Goal: Task Accomplishment & Management: Manage account settings

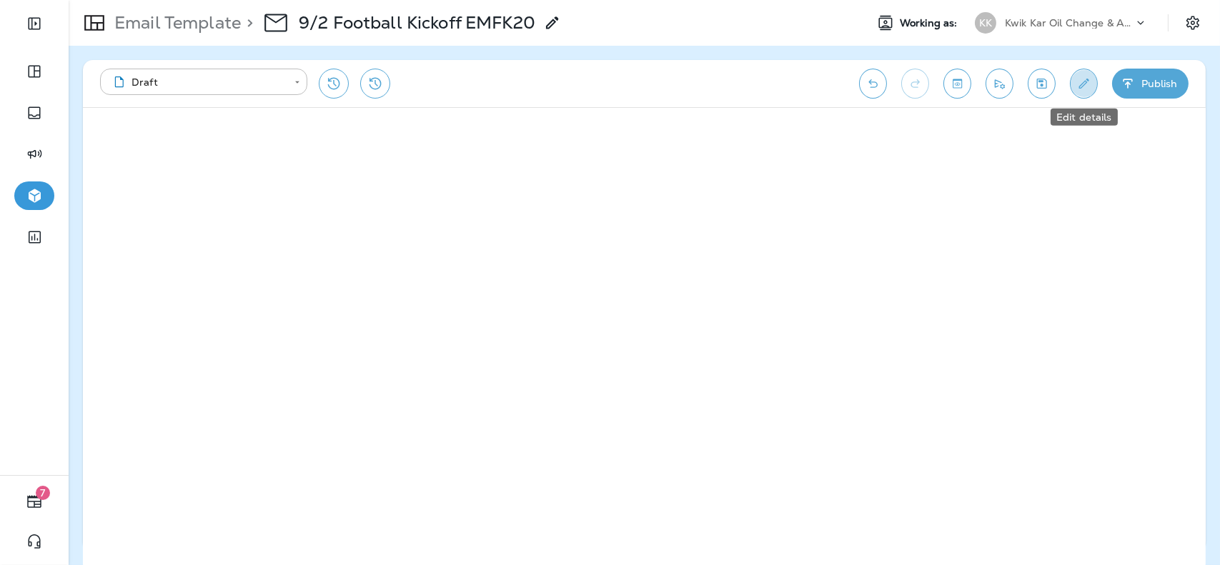
click at [1094, 82] on button "Edit details" at bounding box center [1084, 84] width 28 height 30
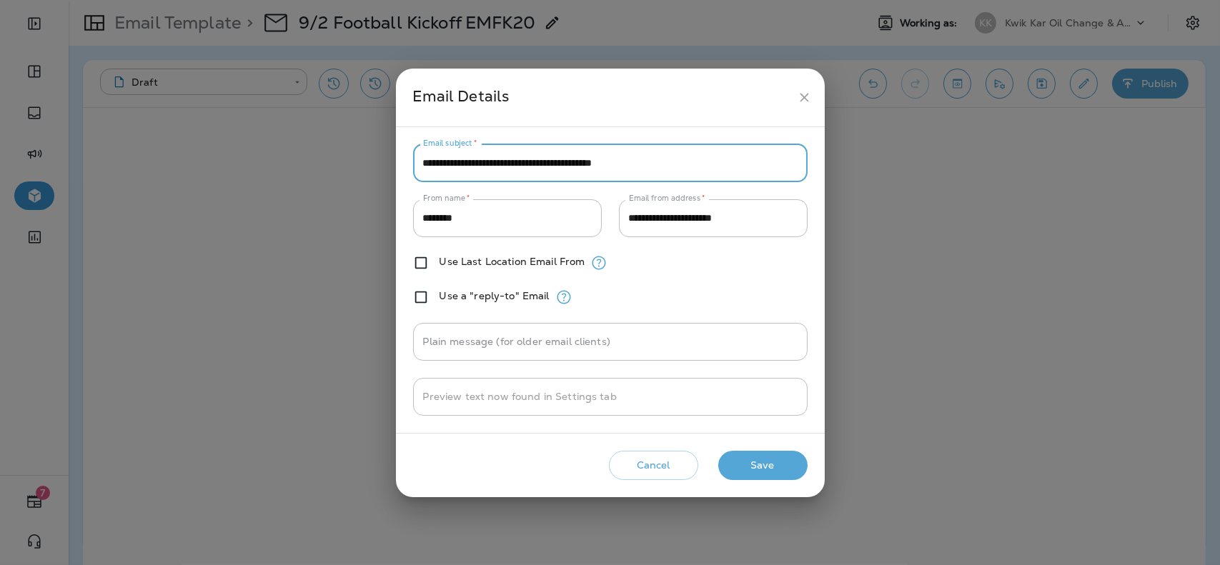
click at [685, 151] on input "**********" at bounding box center [610, 163] width 395 height 38
click at [773, 475] on button "Save" at bounding box center [762, 465] width 89 height 29
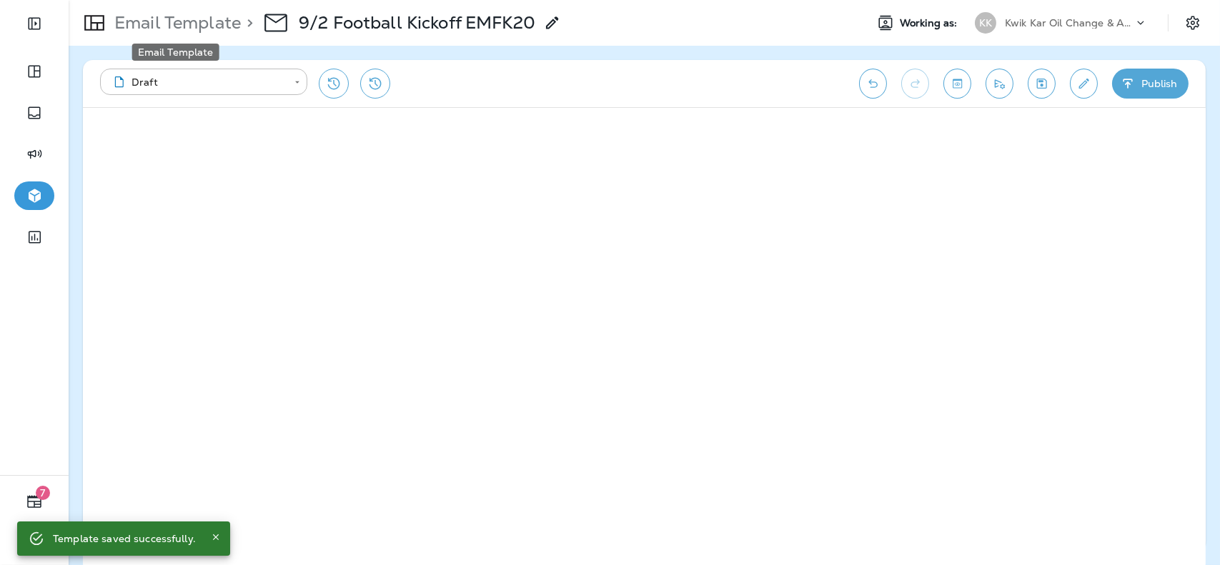
click at [197, 26] on p "Email Template" at bounding box center [175, 22] width 132 height 21
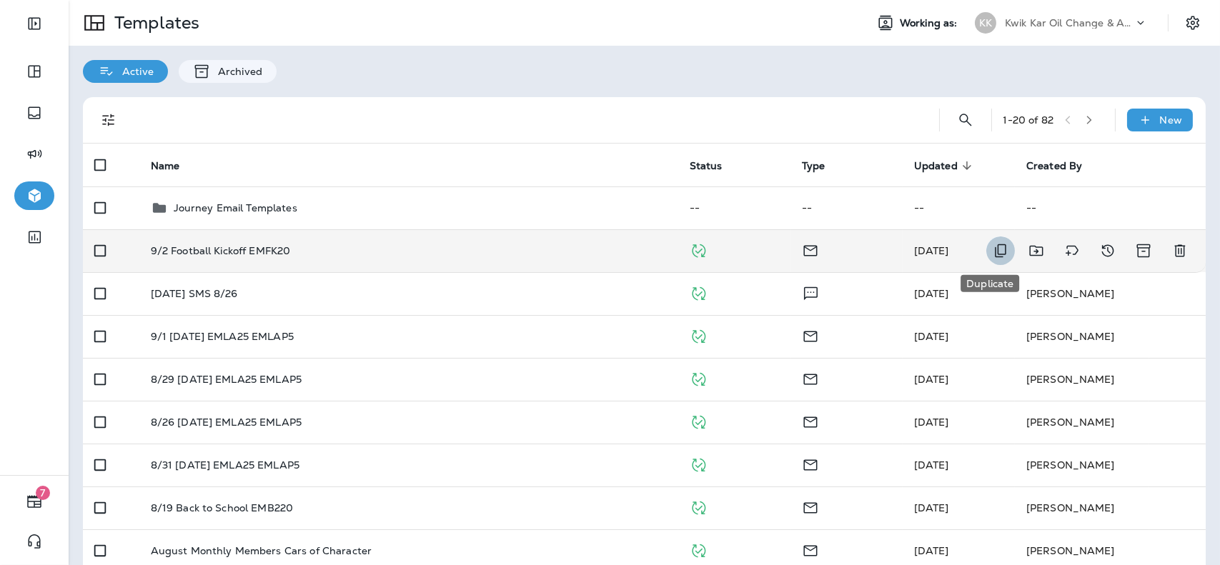
click at [995, 254] on icon "Duplicate" at bounding box center [1000, 251] width 11 height 14
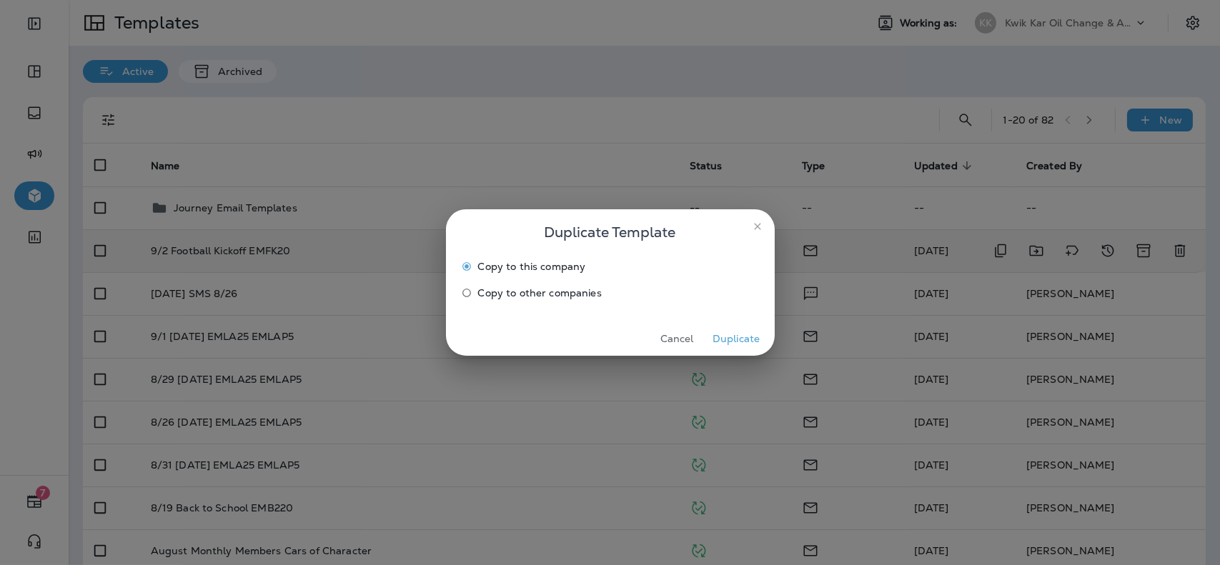
click at [494, 296] on span "Copy to other companies" at bounding box center [540, 292] width 124 height 11
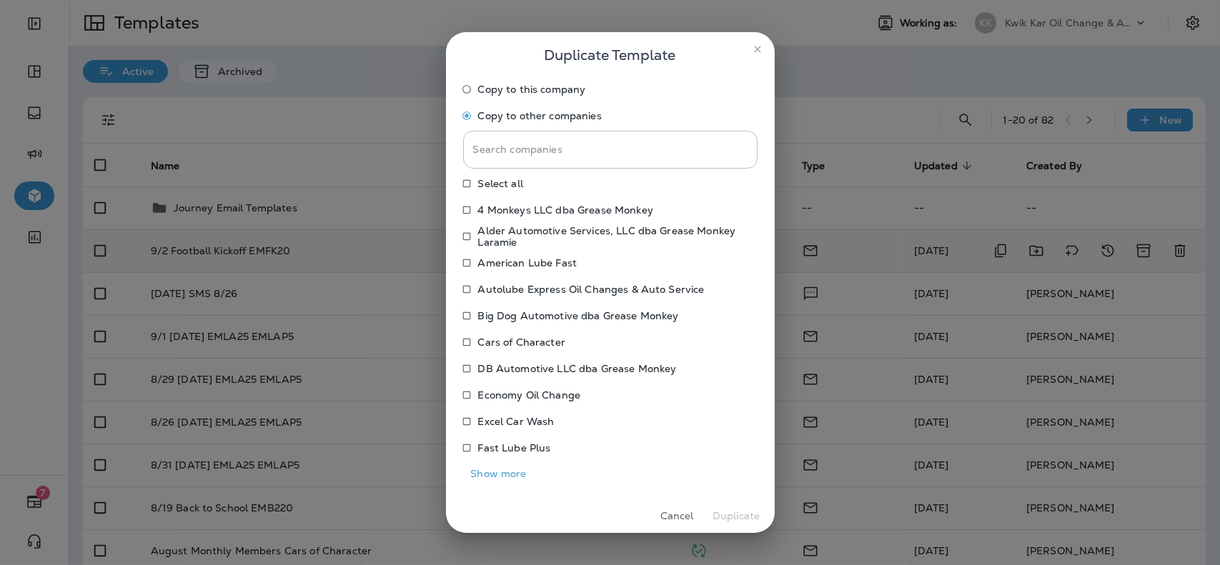
click at [503, 285] on p "Autolube Express Oil Changes & Auto Service" at bounding box center [591, 289] width 227 height 11
click at [512, 405] on label "Economy Oil Change" at bounding box center [600, 395] width 291 height 23
click at [508, 473] on button "Show more" at bounding box center [498, 474] width 71 height 22
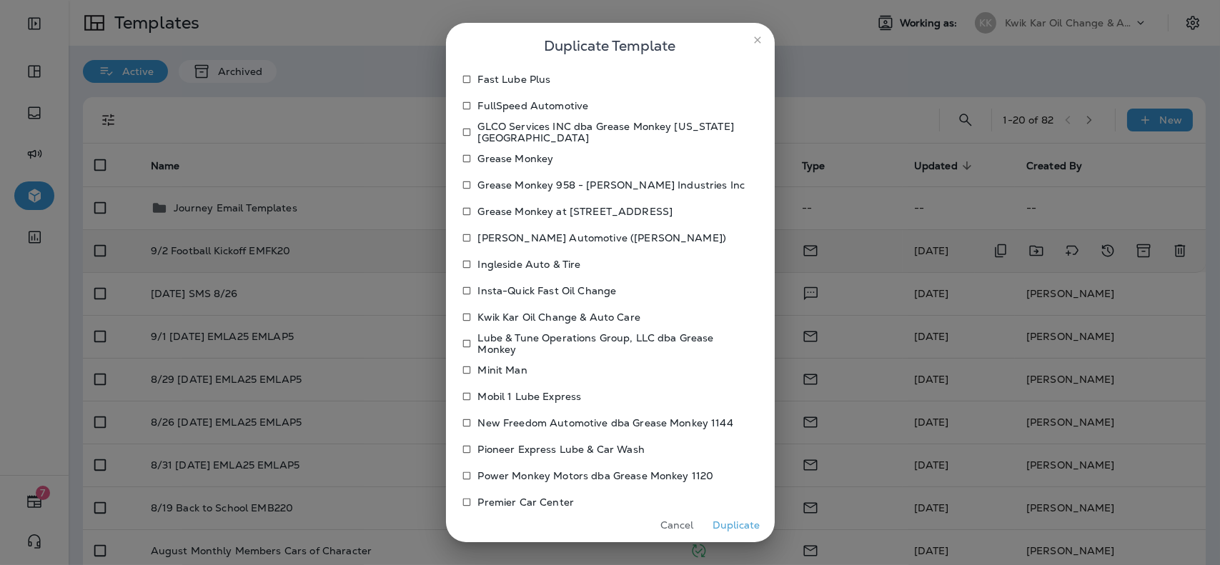
scroll to position [510, 0]
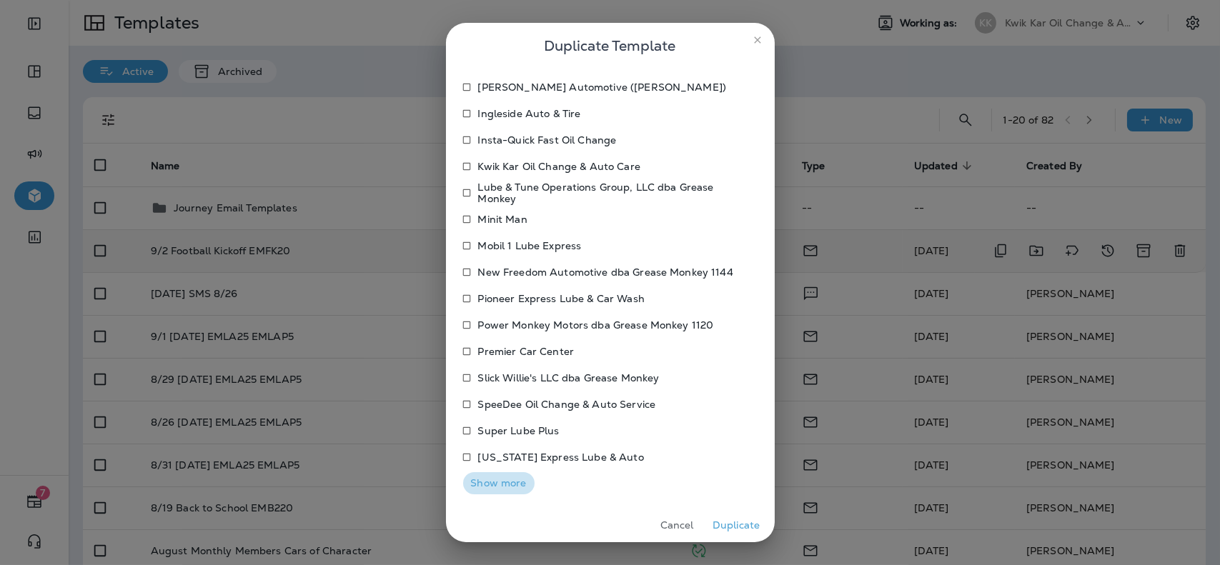
click at [505, 485] on button "Show more" at bounding box center [498, 484] width 71 height 22
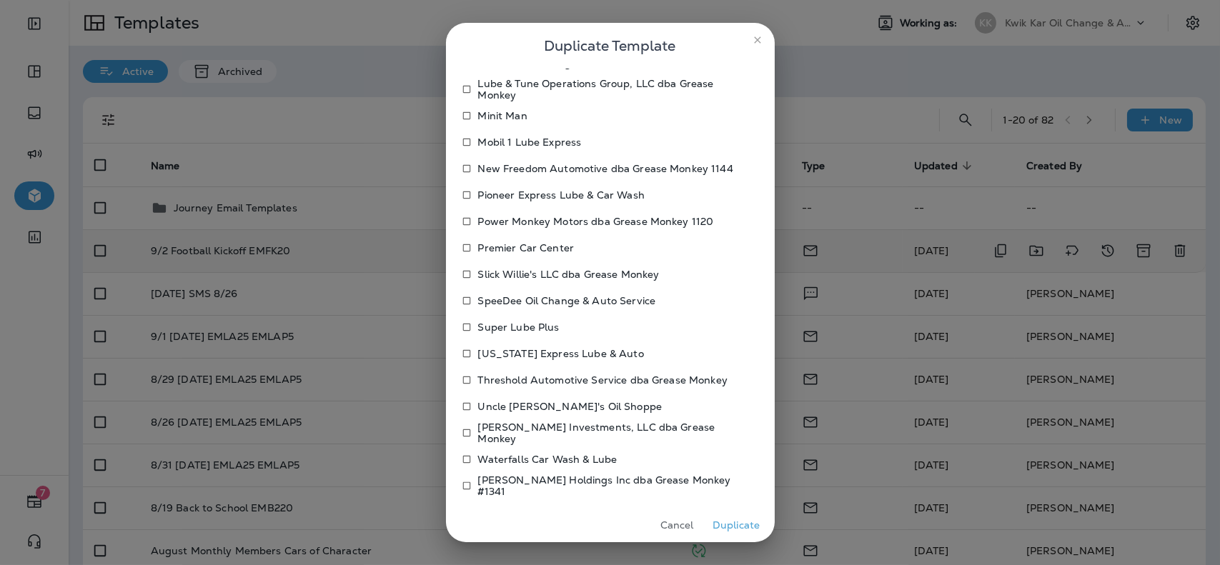
scroll to position [620, 0]
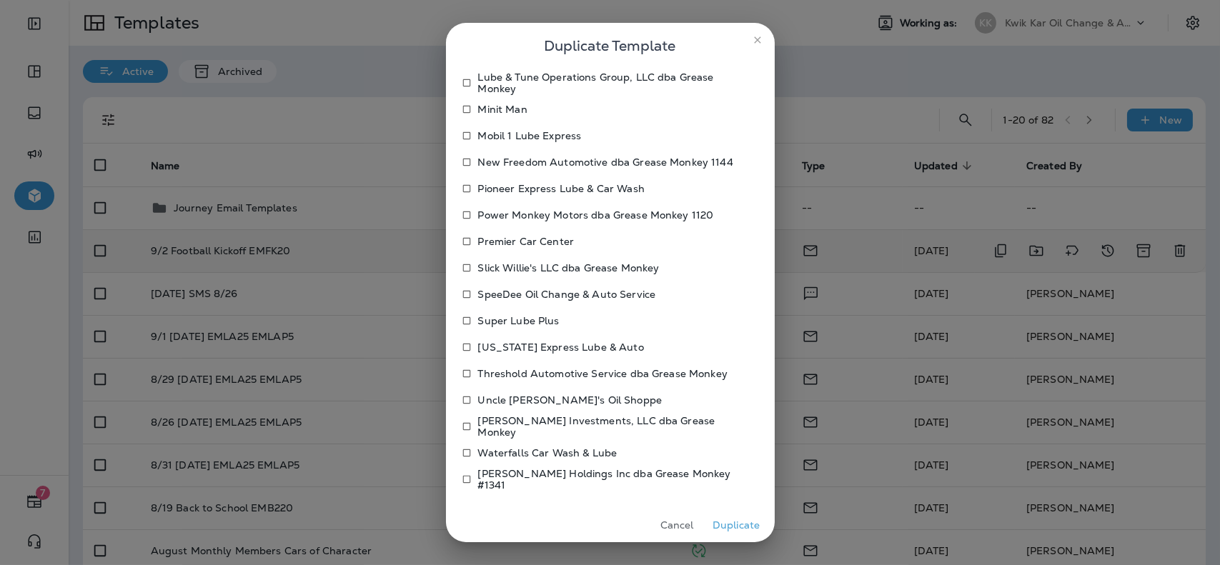
click at [513, 400] on p "Uncle [PERSON_NAME]'s Oil Shoppe" at bounding box center [570, 400] width 184 height 11
click at [742, 527] on button "Duplicate" at bounding box center [737, 526] width 54 height 22
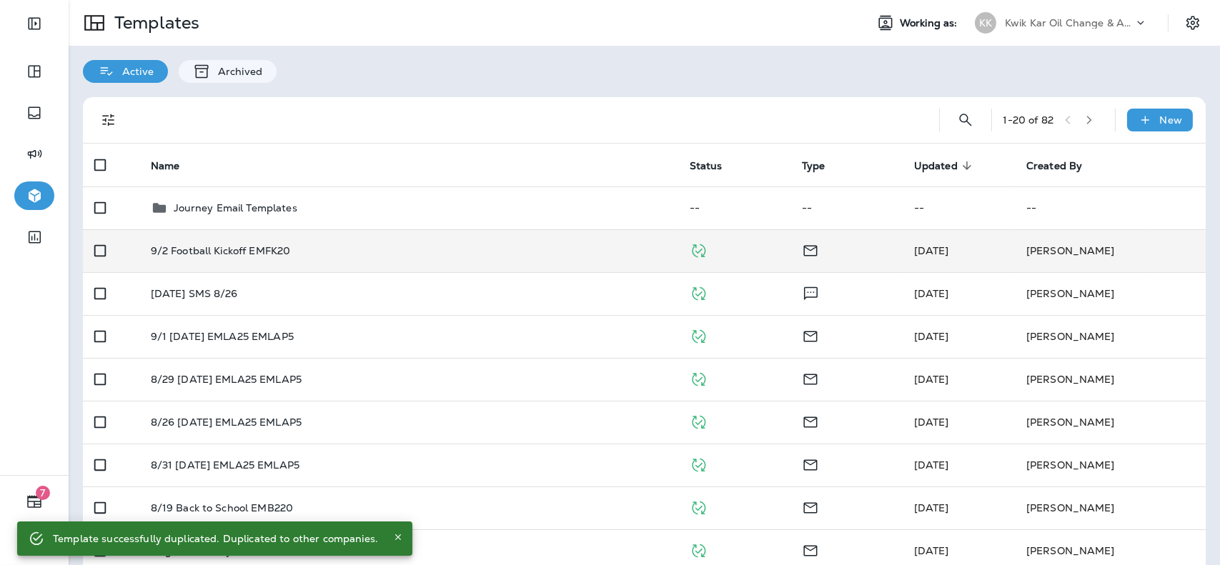
click at [1036, 15] on div "Kwik Kar Oil Change & Auto Care" at bounding box center [1069, 22] width 129 height 21
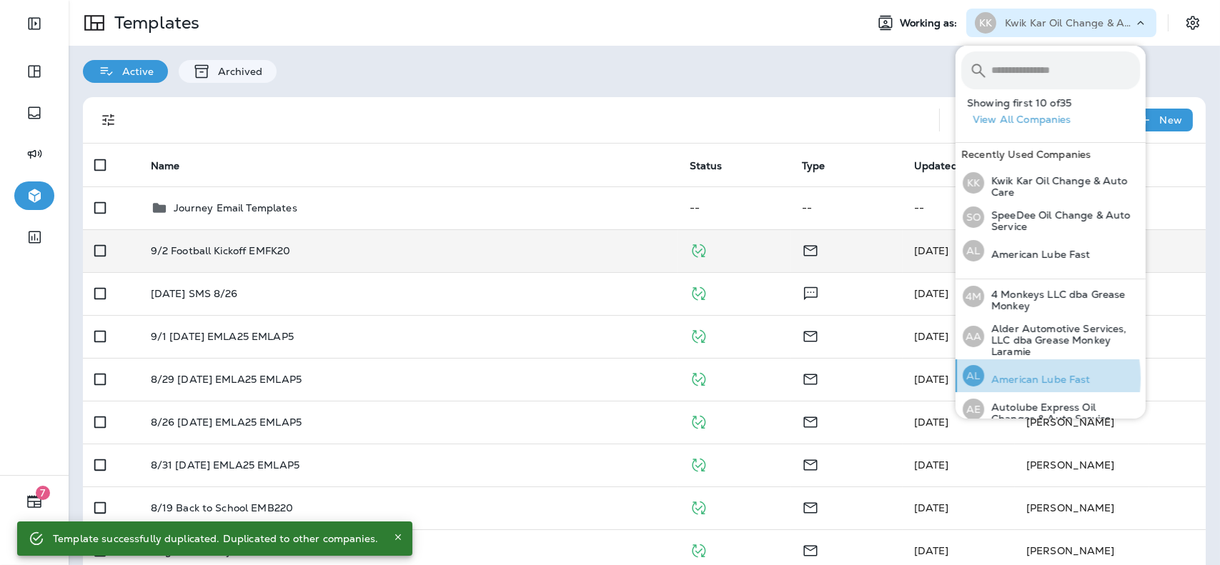
click at [1014, 378] on p "American Lube Fast" at bounding box center [1037, 379] width 107 height 11
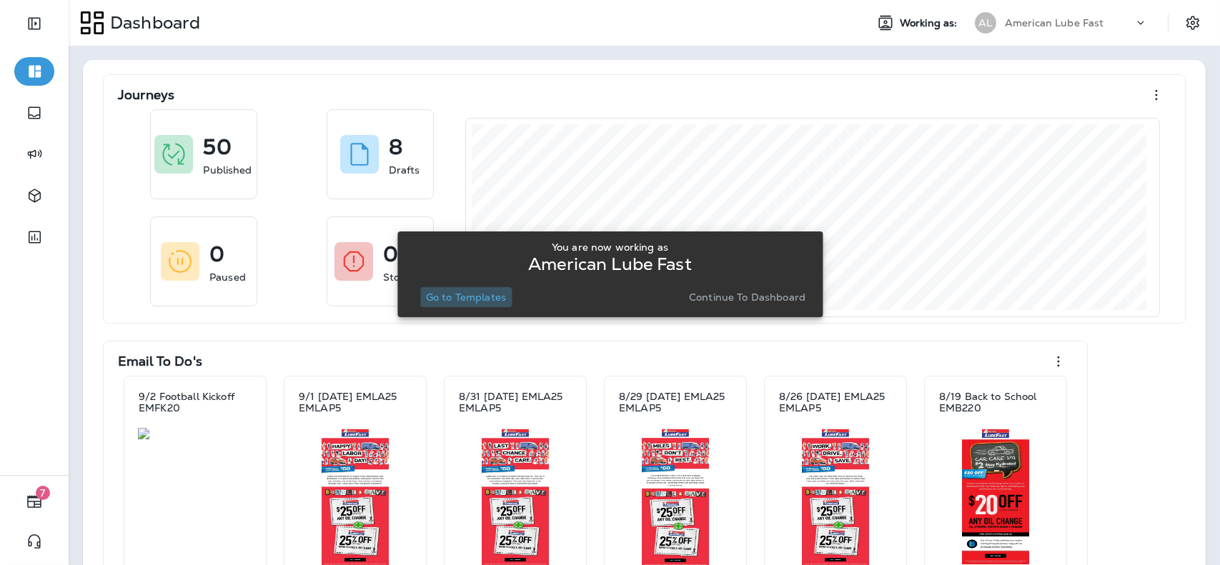
click at [478, 299] on p "Go to Templates" at bounding box center [466, 297] width 80 height 11
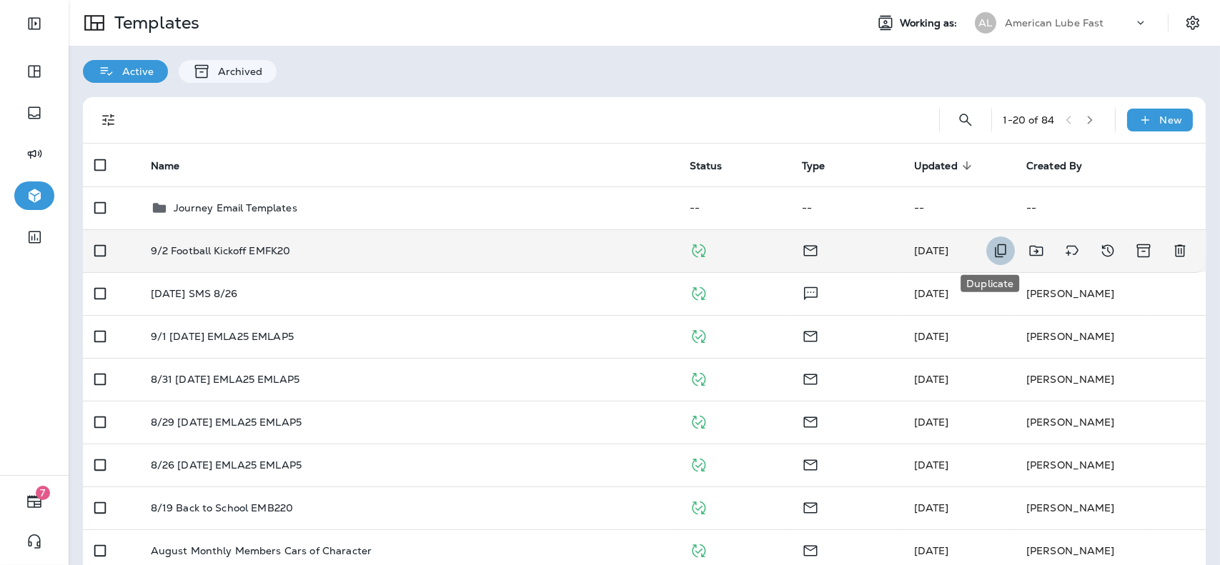
click at [992, 252] on icon "Duplicate" at bounding box center [1000, 250] width 17 height 17
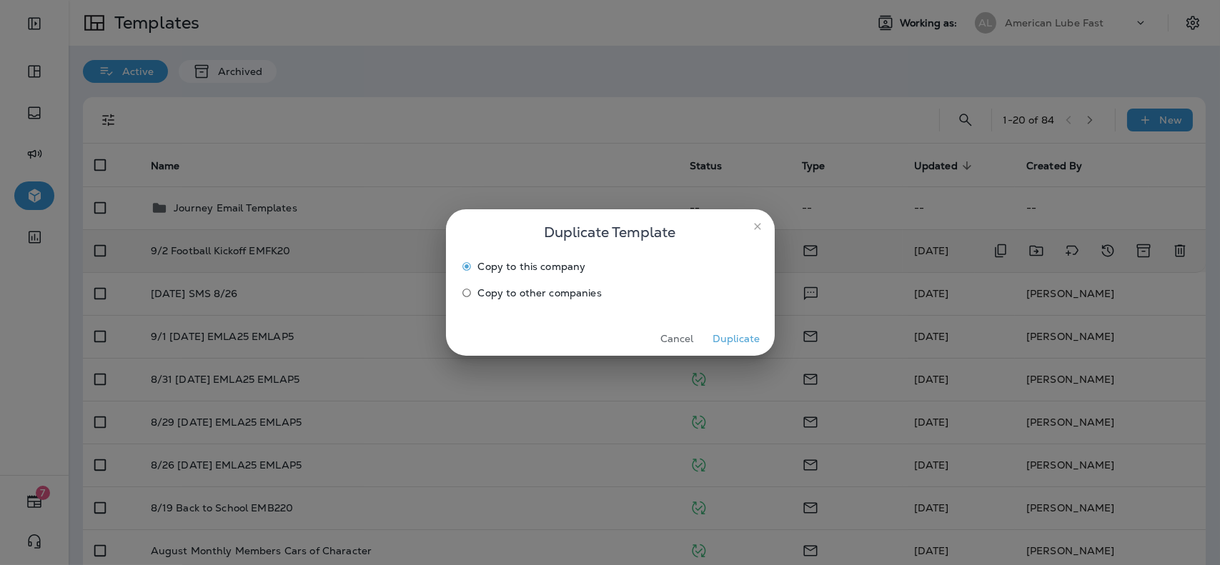
click at [562, 295] on span "Copy to other companies" at bounding box center [540, 292] width 124 height 11
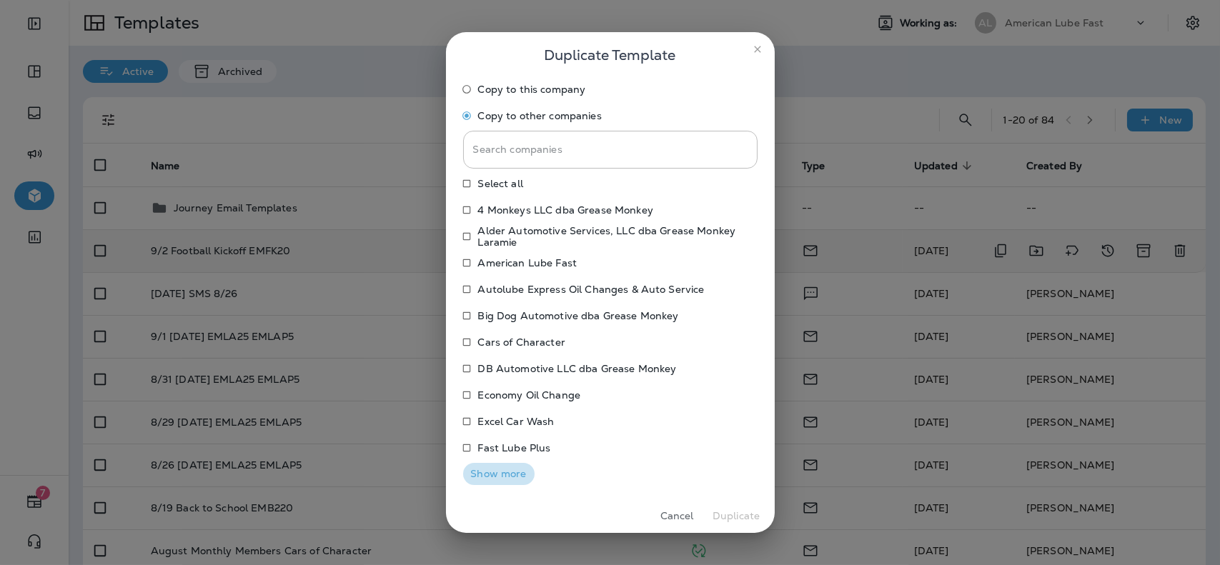
click at [500, 465] on button "Show more" at bounding box center [498, 474] width 71 height 22
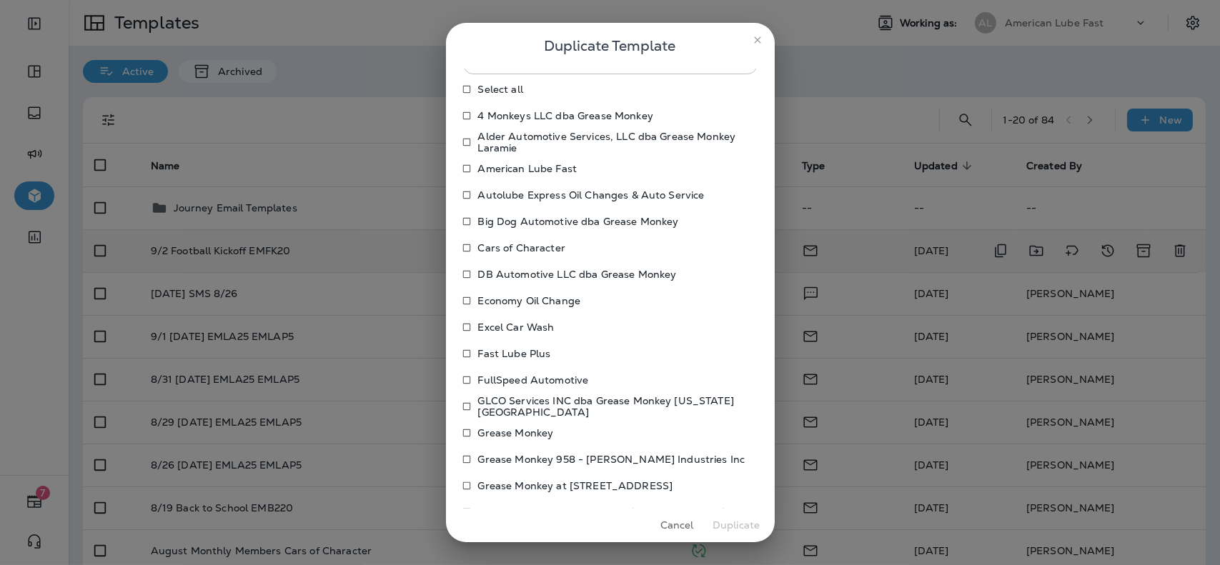
scroll to position [113, 0]
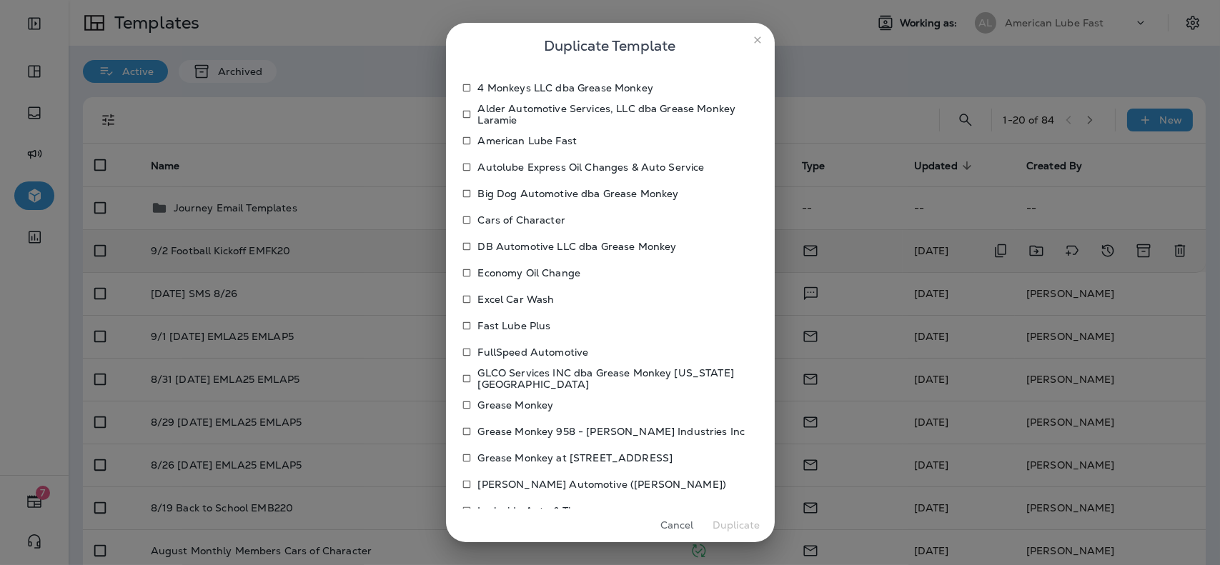
click at [529, 407] on p "Grease Monkey" at bounding box center [516, 405] width 76 height 11
click at [748, 528] on button "Duplicate" at bounding box center [737, 526] width 54 height 22
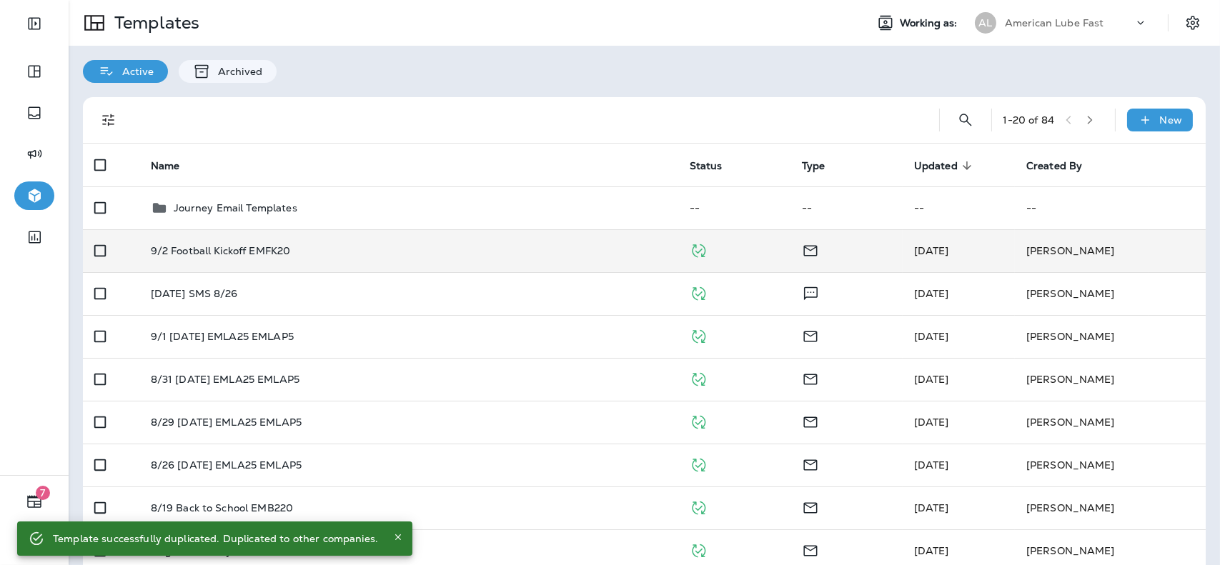
click at [1052, 22] on p "American Lube Fast" at bounding box center [1054, 22] width 99 height 11
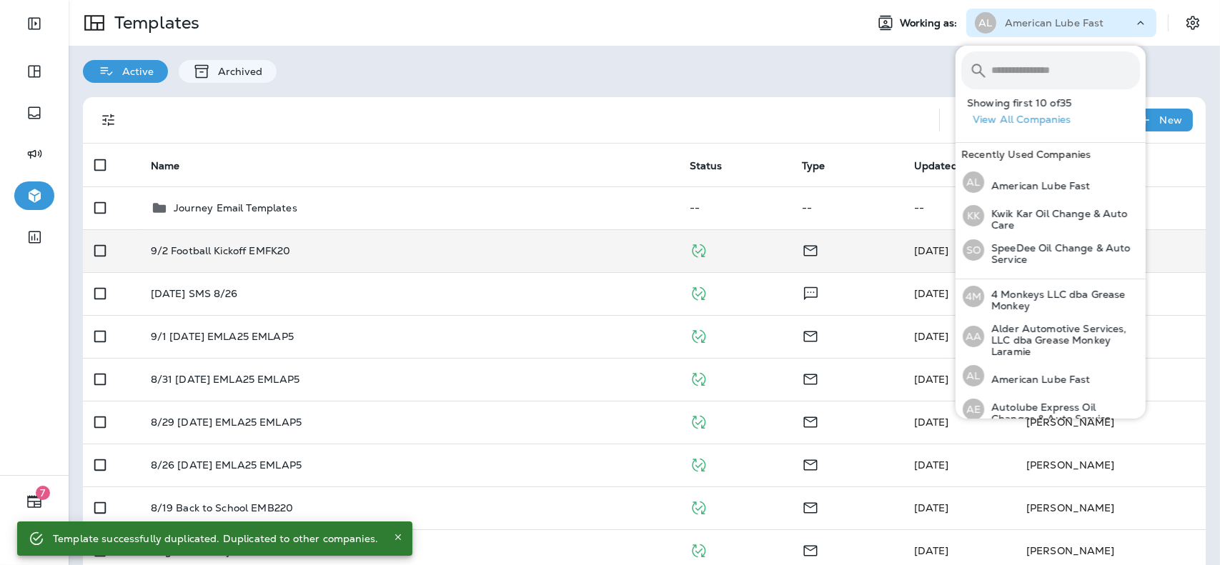
click at [1034, 69] on input "text" at bounding box center [1066, 70] width 149 height 38
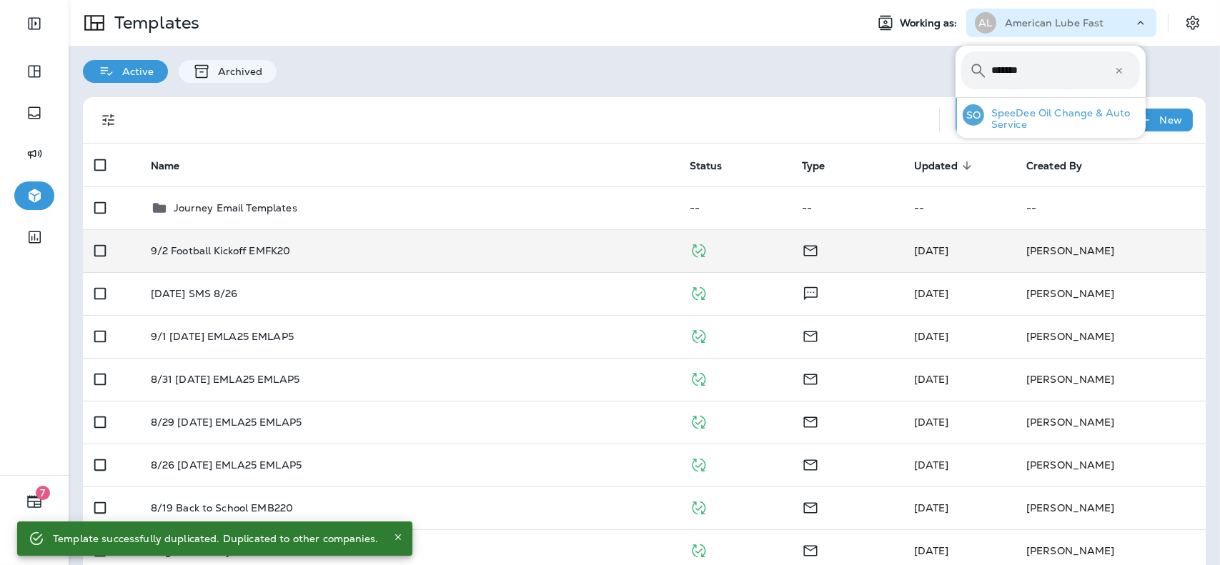
type input "*******"
click at [1022, 105] on div "SO SpeeDee Oil Change & Auto Service" at bounding box center [1051, 115] width 189 height 34
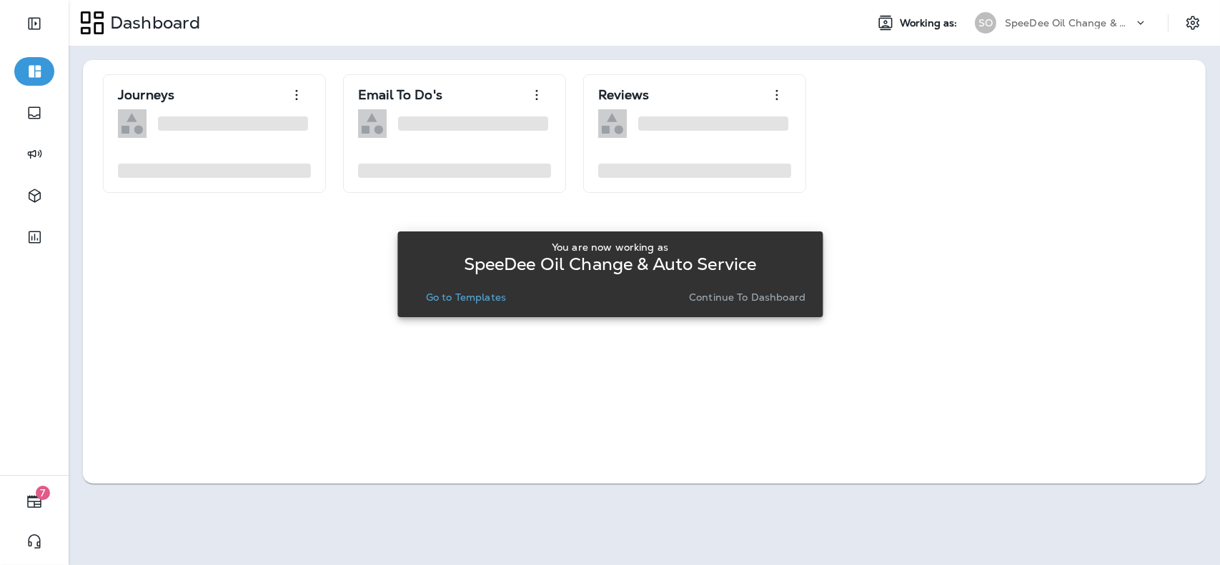
click at [495, 293] on p "Go to Templates" at bounding box center [466, 297] width 80 height 11
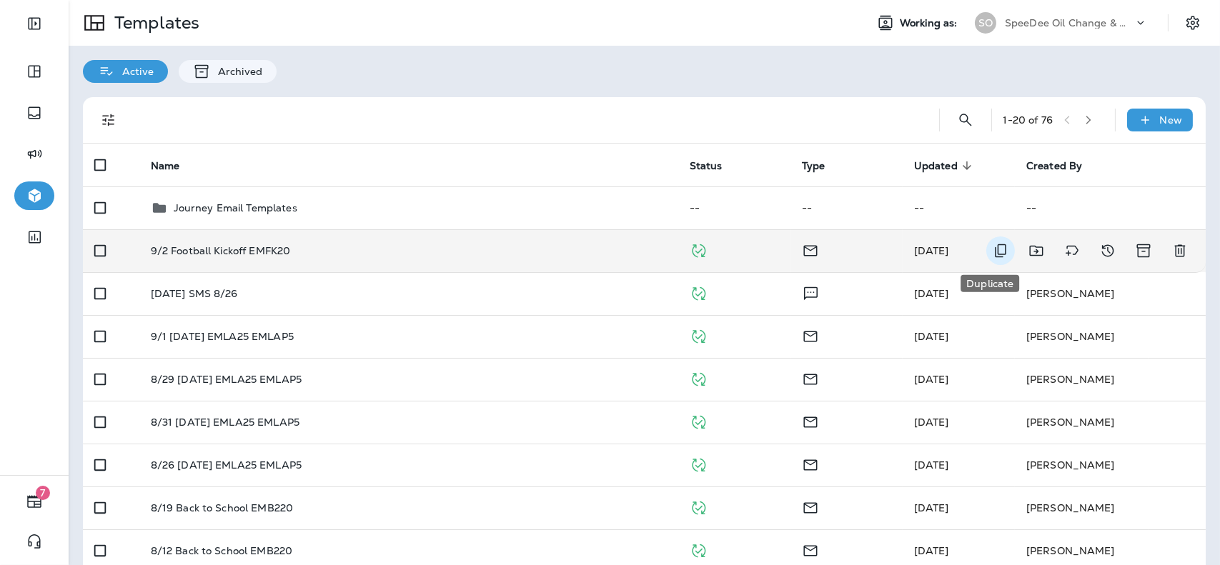
click at [993, 257] on icon "Duplicate" at bounding box center [1000, 250] width 17 height 17
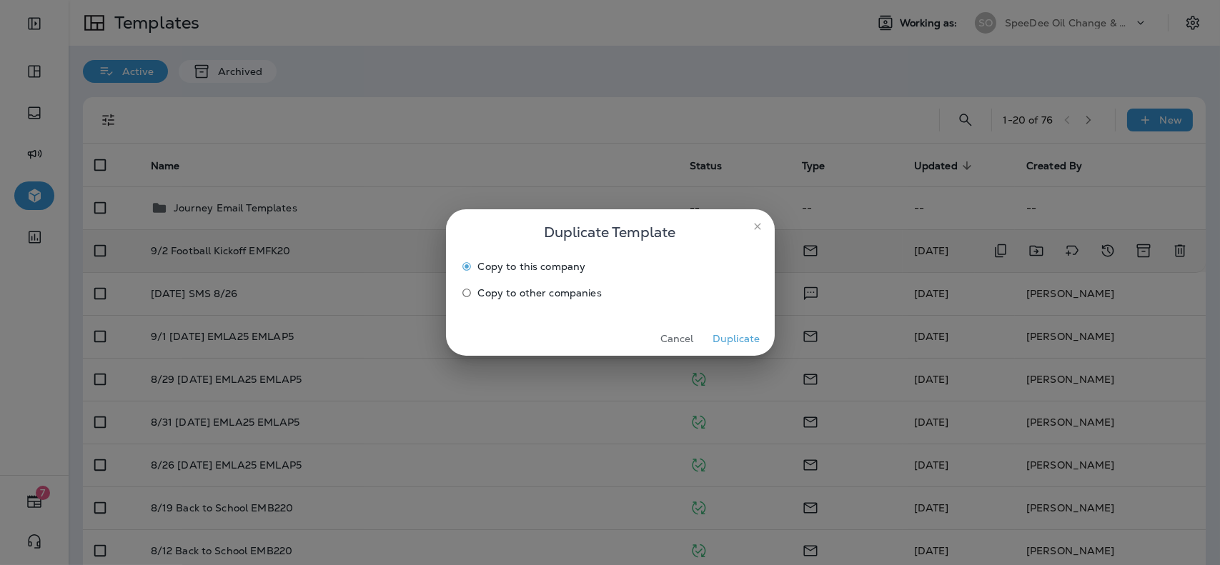
click at [560, 289] on span "Copy to other companies" at bounding box center [540, 292] width 124 height 11
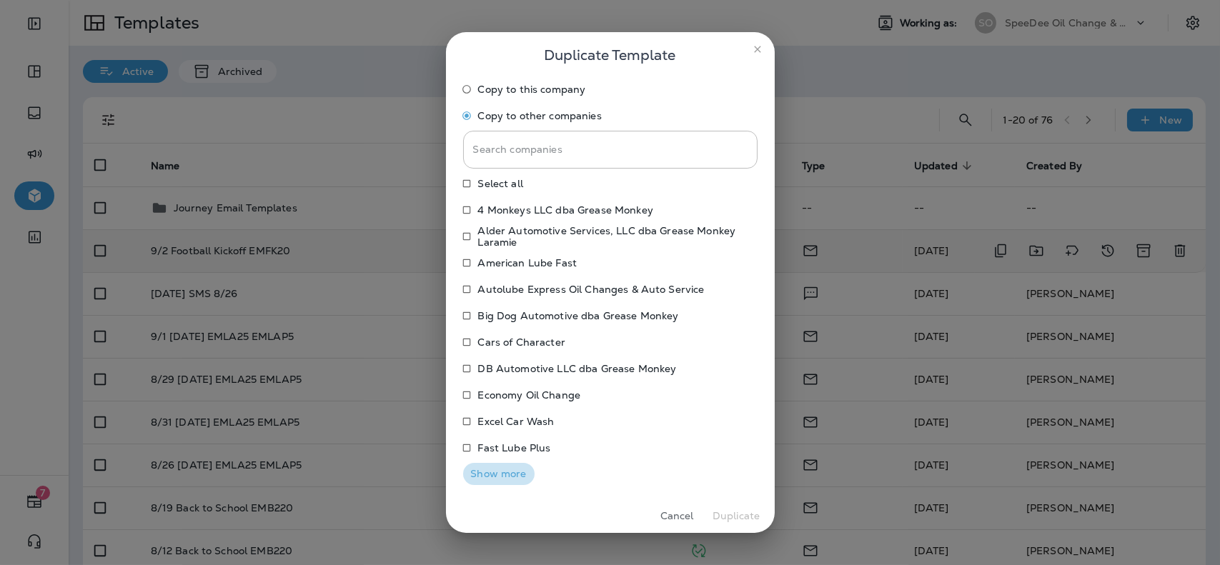
click at [500, 472] on button "Show more" at bounding box center [498, 474] width 71 height 22
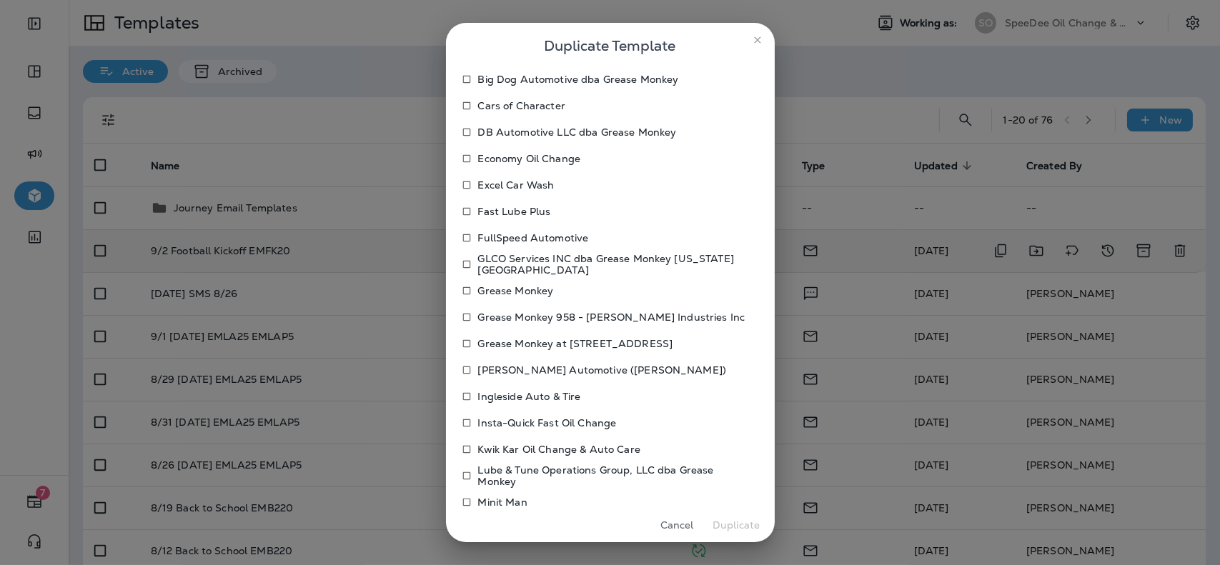
scroll to position [228, 0]
click at [504, 370] on p "[PERSON_NAME] Automotive ([PERSON_NAME])" at bounding box center [602, 369] width 249 height 11
click at [499, 399] on p "Ingleside Auto & Tire" at bounding box center [529, 395] width 103 height 11
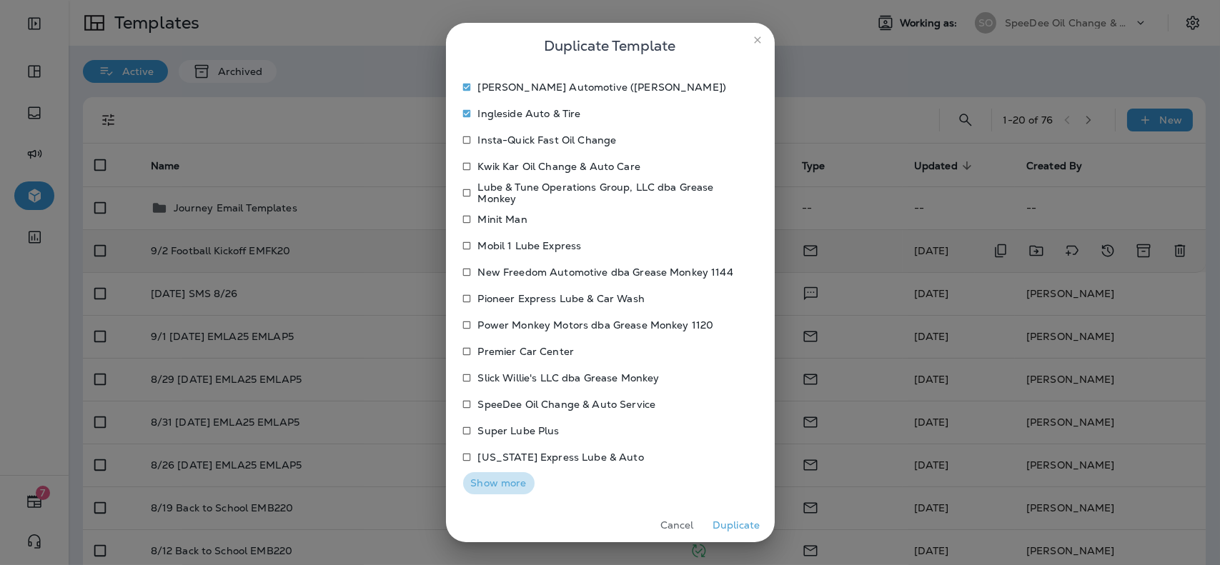
click at [498, 484] on button "Show more" at bounding box center [498, 484] width 71 height 22
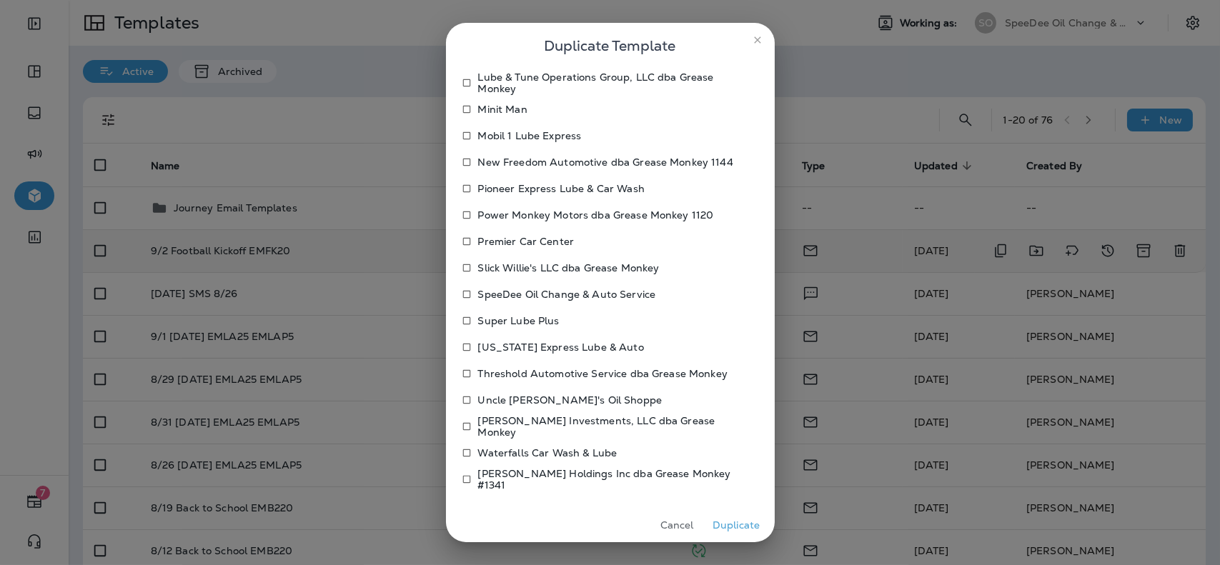
click at [512, 450] on p "Waterfalls Car Wash & Lube" at bounding box center [547, 452] width 139 height 11
click at [736, 528] on button "Duplicate" at bounding box center [737, 526] width 54 height 22
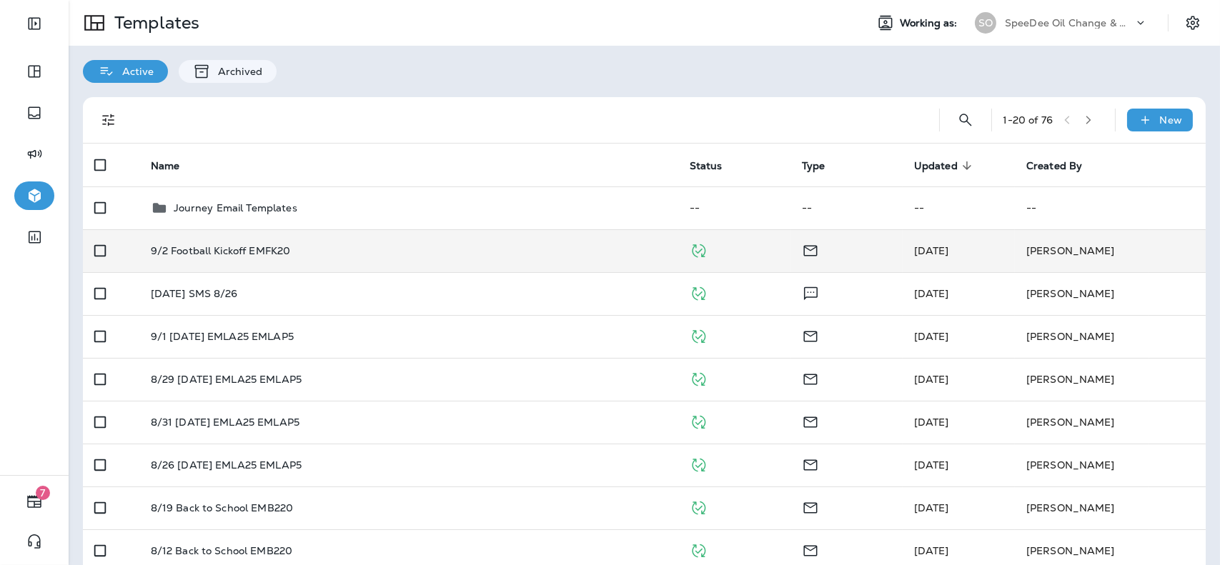
click at [1017, 27] on p "SpeeDee Oil Change & Auto Service" at bounding box center [1069, 22] width 129 height 11
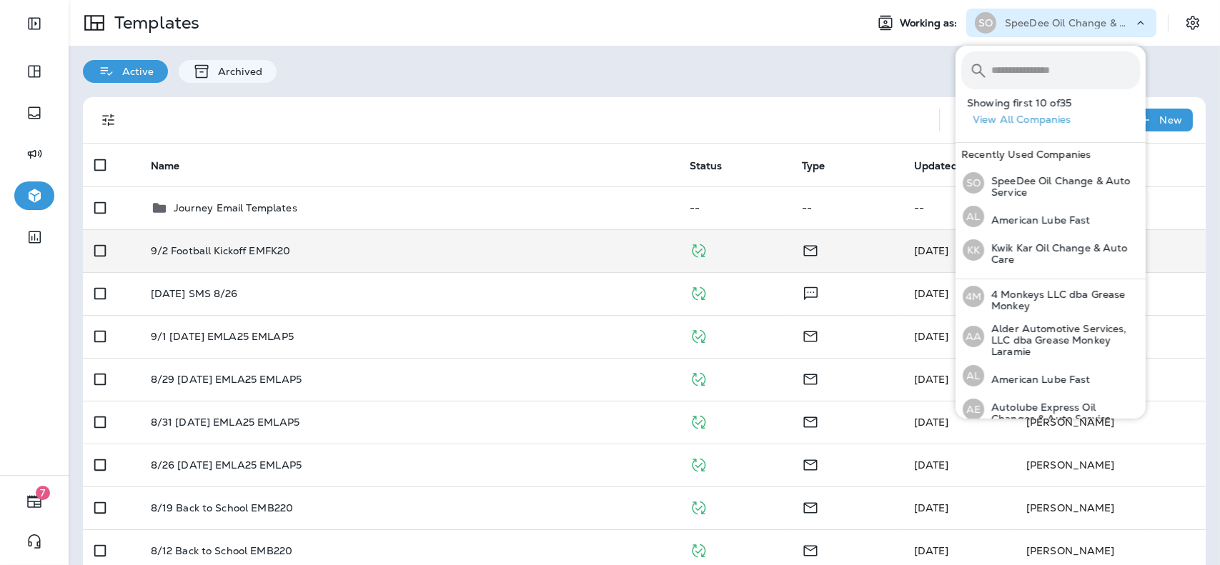
click at [1027, 78] on input "text" at bounding box center [1066, 70] width 149 height 38
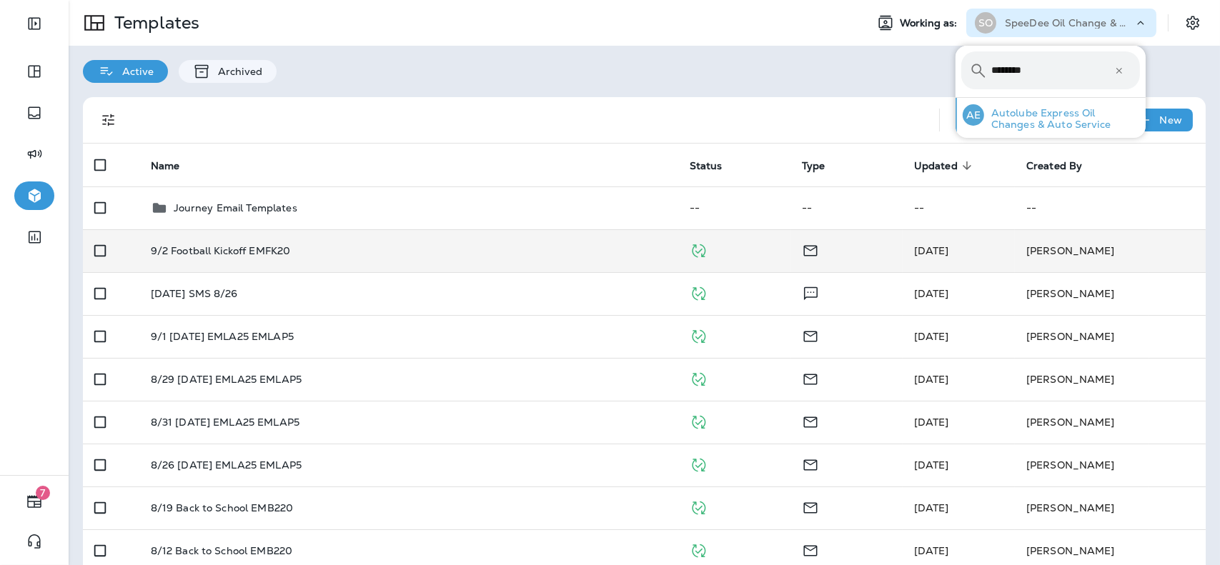
type input "********"
click at [1024, 106] on div "AE Autolube Express Oil Changes & Auto Service" at bounding box center [1051, 115] width 189 height 34
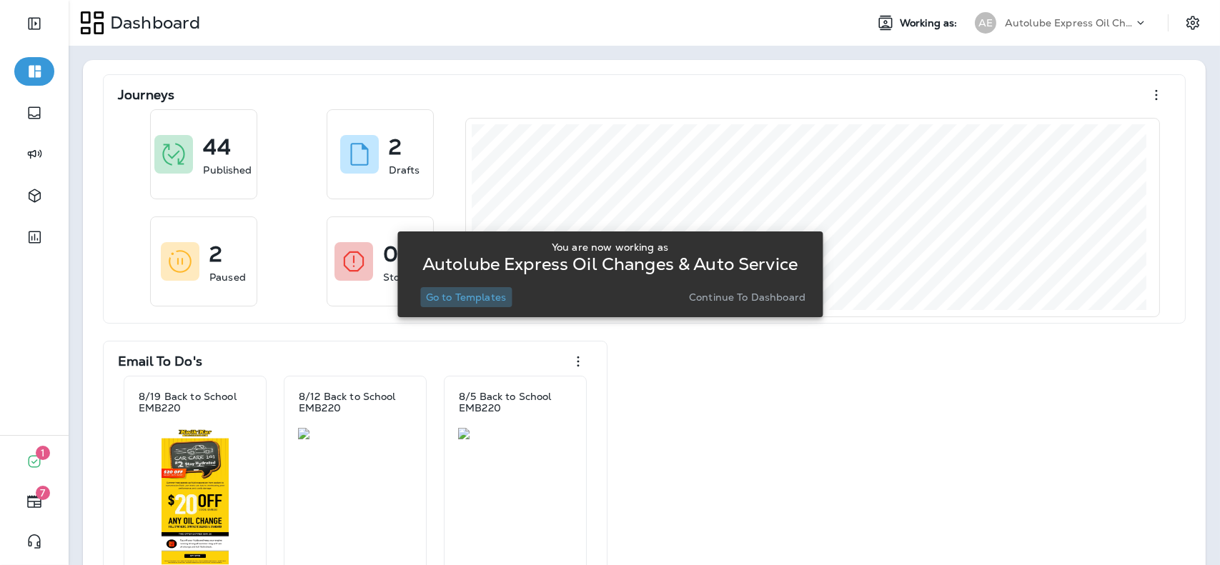
click at [485, 302] on p "Go to Templates" at bounding box center [466, 297] width 80 height 11
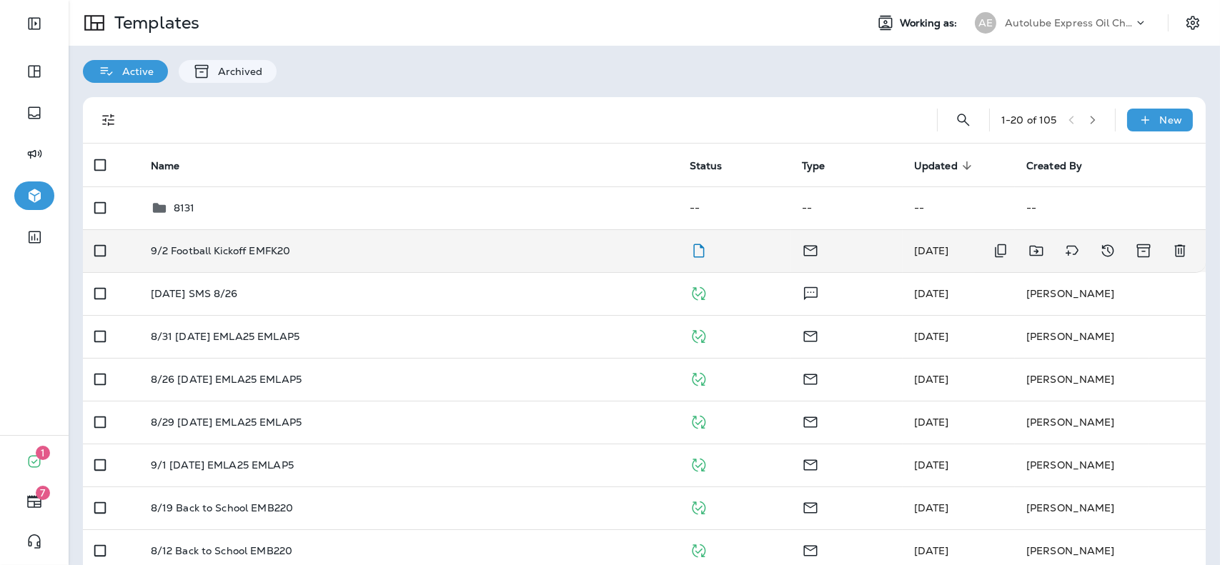
click at [603, 252] on div "9/2 Football Kickoff EMFK20" at bounding box center [409, 250] width 516 height 11
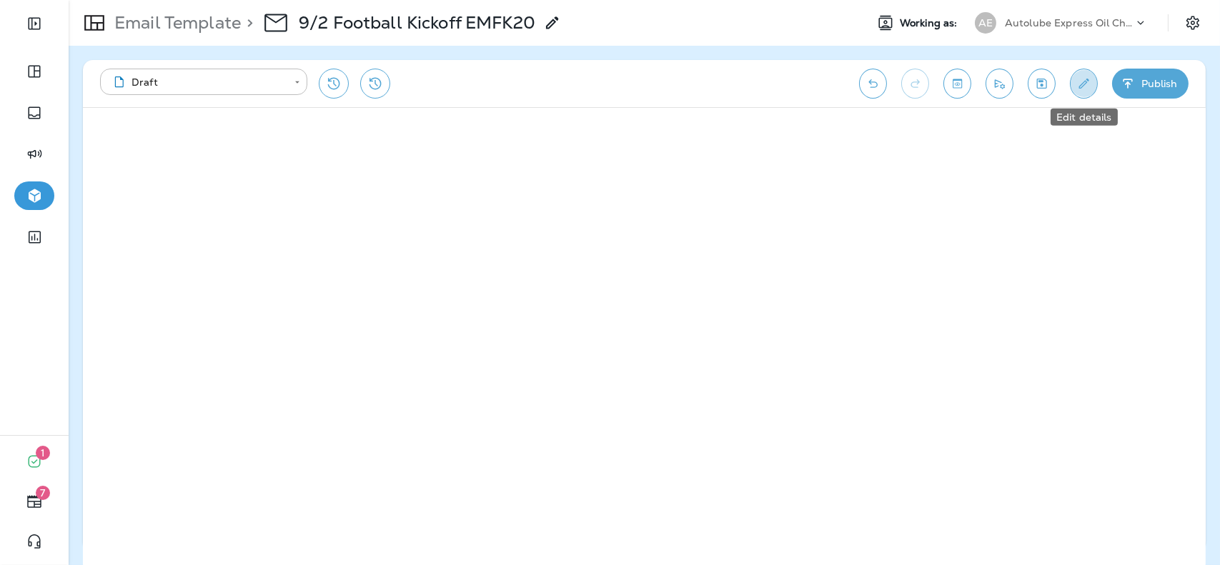
click at [1085, 93] on button "Edit details" at bounding box center [1084, 84] width 28 height 30
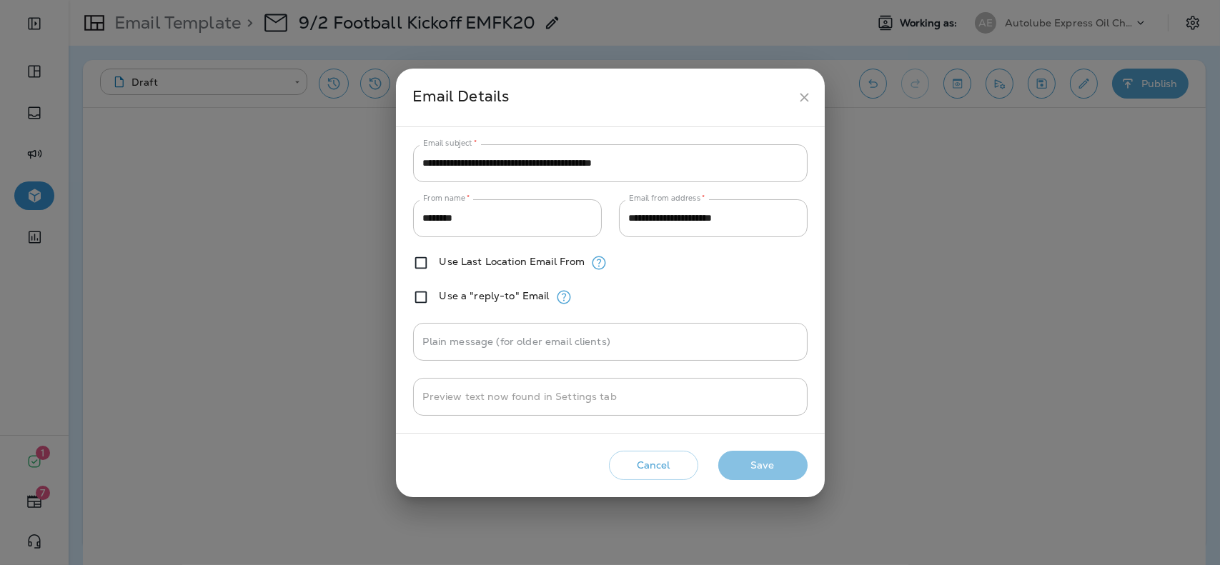
click at [741, 464] on button "Save" at bounding box center [762, 465] width 89 height 29
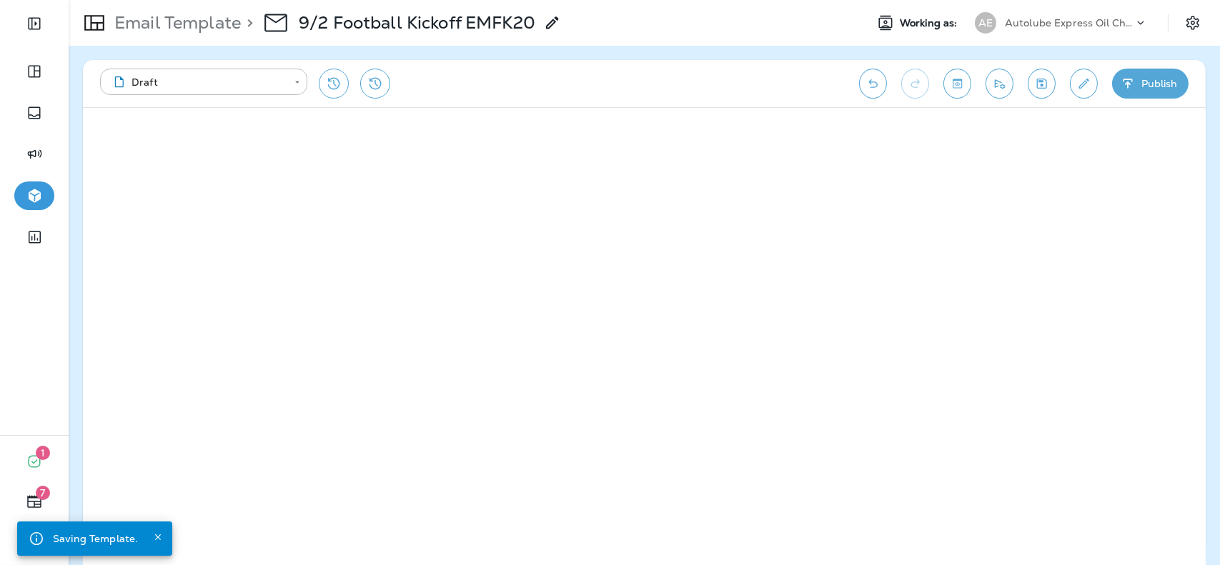
click at [1152, 99] on div "**********" at bounding box center [644, 83] width 1123 height 47
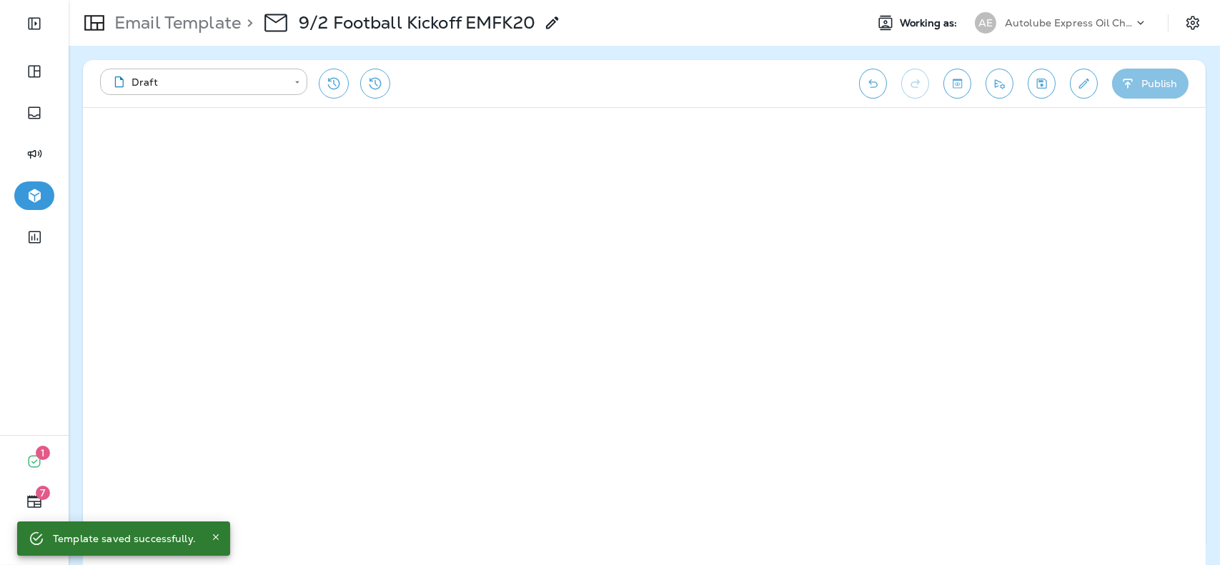
click at [1152, 90] on button "Publish" at bounding box center [1150, 84] width 76 height 30
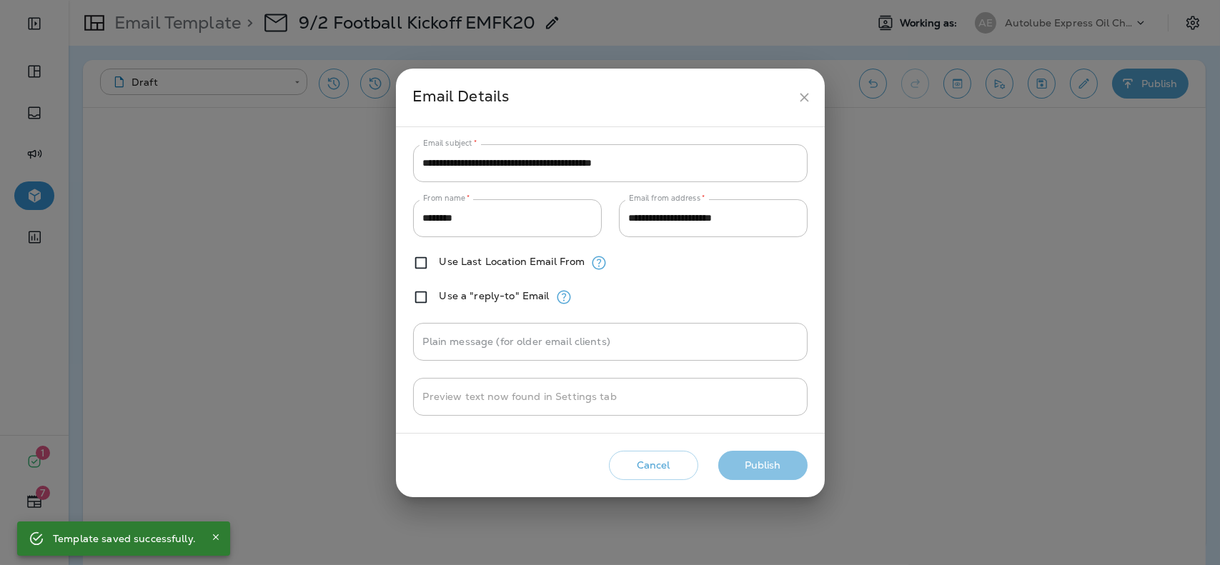
click at [758, 465] on button "Publish" at bounding box center [762, 465] width 89 height 29
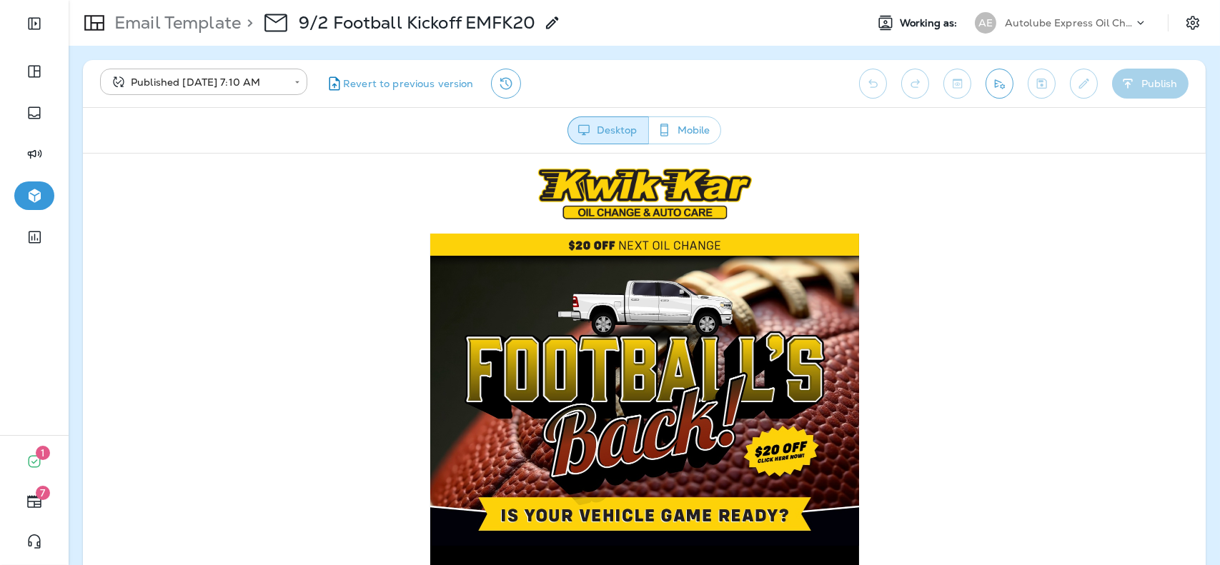
click at [1054, 14] on div "Autolube Express Oil Changes & Auto Service" at bounding box center [1069, 22] width 129 height 21
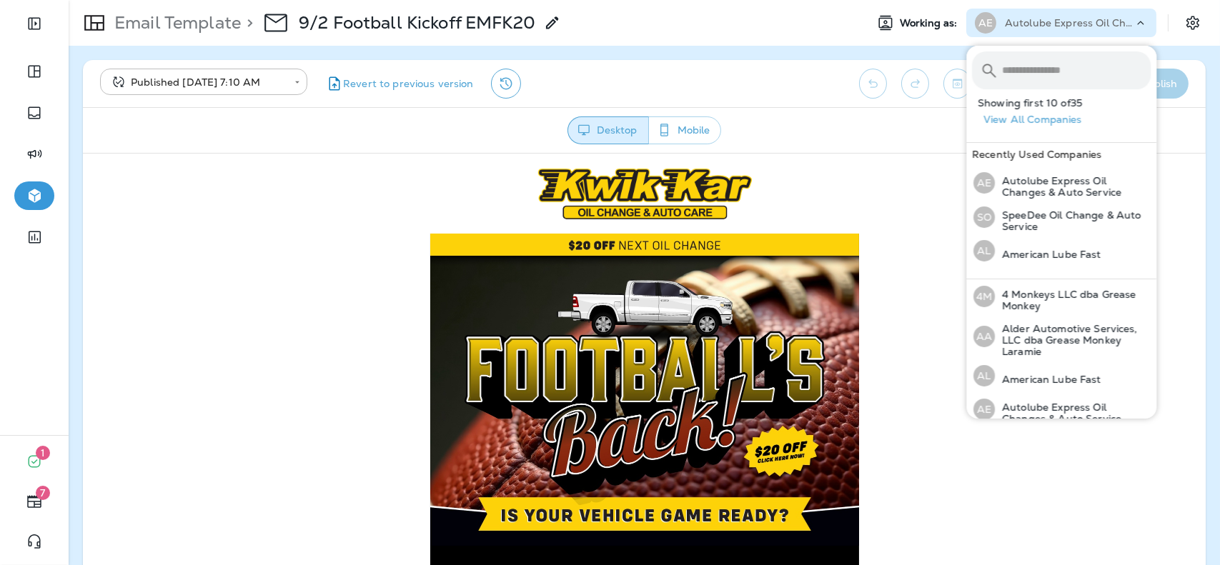
click at [1039, 76] on input "text" at bounding box center [1076, 70] width 149 height 38
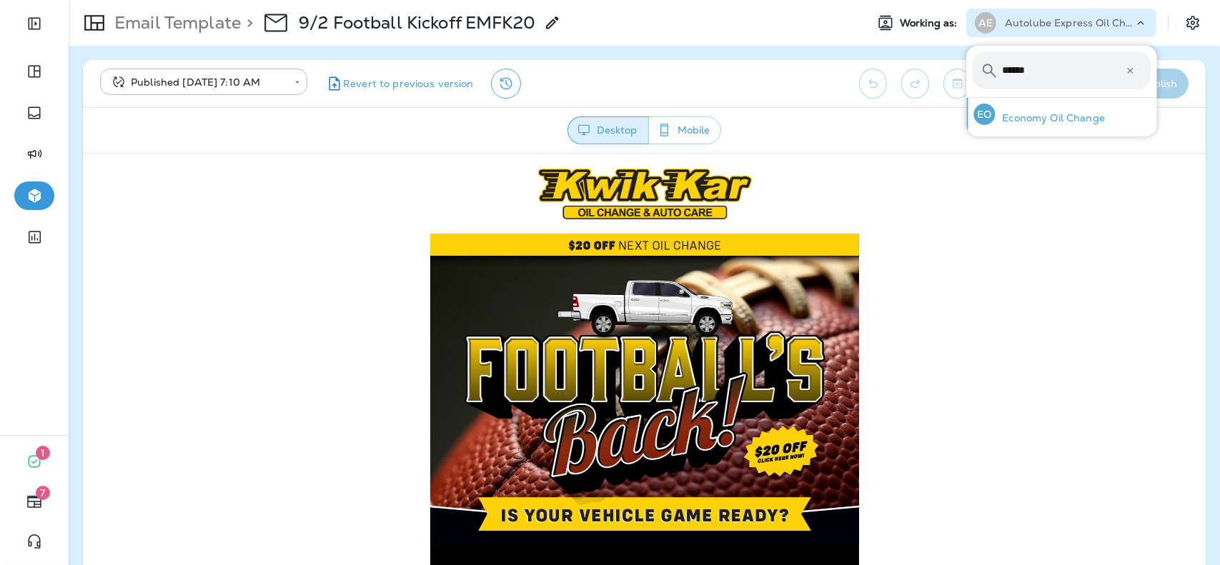
type input "******"
click at [1042, 115] on p "Economy Oil Change" at bounding box center [1050, 117] width 110 height 11
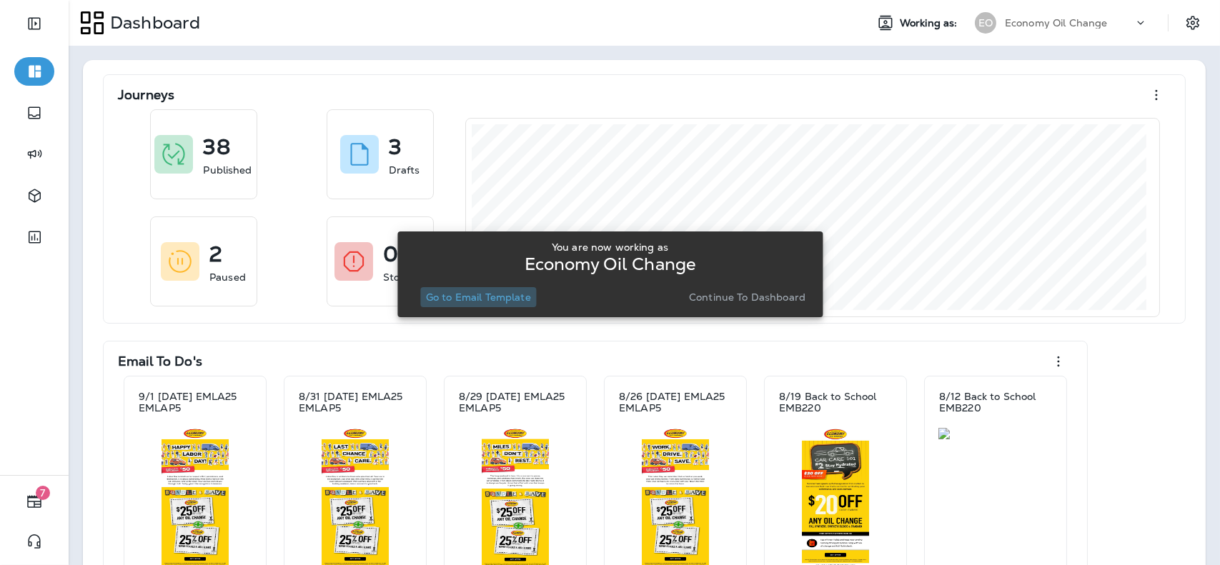
click at [485, 306] on button "Go to Email Template" at bounding box center [478, 297] width 117 height 20
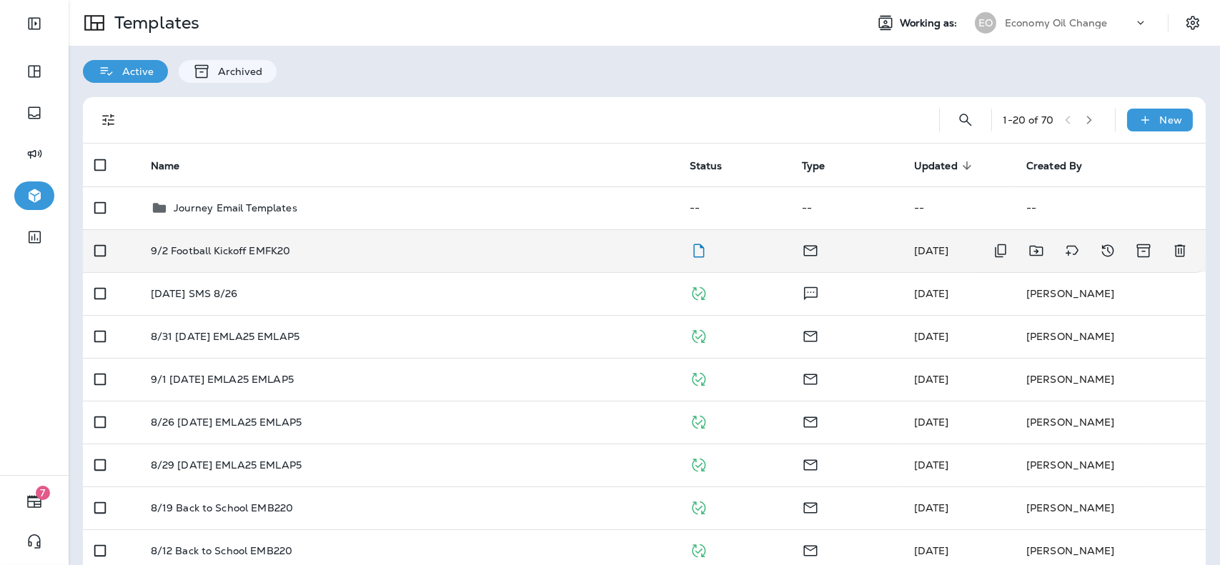
click at [557, 255] on div "9/2 Football Kickoff EMFK20" at bounding box center [409, 250] width 516 height 11
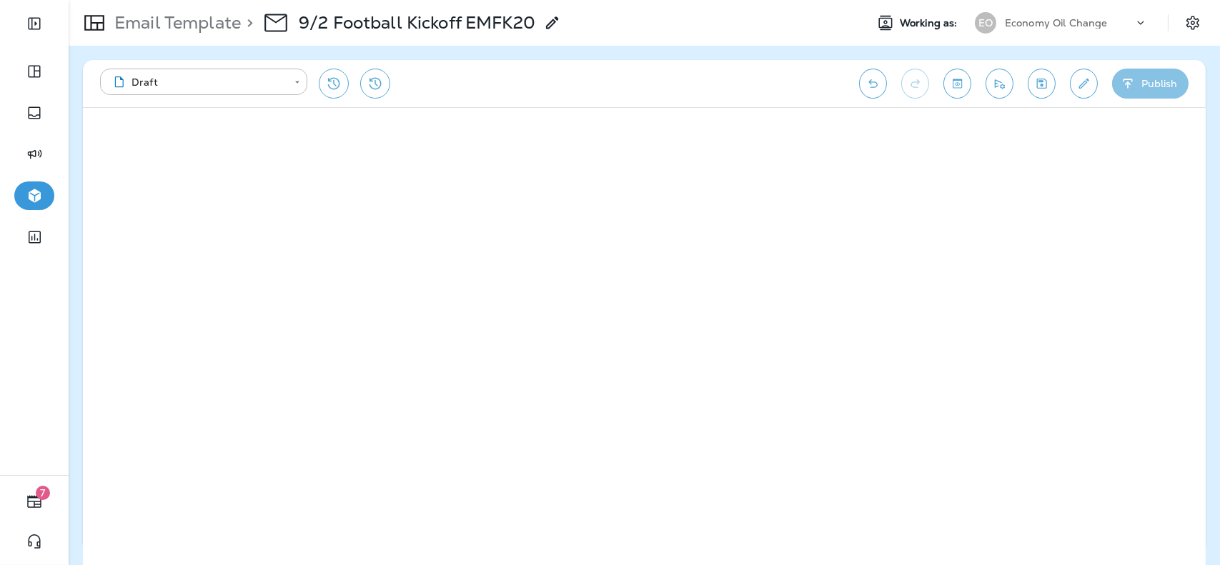
click at [1155, 85] on button "Publish" at bounding box center [1150, 84] width 76 height 30
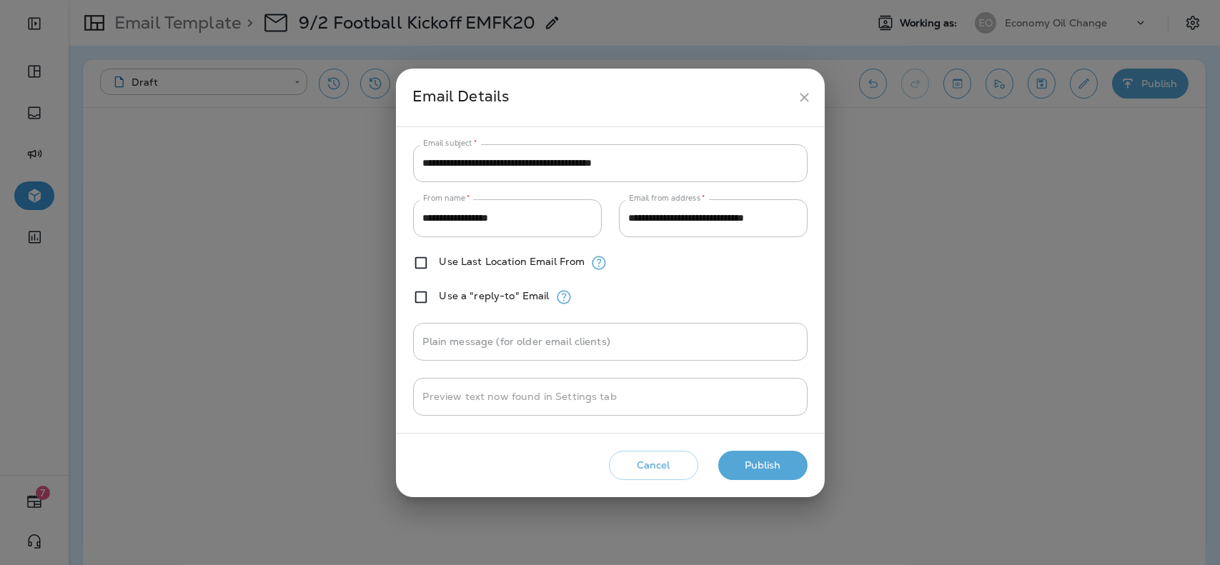
click at [768, 460] on button "Publish" at bounding box center [762, 465] width 89 height 29
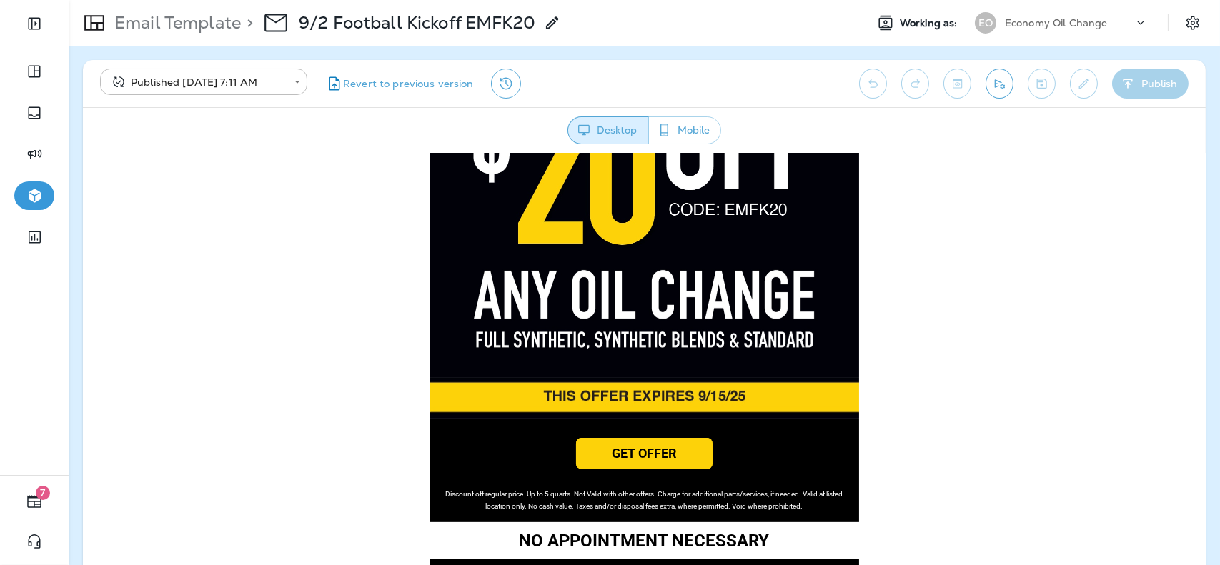
scroll to position [588, 0]
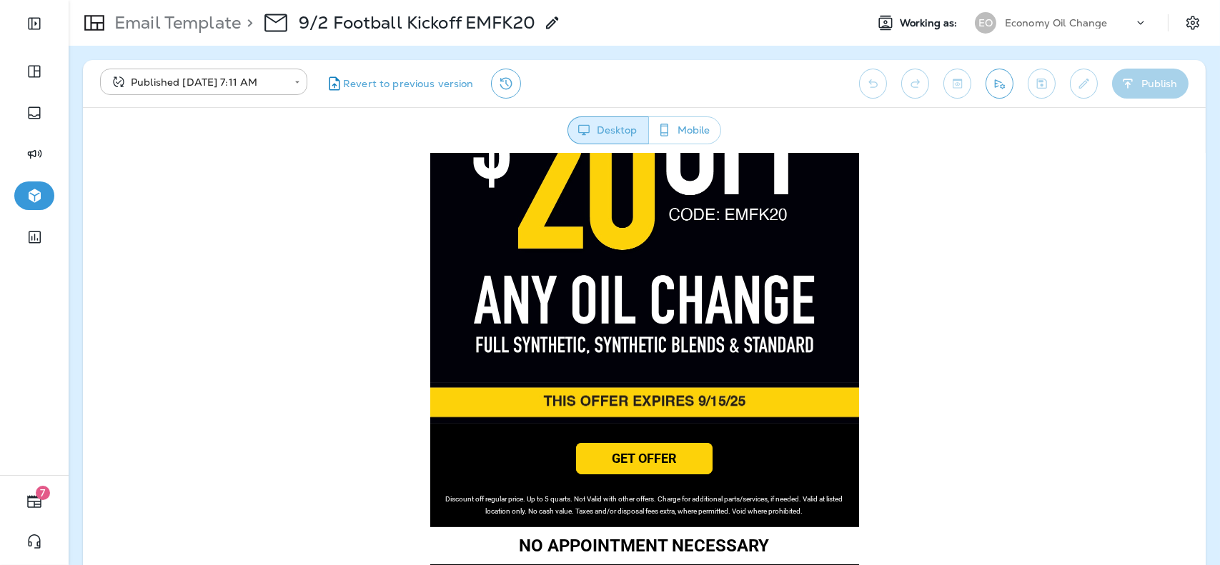
click at [706, 259] on img at bounding box center [644, 230] width 429 height 303
click at [209, 24] on p "Email Template" at bounding box center [175, 22] width 132 height 21
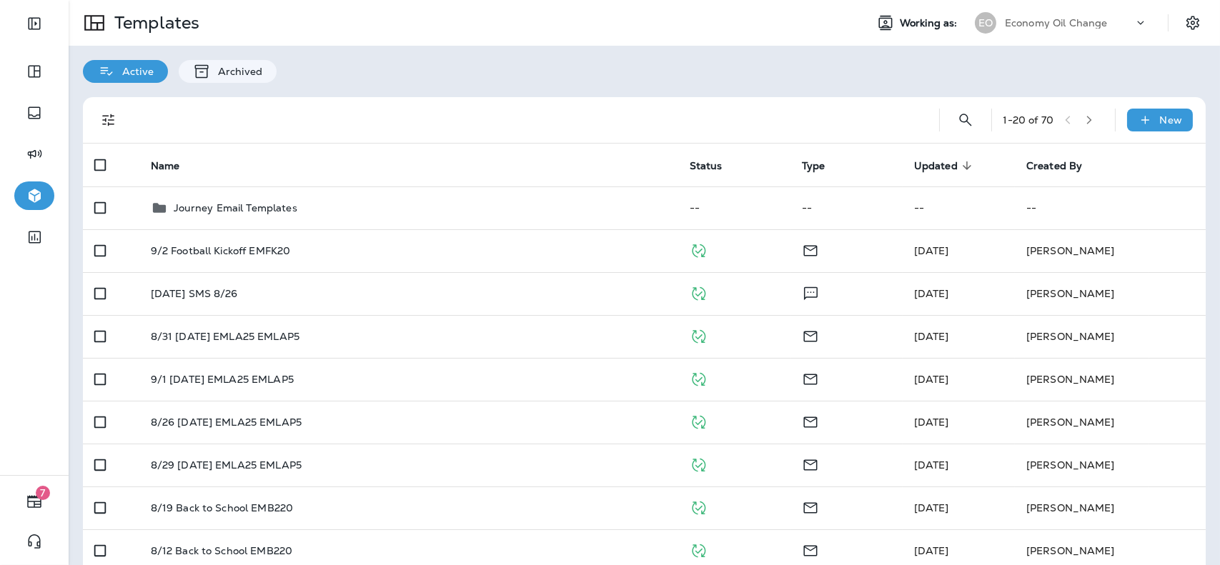
click at [1046, 20] on p "Economy Oil Change" at bounding box center [1056, 22] width 103 height 11
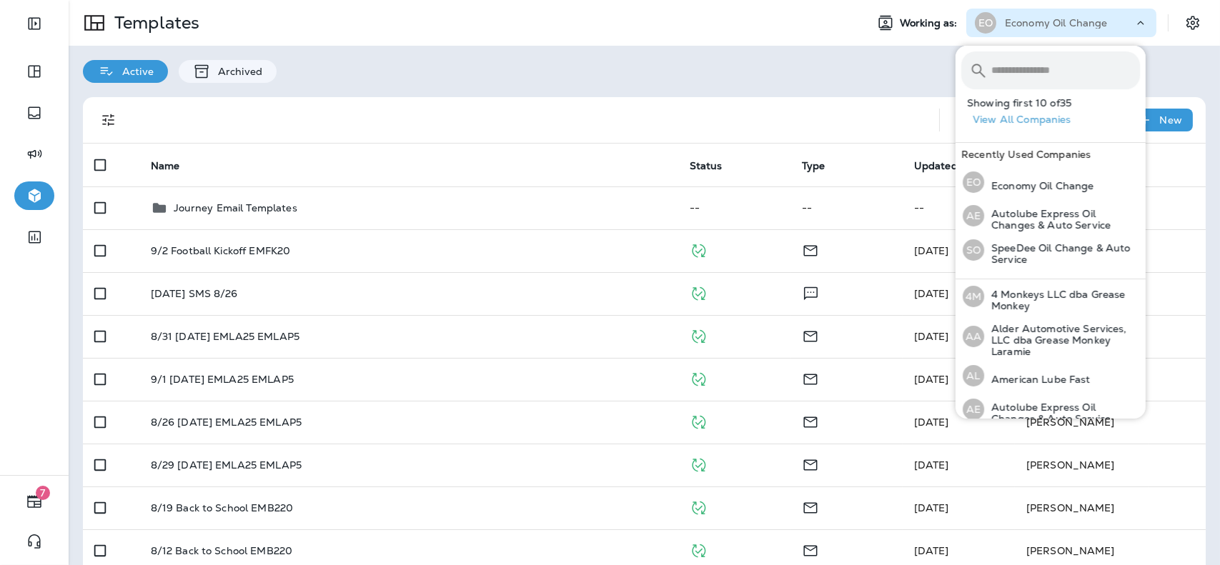
click at [1035, 63] on input "text" at bounding box center [1066, 70] width 149 height 38
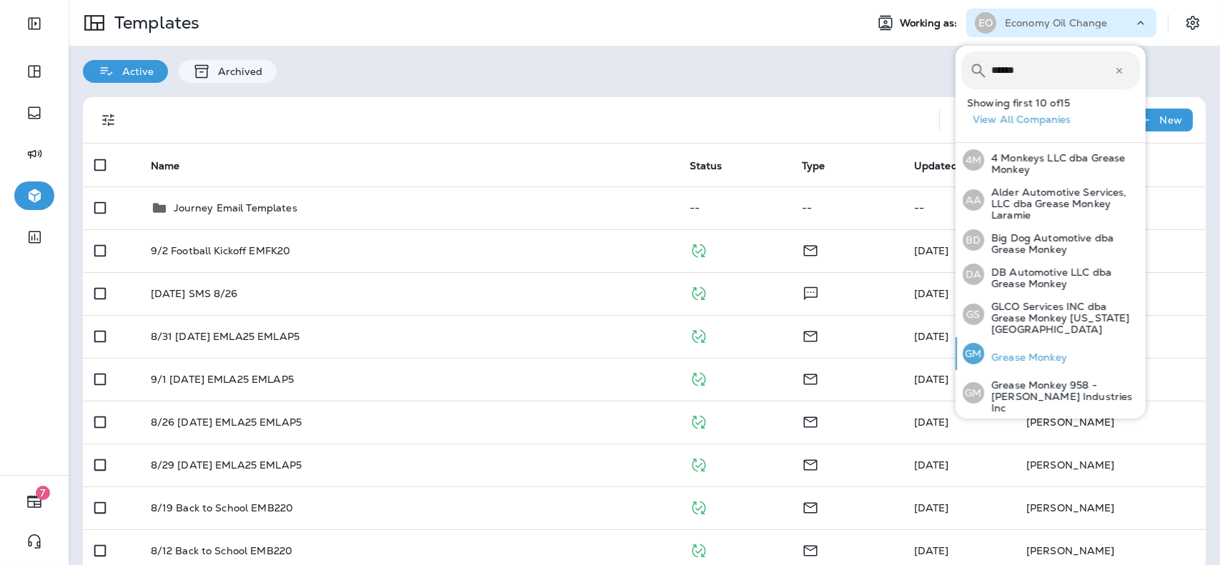
type input "******"
click at [1027, 352] on p "Grease Monkey" at bounding box center [1025, 357] width 83 height 11
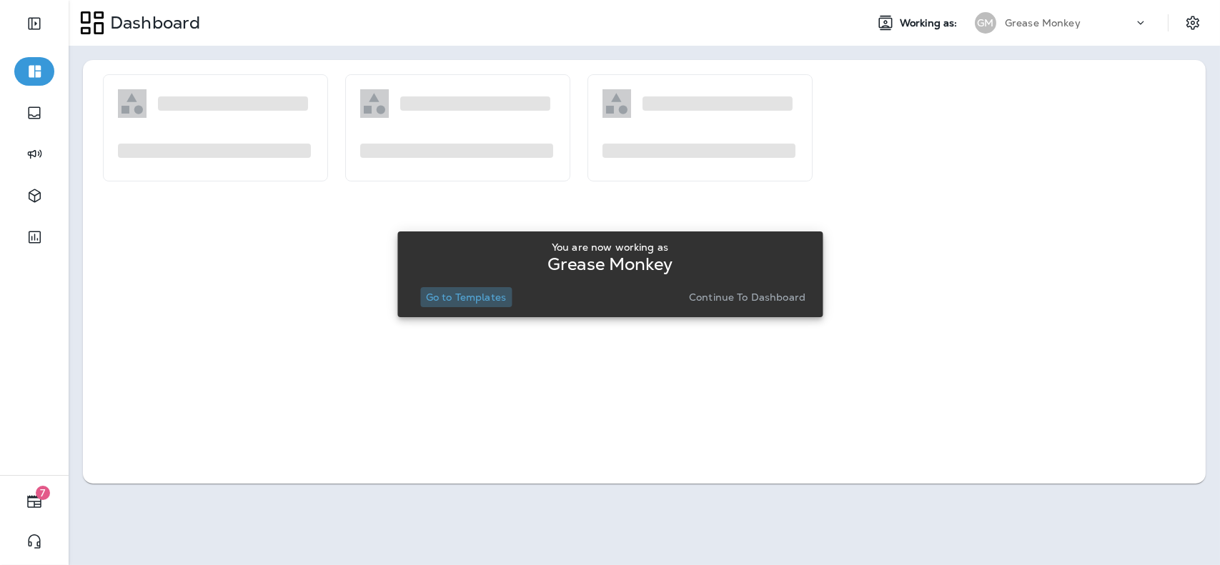
click at [482, 292] on p "Go to Templates" at bounding box center [466, 297] width 80 height 11
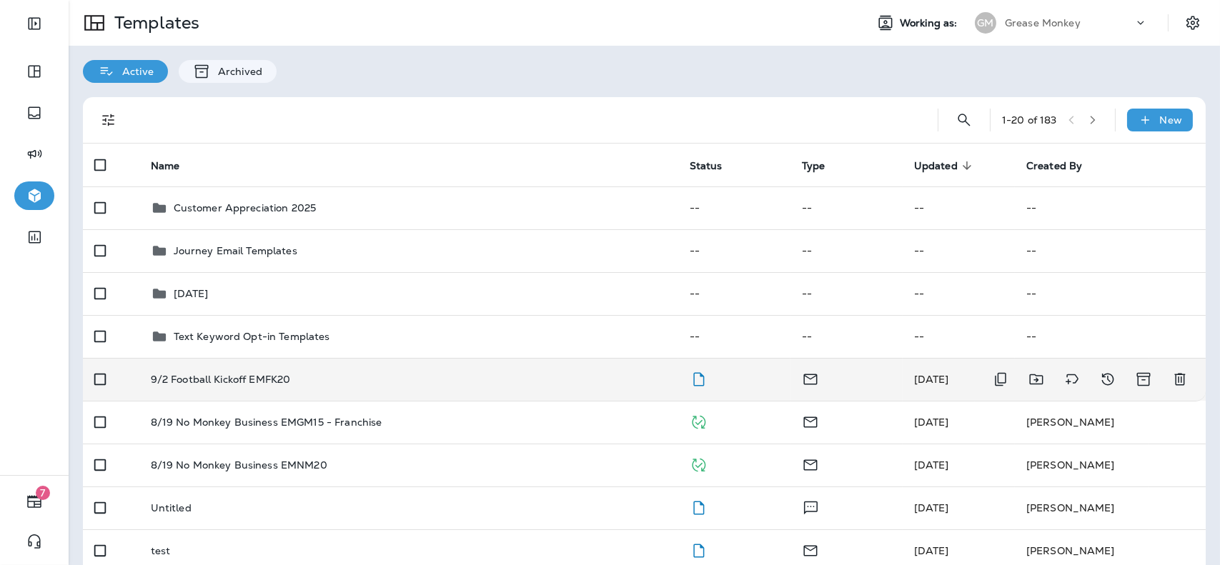
click at [515, 377] on div "9/2 Football Kickoff EMFK20" at bounding box center [409, 379] width 516 height 11
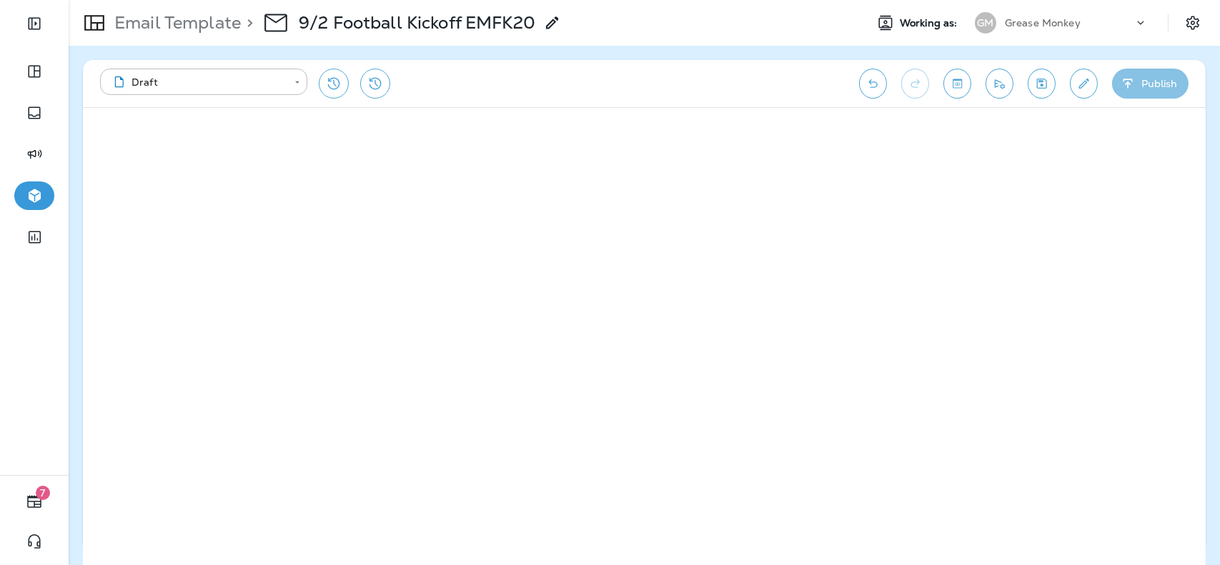
click at [1155, 81] on button "Publish" at bounding box center [1150, 84] width 76 height 30
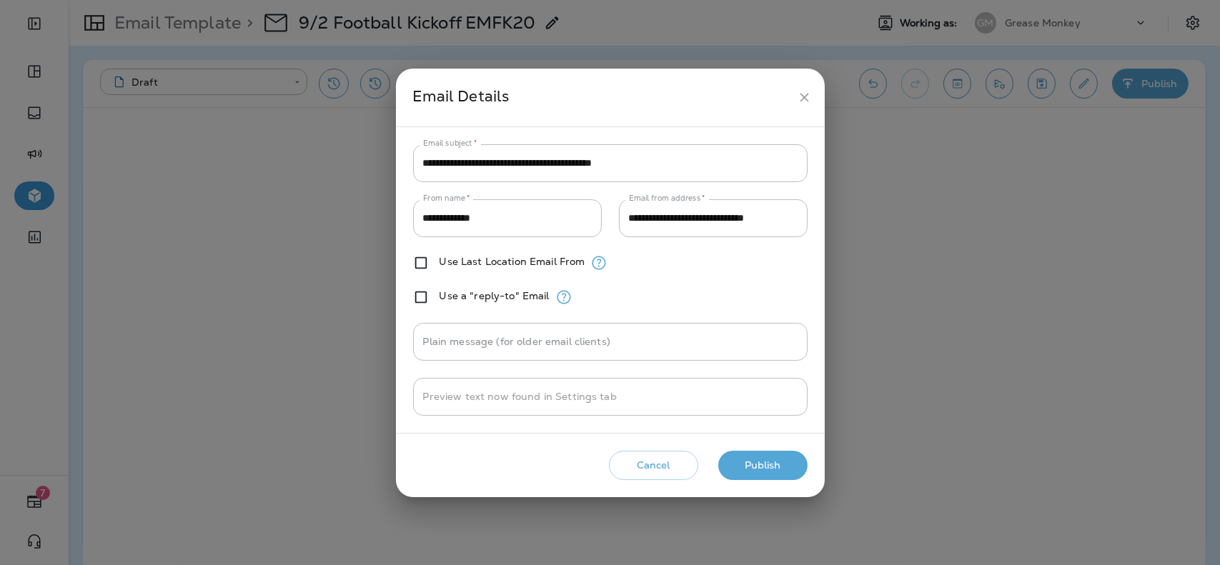
click at [779, 463] on button "Publish" at bounding box center [762, 465] width 89 height 29
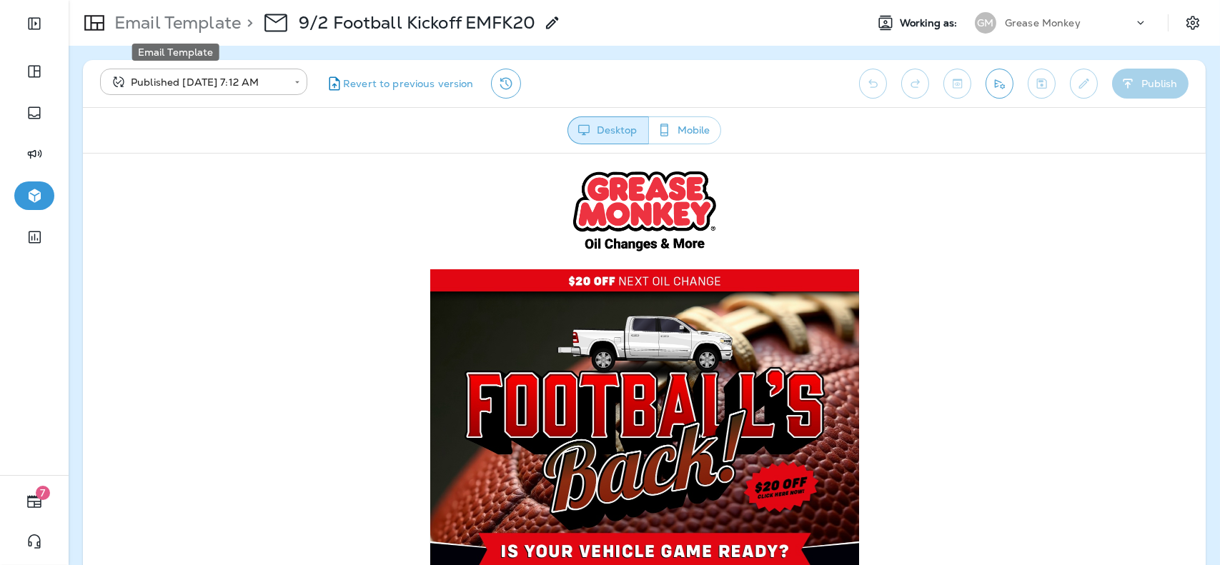
click at [174, 22] on p "Email Template" at bounding box center [175, 22] width 132 height 21
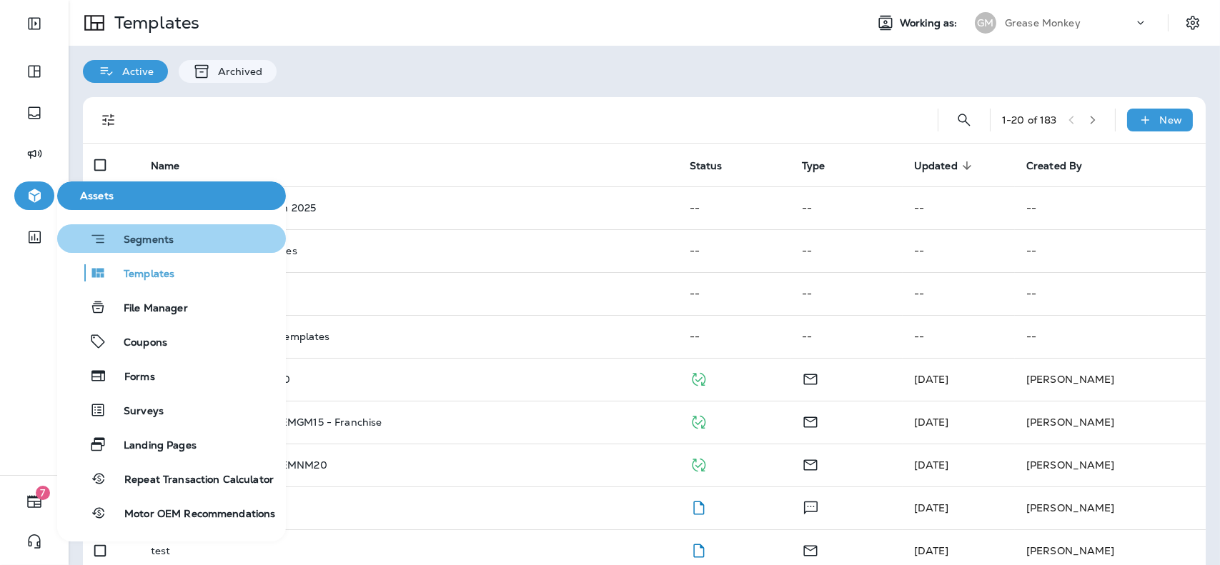
click at [136, 234] on span "Segments" at bounding box center [140, 241] width 67 height 14
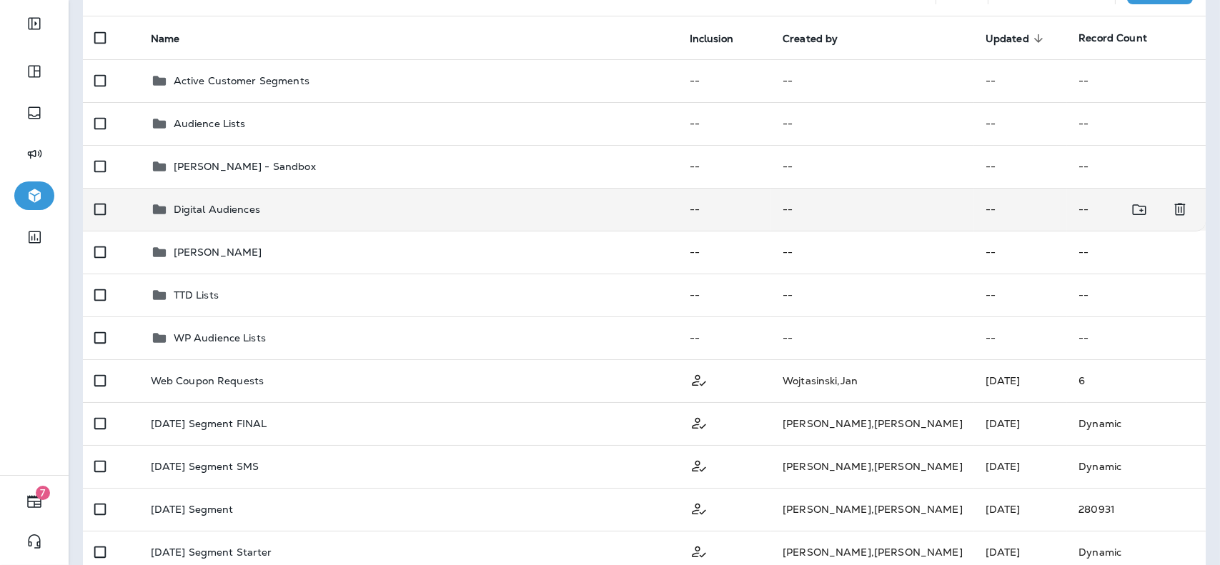
scroll to position [148, 0]
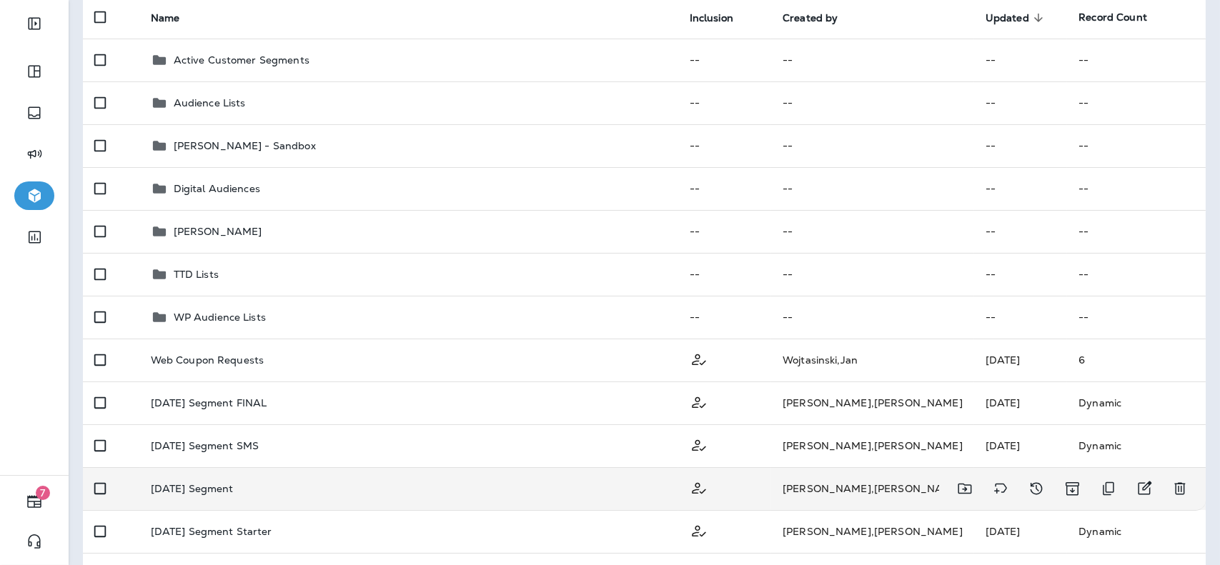
click at [309, 495] on td "[DATE] Segment" at bounding box center [408, 489] width 539 height 43
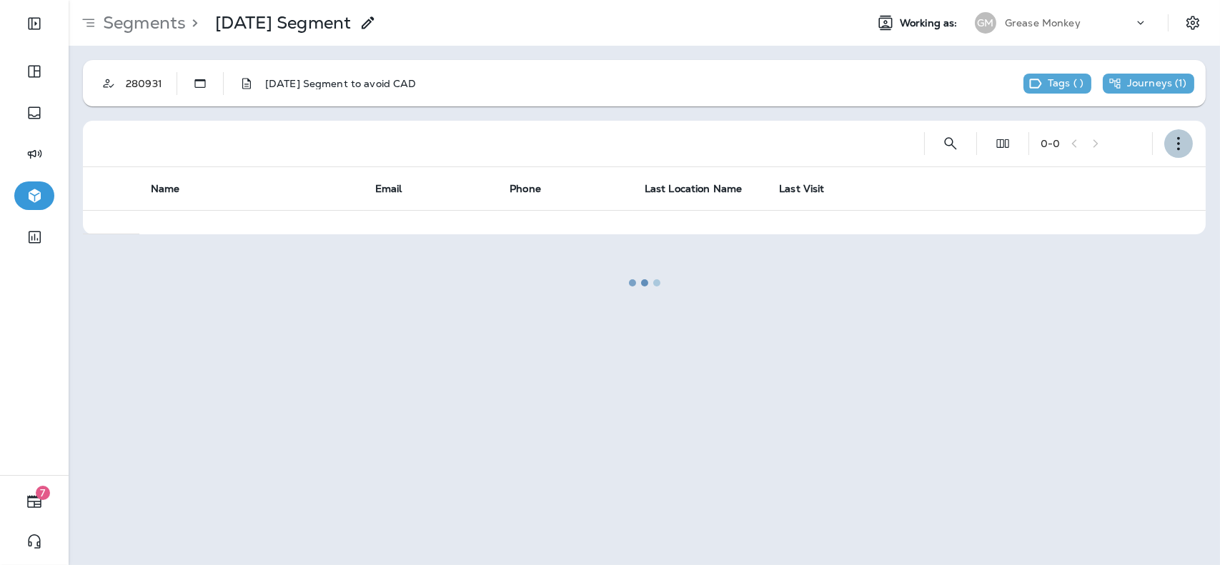
click at [1172, 139] on icon "button" at bounding box center [1179, 144] width 14 height 14
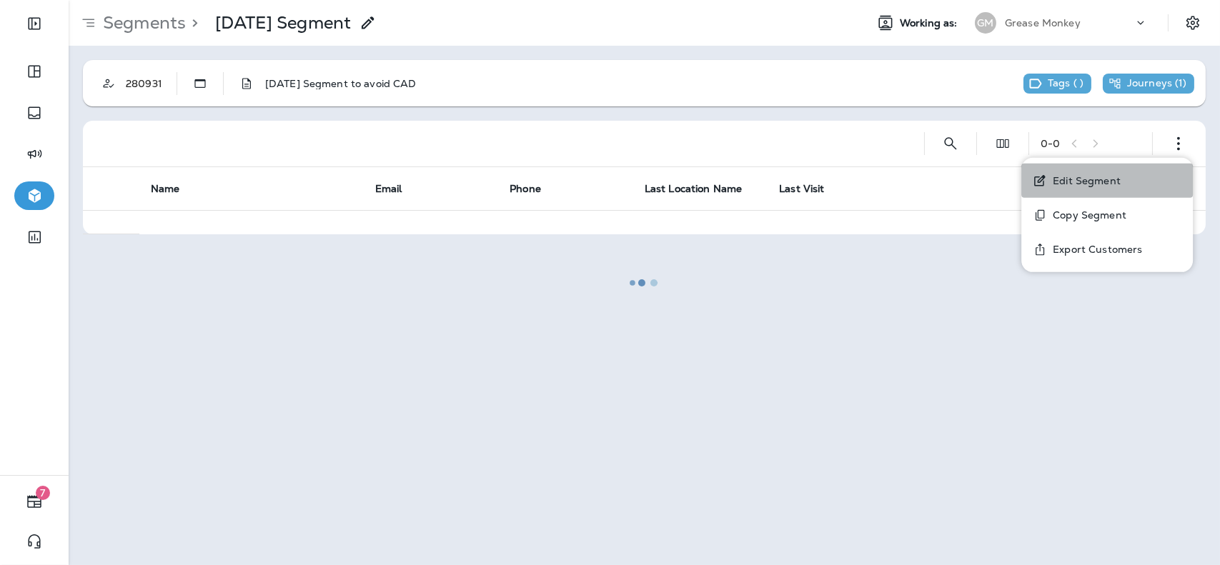
click at [1093, 169] on button "Edit Segment" at bounding box center [1108, 181] width 172 height 34
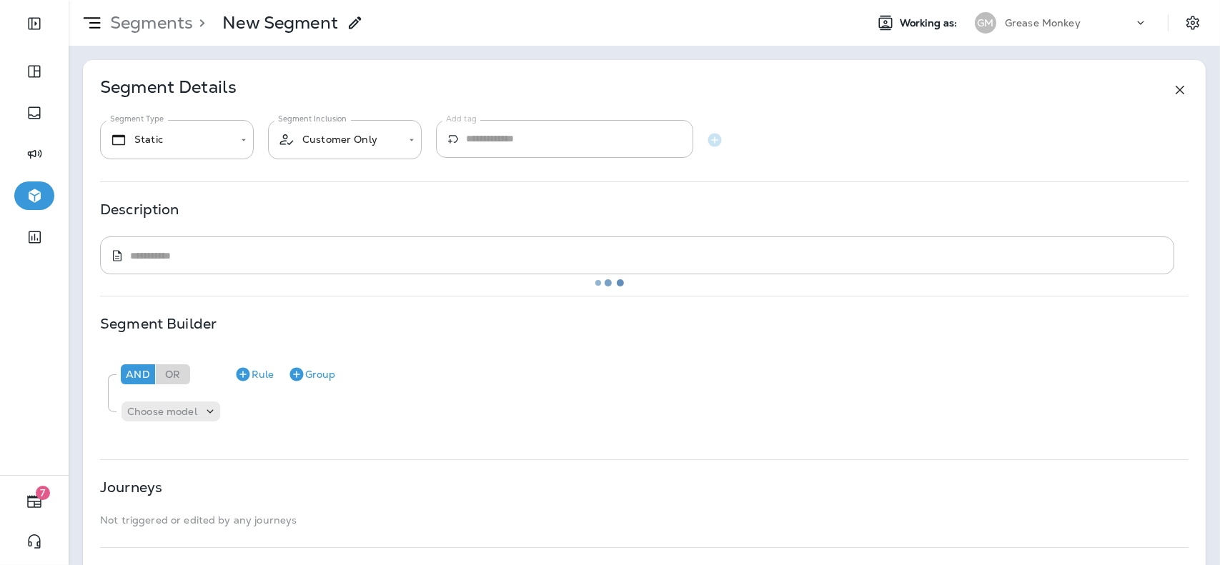
type textarea "**********"
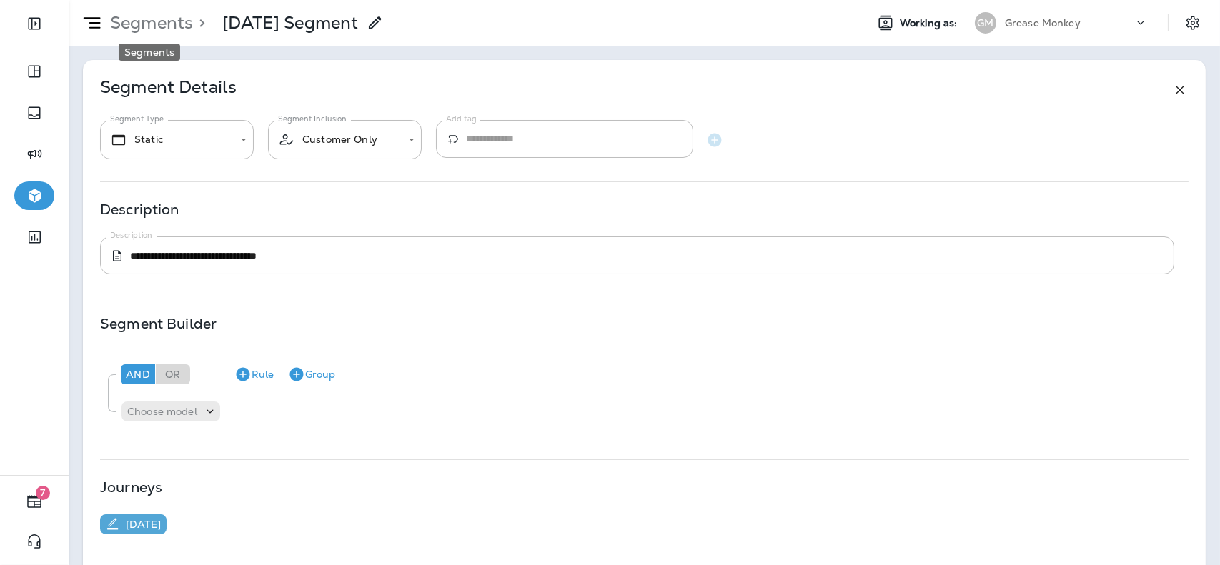
click at [167, 29] on p "Segments" at bounding box center [148, 22] width 89 height 21
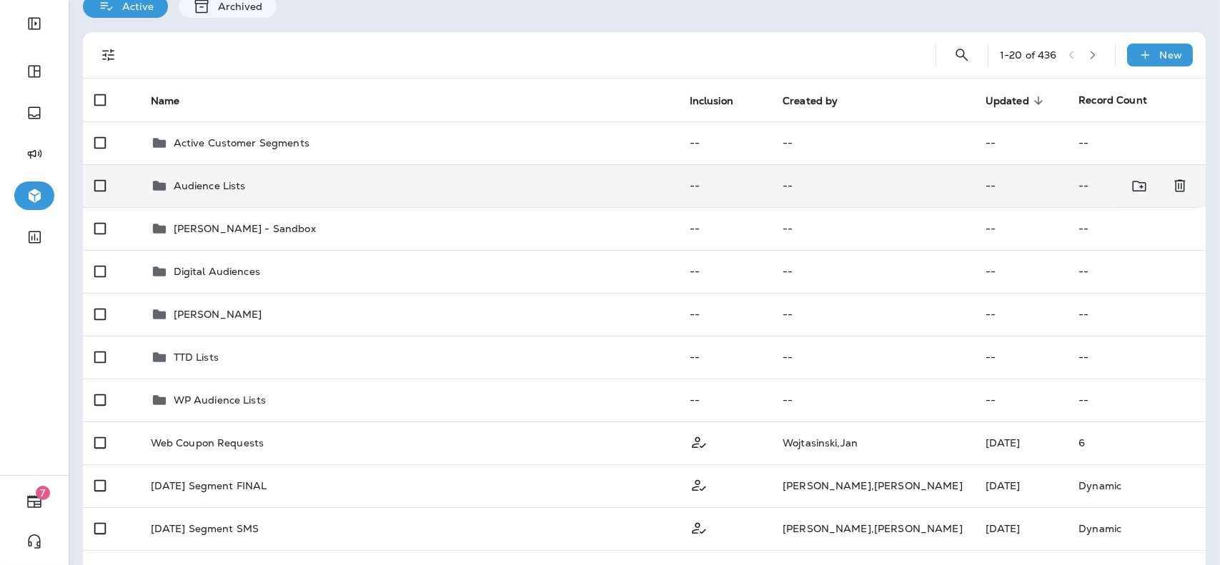
scroll to position [63, 0]
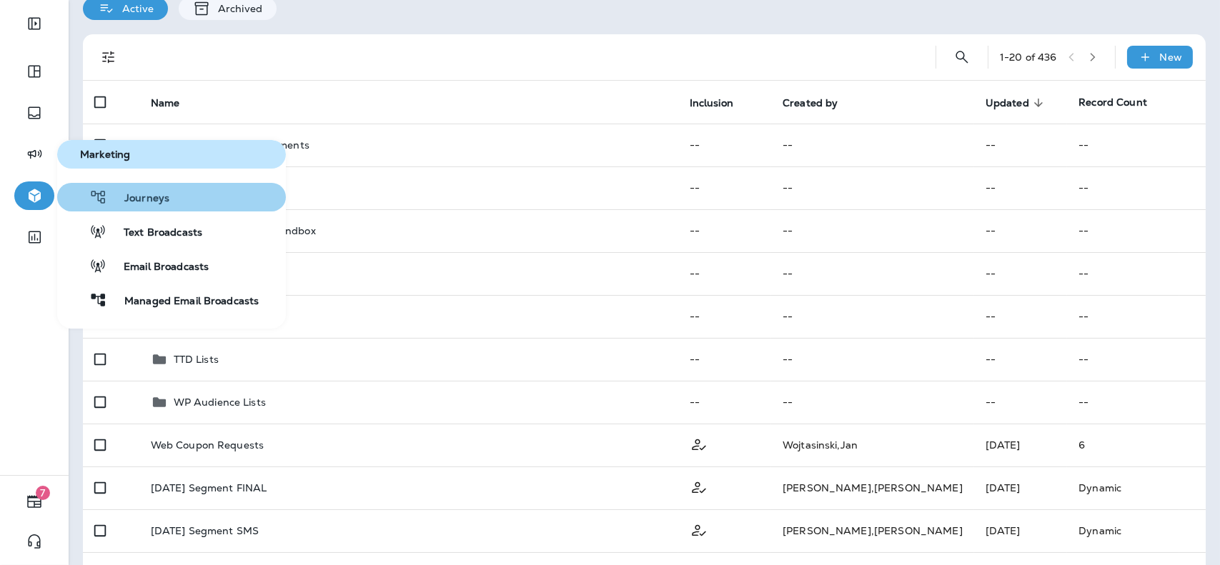
click at [112, 198] on span "Journeys" at bounding box center [138, 199] width 62 height 14
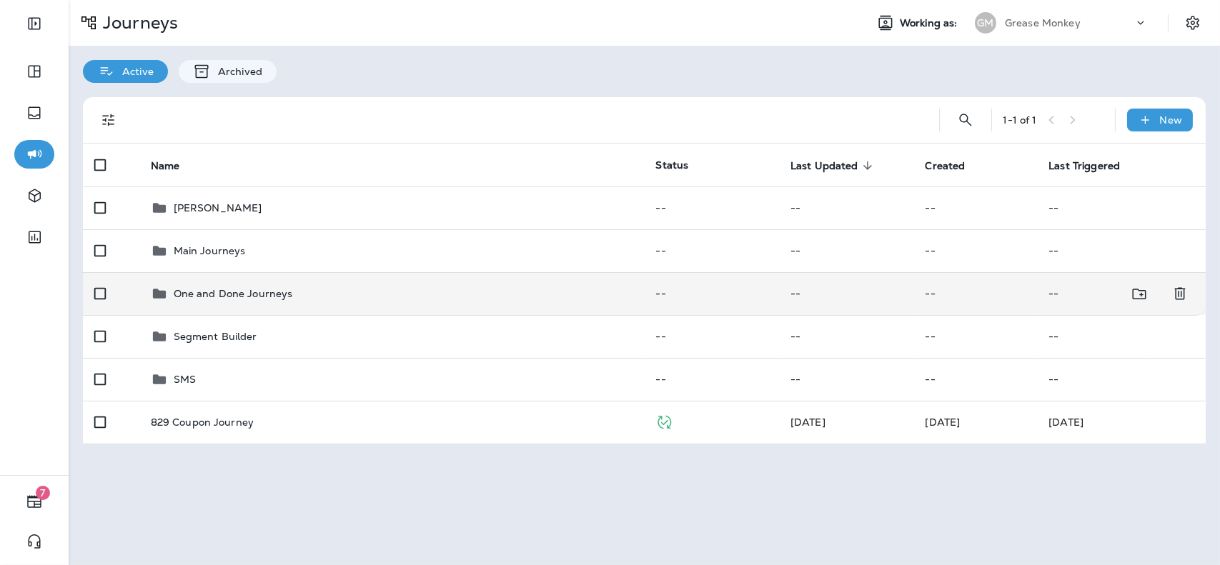
click at [272, 288] on p "One and Done Journeys" at bounding box center [233, 293] width 119 height 11
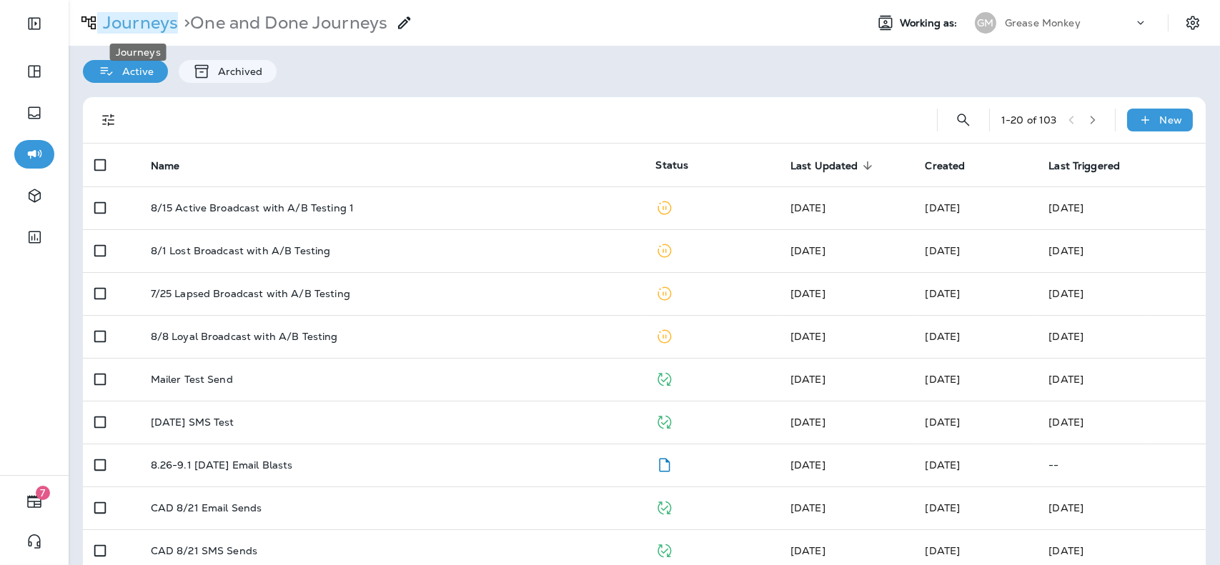
click at [148, 31] on p "Journeys" at bounding box center [137, 22] width 81 height 21
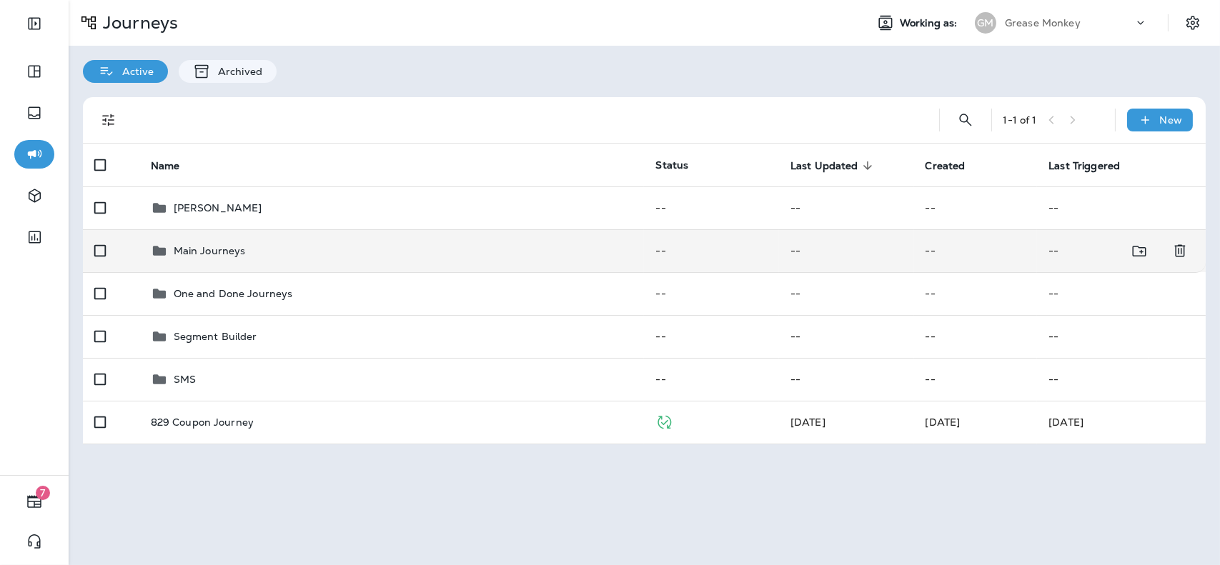
click at [280, 253] on div "Main Journeys" at bounding box center [392, 250] width 483 height 17
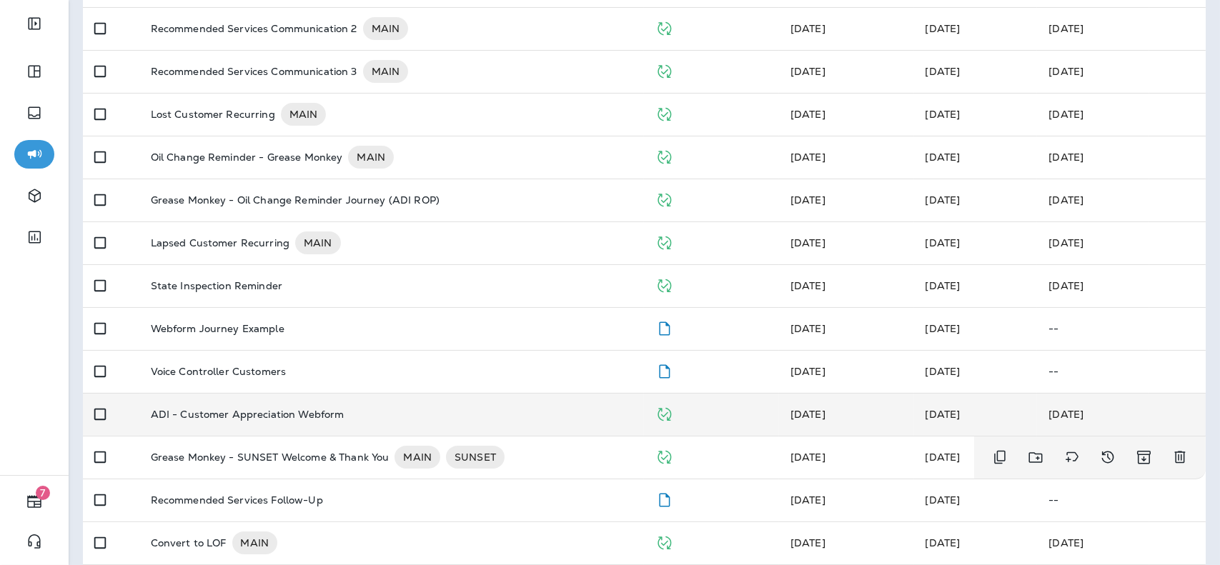
scroll to position [437, 0]
click at [375, 417] on div "ADI - Customer Appreciation Webform" at bounding box center [392, 413] width 483 height 11
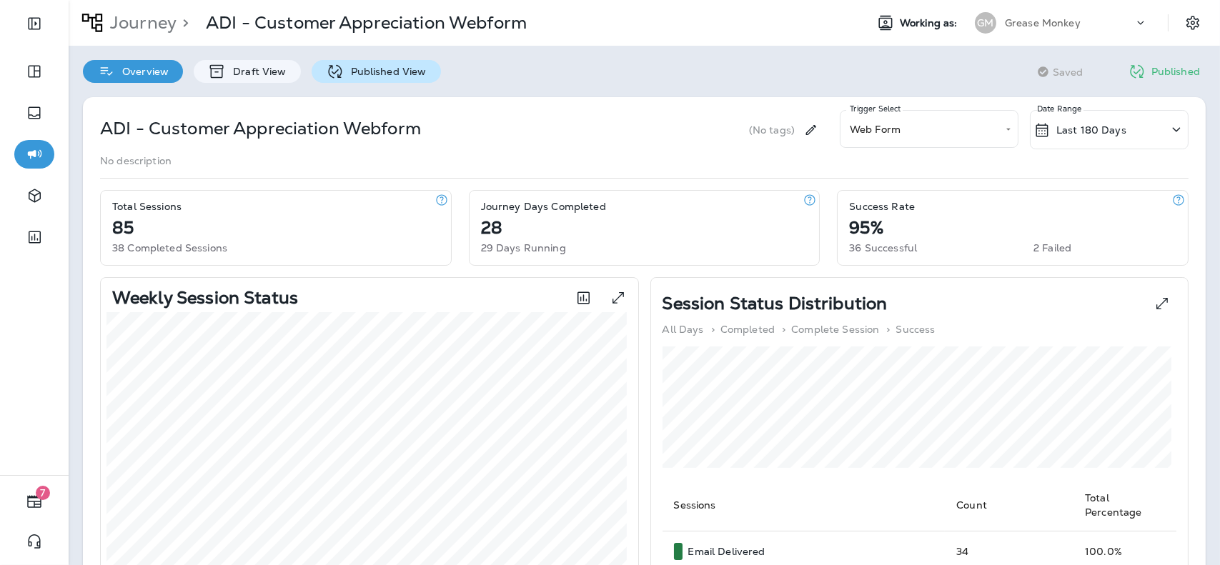
click at [355, 74] on p "Published View" at bounding box center [385, 71] width 83 height 11
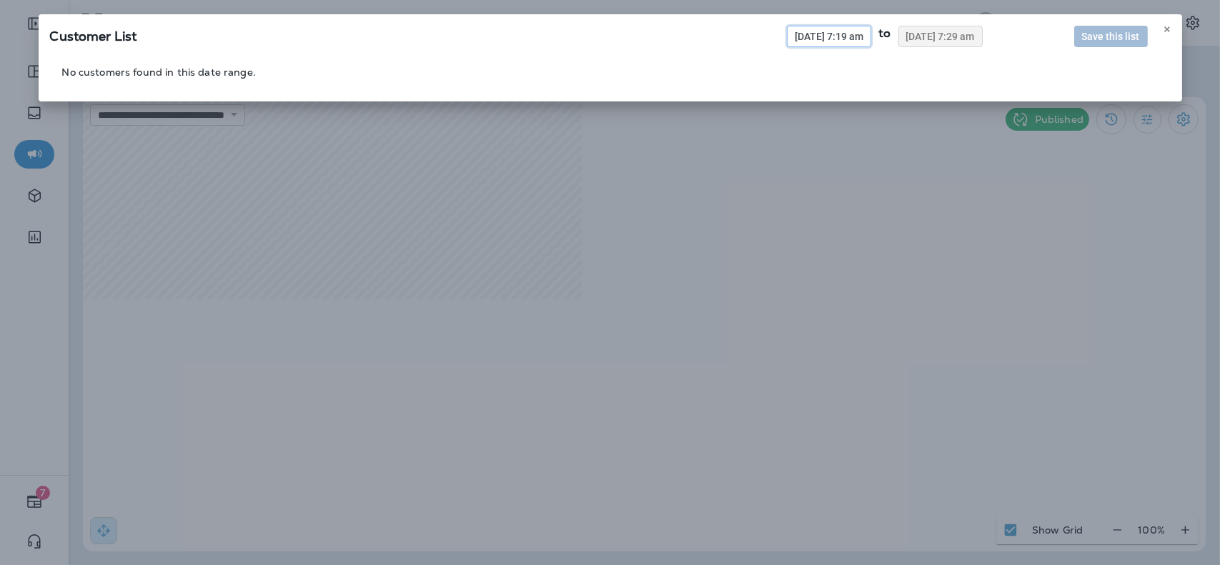
click at [841, 33] on span "[DATE] 7:19 am" at bounding box center [829, 36] width 69 height 10
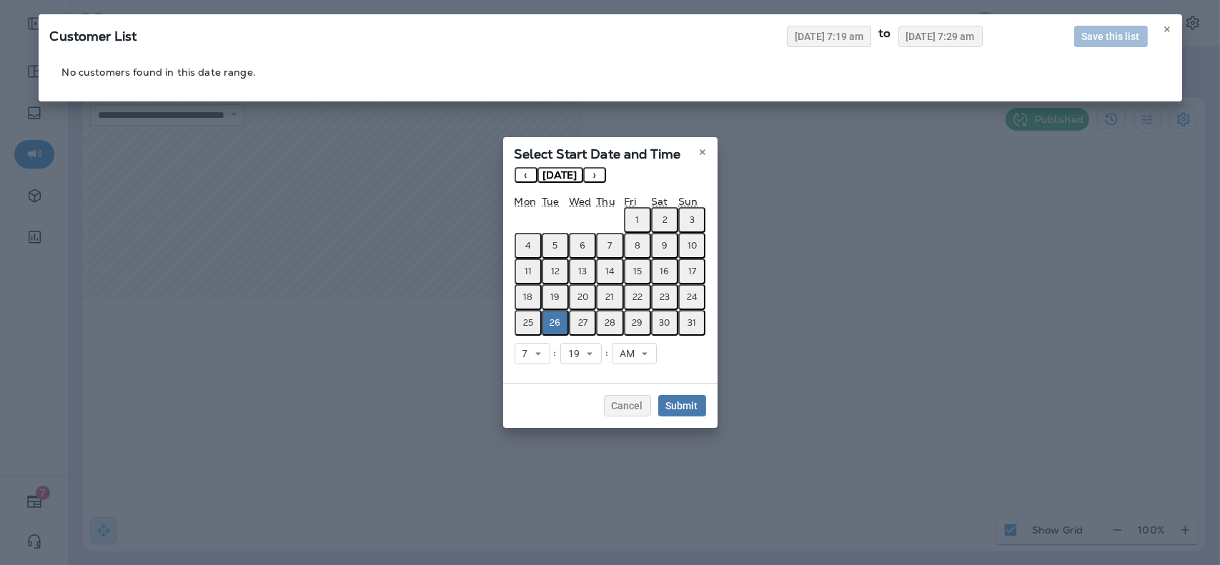
click at [635, 219] on button "1" at bounding box center [637, 220] width 27 height 26
click at [523, 174] on button "‹" at bounding box center [526, 175] width 23 height 16
click at [554, 214] on abbr "1" at bounding box center [555, 219] width 4 height 11
click at [678, 405] on span "Submit" at bounding box center [682, 406] width 32 height 10
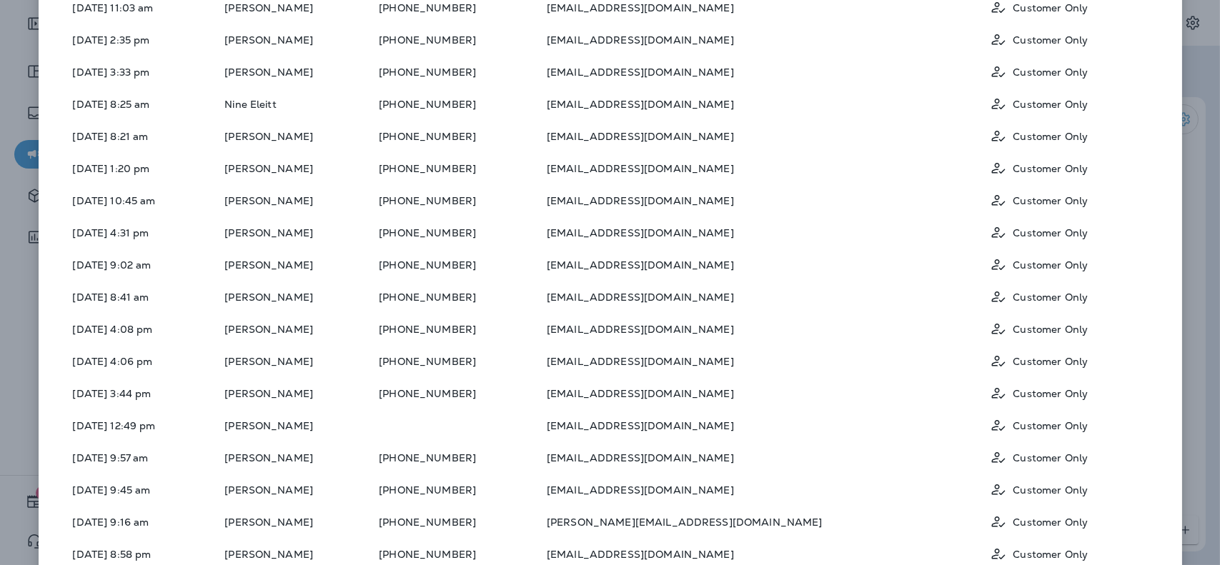
scroll to position [945, 0]
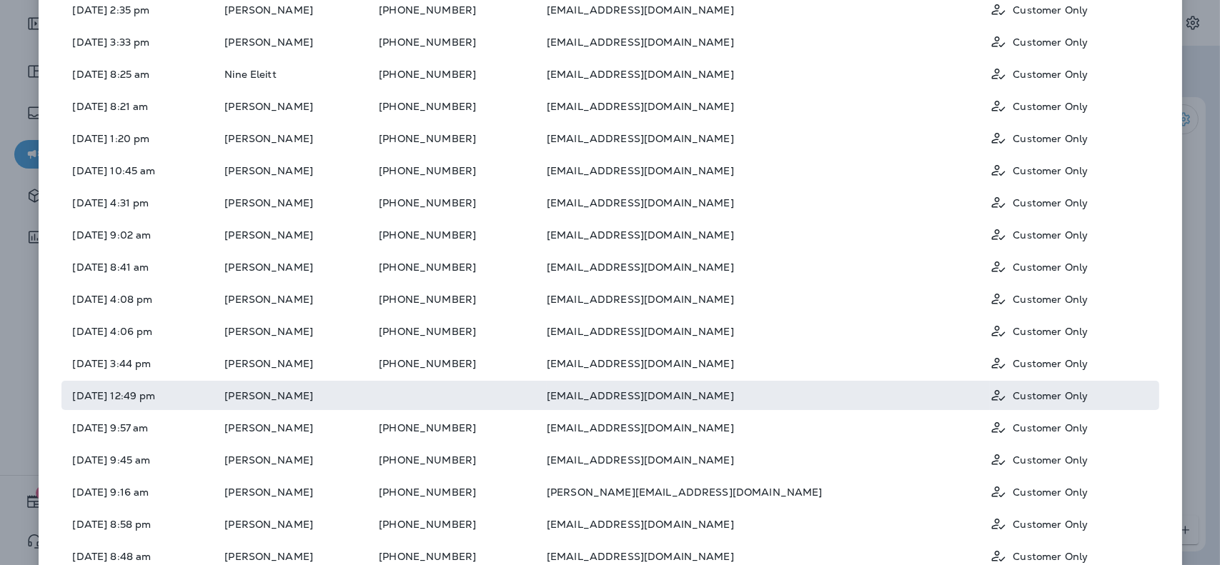
click at [547, 390] on td at bounding box center [463, 395] width 168 height 29
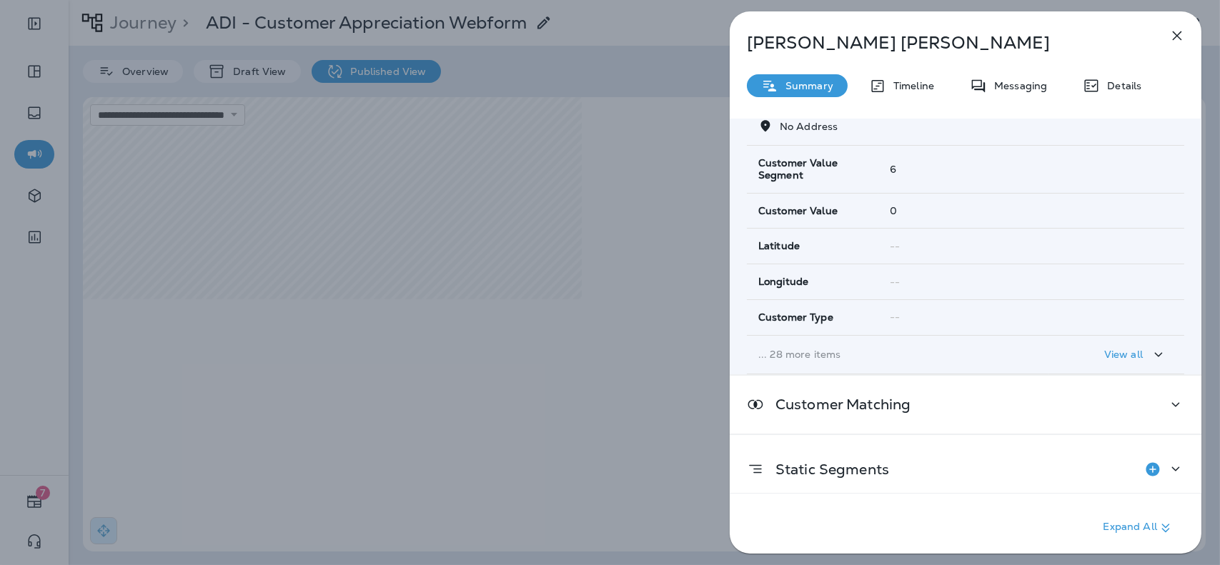
scroll to position [189, 0]
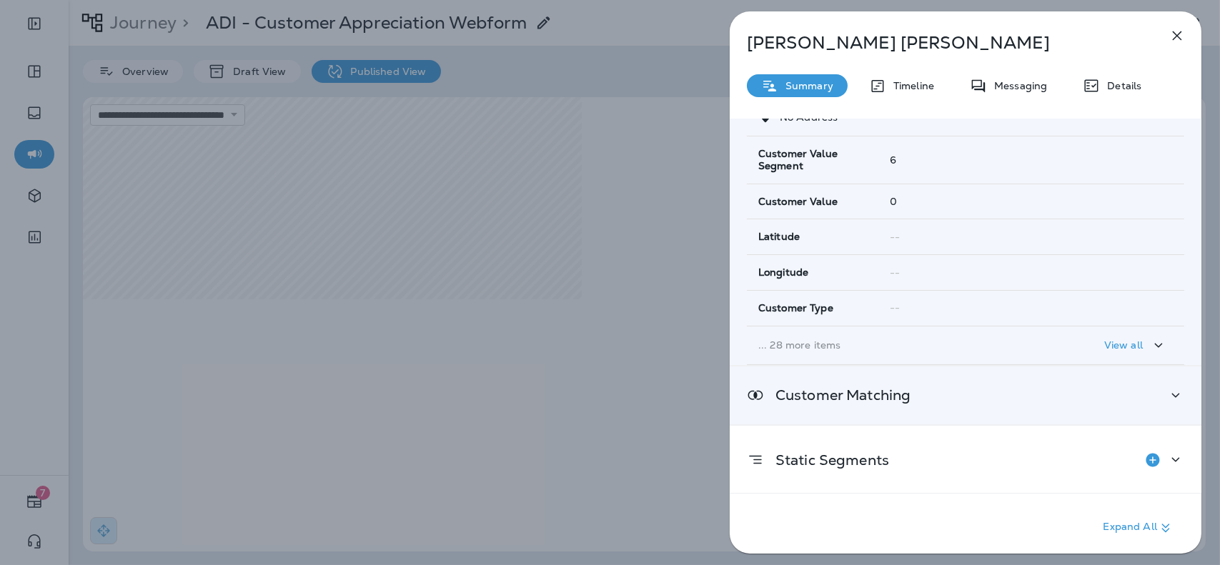
click at [1094, 387] on div "Customer Matching" at bounding box center [965, 396] width 437 height 18
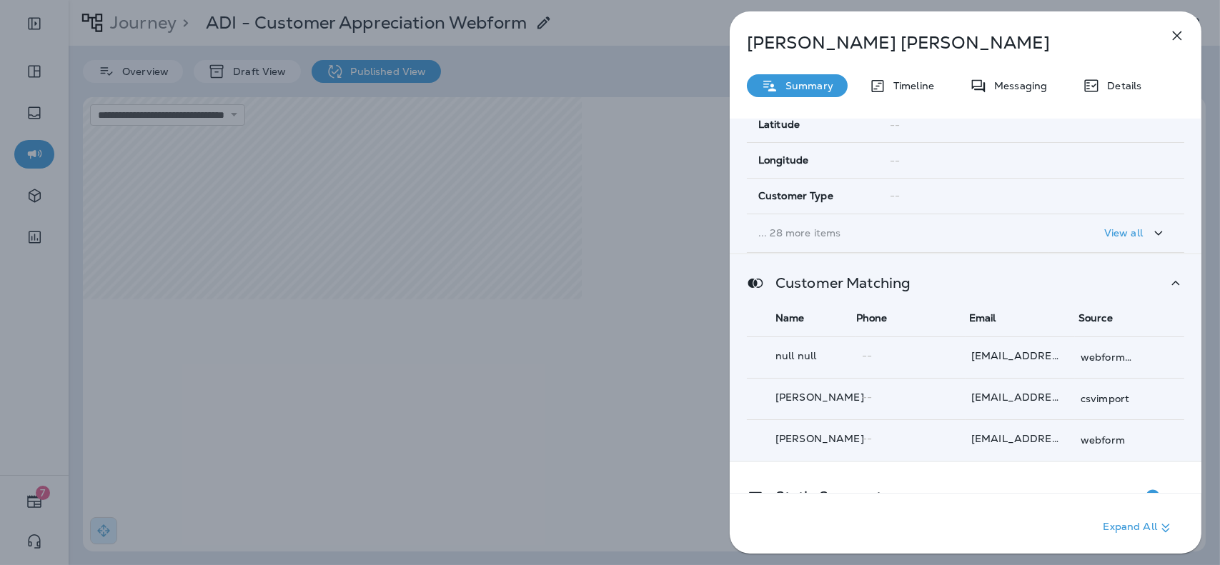
scroll to position [339, 0]
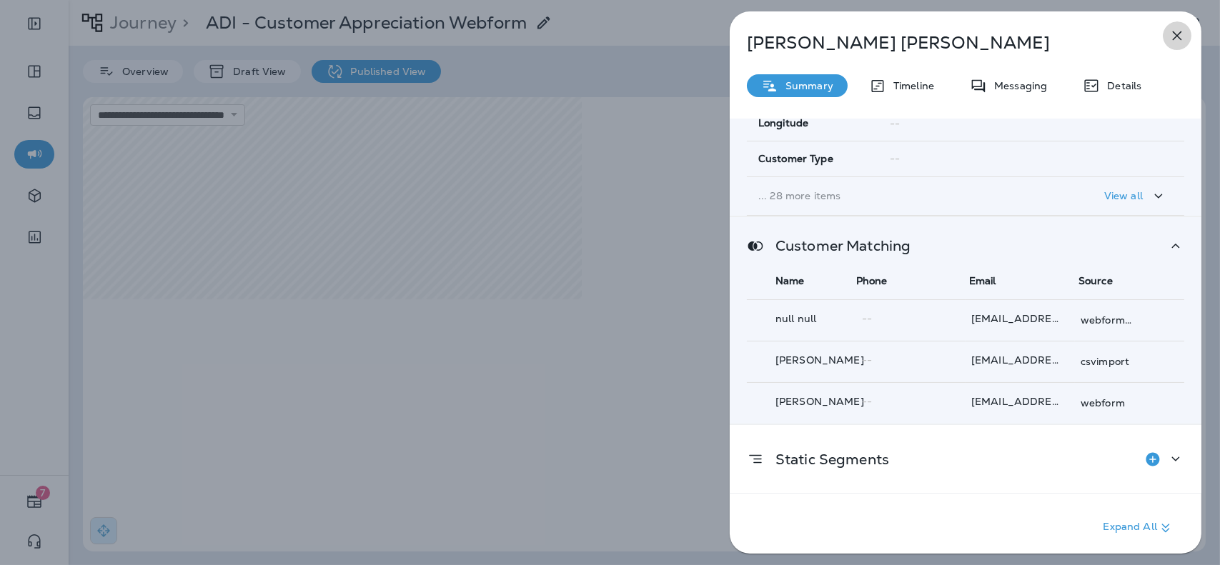
click at [1178, 39] on icon "button" at bounding box center [1177, 35] width 17 height 17
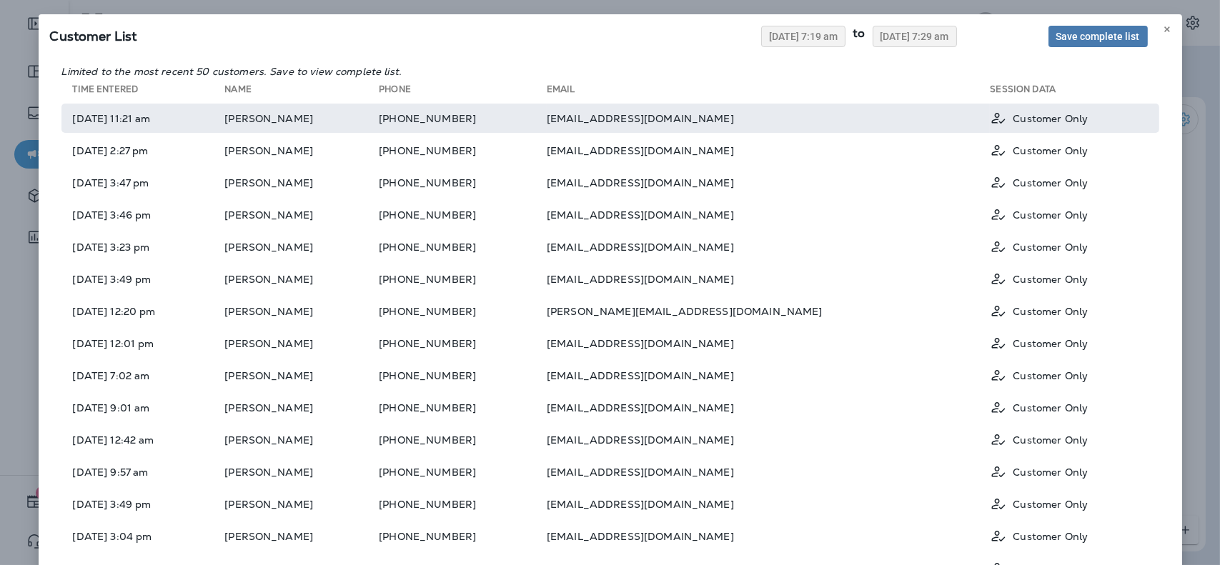
click at [547, 118] on td "[PHONE_NUMBER]" at bounding box center [463, 118] width 168 height 29
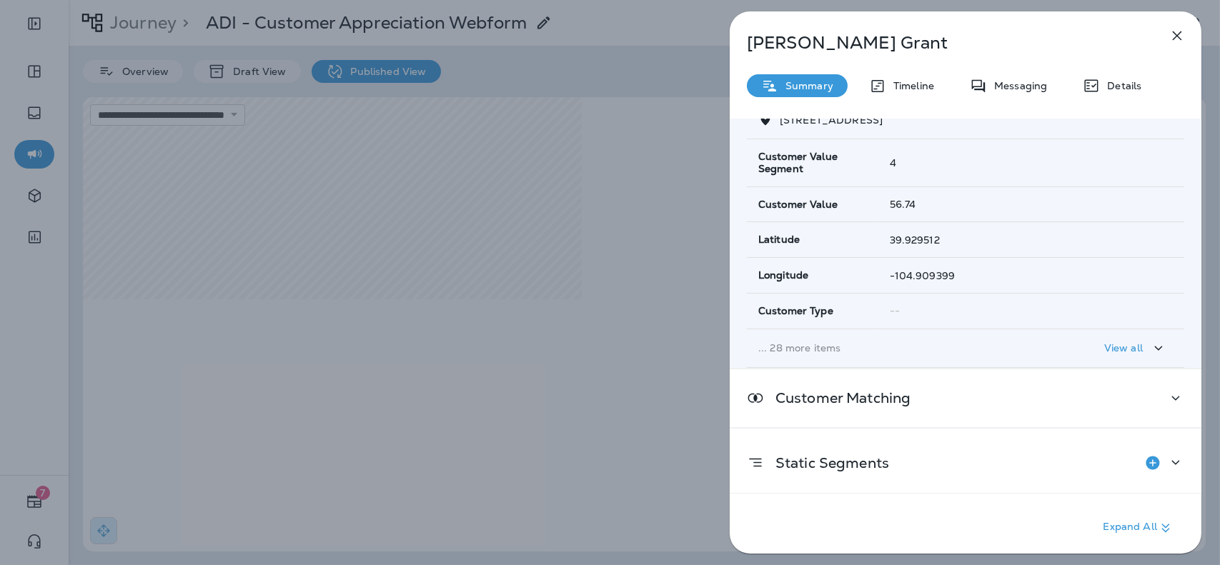
scroll to position [257, 0]
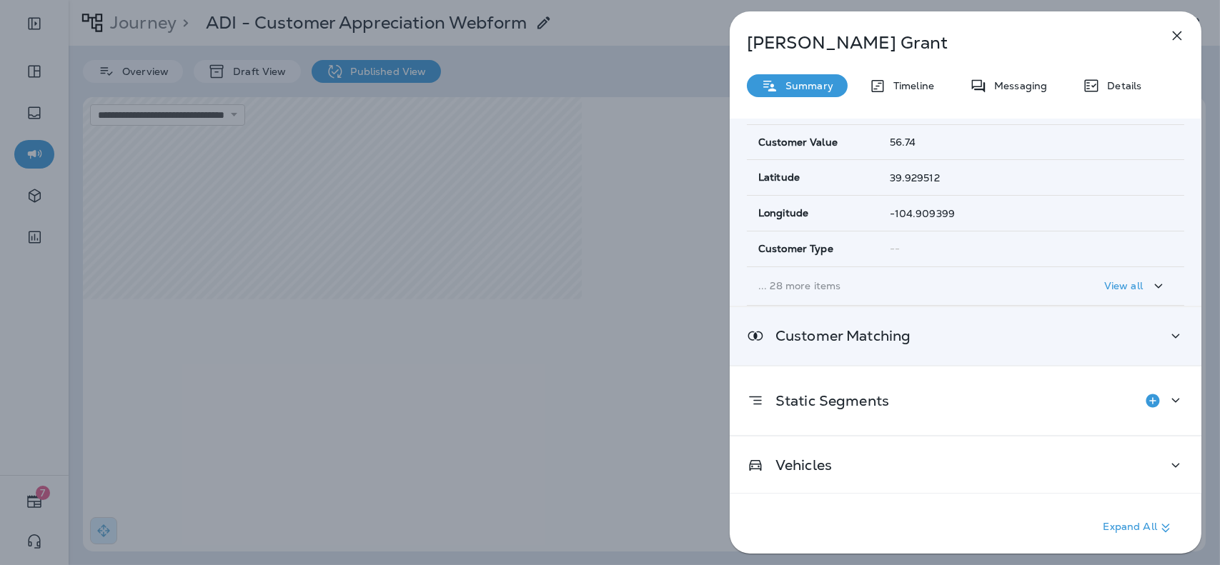
click at [1000, 337] on div "Customer Matching" at bounding box center [965, 336] width 437 height 18
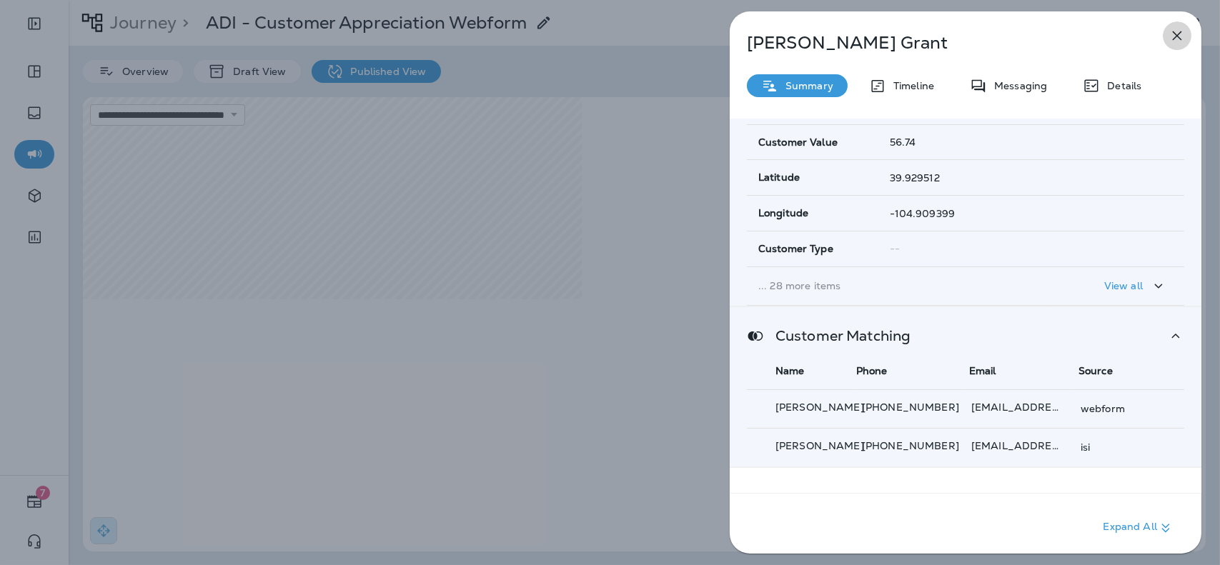
click at [1178, 38] on icon "button" at bounding box center [1177, 35] width 17 height 17
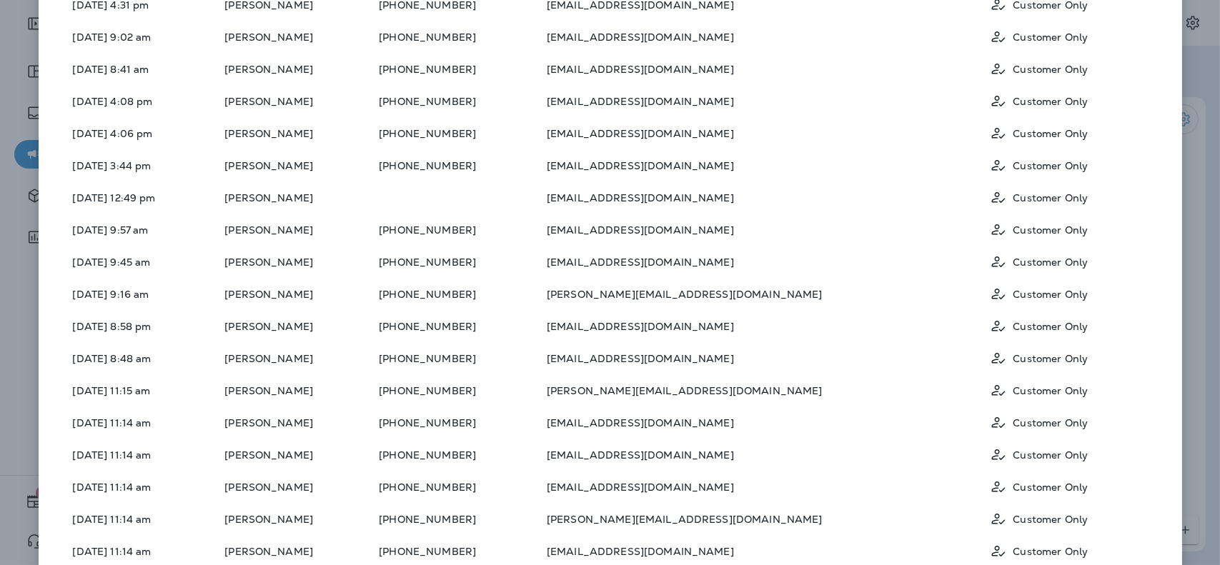
scroll to position [1198, 0]
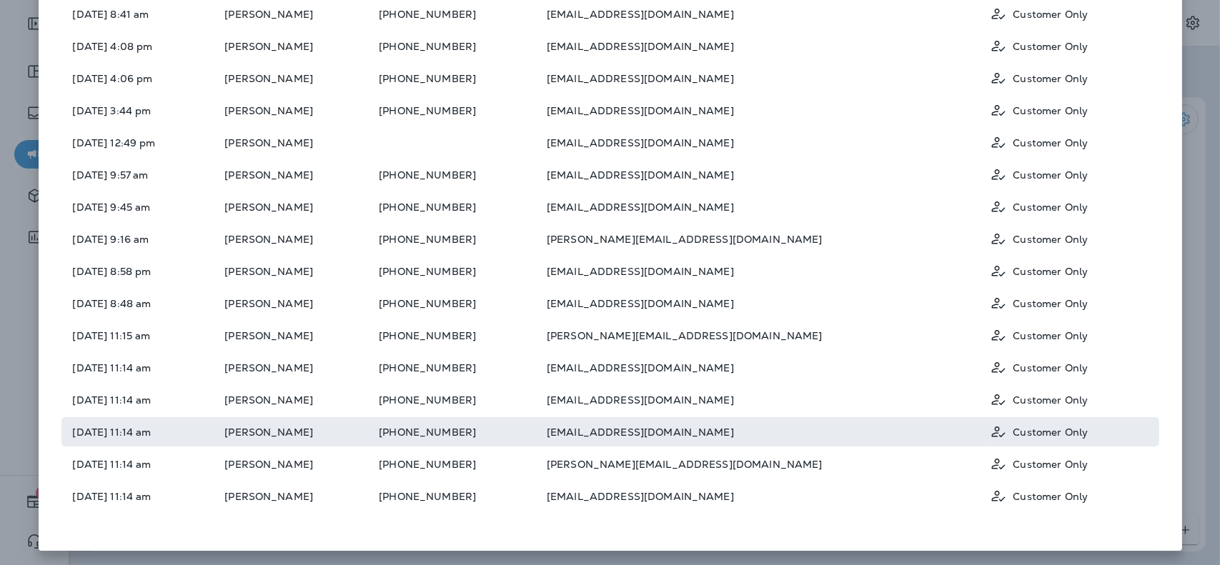
click at [379, 431] on td "[PERSON_NAME]" at bounding box center [301, 431] width 154 height 29
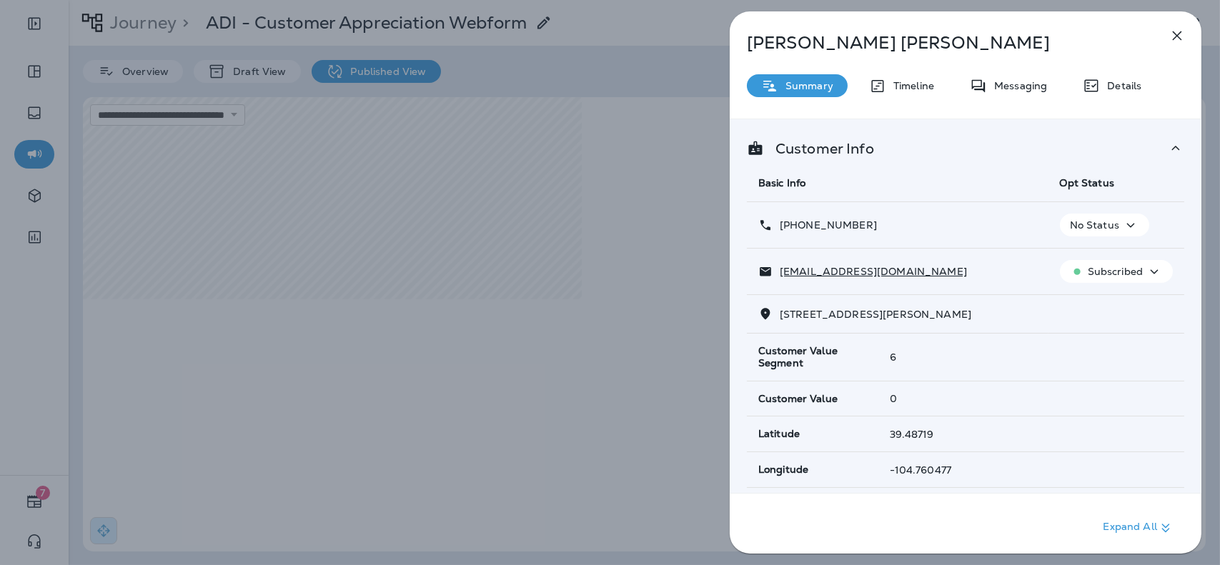
scroll to position [257, 0]
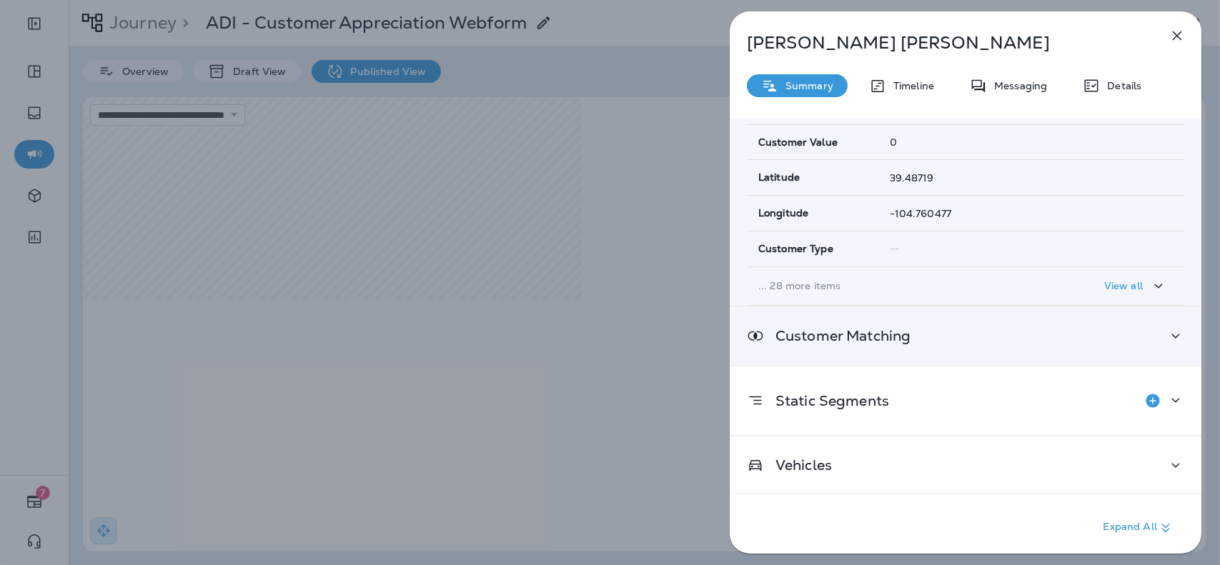
click at [1077, 327] on div "Customer Matching" at bounding box center [965, 336] width 437 height 18
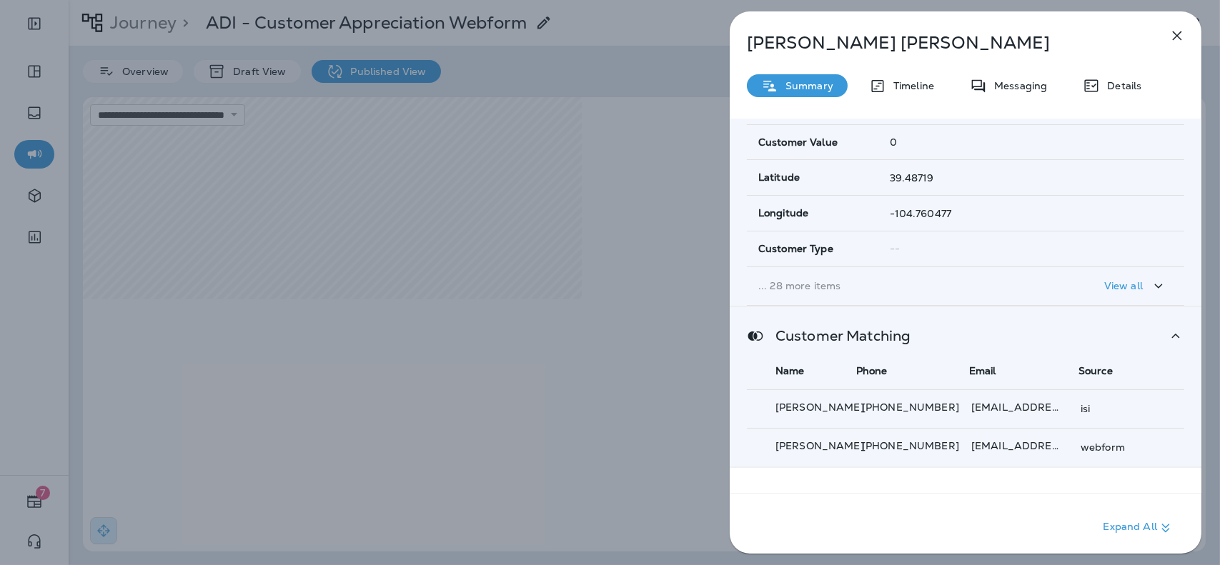
click at [692, 355] on div "[PERSON_NAME] Summary Timeline Messaging Details Customer Info Basic Info Opt S…" at bounding box center [610, 282] width 1220 height 565
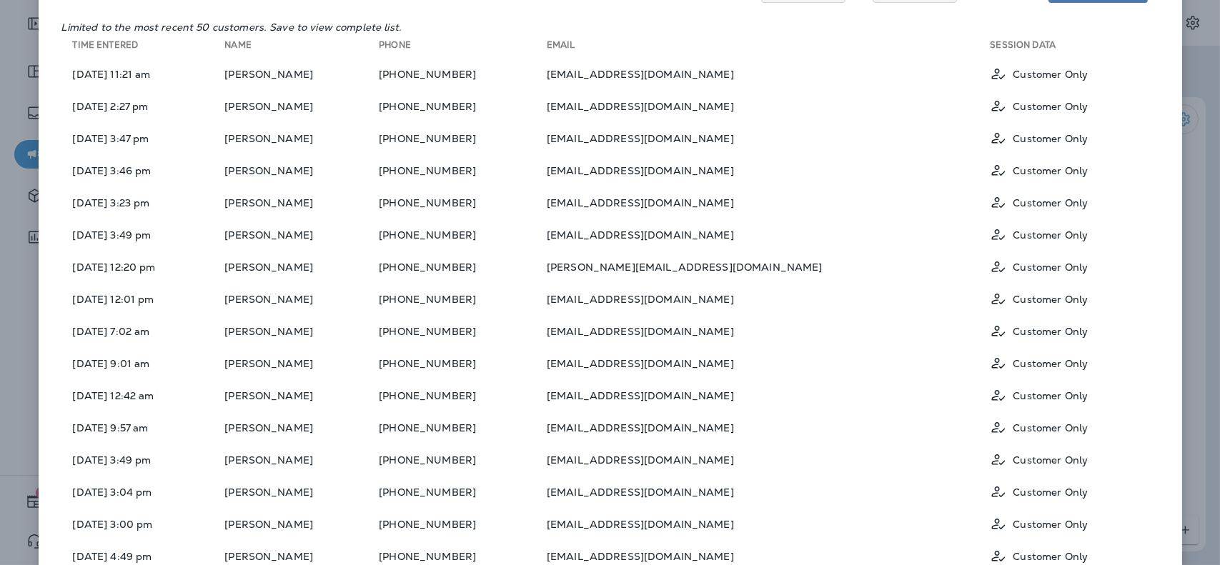
scroll to position [36, 0]
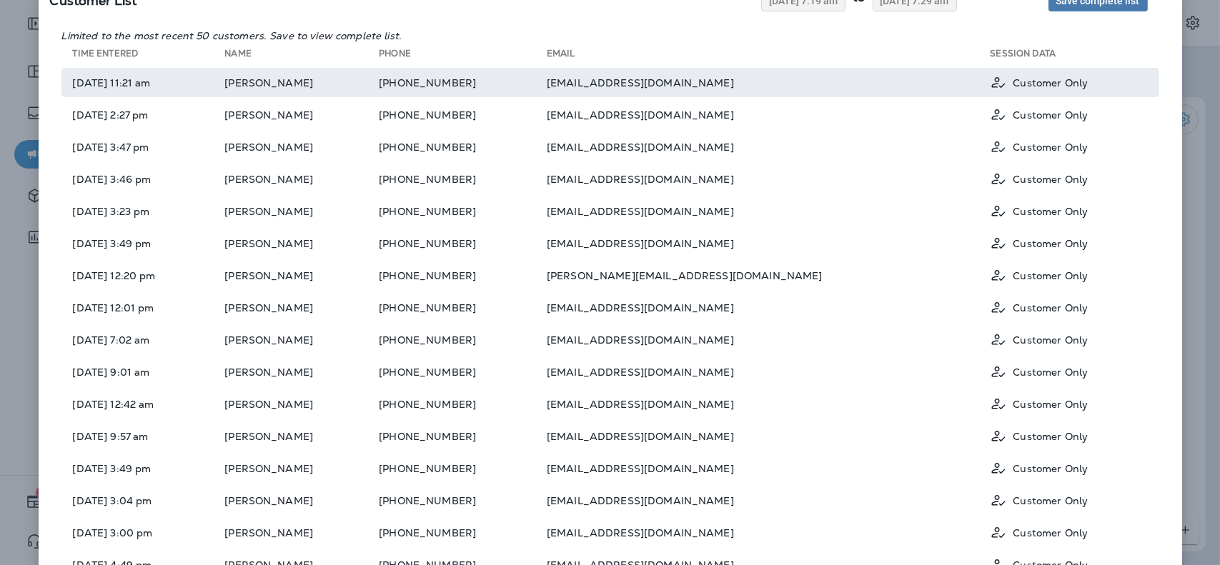
click at [547, 89] on td "[PHONE_NUMBER]" at bounding box center [463, 82] width 168 height 29
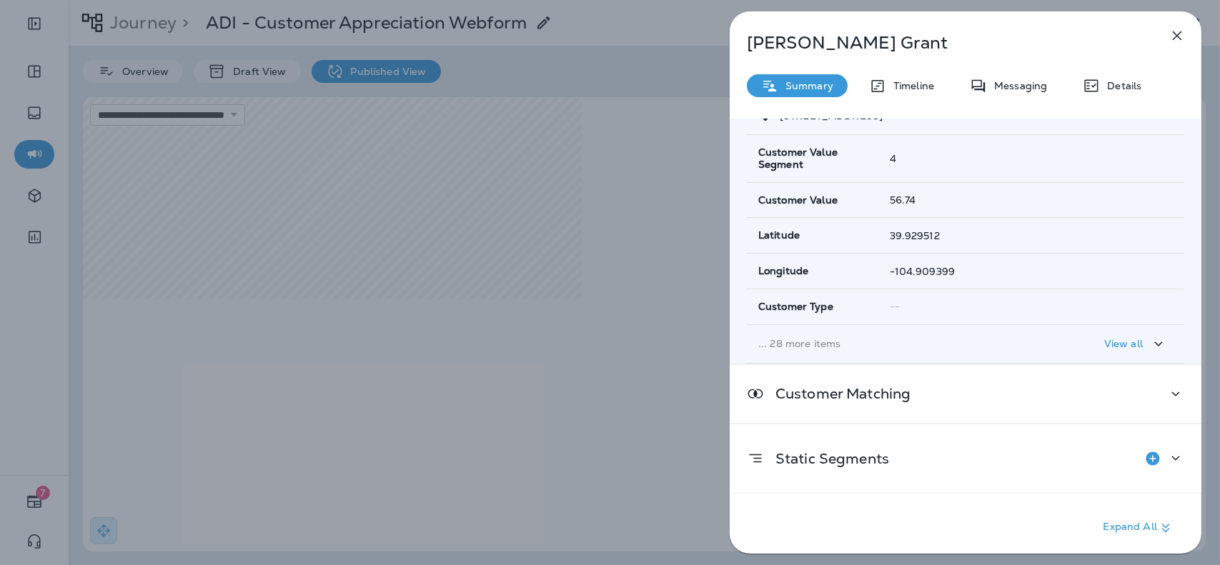
scroll to position [257, 0]
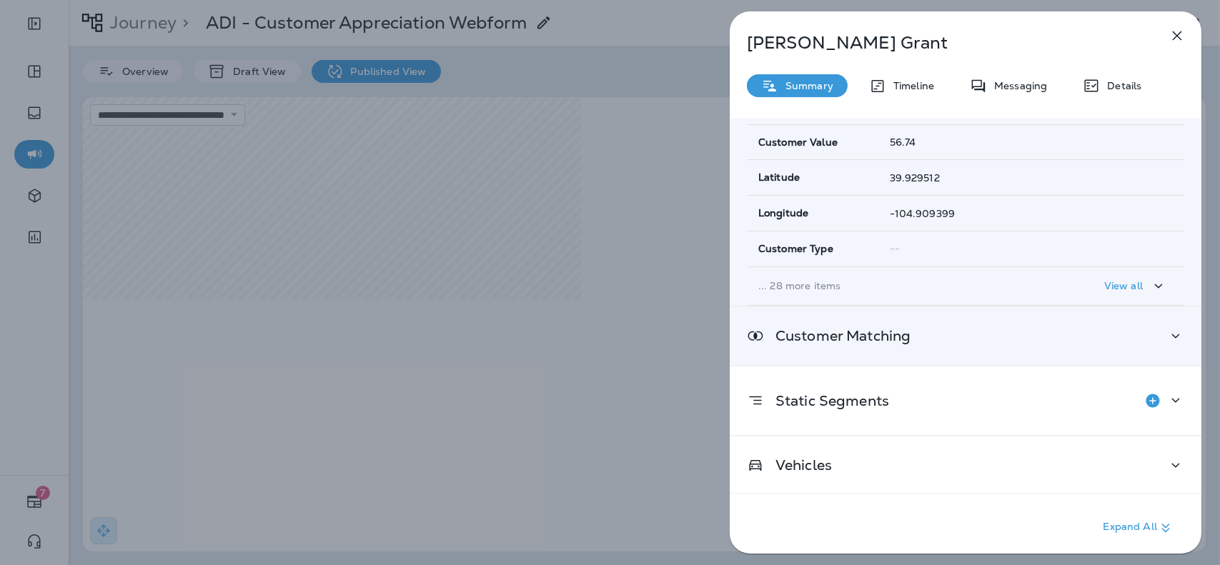
click at [1167, 337] on icon at bounding box center [1175, 336] width 17 height 18
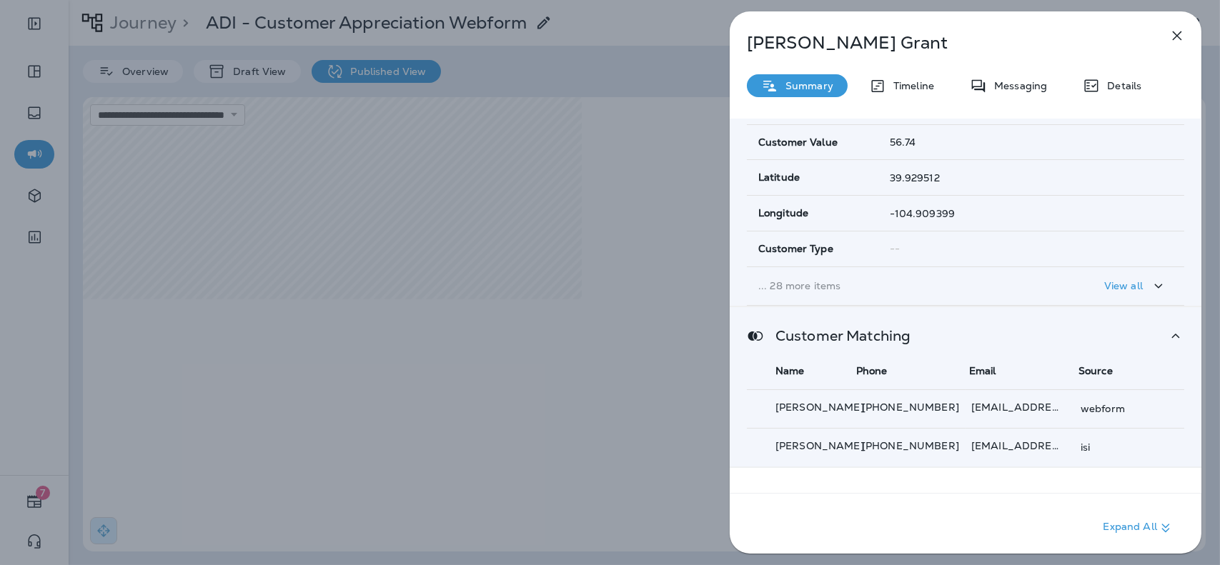
click at [631, 378] on div "[PERSON_NAME] Summary Timeline Messaging Details Customer Info Basic Info Opt S…" at bounding box center [610, 282] width 1220 height 565
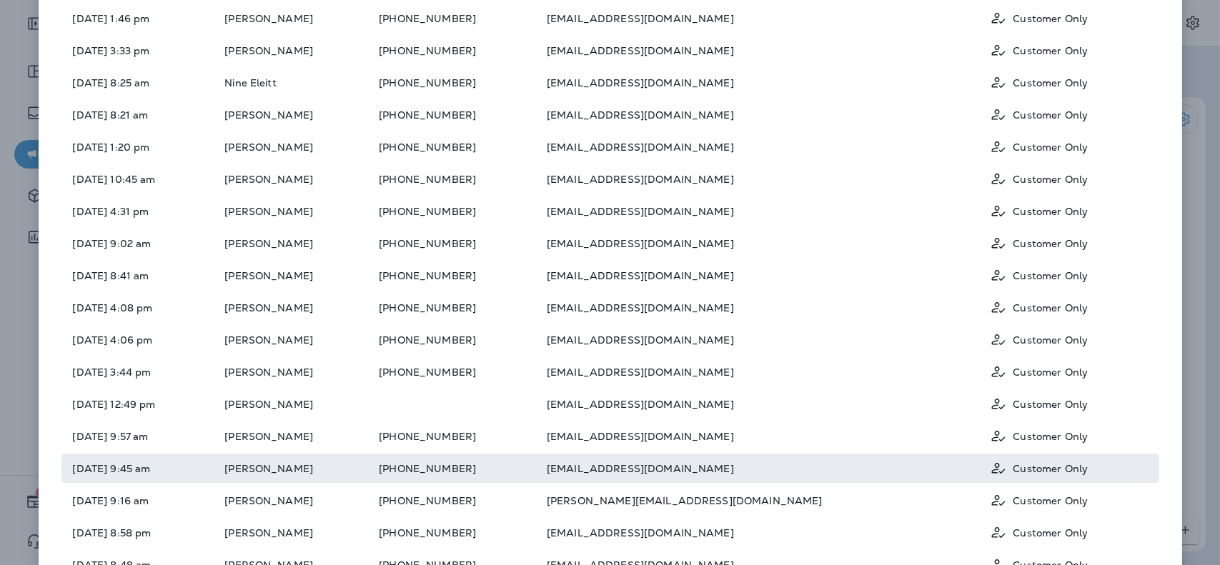
scroll to position [1026, 0]
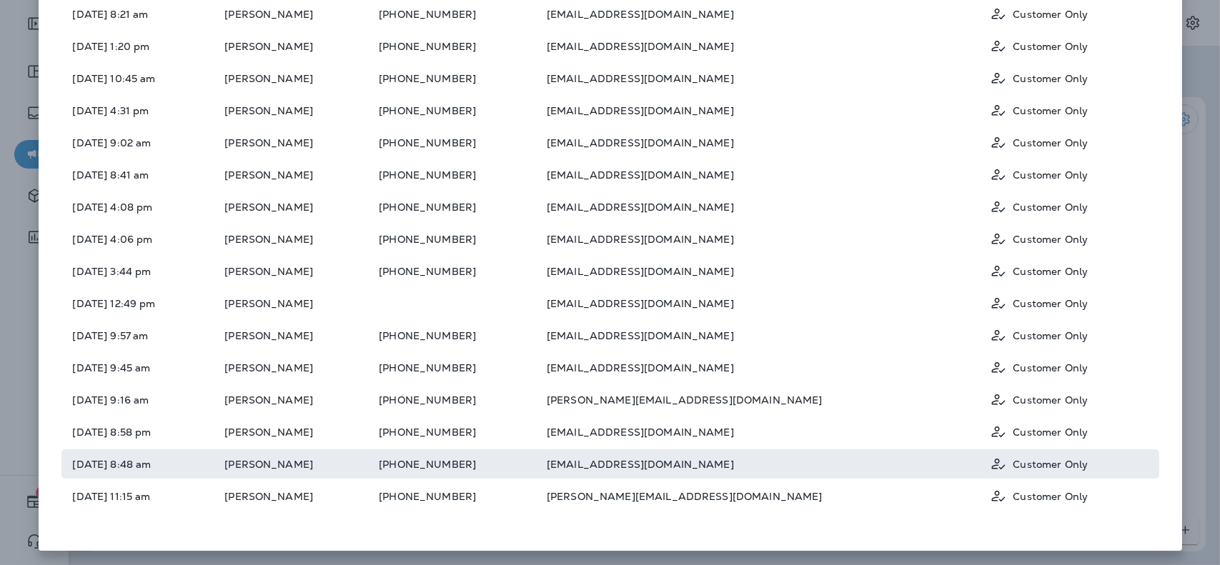
click at [547, 463] on td "[PHONE_NUMBER]" at bounding box center [463, 464] width 168 height 29
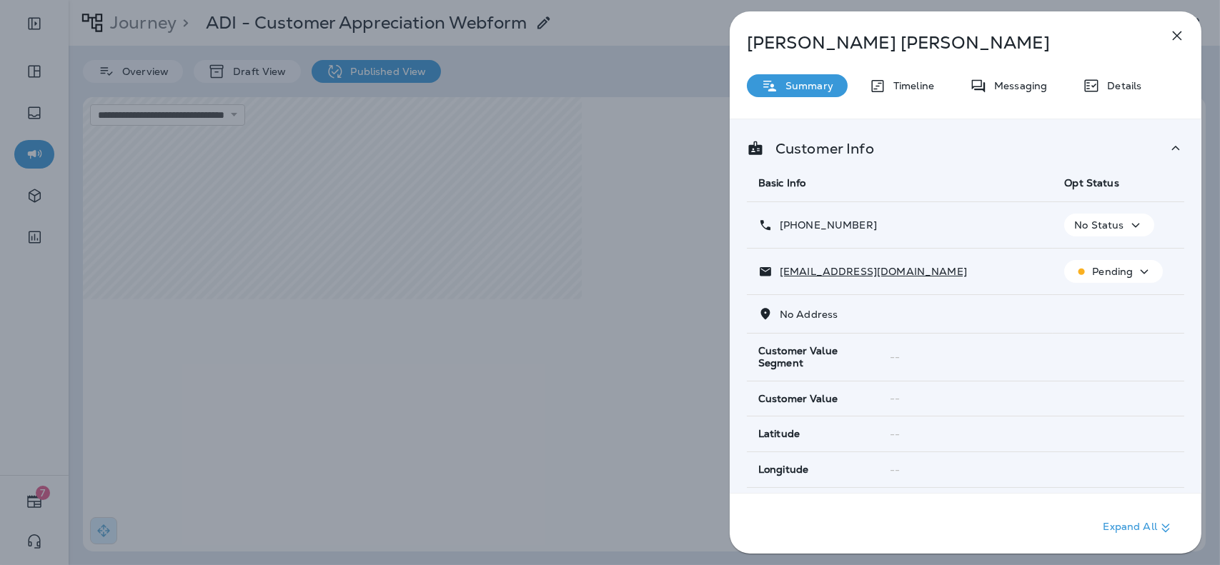
scroll to position [197, 0]
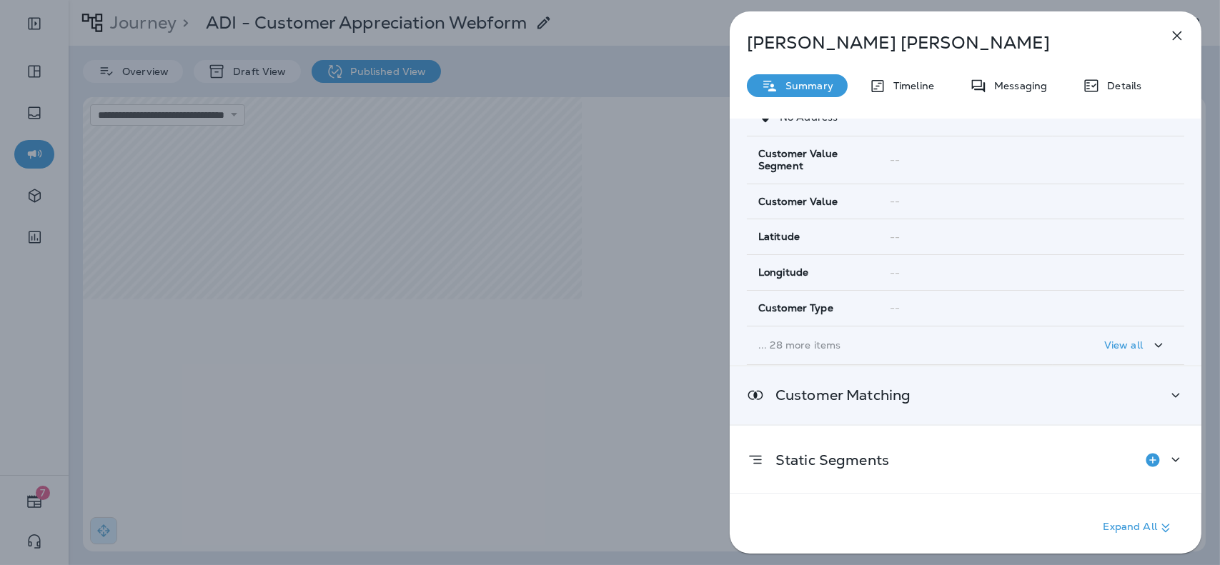
click at [1167, 392] on icon at bounding box center [1175, 396] width 17 height 18
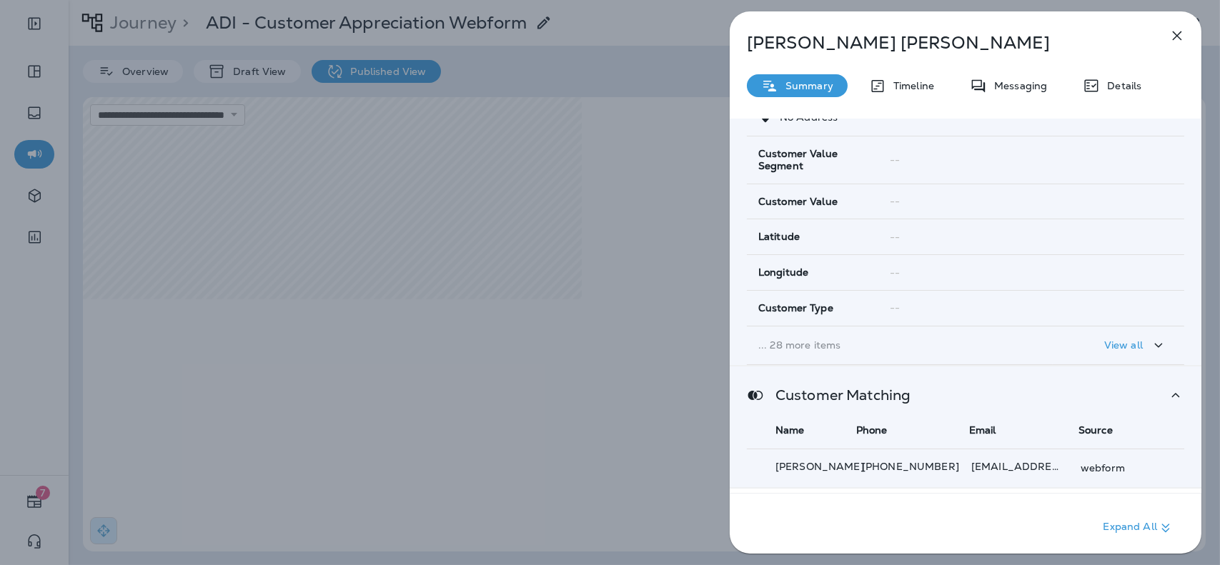
scroll to position [260, 0]
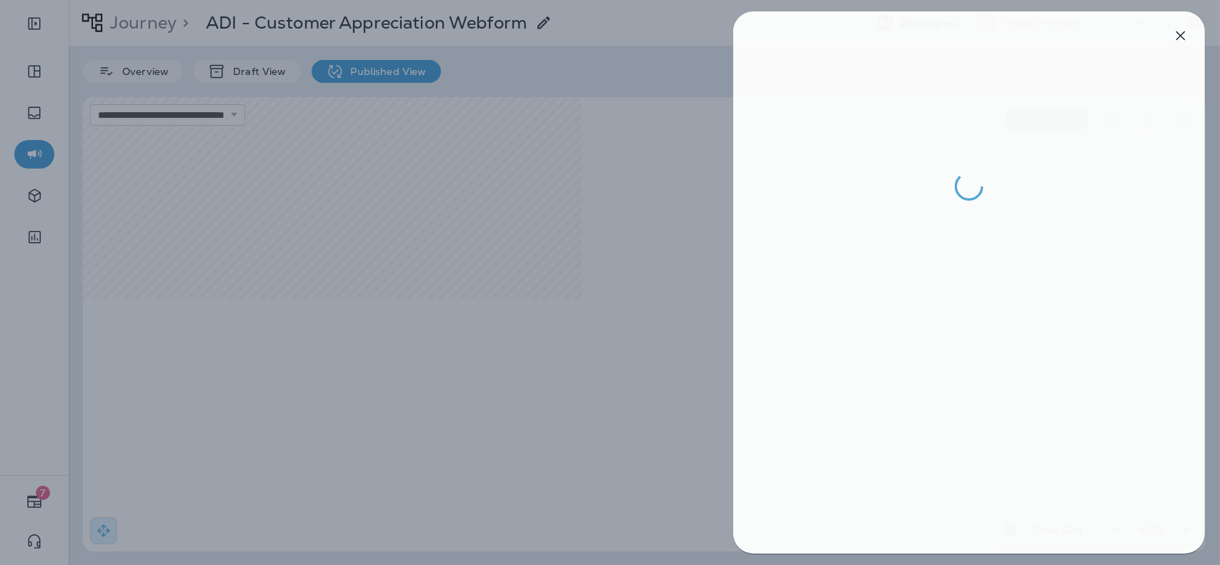
click at [651, 199] on div at bounding box center [614, 282] width 1220 height 565
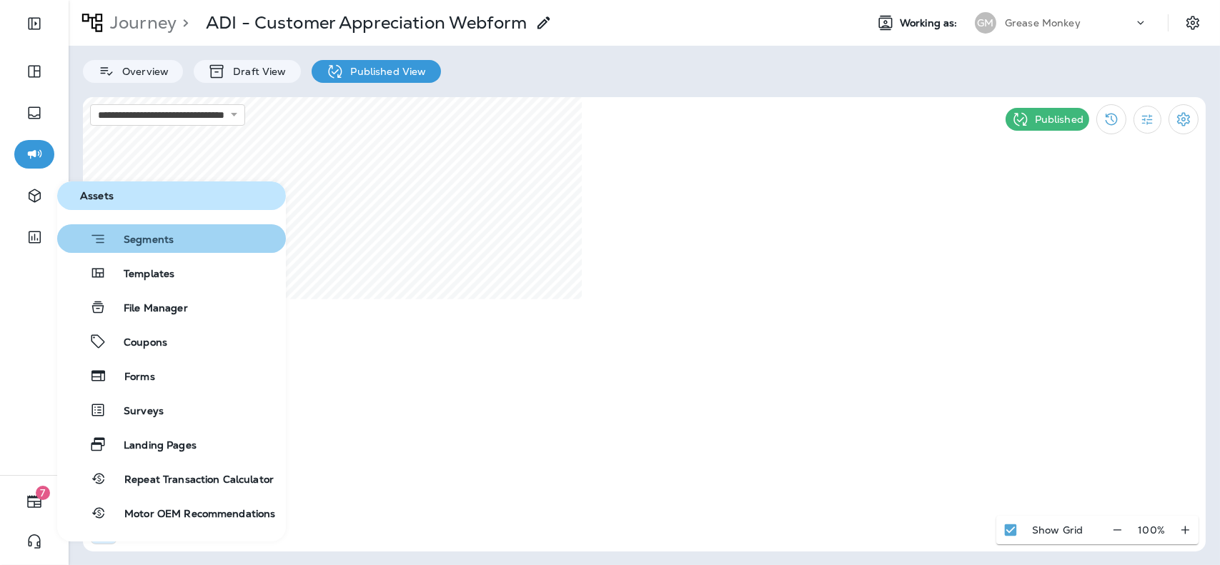
click at [180, 242] on button "Segments" at bounding box center [171, 238] width 229 height 29
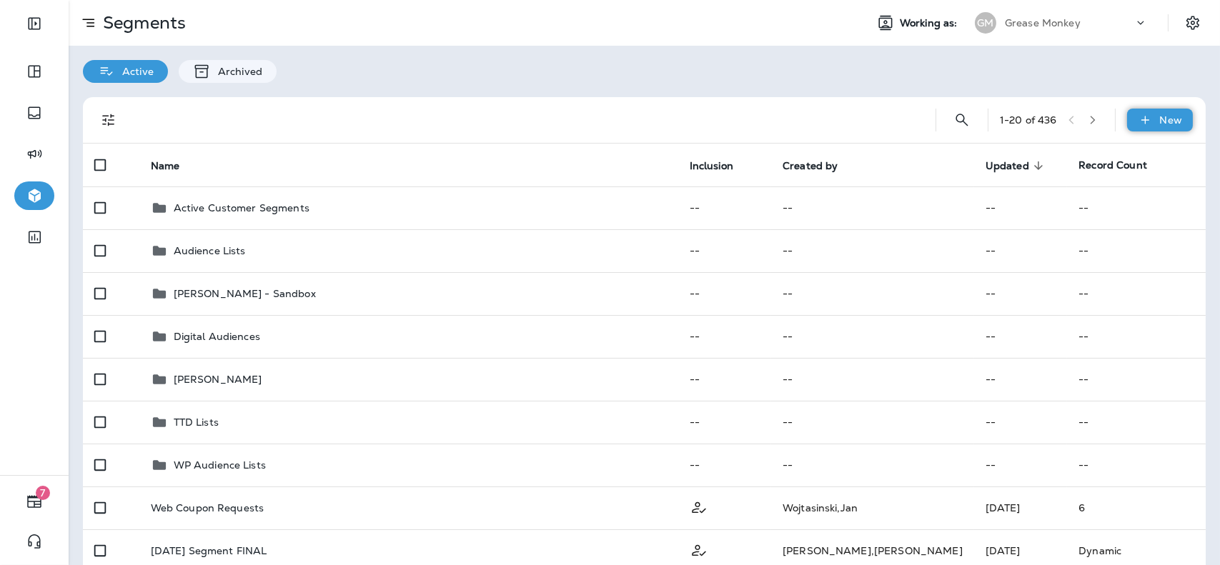
click at [1143, 117] on div "New" at bounding box center [1160, 120] width 66 height 23
click at [1117, 144] on button "New Segment" at bounding box center [1110, 154] width 143 height 34
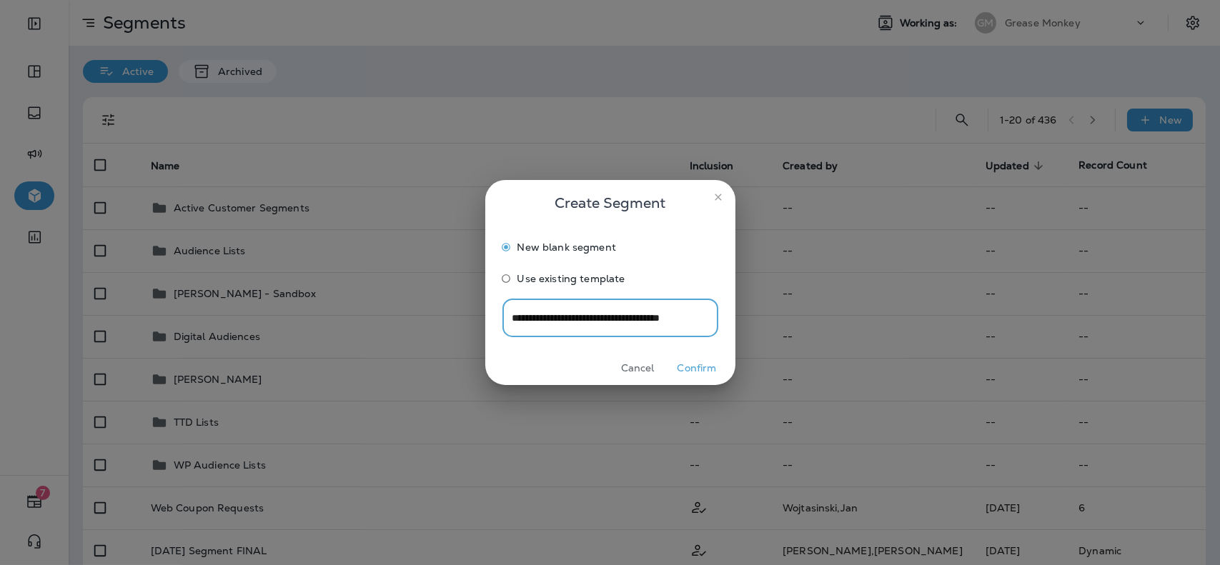
scroll to position [0, 18]
type input "**********"
click at [683, 364] on button "Confirm" at bounding box center [698, 368] width 54 height 22
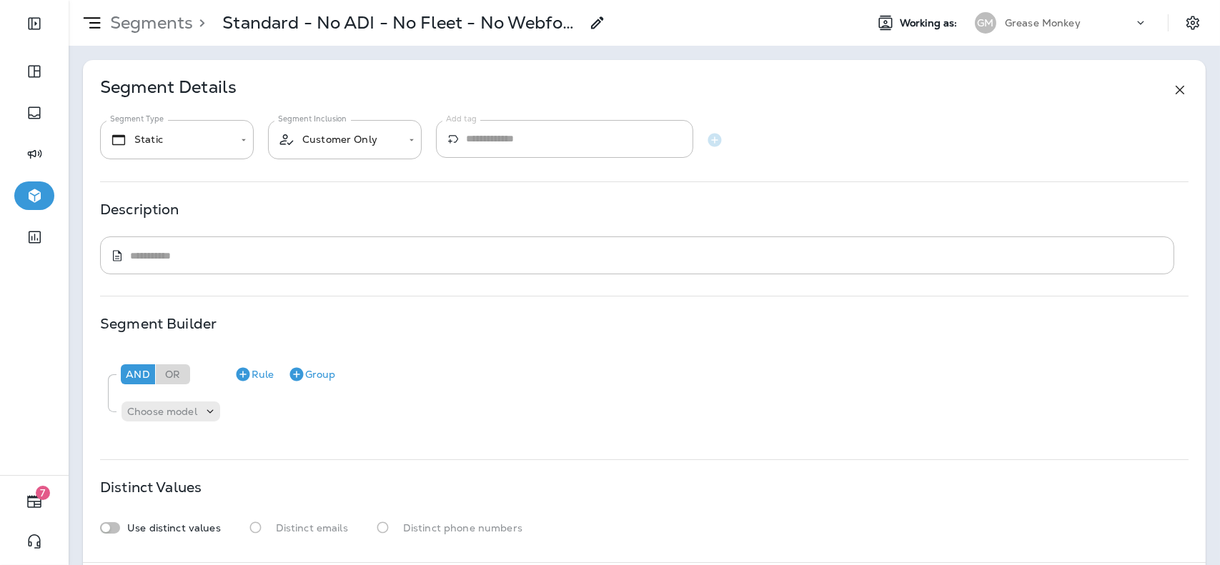
scroll to position [69, 0]
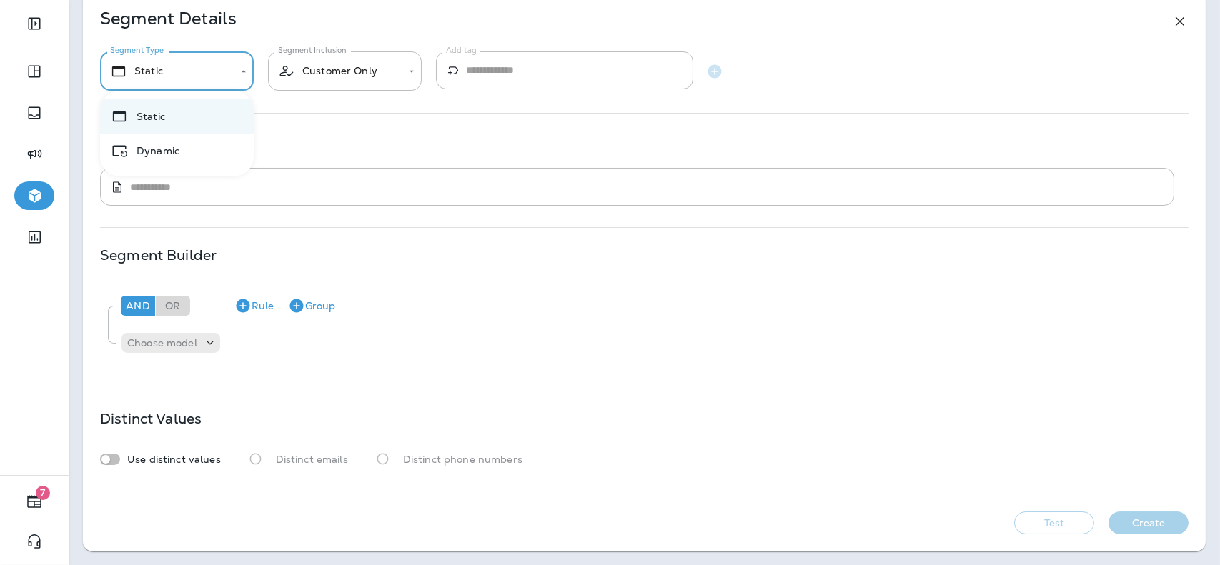
click at [238, 0] on body "**********" at bounding box center [610, 0] width 1220 height 0
click at [194, 146] on li "Dynamic" at bounding box center [177, 151] width 154 height 34
type input "*******"
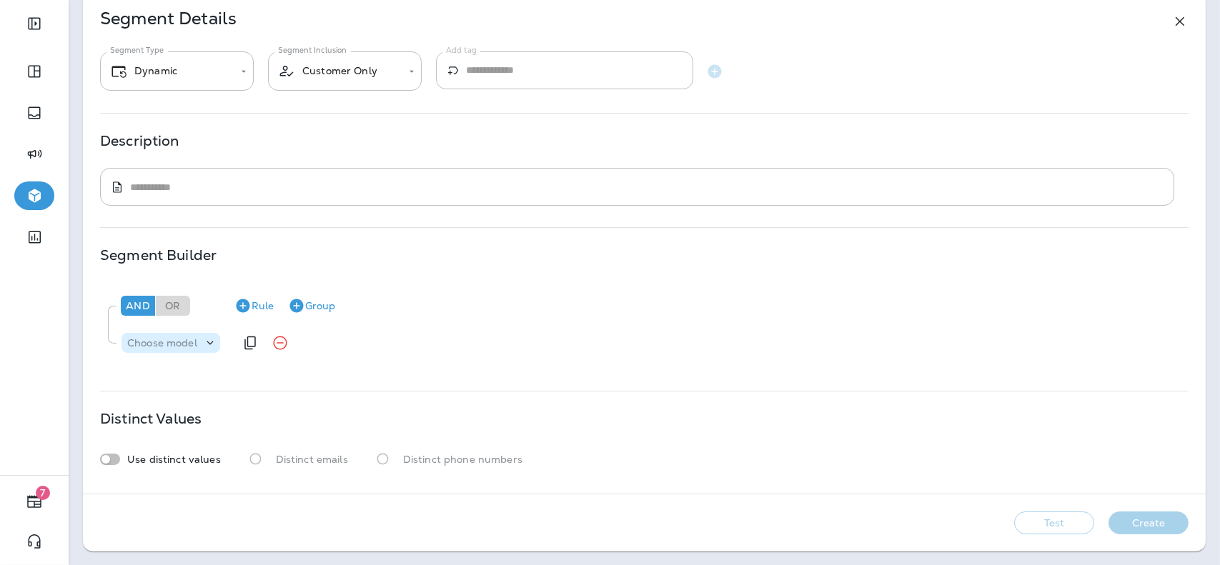
click at [206, 337] on icon at bounding box center [210, 343] width 14 height 14
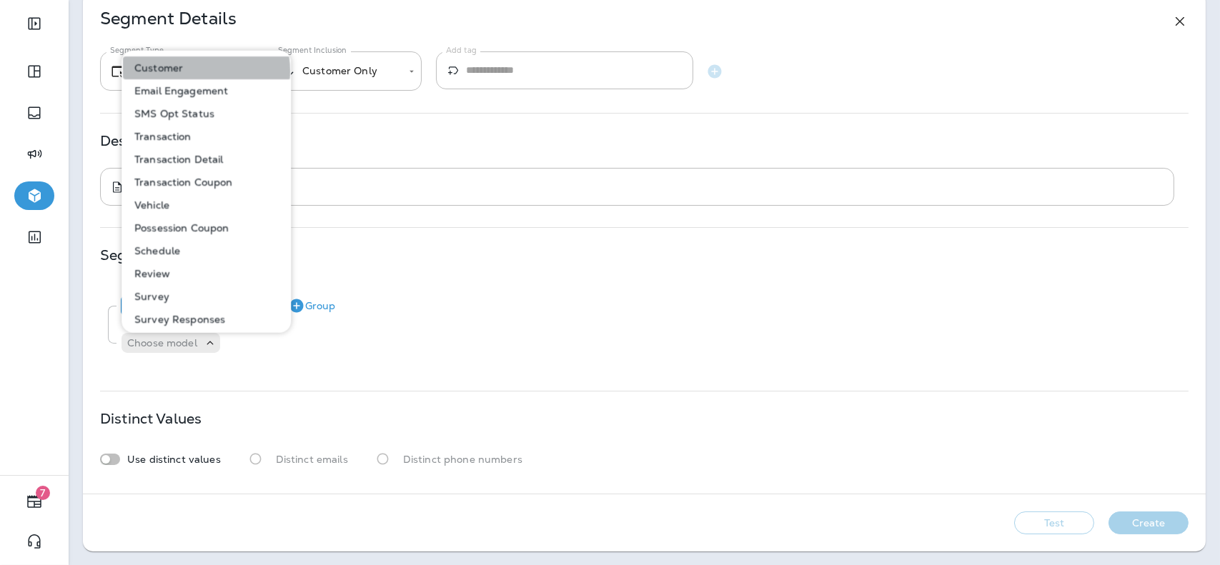
click at [189, 71] on button "Customer" at bounding box center [207, 67] width 168 height 23
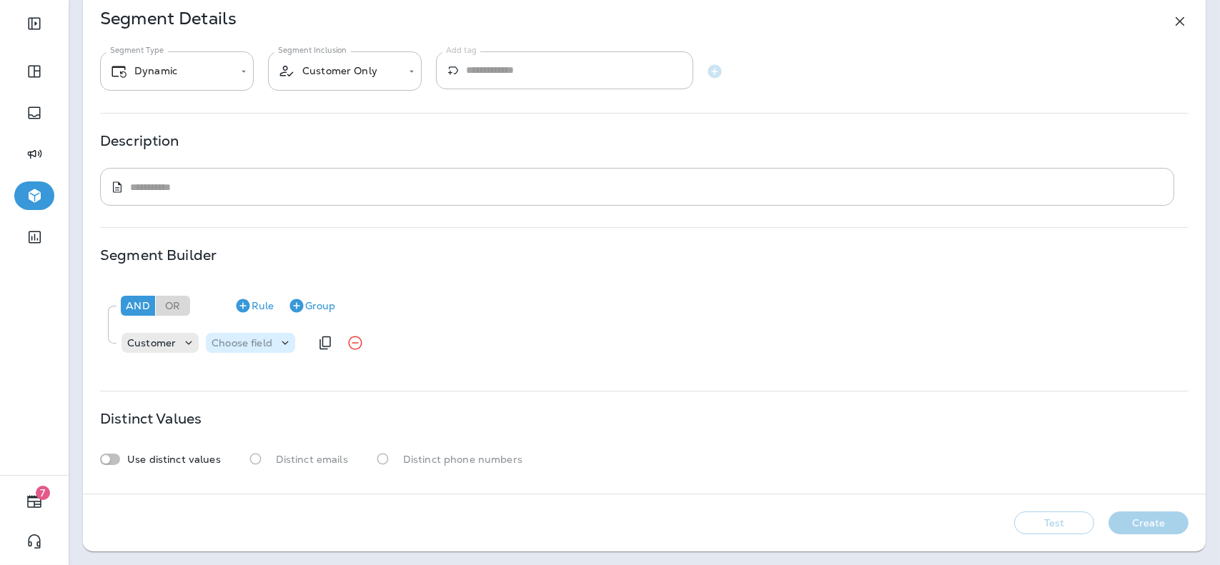
click at [246, 342] on p "Choose field" at bounding box center [242, 342] width 61 height 11
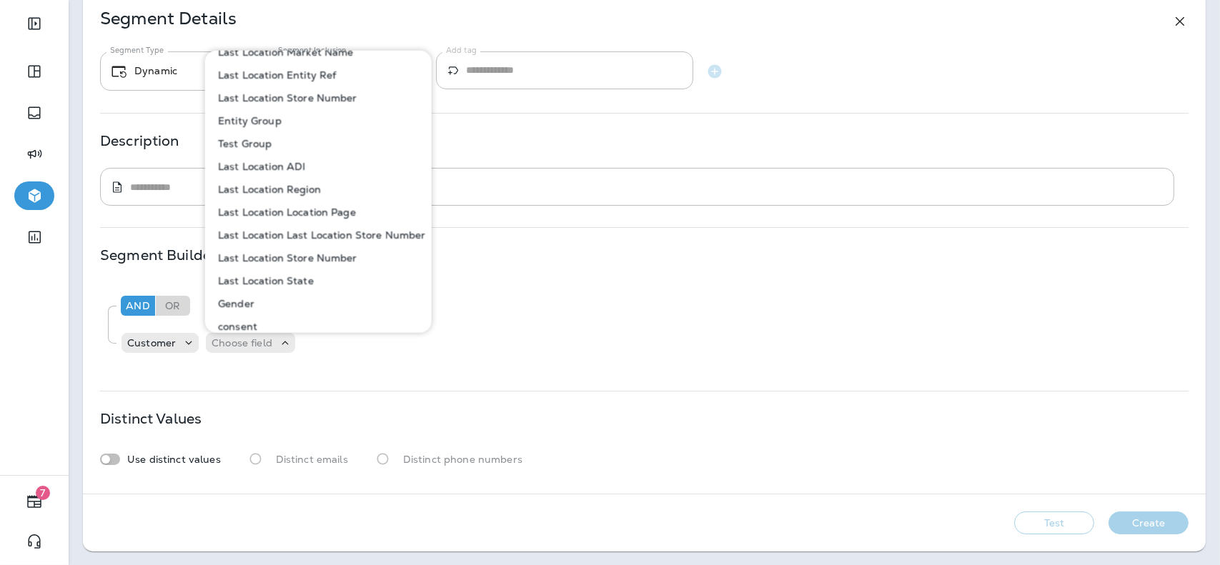
scroll to position [803, 0]
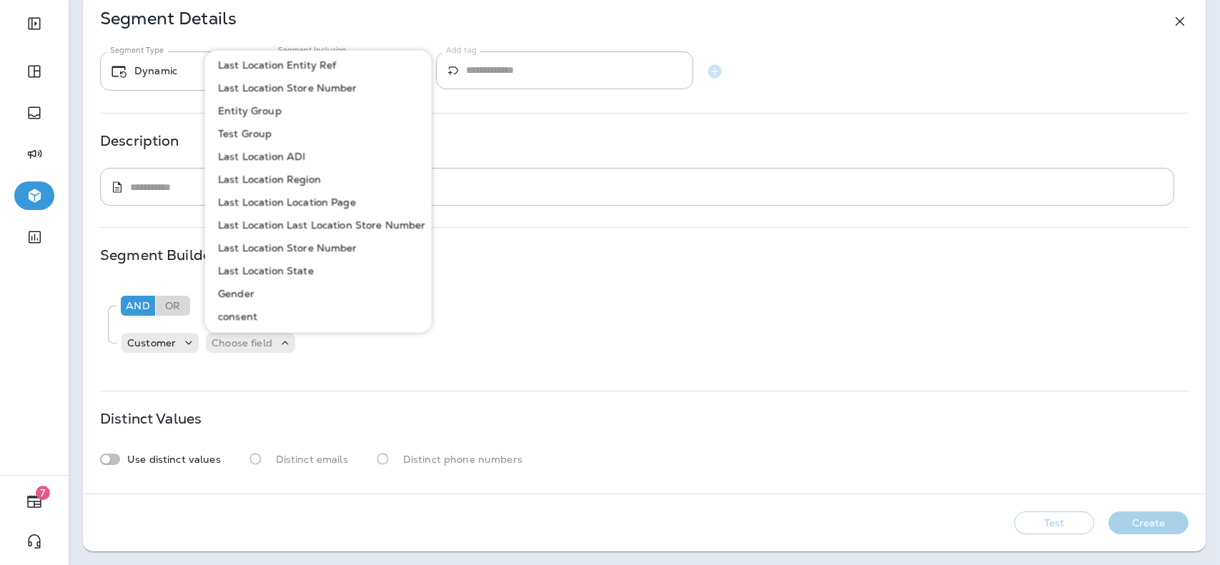
click at [545, 159] on div "Description ​ * ​" at bounding box center [644, 170] width 1089 height 71
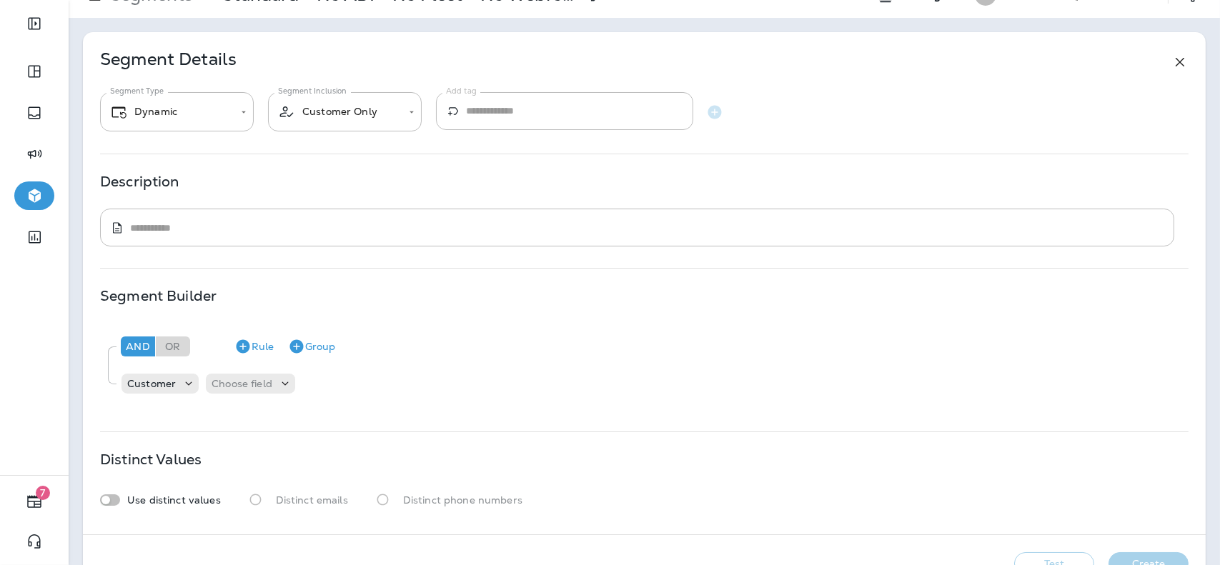
scroll to position [0, 0]
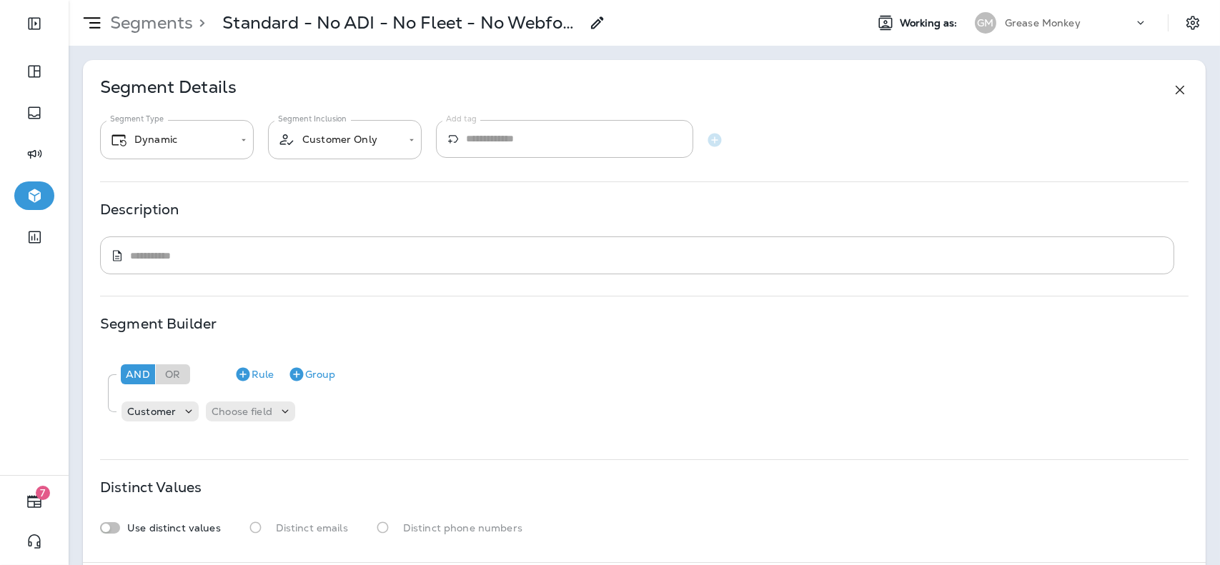
click at [1176, 86] on use at bounding box center [1180, 90] width 9 height 9
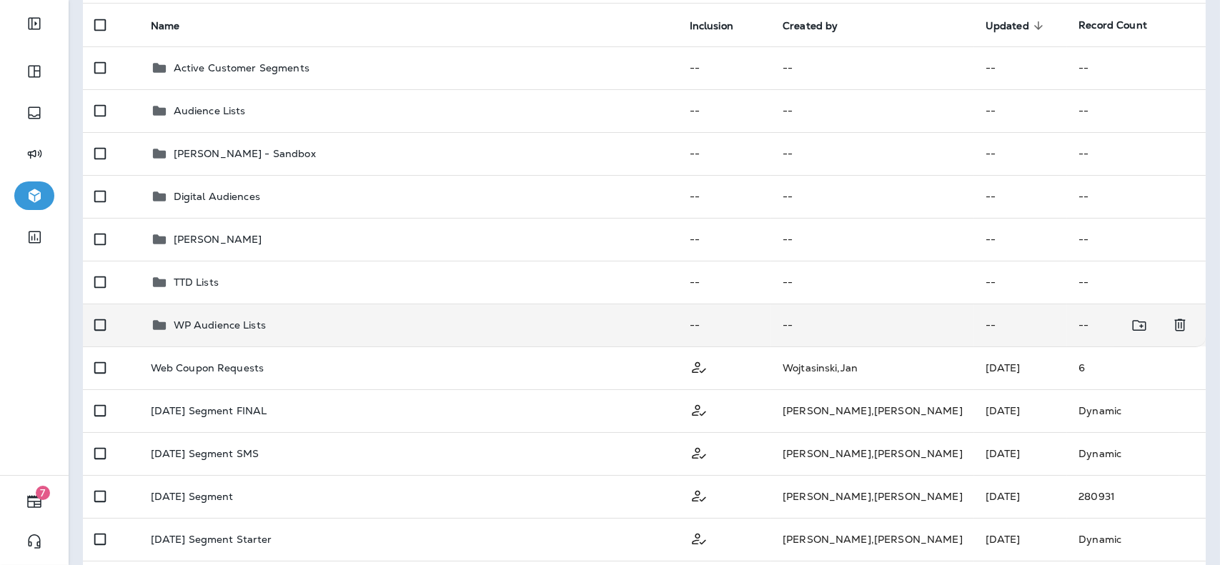
scroll to position [209, 0]
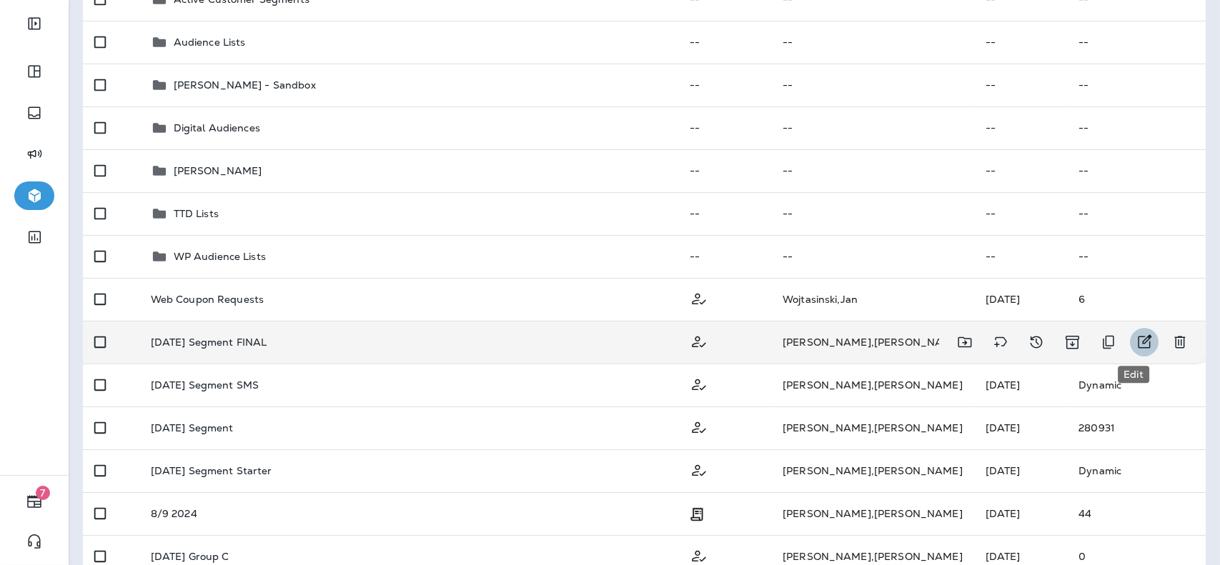
click at [1136, 334] on icon "Edit" at bounding box center [1144, 342] width 17 height 17
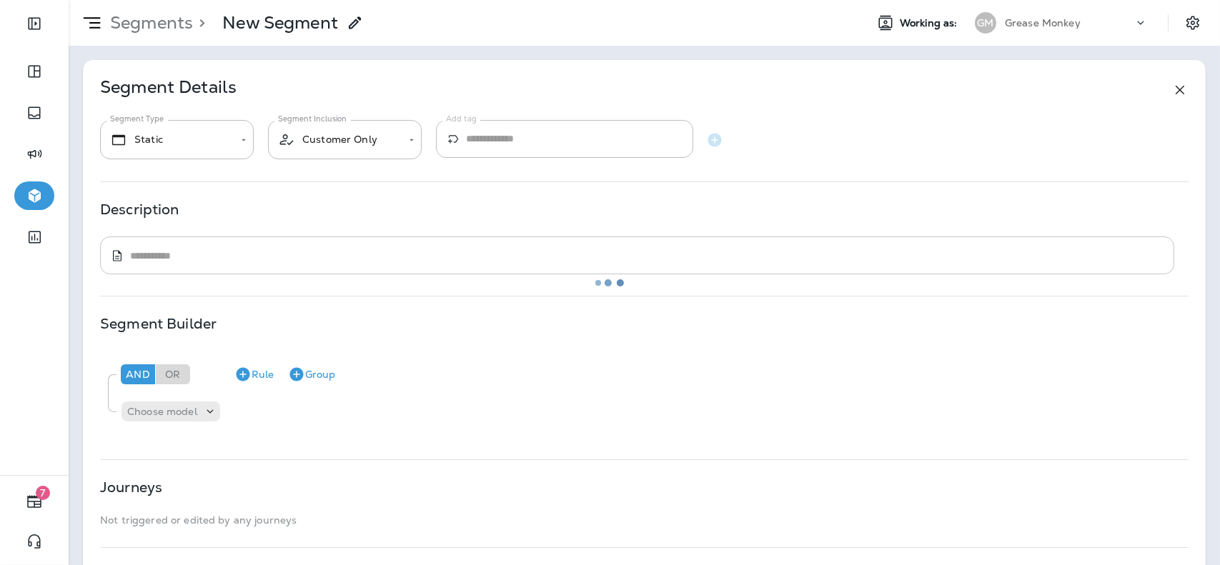
type input "*******"
type textarea "**********"
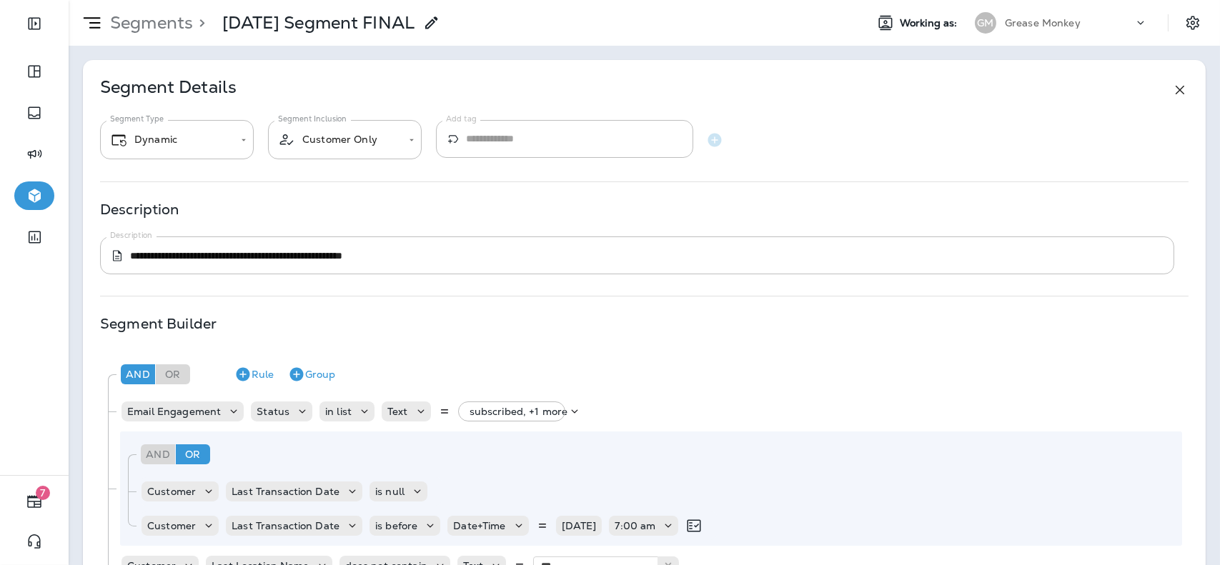
click at [1172, 84] on icon at bounding box center [1180, 89] width 17 height 17
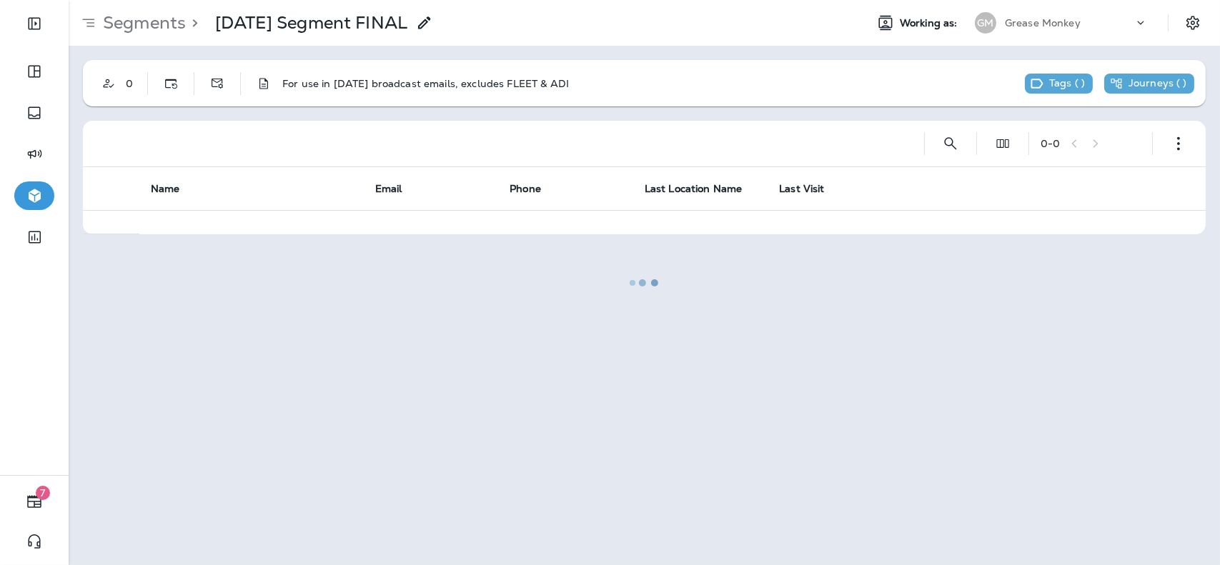
click at [165, 28] on div at bounding box center [644, 282] width 1149 height 563
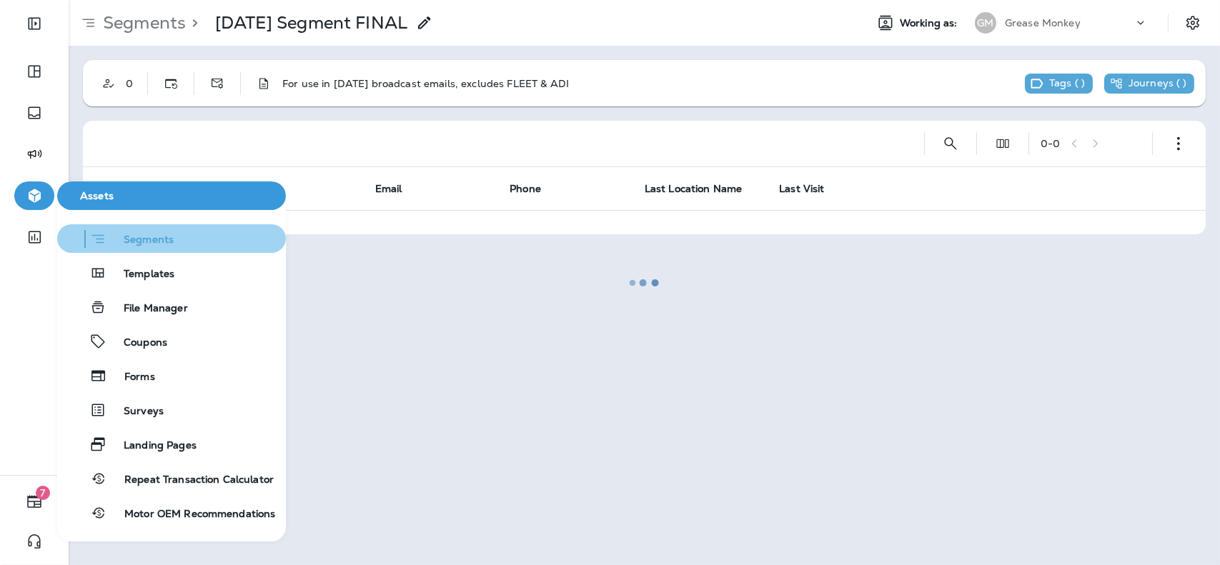
click at [140, 234] on span "Segments" at bounding box center [140, 241] width 67 height 14
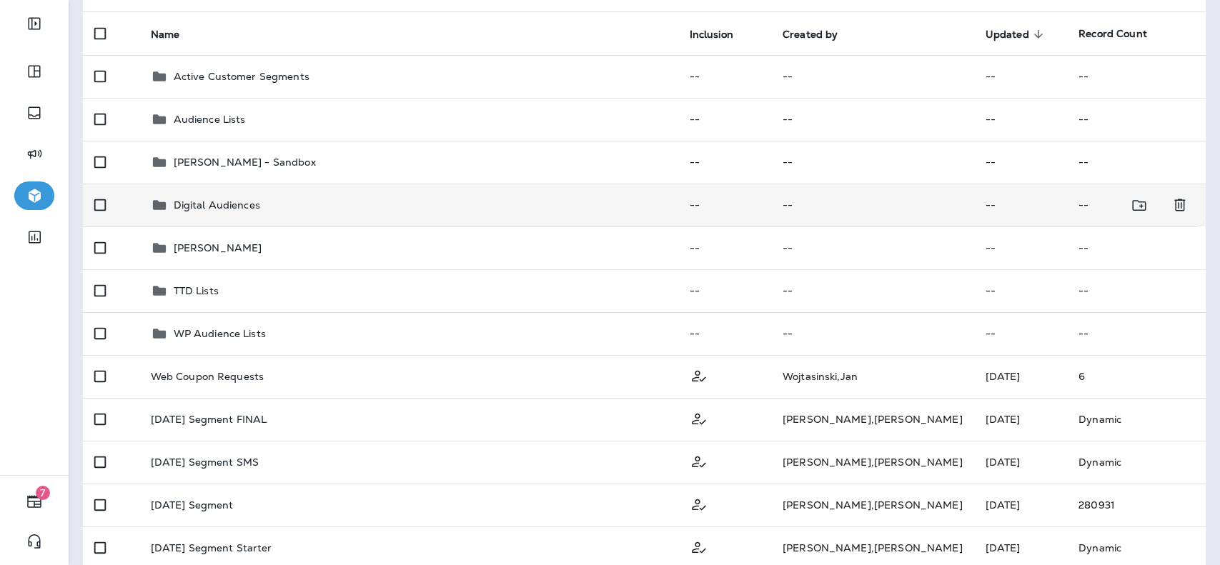
scroll to position [172, 0]
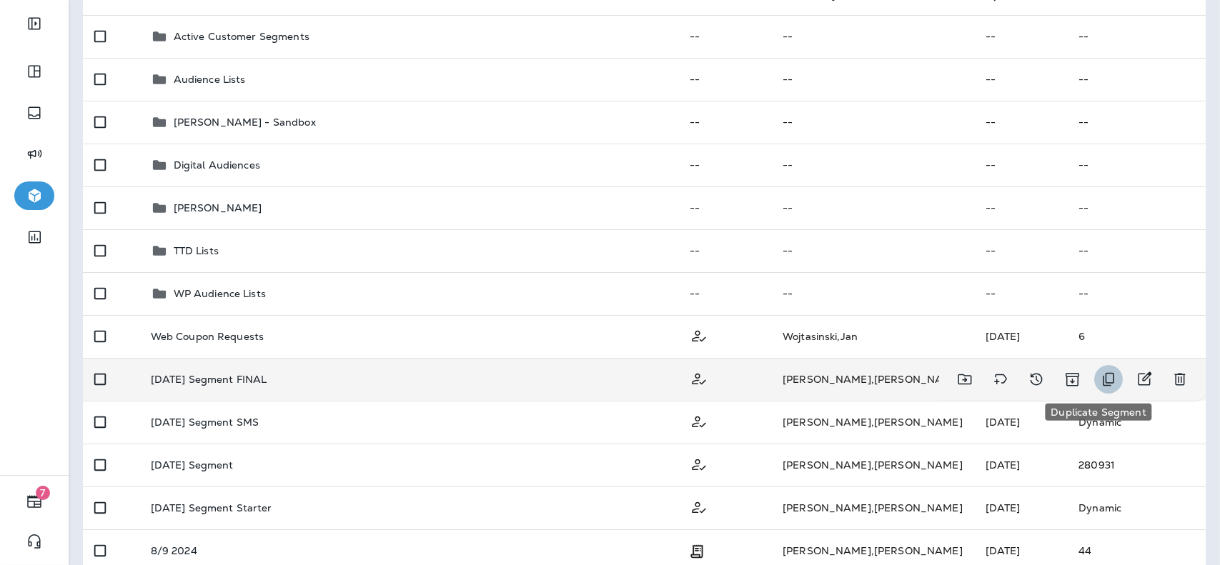
click at [1107, 380] on button "Duplicate Segment" at bounding box center [1108, 379] width 29 height 29
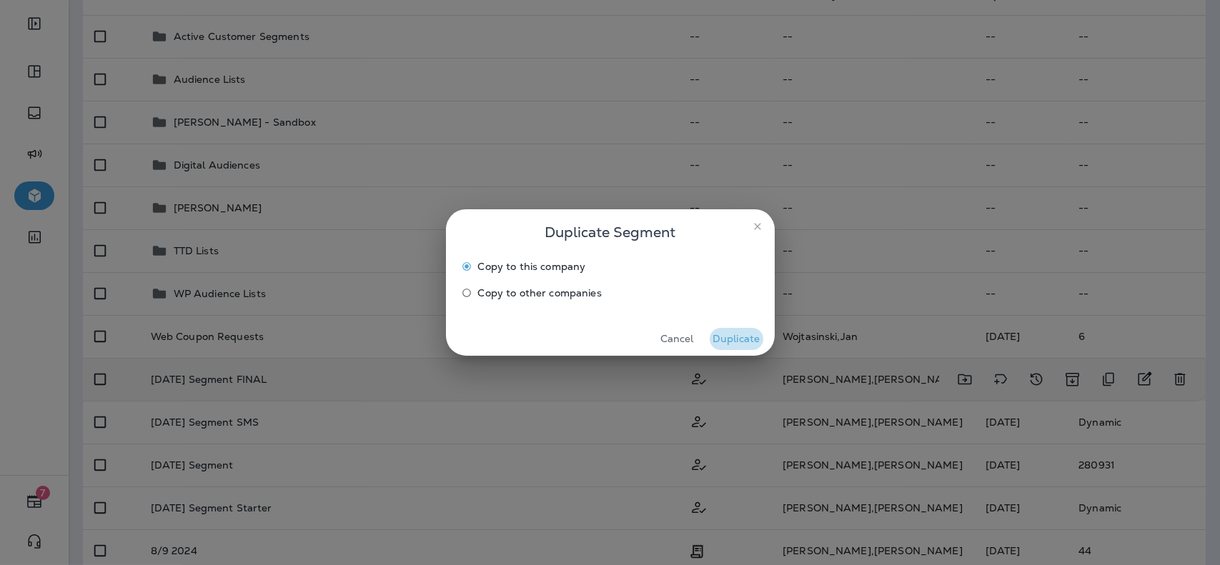
click at [748, 340] on button "Duplicate" at bounding box center [737, 339] width 54 height 22
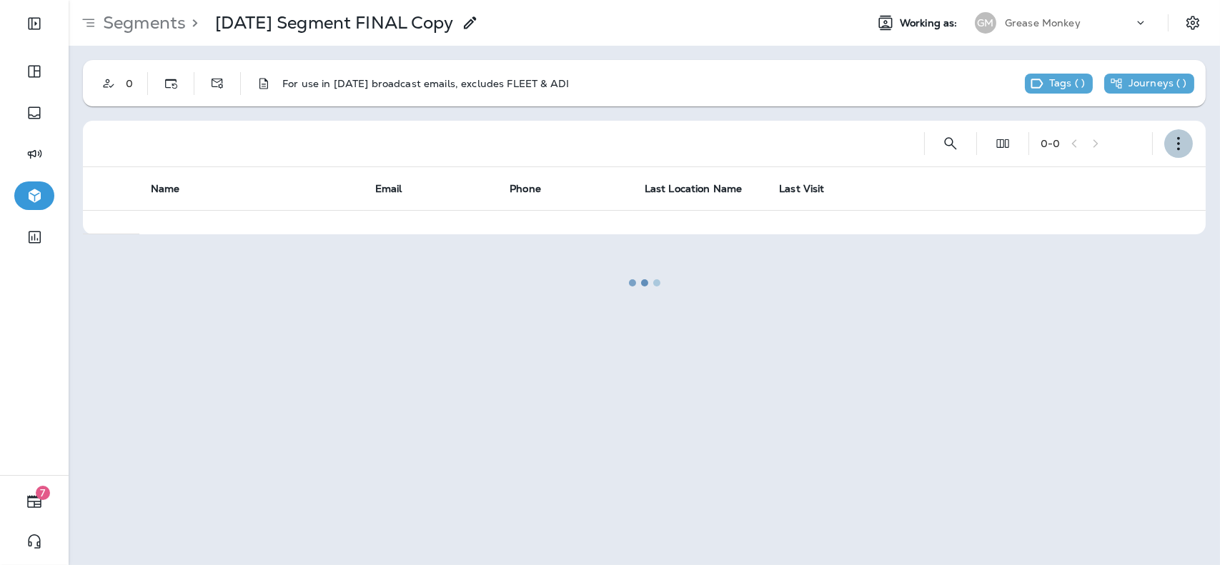
click at [1176, 146] on icon "button" at bounding box center [1179, 144] width 14 height 14
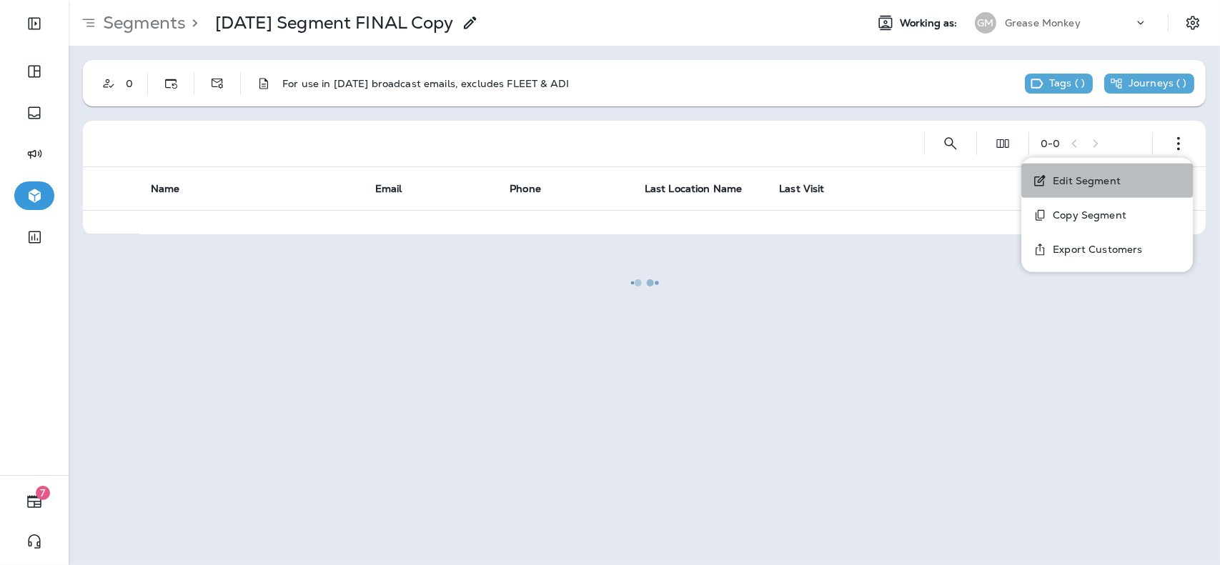
click at [1084, 182] on p "Edit Segment" at bounding box center [1084, 180] width 74 height 11
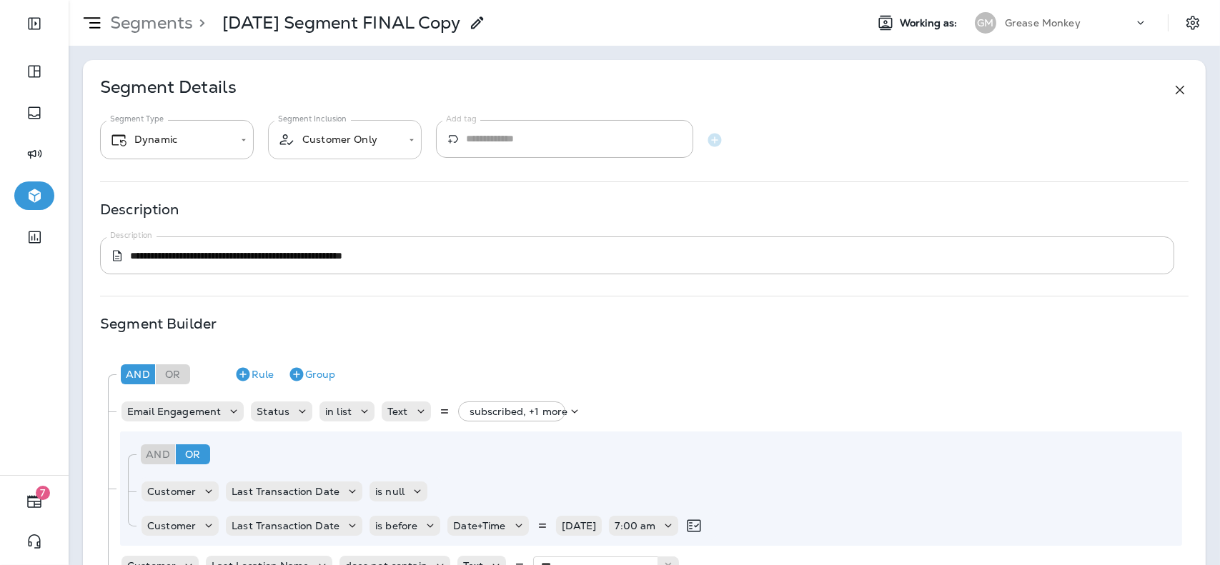
type input "*******"
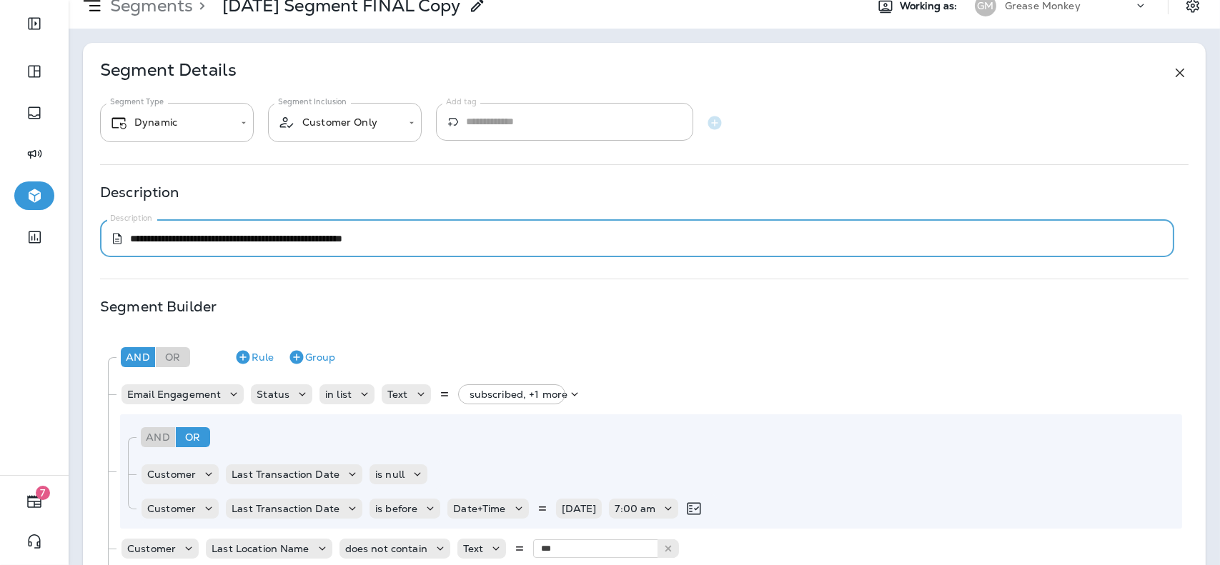
drag, startPoint x: 278, startPoint y: 238, endPoint x: 178, endPoint y: 249, distance: 100.7
click at [178, 249] on div "**********" at bounding box center [637, 238] width 1074 height 38
type textarea "**********"
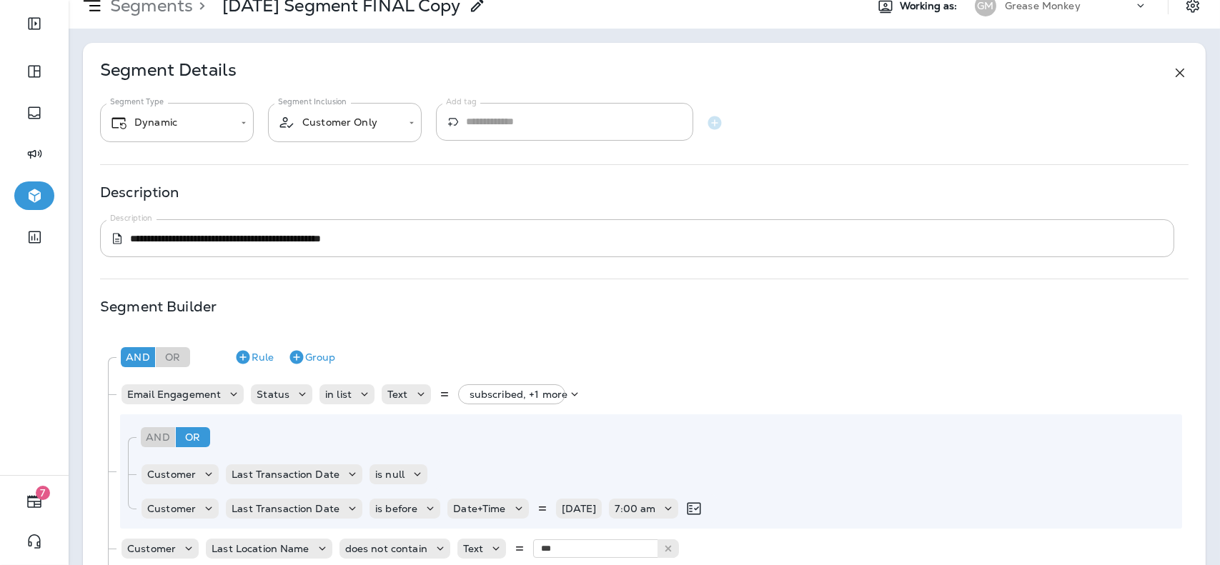
click at [417, 275] on div "**********" at bounding box center [644, 432] width 1123 height 779
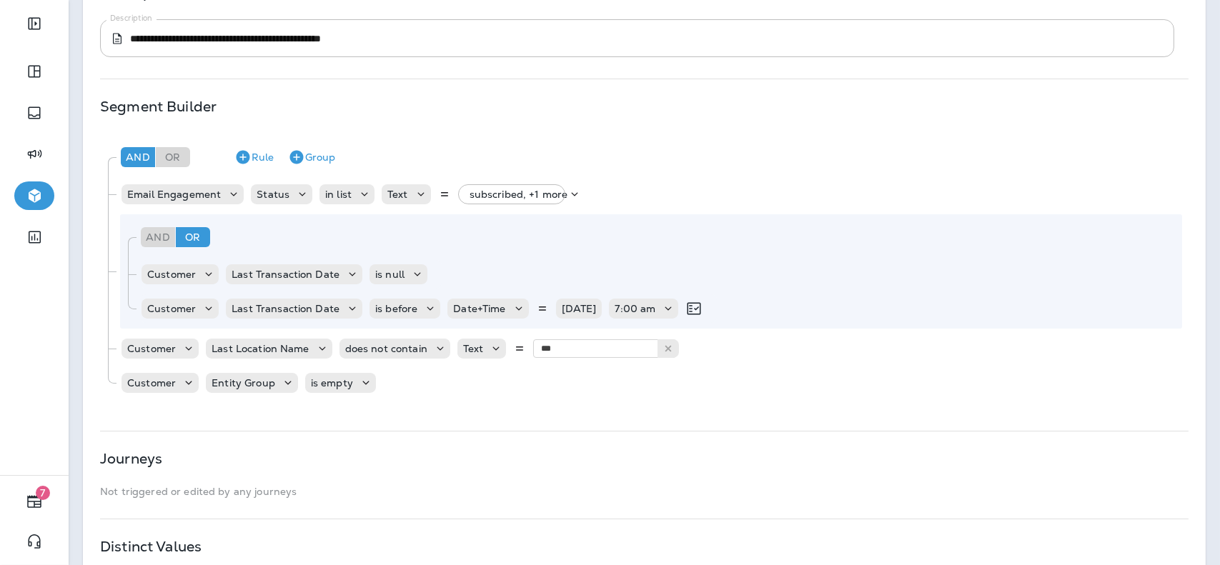
scroll to position [219, 0]
click at [398, 422] on div "Duplicate Rule" at bounding box center [403, 414] width 84 height 17
click at [324, 415] on div "**********" at bounding box center [644, 230] width 1123 height 779
click at [512, 314] on icon at bounding box center [519, 307] width 14 height 14
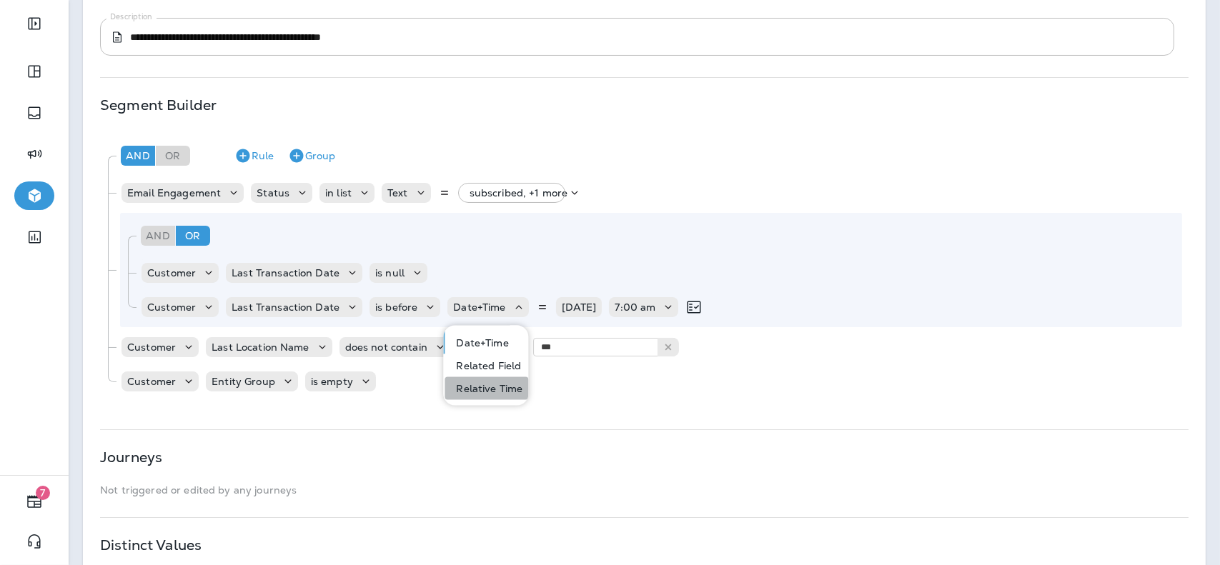
click at [494, 387] on p "Relative Time" at bounding box center [486, 388] width 72 height 11
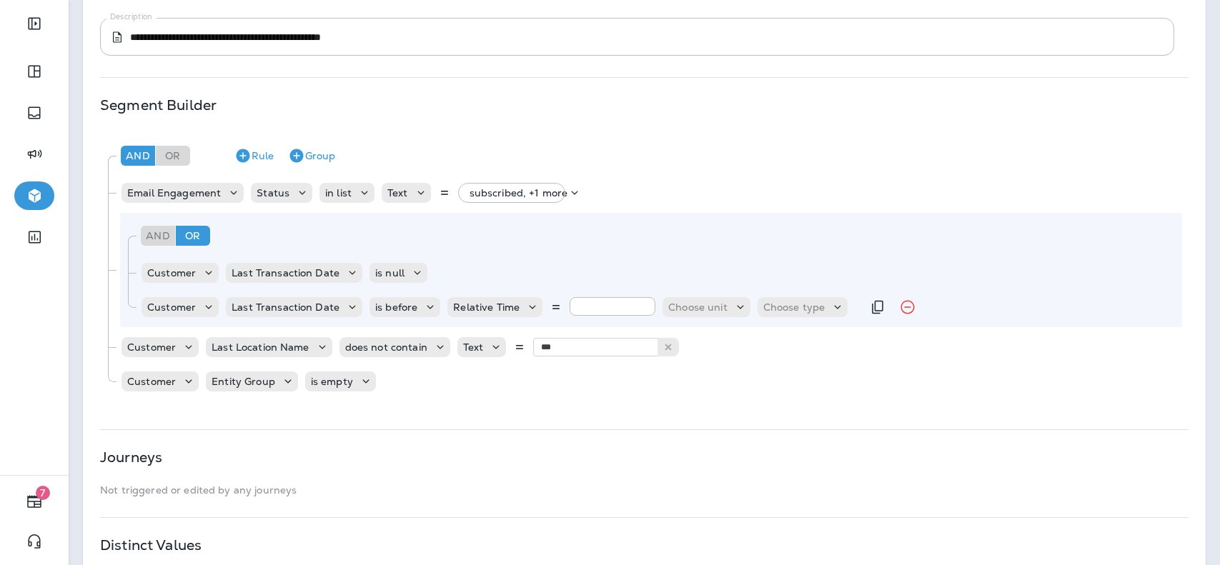
click at [601, 301] on input "number" at bounding box center [613, 306] width 86 height 19
type input "*"
click at [697, 309] on p "Choose unit" at bounding box center [697, 307] width 59 height 11
click at [696, 370] on p "weeks" at bounding box center [683, 365] width 36 height 11
click at [761, 306] on p "Choose type" at bounding box center [766, 307] width 62 height 11
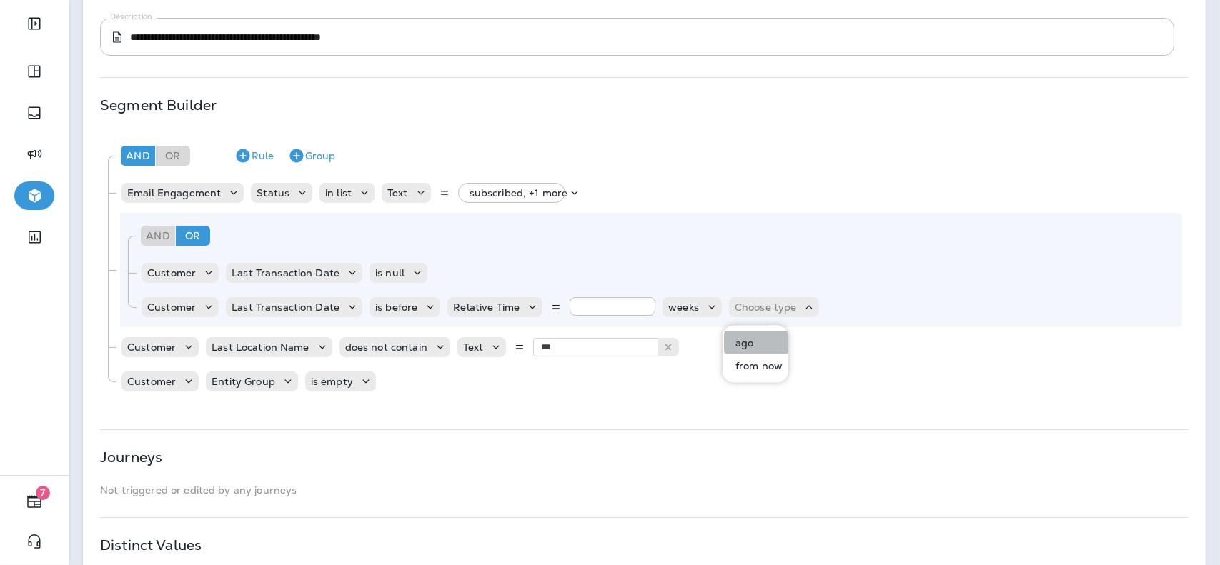
click at [751, 340] on p "ago" at bounding box center [742, 342] width 24 height 11
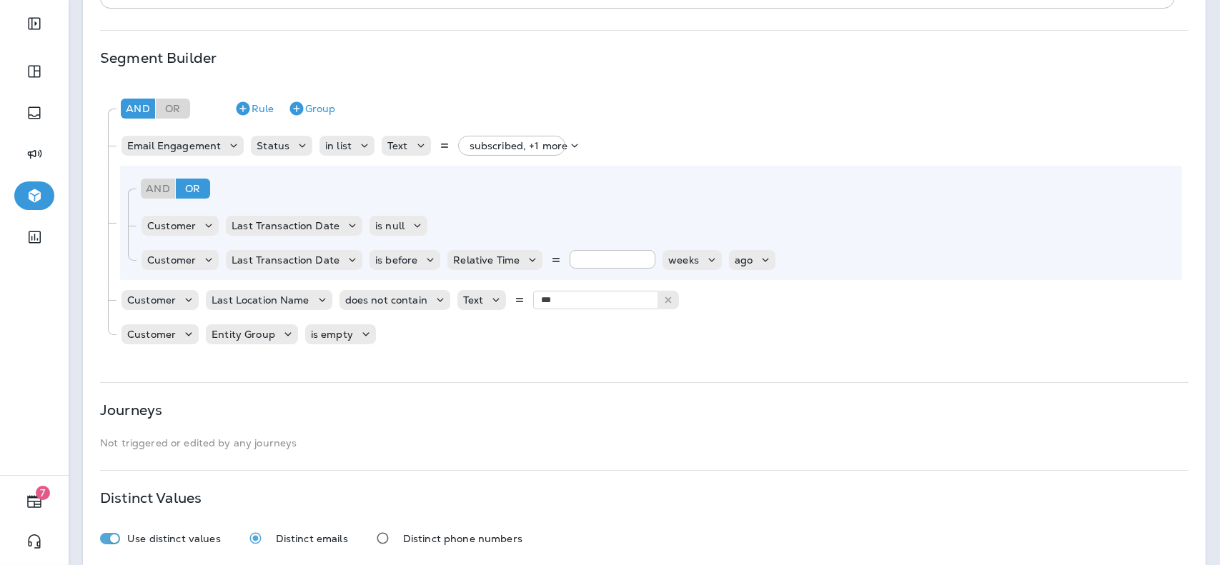
scroll to position [266, 0]
click at [255, 113] on button "Rule" at bounding box center [254, 108] width 51 height 23
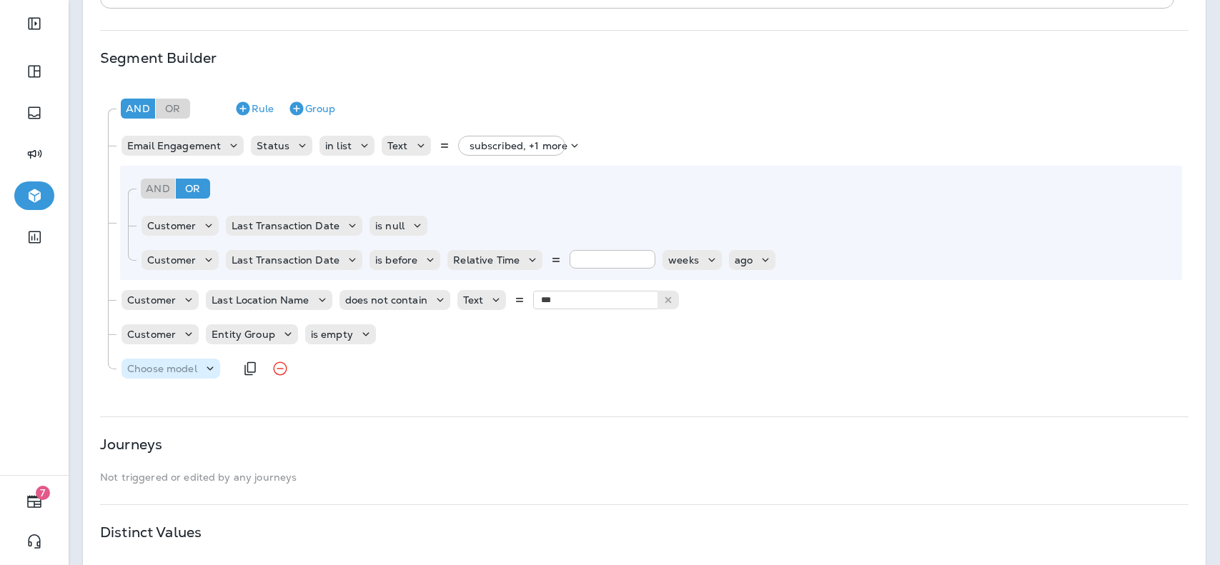
click at [188, 363] on p "Choose model" at bounding box center [162, 368] width 70 height 11
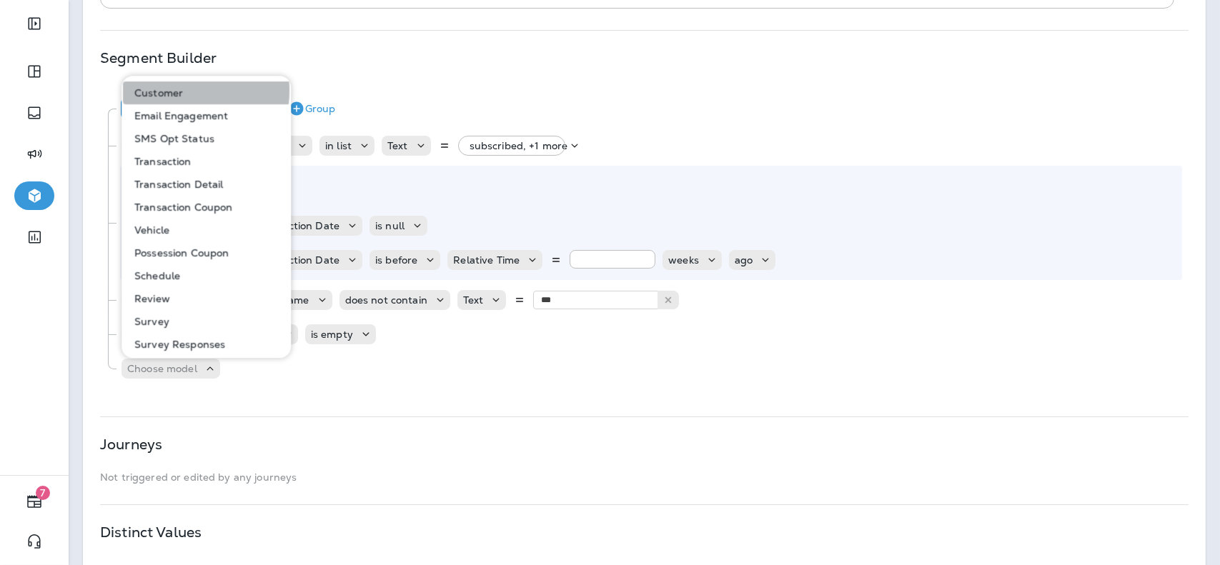
click at [179, 91] on p "Customer" at bounding box center [156, 92] width 54 height 11
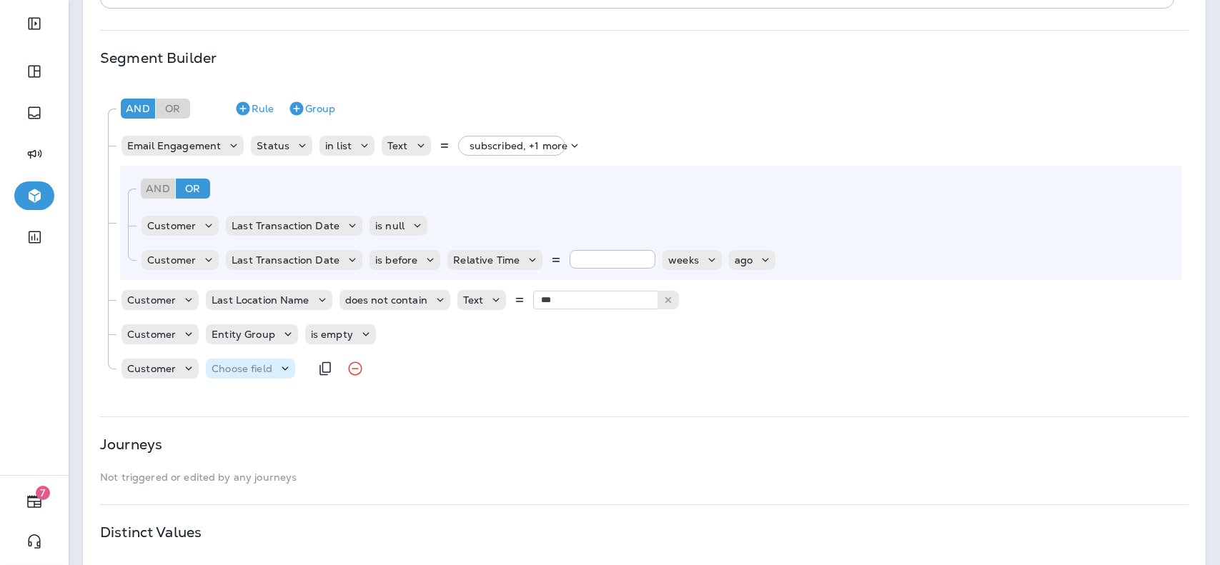
click at [262, 367] on p "Choose field" at bounding box center [242, 368] width 61 height 11
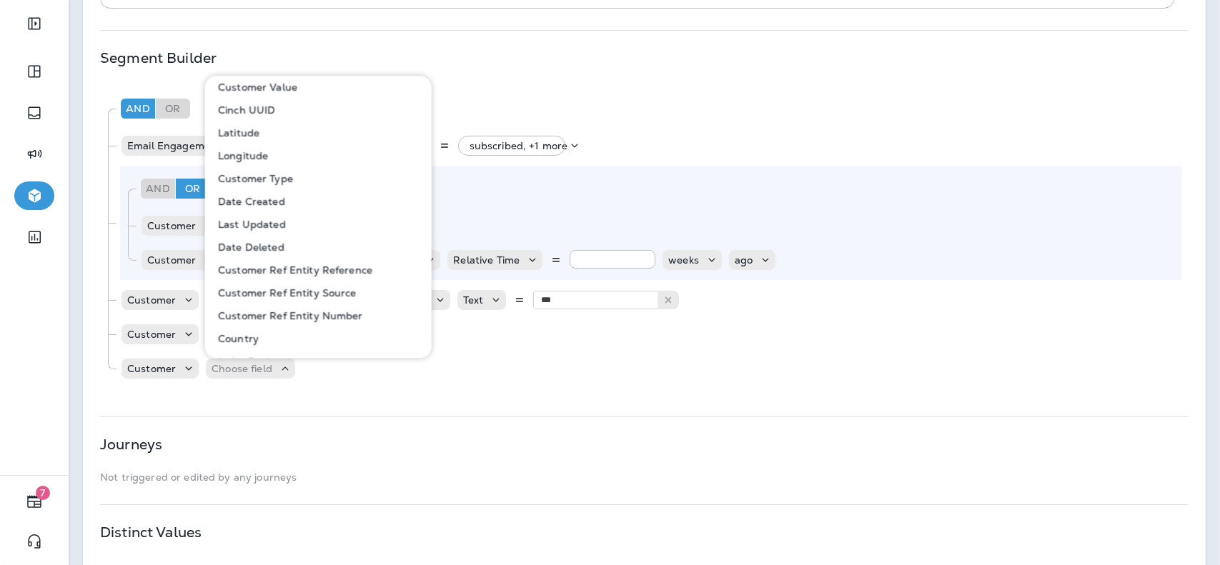
scroll to position [236, 0]
click at [296, 291] on p "Customer Ref Entity Source" at bounding box center [284, 291] width 144 height 11
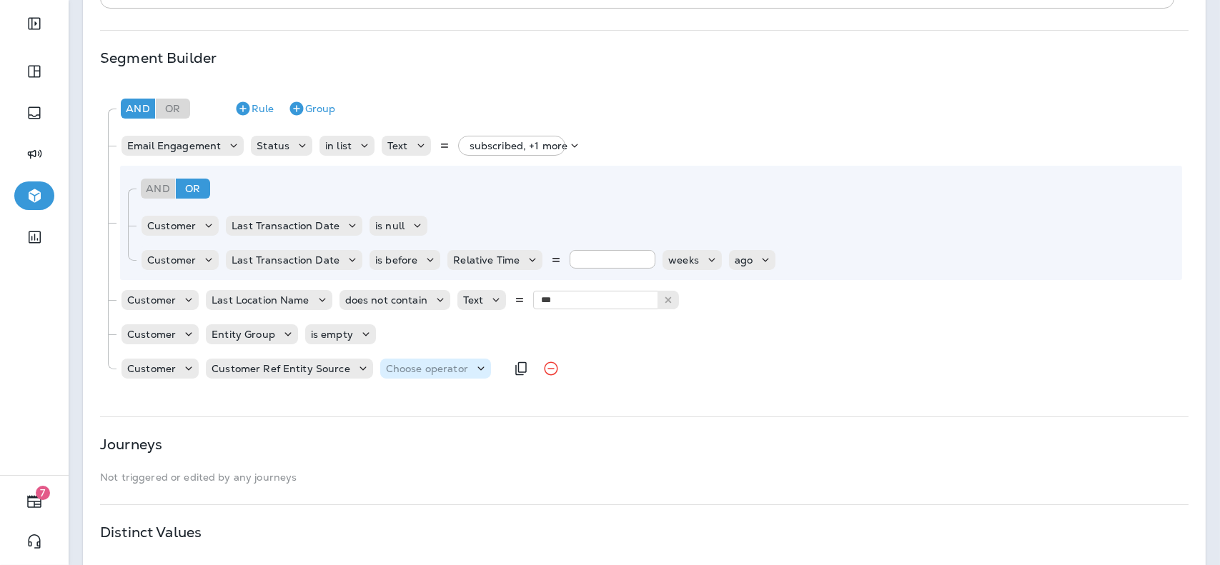
click at [407, 363] on p "Choose operator" at bounding box center [427, 368] width 82 height 11
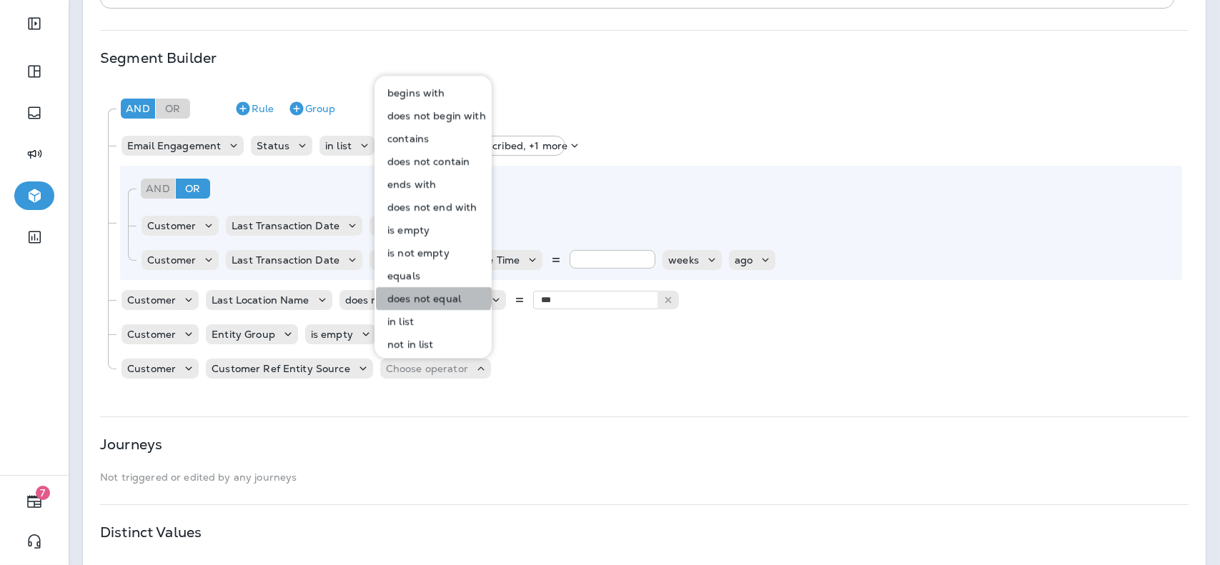
click at [429, 294] on p "does not equal" at bounding box center [421, 298] width 79 height 11
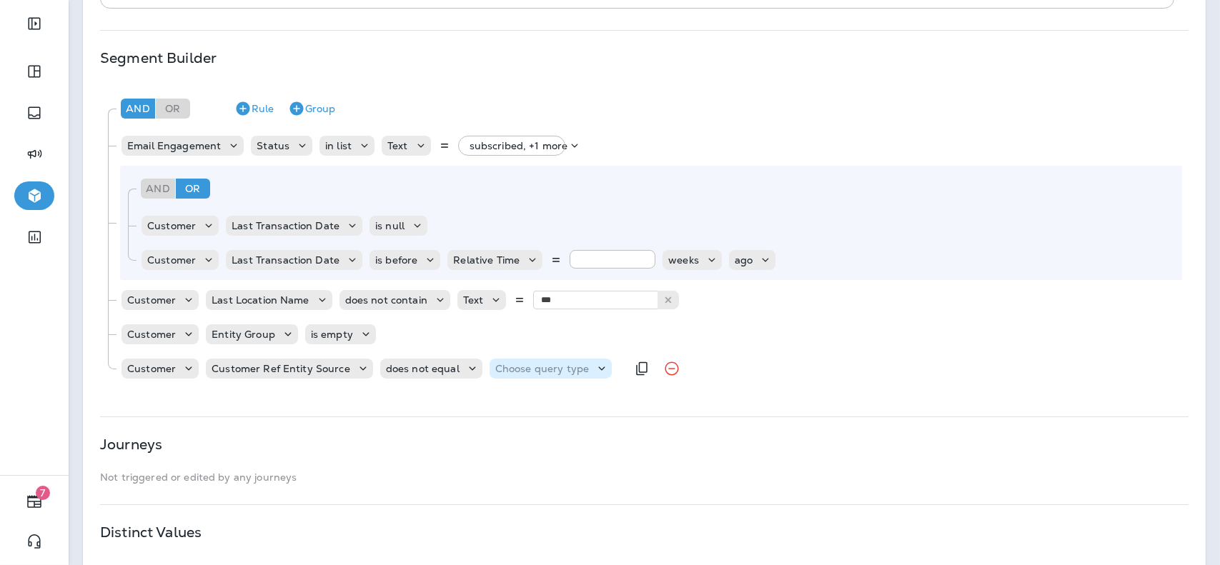
click at [523, 363] on p "Choose query type" at bounding box center [542, 368] width 94 height 11
click at [613, 391] on div "And Or Rule Group Email Engagement Status in list Text subscribed, +1 more And …" at bounding box center [644, 240] width 1089 height 310
click at [666, 368] on icon "Remove Rule" at bounding box center [673, 369] width 14 height 14
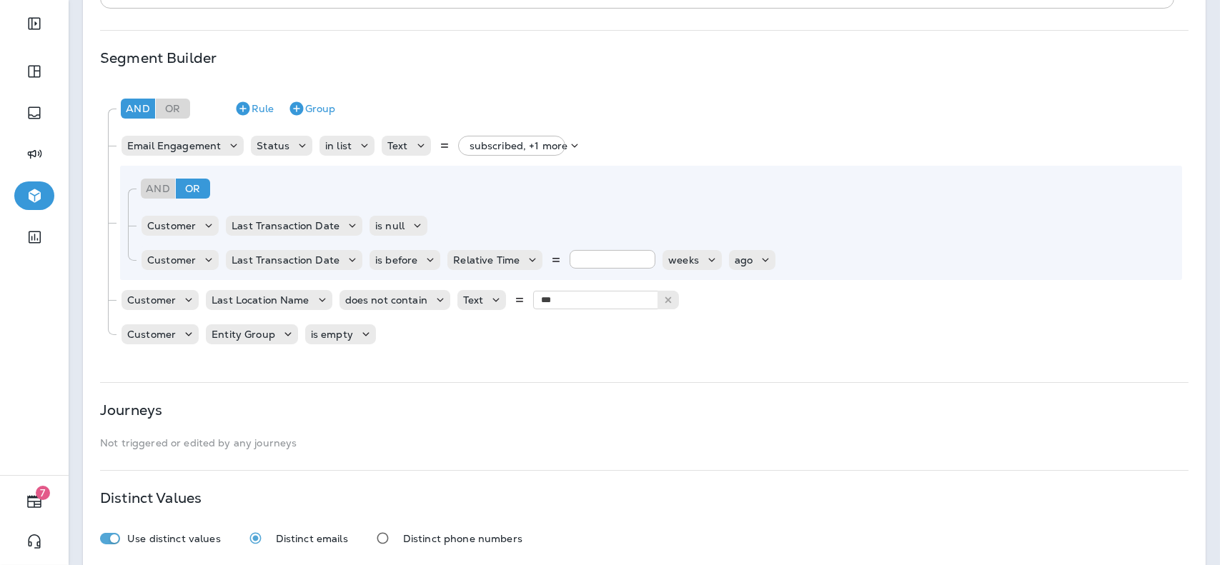
scroll to position [345, 0]
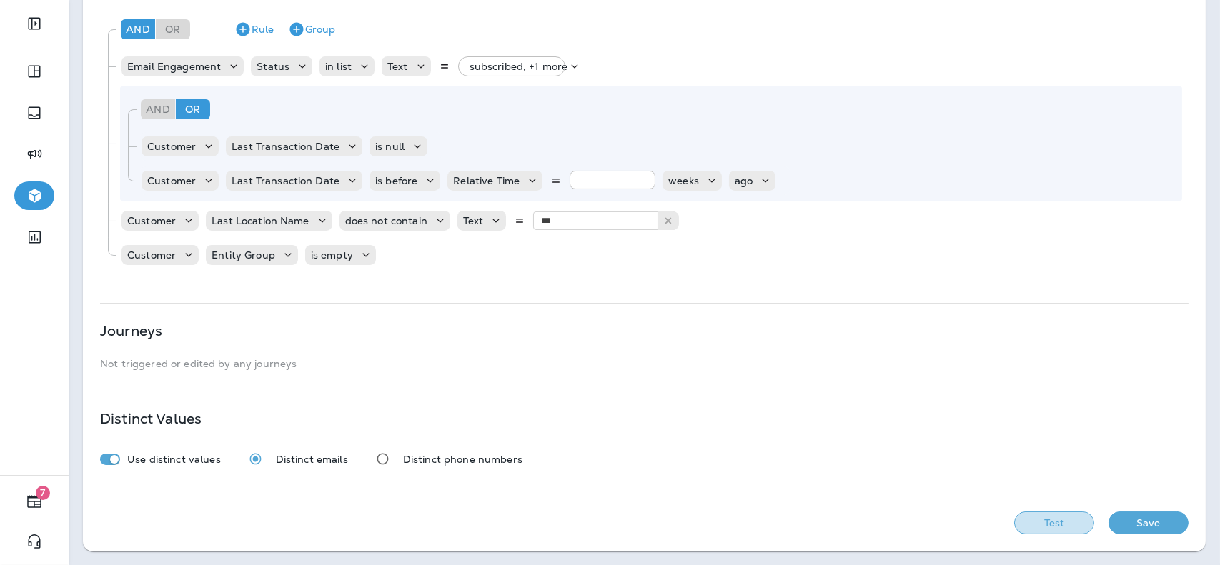
click at [1050, 520] on button "Test" at bounding box center [1054, 523] width 80 height 23
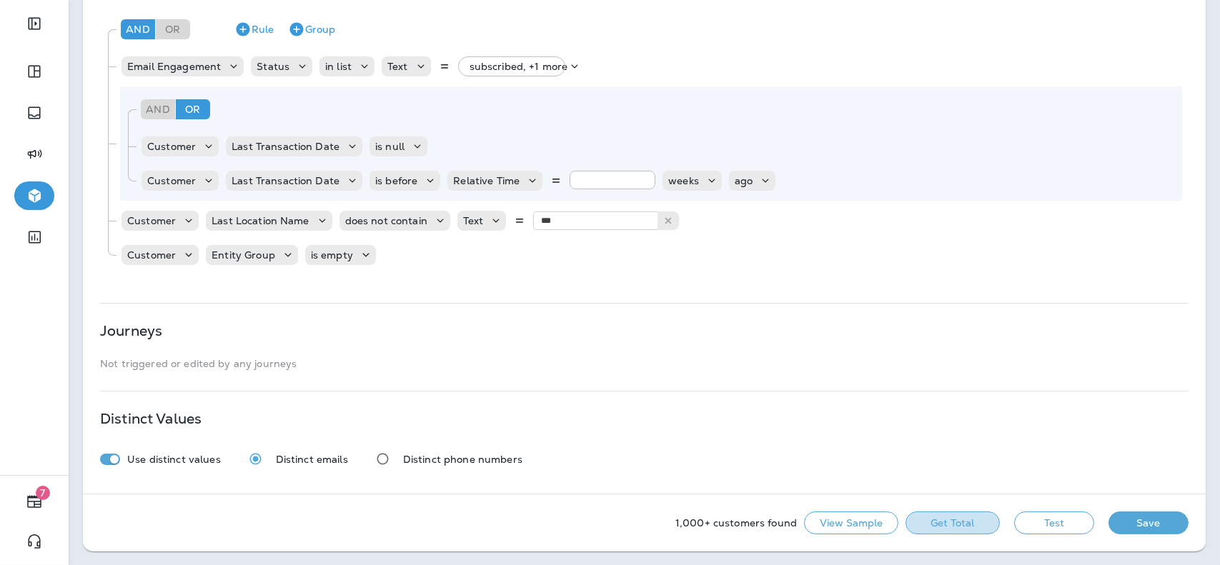
click at [979, 522] on button "Get Total" at bounding box center [953, 523] width 94 height 23
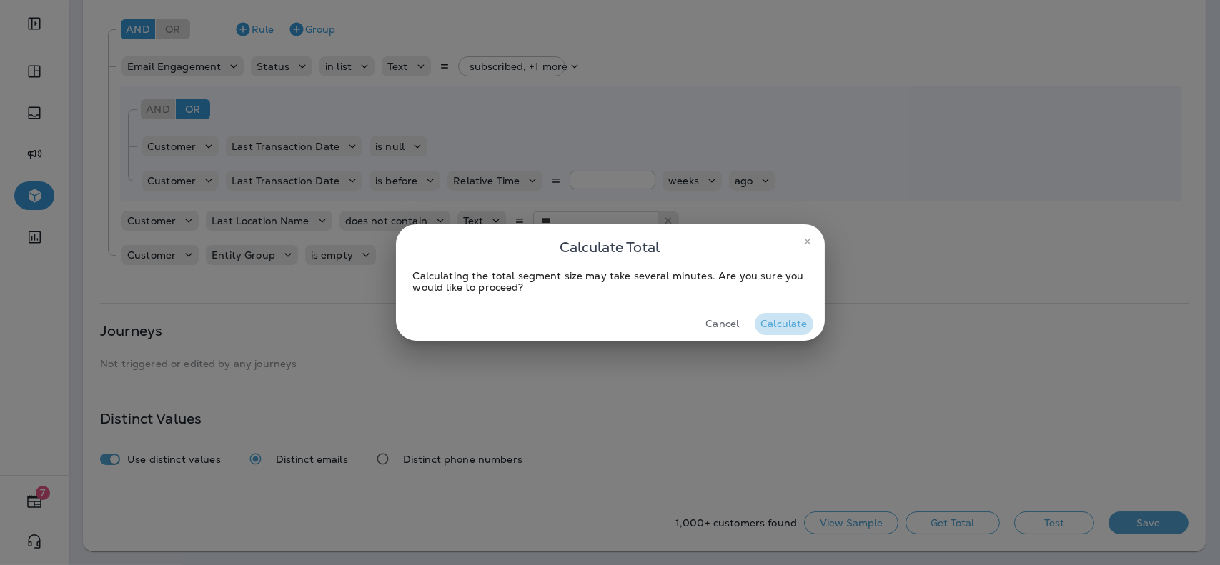
click at [767, 327] on button "Calculate" at bounding box center [784, 324] width 58 height 22
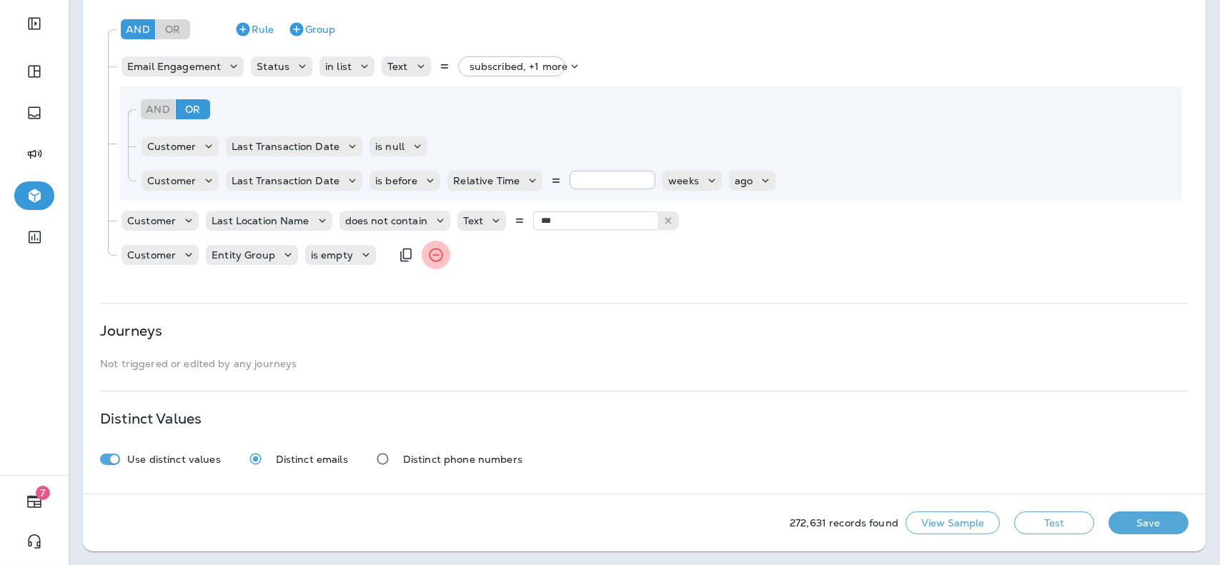
scroll to position [307, 0]
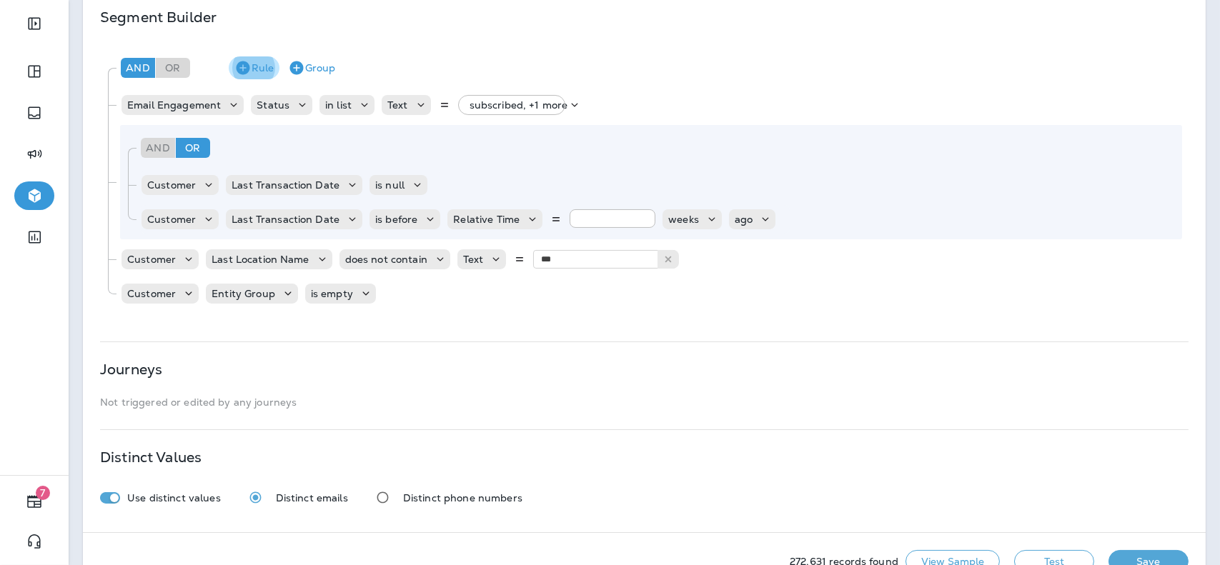
click at [244, 76] on button "Rule" at bounding box center [254, 67] width 51 height 23
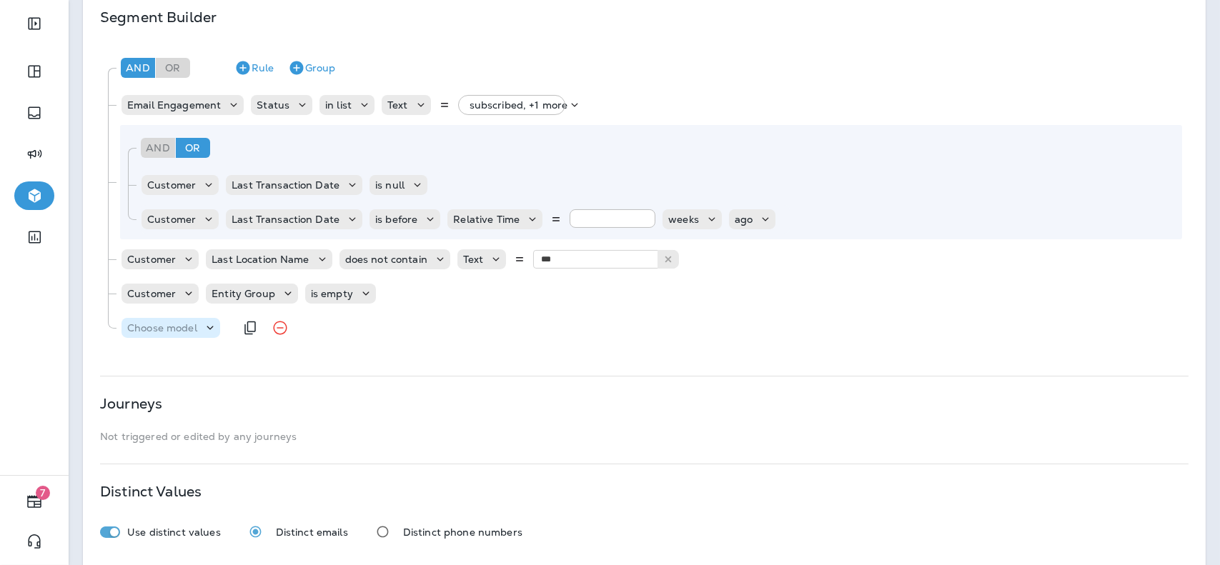
click at [187, 329] on p "Choose model" at bounding box center [162, 327] width 70 height 11
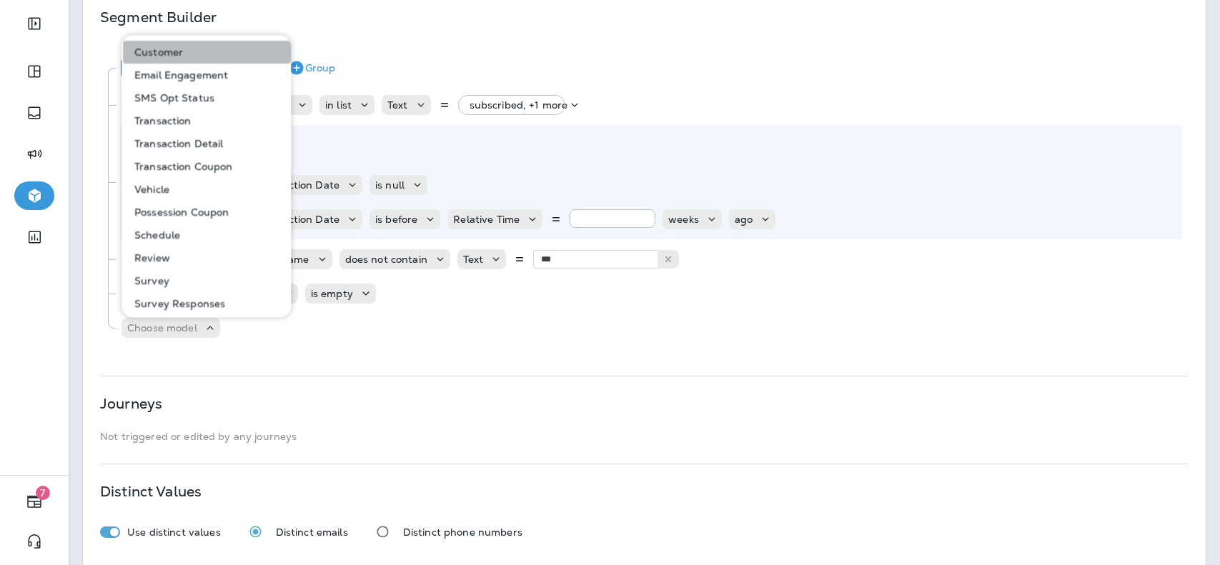
click at [208, 59] on button "Customer" at bounding box center [207, 52] width 168 height 23
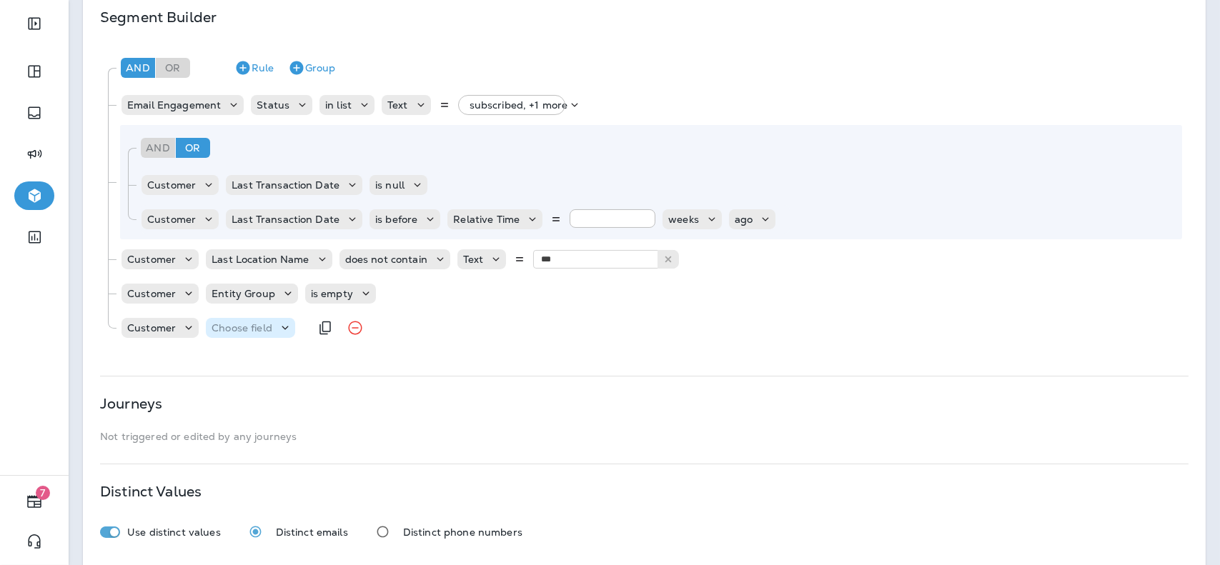
click at [254, 332] on p "Choose field" at bounding box center [242, 327] width 61 height 11
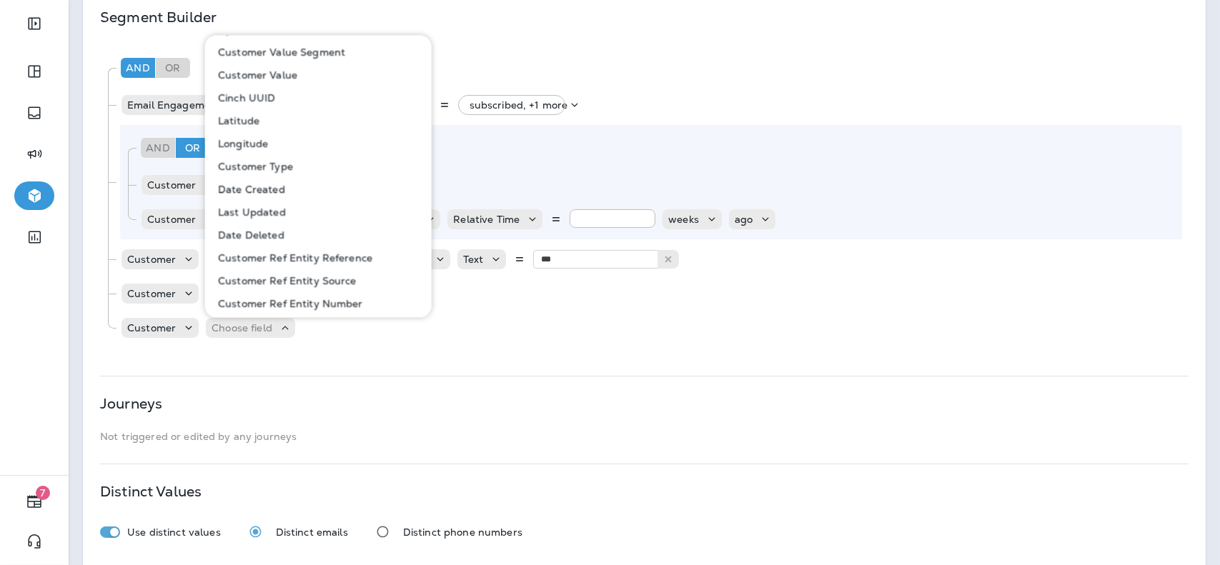
scroll to position [239, 0]
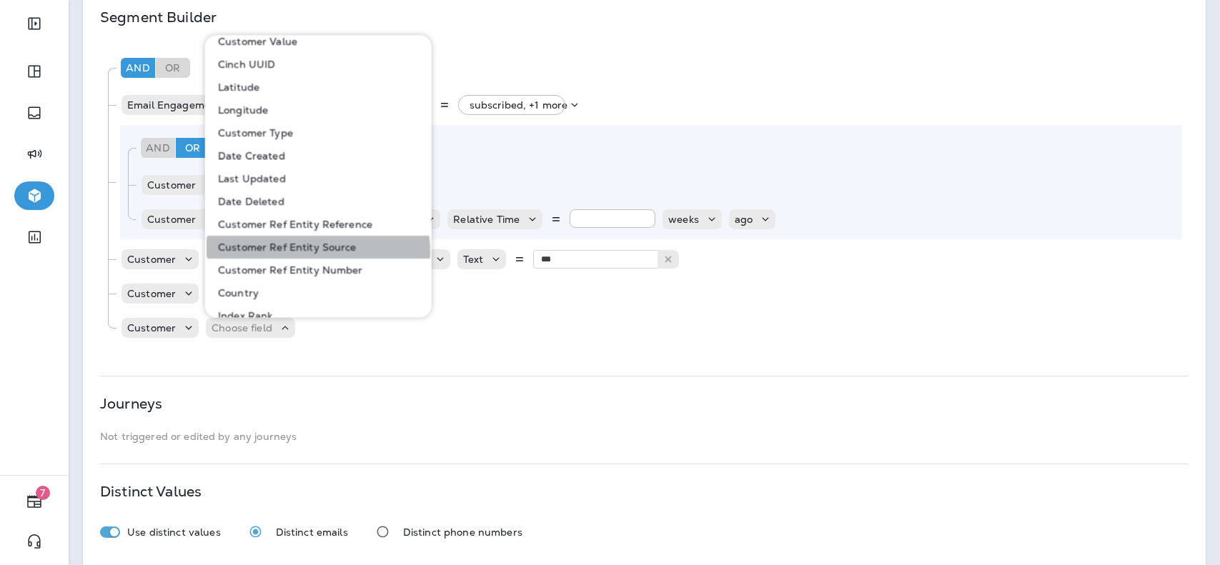
click at [312, 252] on p "Customer Ref Entity Source" at bounding box center [284, 247] width 144 height 11
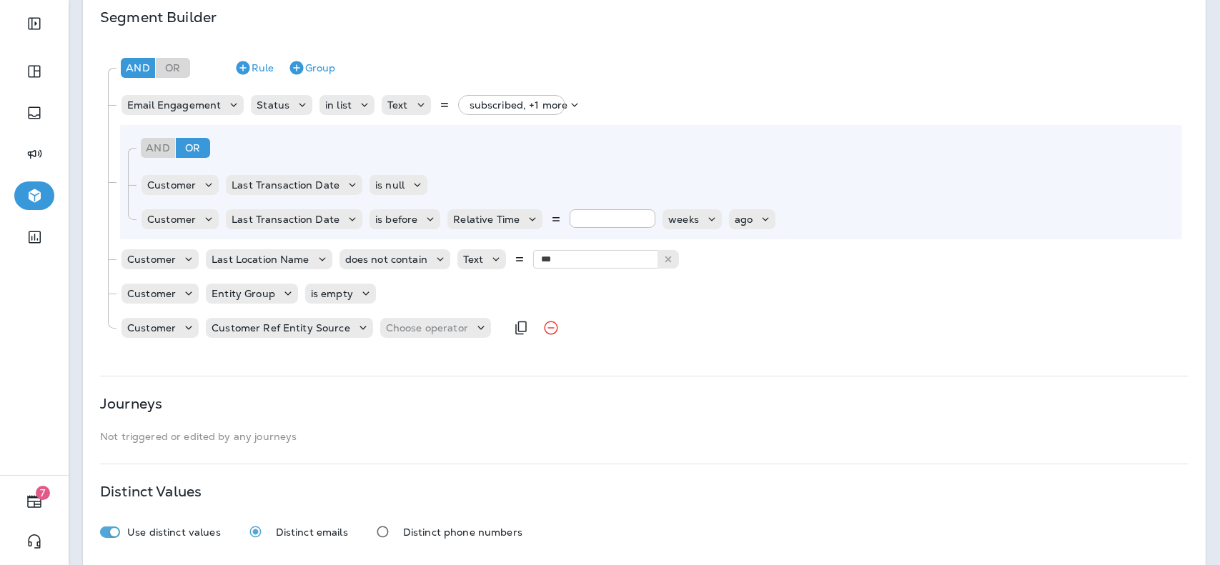
click at [424, 317] on div "Customer Customer Ref Entity Source Choose operator" at bounding box center [312, 328] width 385 height 29
click at [424, 330] on p "Choose operator" at bounding box center [427, 327] width 82 height 11
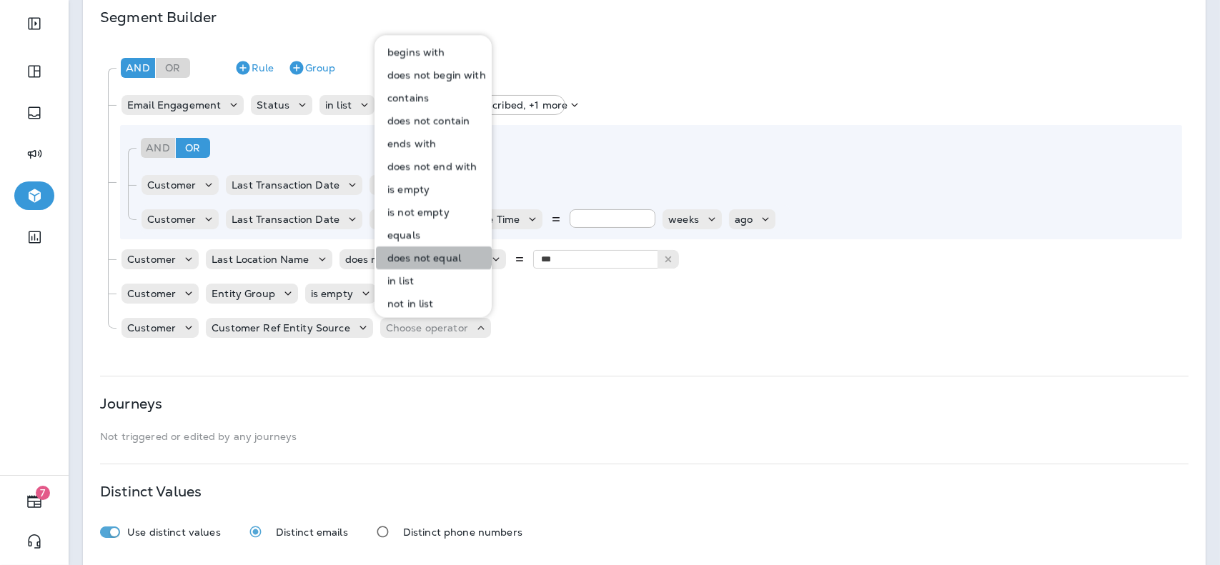
click at [429, 252] on p "does not equal" at bounding box center [421, 257] width 79 height 11
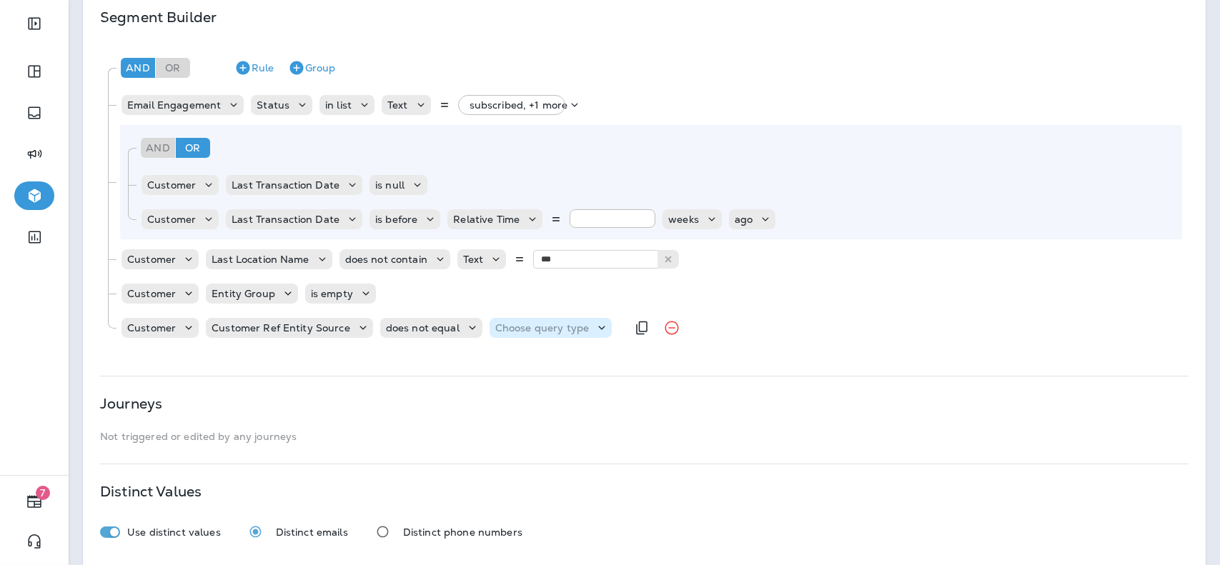
click at [532, 333] on p "Choose query type" at bounding box center [542, 327] width 94 height 11
click at [522, 369] on button "Text" at bounding box center [525, 363] width 82 height 23
click at [611, 324] on input "text" at bounding box center [636, 328] width 143 height 19
type input "*******"
click at [620, 355] on div "**********" at bounding box center [644, 160] width 1123 height 814
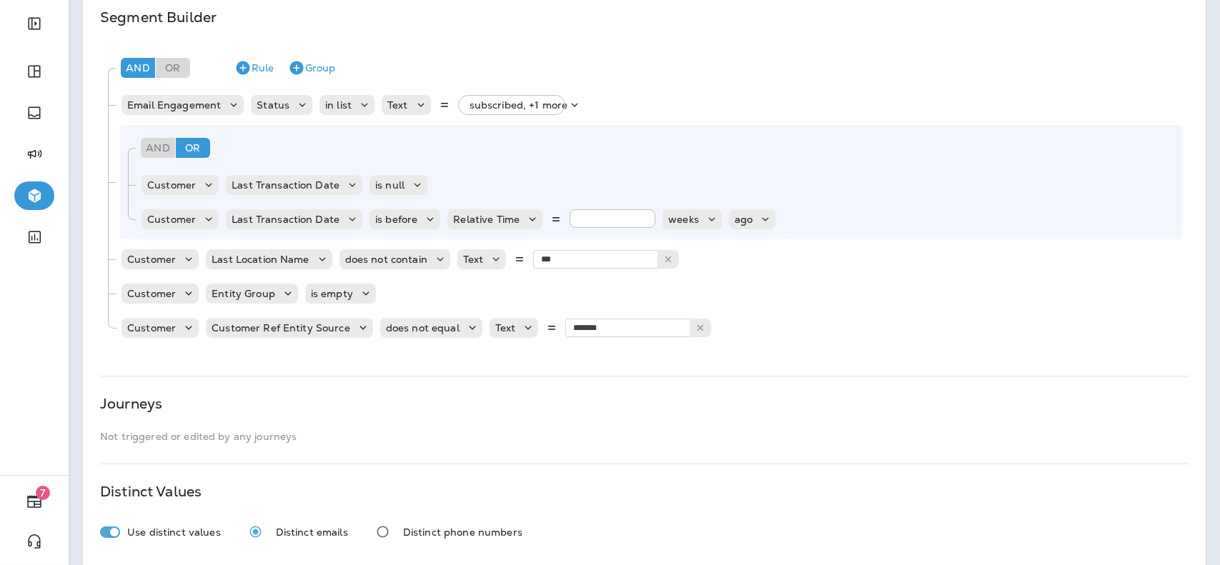
scroll to position [380, 0]
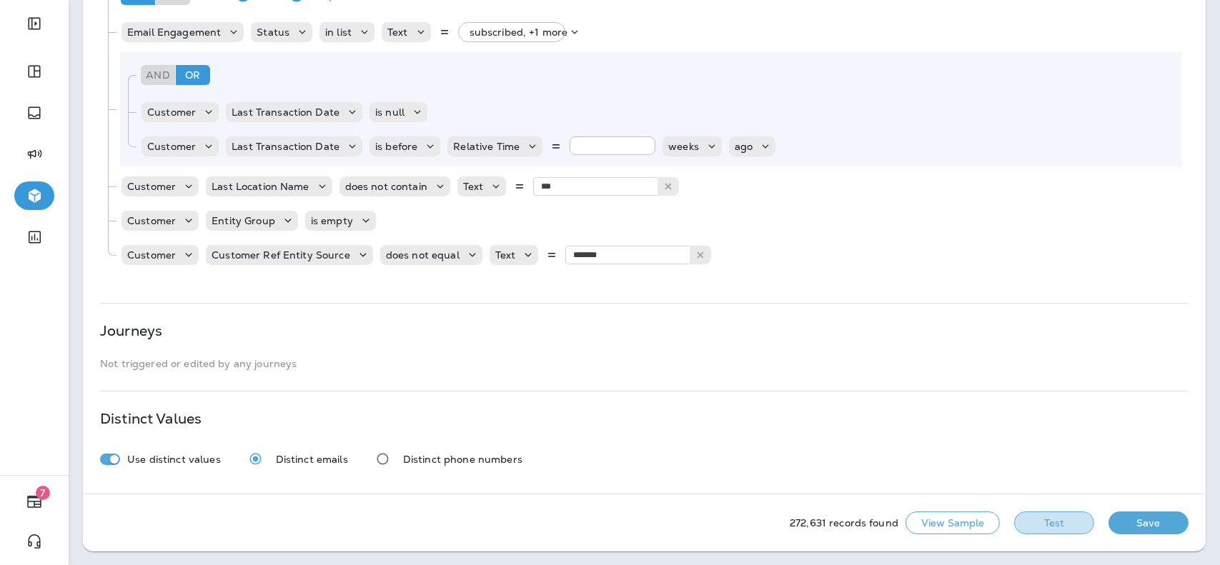
click at [1023, 521] on button "Test" at bounding box center [1054, 523] width 80 height 23
click at [950, 525] on button "Get Total" at bounding box center [953, 523] width 94 height 23
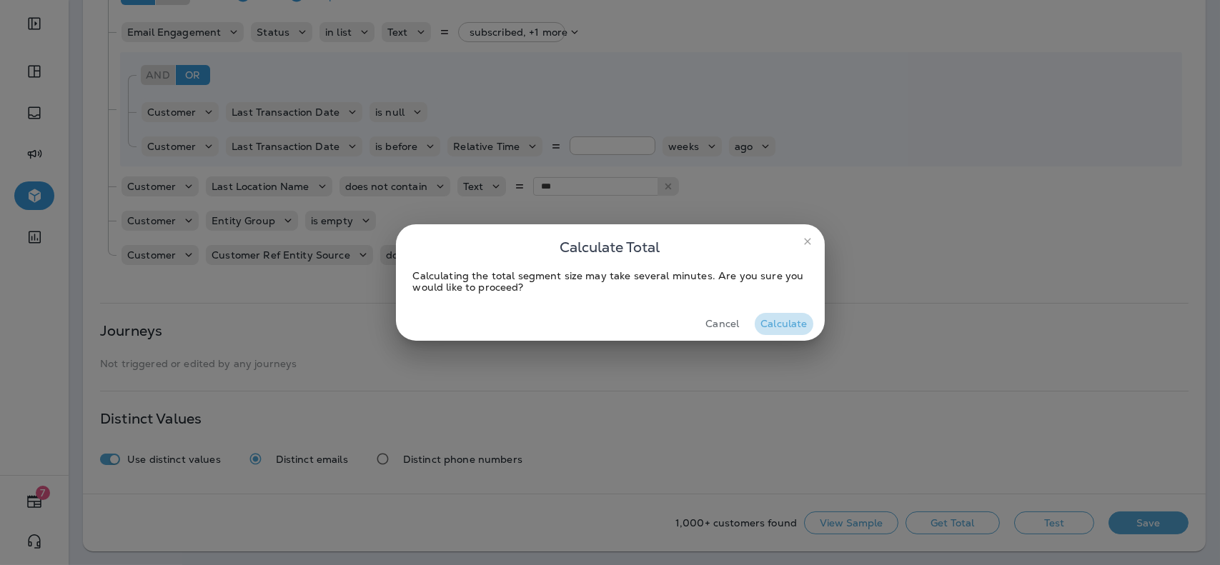
click at [801, 327] on button "Calculate" at bounding box center [784, 324] width 58 height 22
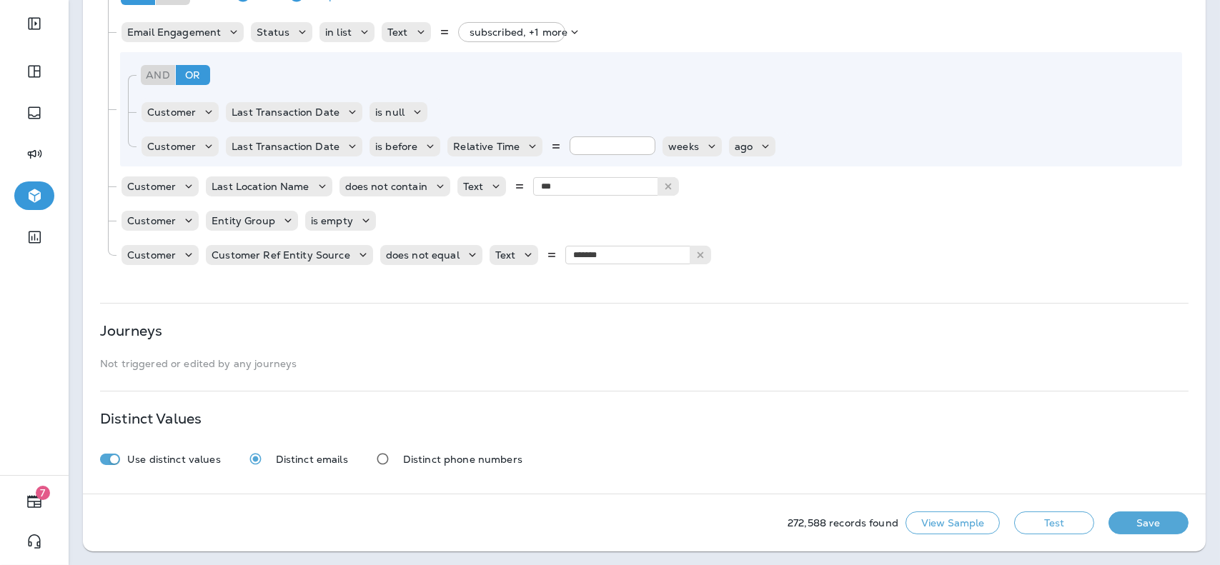
scroll to position [0, 0]
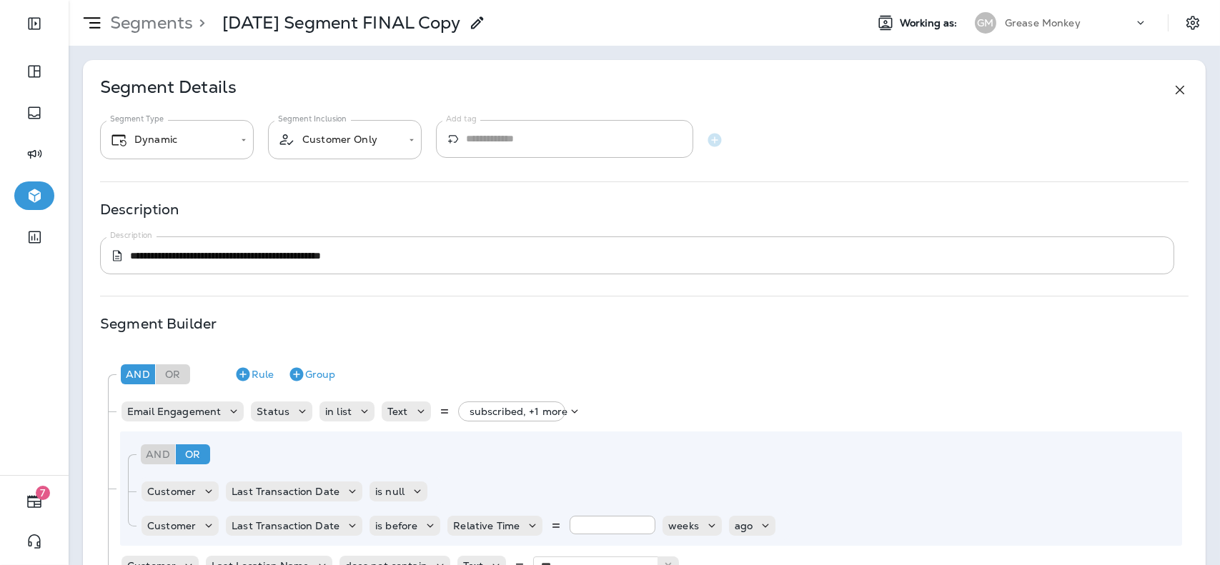
click at [486, 23] on icon at bounding box center [477, 22] width 17 height 17
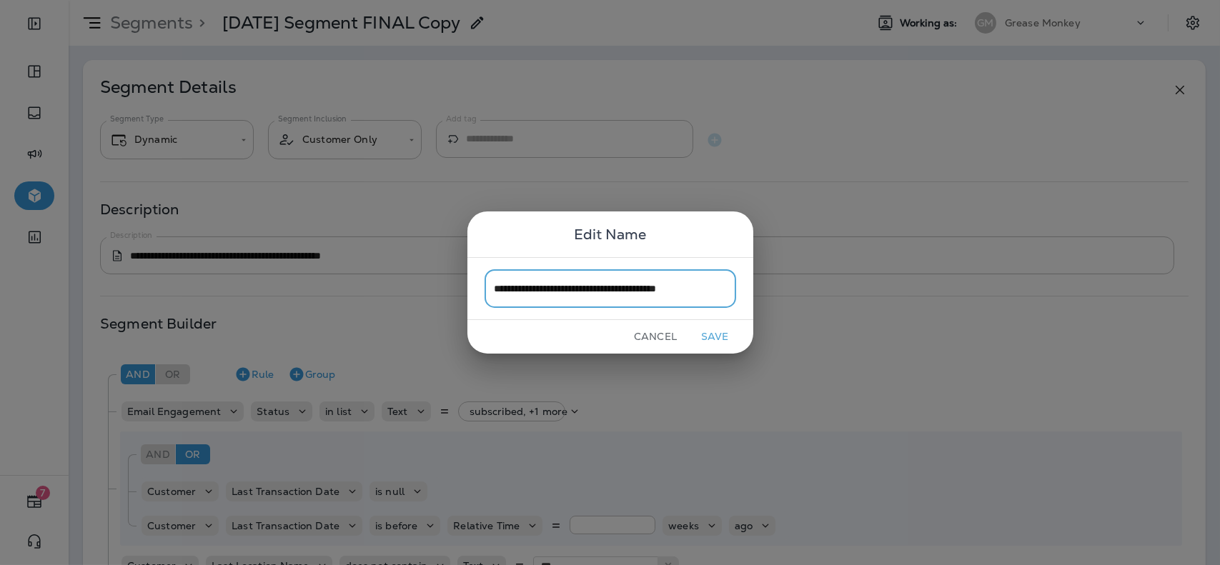
scroll to position [0, 4]
click at [675, 297] on input "**********" at bounding box center [611, 289] width 252 height 38
type input "**********"
click at [713, 337] on button "Save" at bounding box center [715, 337] width 54 height 22
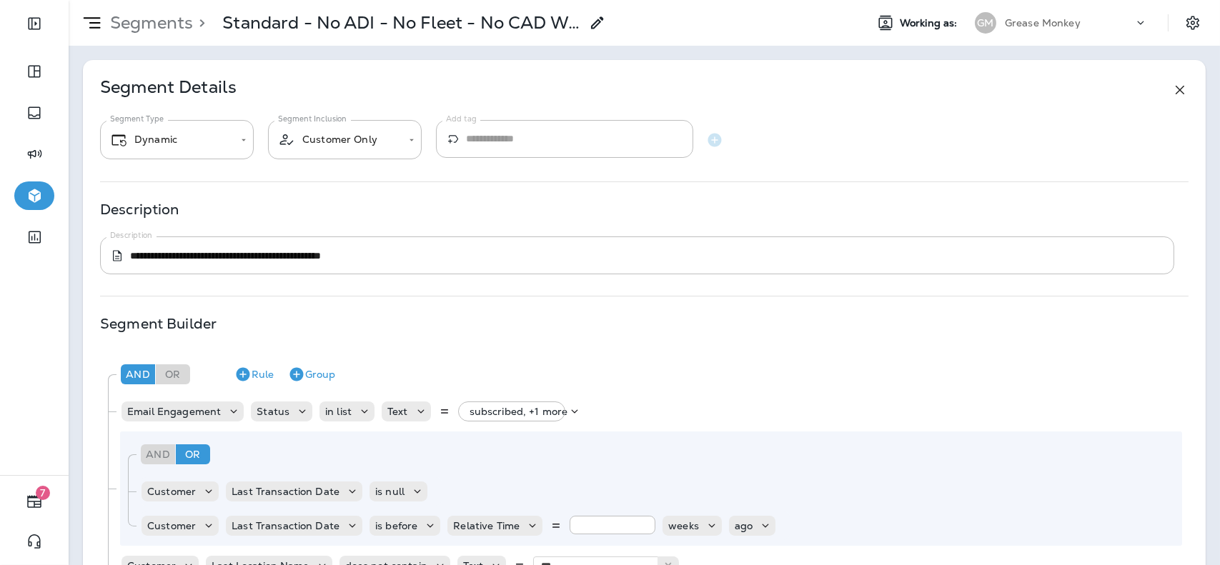
click at [595, 22] on use at bounding box center [597, 22] width 12 height 12
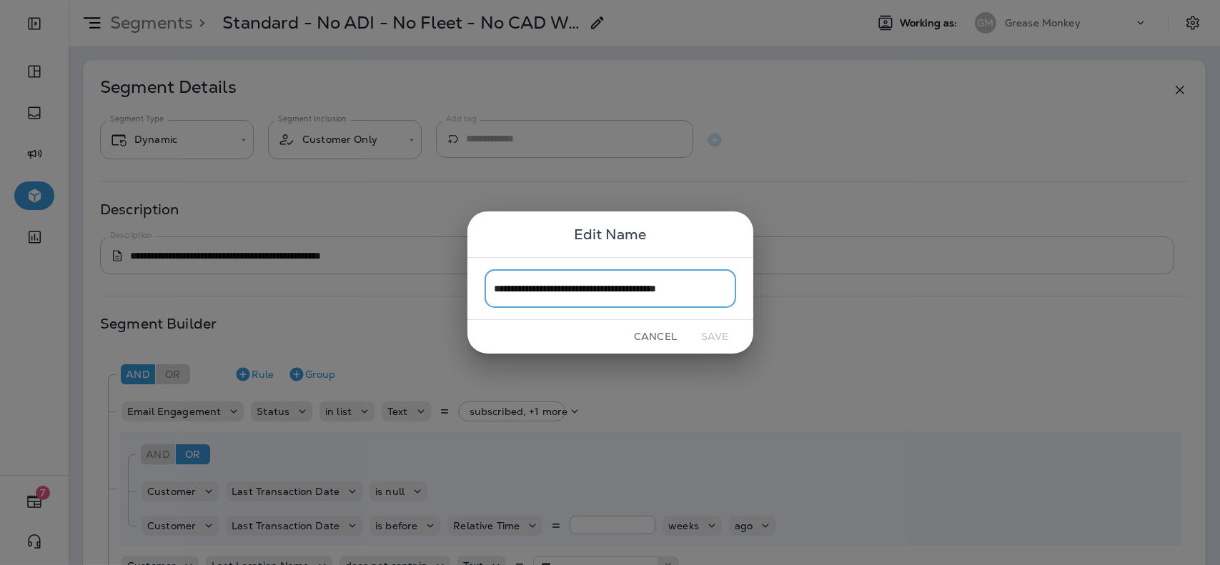
scroll to position [0, 7]
click at [533, 288] on input "**********" at bounding box center [611, 289] width 252 height 38
type input "**********"
click at [738, 326] on div "Cancel Save" at bounding box center [611, 337] width 286 height 34
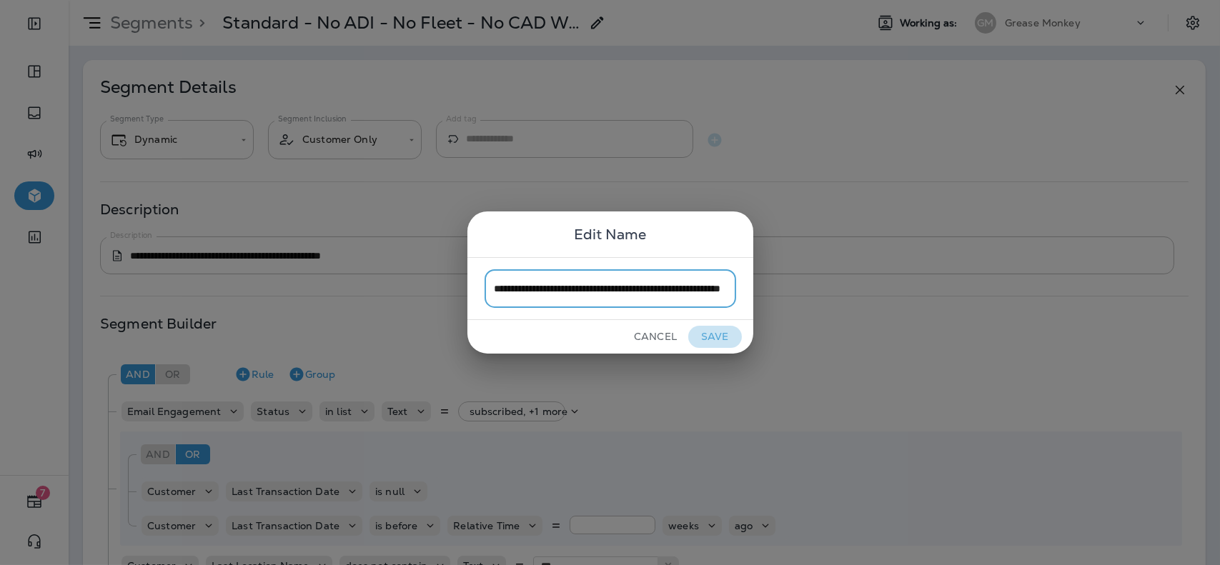
click at [721, 337] on button "Save" at bounding box center [715, 337] width 54 height 22
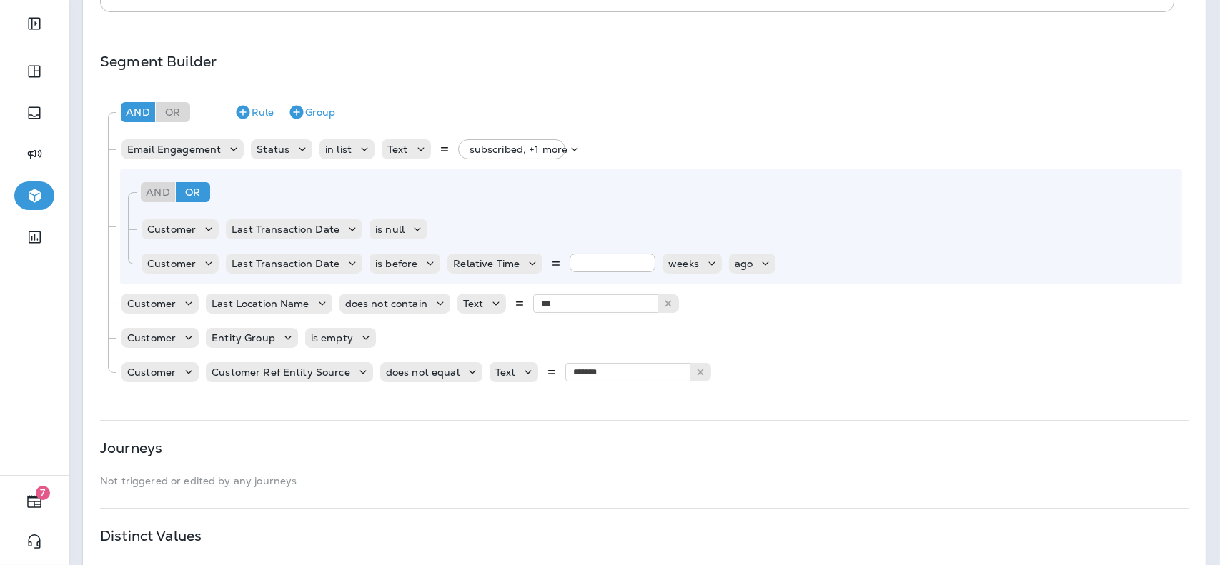
scroll to position [380, 0]
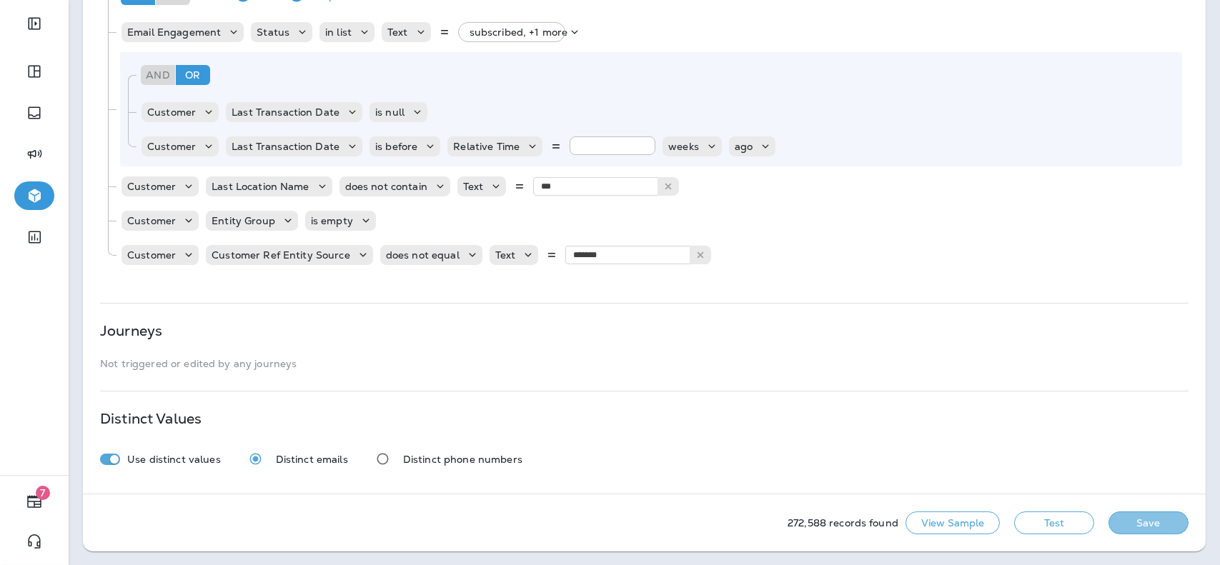
click at [1136, 524] on button "Save" at bounding box center [1149, 523] width 80 height 23
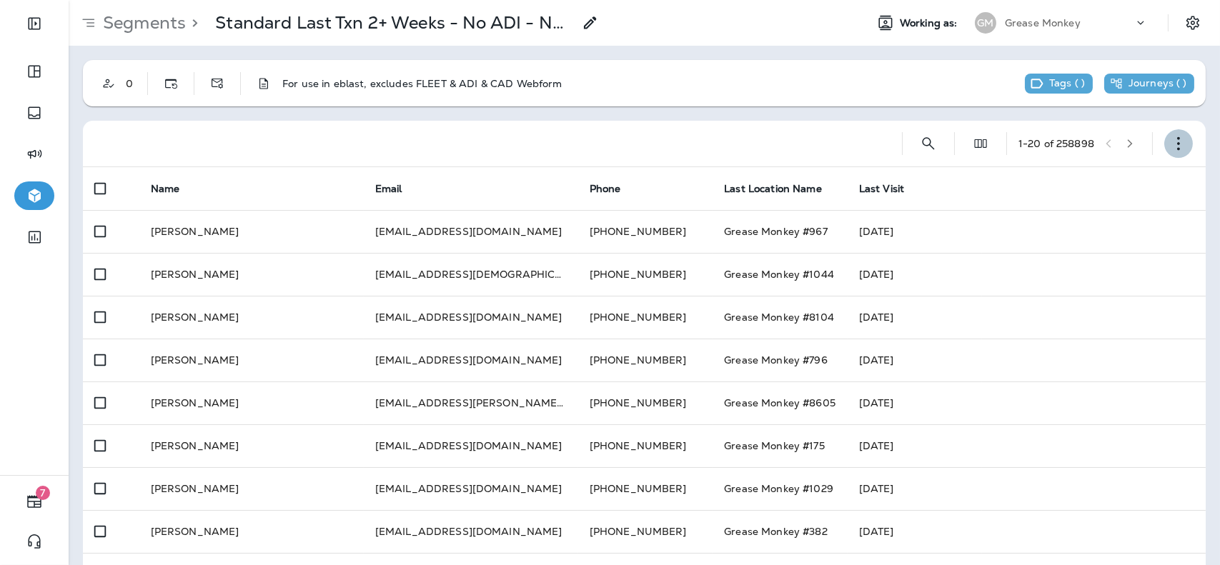
click at [1172, 143] on icon "button" at bounding box center [1179, 144] width 14 height 14
click at [836, 132] on div at bounding box center [486, 144] width 785 height 46
click at [1177, 149] on use "button" at bounding box center [1178, 144] width 3 height 14
click at [763, 113] on div "0 For use in eblast, excludes FLEET & ADI & CAD Webform Tags ( ) Journeys ( ) 1…" at bounding box center [645, 564] width 1152 height 1037
click at [156, 18] on p "Segments" at bounding box center [141, 22] width 89 height 21
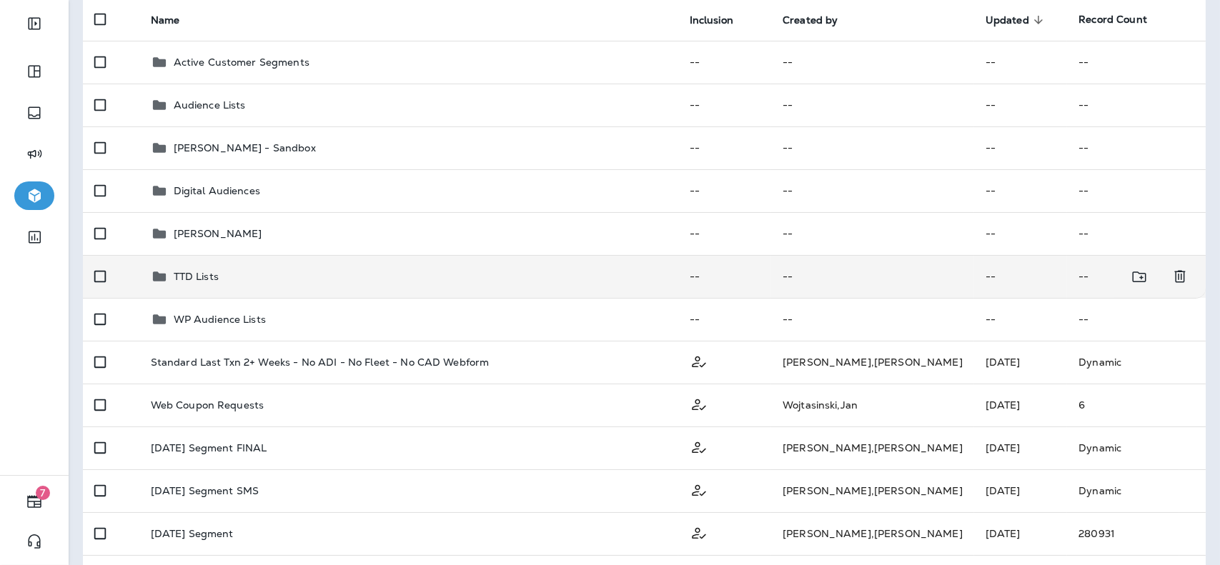
scroll to position [151, 0]
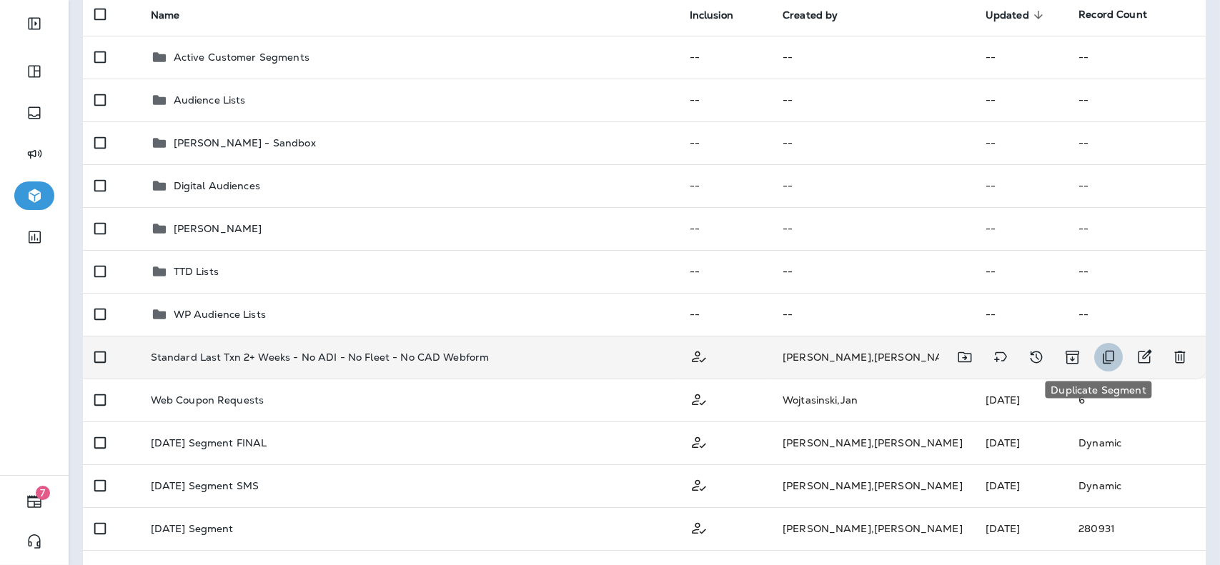
click at [1100, 365] on icon "Duplicate Segment" at bounding box center [1108, 357] width 17 height 17
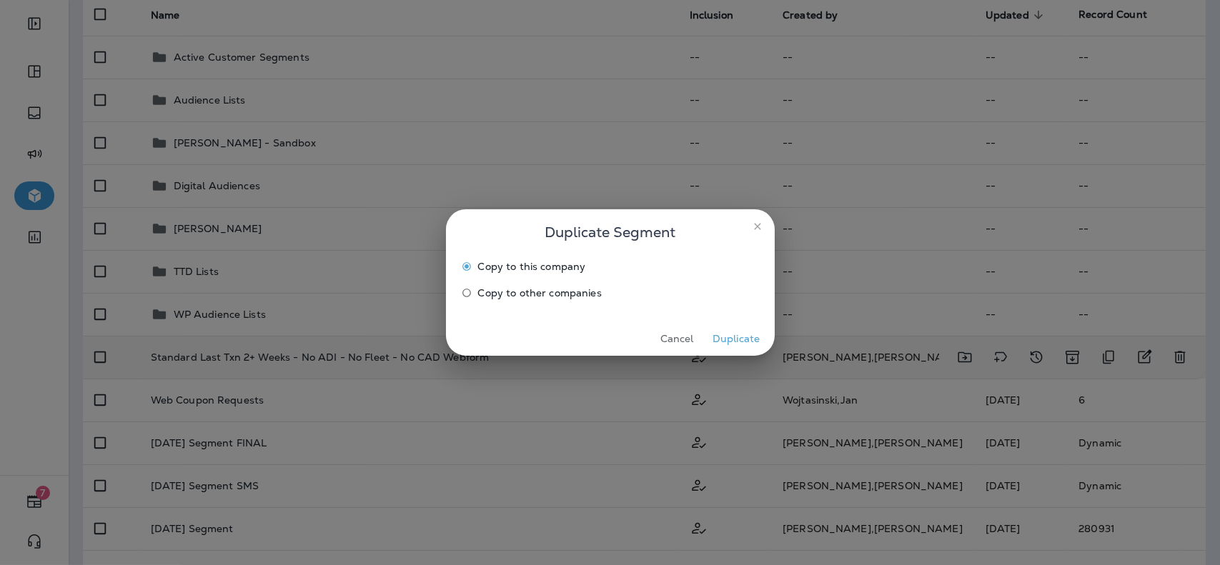
click at [536, 293] on span "Copy to other companies" at bounding box center [540, 292] width 124 height 11
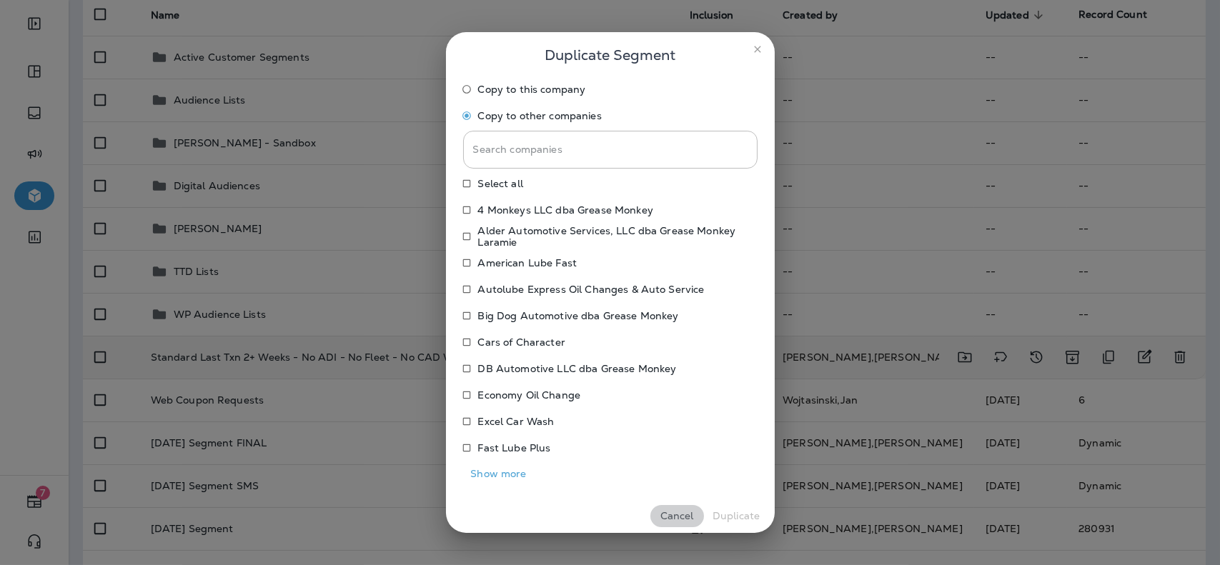
click at [671, 520] on button "Cancel" at bounding box center [678, 516] width 54 height 22
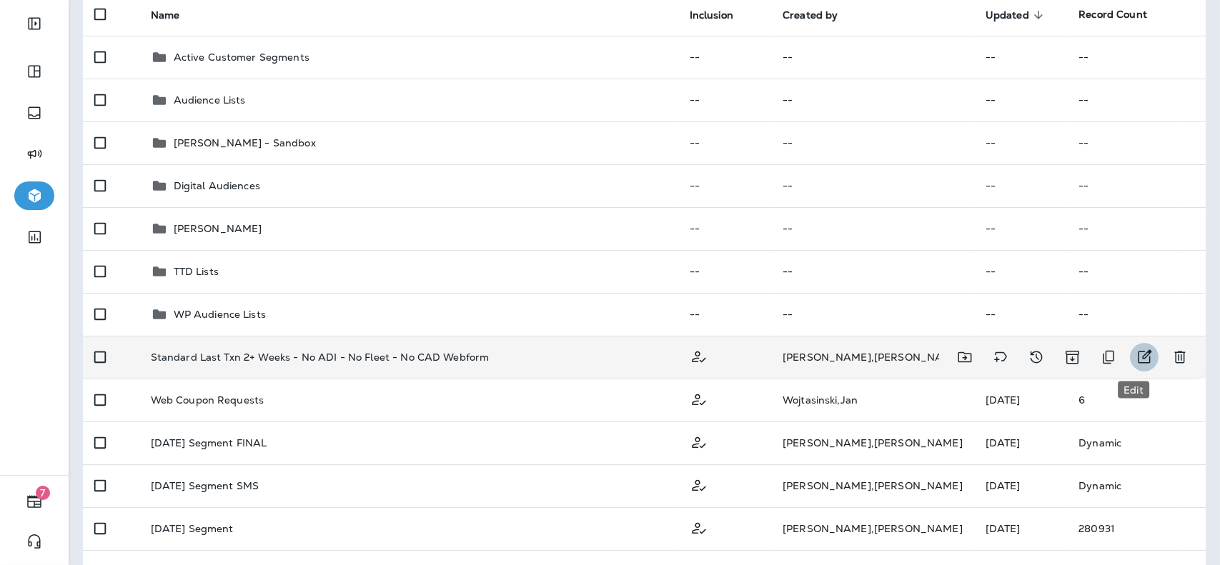
click at [1139, 357] on icon "Edit" at bounding box center [1146, 357] width 14 height 14
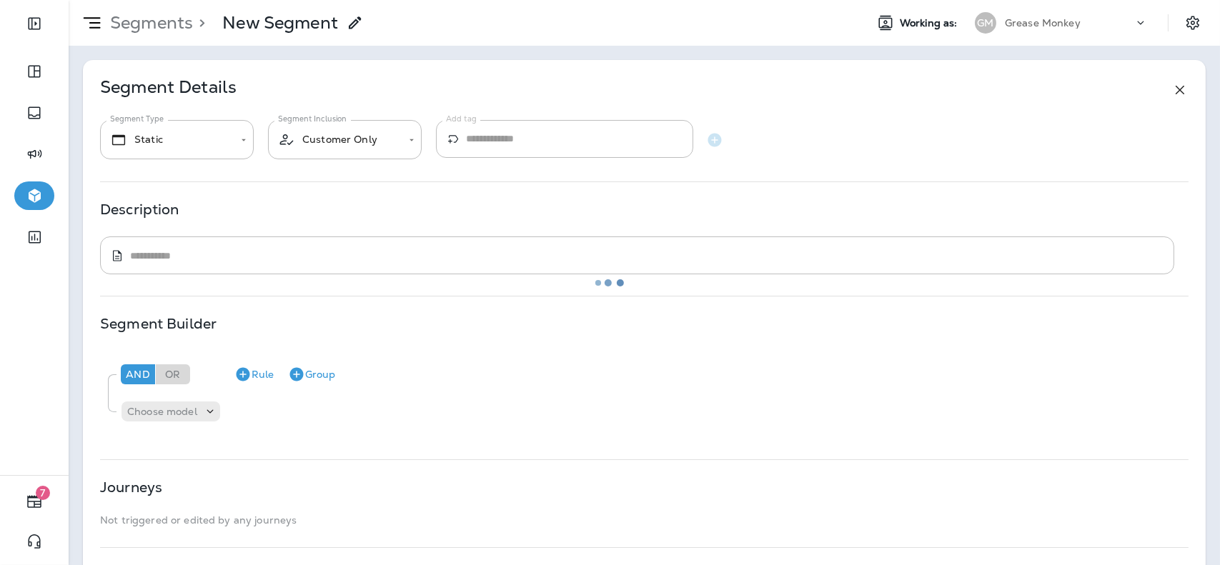
type input "*******"
type textarea "**********"
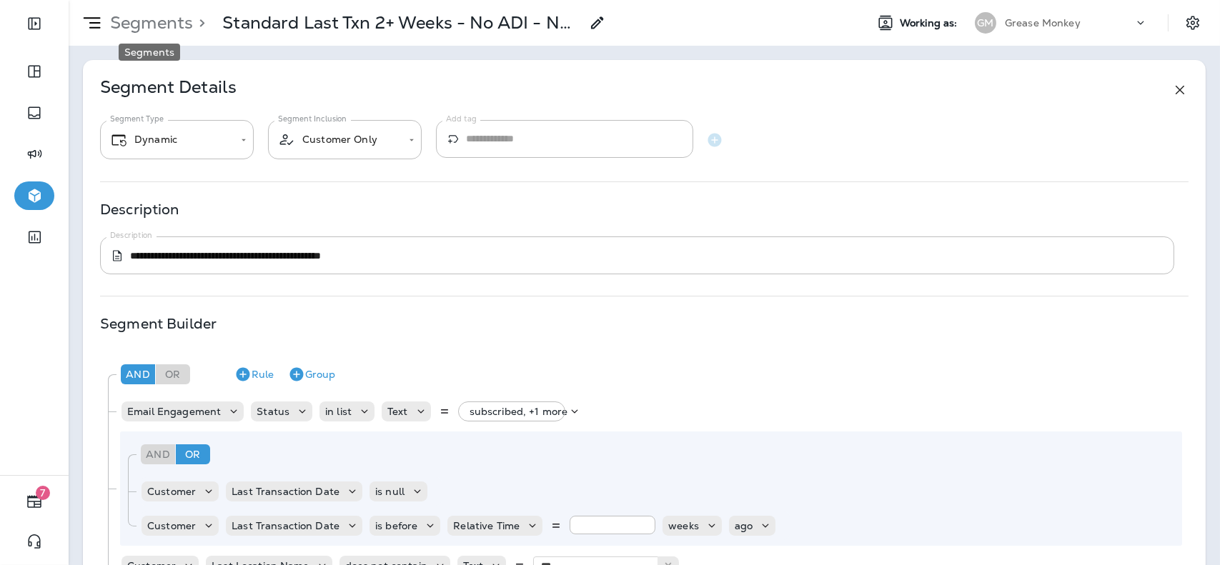
click at [128, 24] on p "Segments" at bounding box center [148, 22] width 89 height 21
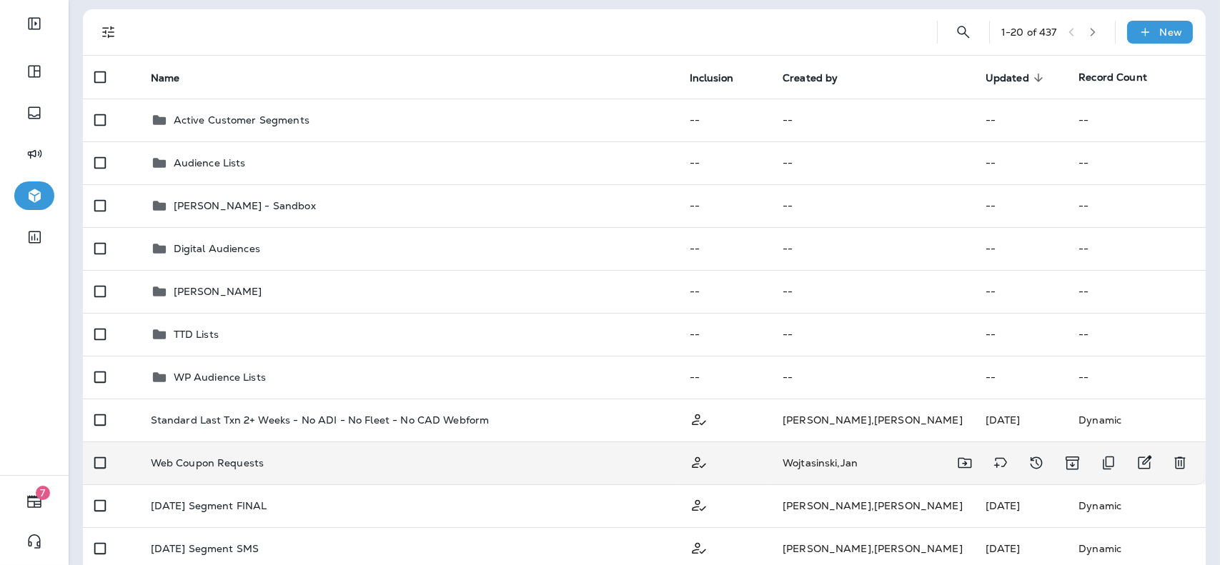
scroll to position [89, 0]
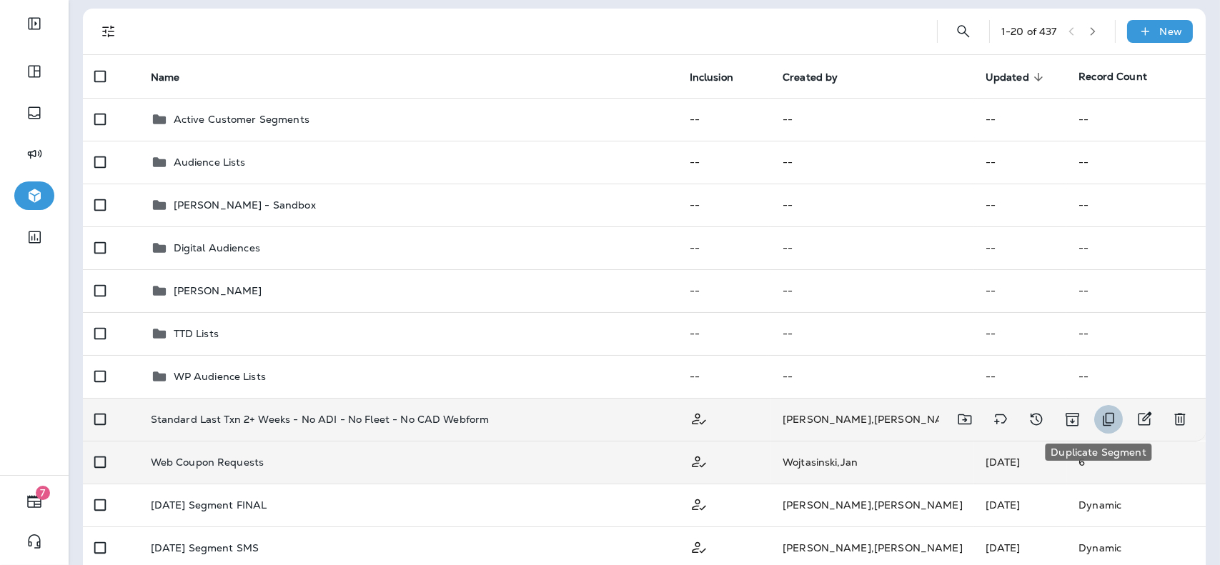
click at [1107, 422] on button "Duplicate Segment" at bounding box center [1108, 419] width 29 height 29
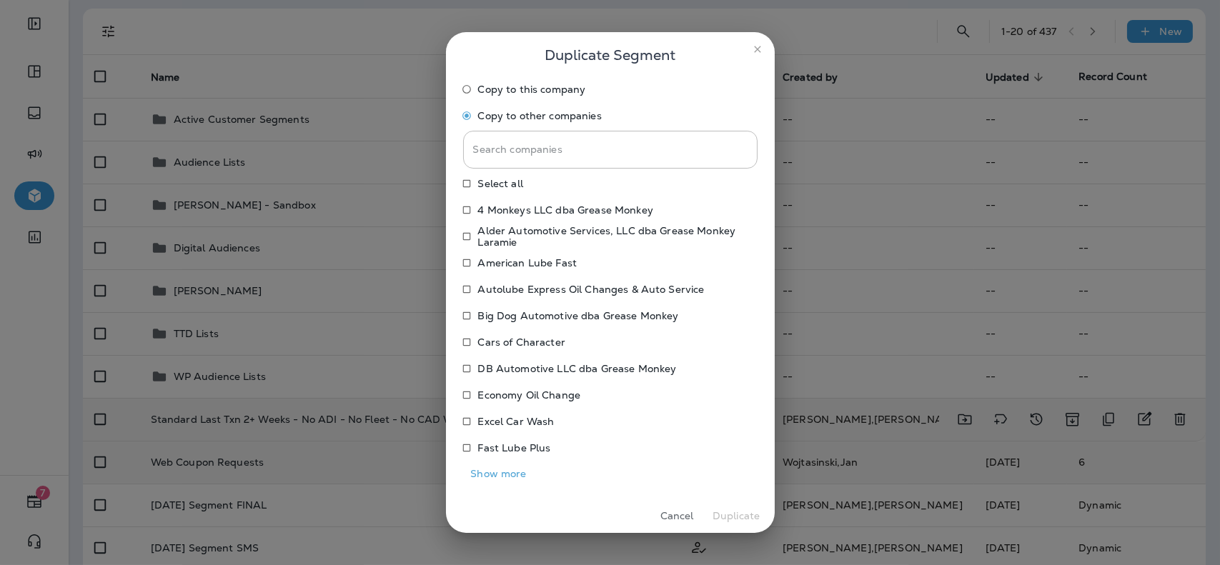
click at [515, 259] on p "American Lube Fast" at bounding box center [527, 262] width 99 height 11
click at [728, 518] on button "Duplicate" at bounding box center [737, 516] width 54 height 22
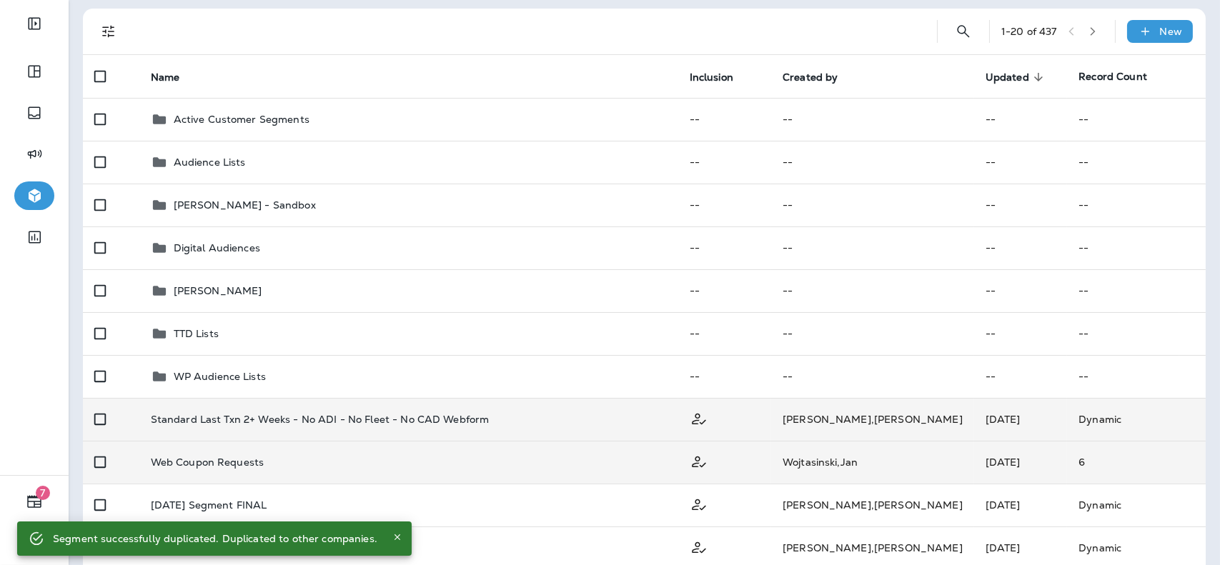
scroll to position [0, 0]
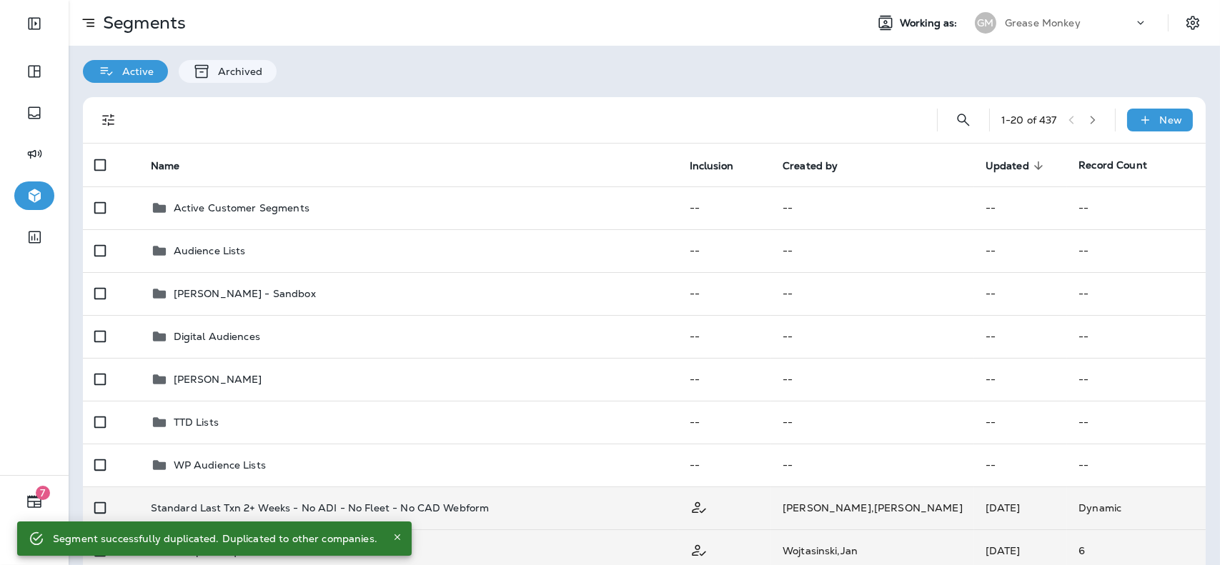
click at [1075, 19] on div "Grease Monkey" at bounding box center [1069, 22] width 129 height 21
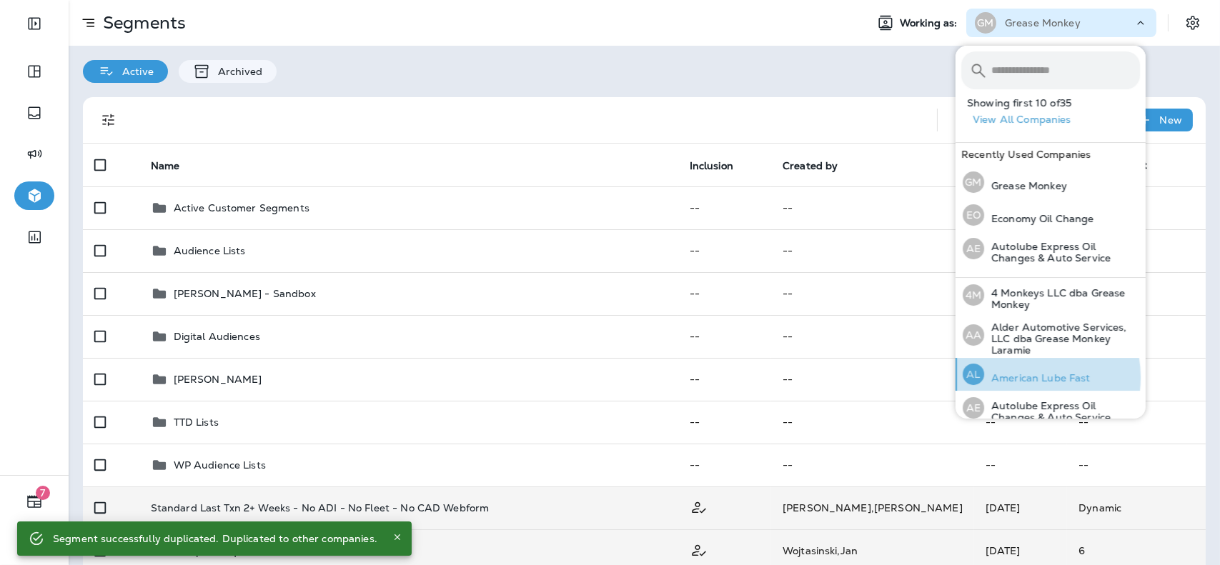
click at [1022, 377] on p "American Lube Fast" at bounding box center [1037, 377] width 107 height 11
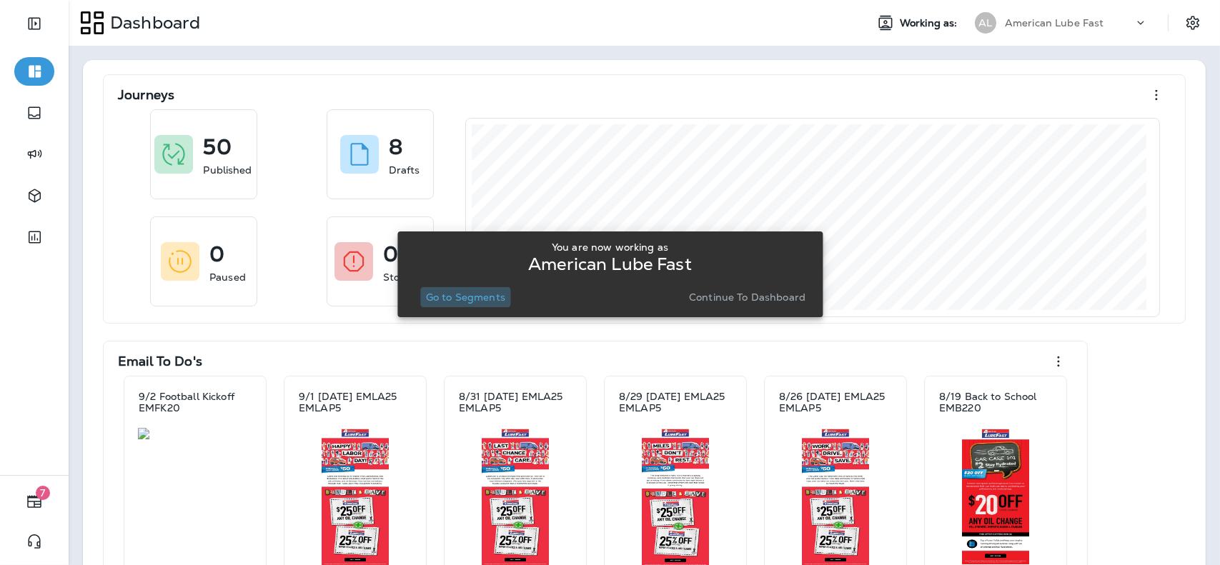
click at [488, 296] on p "Go to Segments" at bounding box center [465, 297] width 79 height 11
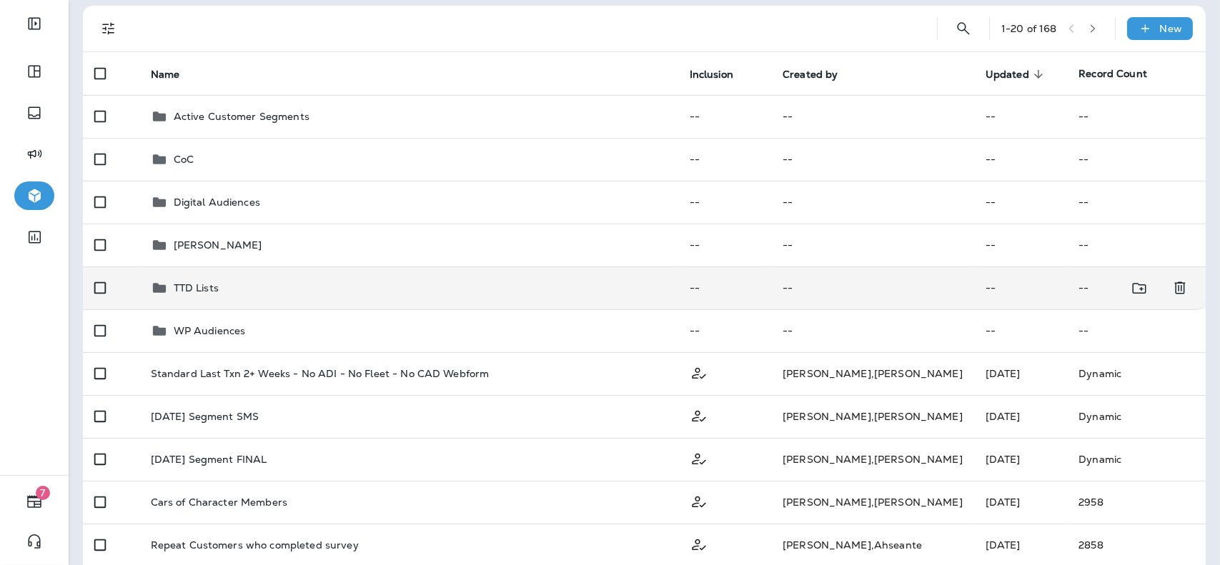
scroll to position [94, 0]
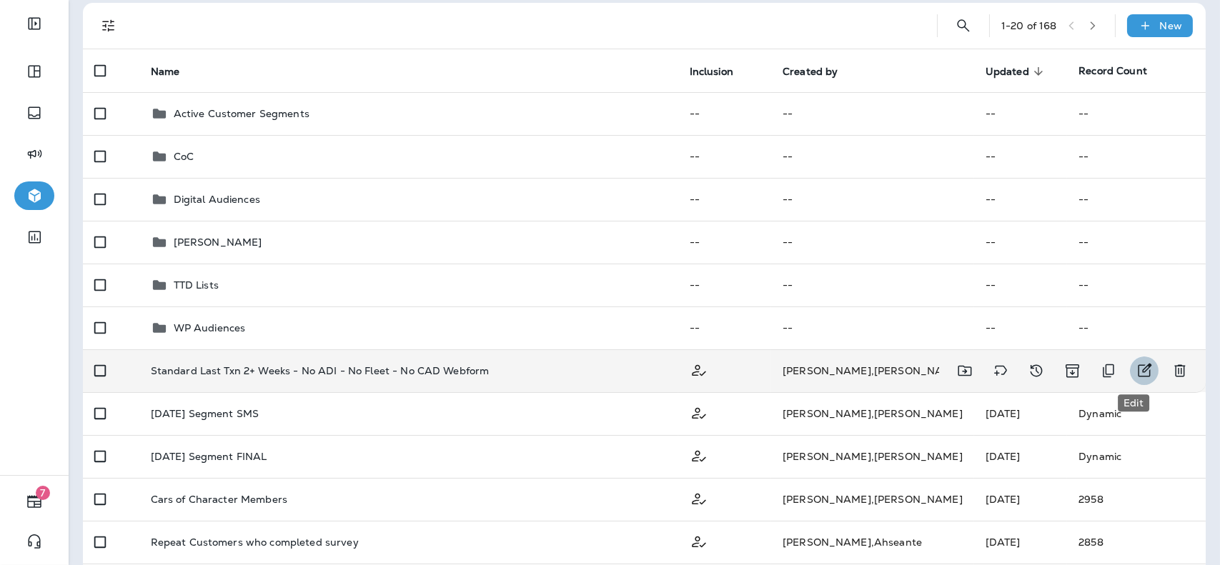
click at [1141, 370] on icon "Edit" at bounding box center [1144, 370] width 17 height 17
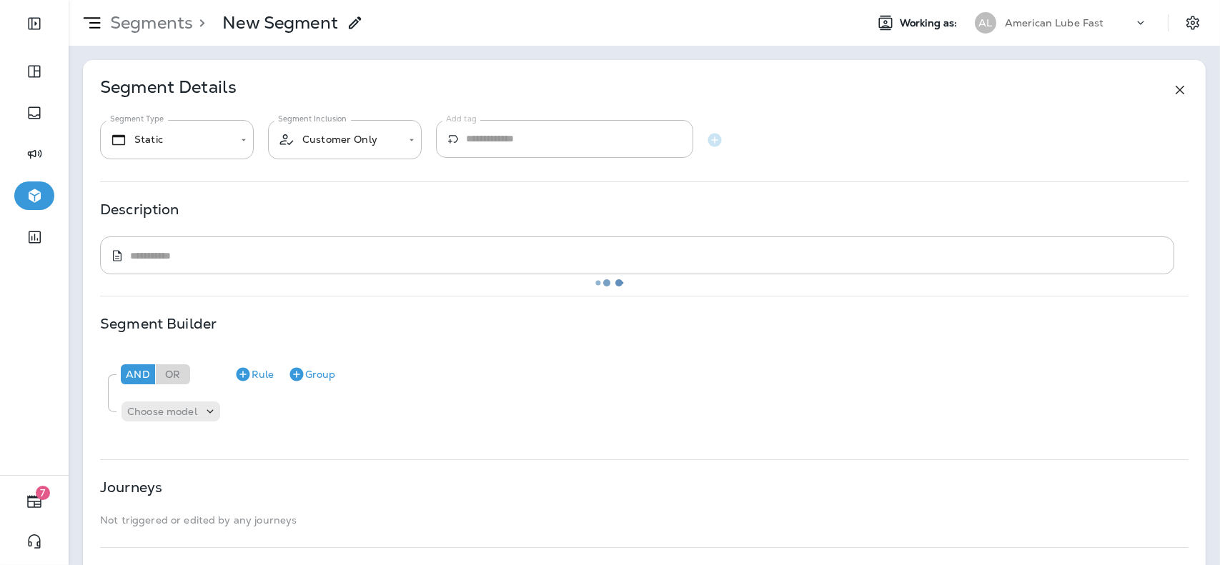
type input "*******"
type textarea "**********"
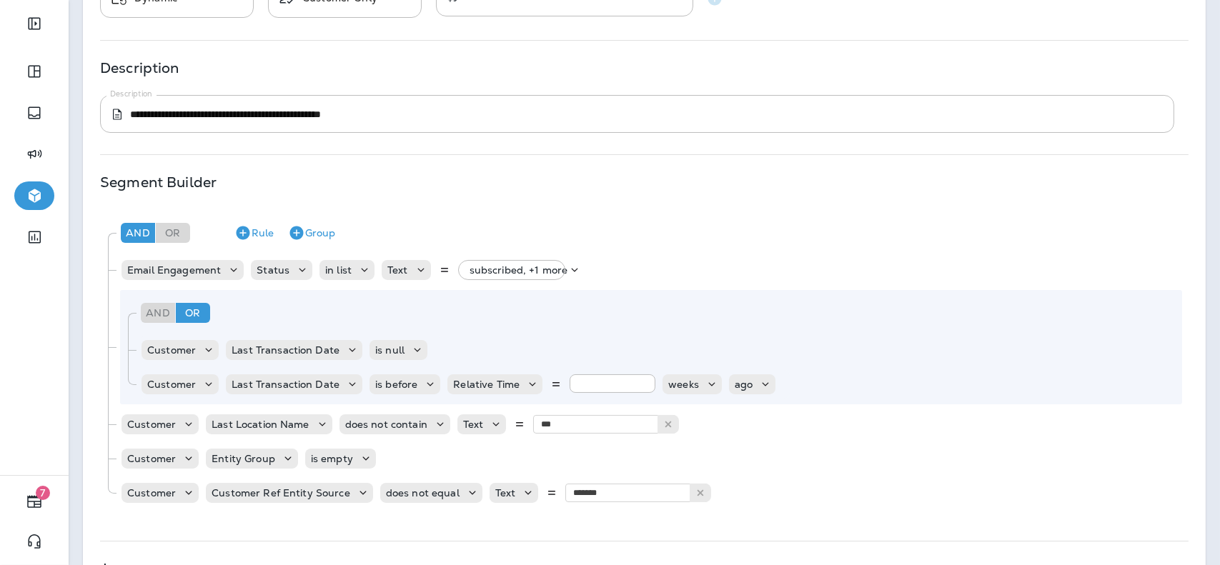
scroll to position [183, 0]
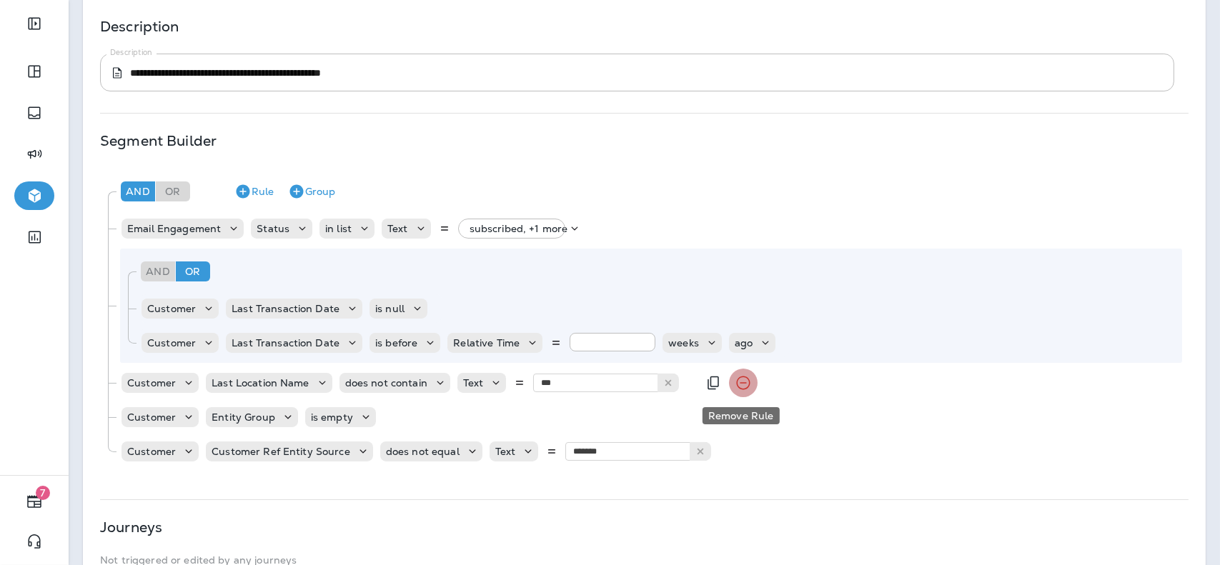
click at [741, 387] on icon "Remove Rule" at bounding box center [743, 383] width 17 height 17
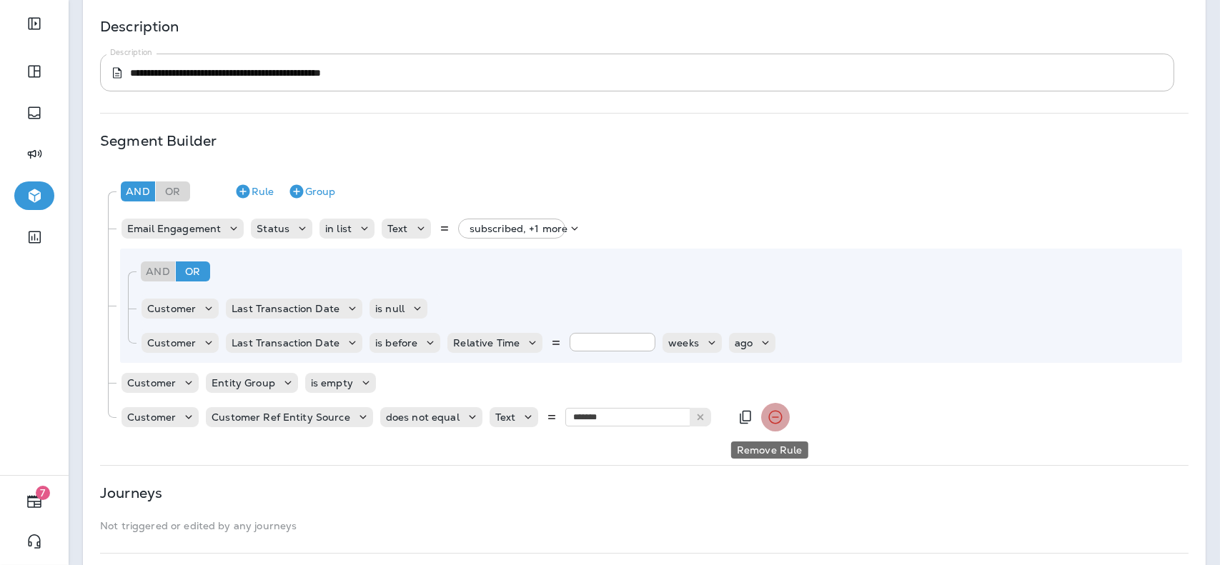
click at [772, 420] on icon "Remove Rule" at bounding box center [775, 417] width 17 height 17
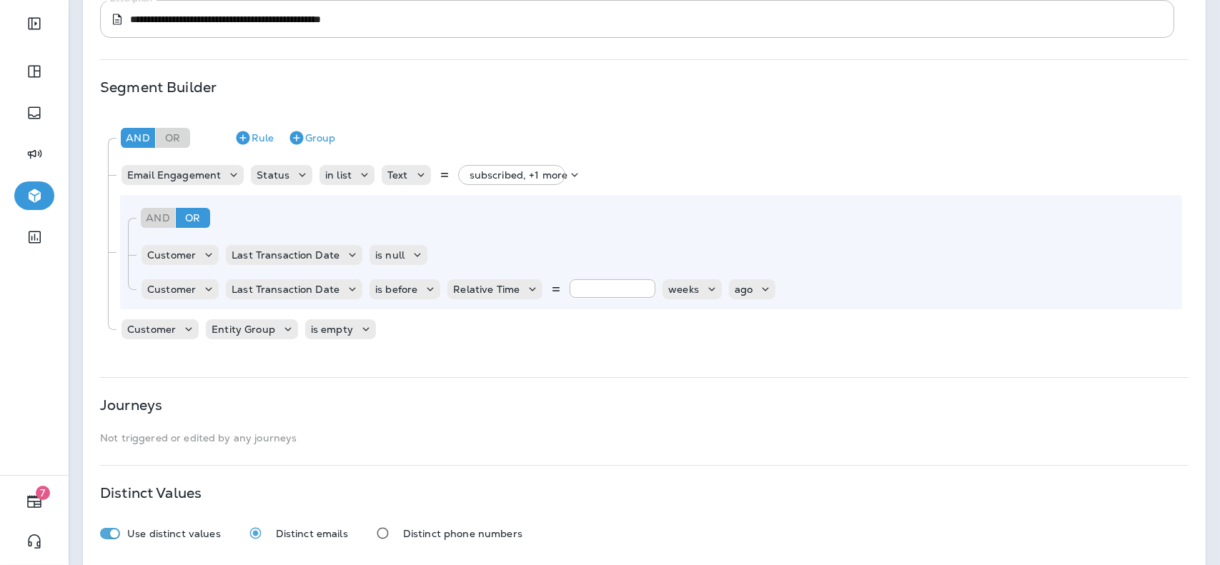
scroll to position [311, 0]
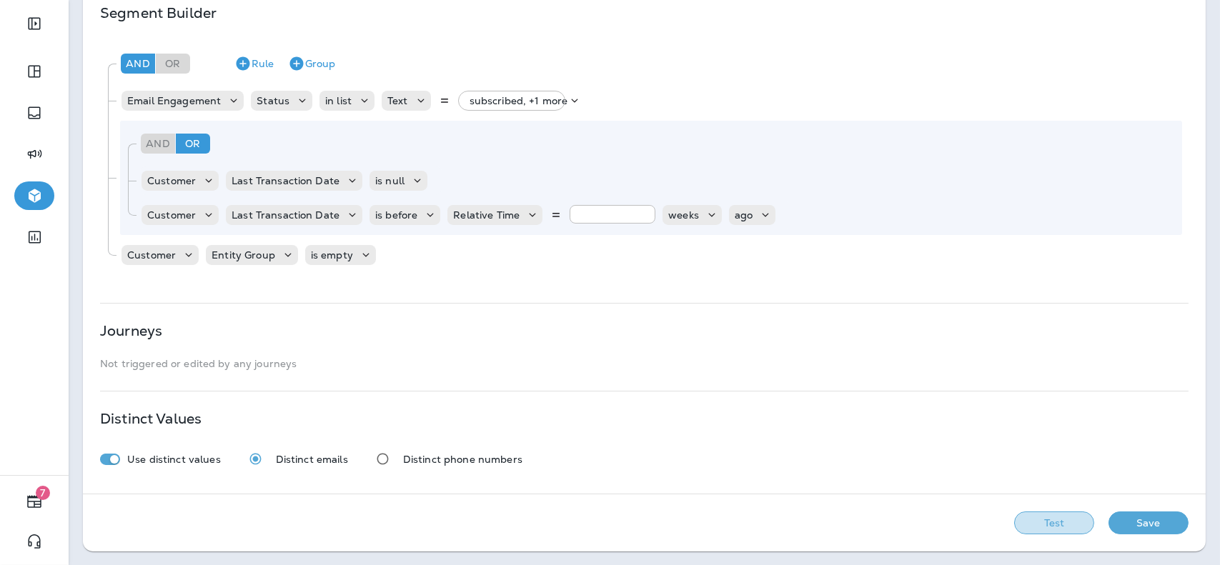
click at [1044, 520] on button "Test" at bounding box center [1054, 523] width 80 height 23
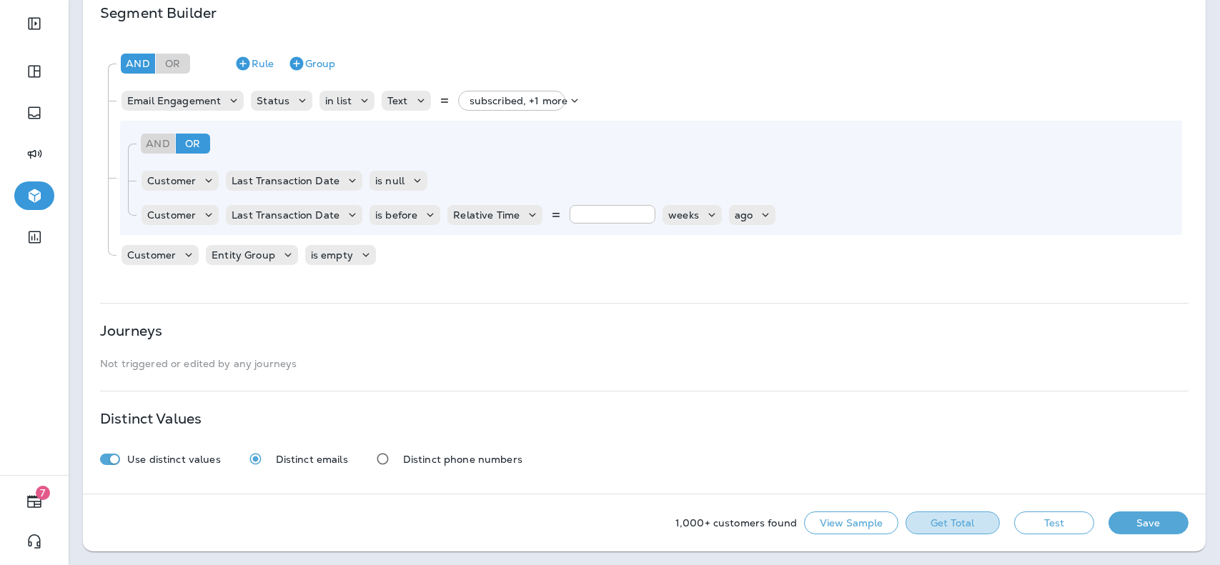
click at [966, 520] on button "Get Total" at bounding box center [953, 523] width 94 height 23
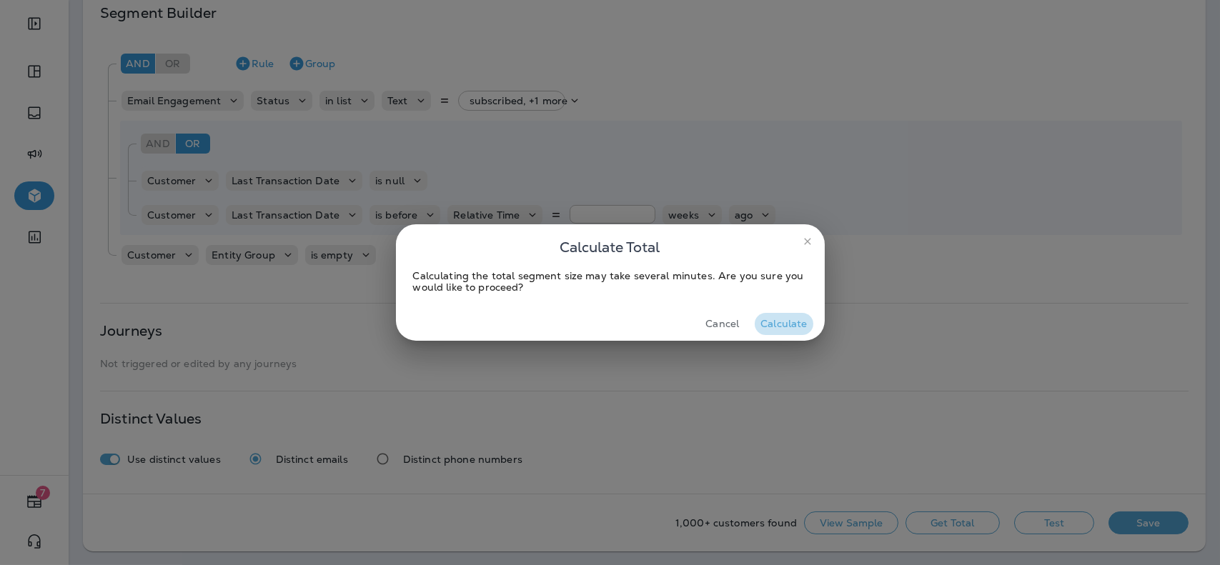
click at [778, 318] on button "Calculate" at bounding box center [784, 324] width 58 height 22
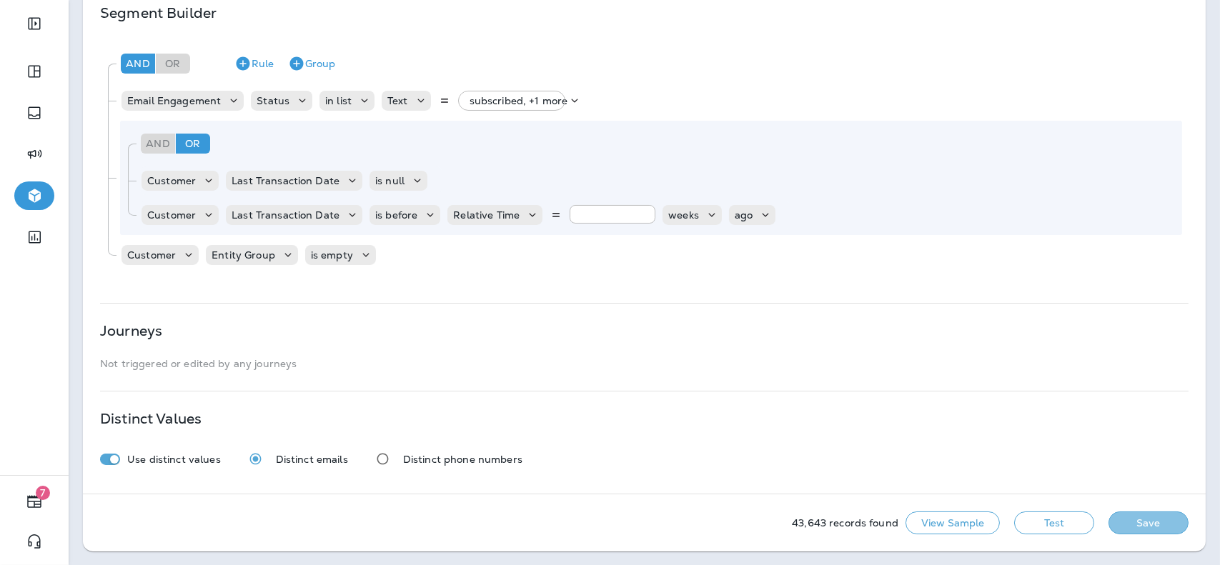
click at [1160, 514] on button "Save" at bounding box center [1149, 523] width 80 height 23
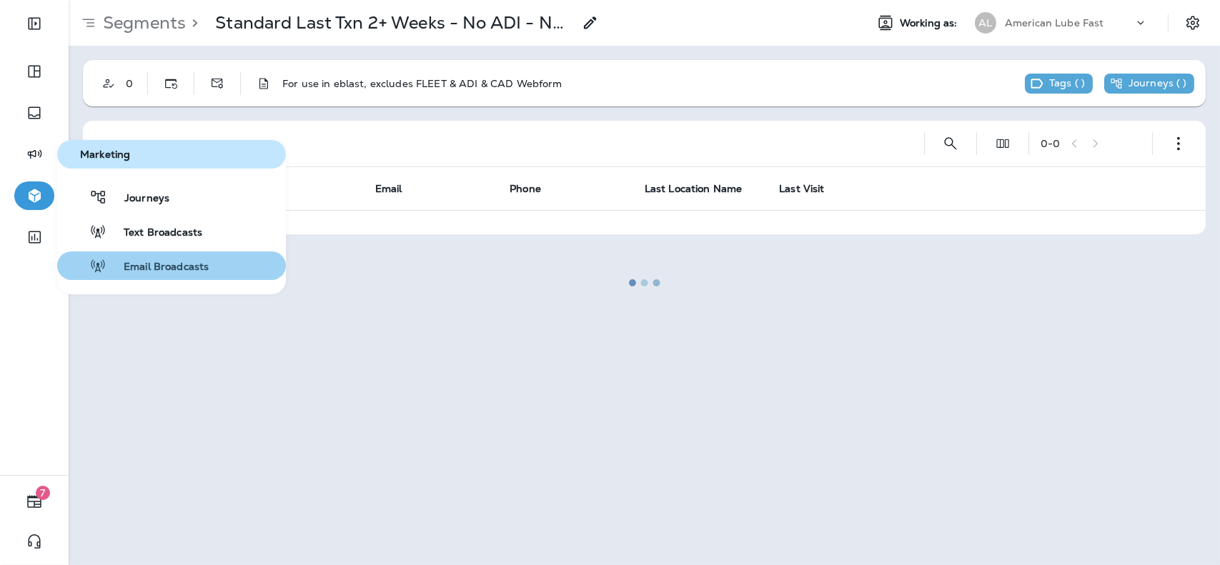
click at [154, 268] on span "Email Broadcasts" at bounding box center [158, 268] width 102 height 14
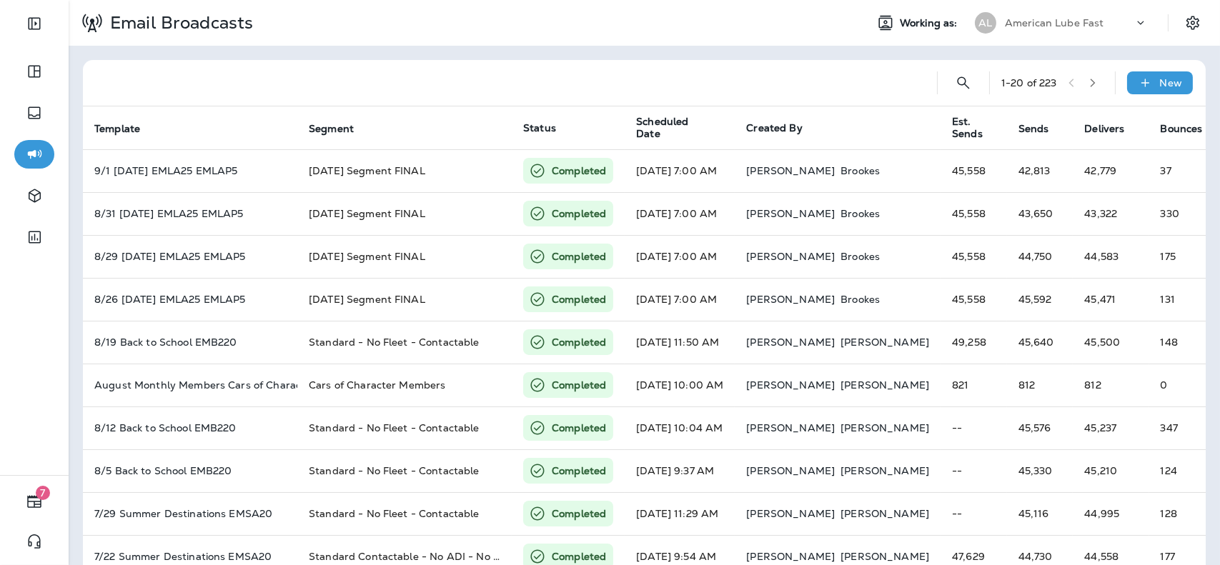
click at [1055, 24] on p "American Lube Fast" at bounding box center [1054, 22] width 99 height 11
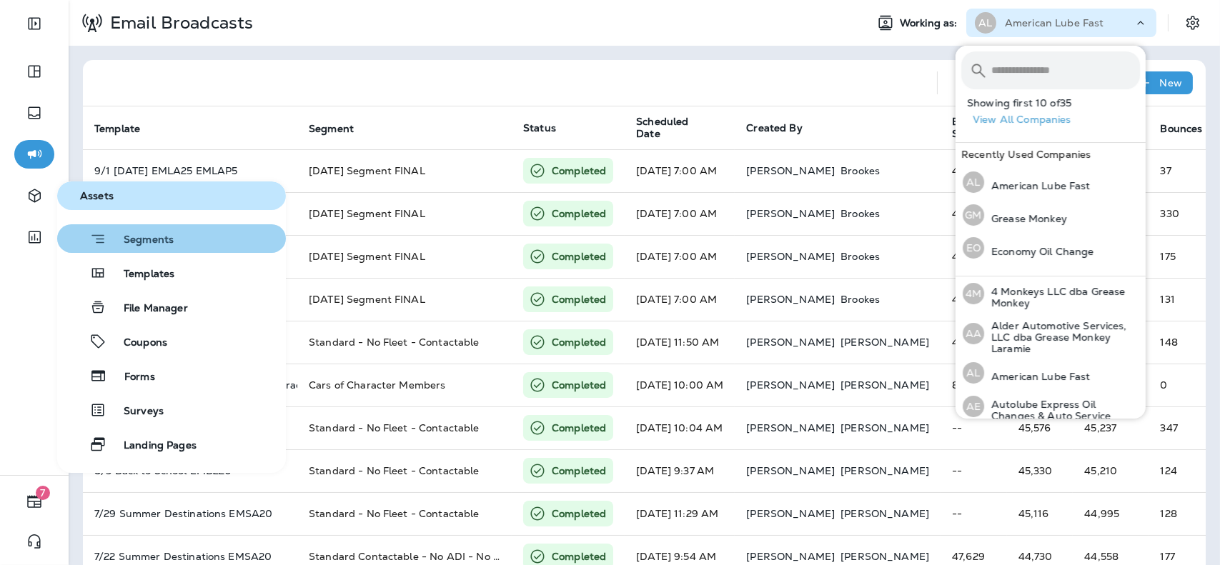
click at [151, 234] on span "Segments" at bounding box center [140, 241] width 67 height 14
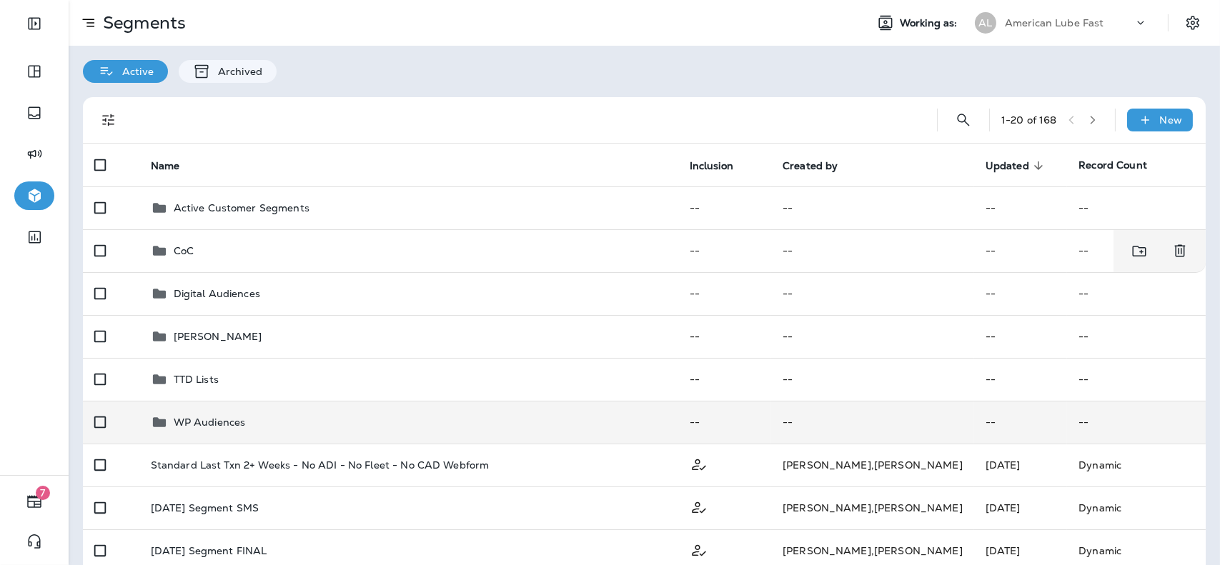
scroll to position [143, 0]
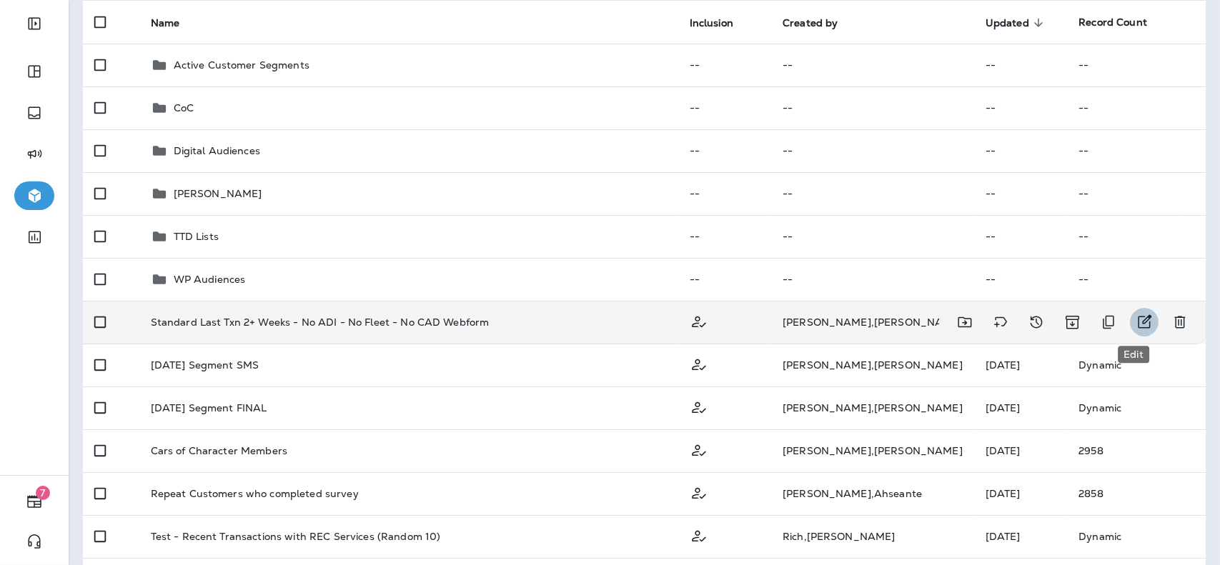
click at [1139, 322] on icon "Edit" at bounding box center [1146, 322] width 14 height 14
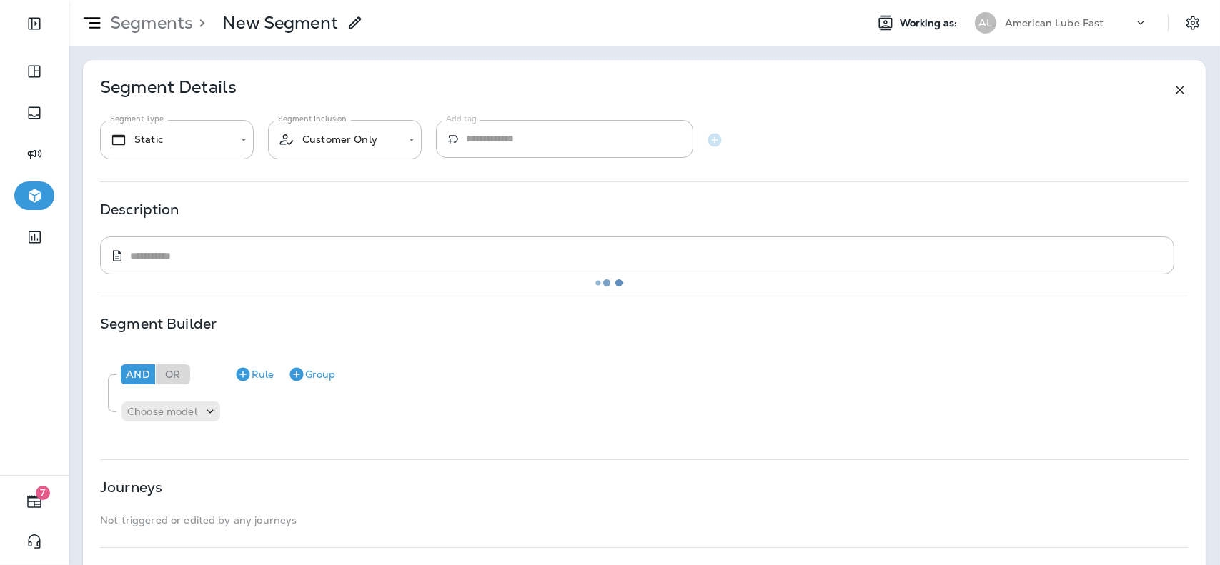
type input "*******"
type textarea "**********"
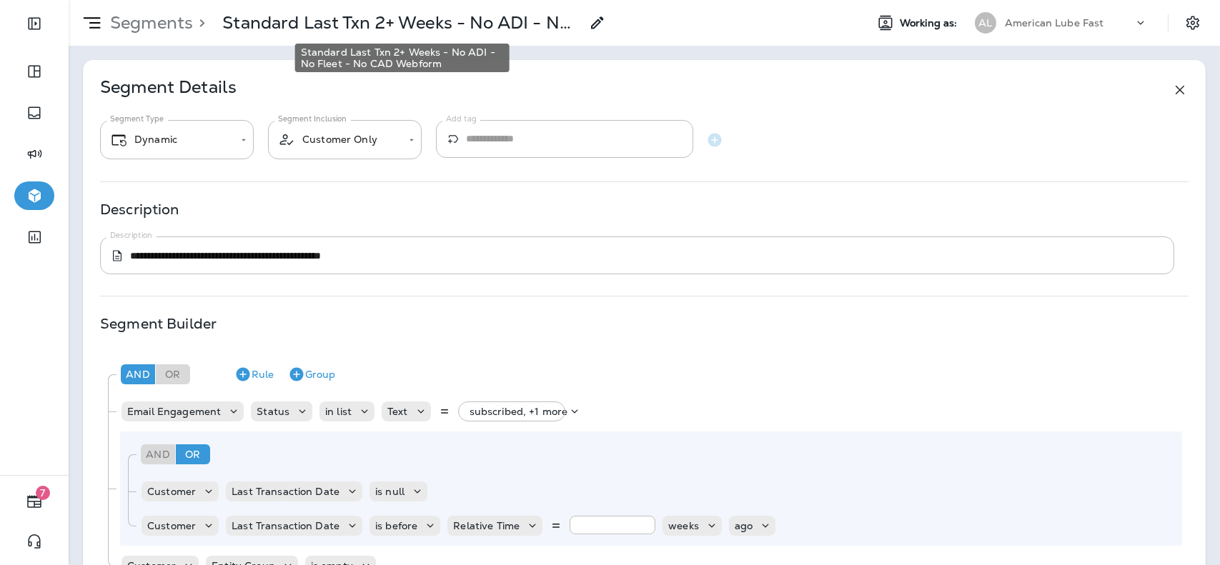
click at [405, 23] on p "Standard Last Txn 2+ Weeks - No ADI - No Fleet - No CAD Webform" at bounding box center [401, 22] width 358 height 21
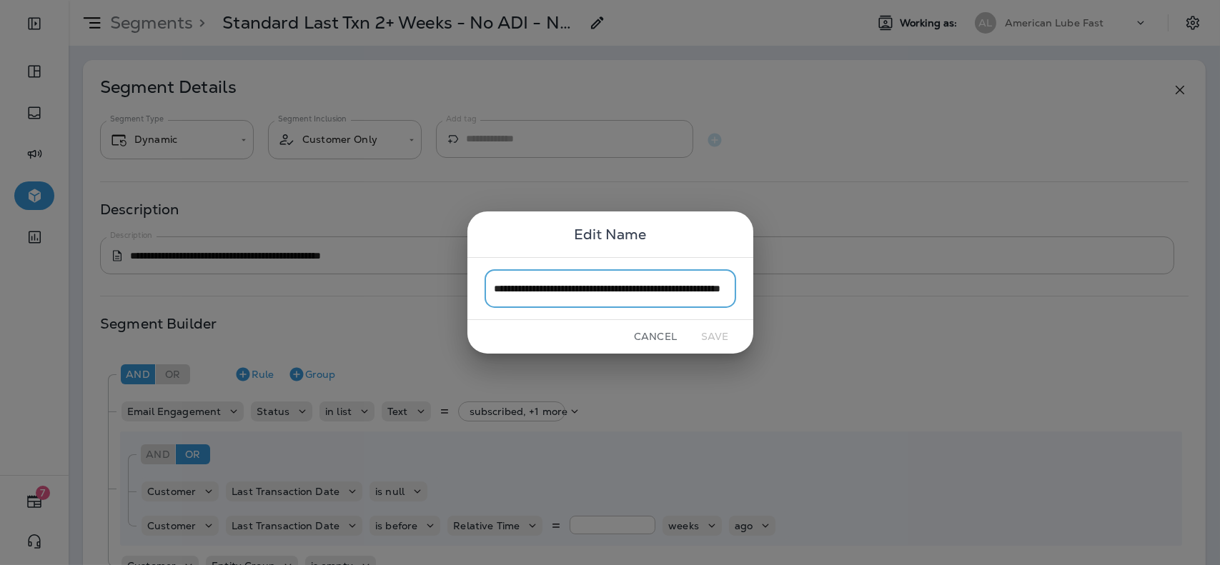
scroll to position [0, 98]
click at [701, 290] on input "**********" at bounding box center [611, 289] width 252 height 38
click at [725, 289] on input "**********" at bounding box center [611, 289] width 252 height 38
type input "**********"
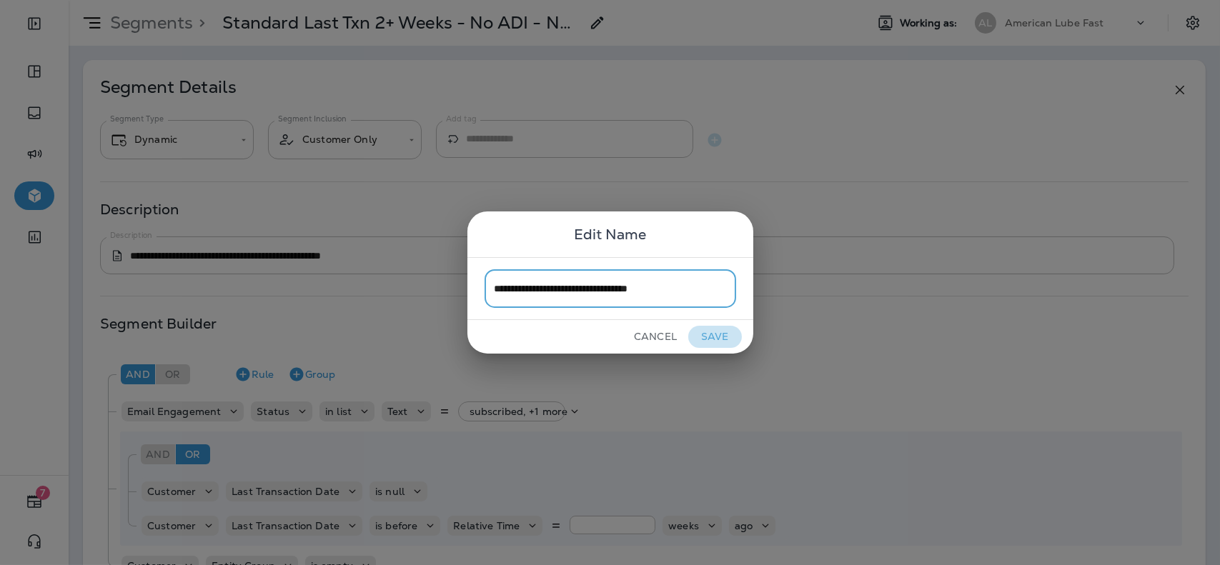
click at [714, 335] on button "Save" at bounding box center [715, 337] width 54 height 22
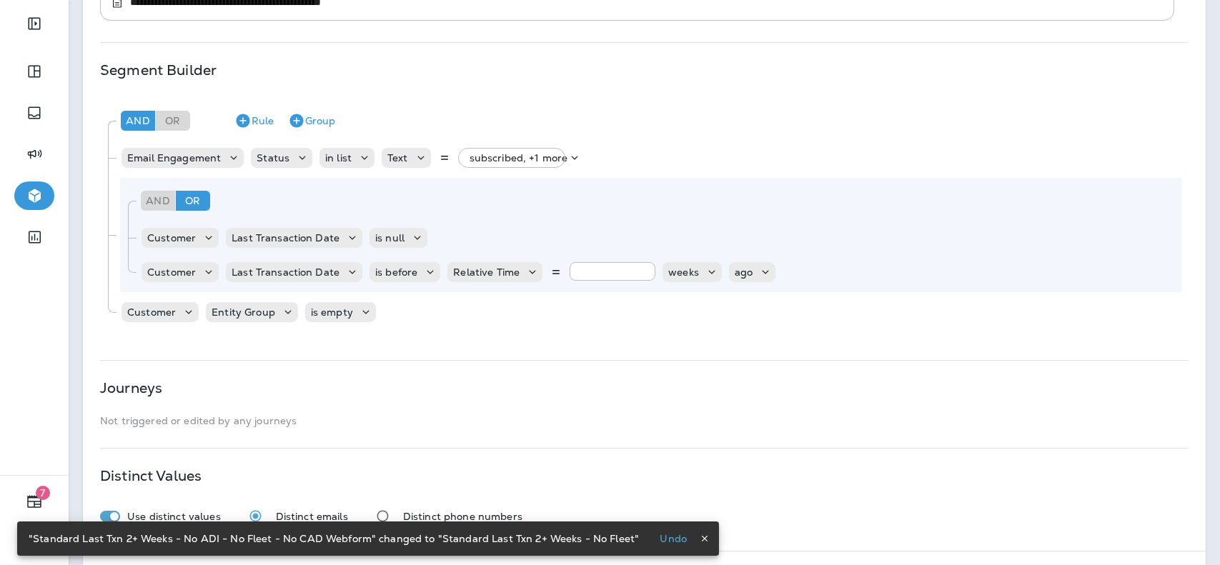
scroll to position [311, 0]
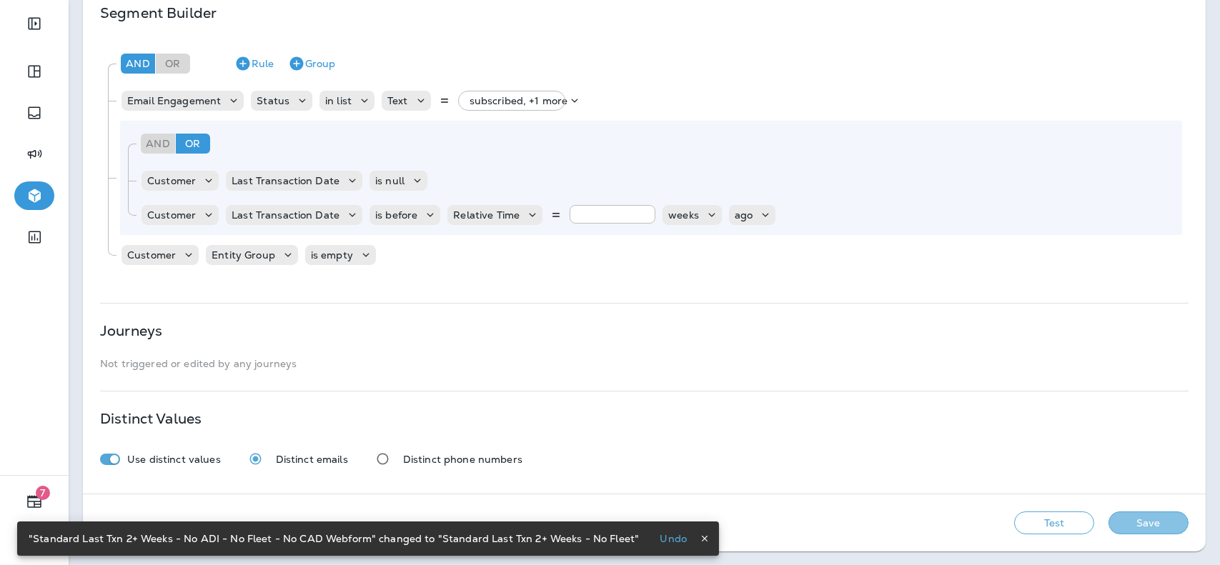
click at [1149, 533] on button "Save" at bounding box center [1149, 523] width 80 height 23
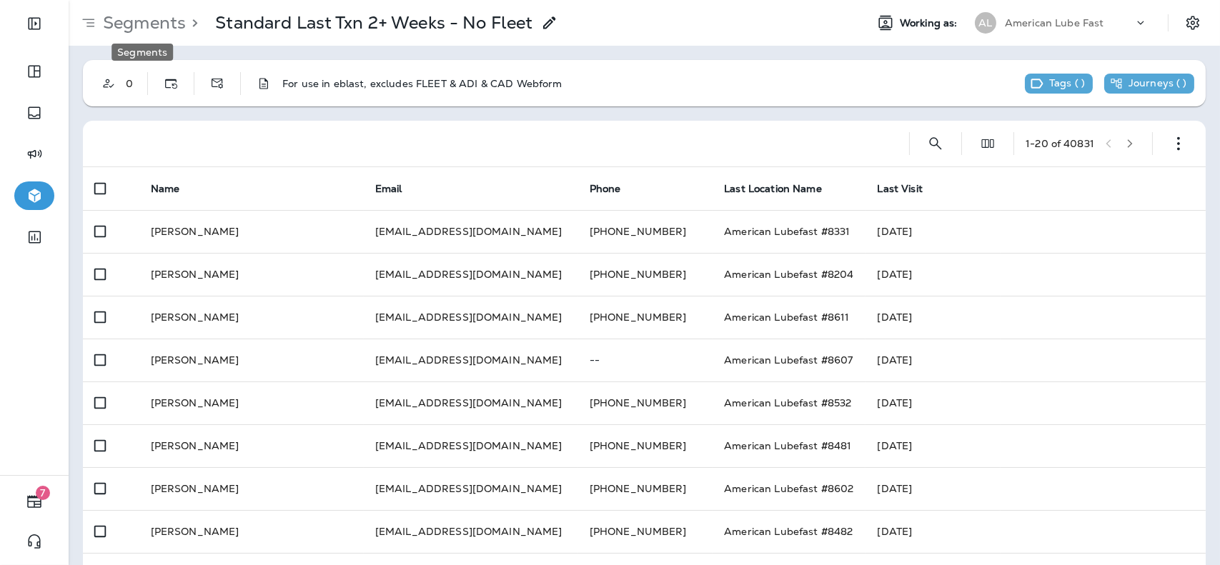
click at [154, 25] on p "Segments" at bounding box center [141, 22] width 89 height 21
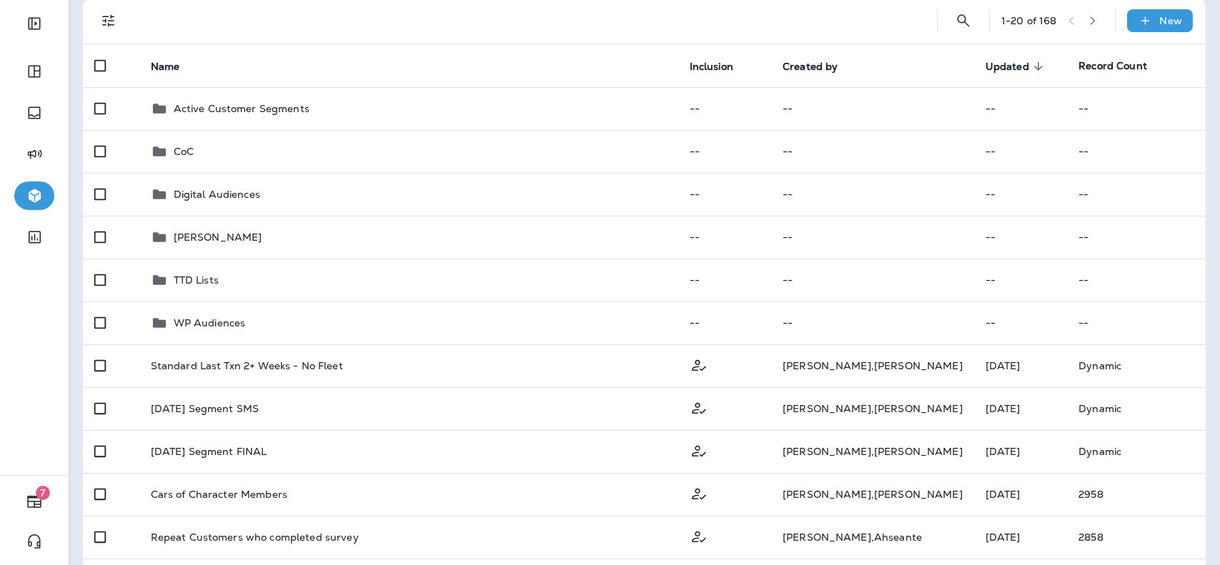
scroll to position [100, 0]
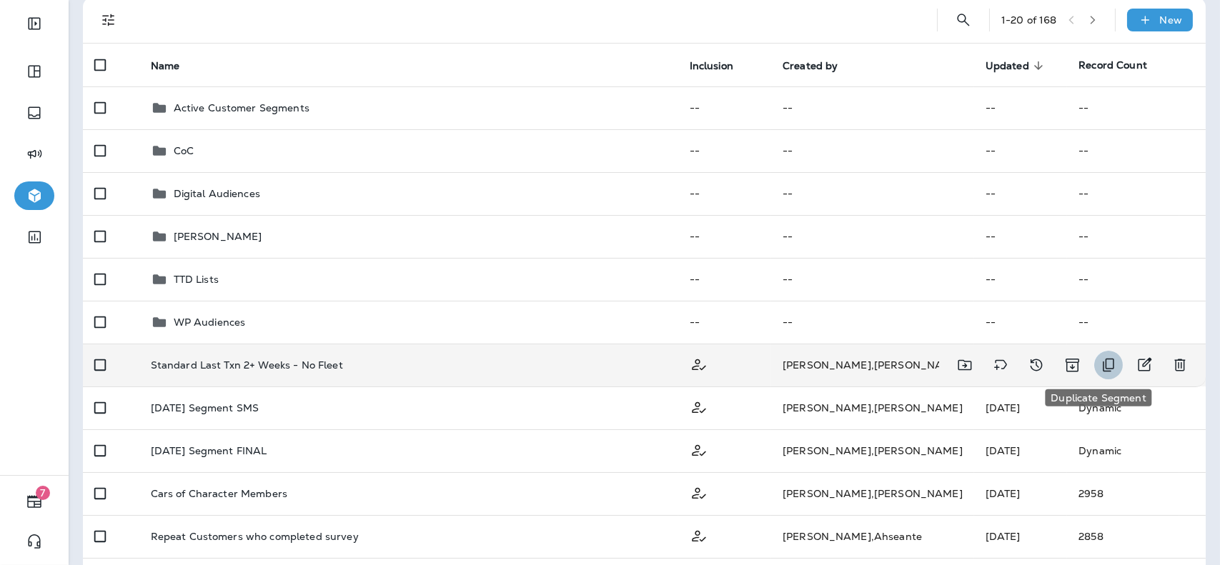
click at [1100, 365] on icon "Duplicate Segment" at bounding box center [1108, 365] width 17 height 17
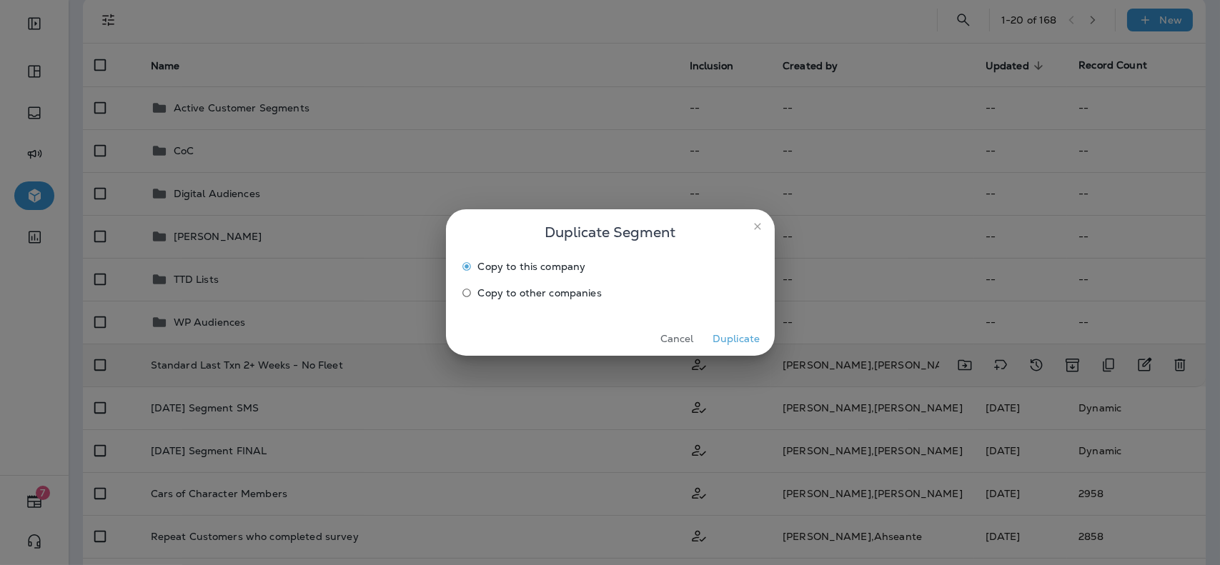
click at [559, 295] on span "Copy to other companies" at bounding box center [540, 292] width 124 height 11
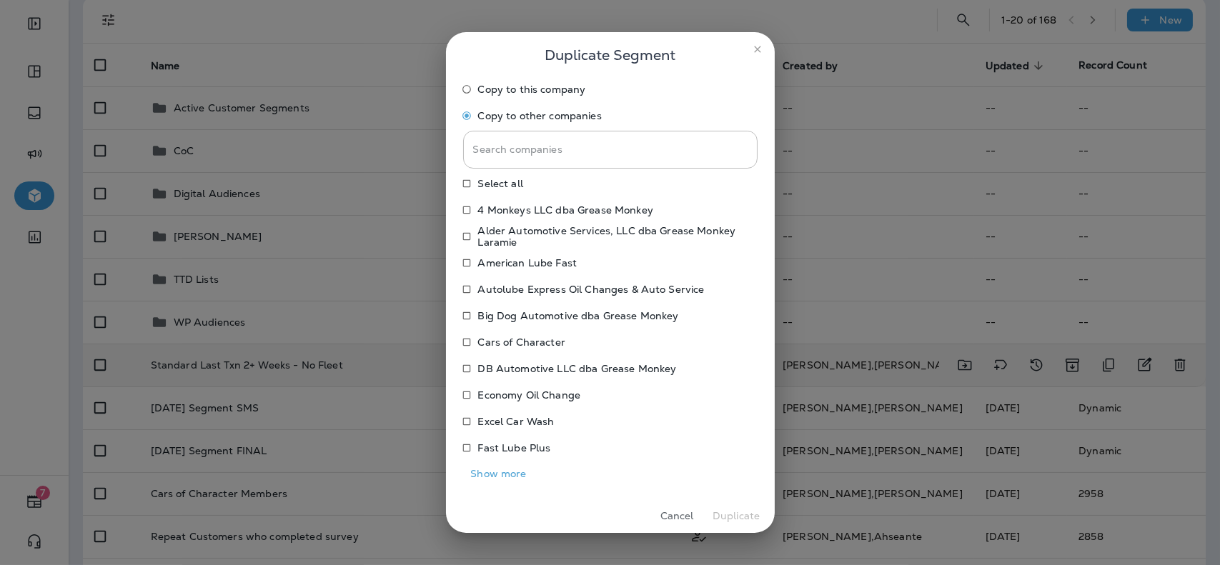
click at [543, 290] on p "Autolube Express Oil Changes & Auto Service" at bounding box center [591, 289] width 227 height 11
click at [518, 395] on p "Economy Oil Change" at bounding box center [529, 395] width 103 height 11
drag, startPoint x: 506, startPoint y: 447, endPoint x: 503, endPoint y: 465, distance: 18.1
click at [503, 465] on div "Copy to this company Copy to other companies Search companies Search companies …" at bounding box center [610, 281] width 295 height 407
click at [503, 465] on button "Show more" at bounding box center [498, 474] width 71 height 22
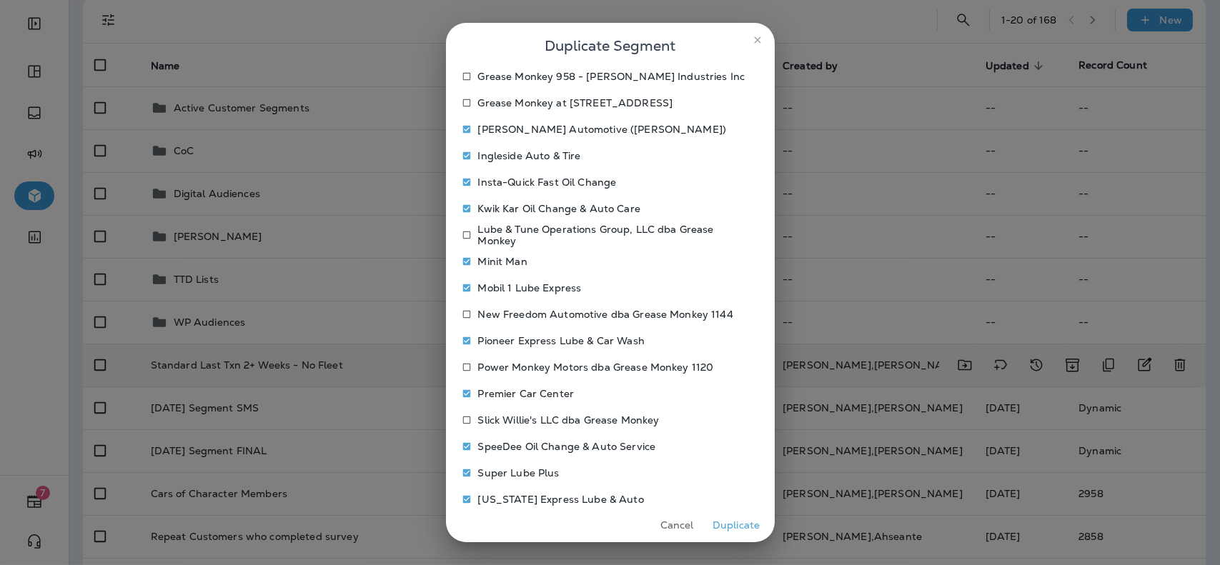
scroll to position [510, 0]
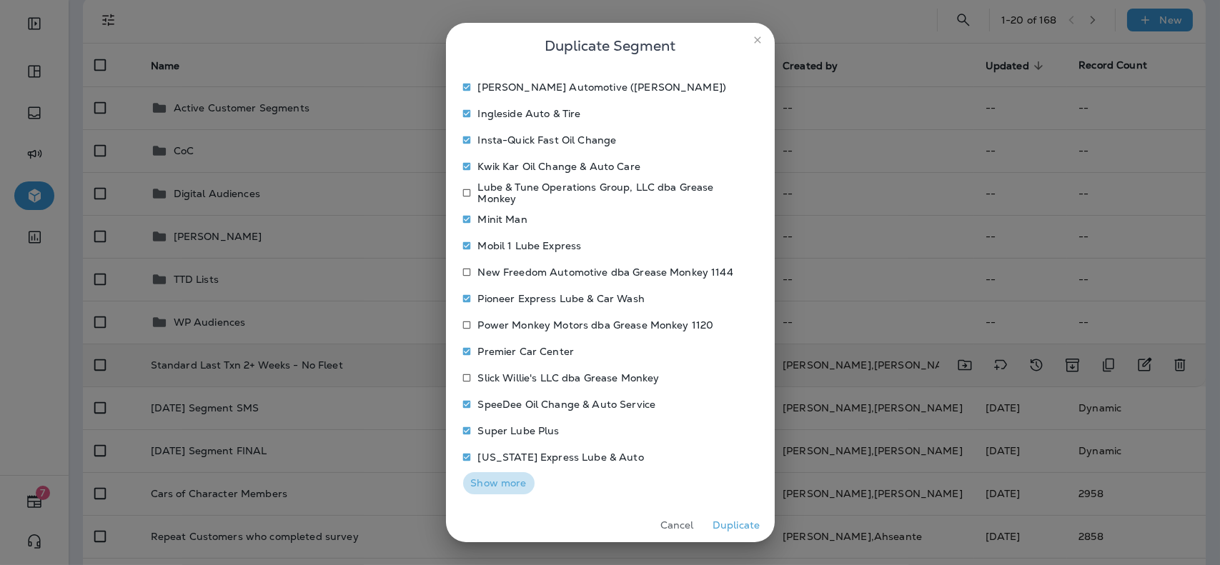
click at [515, 473] on button "Show more" at bounding box center [498, 484] width 71 height 22
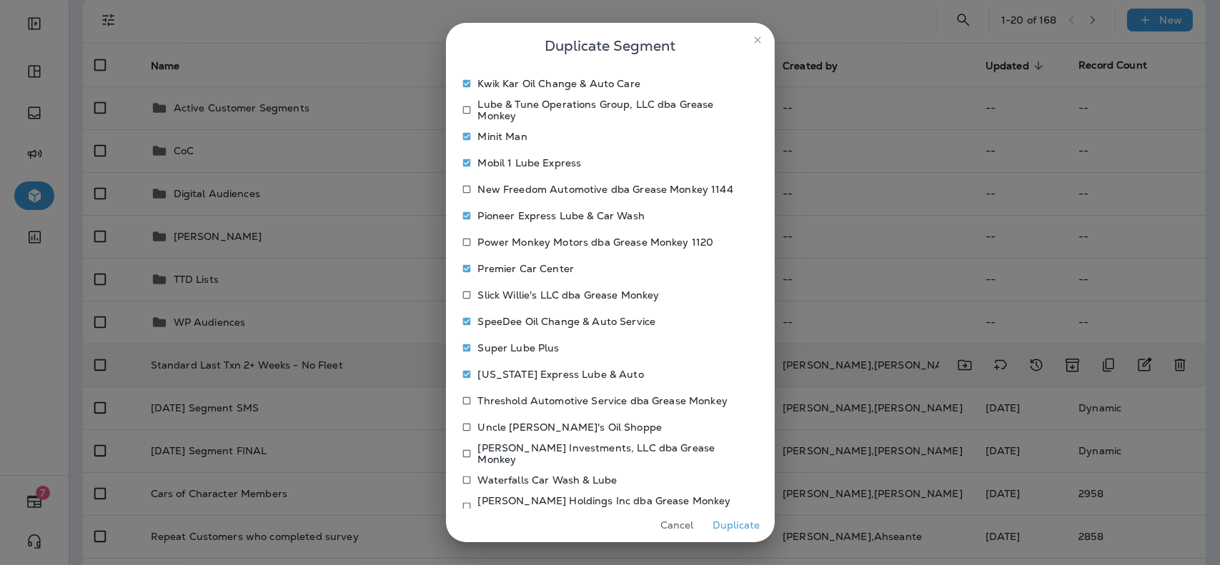
scroll to position [598, 0]
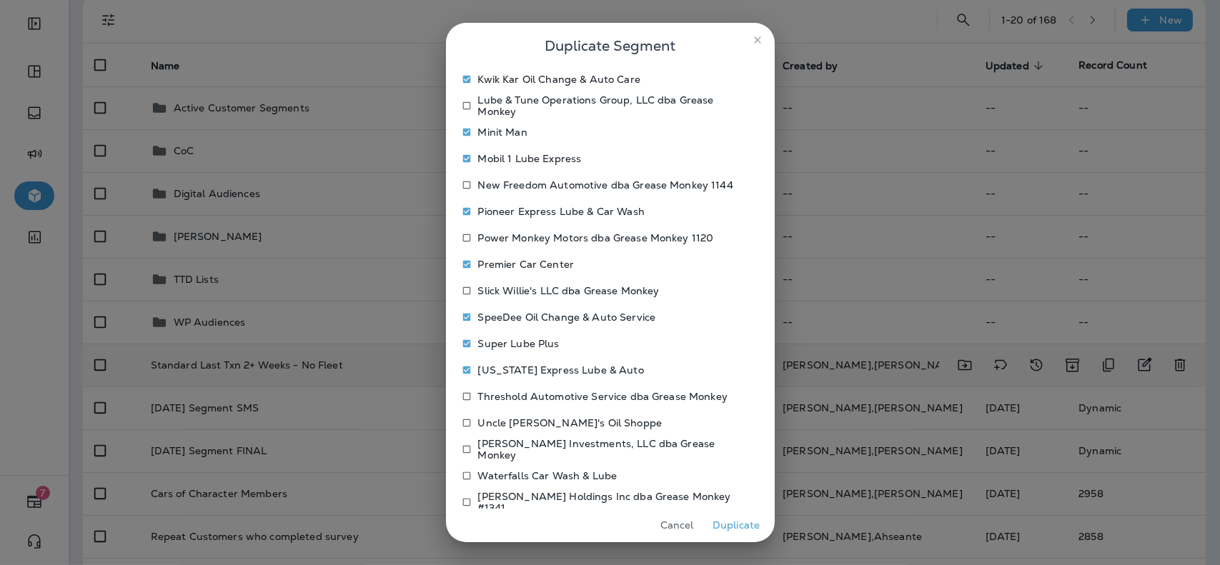
click at [502, 428] on p "Uncle [PERSON_NAME]'s Oil Shoppe" at bounding box center [570, 422] width 184 height 11
click at [746, 518] on button "Duplicate" at bounding box center [737, 526] width 54 height 22
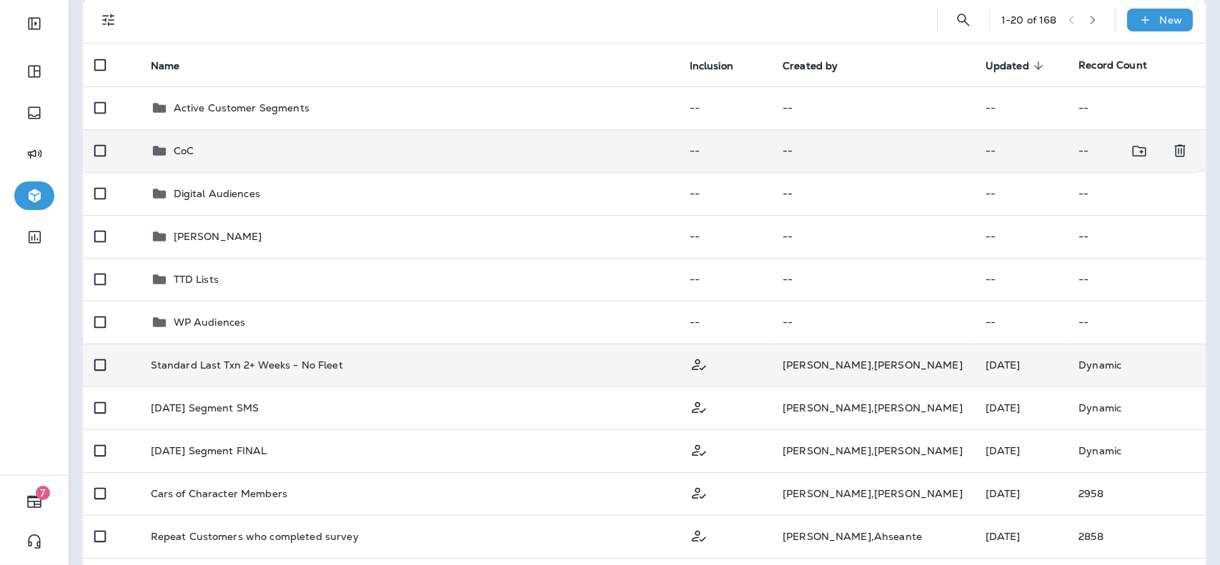
scroll to position [0, 0]
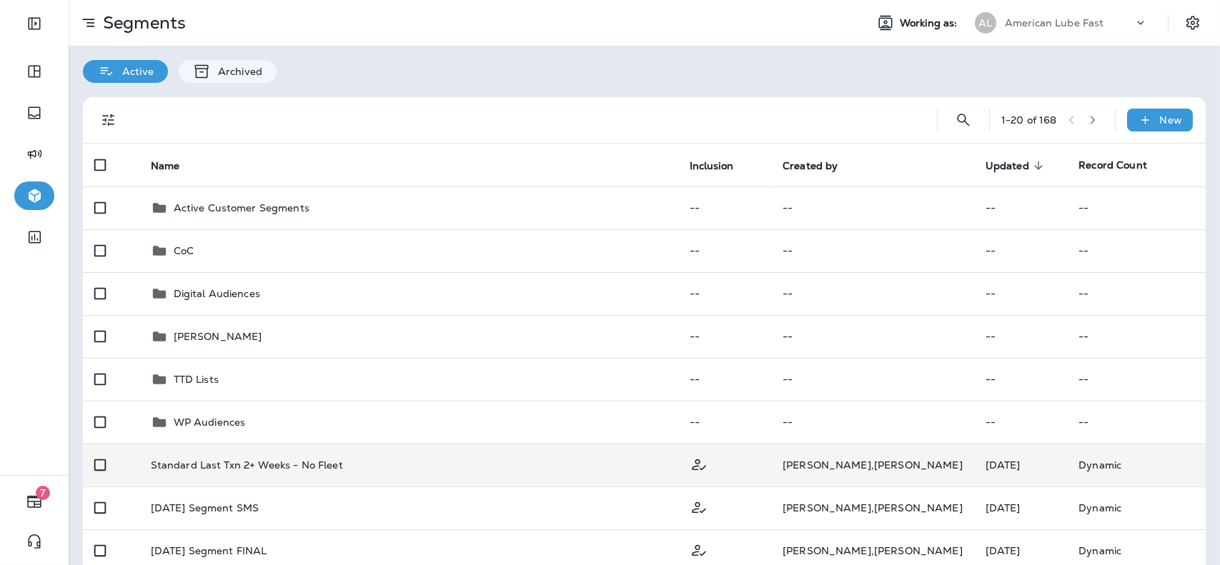
click at [1082, 28] on p "American Lube Fast" at bounding box center [1054, 22] width 99 height 11
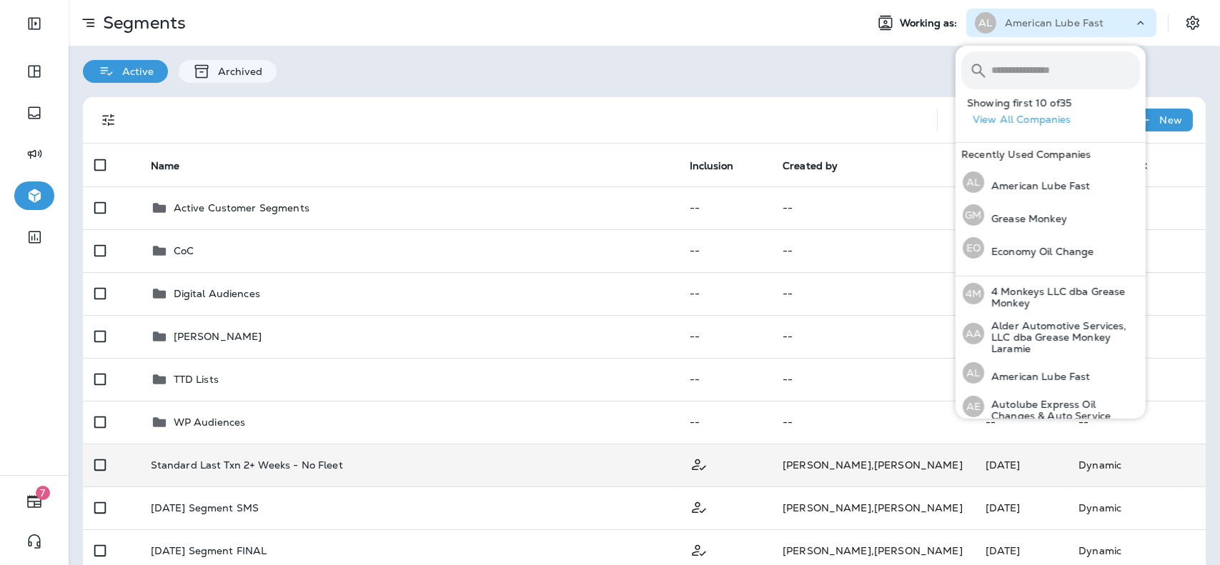
click at [1062, 67] on input "text" at bounding box center [1066, 70] width 149 height 38
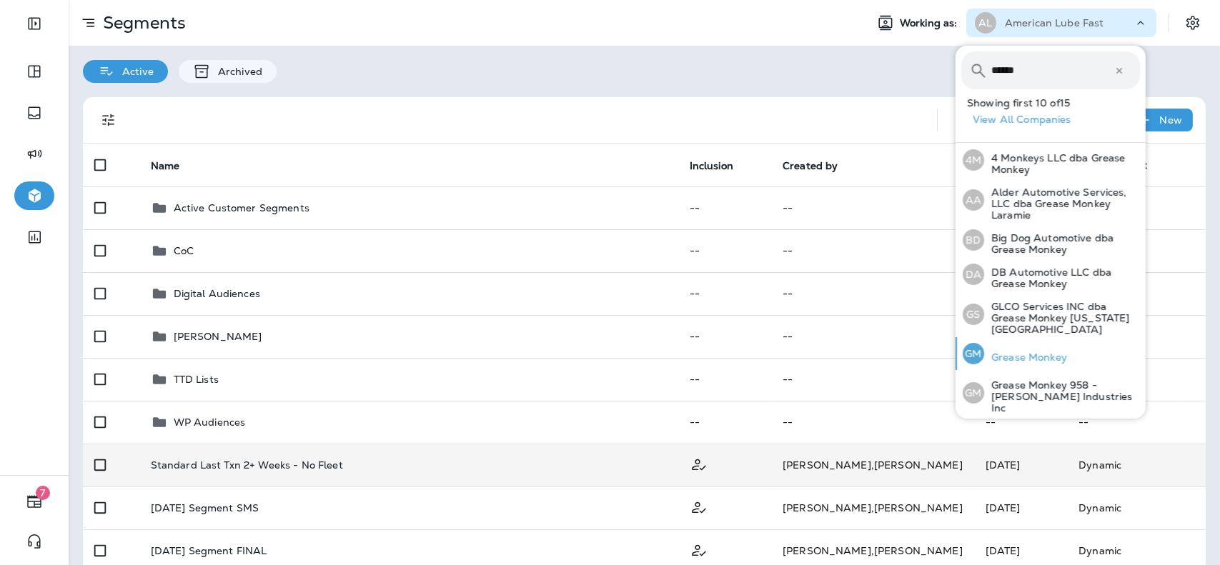
type input "******"
click at [1024, 352] on p "Grease Monkey" at bounding box center [1025, 357] width 83 height 11
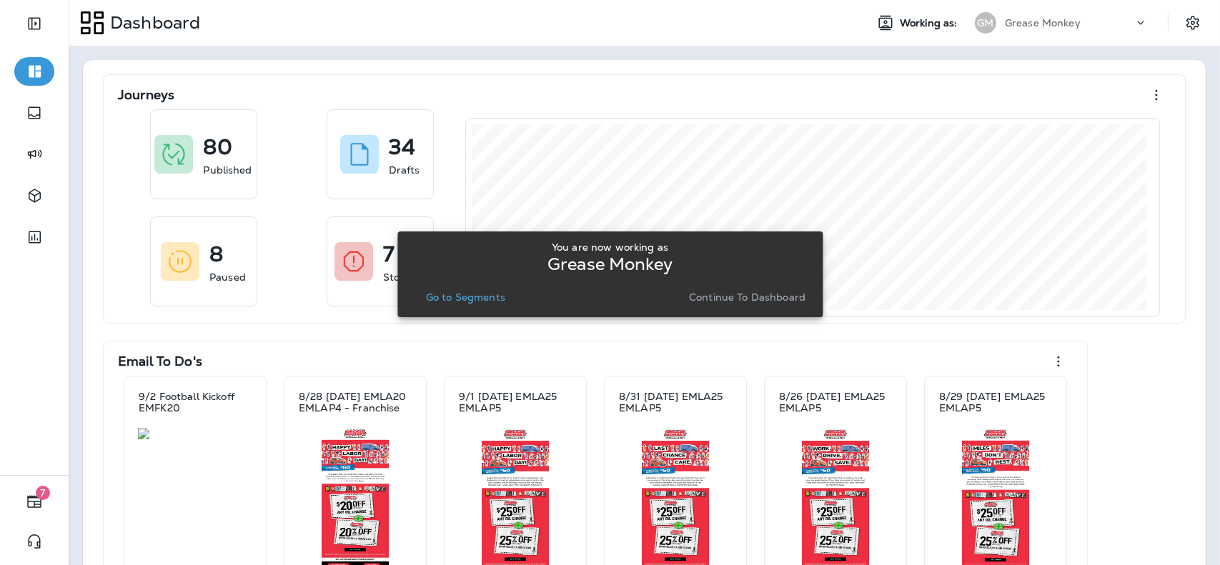
click at [692, 307] on div "You are now working as Grease Monkey Go to Segments Continue to Dashboard" at bounding box center [610, 274] width 402 height 77
click at [703, 299] on p "Continue to Dashboard" at bounding box center [747, 297] width 117 height 11
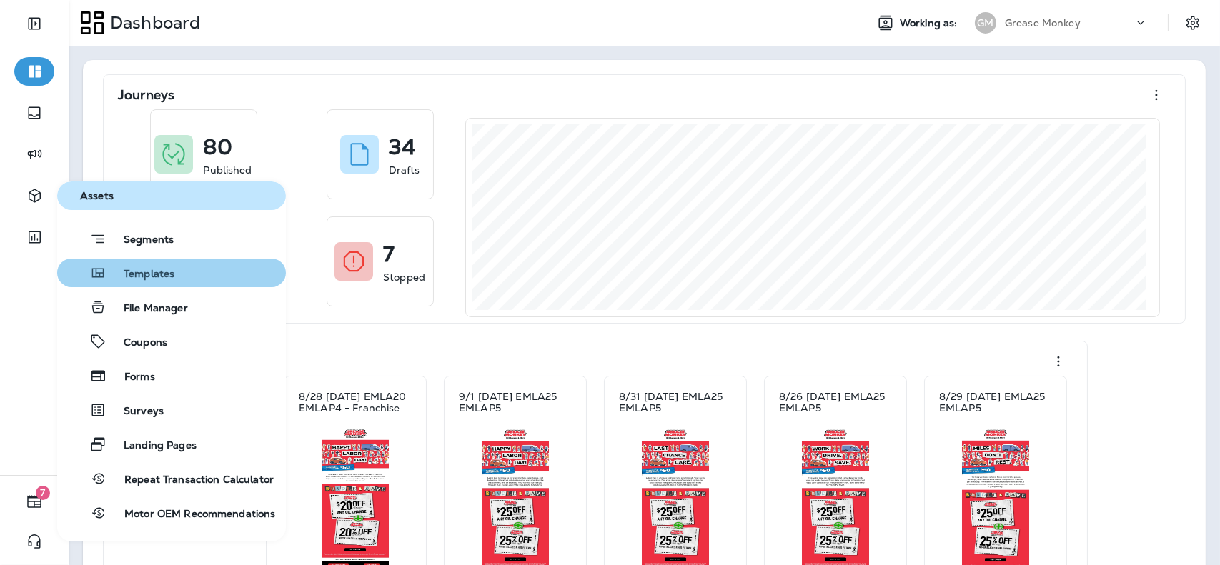
click at [142, 272] on span "Templates" at bounding box center [141, 275] width 68 height 14
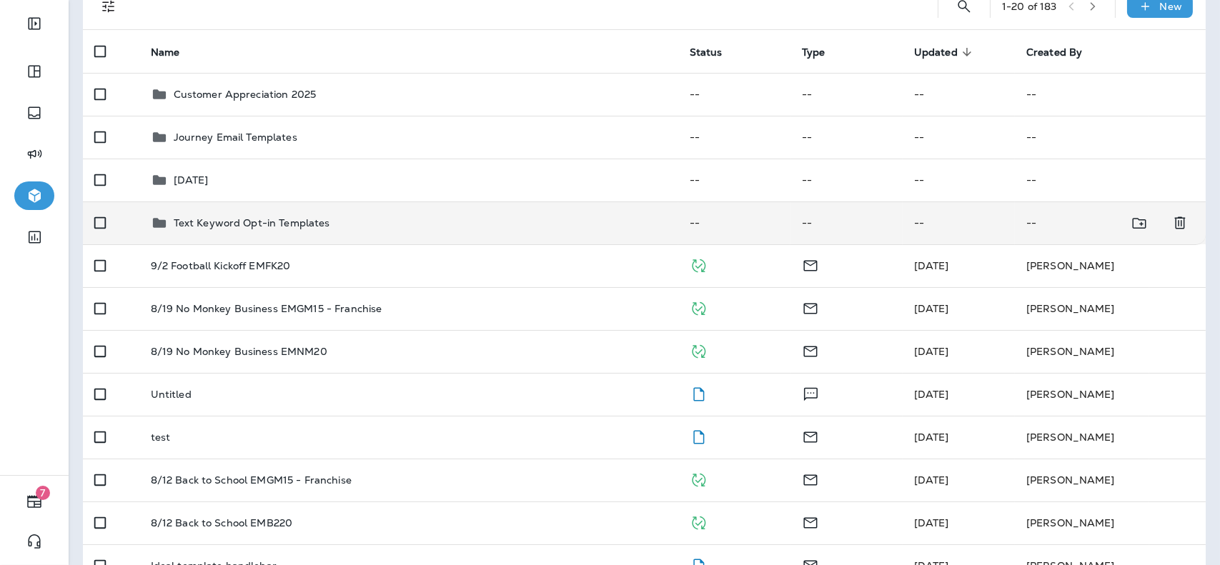
scroll to position [119, 0]
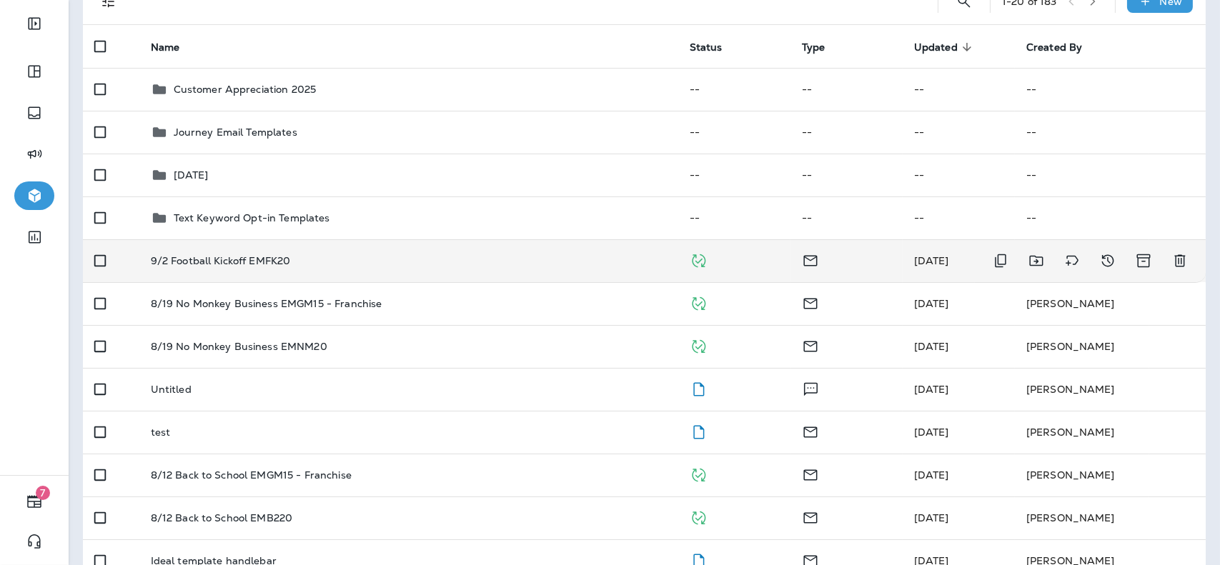
click at [557, 267] on td "9/2 Football Kickoff EMFK20" at bounding box center [408, 260] width 539 height 43
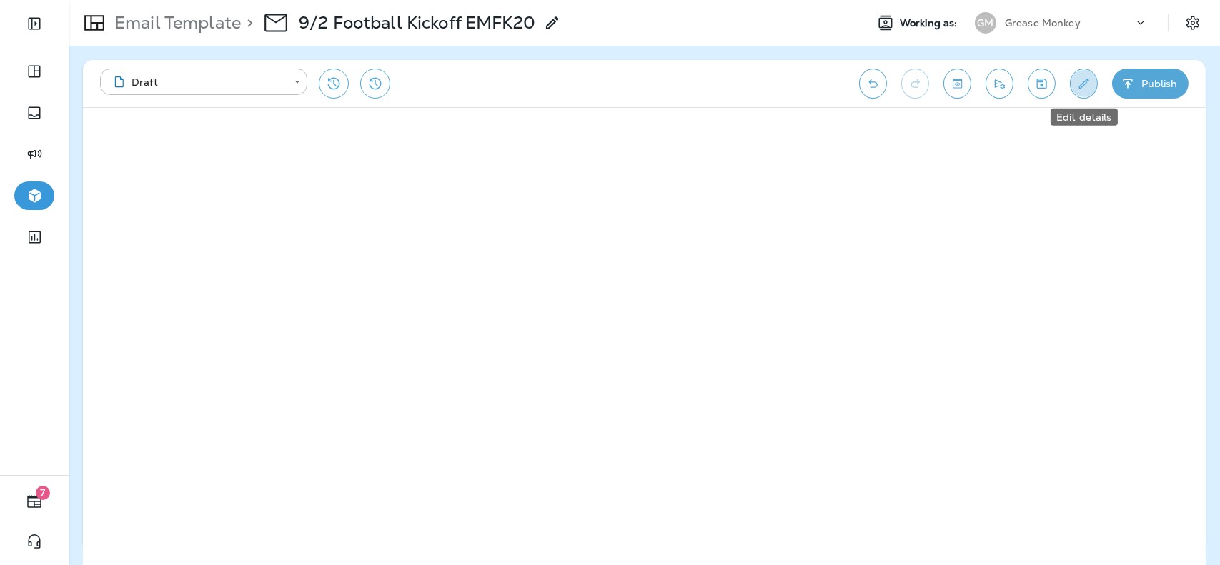
click at [1087, 85] on icon "Edit details" at bounding box center [1084, 83] width 15 height 14
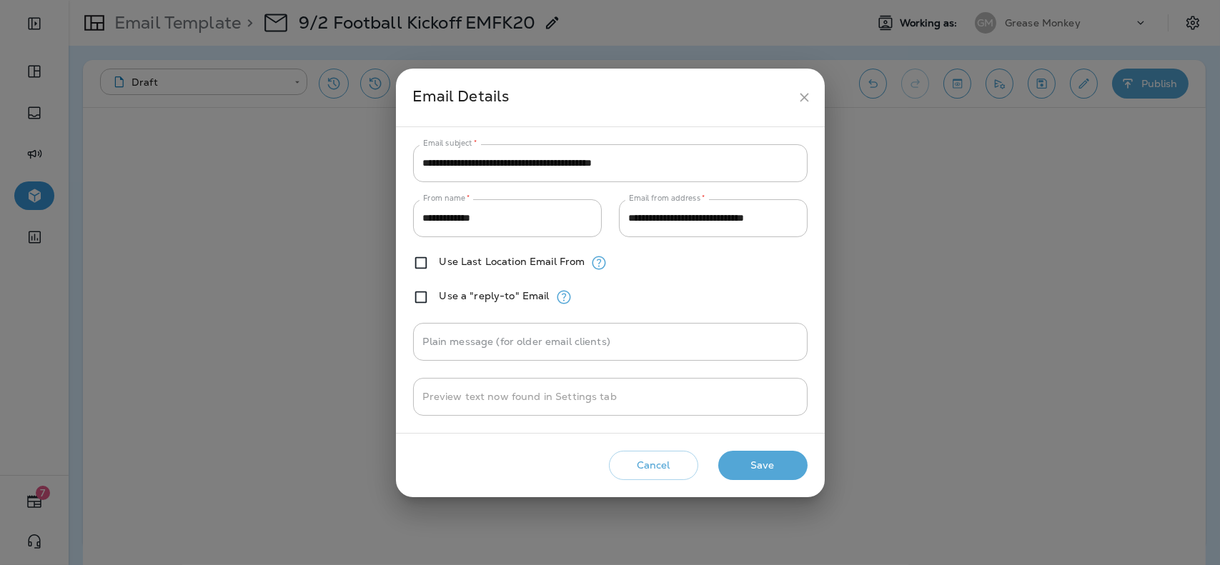
click at [758, 462] on button "Save" at bounding box center [762, 465] width 89 height 29
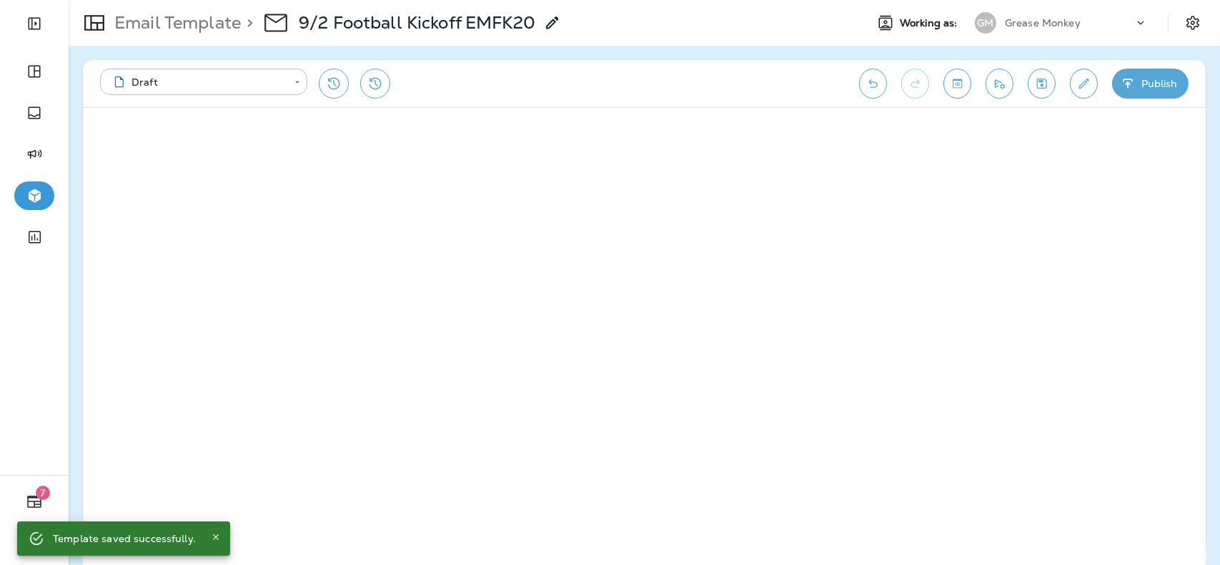
click at [1147, 82] on button "Publish" at bounding box center [1150, 84] width 76 height 30
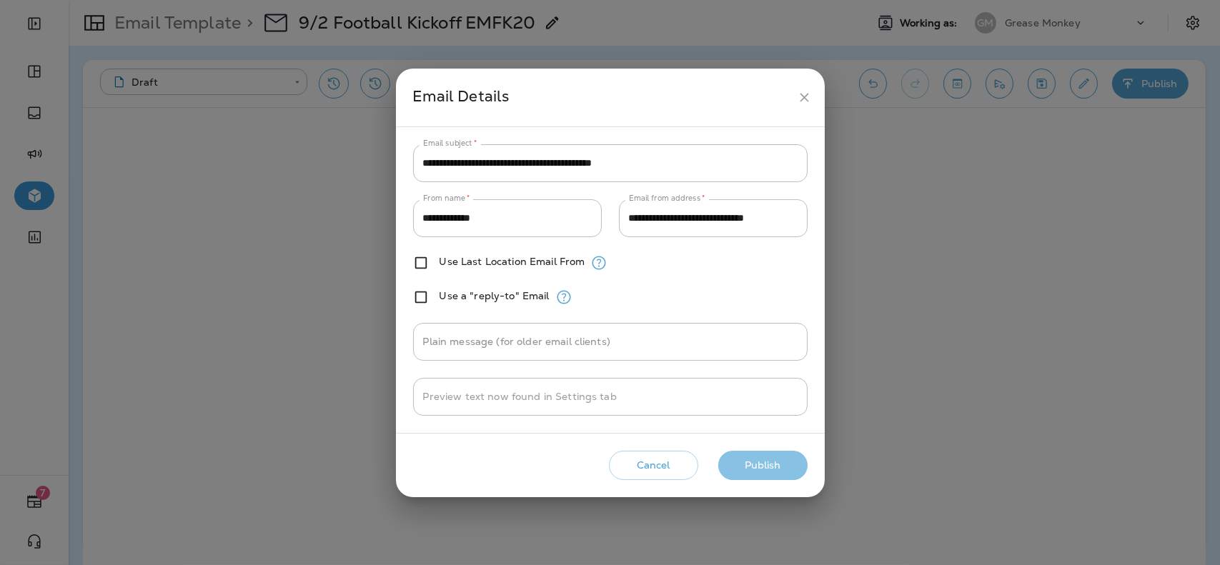
click at [763, 459] on button "Publish" at bounding box center [762, 465] width 89 height 29
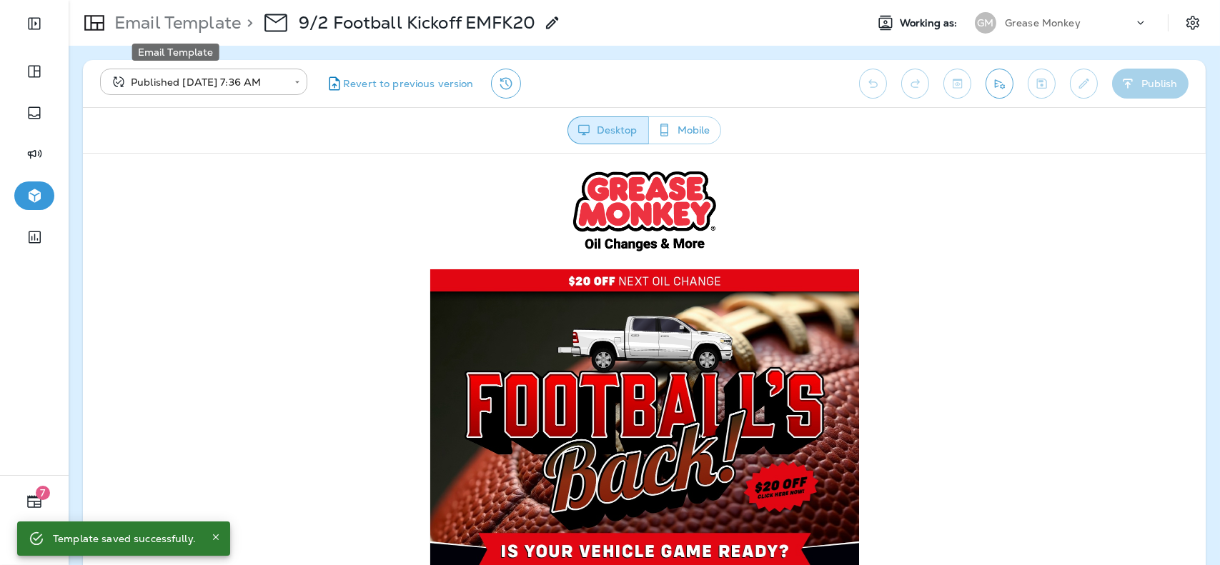
click at [214, 29] on p "Email Template" at bounding box center [175, 22] width 132 height 21
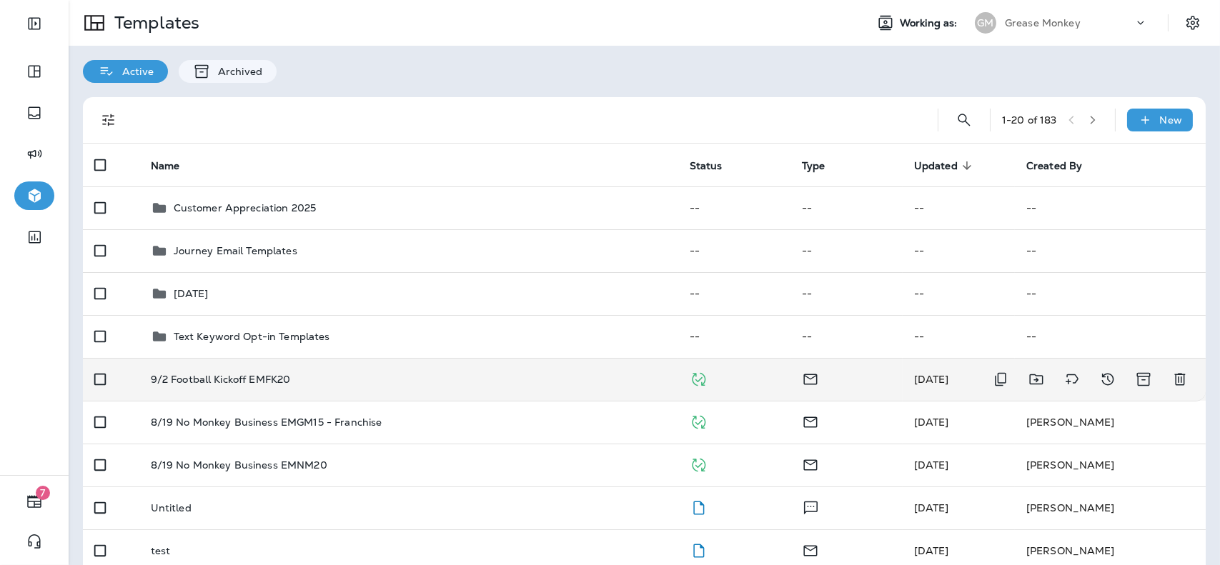
click at [507, 388] on td "9/2 Football Kickoff EMFK20" at bounding box center [408, 379] width 539 height 43
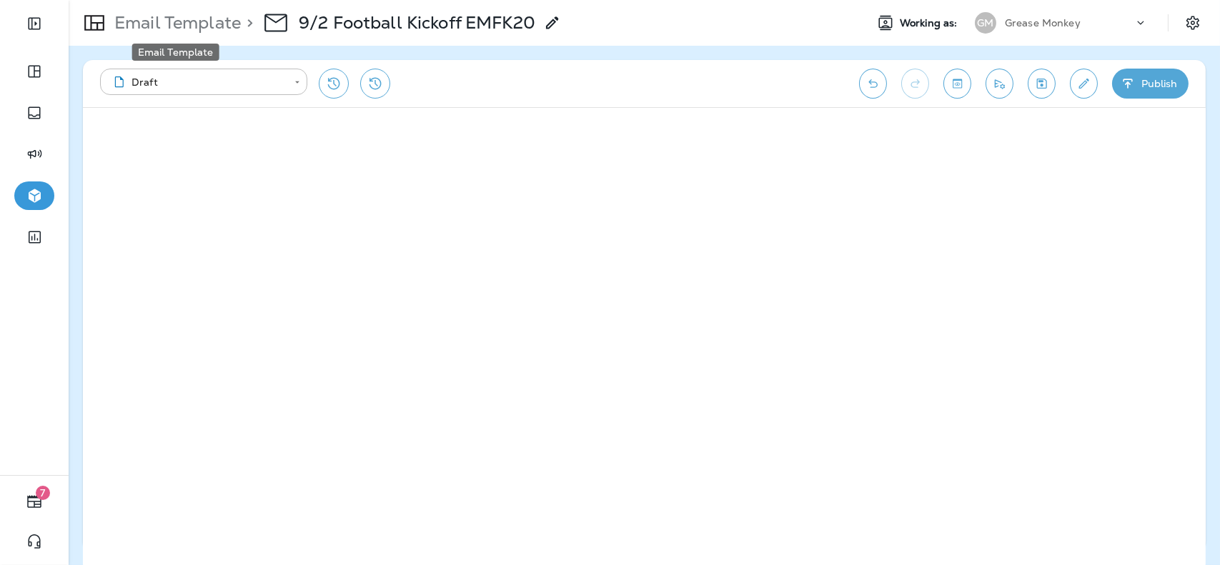
click at [188, 29] on p "Email Template" at bounding box center [175, 22] width 132 height 21
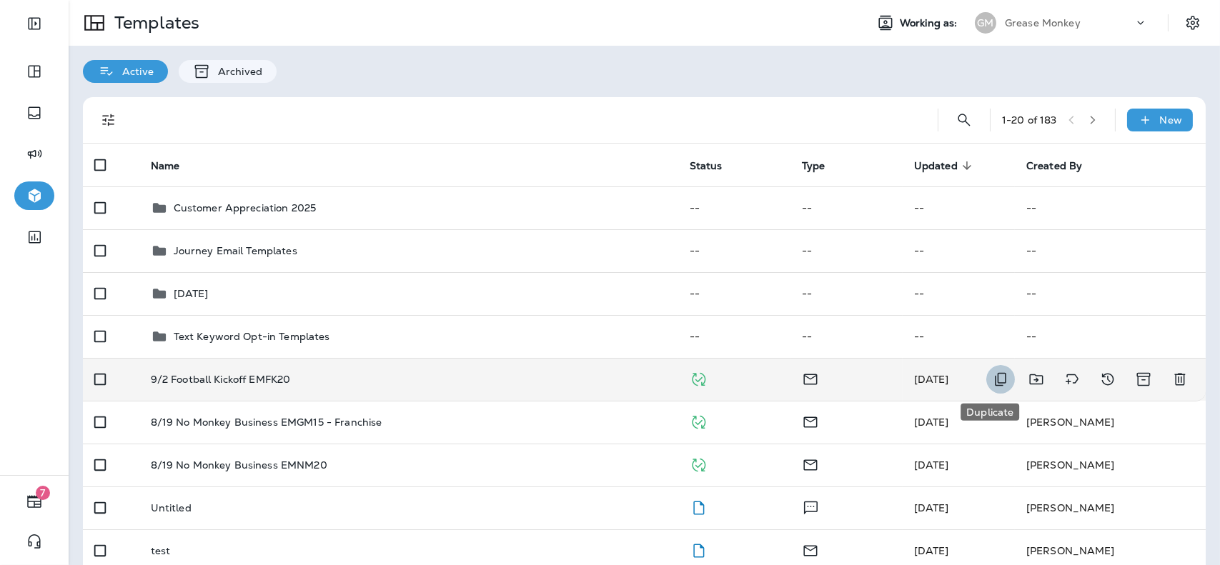
click at [997, 380] on icon "Duplicate" at bounding box center [1000, 379] width 17 height 17
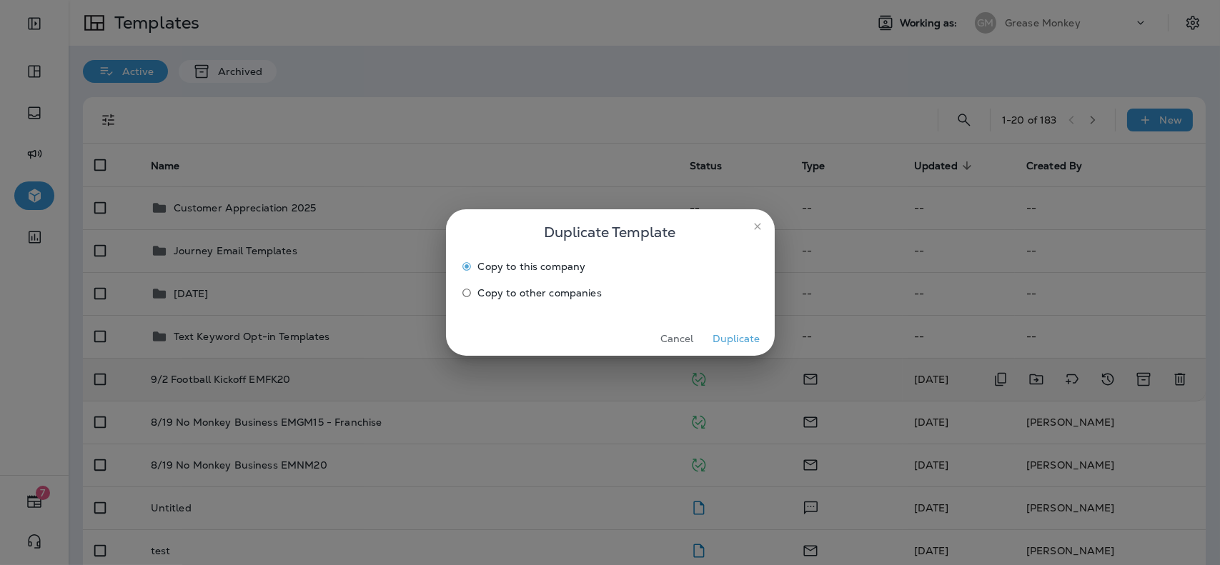
click at [525, 297] on span "Copy to other companies" at bounding box center [540, 292] width 124 height 11
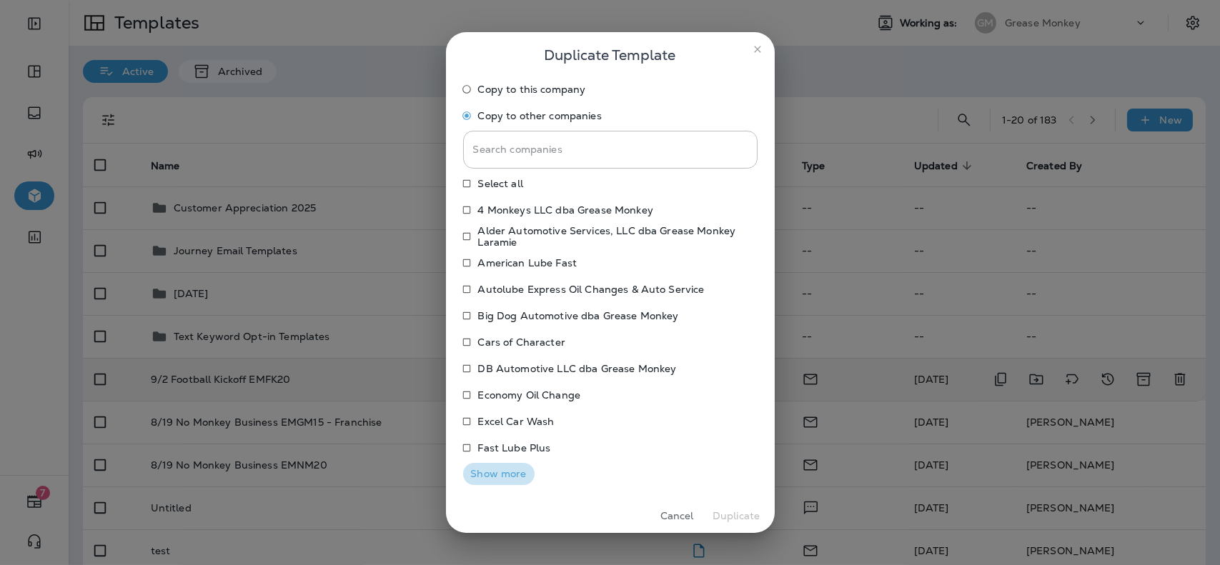
click at [470, 474] on button "Show more" at bounding box center [498, 474] width 71 height 22
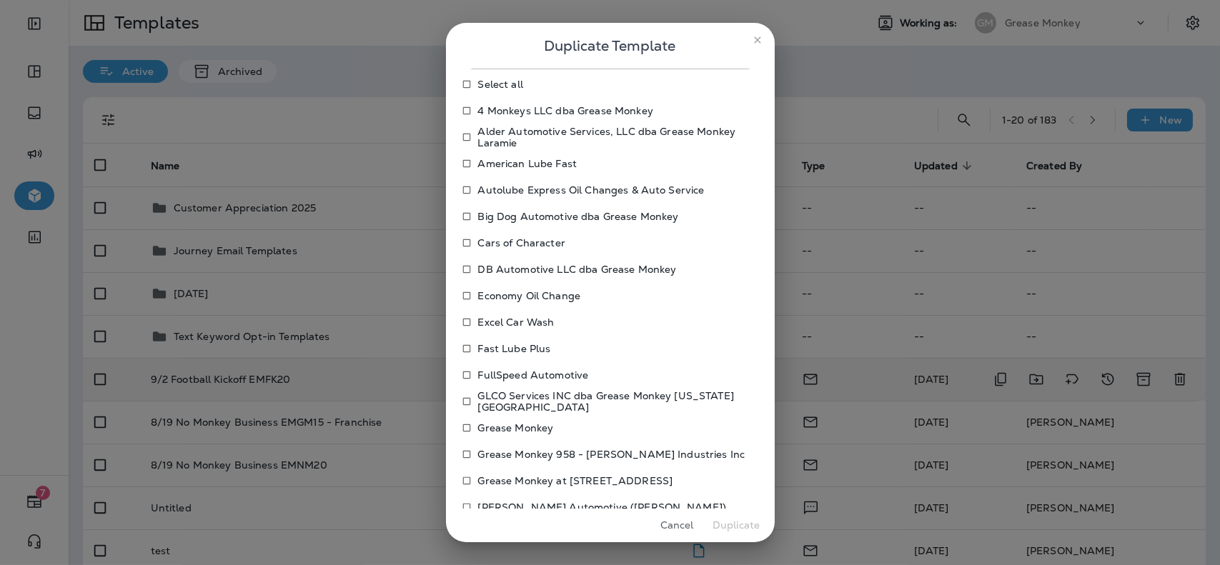
scroll to position [91, 0]
click at [496, 348] on p "Fast Lube Plus" at bounding box center [514, 347] width 73 height 11
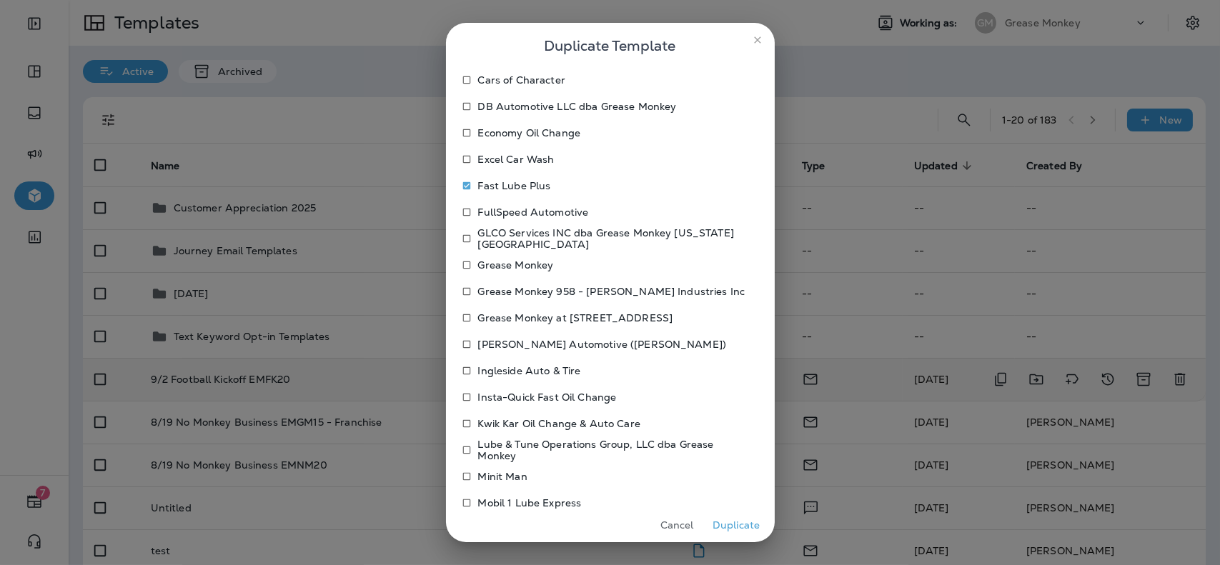
scroll to position [254, 0]
click at [529, 392] on p "Insta-Quick Fast Oil Change" at bounding box center [547, 395] width 139 height 11
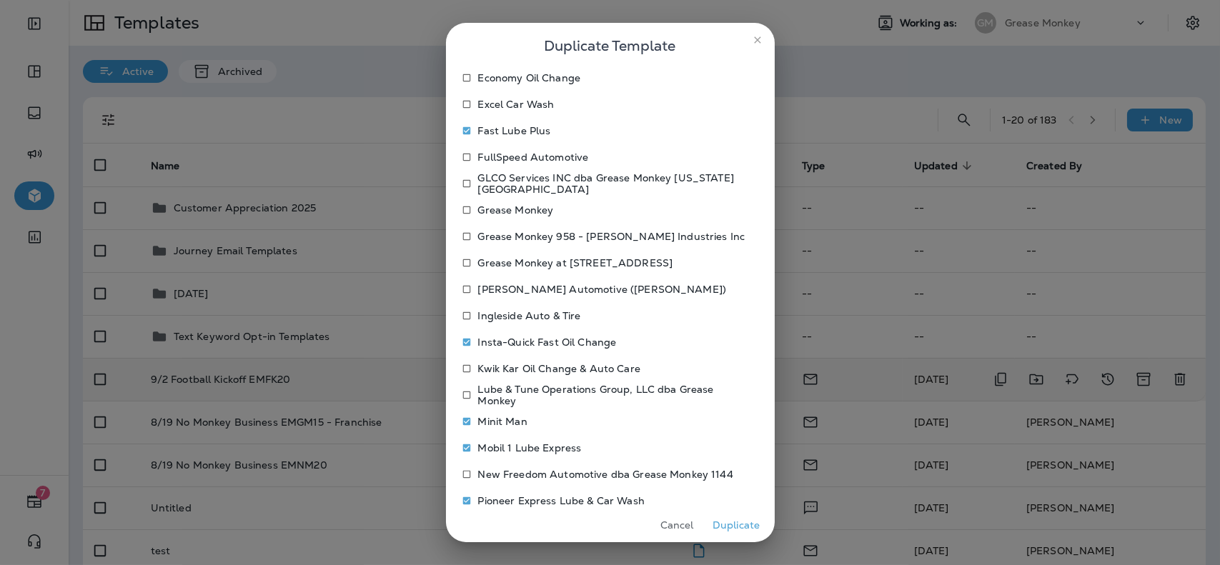
scroll to position [510, 0]
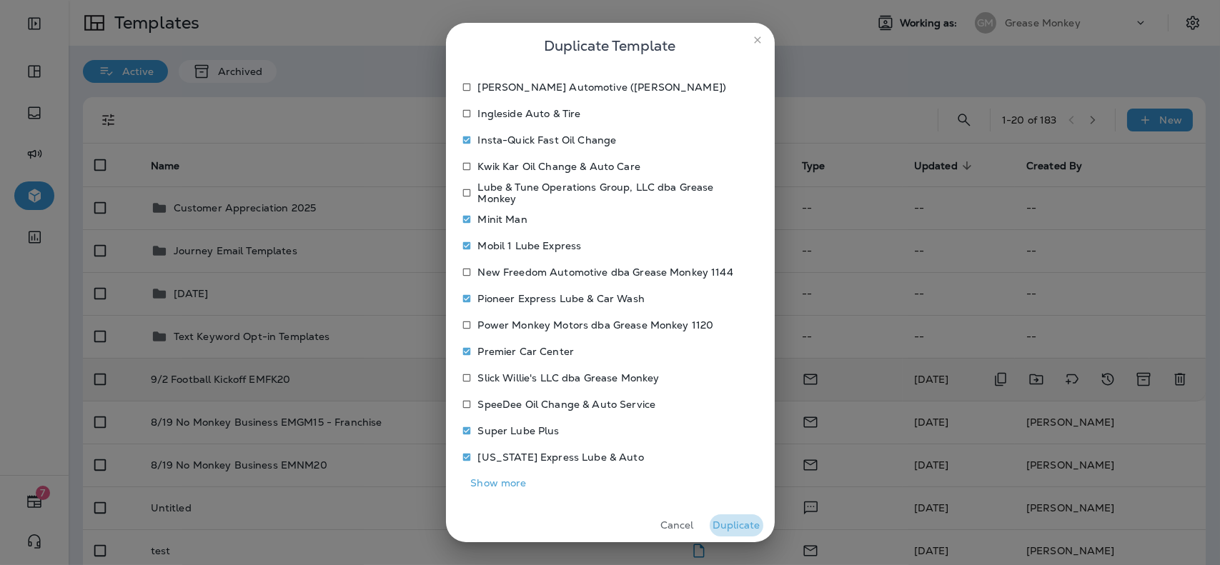
click at [728, 531] on button "Duplicate" at bounding box center [737, 526] width 54 height 22
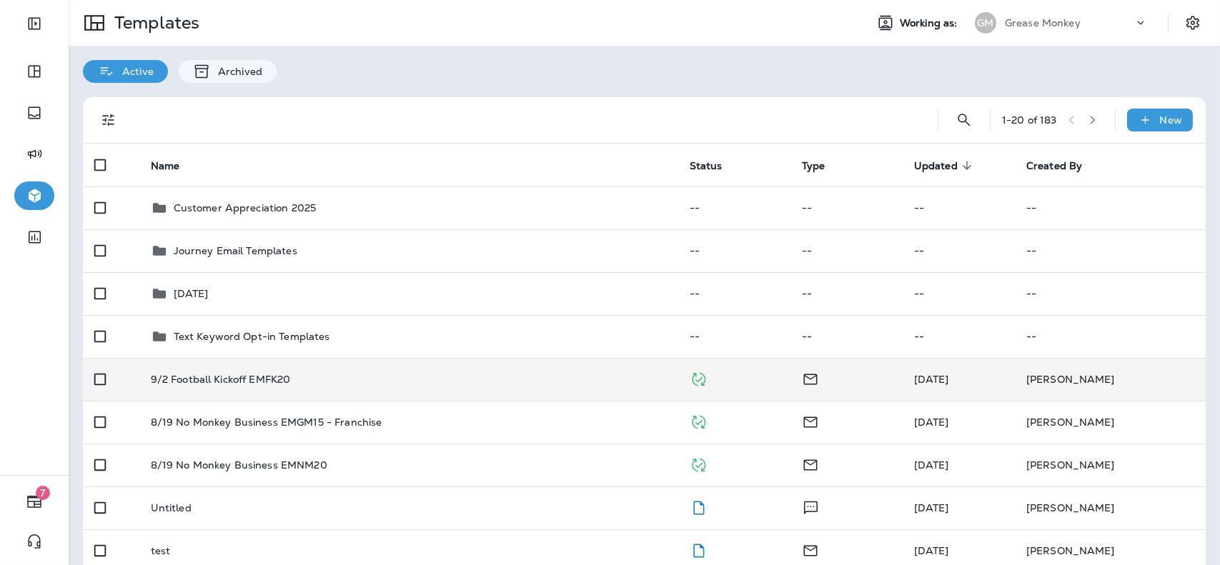
click at [1039, 6] on div "Templates Working as: GM Grease Monkey" at bounding box center [645, 23] width 1152 height 46
click at [1039, 17] on p "Grease Monkey" at bounding box center [1043, 22] width 76 height 11
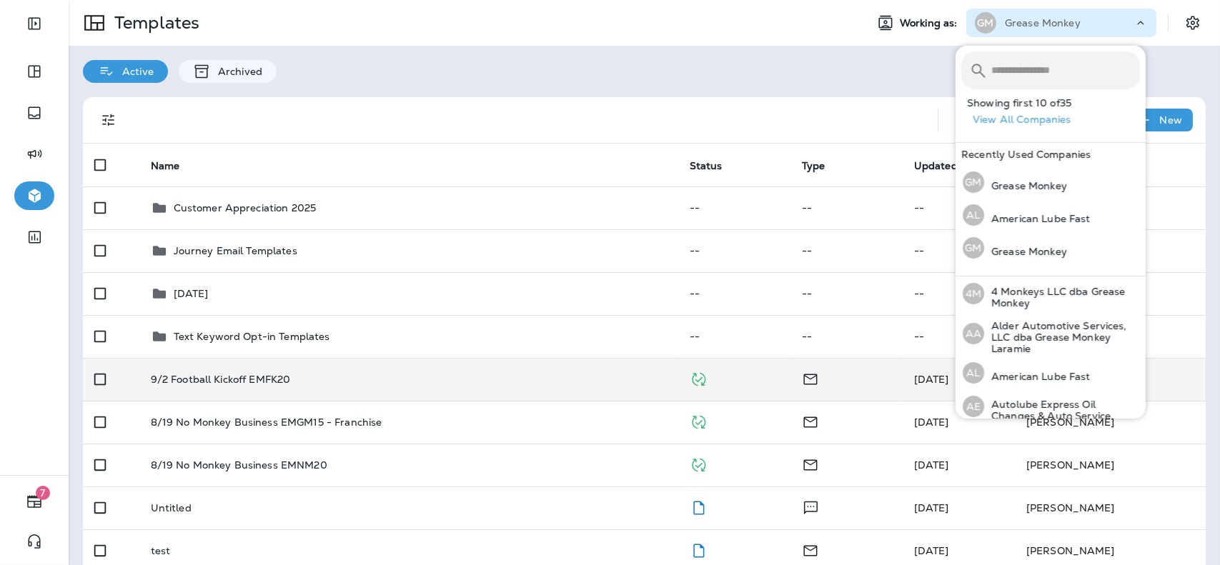
click at [1032, 61] on input "text" at bounding box center [1066, 70] width 149 height 38
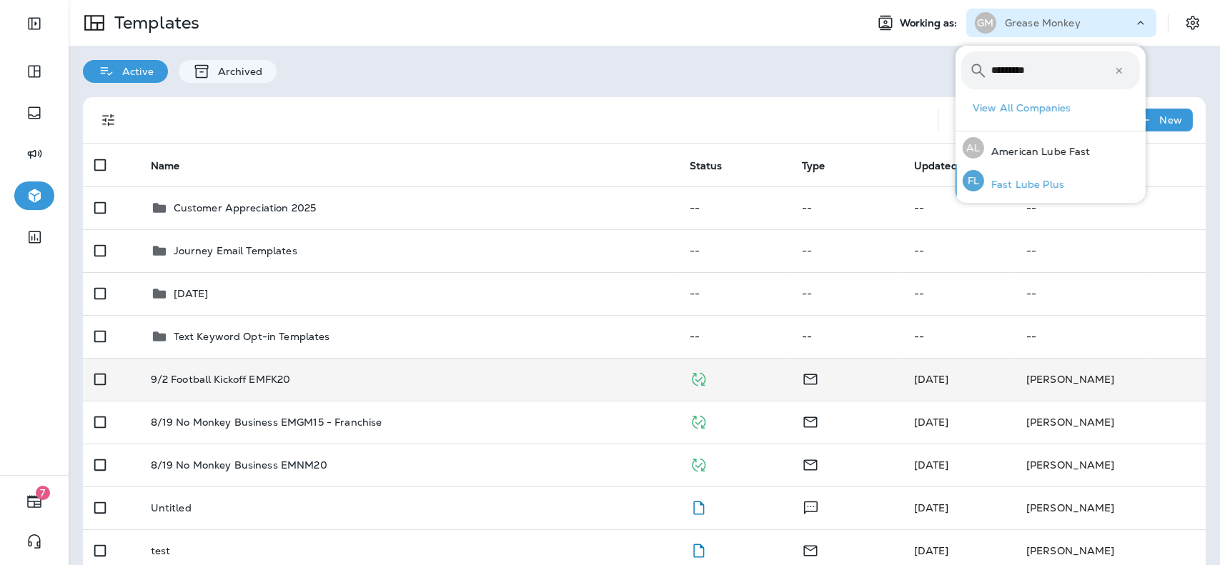
type input "*********"
click at [1032, 179] on p "Fast Lube Plus" at bounding box center [1024, 184] width 80 height 11
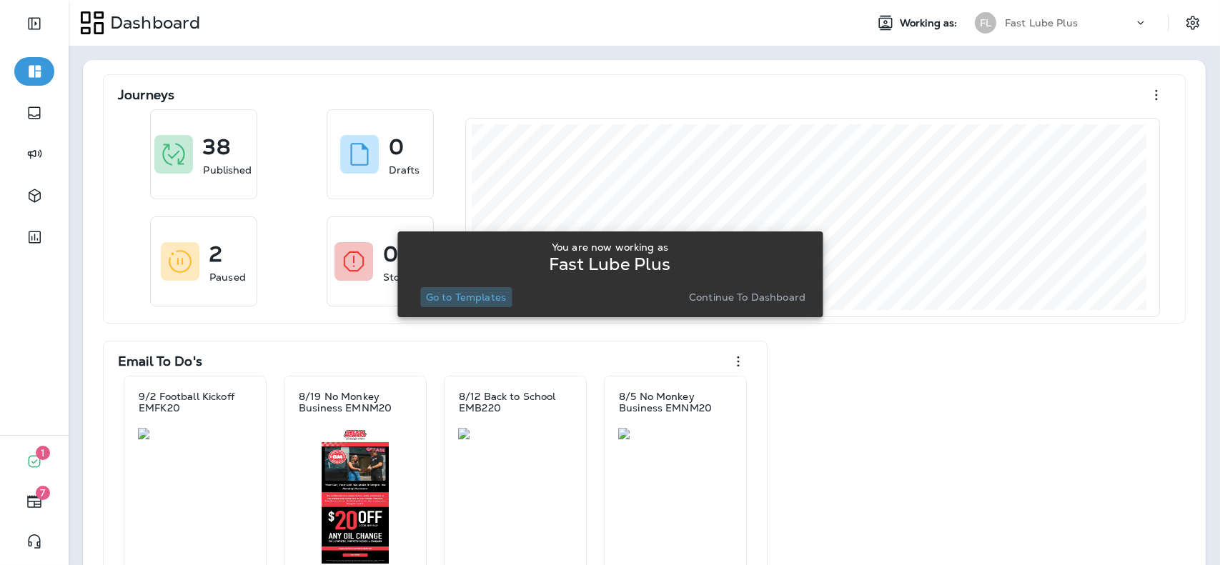
click at [485, 290] on button "Go to Templates" at bounding box center [466, 297] width 92 height 20
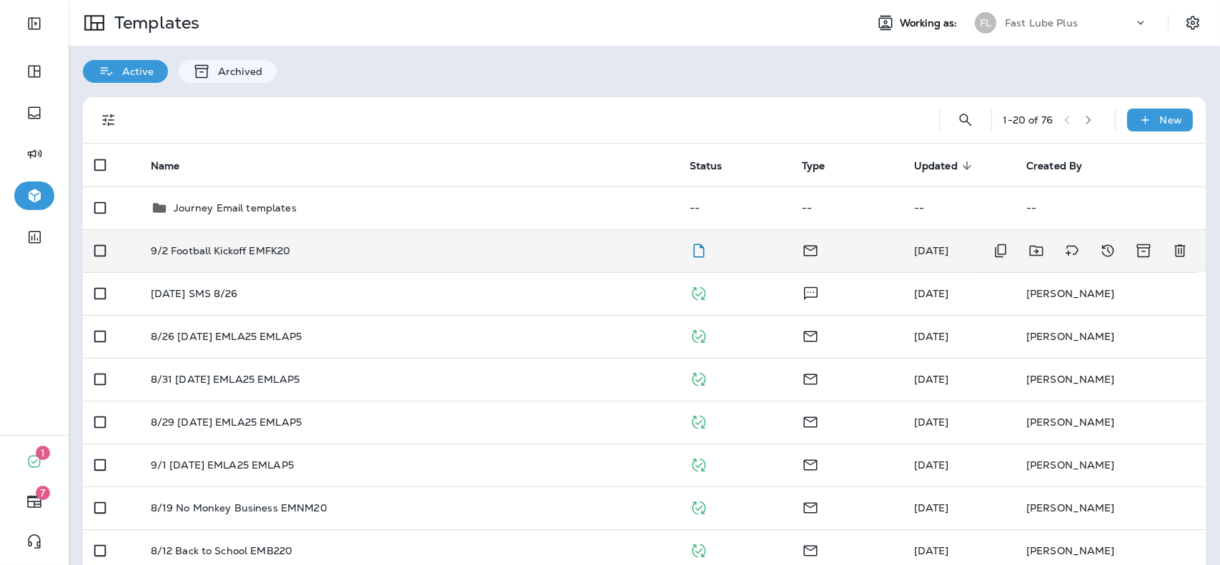
click at [656, 252] on div "9/2 Football Kickoff EMFK20" at bounding box center [409, 250] width 516 height 11
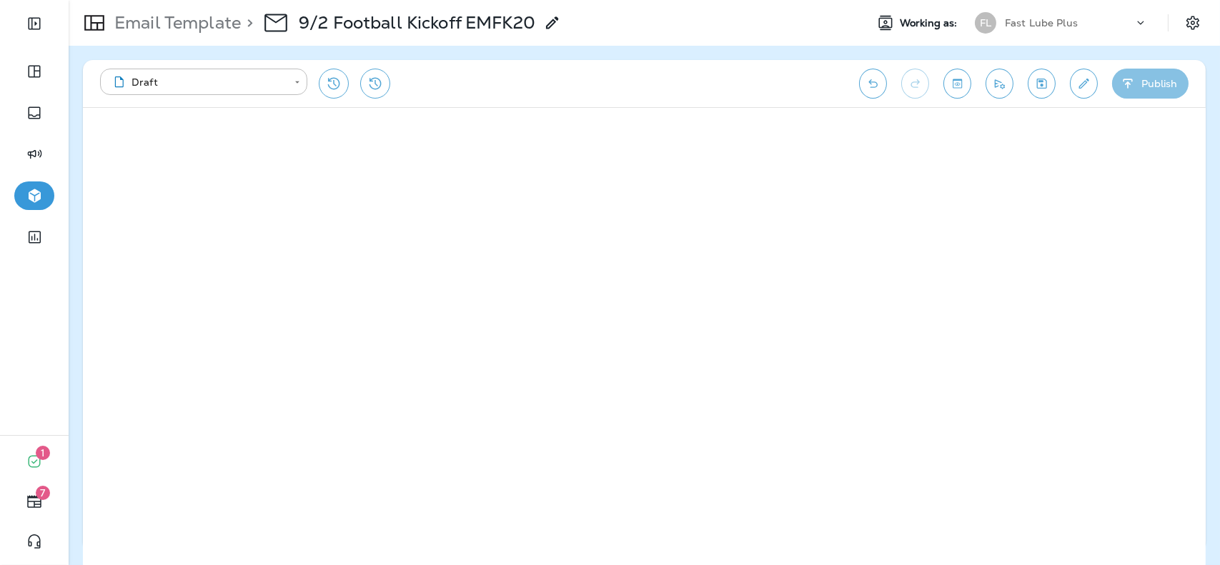
click at [1162, 88] on button "Publish" at bounding box center [1150, 84] width 76 height 30
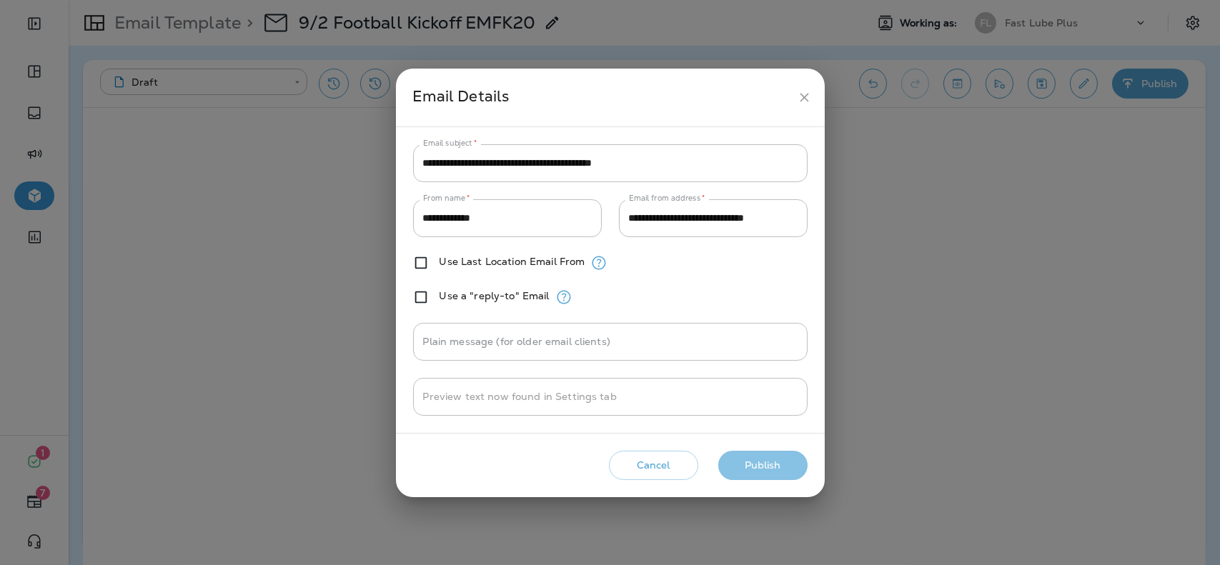
click at [780, 464] on button "Publish" at bounding box center [762, 465] width 89 height 29
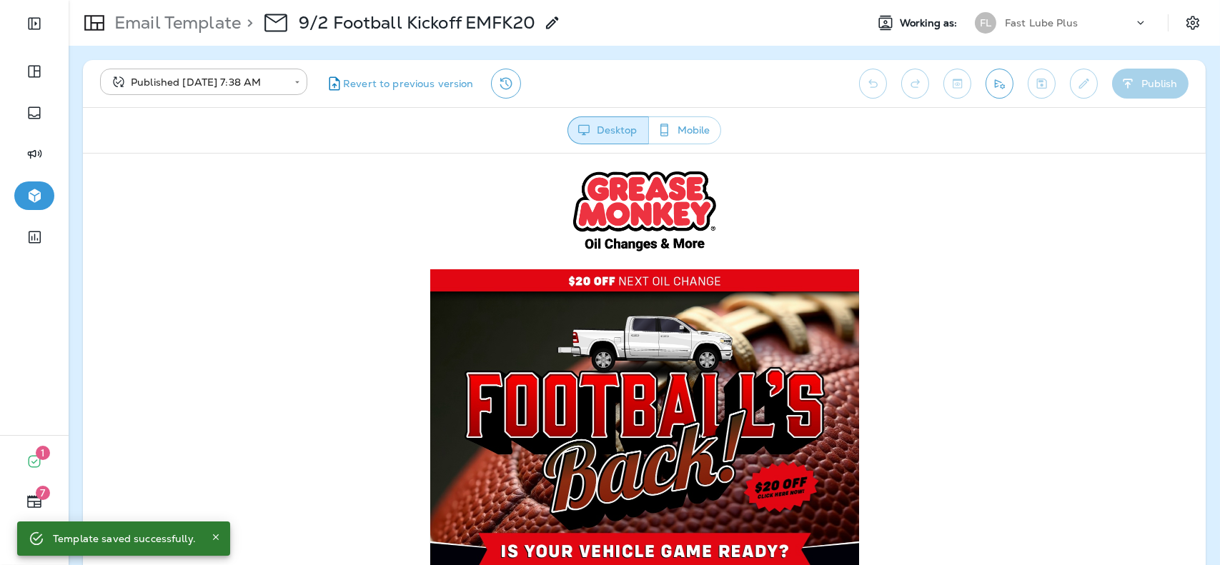
click at [1057, 13] on div "Fast Lube Plus" at bounding box center [1069, 22] width 129 height 21
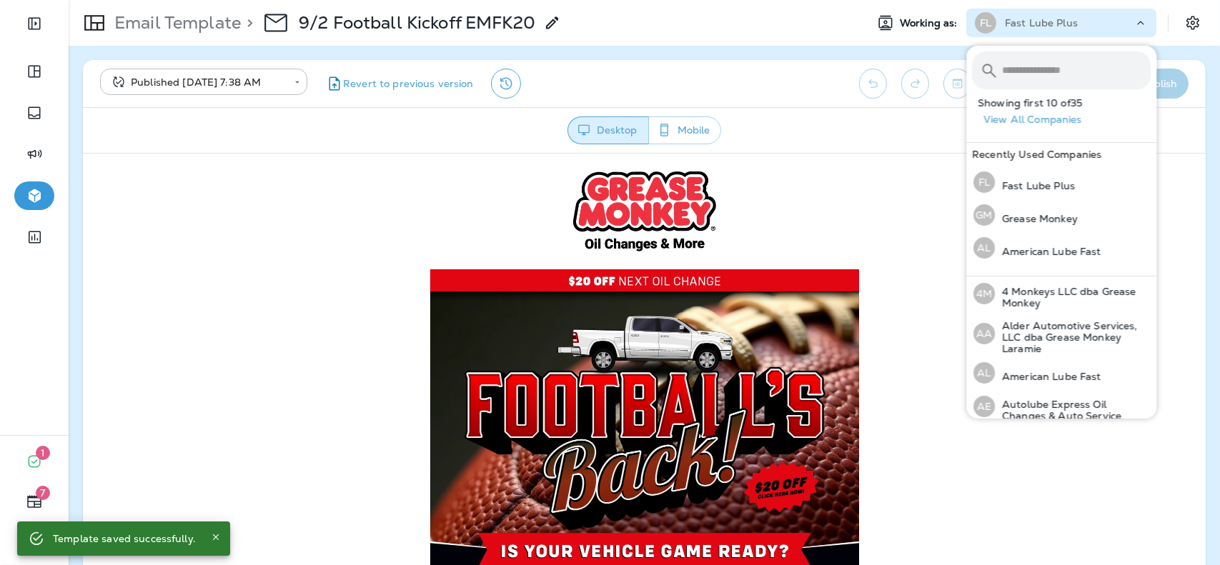
click at [1057, 78] on input "text" at bounding box center [1076, 70] width 149 height 38
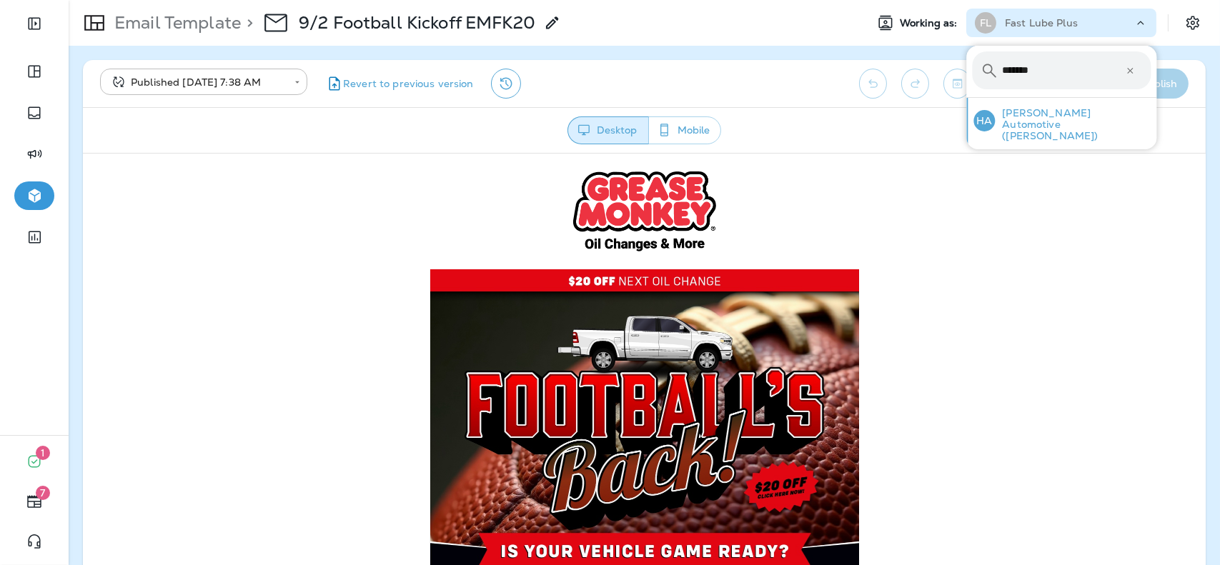
type input "*******"
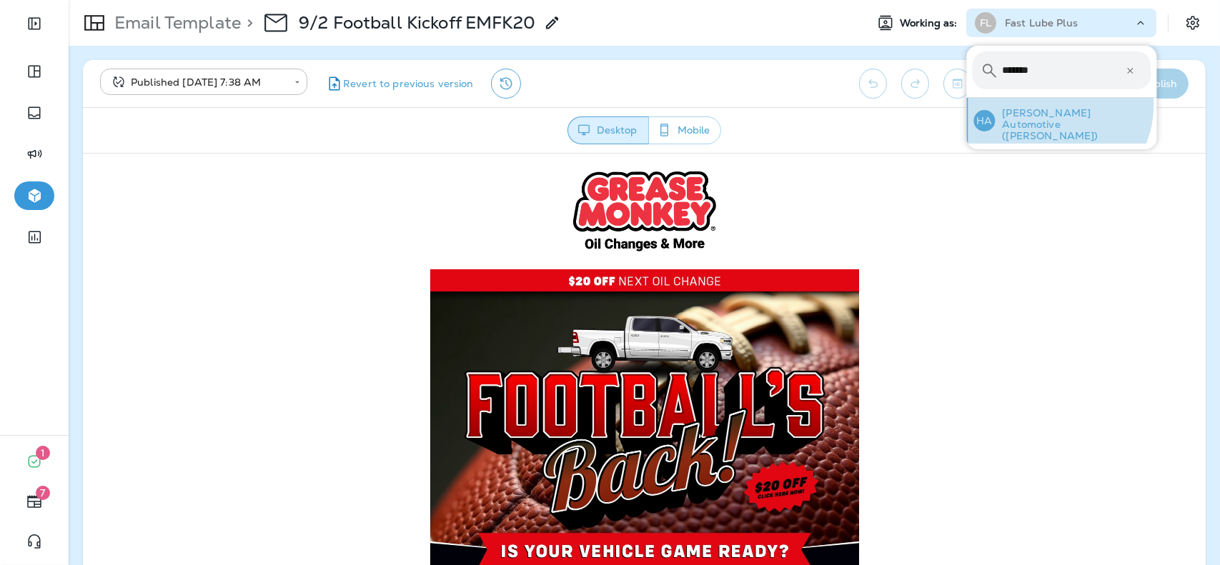
click at [1052, 105] on div "[PERSON_NAME] Automotive ([PERSON_NAME])" at bounding box center [1062, 121] width 189 height 46
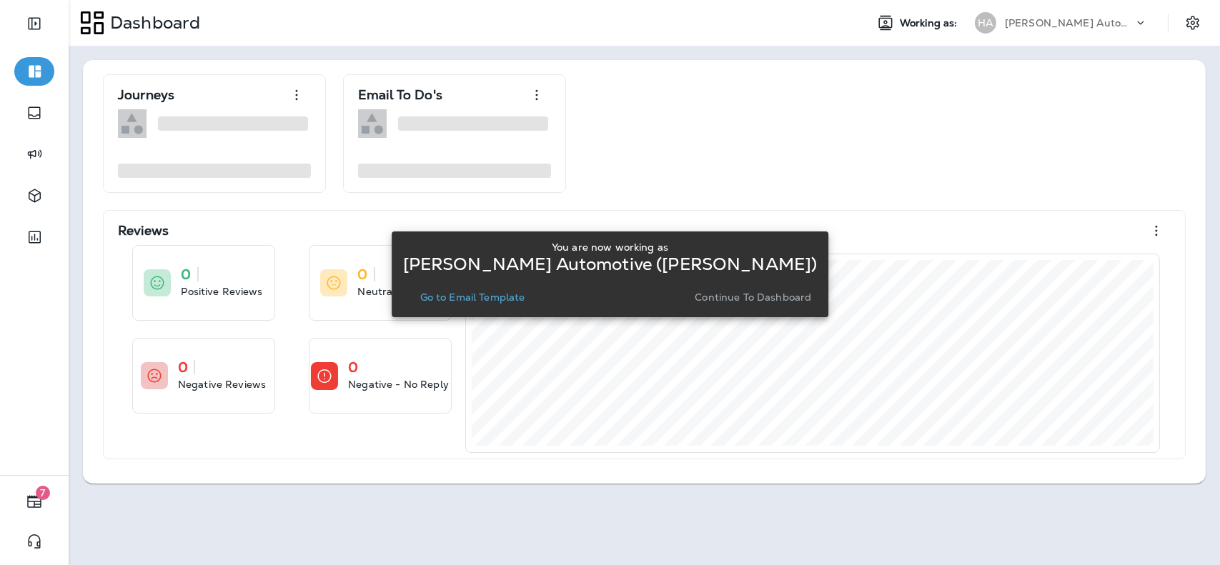
click at [505, 293] on p "Go to Email Template" at bounding box center [472, 297] width 105 height 11
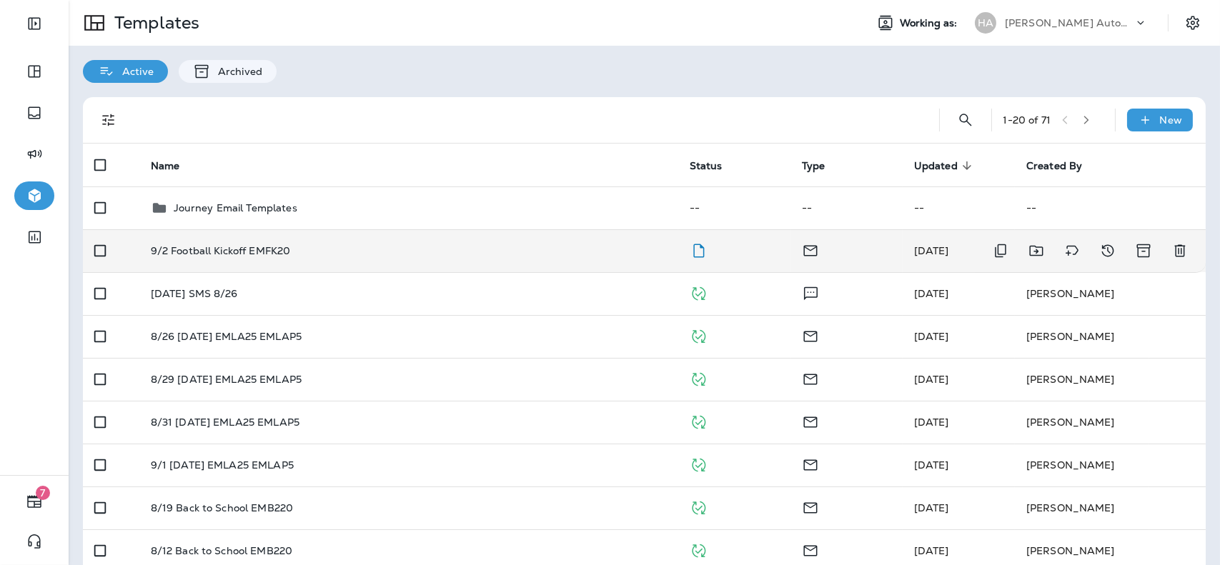
click at [658, 245] on div "9/2 Football Kickoff EMFK20" at bounding box center [409, 250] width 516 height 11
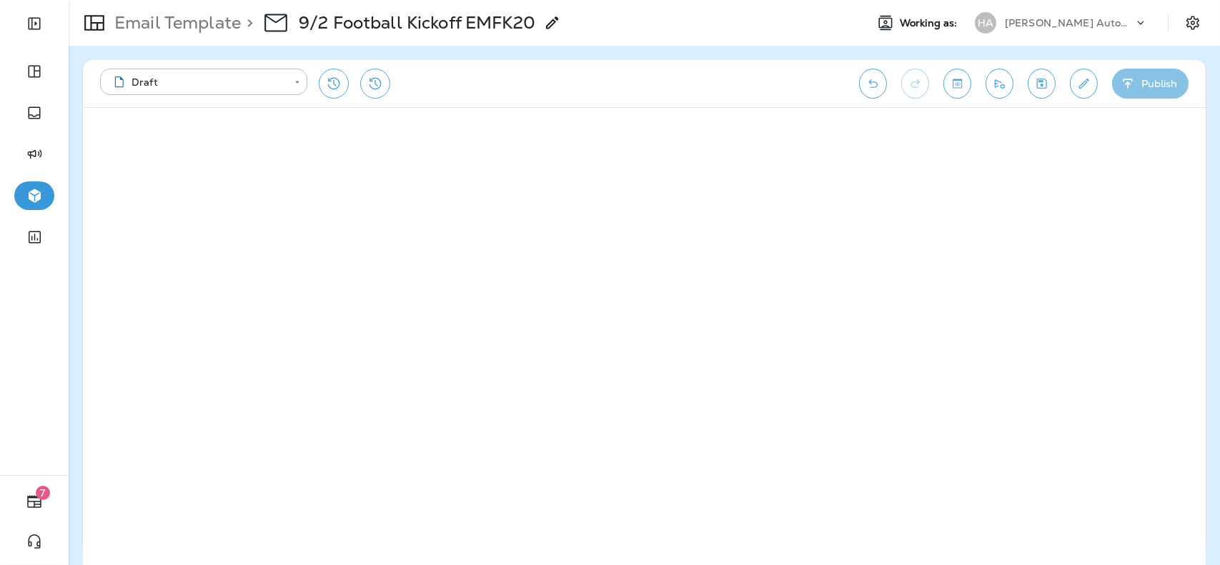
click at [1148, 89] on button "Publish" at bounding box center [1150, 84] width 76 height 30
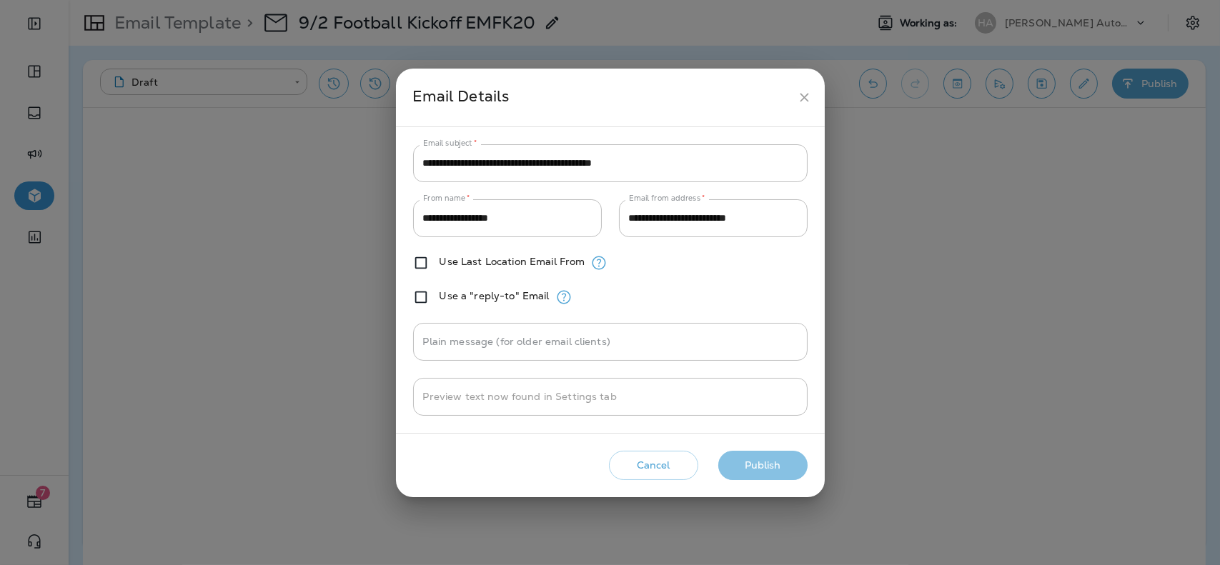
click at [739, 478] on button "Publish" at bounding box center [762, 465] width 89 height 29
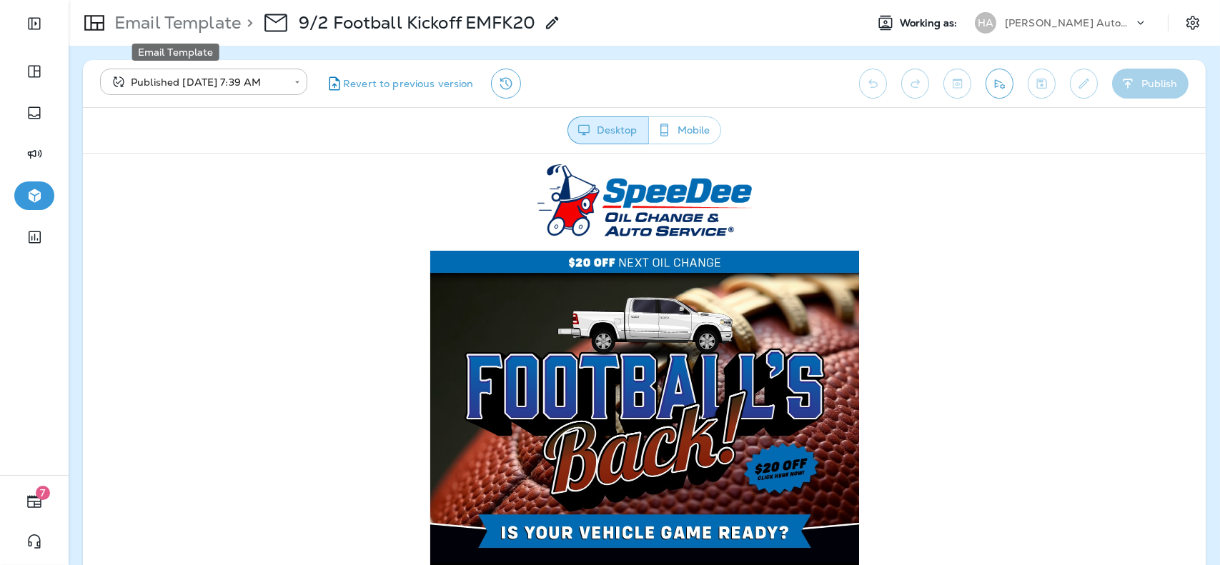
click at [174, 25] on p "Email Template" at bounding box center [175, 22] width 132 height 21
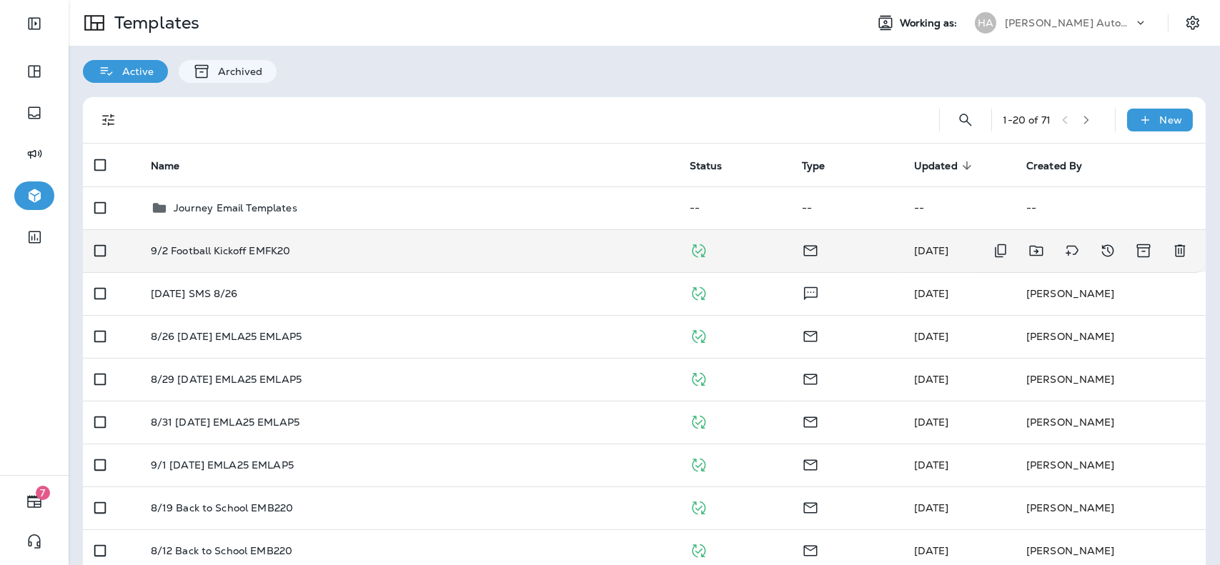
click at [371, 244] on td "9/2 Football Kickoff EMFK20" at bounding box center [408, 250] width 539 height 43
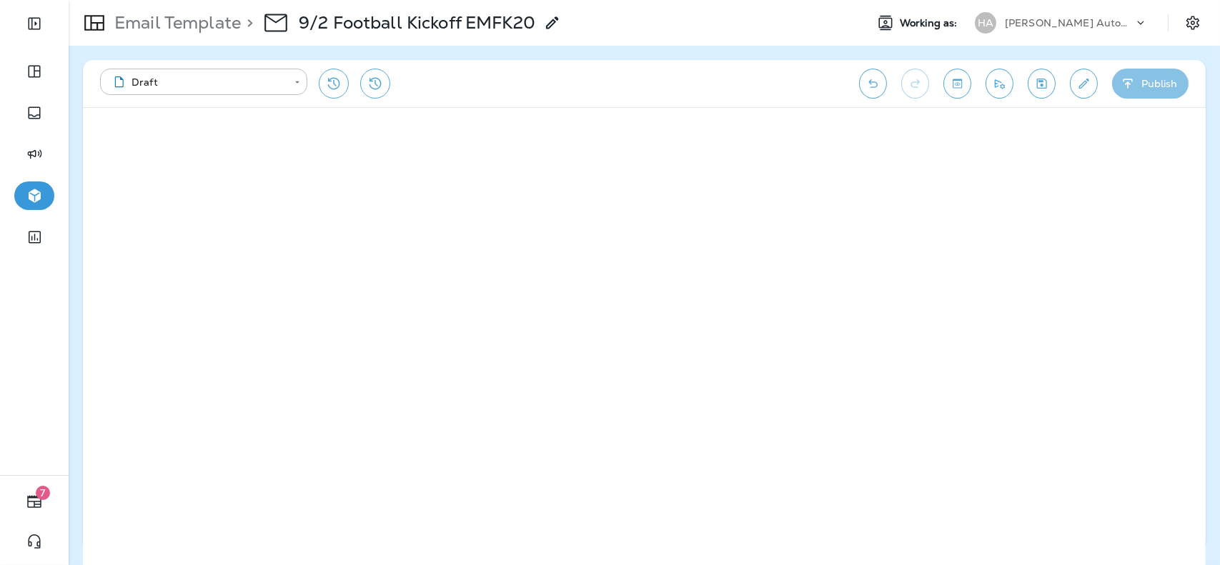
click at [1154, 74] on button "Publish" at bounding box center [1150, 84] width 76 height 30
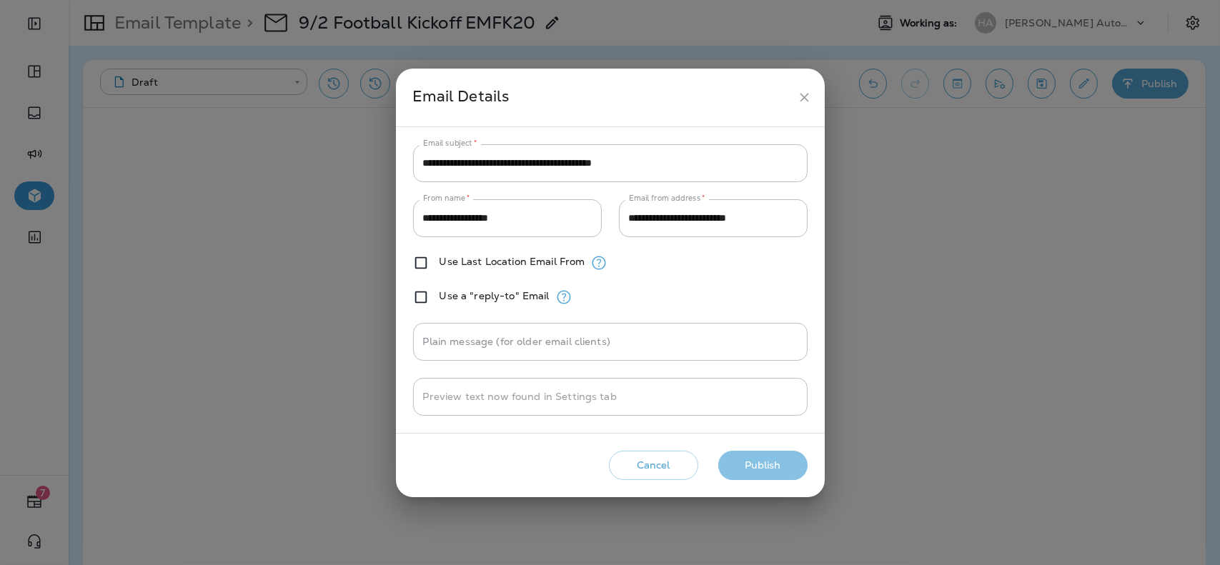
click at [752, 465] on button "Publish" at bounding box center [762, 465] width 89 height 29
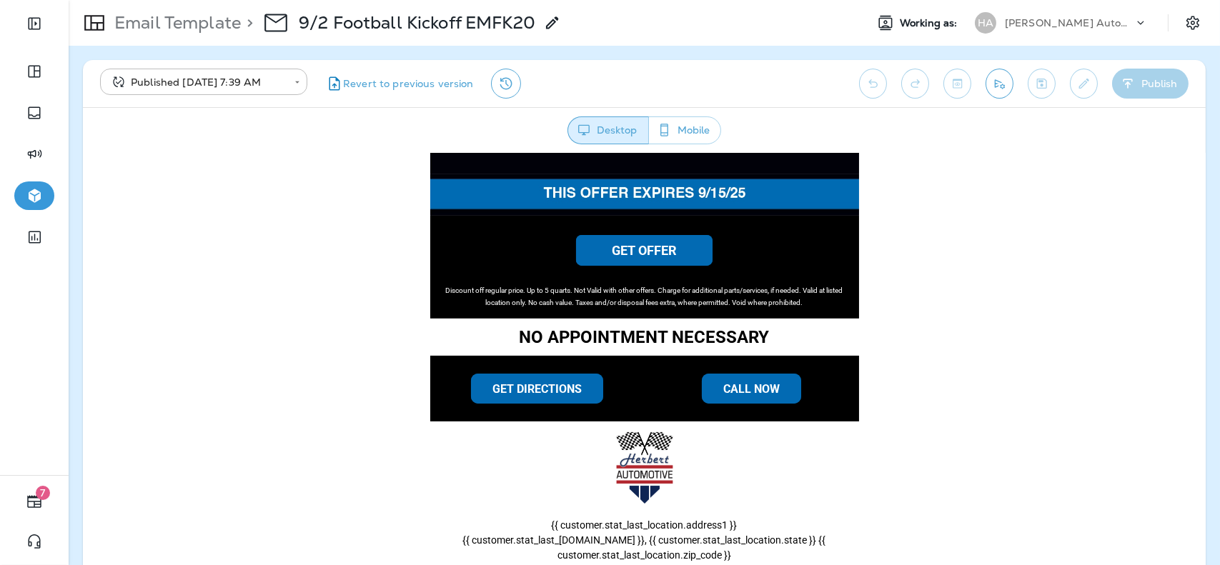
scroll to position [860, 0]
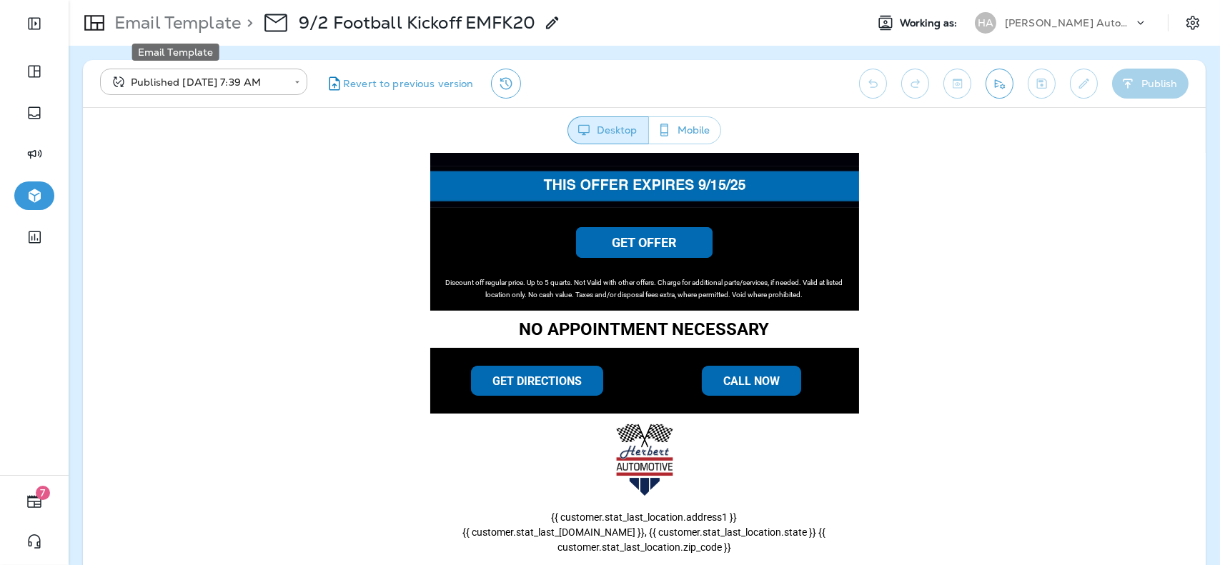
click at [204, 24] on p "Email Template" at bounding box center [175, 22] width 132 height 21
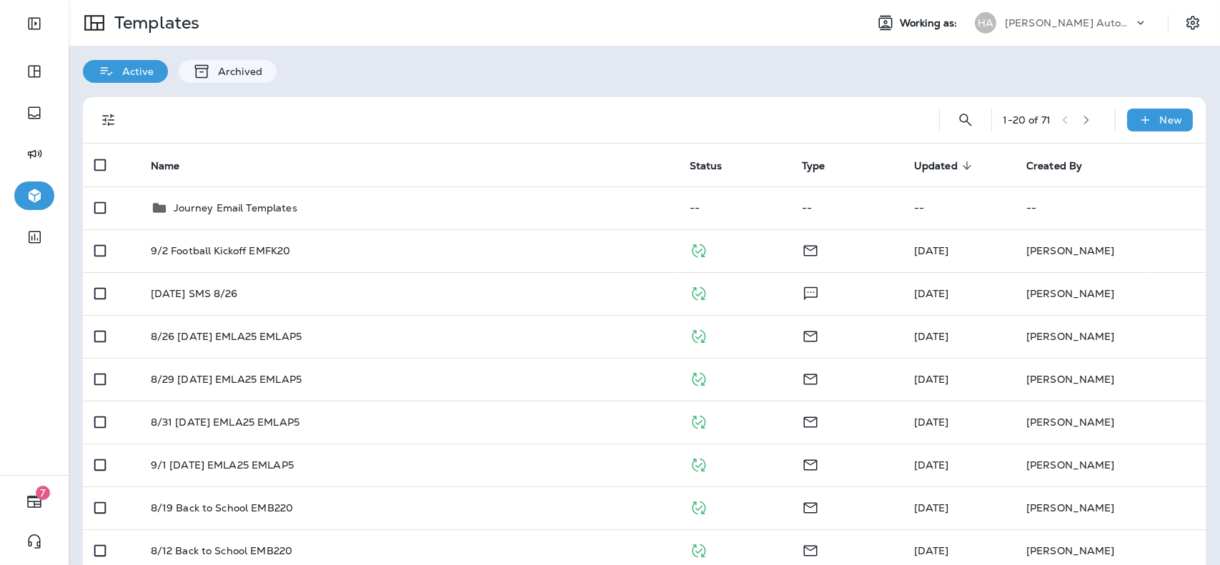
click at [1012, 25] on p "[PERSON_NAME] Automotive ([PERSON_NAME])" at bounding box center [1069, 22] width 129 height 11
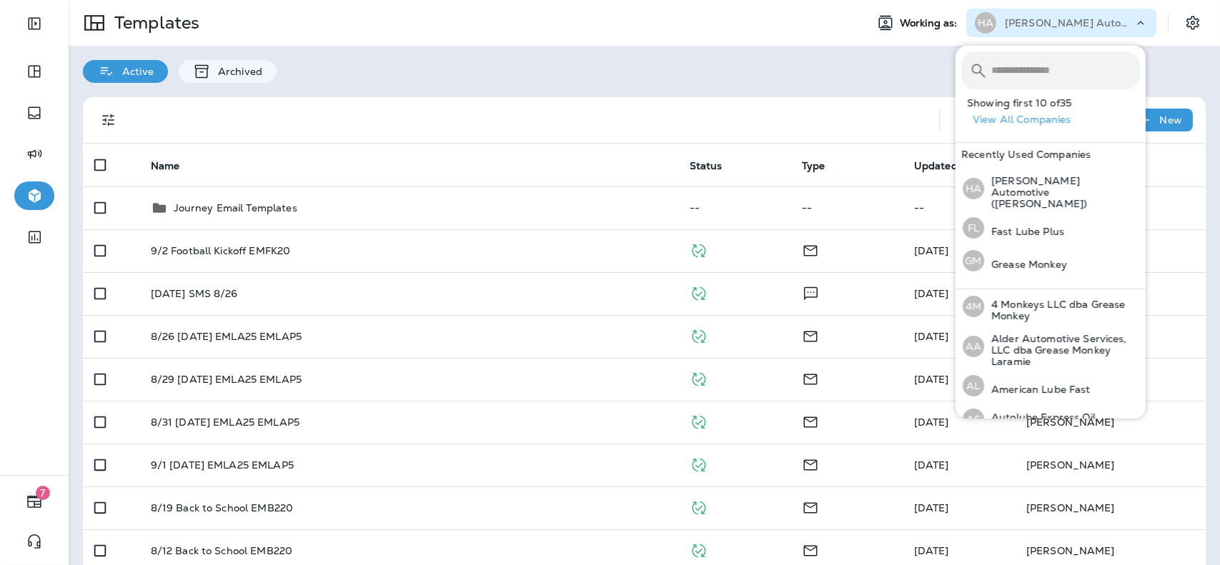
click at [1012, 71] on input "text" at bounding box center [1066, 70] width 149 height 38
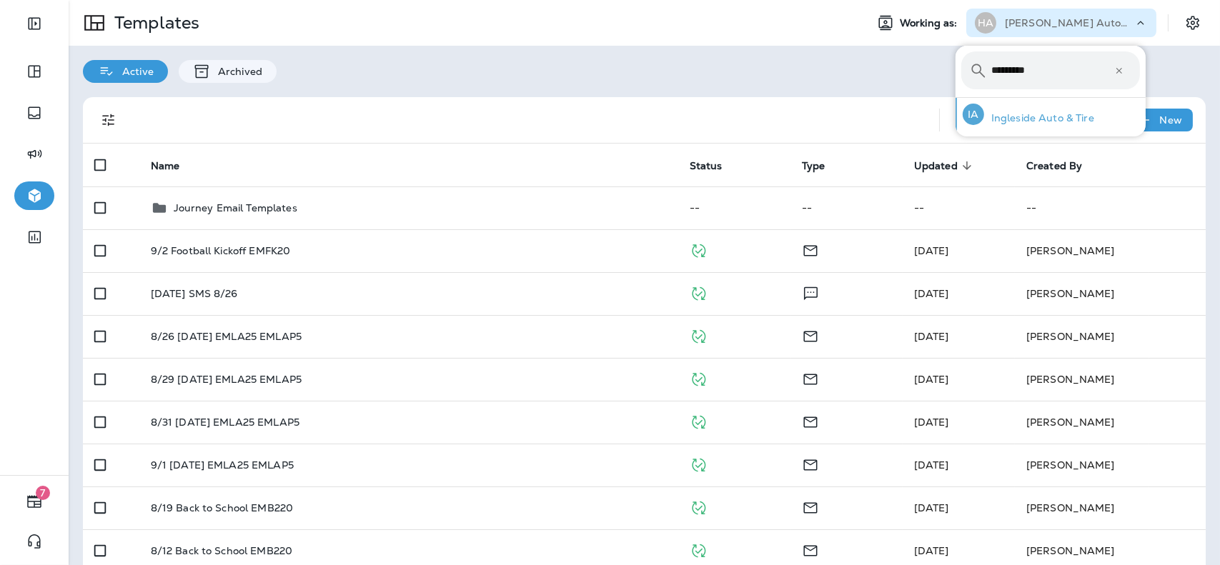
type input "*********"
click at [1009, 107] on div "IA Ingleside Auto & Tire" at bounding box center [1028, 114] width 143 height 33
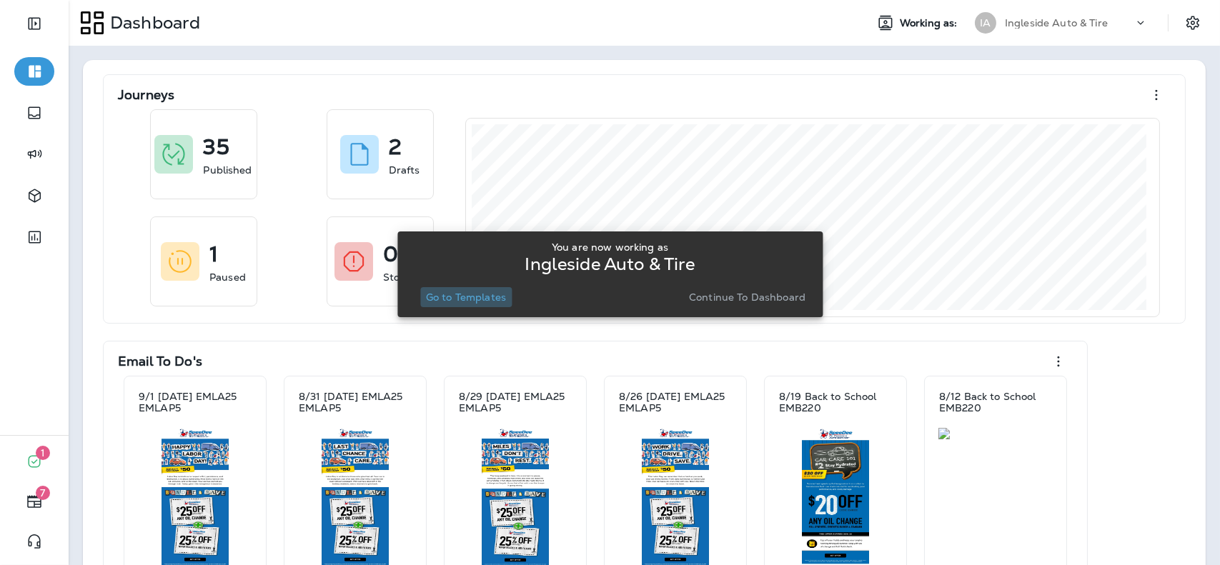
click at [493, 295] on p "Go to Templates" at bounding box center [466, 297] width 80 height 11
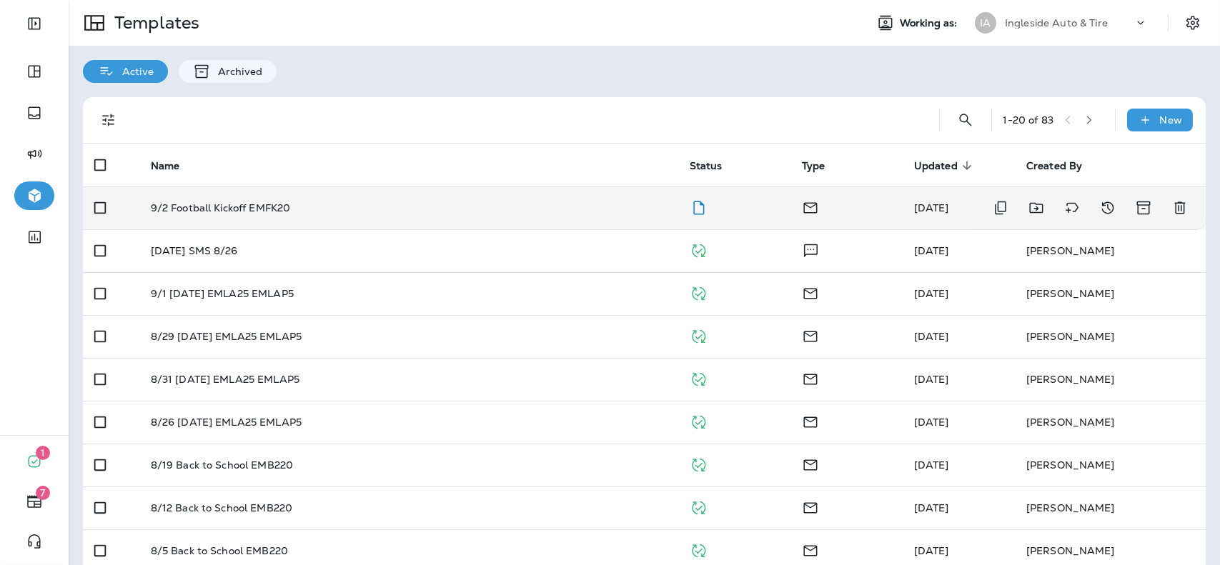
click at [590, 199] on td "9/2 Football Kickoff EMFK20" at bounding box center [408, 208] width 539 height 43
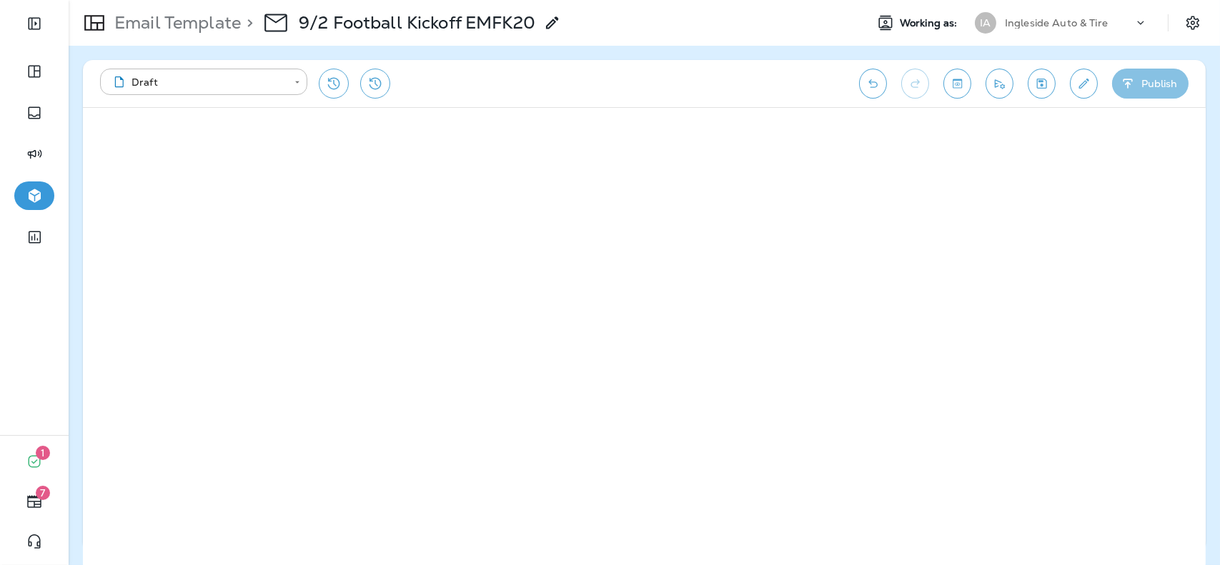
click at [1139, 79] on button "Publish" at bounding box center [1150, 84] width 76 height 30
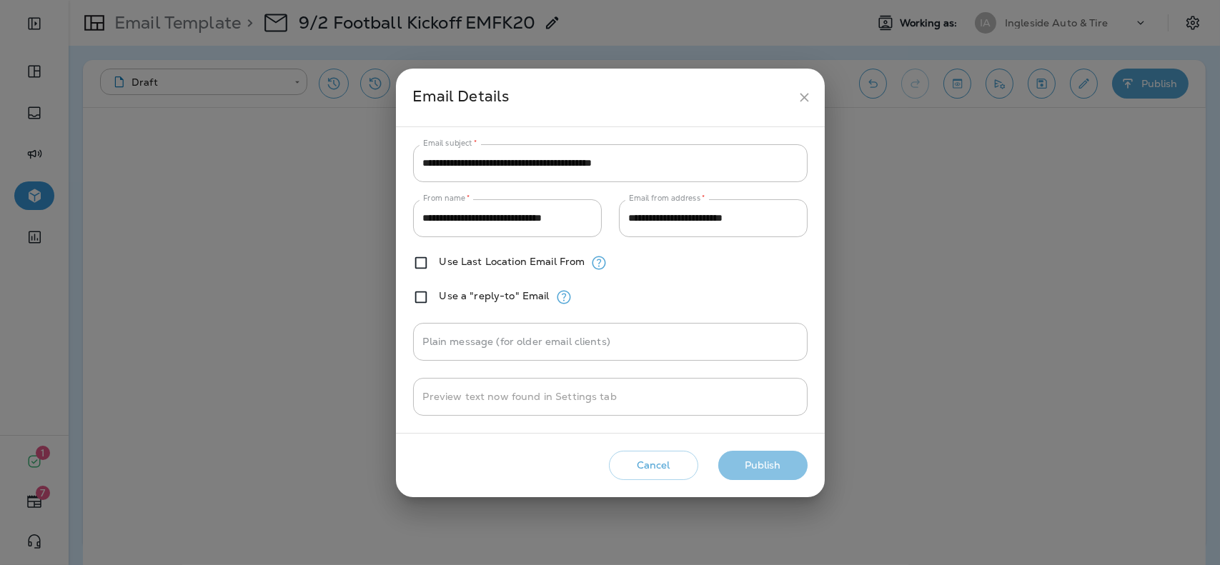
click at [769, 475] on button "Publish" at bounding box center [762, 465] width 89 height 29
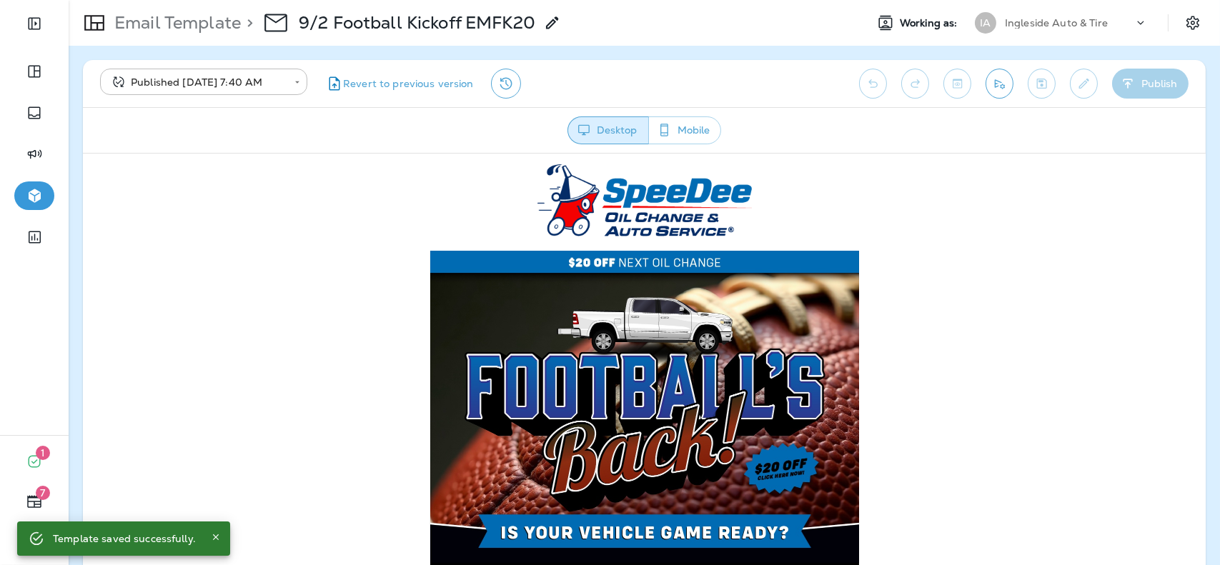
drag, startPoint x: 852, startPoint y: 628, endPoint x: 769, endPoint y: 475, distance: 174.0
click at [769, 475] on img at bounding box center [644, 406] width 429 height 312
click at [219, 24] on p "Email Template" at bounding box center [175, 22] width 132 height 21
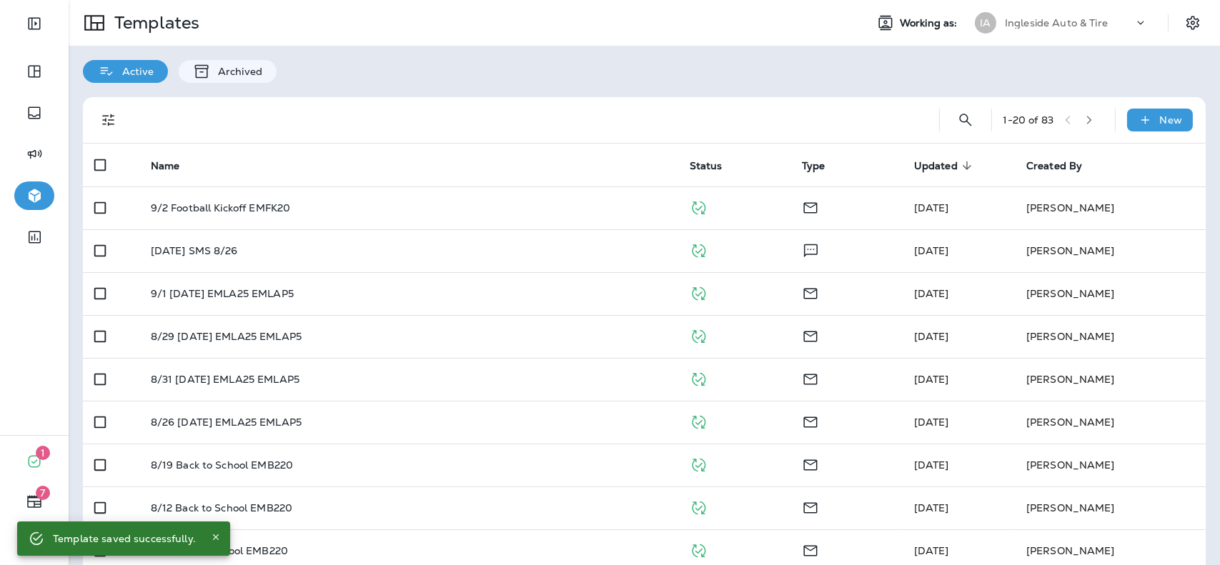
click at [1012, 17] on p "Ingleside Auto & Tire" at bounding box center [1056, 22] width 103 height 11
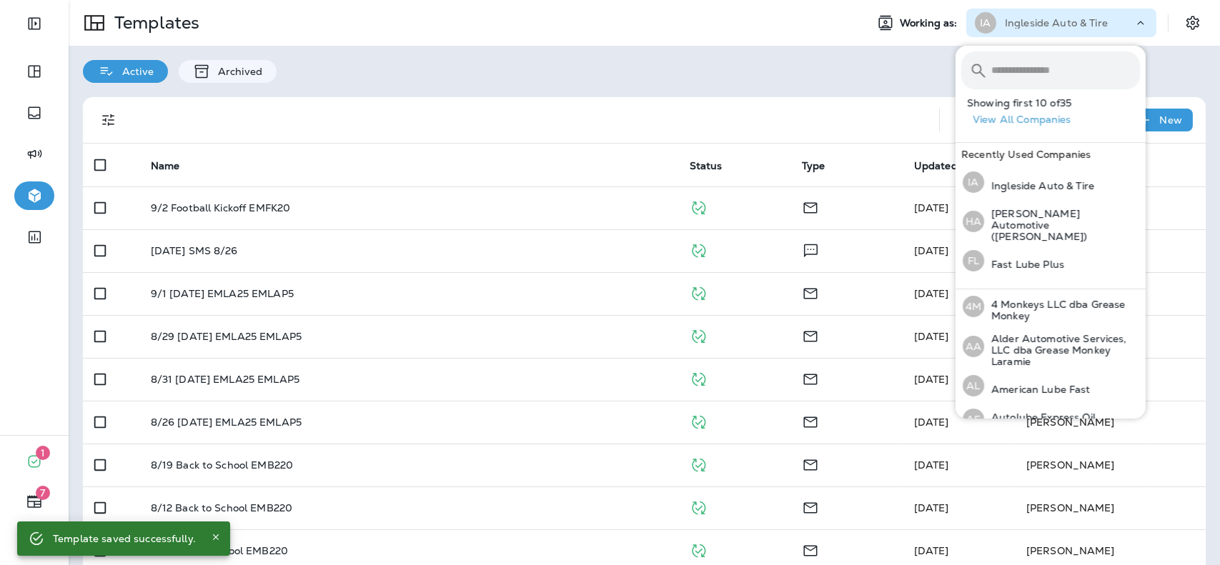
click at [1019, 75] on input "text" at bounding box center [1066, 70] width 149 height 38
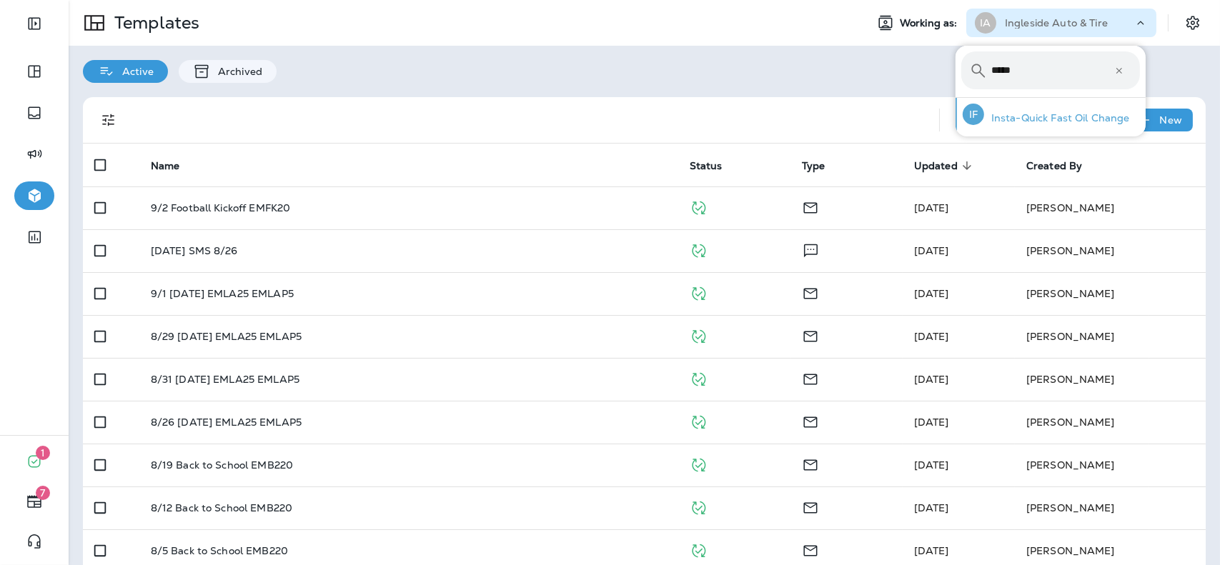
type input "*****"
click at [1017, 119] on p "Insta-Quick Fast Oil Change" at bounding box center [1057, 117] width 146 height 11
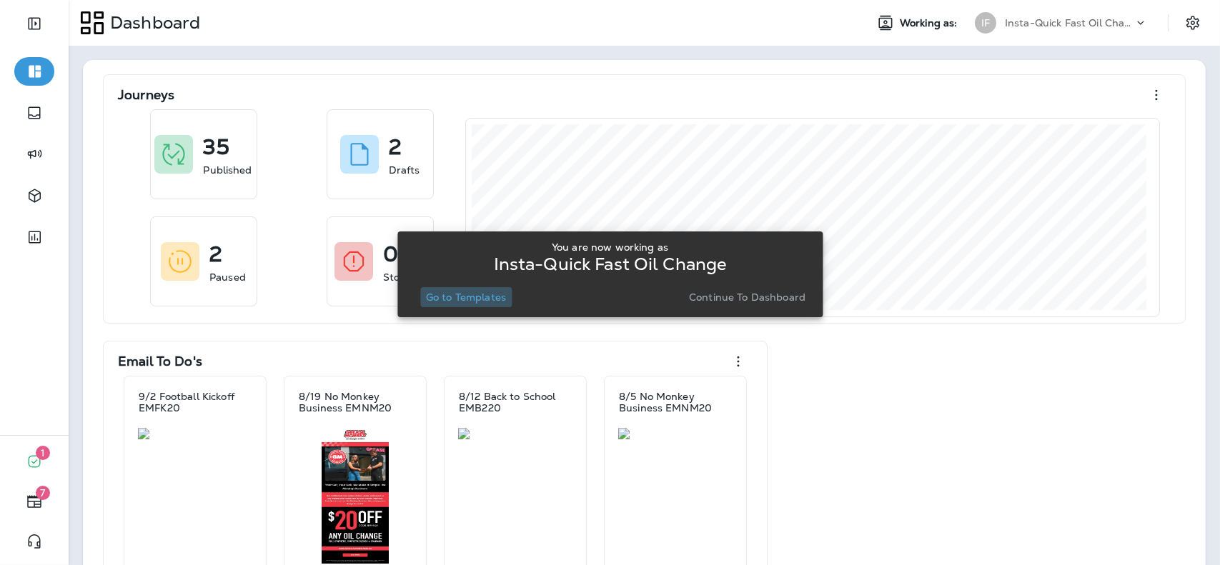
click at [475, 292] on p "Go to Templates" at bounding box center [466, 297] width 80 height 11
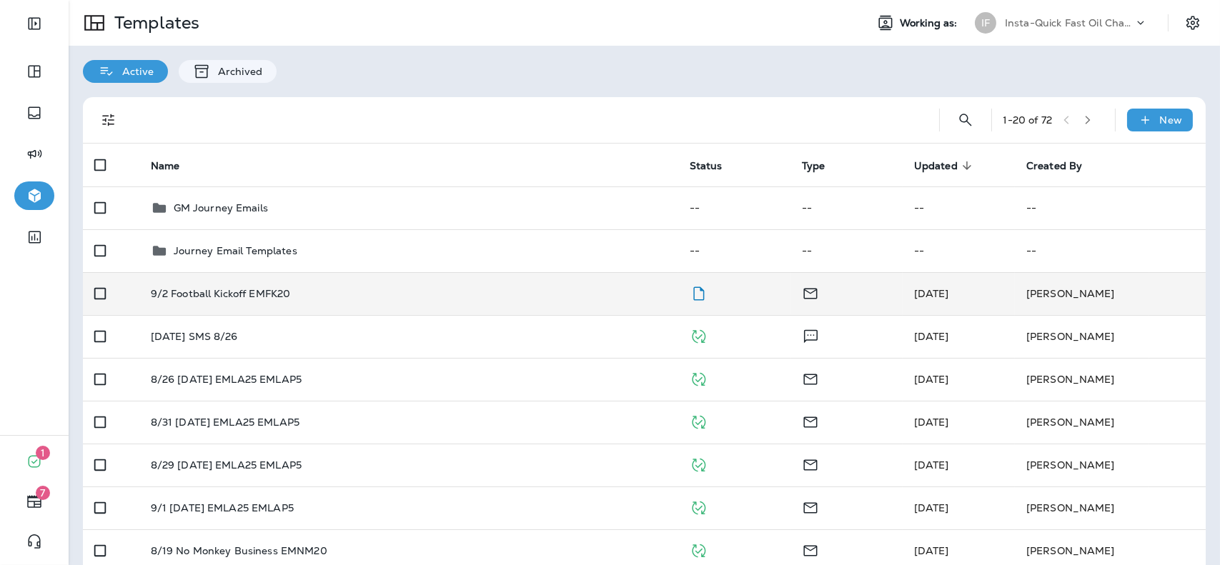
click at [492, 285] on td "9/2 Football Kickoff EMFK20" at bounding box center [408, 293] width 539 height 43
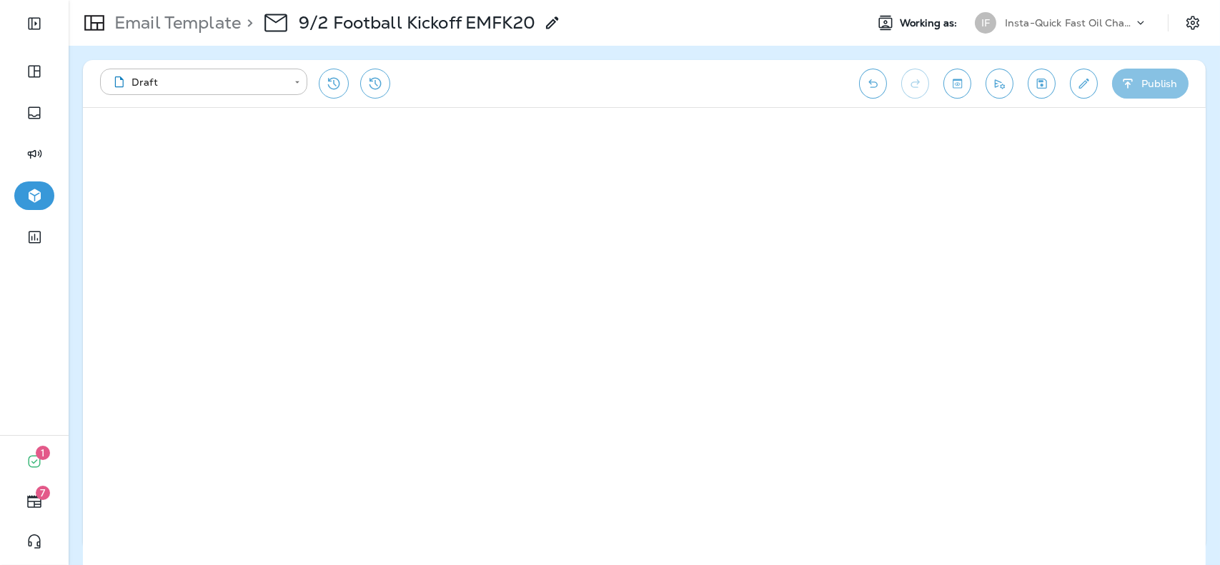
click at [1144, 84] on button "Publish" at bounding box center [1150, 84] width 76 height 30
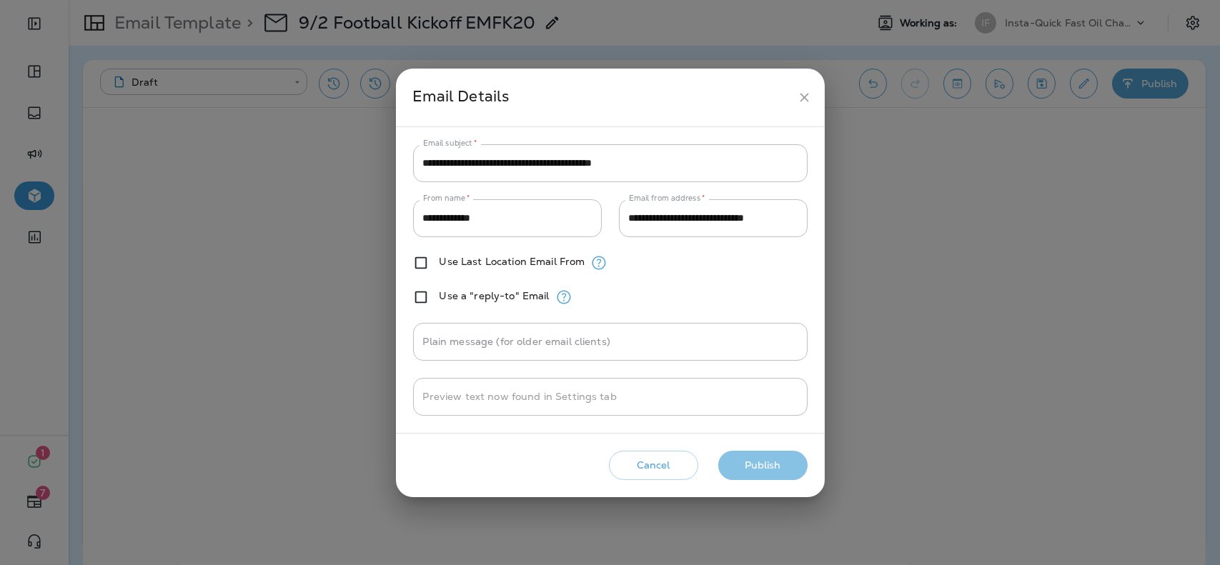
click at [767, 473] on button "Publish" at bounding box center [762, 465] width 89 height 29
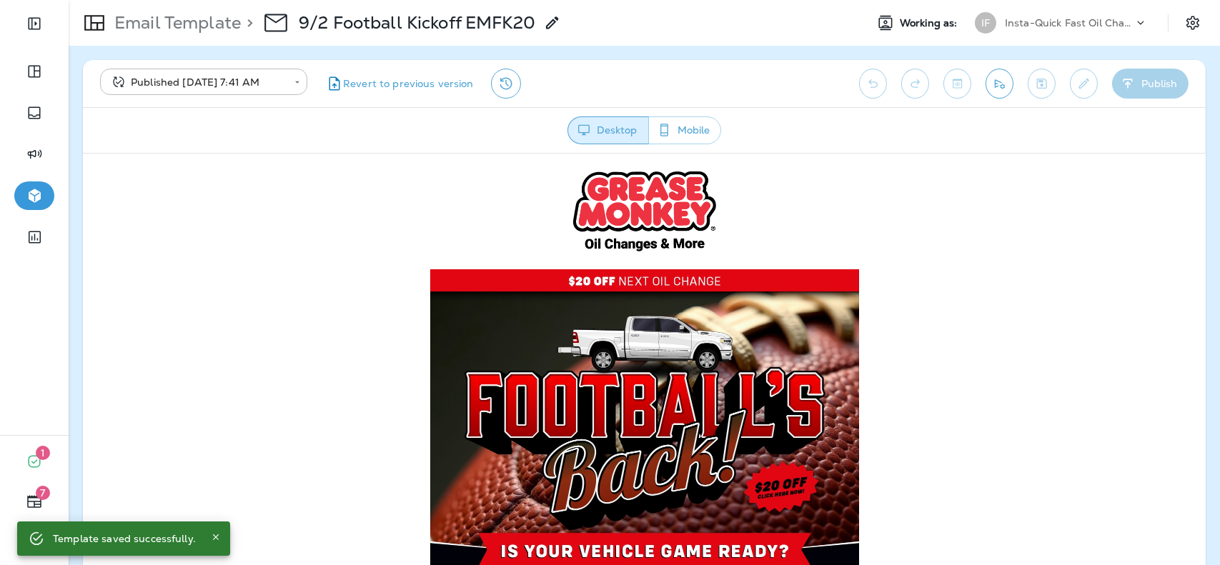
click at [1034, 21] on p "Insta-Quick Fast Oil Change" at bounding box center [1069, 22] width 129 height 11
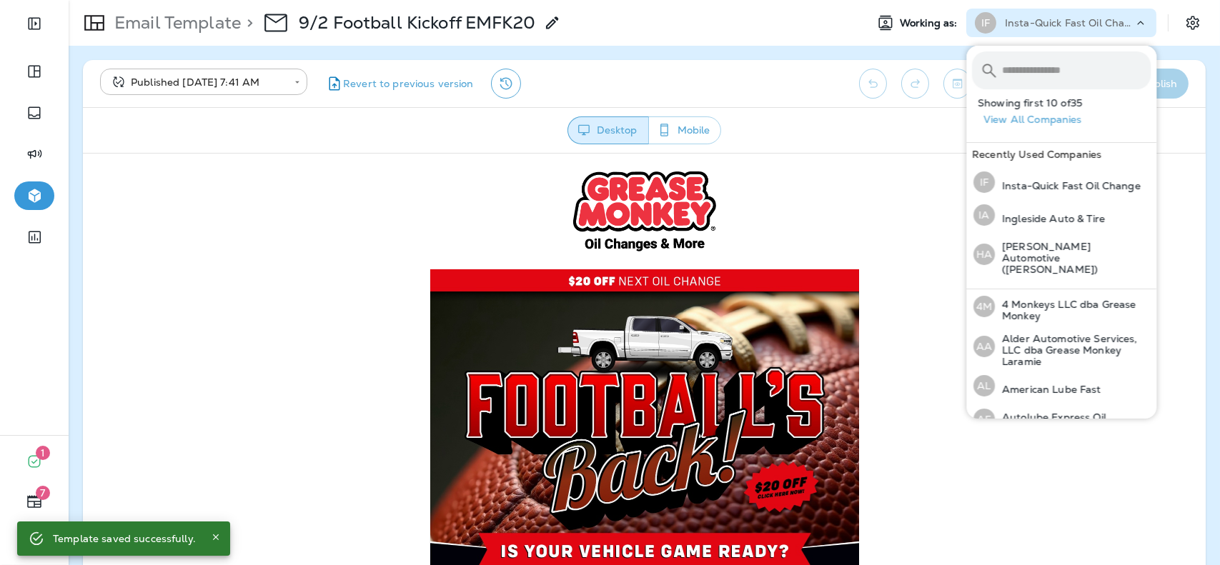
click at [1027, 54] on input "text" at bounding box center [1076, 70] width 149 height 38
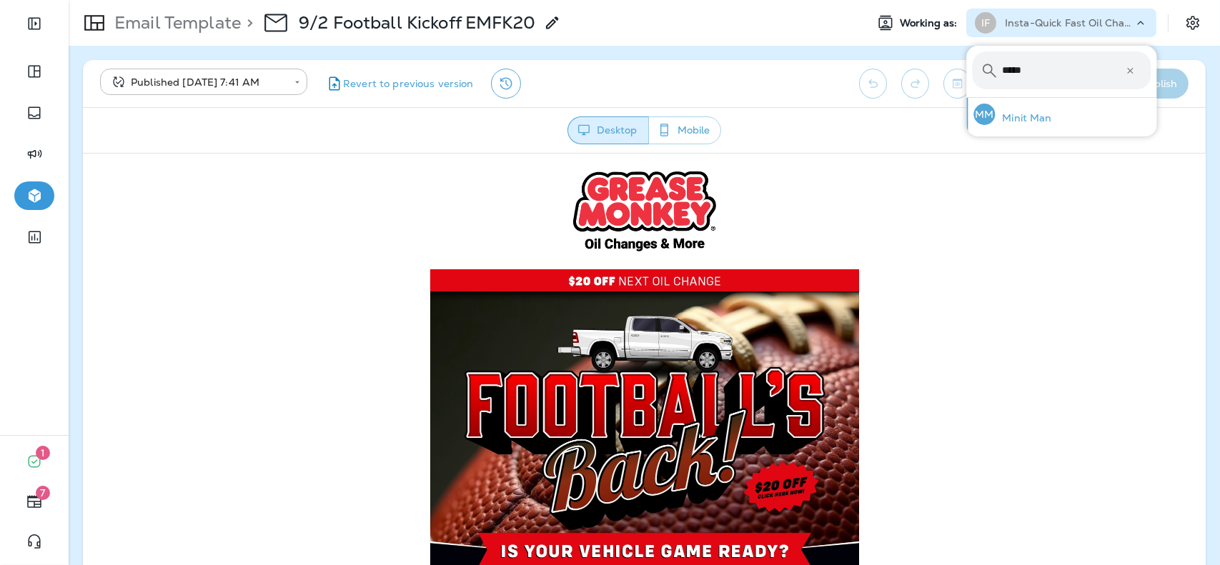
type input "*****"
click at [1018, 112] on p "Minit Man" at bounding box center [1023, 117] width 56 height 11
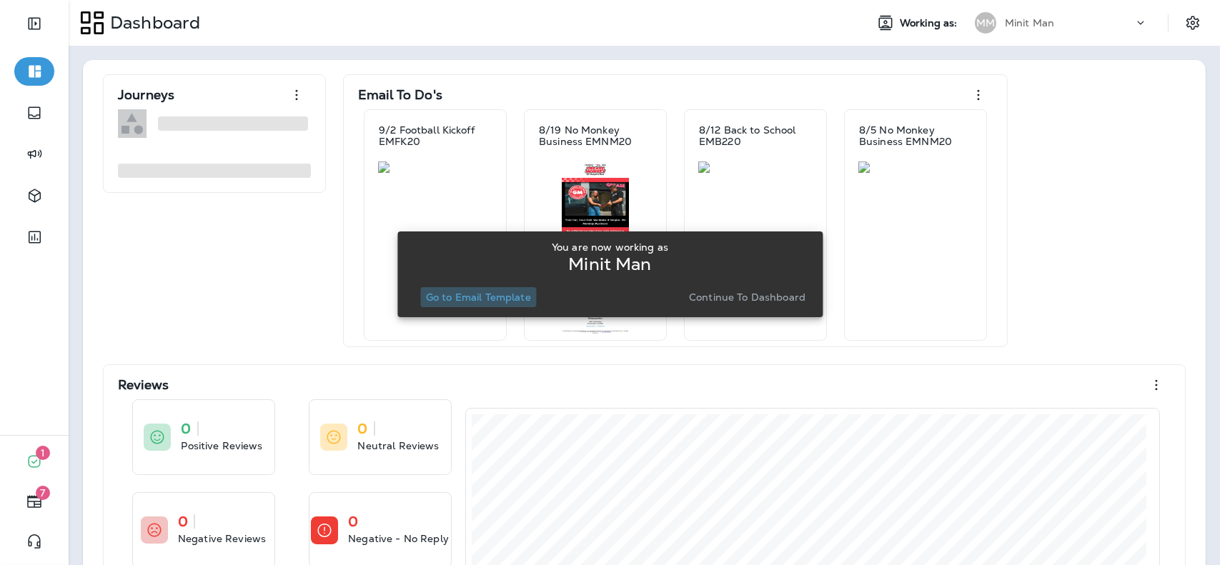
click at [468, 292] on p "Go to Email Template" at bounding box center [478, 297] width 105 height 11
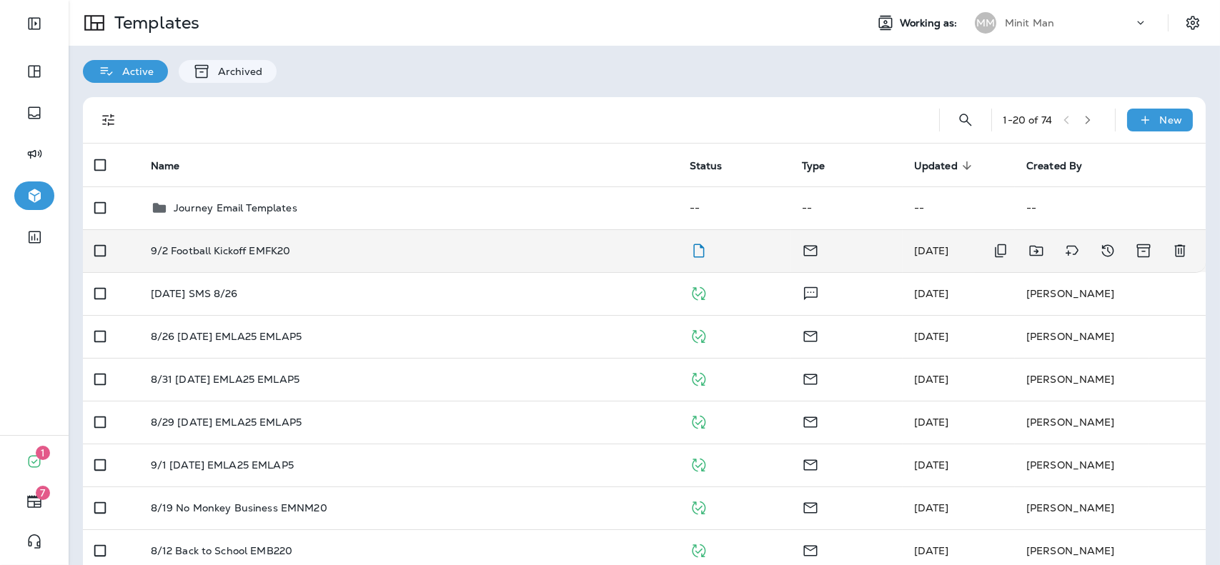
click at [612, 249] on div "9/2 Football Kickoff EMFK20" at bounding box center [409, 250] width 516 height 11
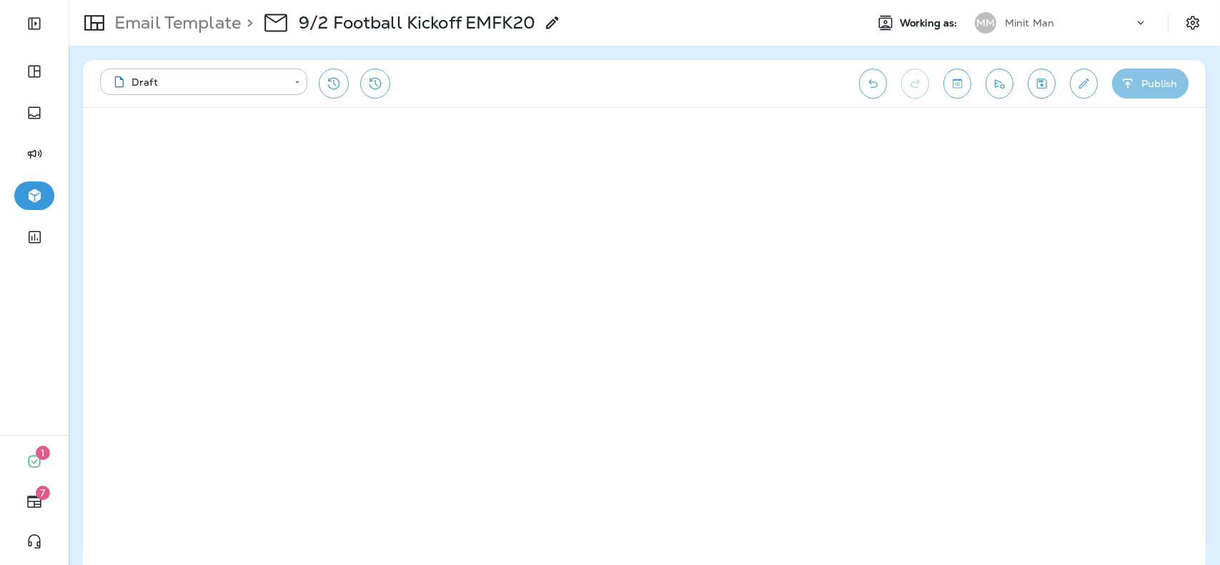
click at [1147, 81] on button "Publish" at bounding box center [1150, 84] width 76 height 30
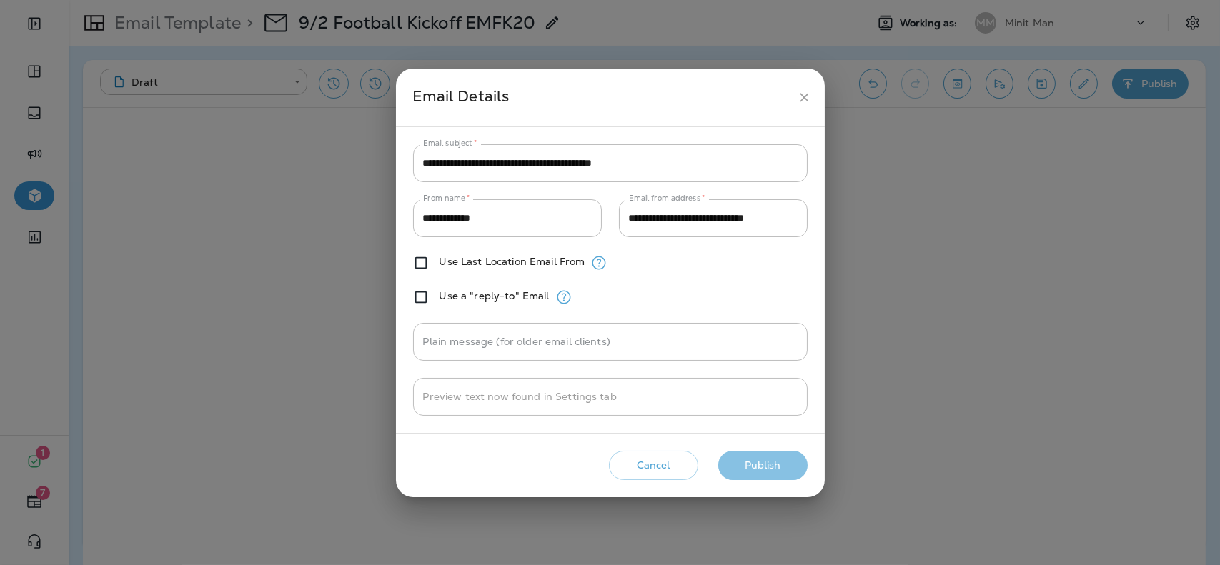
click at [763, 463] on button "Publish" at bounding box center [762, 465] width 89 height 29
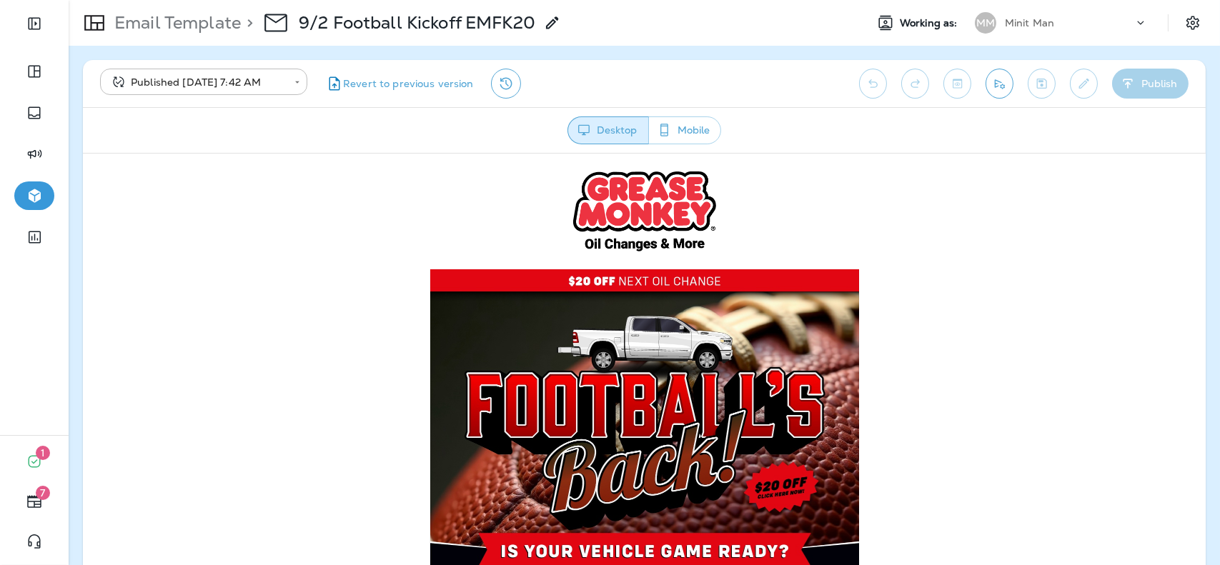
click at [1064, 18] on div "Minit Man" at bounding box center [1069, 22] width 129 height 21
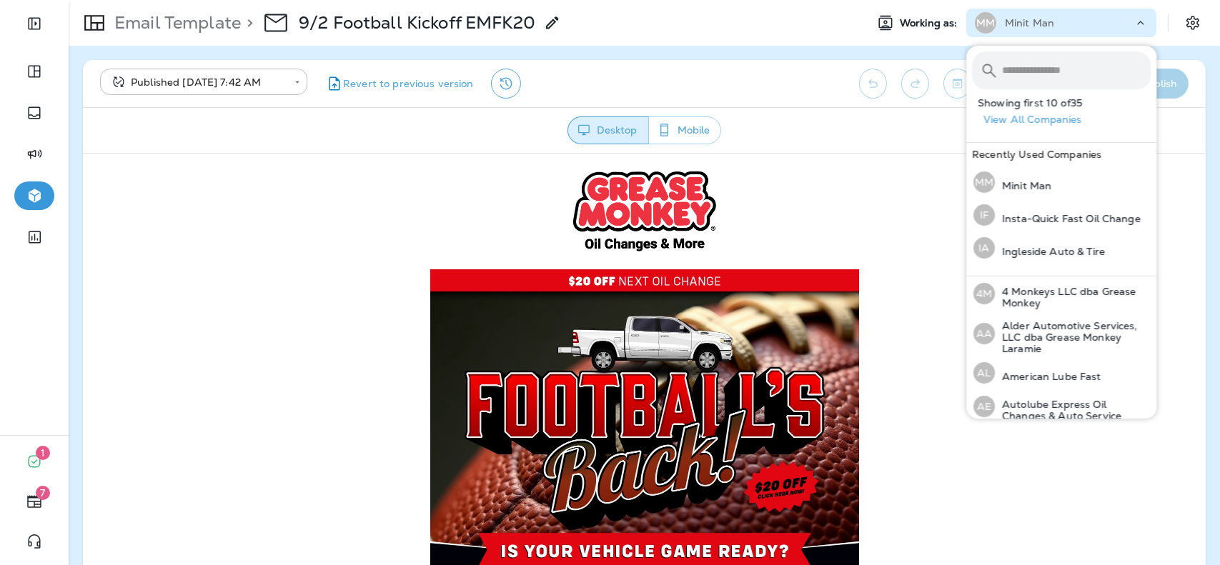
click at [1045, 56] on input "text" at bounding box center [1076, 70] width 149 height 38
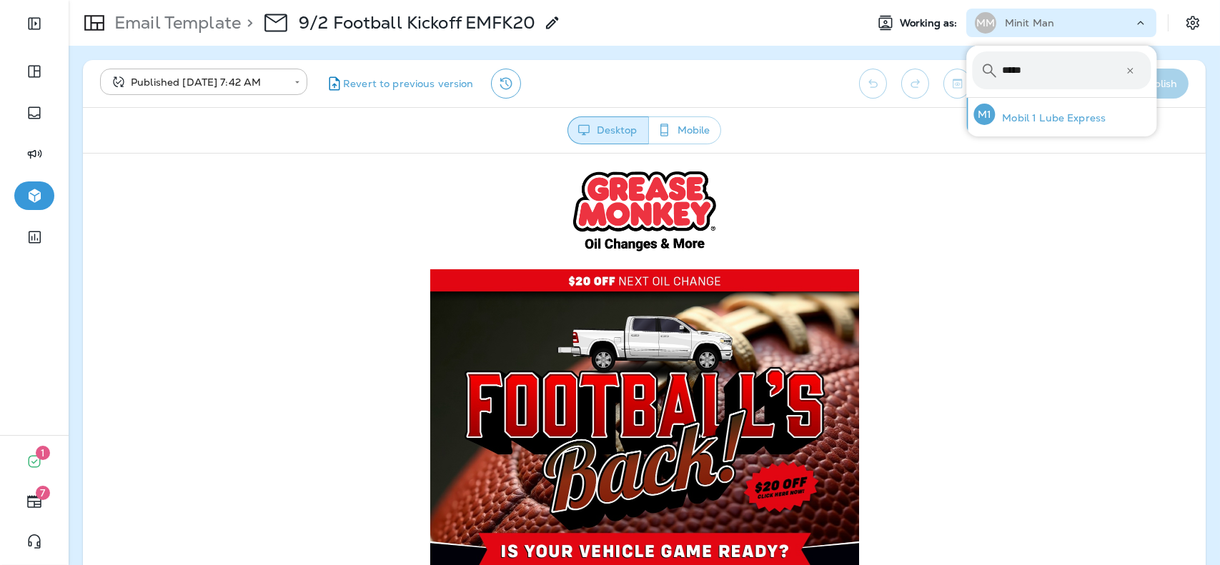
type input "*****"
click at [1027, 119] on p "Mobil 1 Lube Express" at bounding box center [1050, 117] width 111 height 11
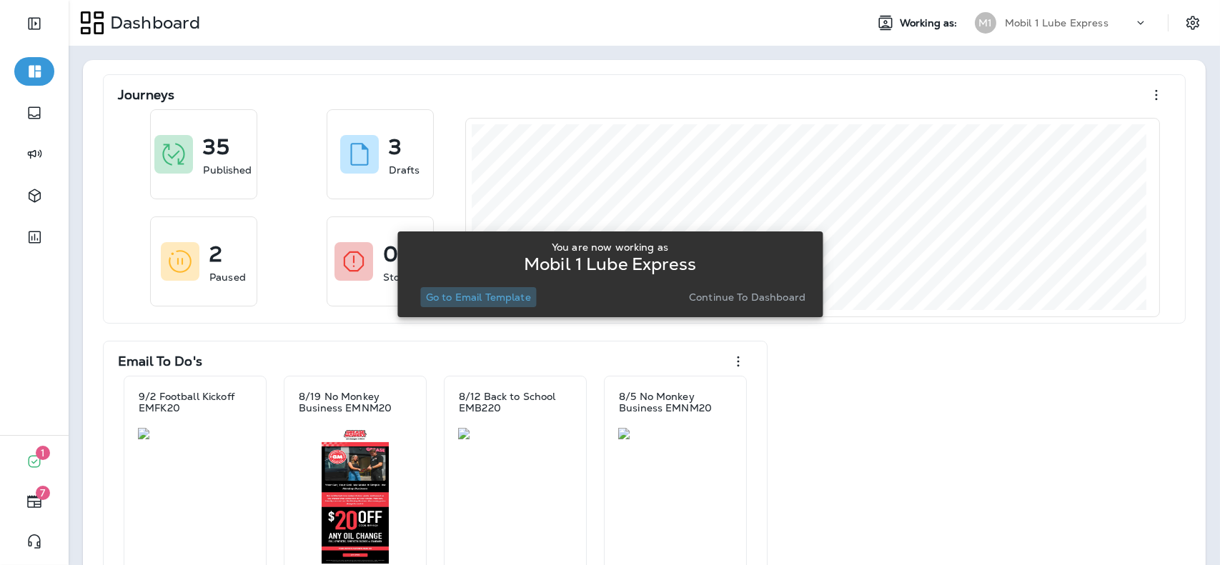
click at [510, 303] on p "Go to Email Template" at bounding box center [478, 297] width 105 height 11
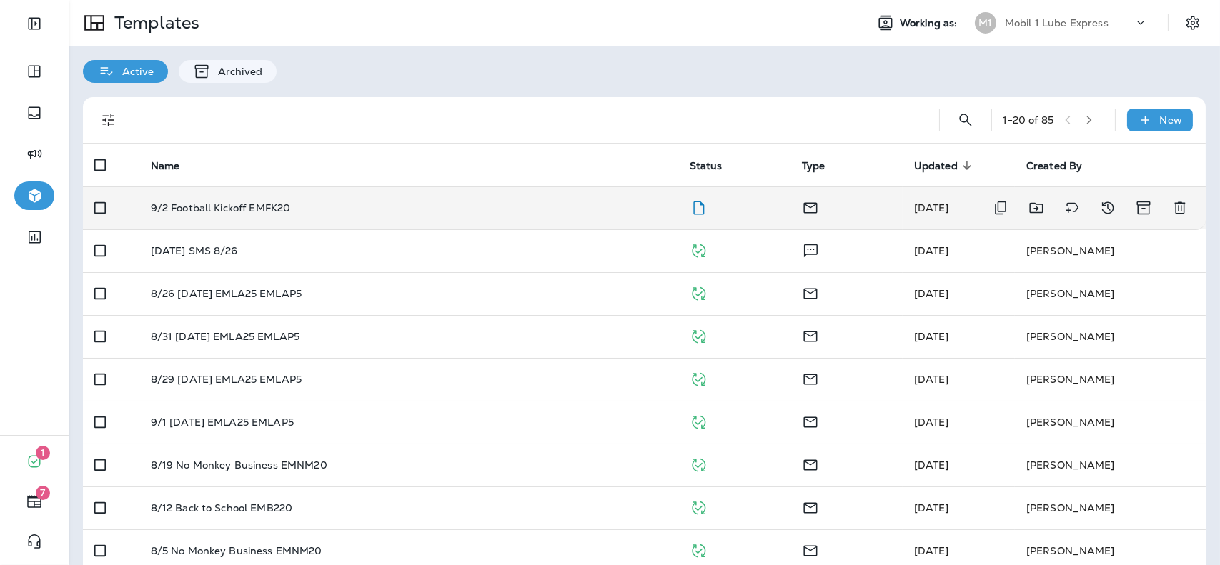
click at [609, 217] on td "9/2 Football Kickoff EMFK20" at bounding box center [408, 208] width 539 height 43
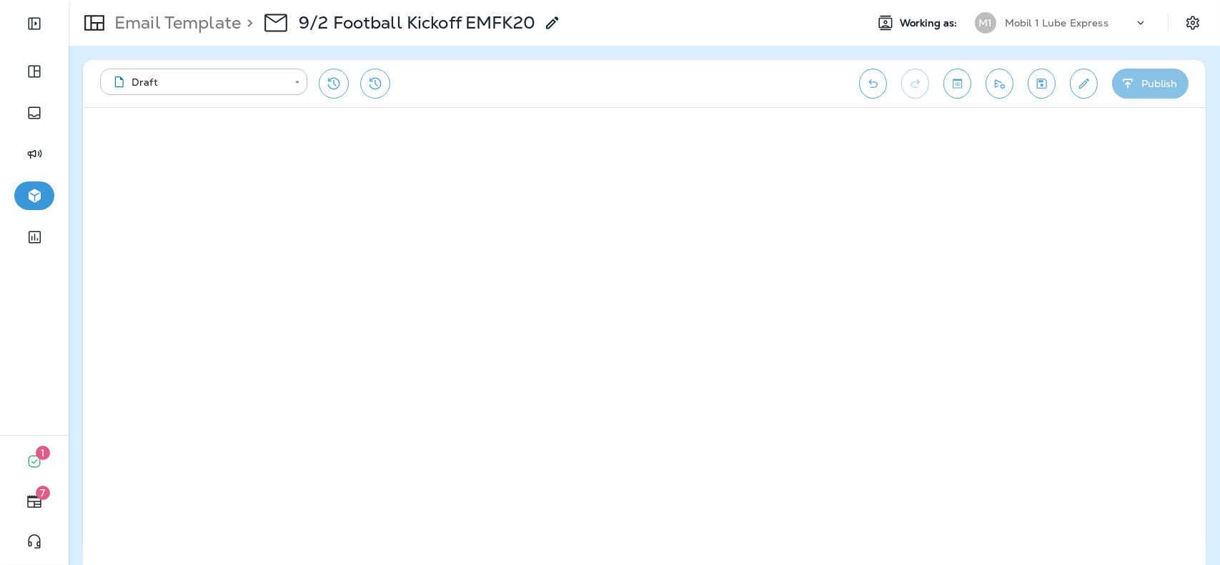
click at [1138, 93] on button "Publish" at bounding box center [1150, 84] width 76 height 30
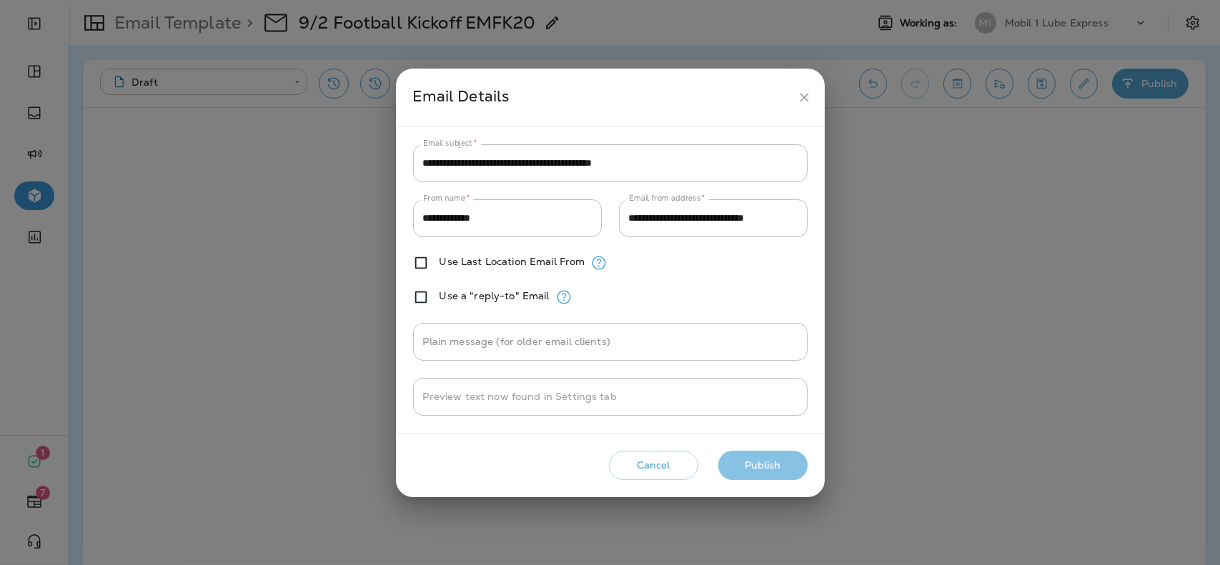
click at [761, 465] on button "Publish" at bounding box center [762, 465] width 89 height 29
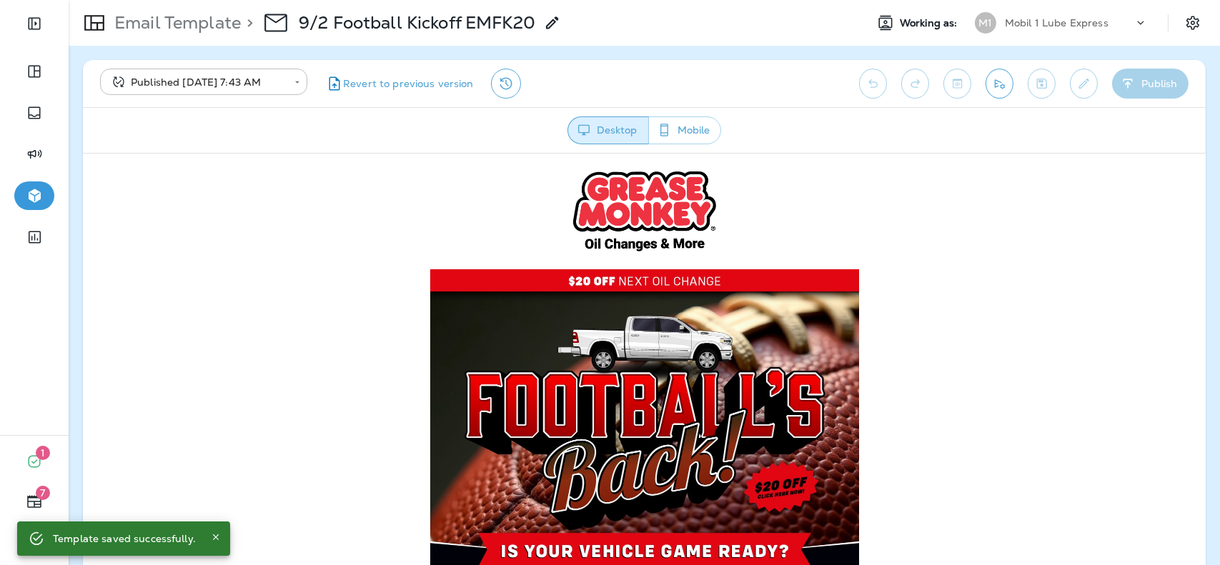
click at [1069, 23] on p "Mobil 1 Lube Express" at bounding box center [1057, 22] width 104 height 11
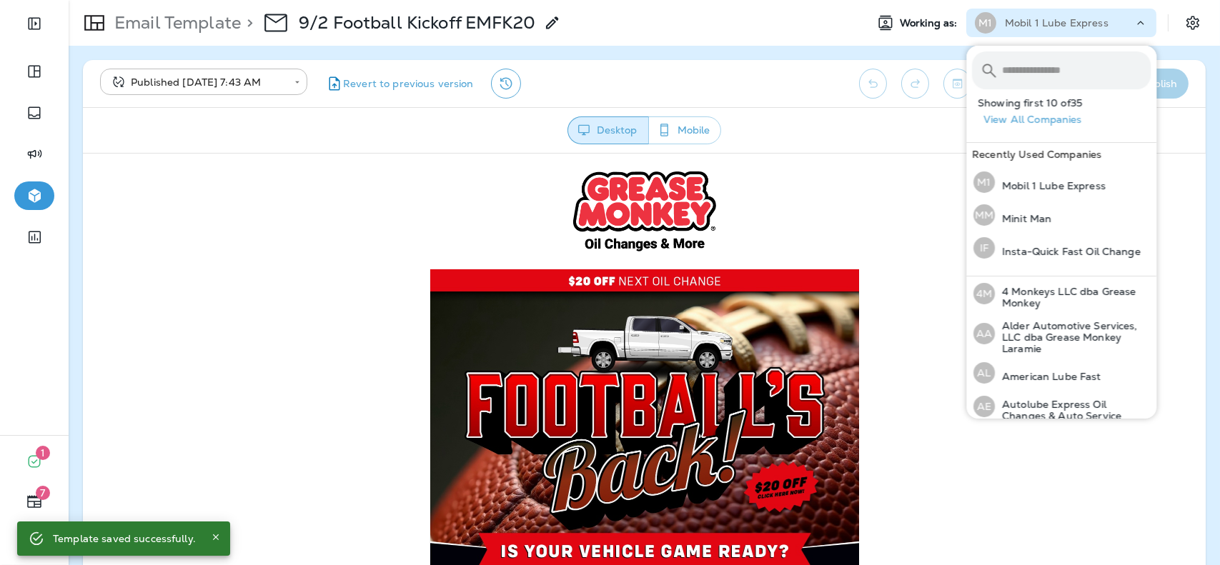
click at [1069, 66] on input "text" at bounding box center [1076, 70] width 149 height 38
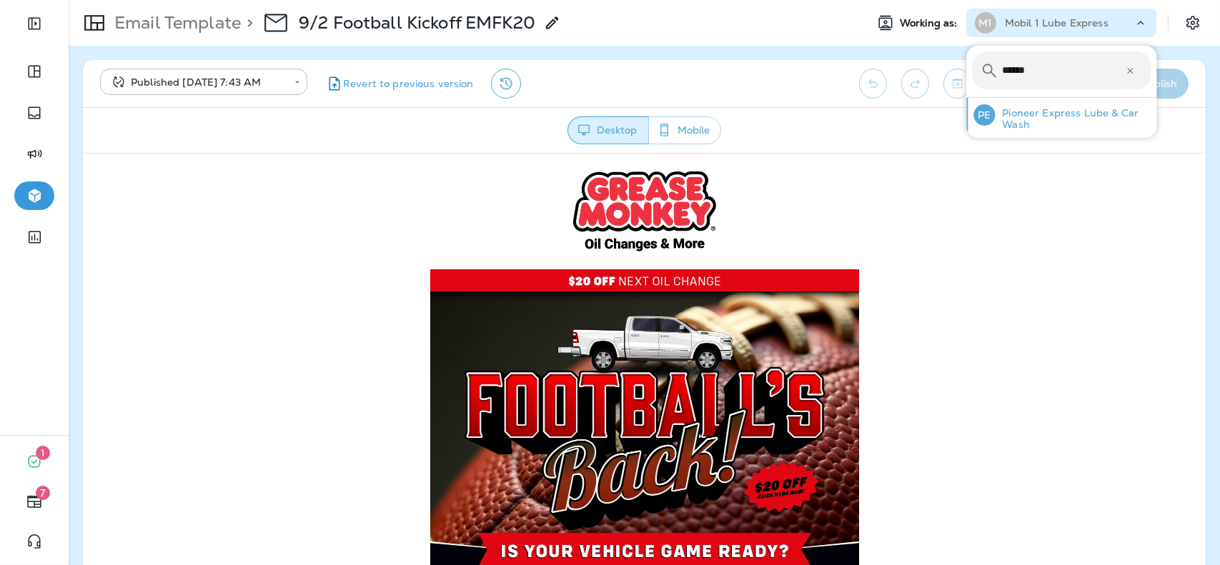
type input "******"
click at [1065, 109] on p "Pioneer Express Lube & Car Wash" at bounding box center [1073, 118] width 156 height 23
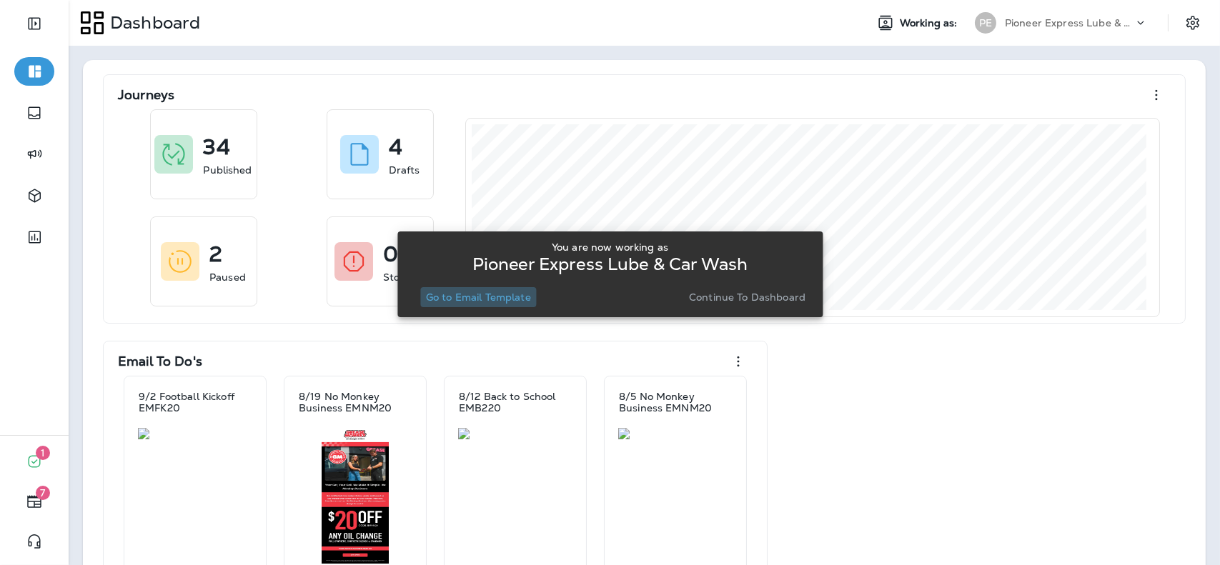
click at [513, 295] on p "Go to Email Template" at bounding box center [478, 297] width 105 height 11
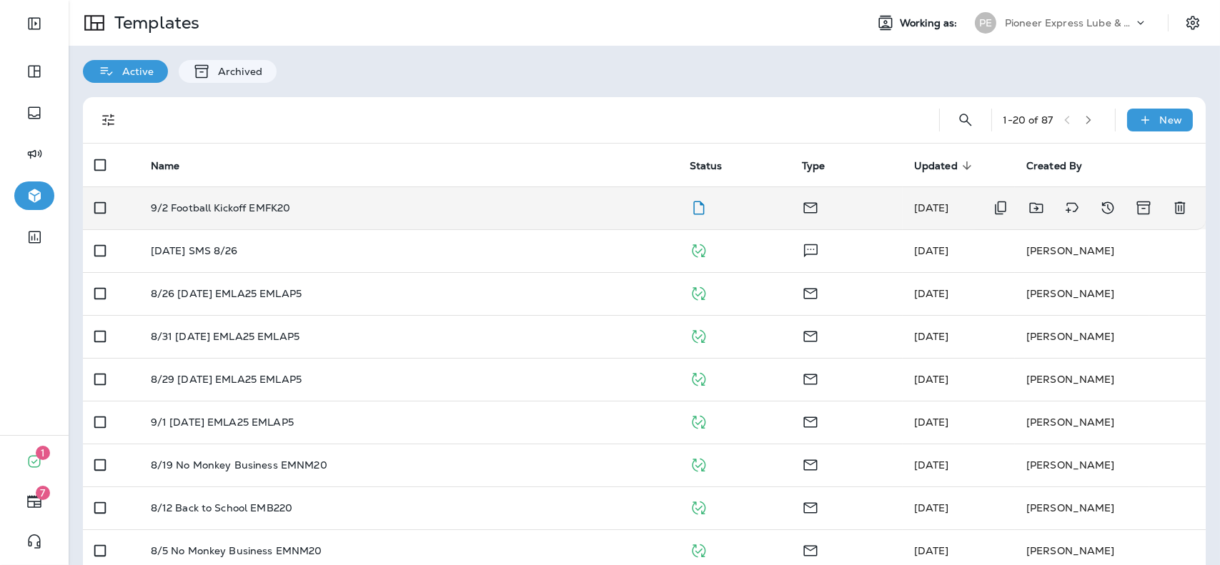
click at [549, 217] on td "9/2 Football Kickoff EMFK20" at bounding box center [408, 208] width 539 height 43
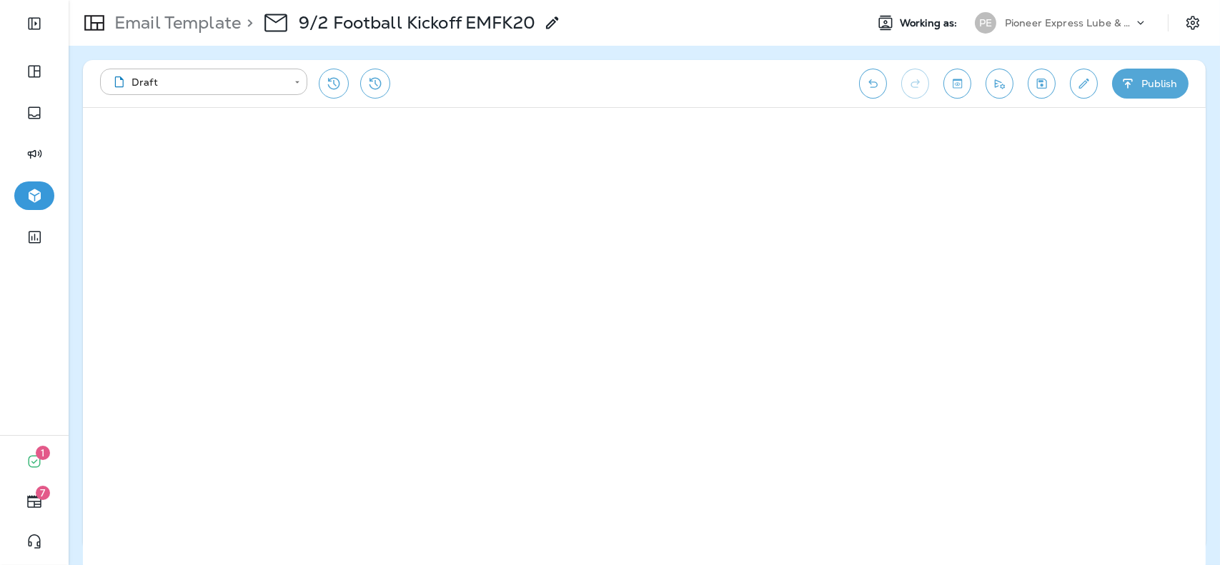
click at [680, 107] on div at bounding box center [644, 340] width 1123 height 467
click at [1158, 74] on button "Publish" at bounding box center [1150, 84] width 76 height 30
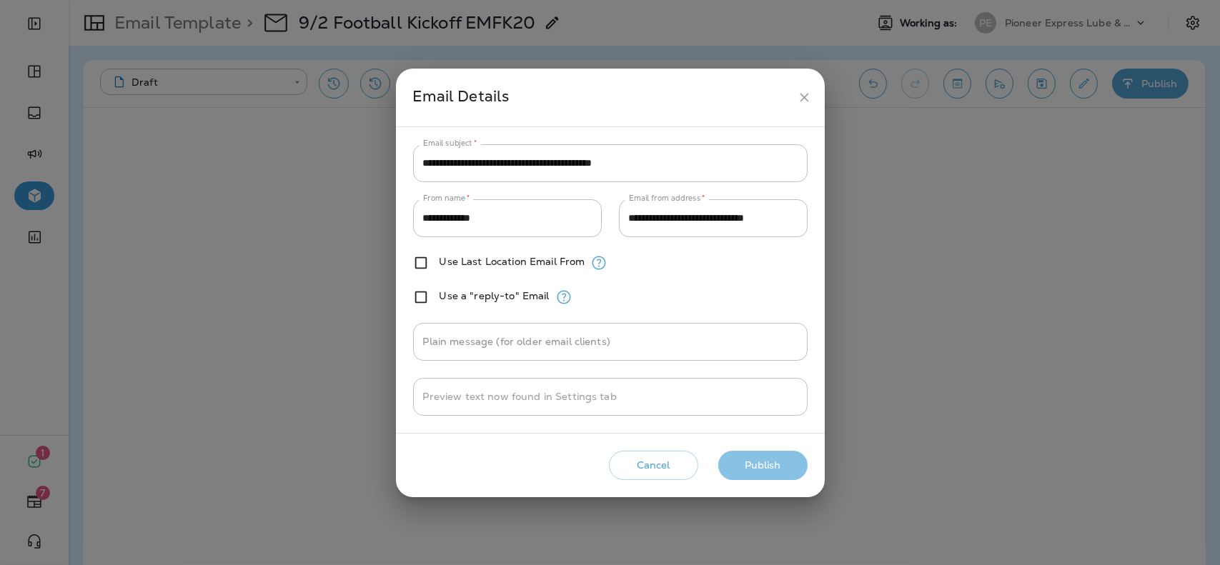
click at [781, 468] on button "Publish" at bounding box center [762, 465] width 89 height 29
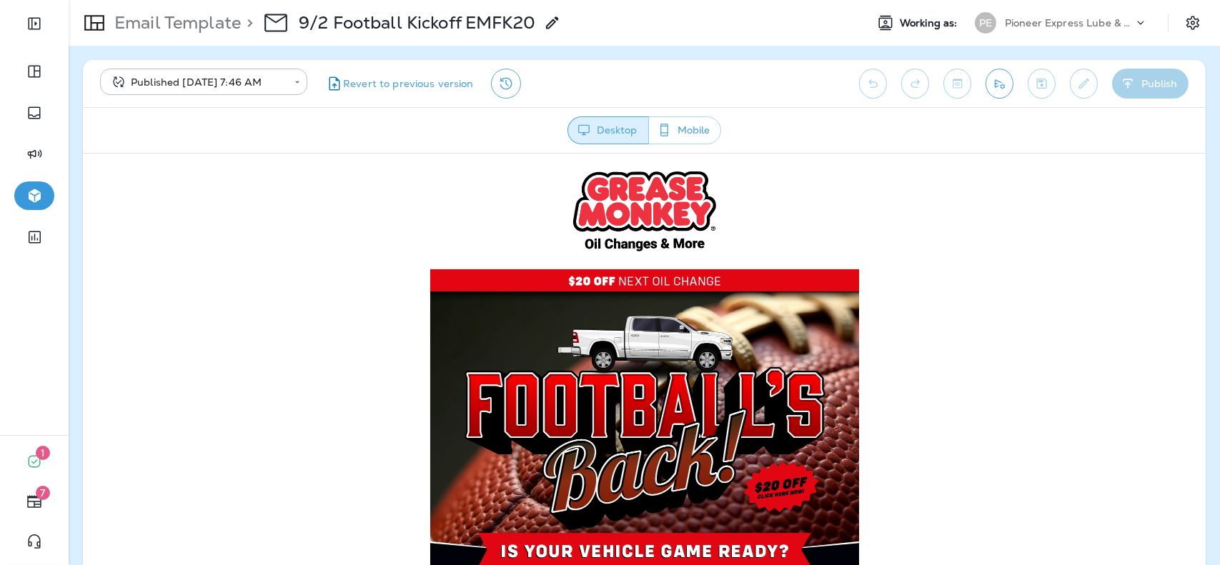
click at [1099, 17] on p "Pioneer Express Lube & Car Wash" at bounding box center [1069, 22] width 129 height 11
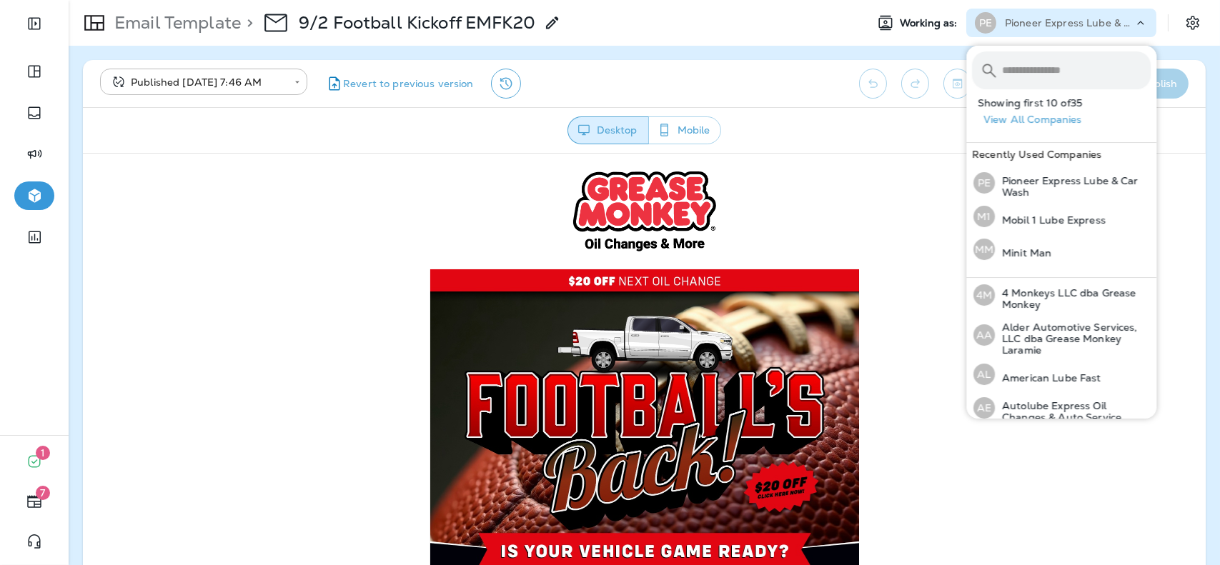
click at [1086, 56] on input "text" at bounding box center [1076, 70] width 149 height 38
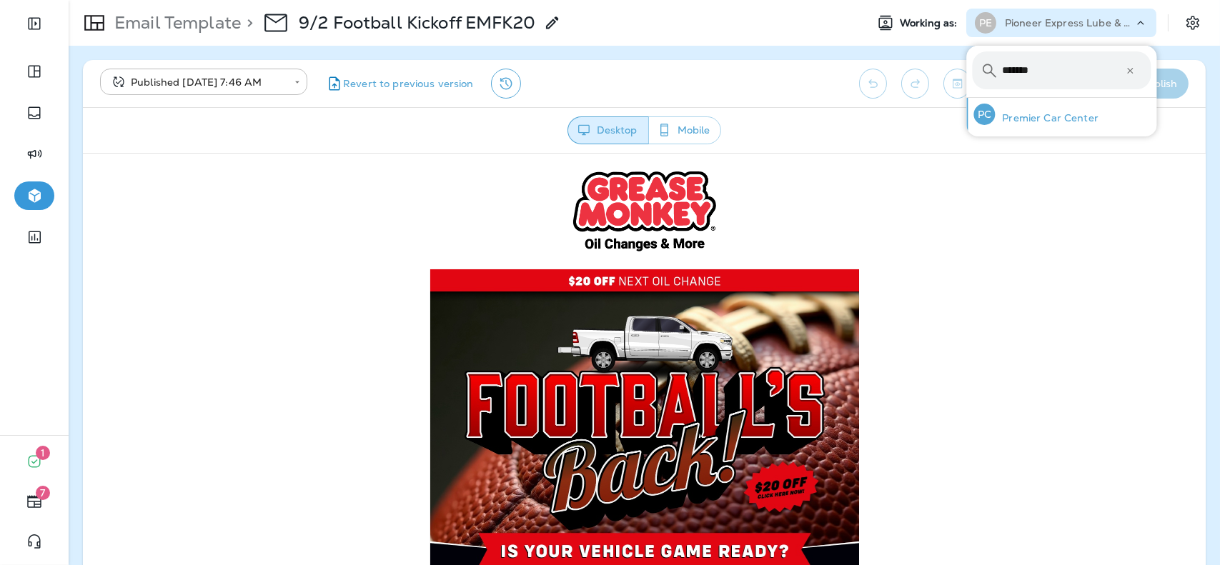
type input "*******"
click at [1052, 112] on p "Premier Car Center" at bounding box center [1047, 117] width 104 height 11
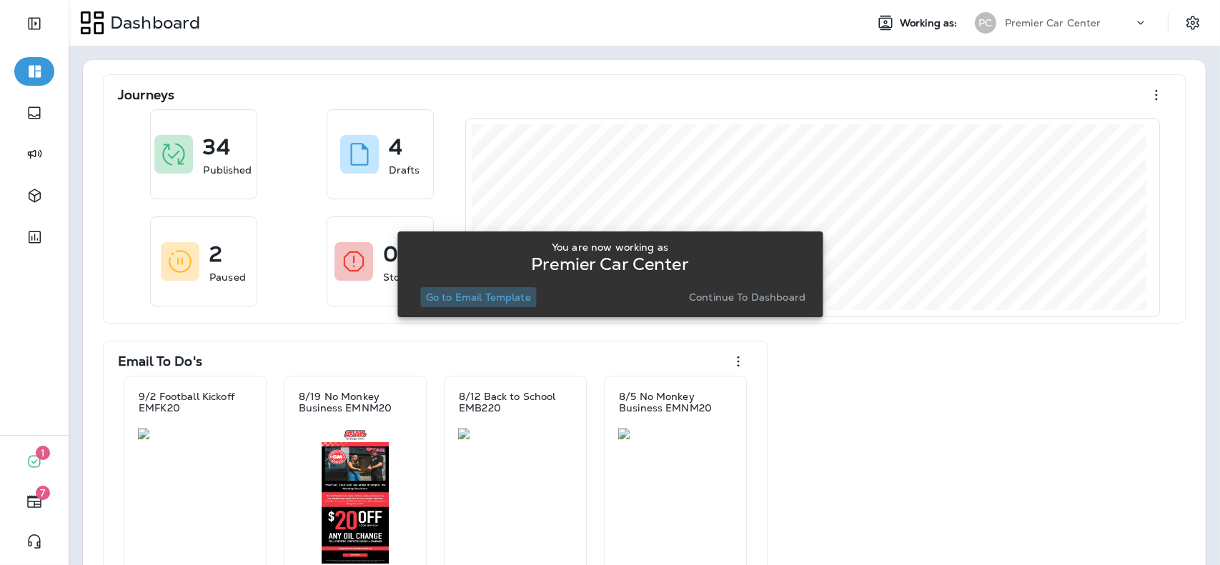
click at [508, 302] on p "Go to Email Template" at bounding box center [478, 297] width 105 height 11
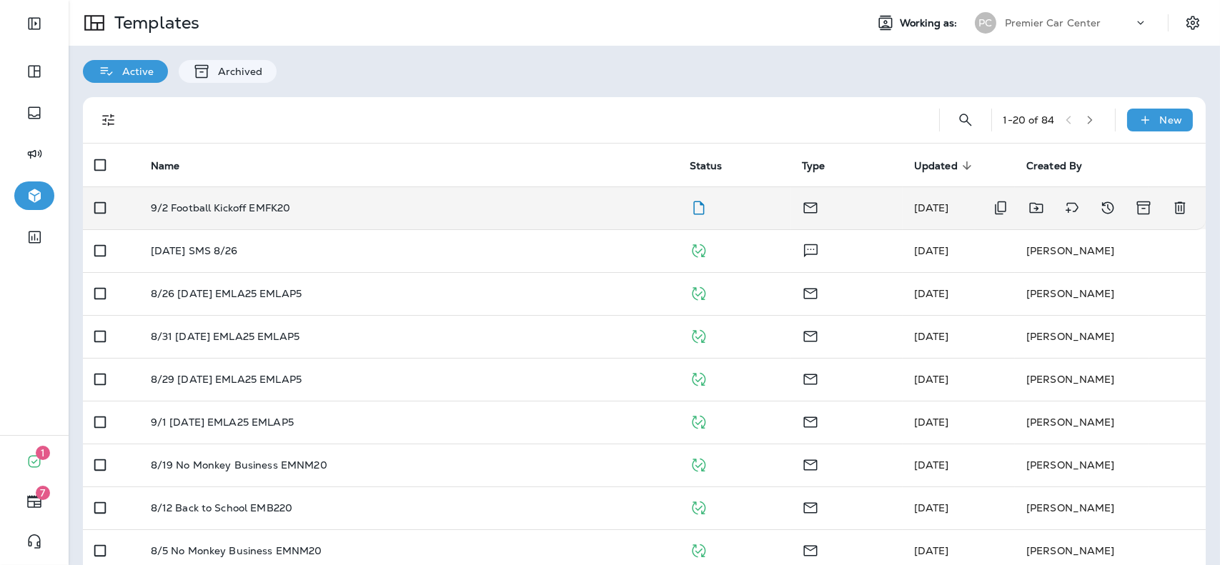
click at [613, 196] on td "9/2 Football Kickoff EMFK20" at bounding box center [408, 208] width 539 height 43
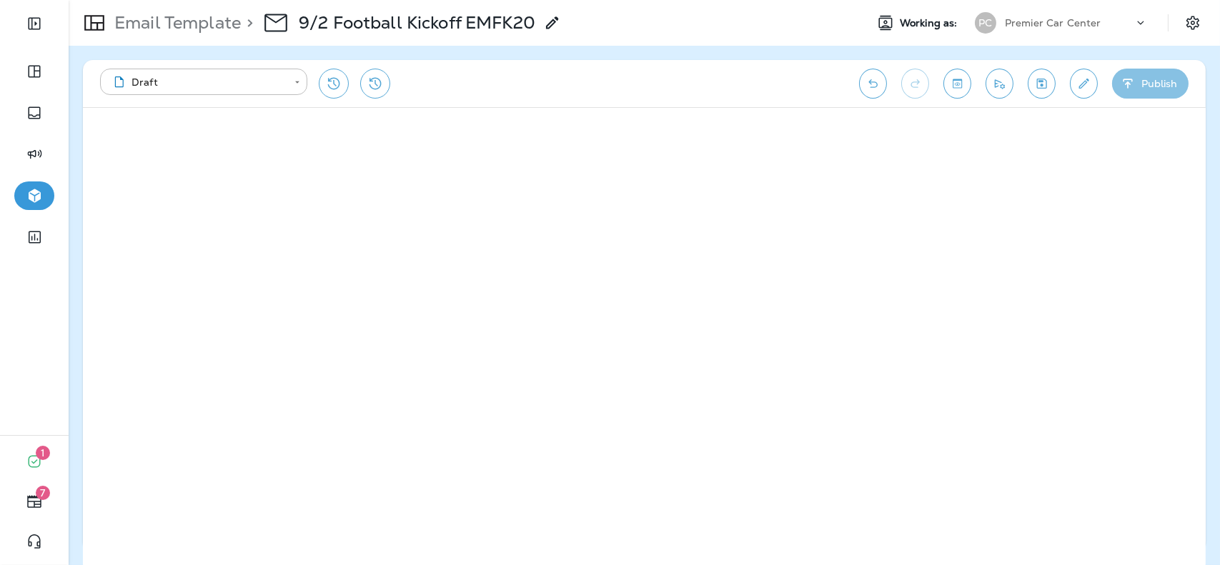
click at [1170, 73] on button "Publish" at bounding box center [1150, 84] width 76 height 30
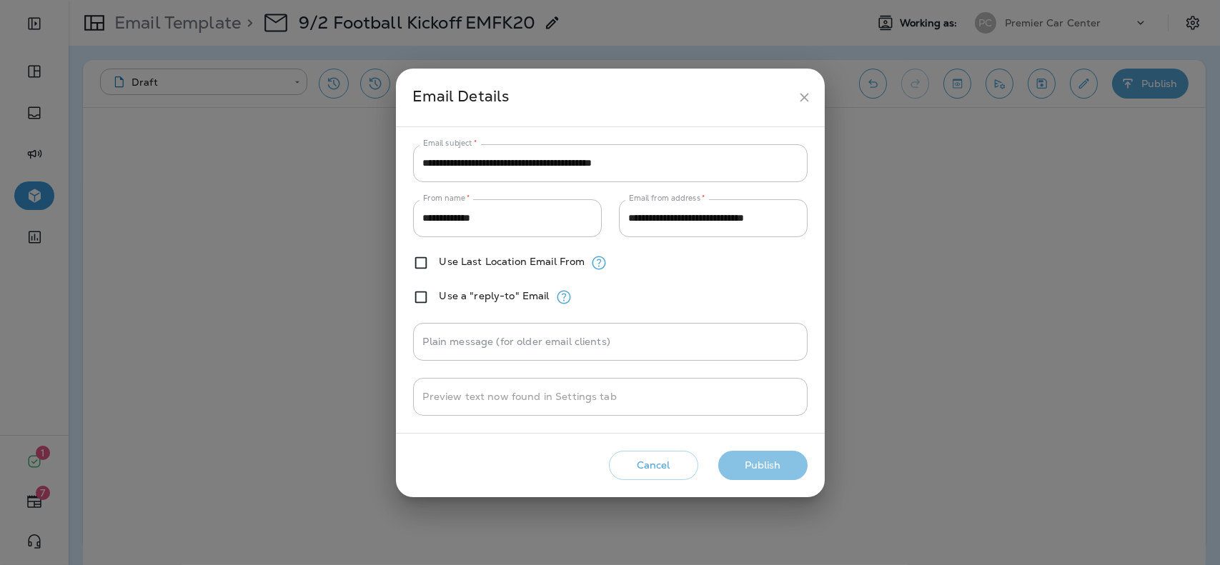
click at [735, 451] on button "Publish" at bounding box center [762, 465] width 89 height 29
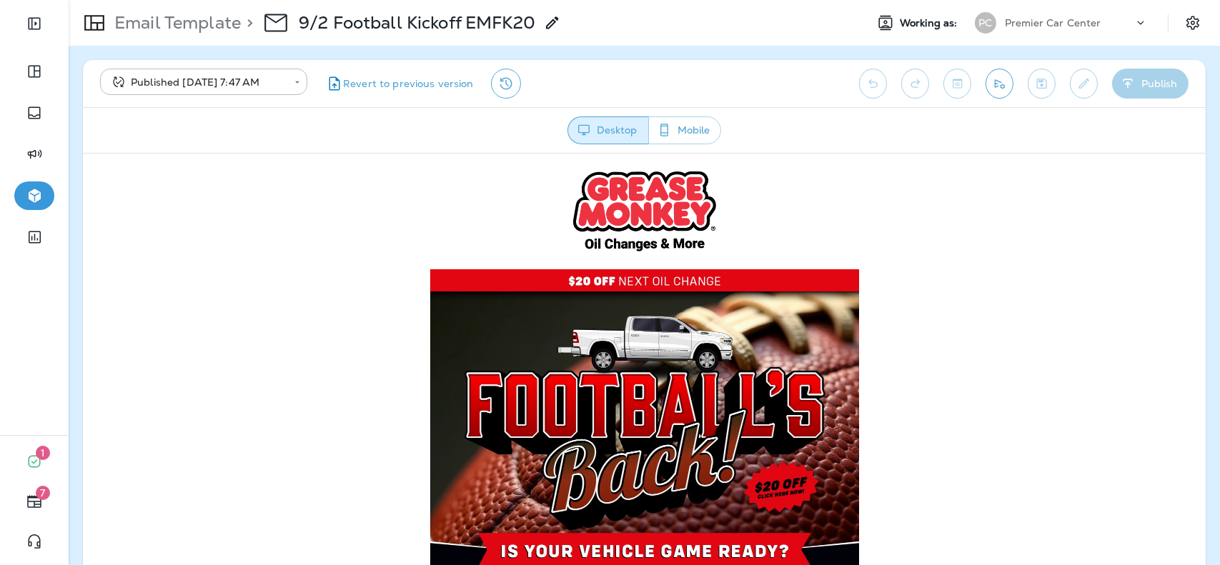
drag, startPoint x: 818, startPoint y: 604, endPoint x: 735, endPoint y: 452, distance: 173.4
click at [735, 452] on img at bounding box center [644, 425] width 429 height 312
click at [214, 34] on div "Email Template > 9/2 Football Kickoff EMFK20" at bounding box center [315, 23] width 493 height 40
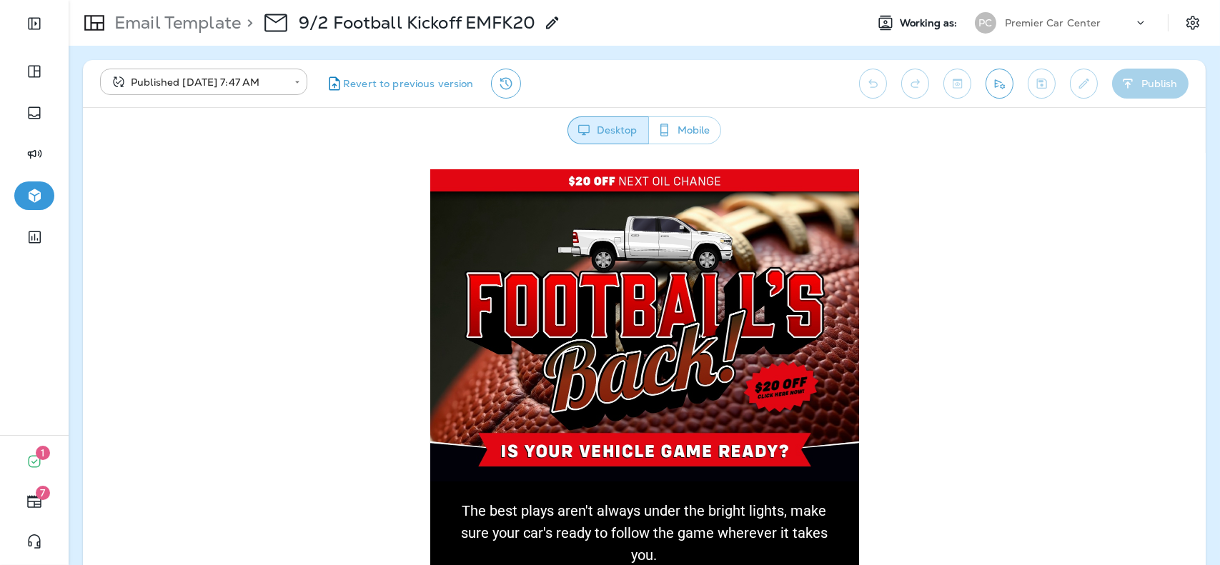
scroll to position [102, 0]
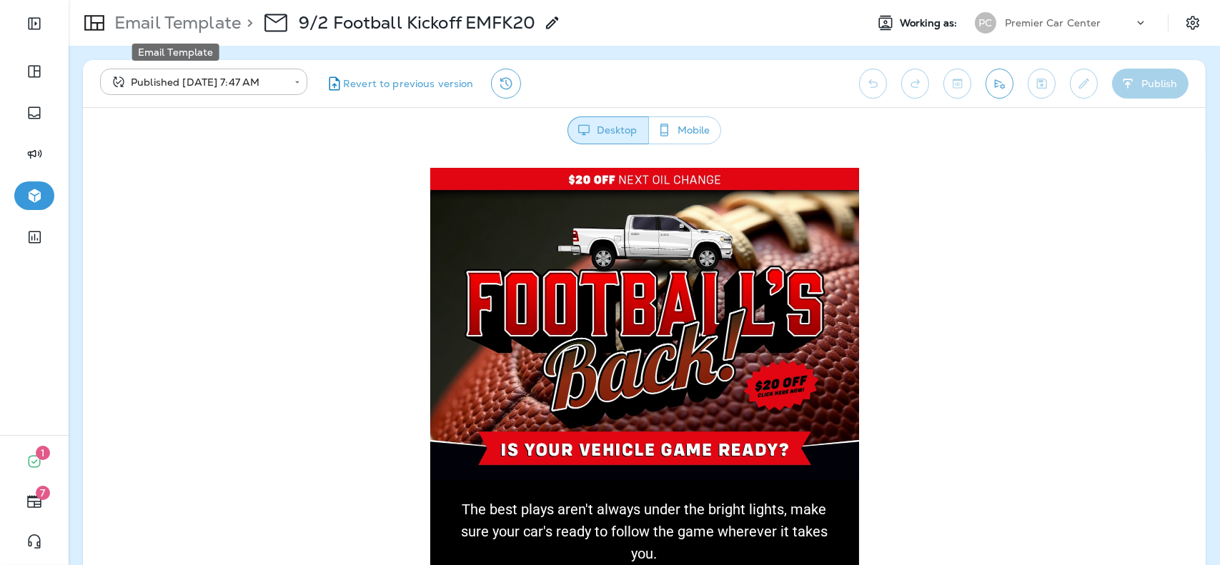
click at [199, 29] on p "Email Template" at bounding box center [175, 22] width 132 height 21
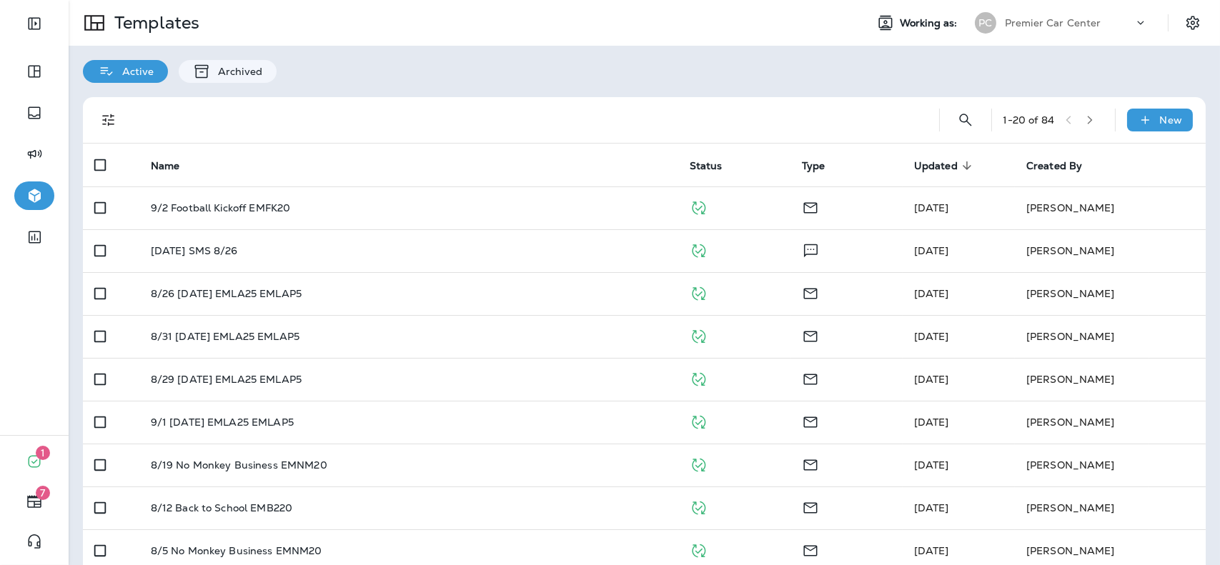
click at [1050, 16] on div "Premier Car Center" at bounding box center [1069, 22] width 129 height 21
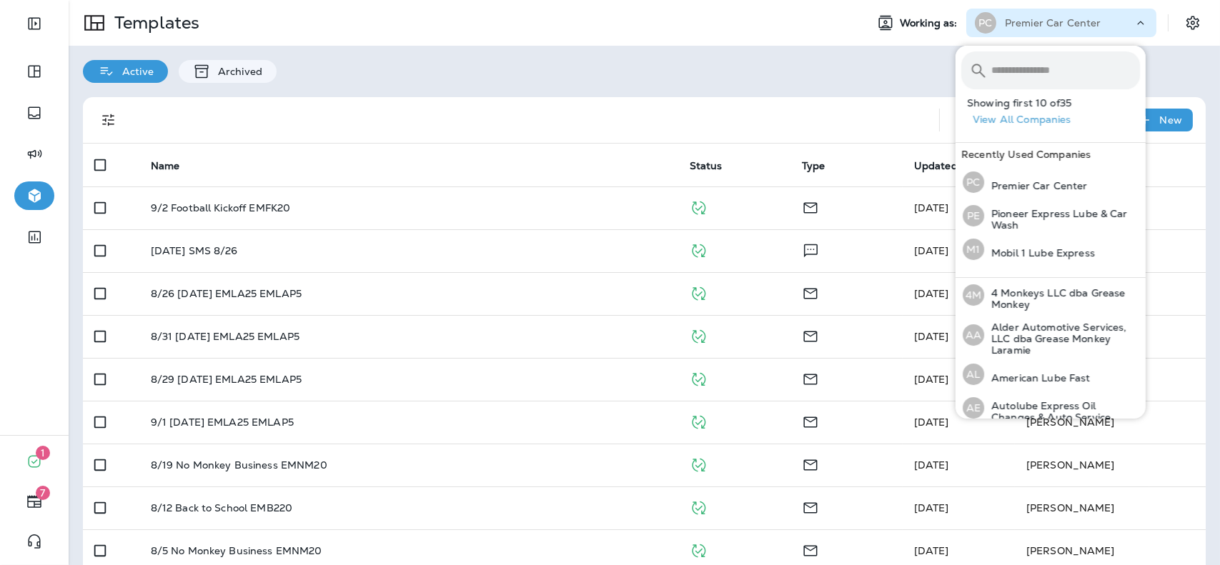
click at [1041, 66] on input "text" at bounding box center [1066, 70] width 149 height 38
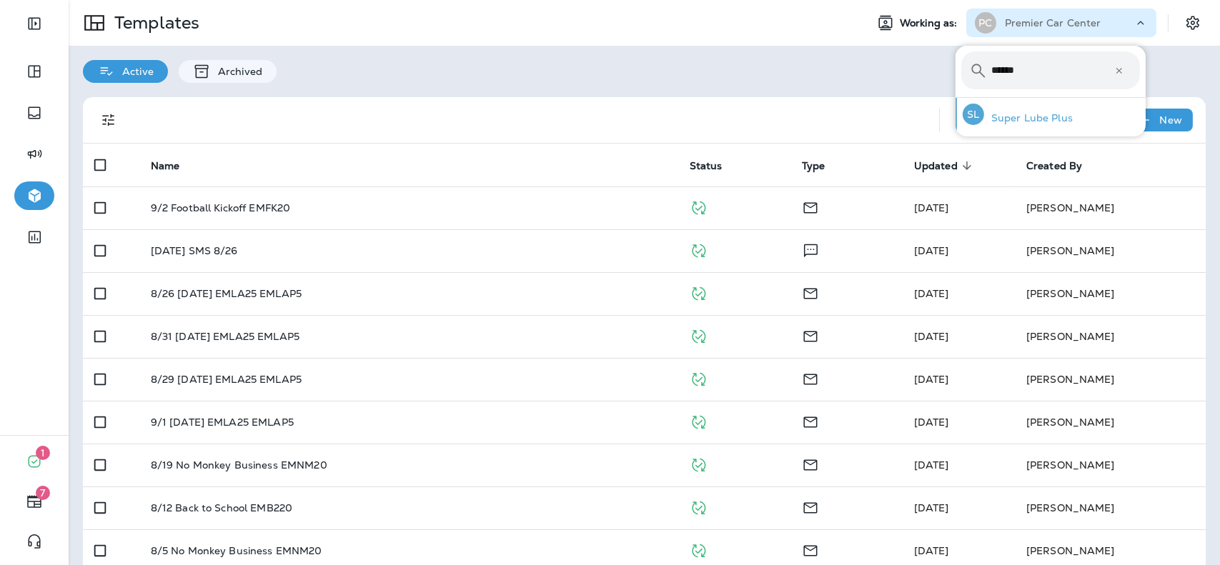
type input "*****"
click at [1041, 112] on p "Super Lube Plus" at bounding box center [1028, 117] width 89 height 11
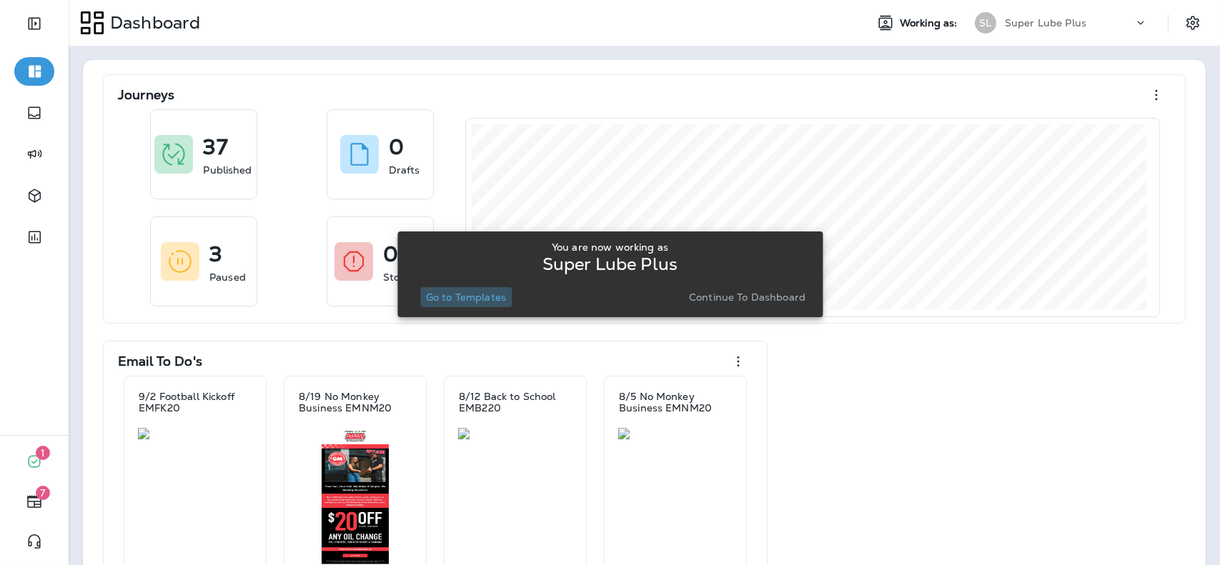
click at [478, 295] on p "Go to Templates" at bounding box center [466, 297] width 80 height 11
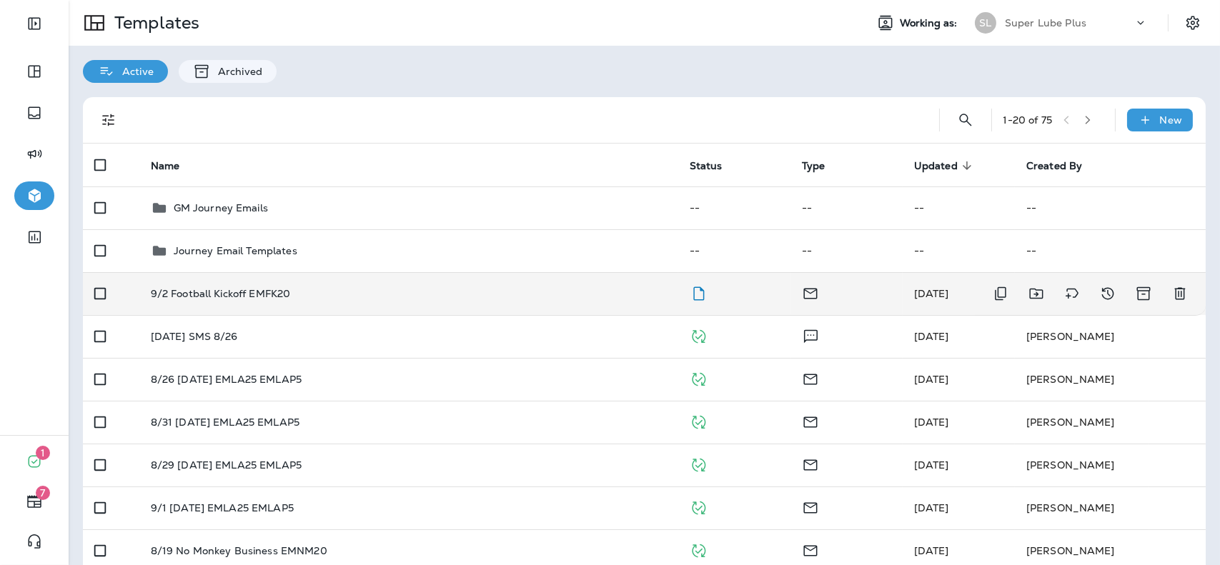
click at [508, 305] on td "9/2 Football Kickoff EMFK20" at bounding box center [408, 293] width 539 height 43
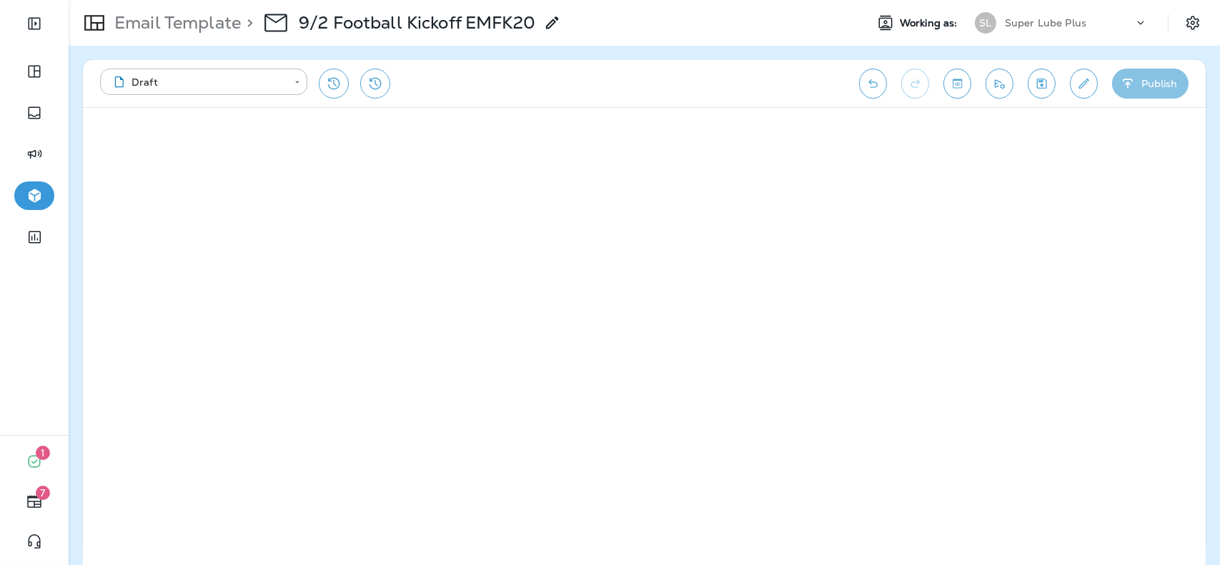
click at [1147, 85] on button "Publish" at bounding box center [1150, 84] width 76 height 30
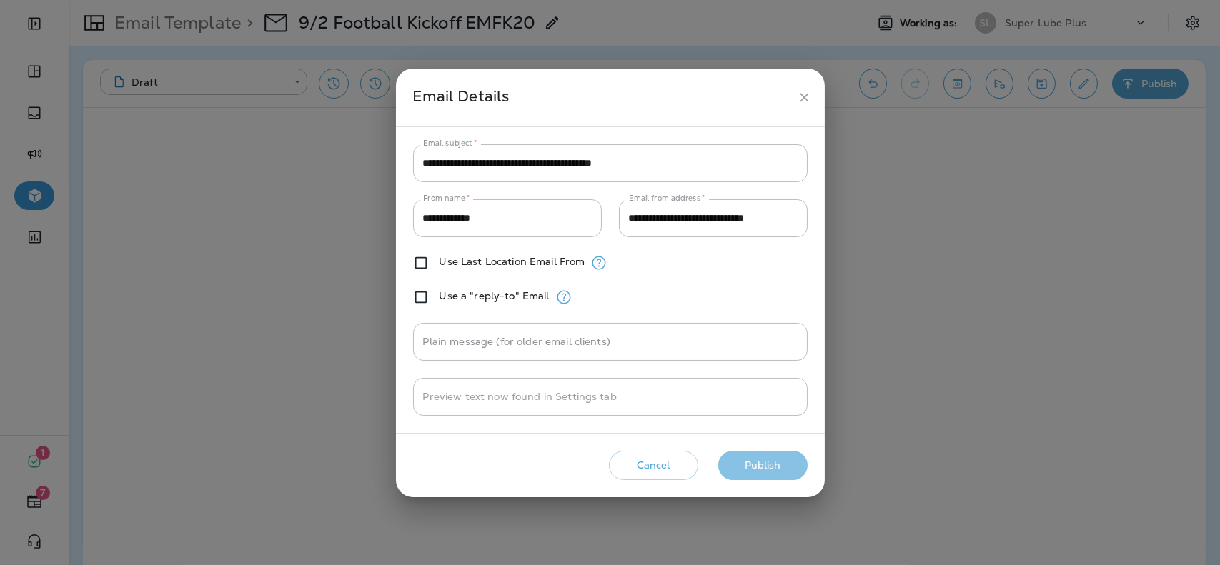
click at [772, 460] on button "Publish" at bounding box center [762, 465] width 89 height 29
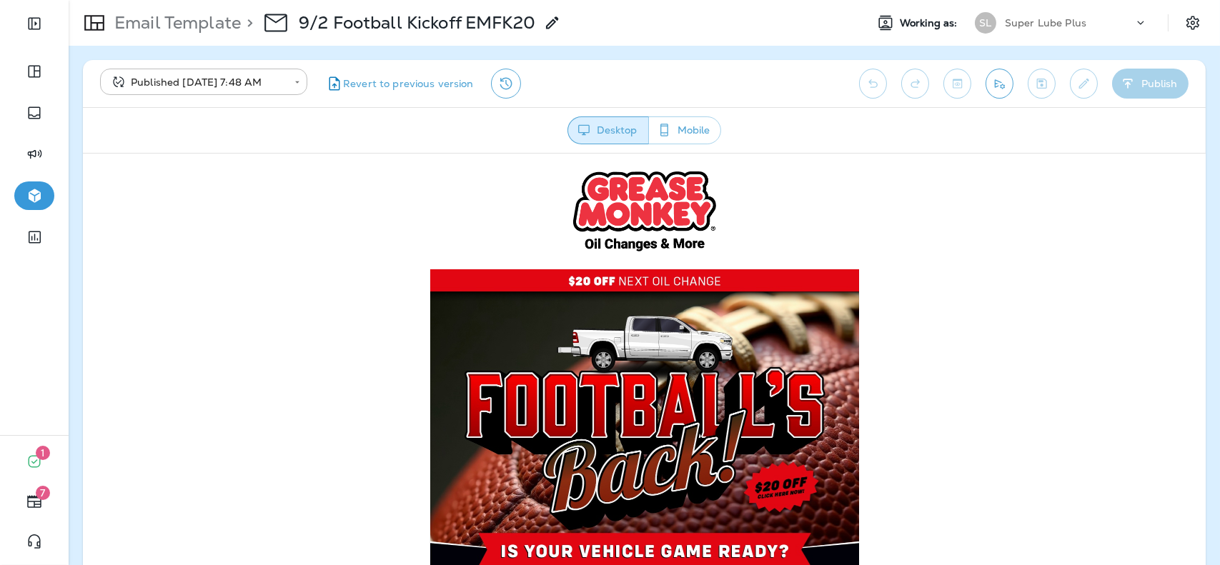
click at [1051, 25] on p "Super Lube Plus" at bounding box center [1045, 22] width 81 height 11
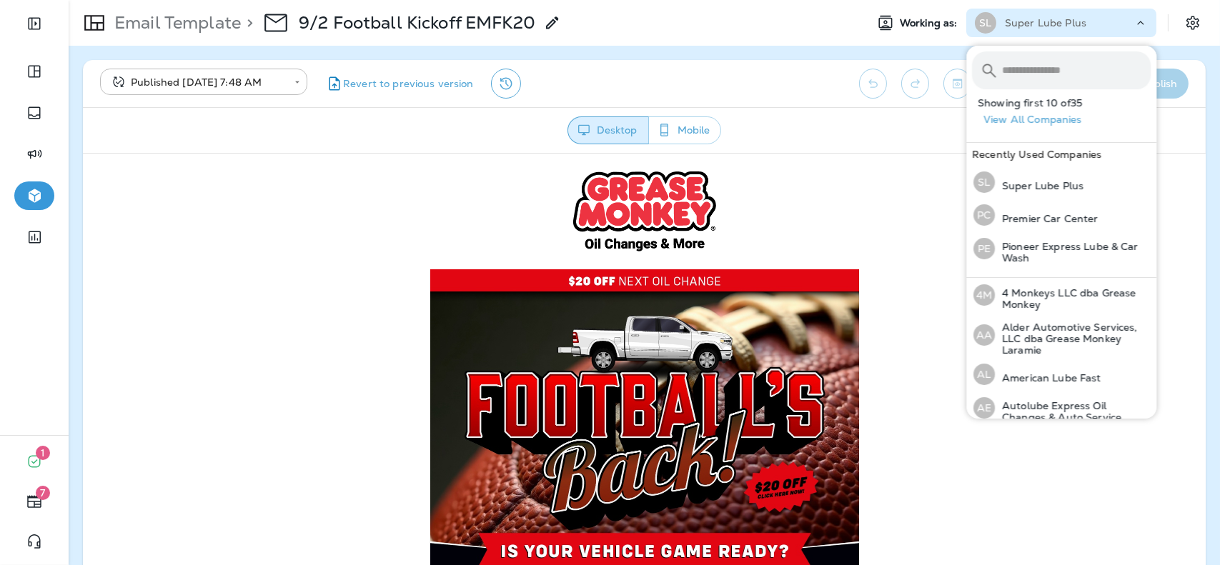
click at [1047, 56] on input "text" at bounding box center [1076, 70] width 149 height 38
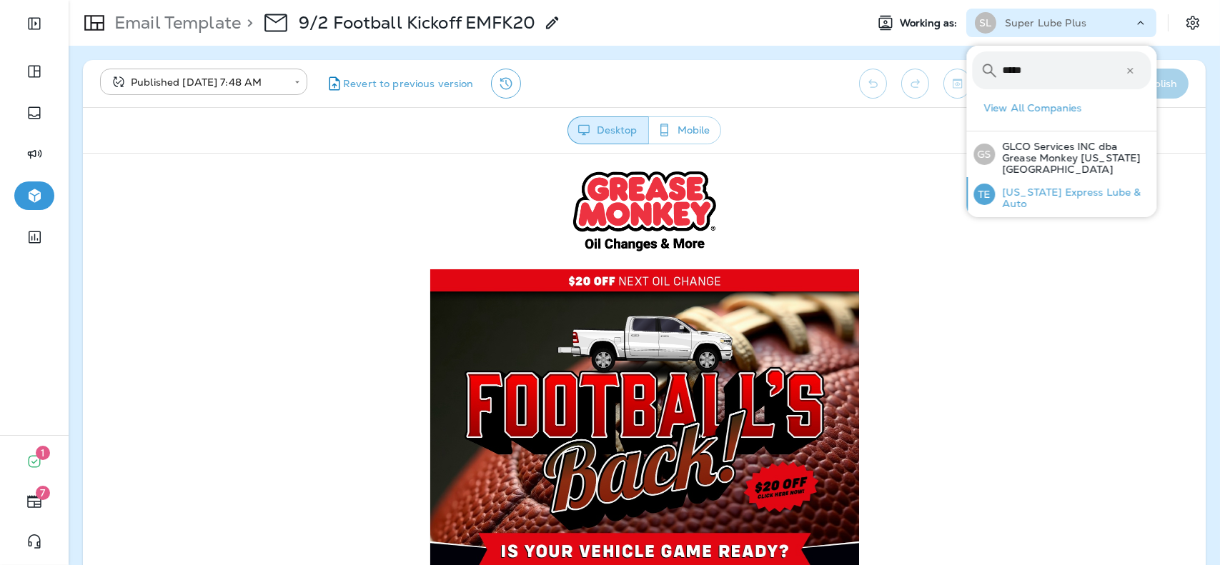
type input "*****"
click at [1017, 187] on p "[US_STATE] Express Lube & Auto" at bounding box center [1073, 198] width 156 height 23
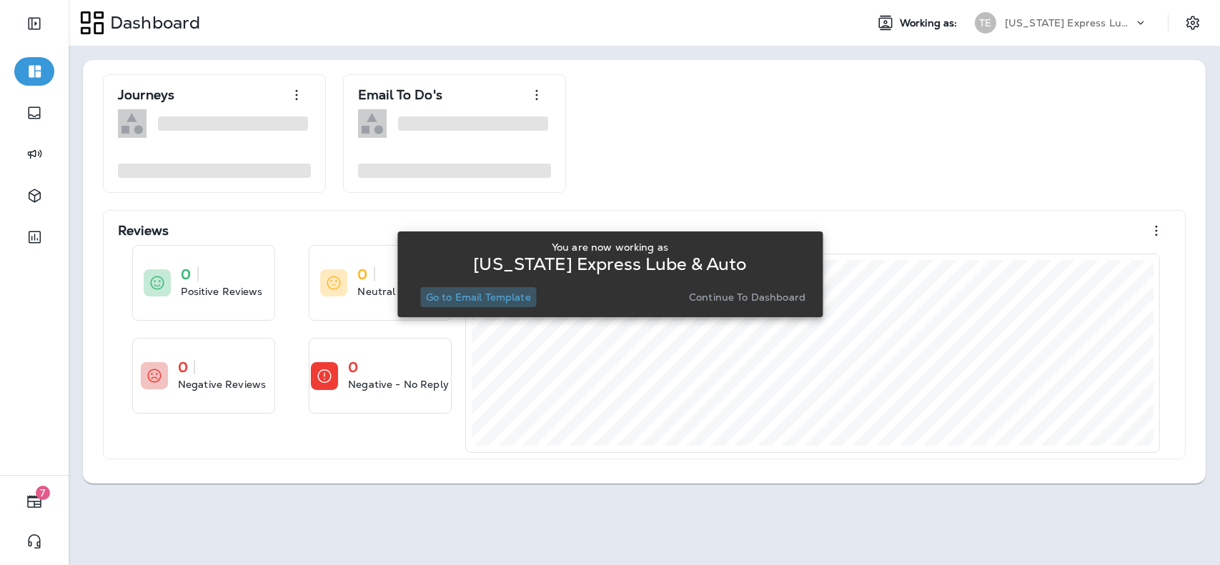
click at [528, 292] on p "Go to Email Template" at bounding box center [478, 297] width 105 height 11
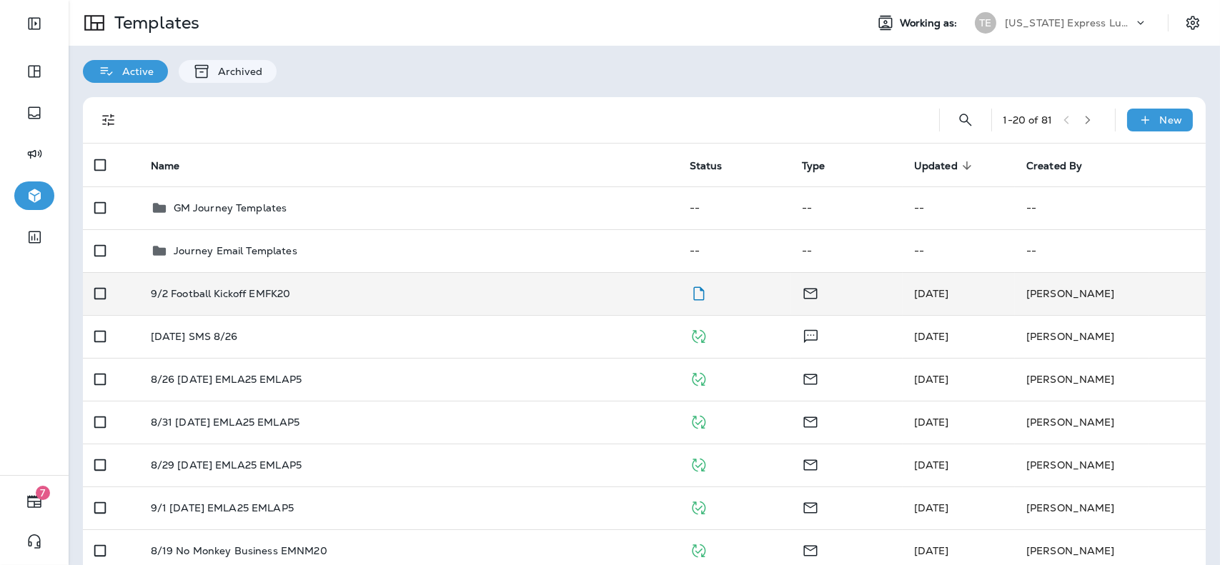
click at [567, 304] on td "9/2 Football Kickoff EMFK20" at bounding box center [408, 293] width 539 height 43
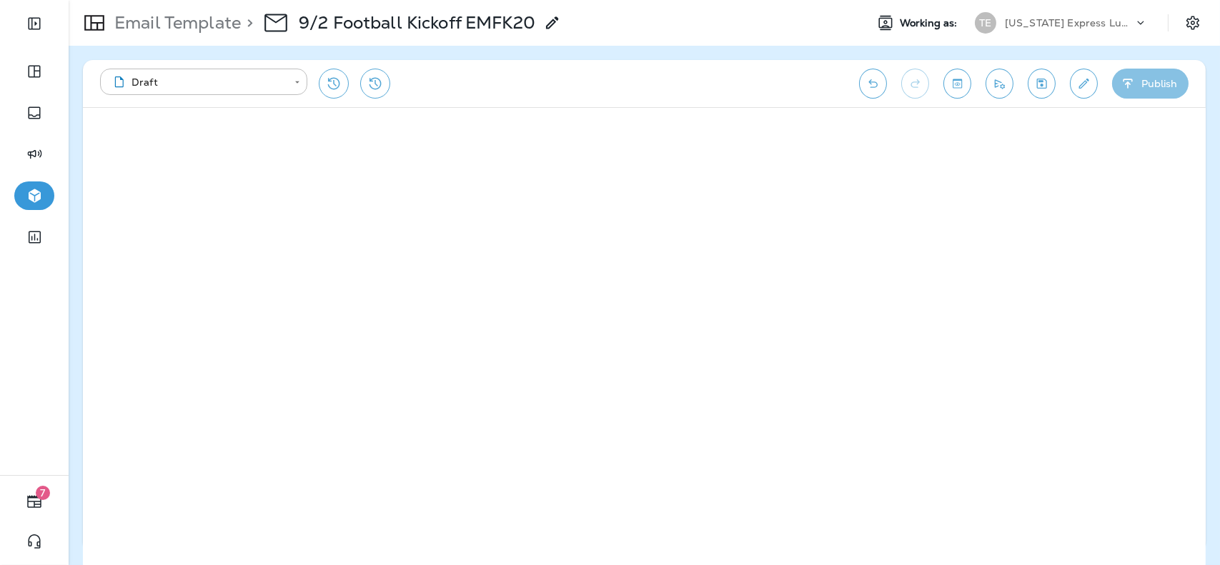
click at [1141, 85] on button "Publish" at bounding box center [1150, 84] width 76 height 30
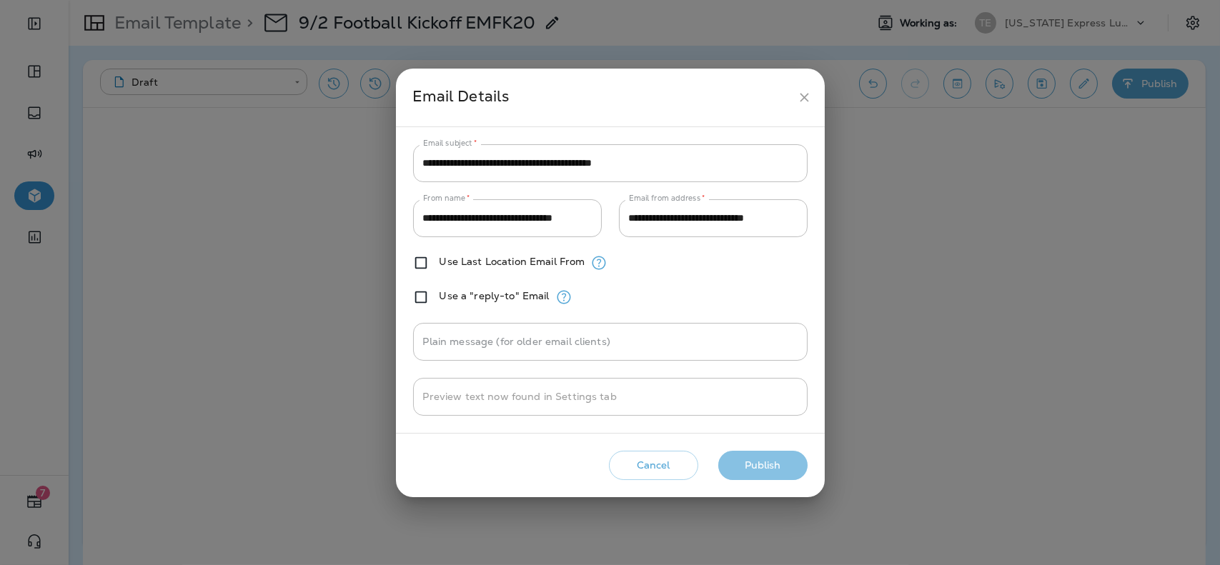
click at [758, 463] on button "Publish" at bounding box center [762, 465] width 89 height 29
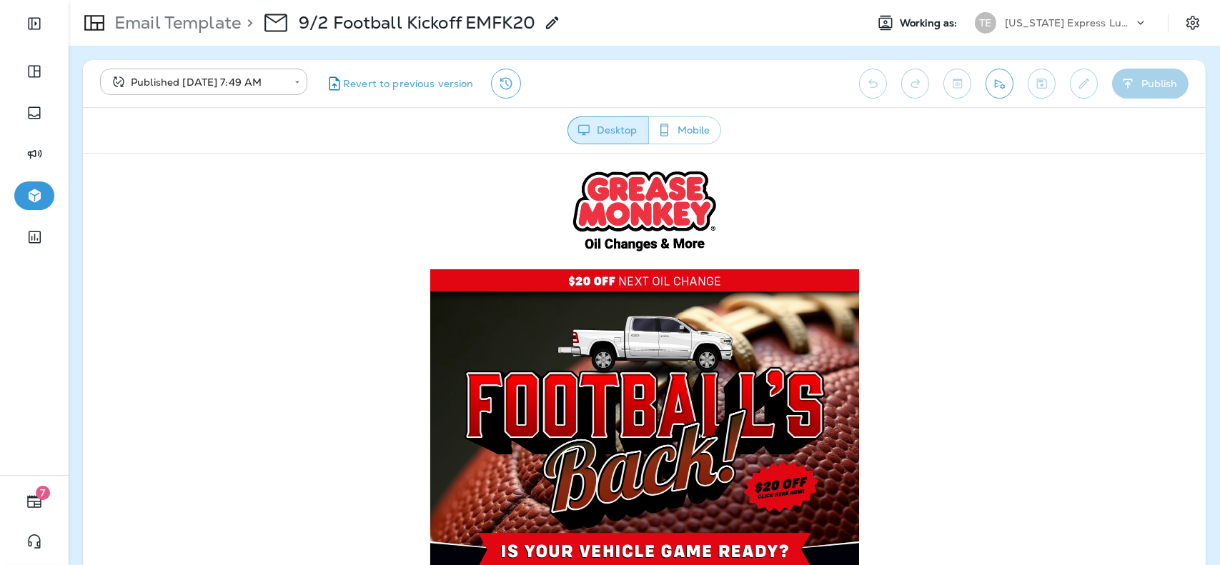
click at [1087, 12] on div "[US_STATE] Express Lube & Auto" at bounding box center [1069, 22] width 129 height 21
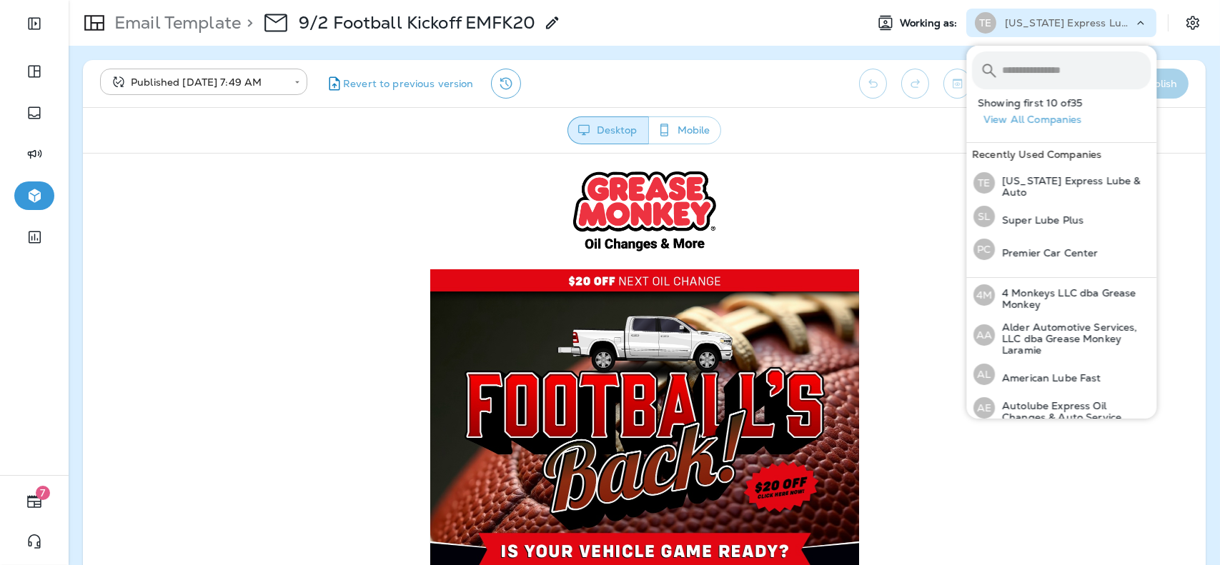
click at [1061, 77] on input "text" at bounding box center [1076, 70] width 149 height 38
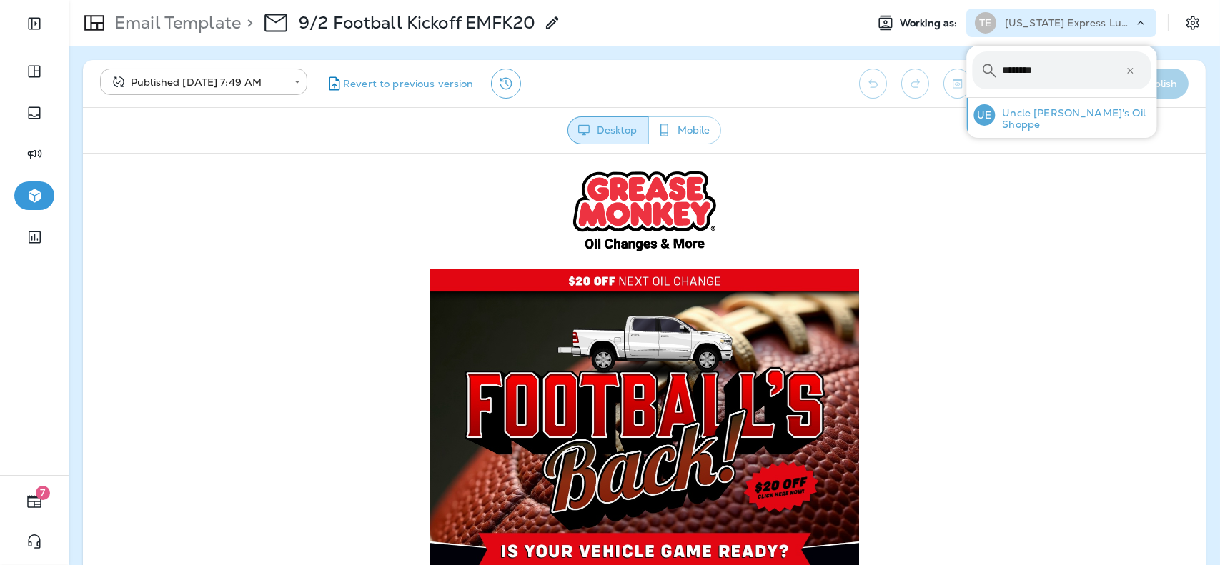
type input "********"
click at [1054, 120] on p "Uncle [PERSON_NAME]'s Oil Shoppe" at bounding box center [1073, 118] width 156 height 23
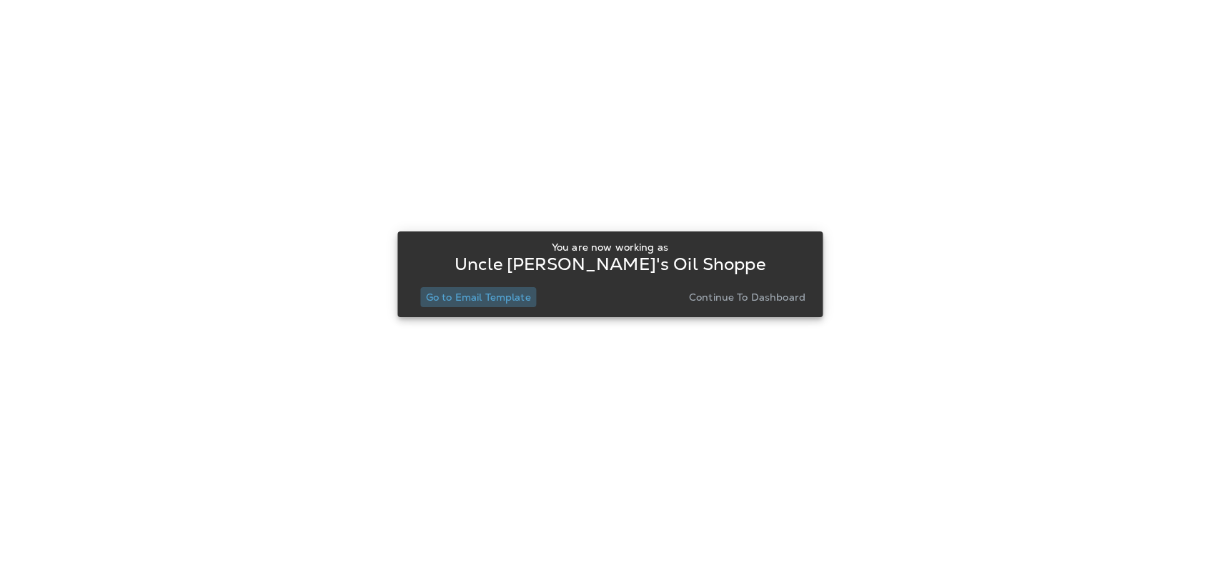
click at [518, 292] on p "Go to Email Template" at bounding box center [478, 297] width 105 height 11
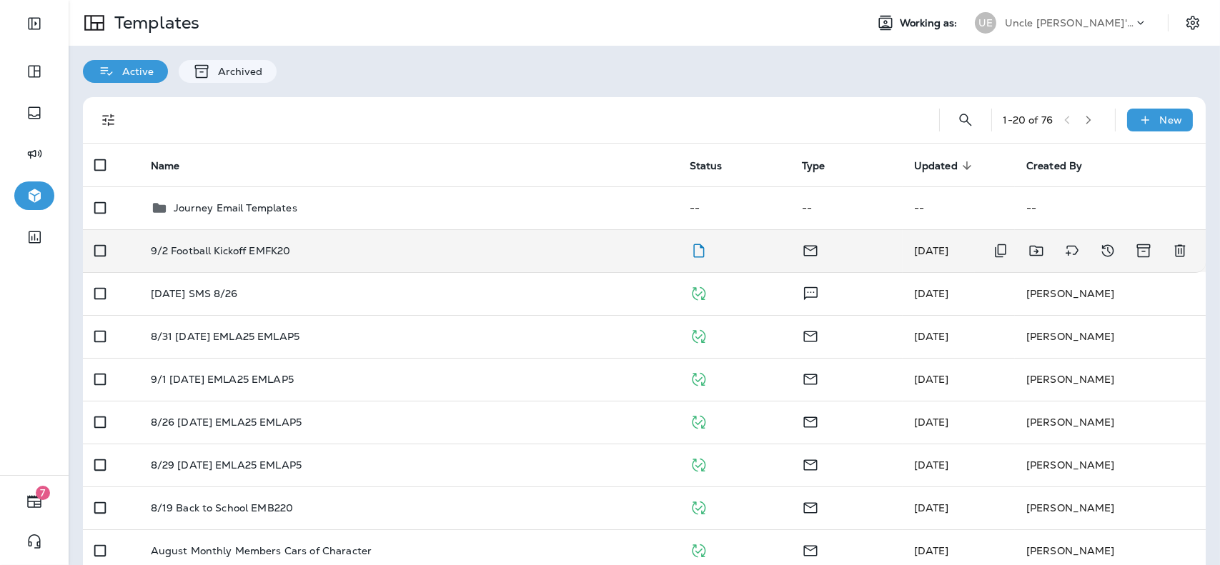
click at [510, 252] on div "9/2 Football Kickoff EMFK20" at bounding box center [409, 250] width 516 height 11
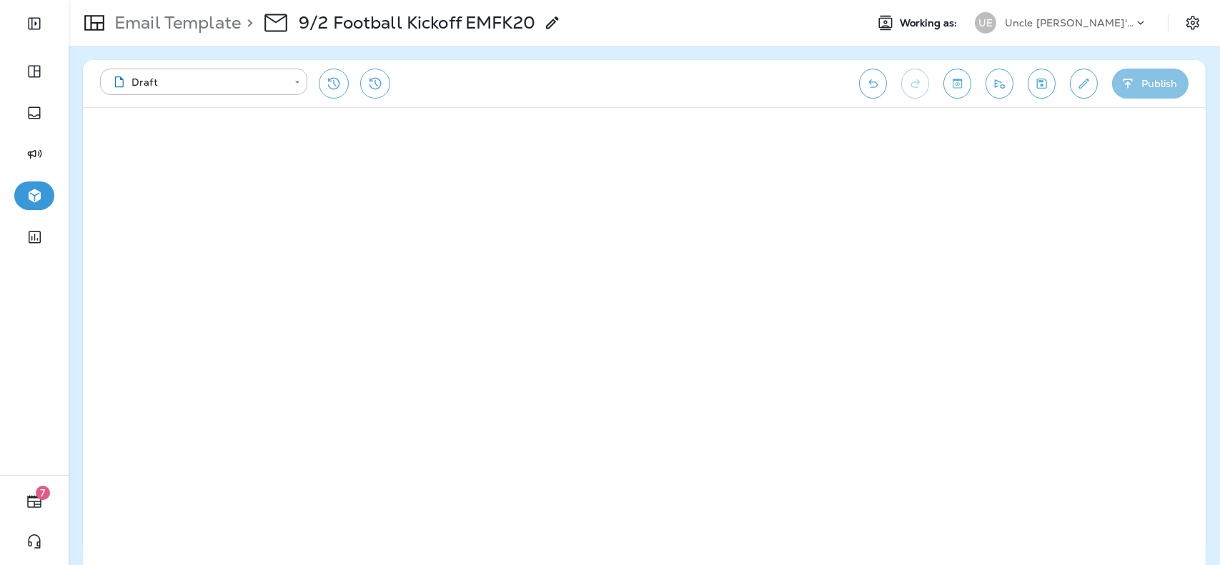
click at [1148, 70] on button "Publish" at bounding box center [1150, 84] width 76 height 30
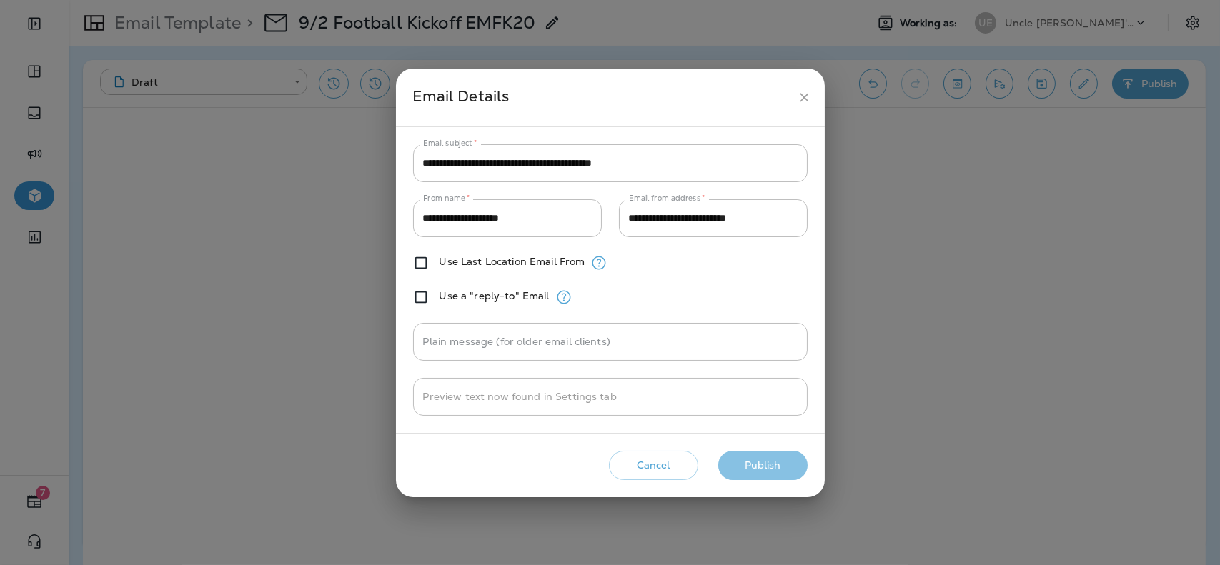
click at [770, 471] on button "Publish" at bounding box center [762, 465] width 89 height 29
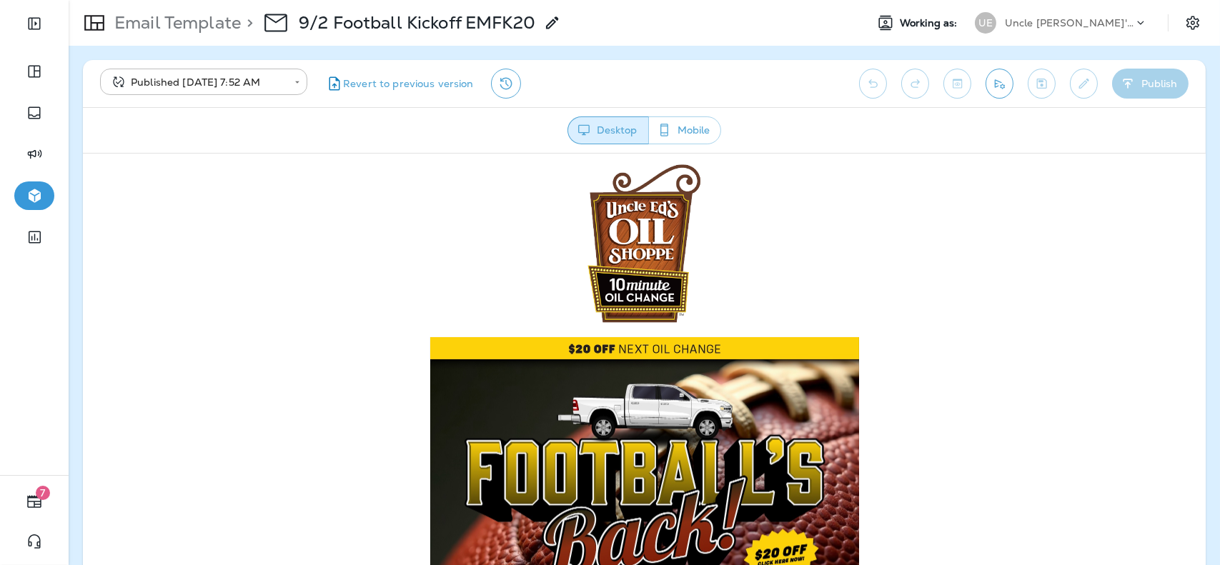
click at [1041, 28] on p "Uncle [PERSON_NAME]'s Oil Shoppe" at bounding box center [1069, 22] width 129 height 11
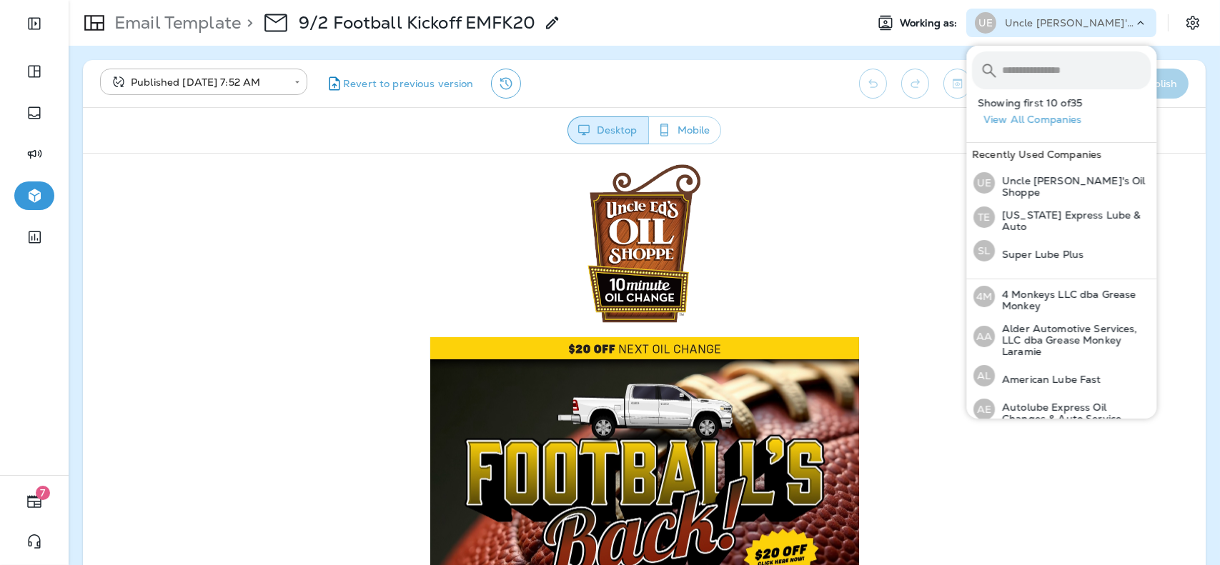
click at [1033, 66] on input "text" at bounding box center [1076, 70] width 149 height 38
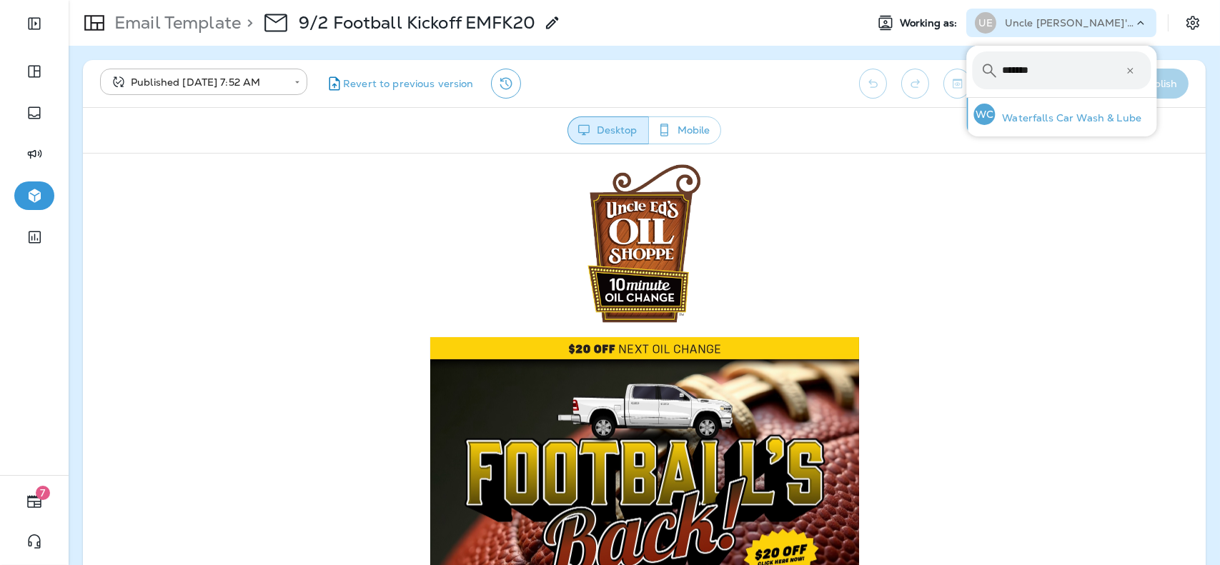
type input "*******"
click at [1021, 115] on p "Waterfalls Car Wash & Lube" at bounding box center [1068, 117] width 147 height 11
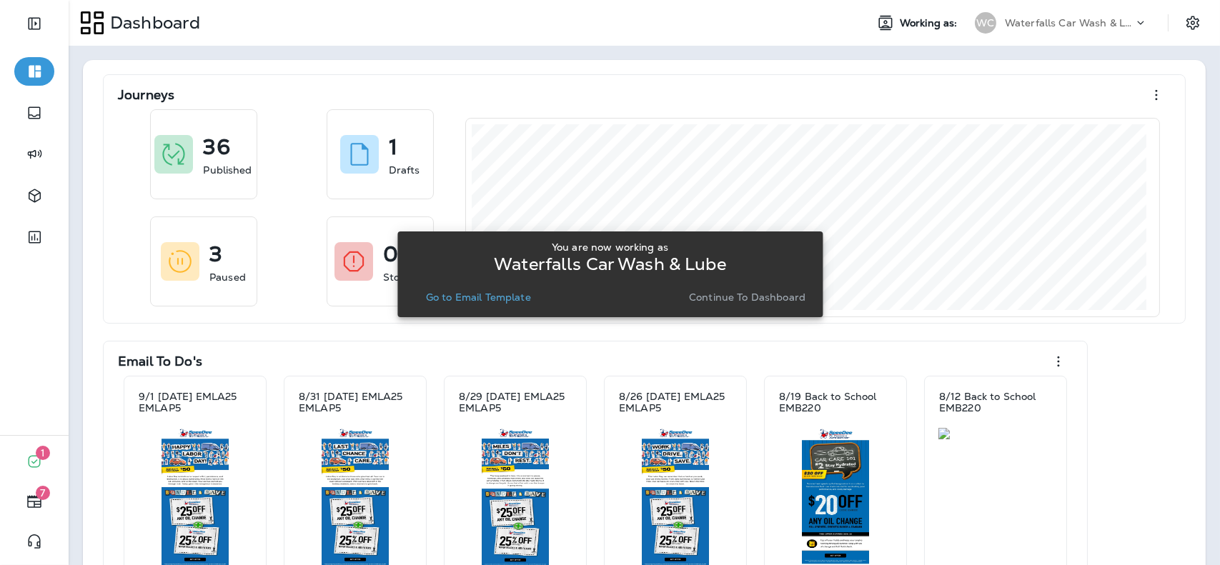
click at [485, 292] on p "Go to Email Template" at bounding box center [478, 297] width 105 height 11
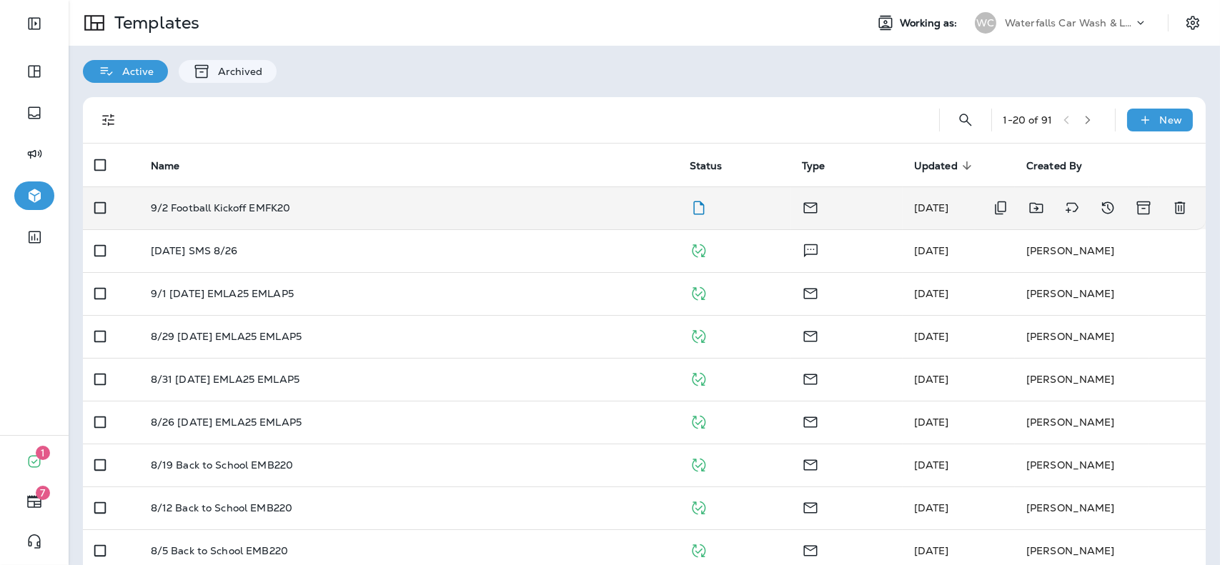
click at [583, 202] on div "9/2 Football Kickoff EMFK20" at bounding box center [409, 207] width 516 height 11
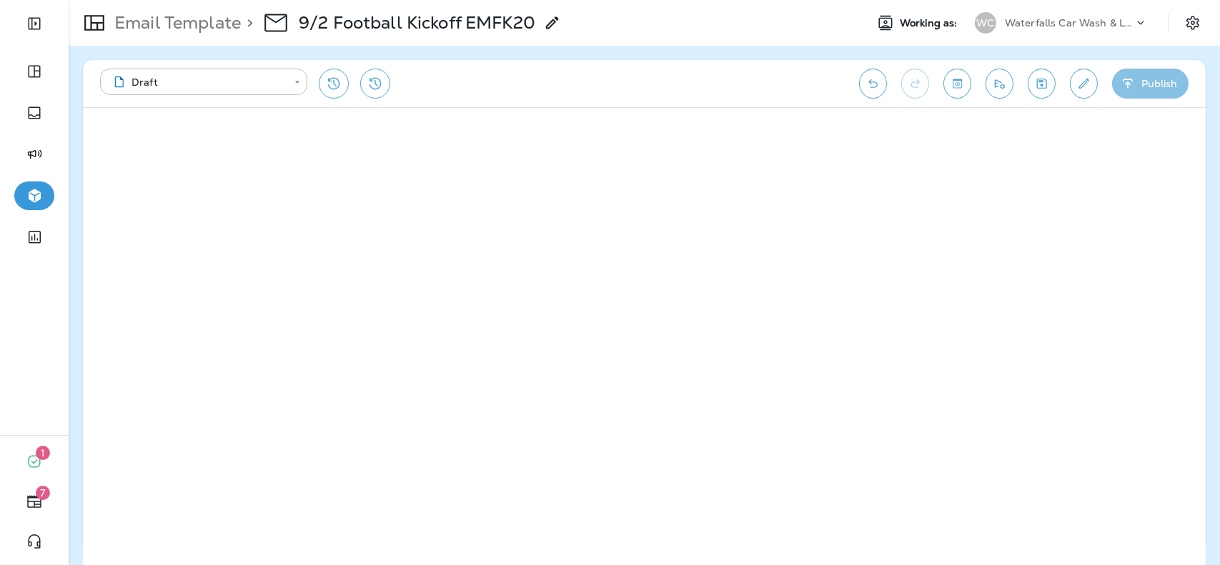
click at [1177, 80] on button "Publish" at bounding box center [1150, 84] width 76 height 30
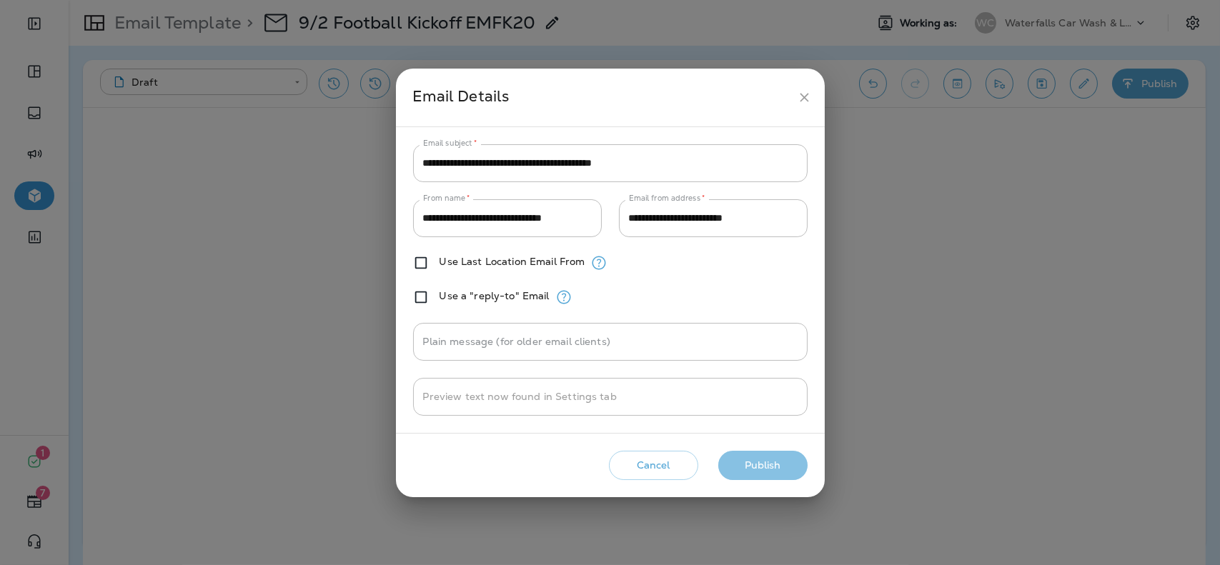
click at [781, 465] on button "Publish" at bounding box center [762, 465] width 89 height 29
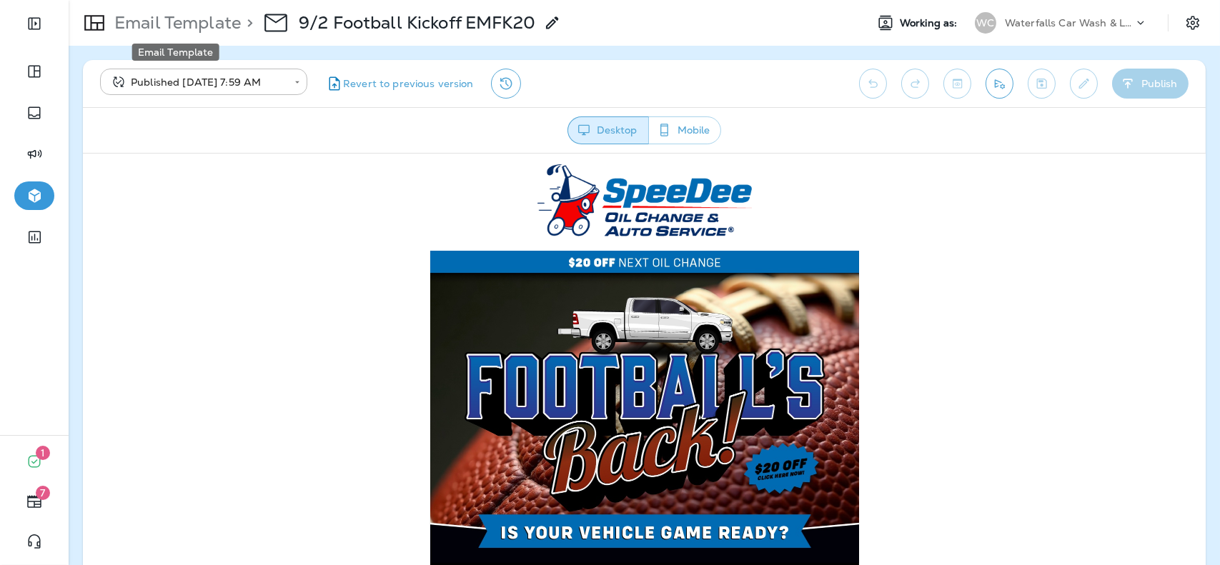
click at [202, 19] on p "Email Template" at bounding box center [175, 22] width 132 height 21
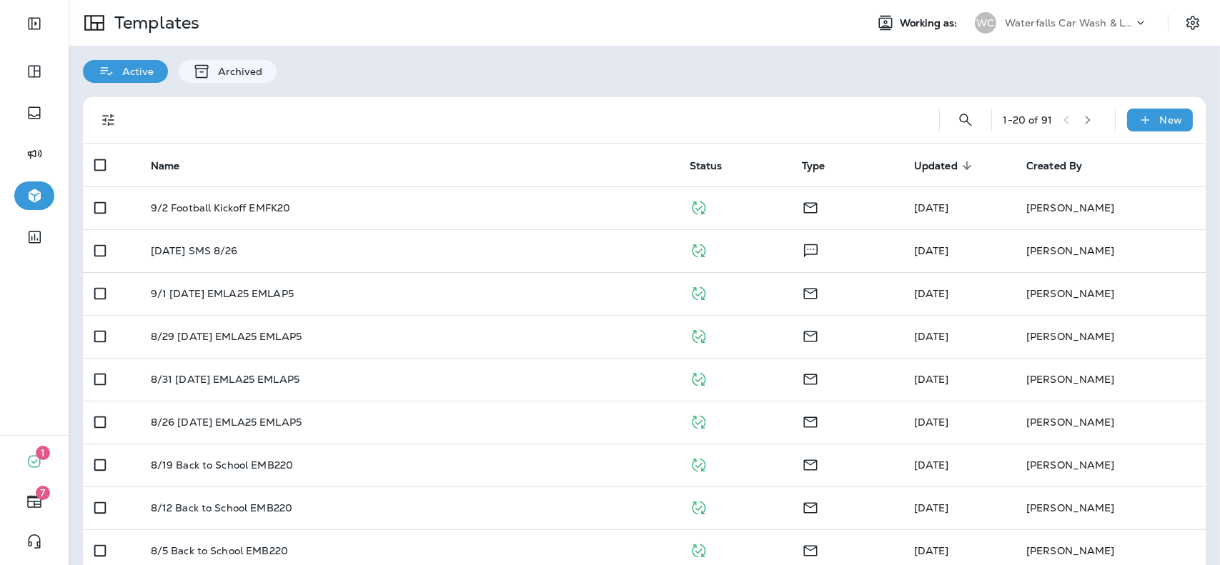
click at [1038, 24] on p "Waterfalls Car Wash & Lube" at bounding box center [1069, 22] width 129 height 11
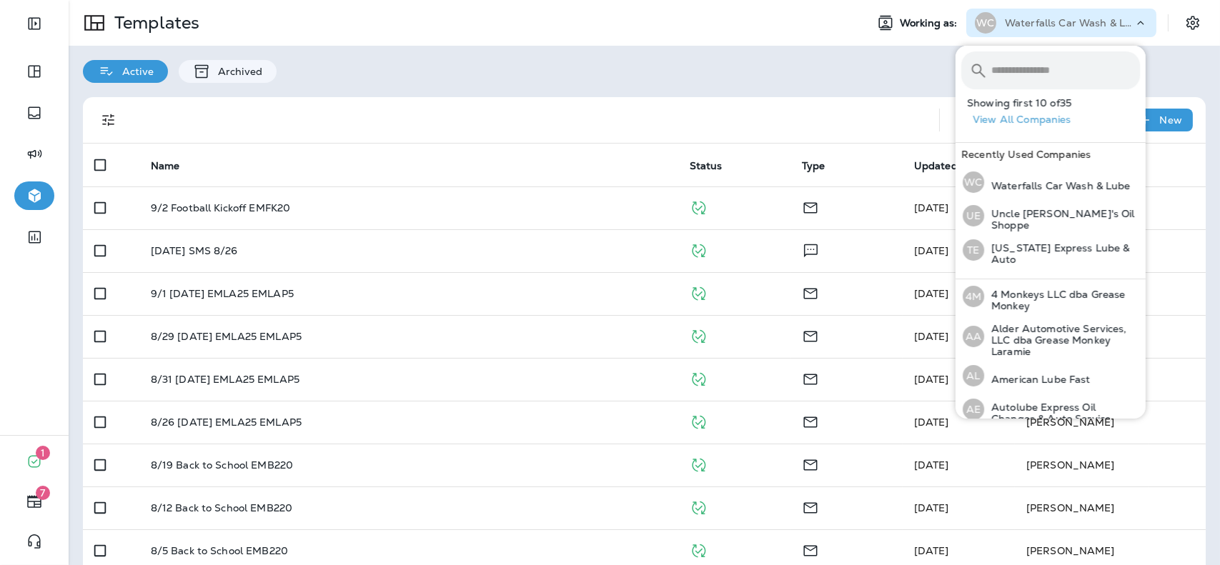
click at [1033, 65] on input "text" at bounding box center [1066, 70] width 149 height 38
click at [1043, 379] on p "American Lube Fast" at bounding box center [1037, 379] width 107 height 11
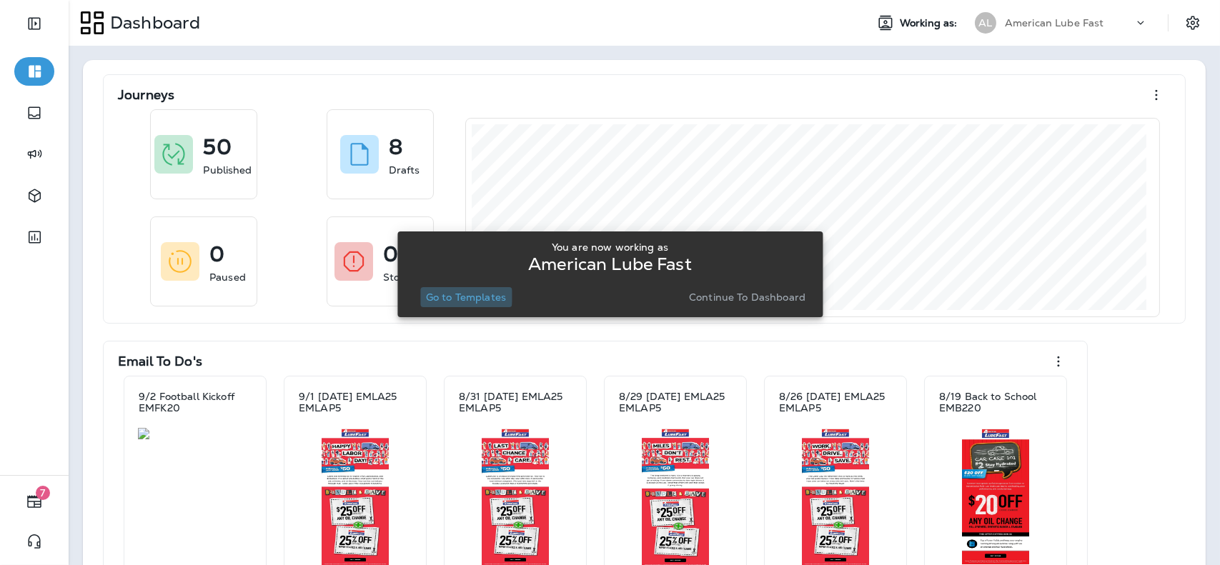
click at [457, 297] on p "Go to Templates" at bounding box center [466, 297] width 80 height 11
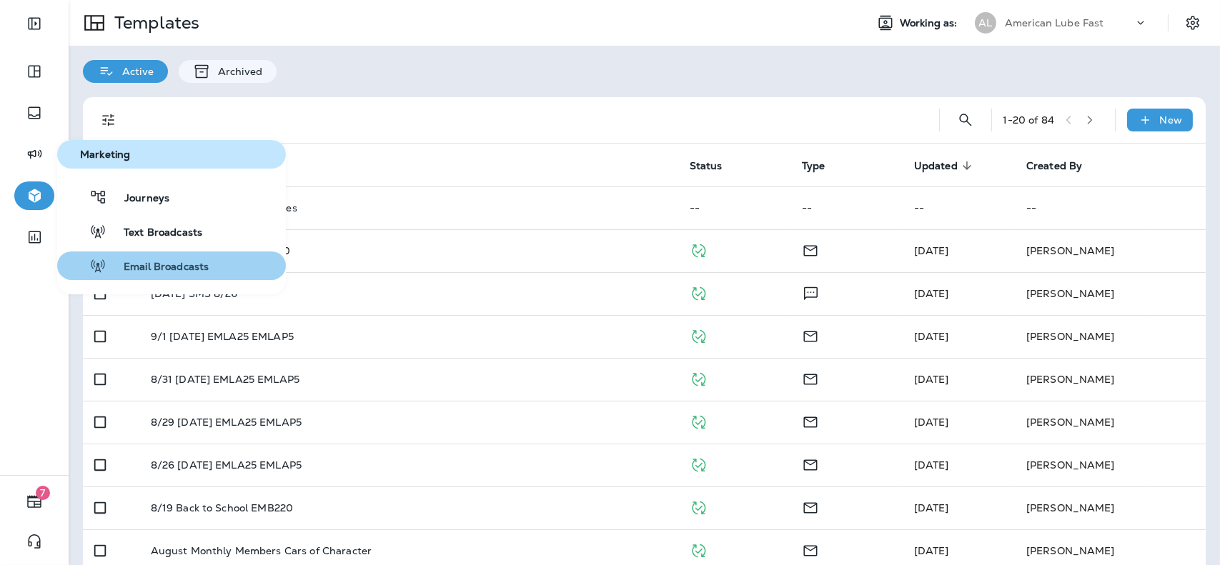
click at [181, 262] on span "Email Broadcasts" at bounding box center [158, 268] width 102 height 14
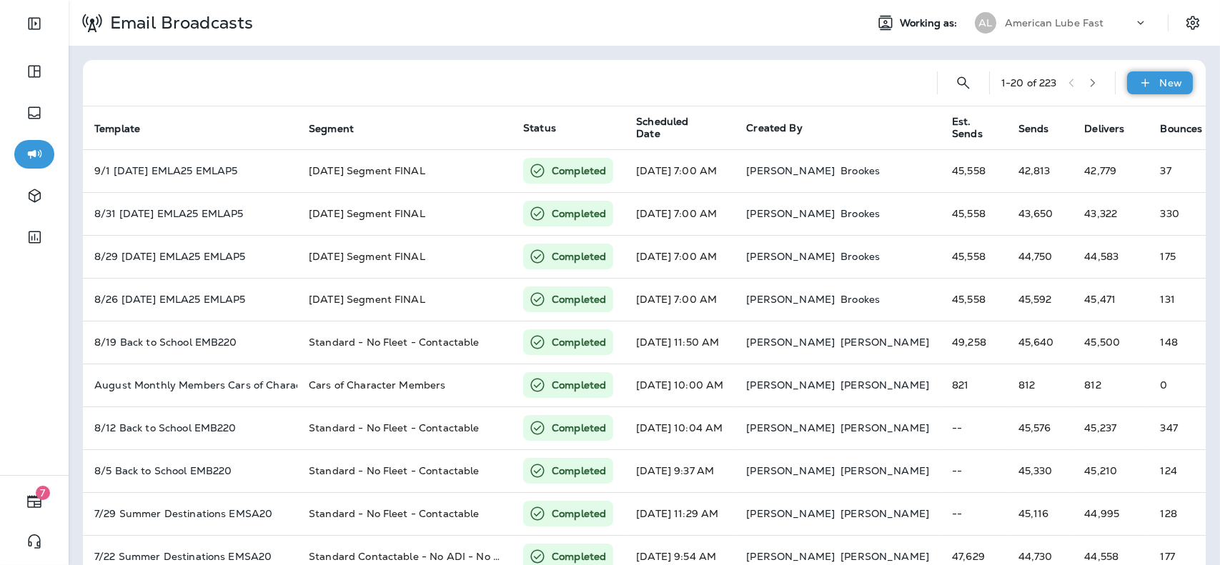
click at [1132, 92] on div "New" at bounding box center [1160, 82] width 66 height 23
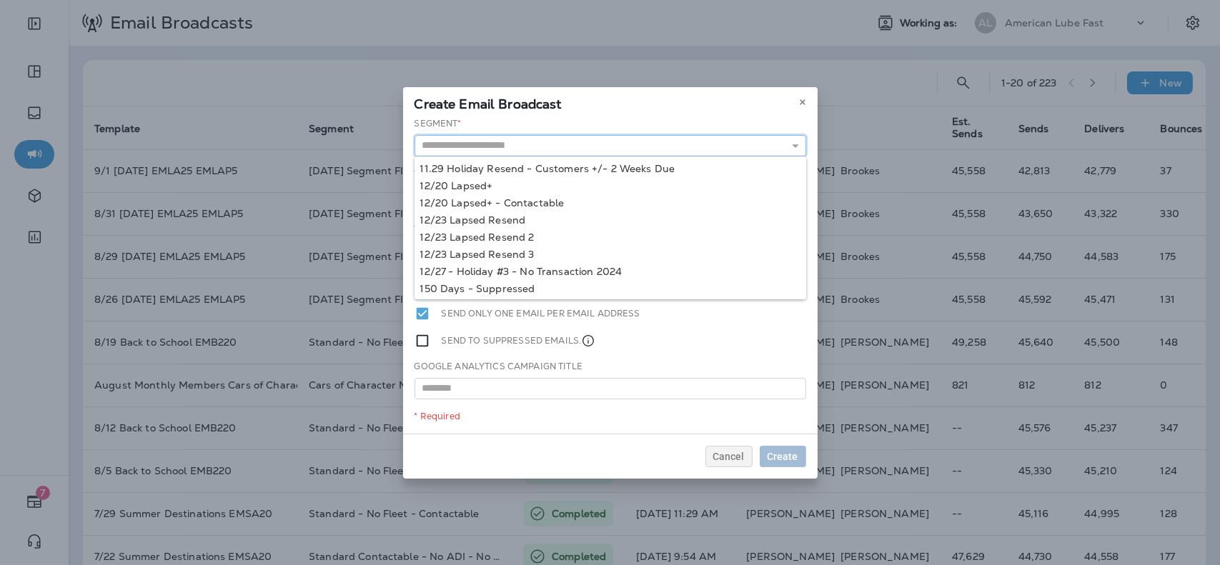
click at [619, 147] on input "text" at bounding box center [611, 145] width 392 height 21
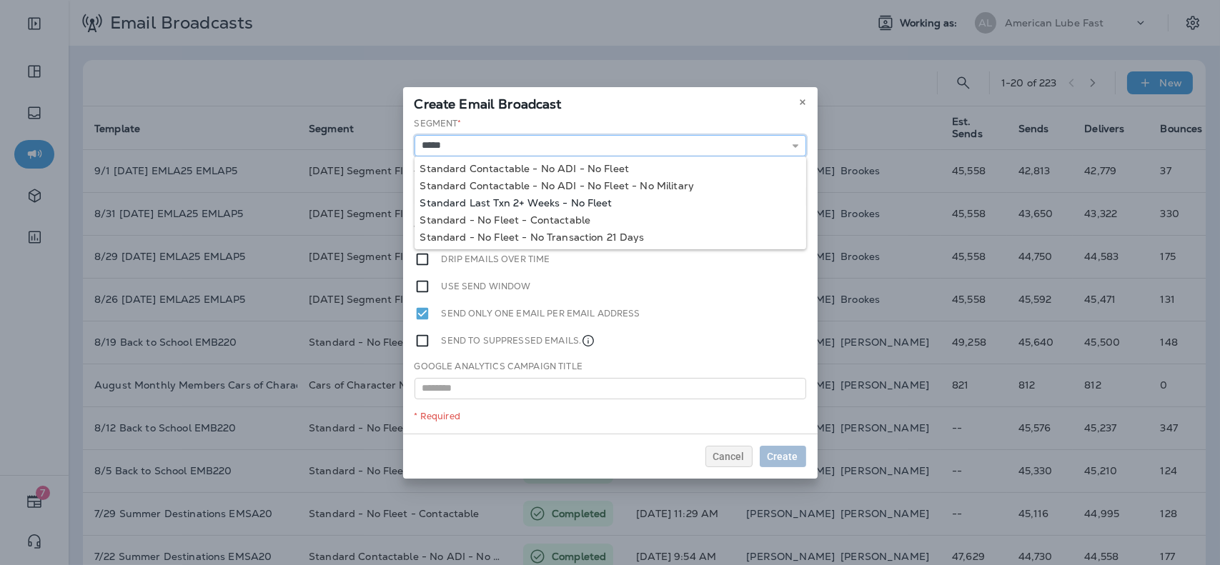
type input "**********"
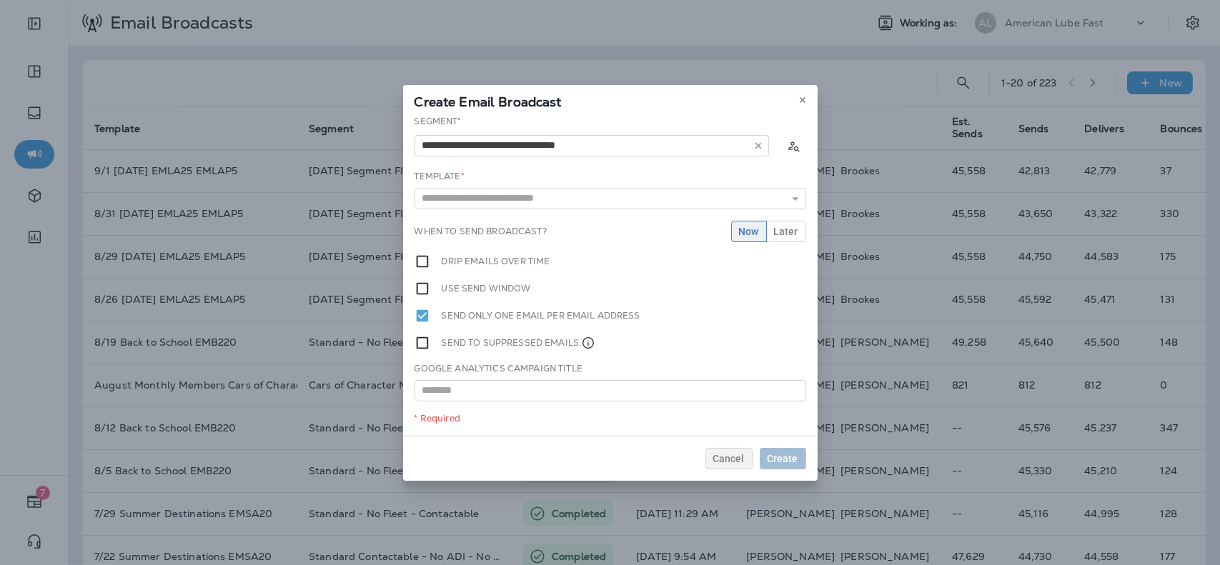
click at [566, 200] on div "**********" at bounding box center [610, 275] width 415 height 321
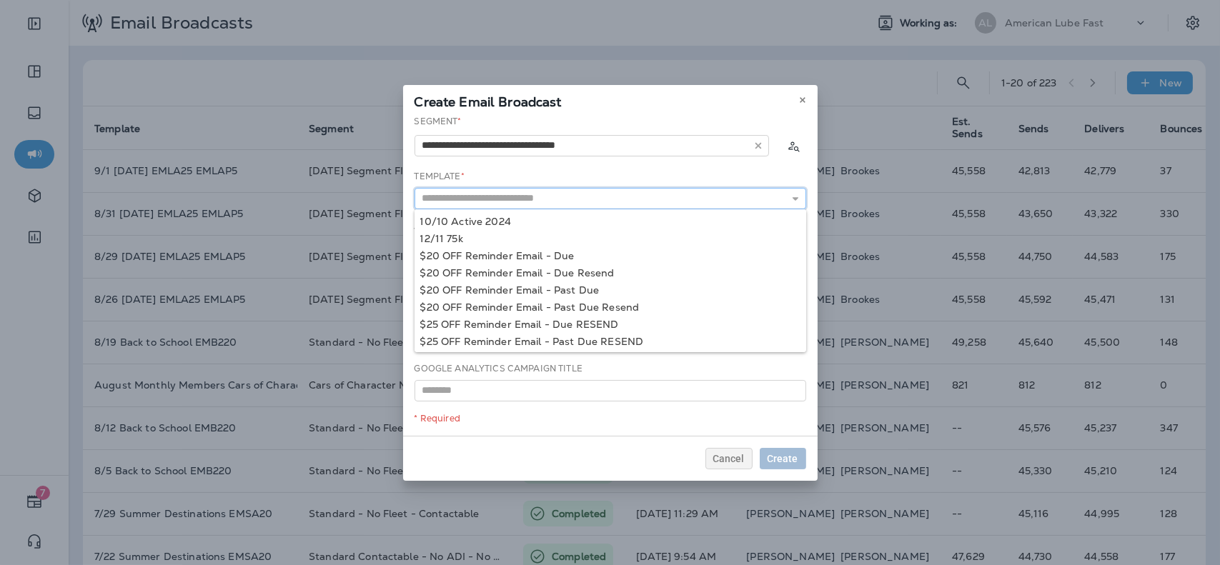
click at [565, 201] on input "text" at bounding box center [611, 198] width 392 height 21
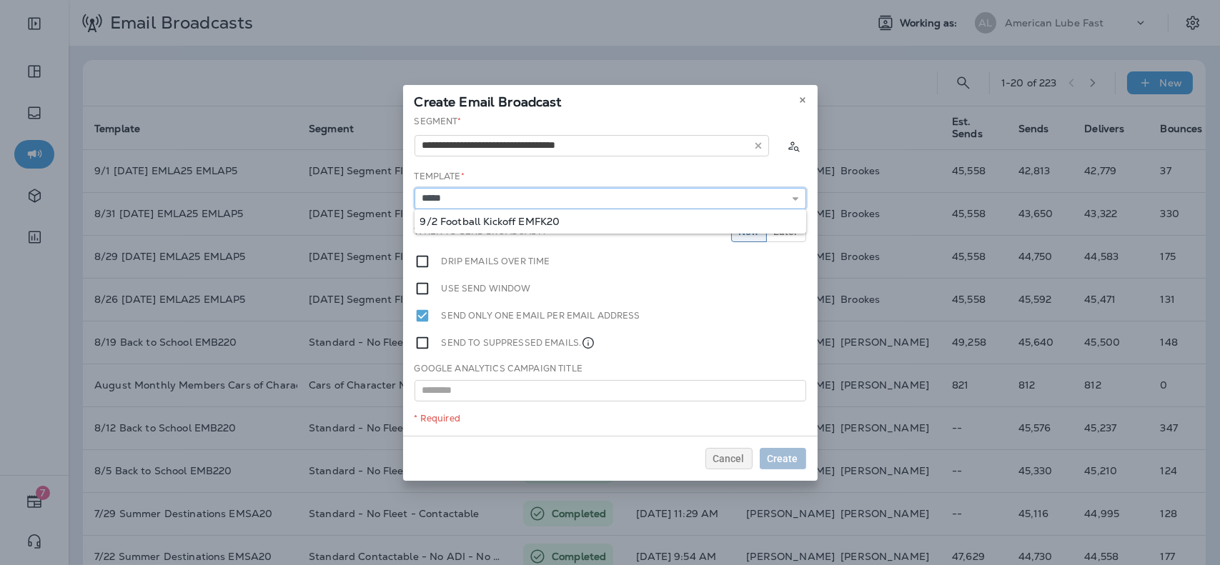
type input "**********"
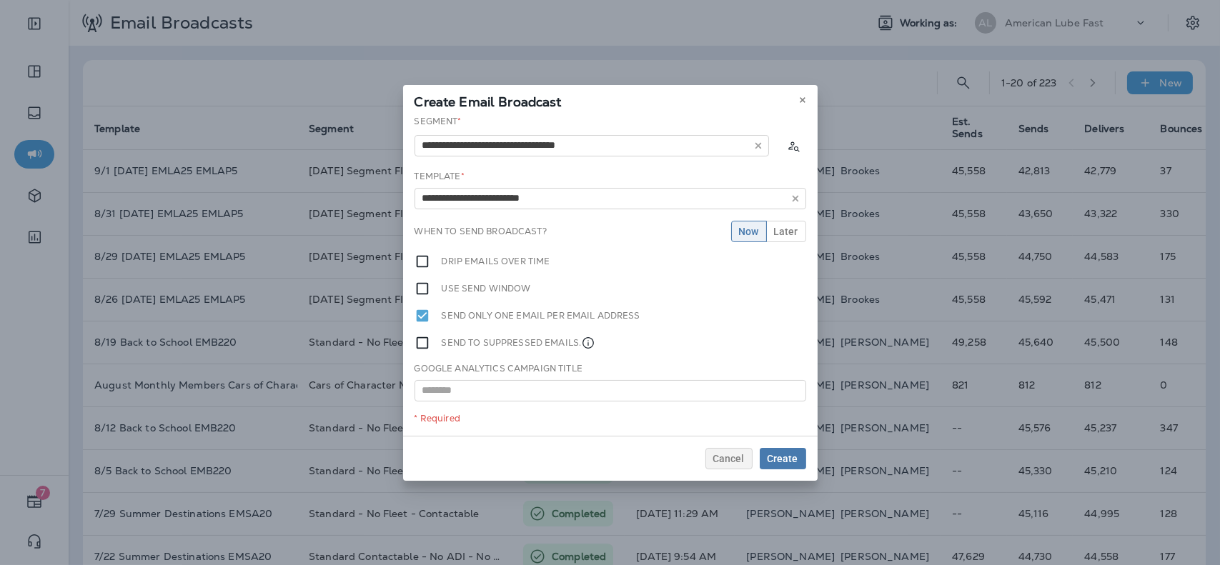
click at [551, 222] on div "**********" at bounding box center [610, 275] width 415 height 321
click at [800, 226] on button "Later" at bounding box center [786, 231] width 40 height 21
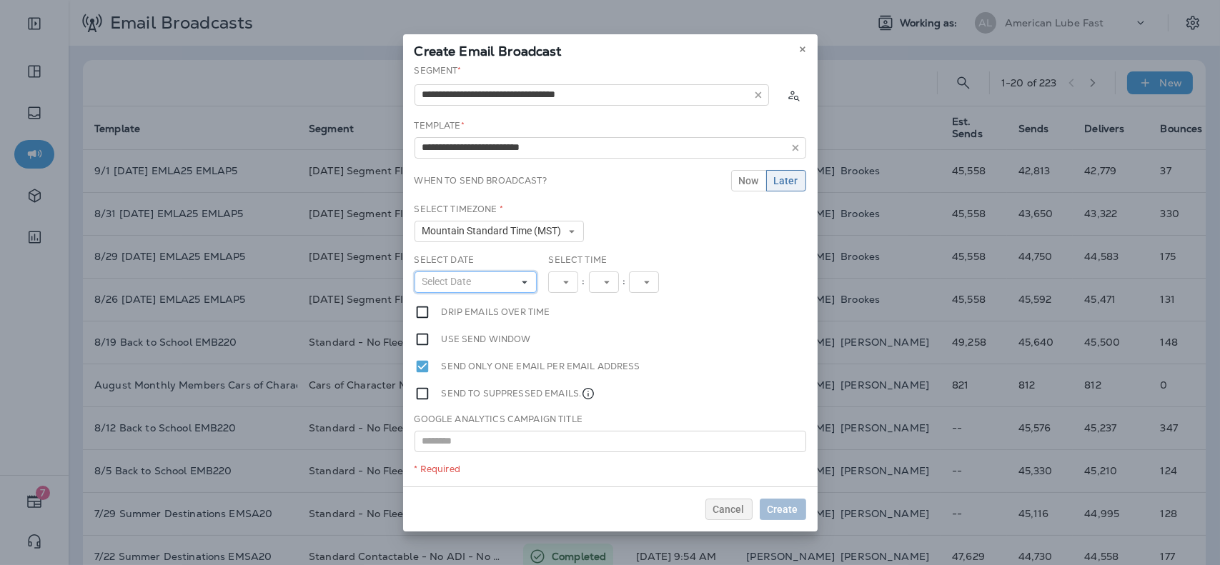
click at [523, 287] on button "Select Date" at bounding box center [476, 282] width 123 height 21
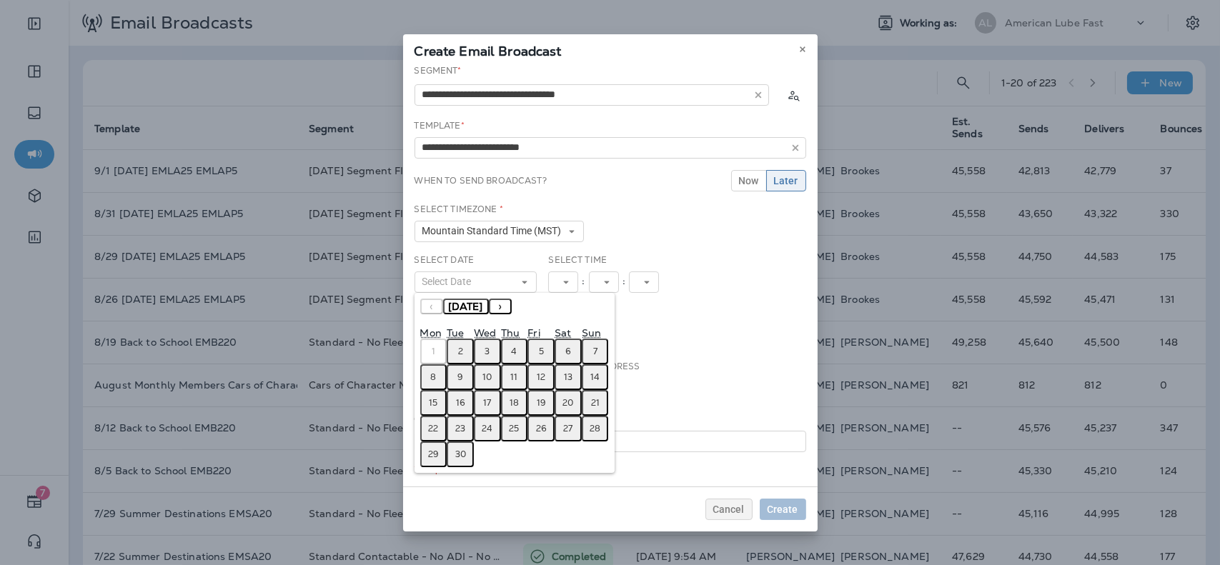
click at [459, 374] on abbr "9" at bounding box center [461, 377] width 6 height 11
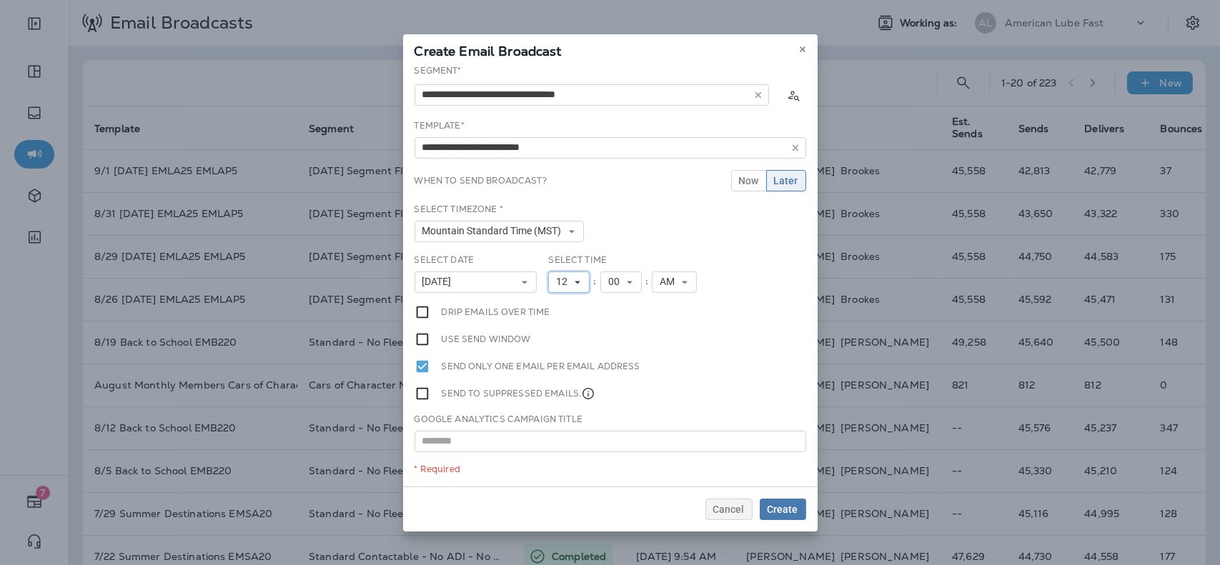
click at [578, 281] on use at bounding box center [577, 282] width 5 height 3
click at [559, 439] on link "9" at bounding box center [568, 442] width 41 height 17
click at [524, 280] on icon at bounding box center [524, 282] width 9 height 9
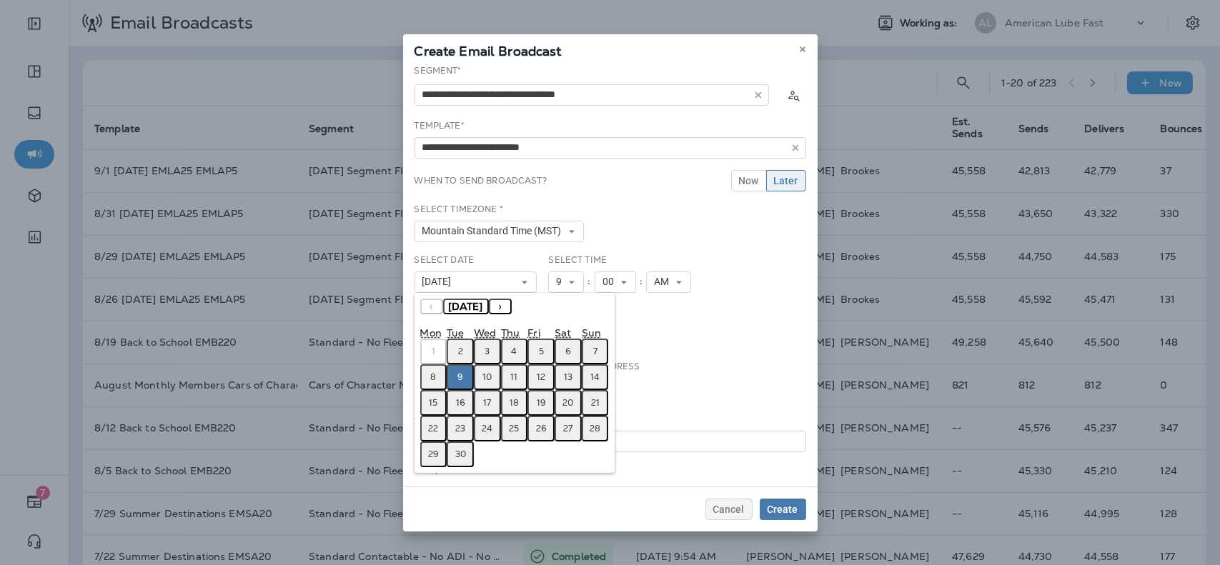
click at [463, 348] on abbr "2" at bounding box center [460, 351] width 5 height 11
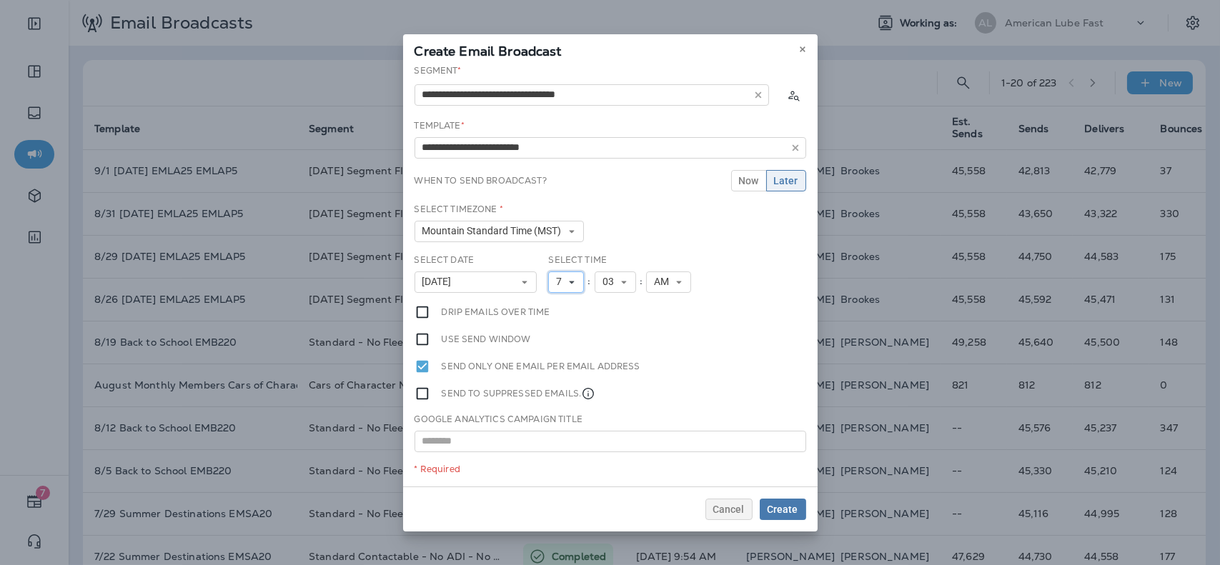
click at [564, 279] on span "7" at bounding box center [561, 282] width 11 height 12
click at [565, 440] on link "9" at bounding box center [566, 442] width 36 height 17
click at [791, 509] on span "Create" at bounding box center [783, 510] width 31 height 10
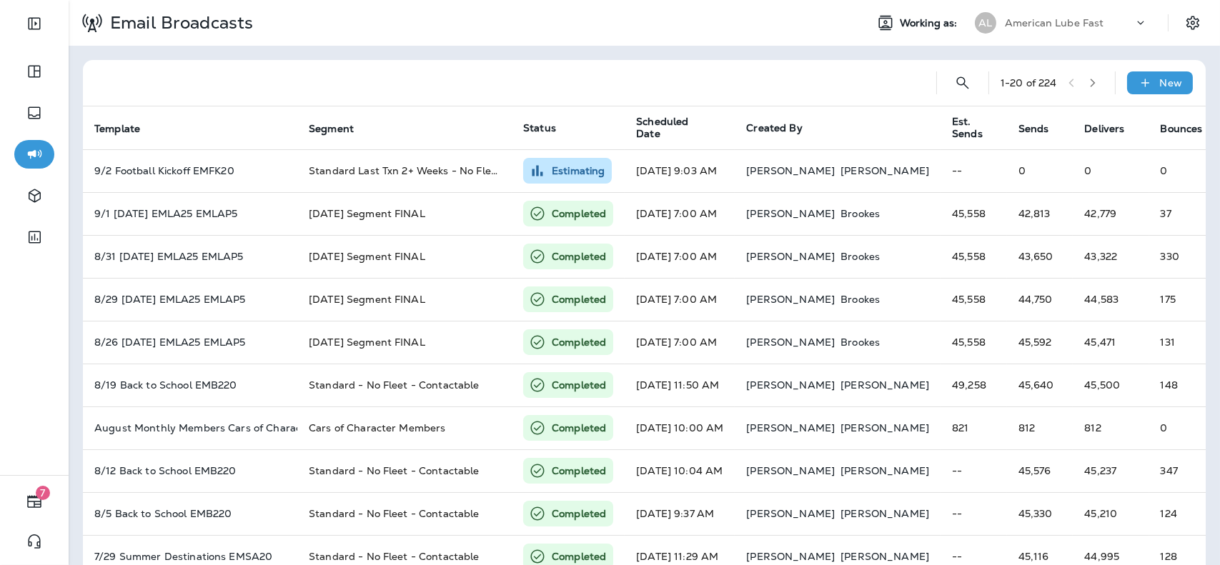
click at [1047, 34] on div "AL American Lube Fast" at bounding box center [1061, 23] width 190 height 29
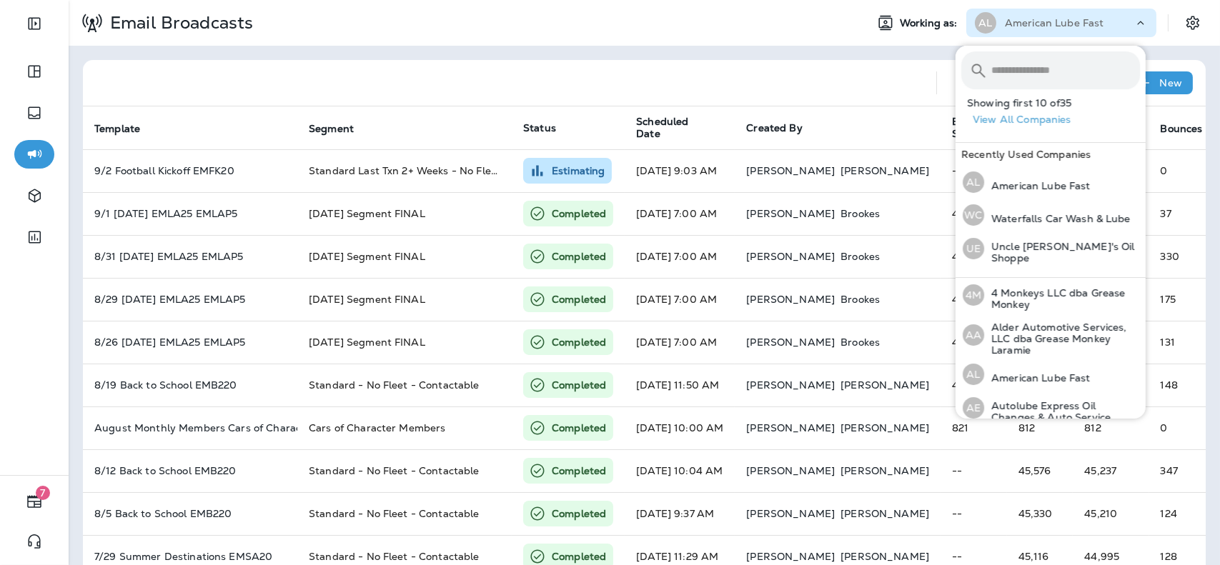
click at [894, 69] on div at bounding box center [509, 83] width 831 height 46
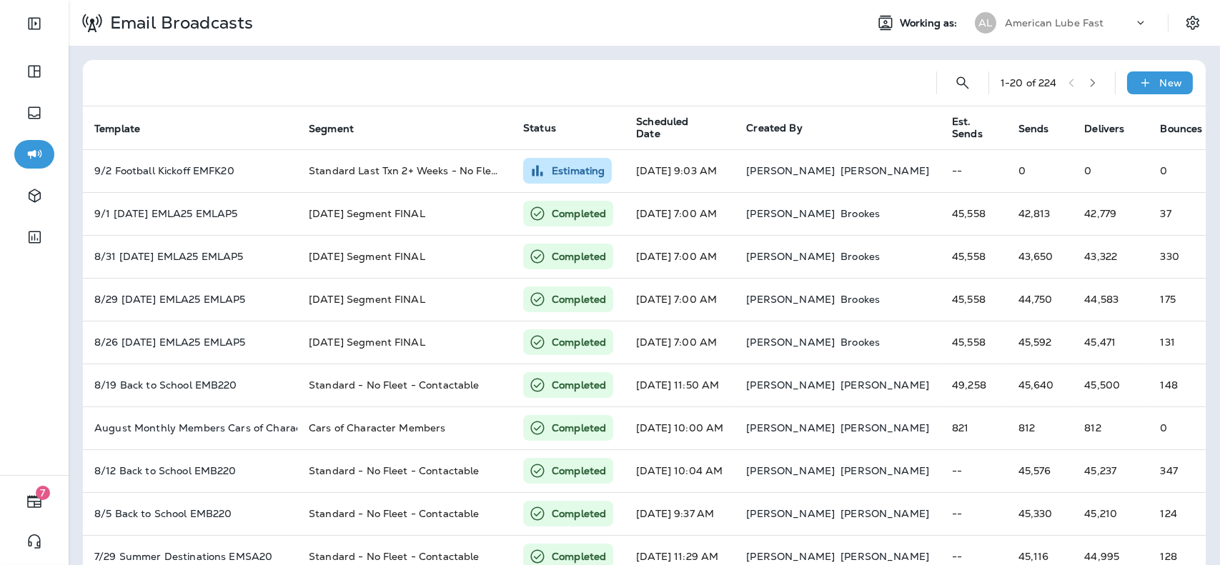
click at [1022, 24] on p "American Lube Fast" at bounding box center [1054, 22] width 99 height 11
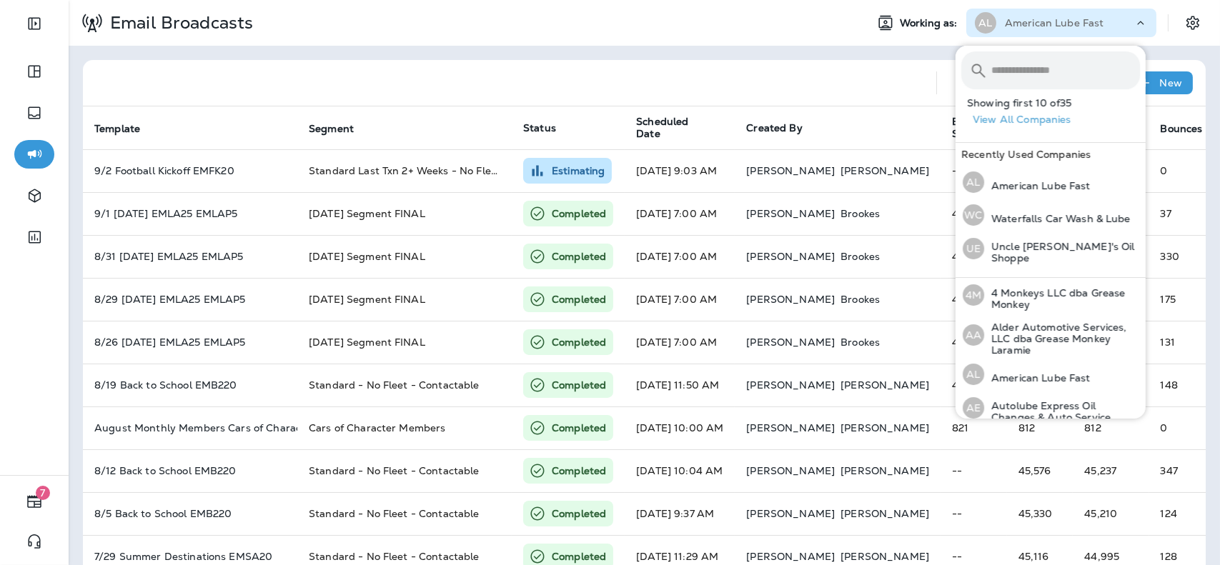
click at [1019, 66] on input "text" at bounding box center [1066, 70] width 149 height 38
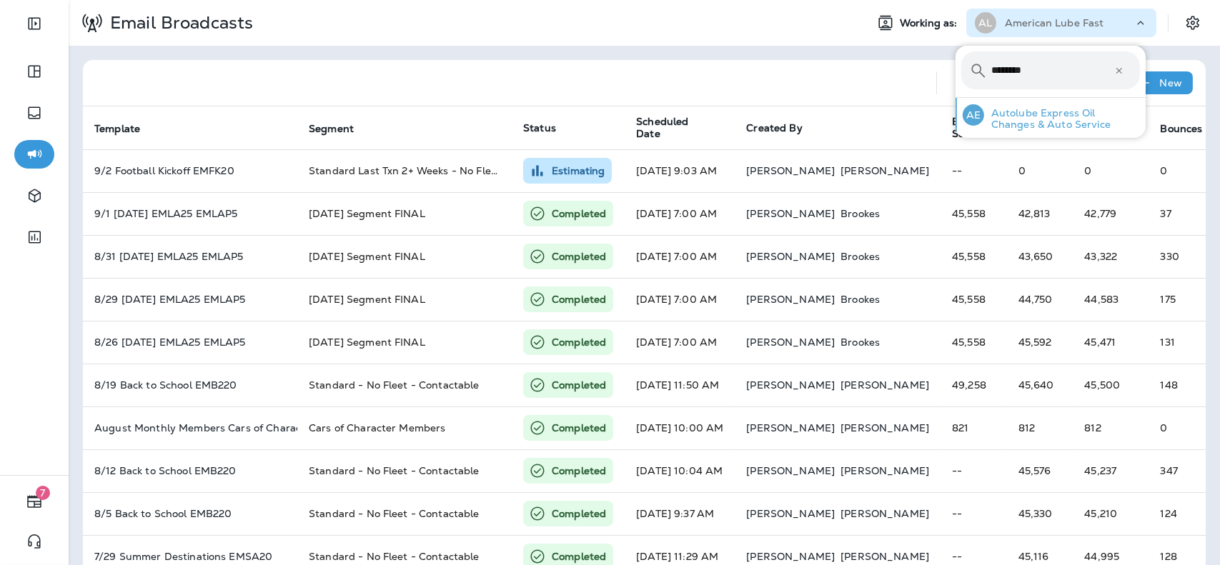
type input "********"
click at [1015, 112] on p "Autolube Express Oil Changes & Auto Service" at bounding box center [1062, 118] width 156 height 23
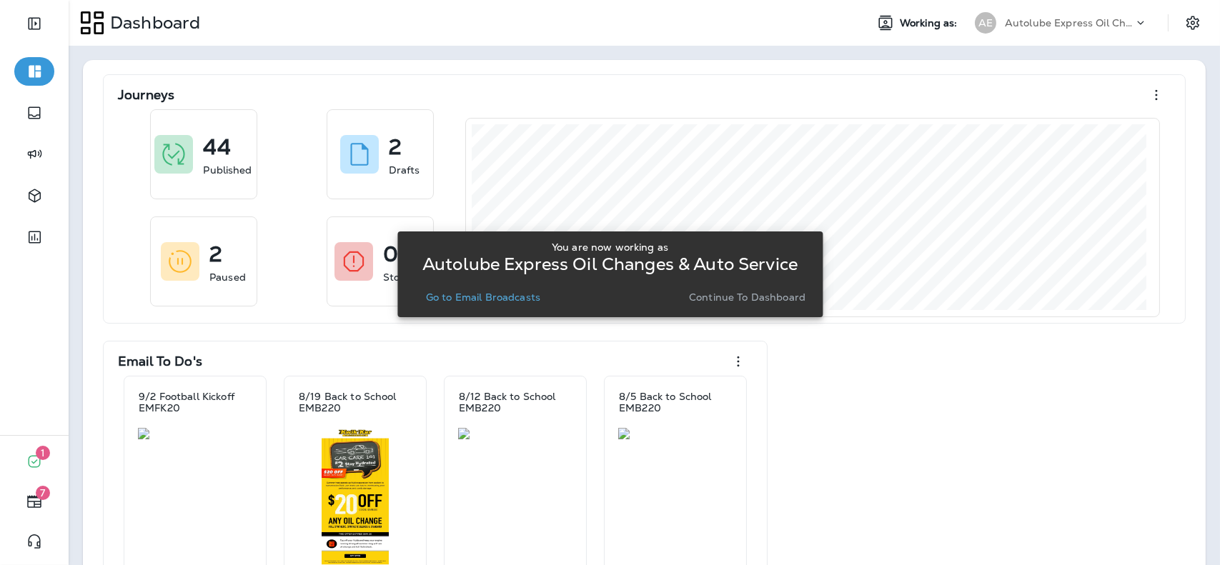
click at [513, 287] on div "Go to Email Broadcasts" at bounding box center [483, 297] width 149 height 20
click at [512, 294] on p "Go to Email Broadcasts" at bounding box center [483, 297] width 114 height 11
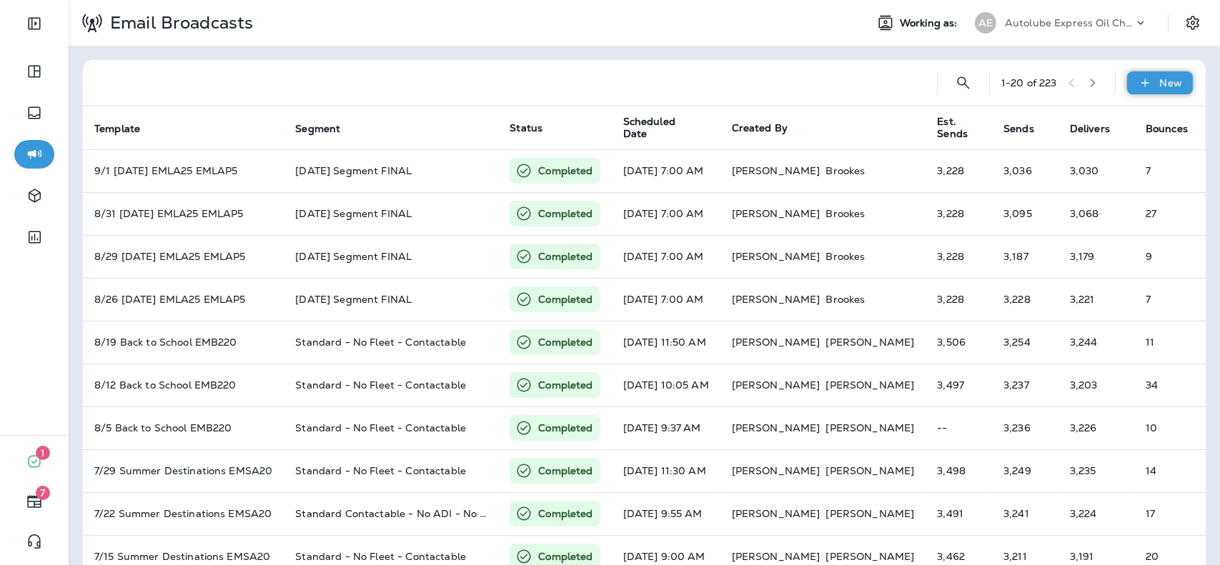
click at [1149, 77] on div "New" at bounding box center [1160, 82] width 66 height 23
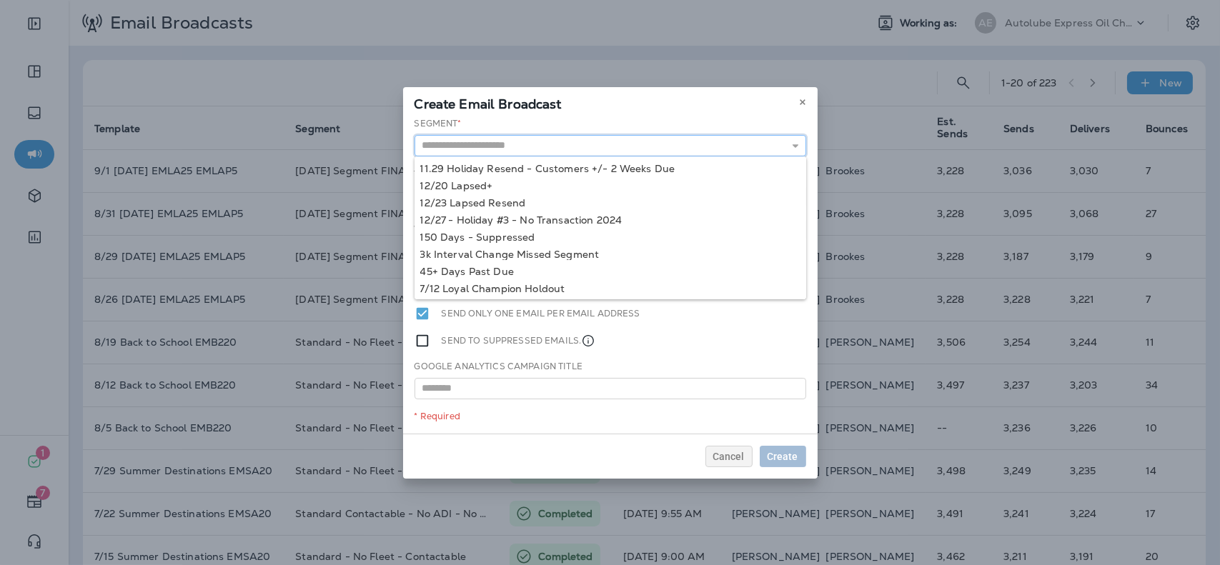
click at [719, 151] on input "text" at bounding box center [611, 145] width 392 height 21
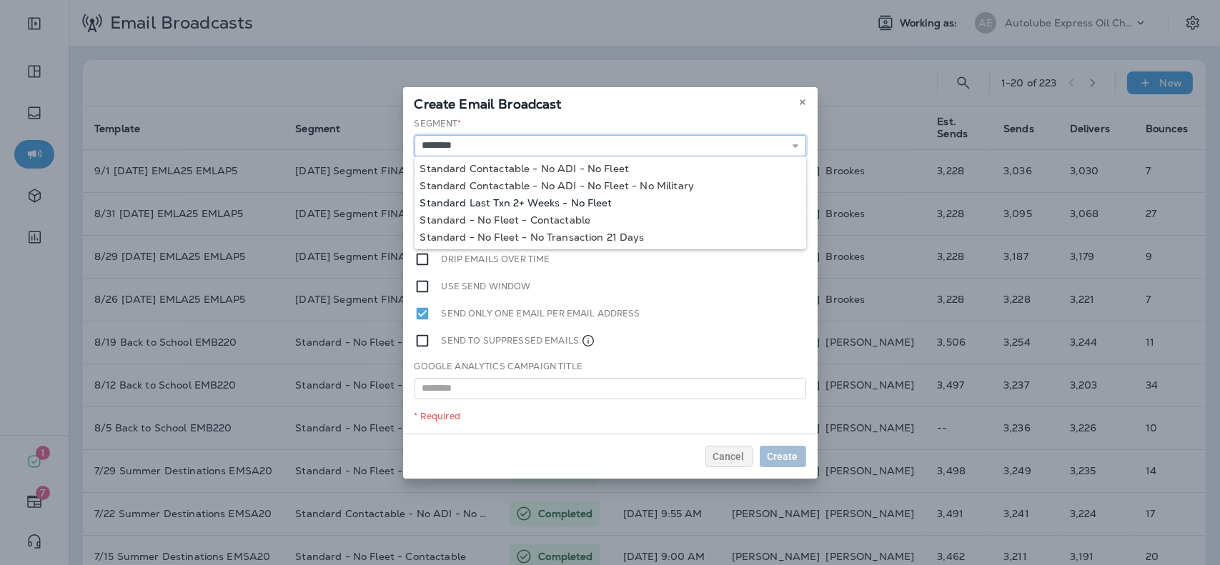
type input "**********"
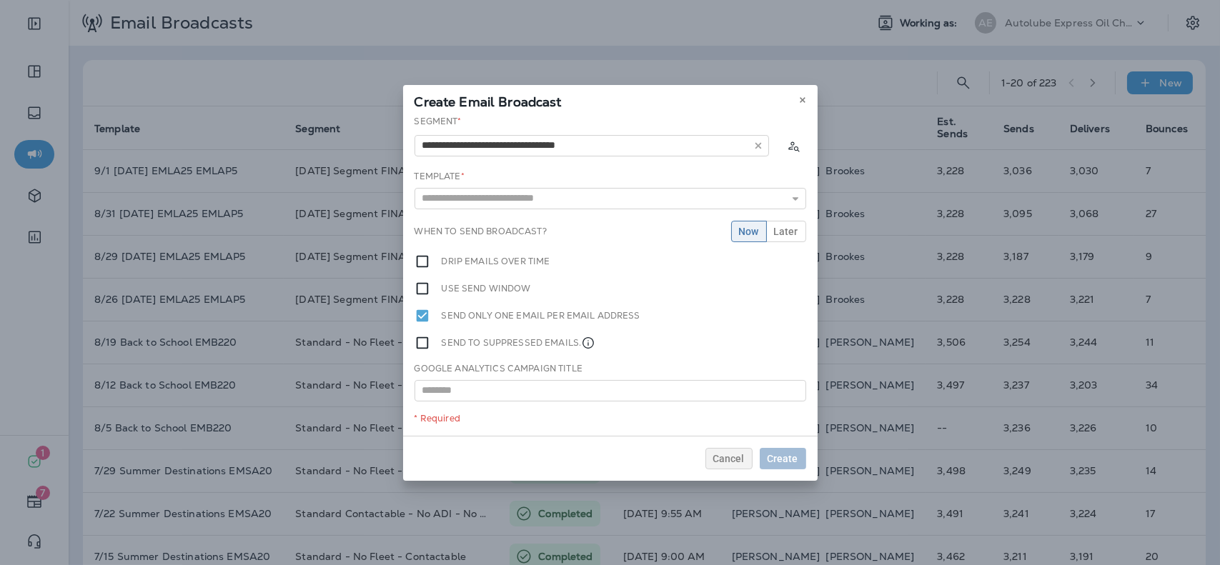
click at [609, 200] on div "**********" at bounding box center [610, 275] width 415 height 321
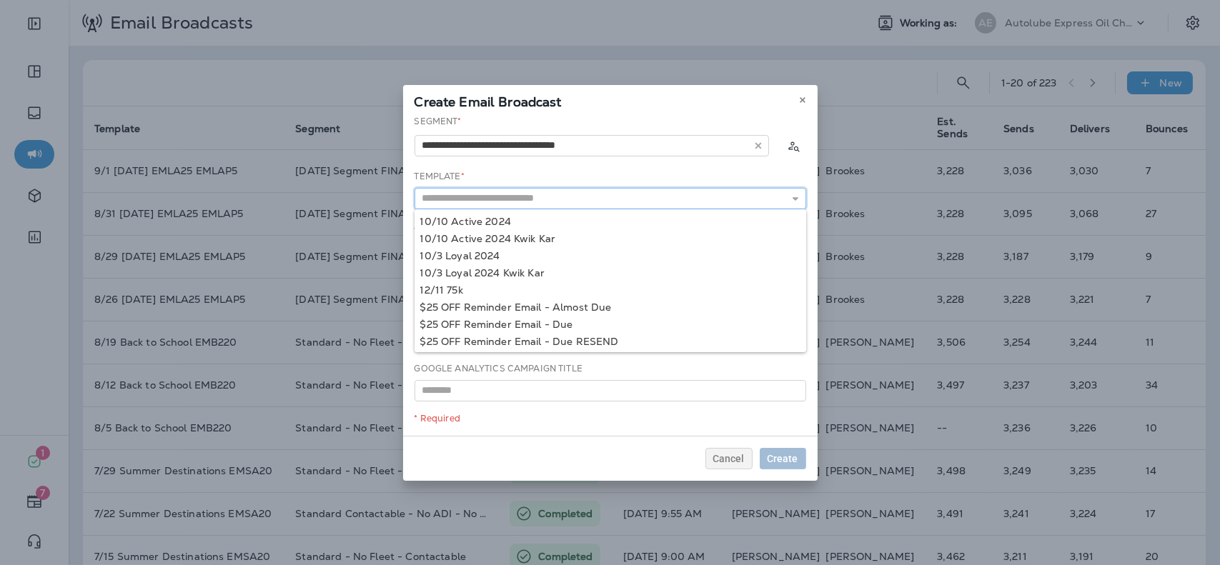
click at [603, 194] on input "text" at bounding box center [611, 198] width 392 height 21
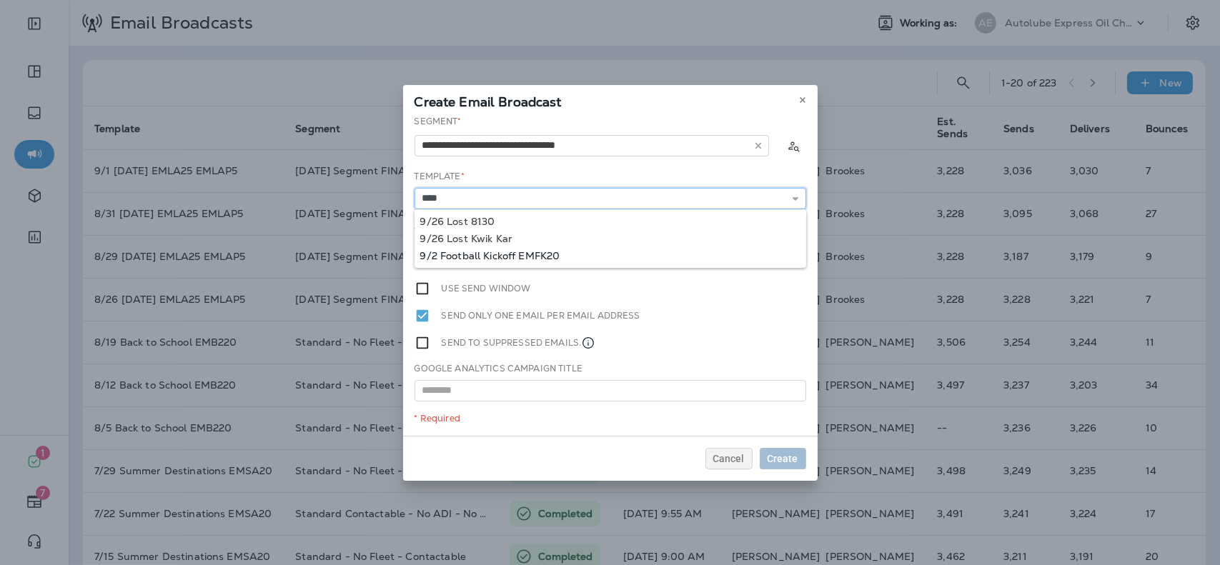
type input "**********"
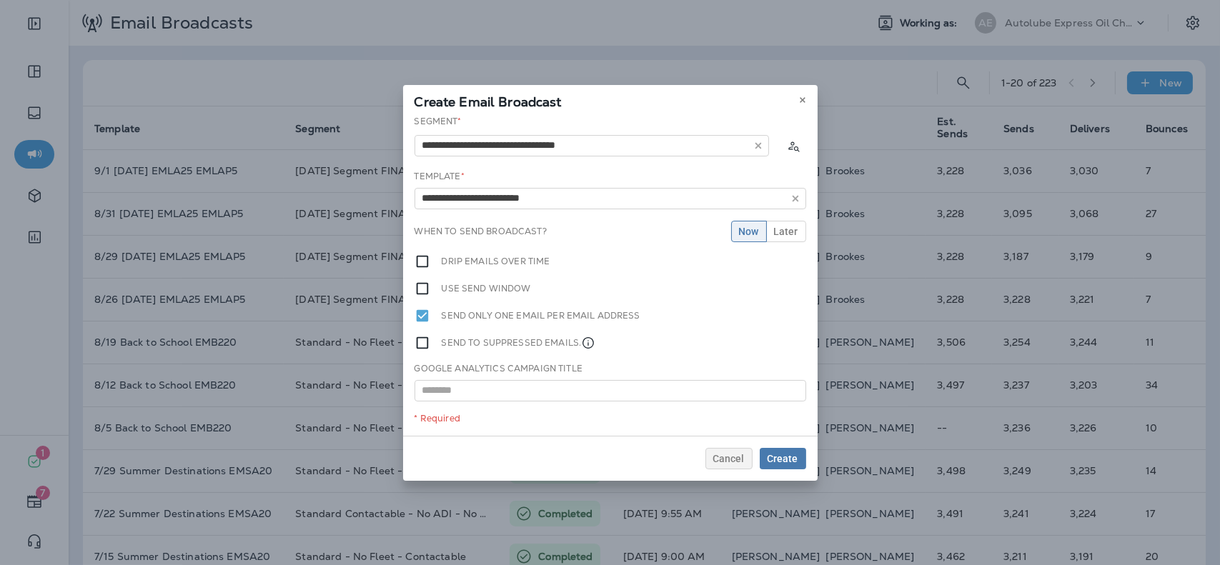
click at [533, 254] on div "**********" at bounding box center [610, 275] width 415 height 321
click at [783, 232] on span "Later" at bounding box center [786, 232] width 24 height 10
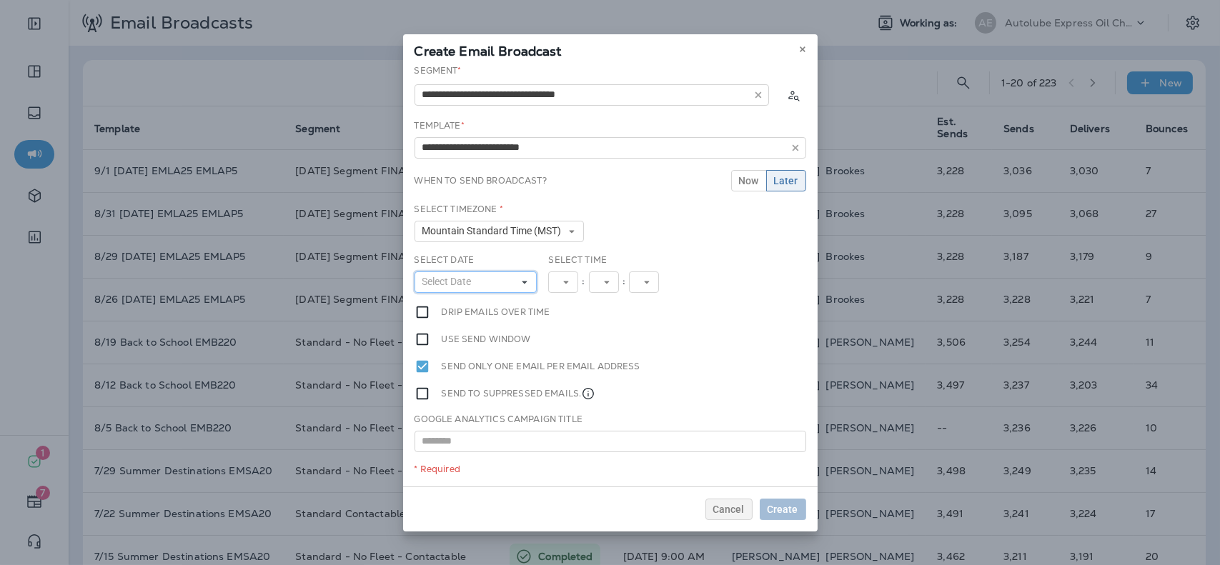
click at [522, 280] on icon at bounding box center [524, 282] width 9 height 9
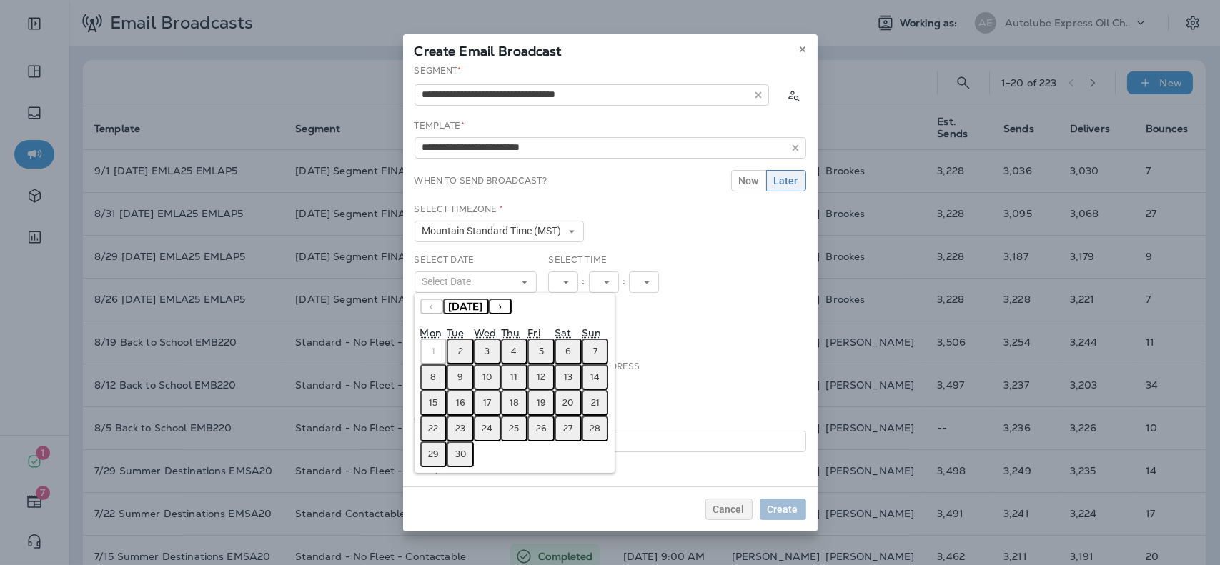
click at [460, 351] on abbr "2" at bounding box center [460, 351] width 5 height 11
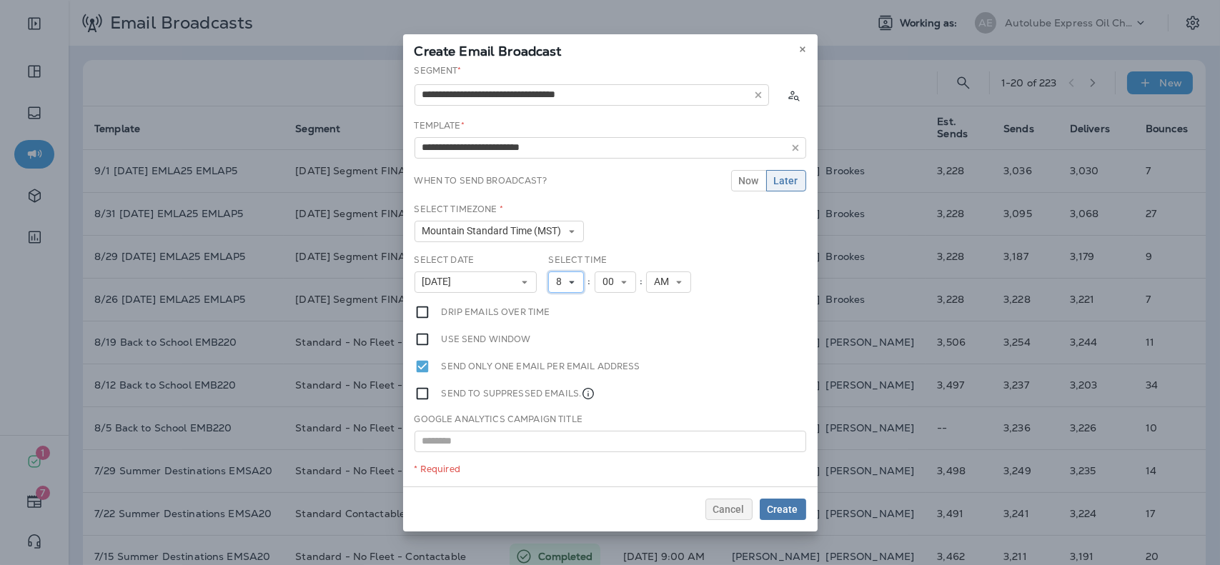
click at [570, 280] on icon at bounding box center [572, 282] width 9 height 9
click at [561, 440] on link "9" at bounding box center [566, 442] width 36 height 17
click at [791, 517] on button "Create" at bounding box center [783, 509] width 46 height 21
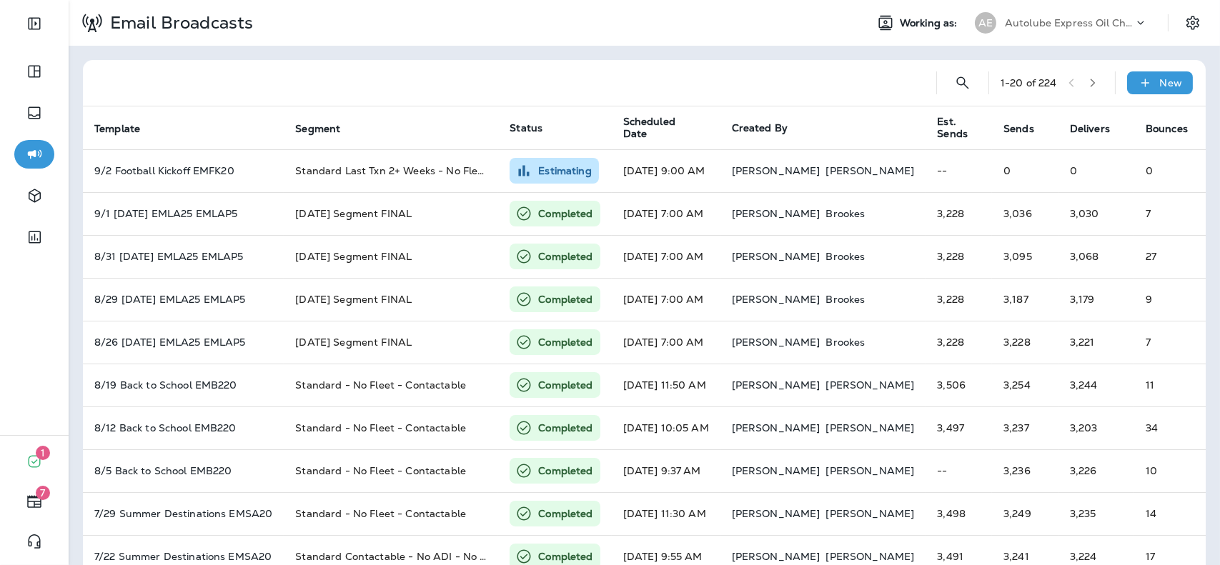
click at [1106, 40] on div "Email Broadcasts Working as: AE Autolube Express Oil Changes & Auto Service" at bounding box center [645, 23] width 1152 height 46
click at [1109, 29] on div "Autolube Express Oil Changes & Auto Service" at bounding box center [1069, 22] width 129 height 21
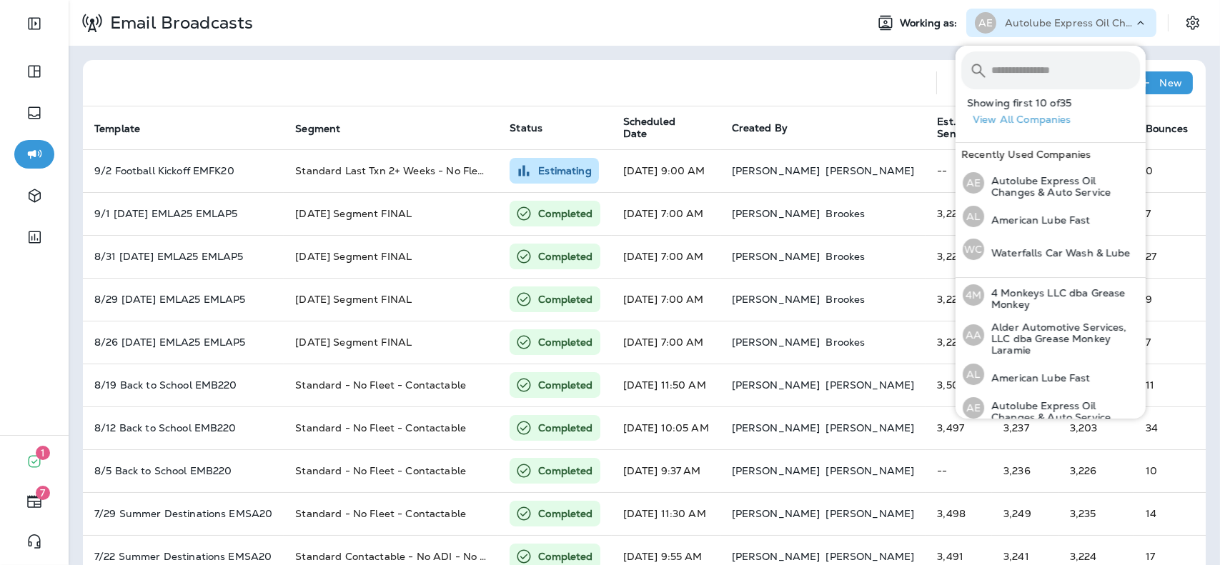
drag, startPoint x: 1094, startPoint y: 48, endPoint x: 1081, endPoint y: 66, distance: 22.0
click at [1081, 66] on div "​ ​ Showing first 10 of 35 View All Companies Recently Used Companies AE Autolu…" at bounding box center [1051, 162] width 190 height 232
click at [1081, 66] on input "text" at bounding box center [1066, 70] width 149 height 38
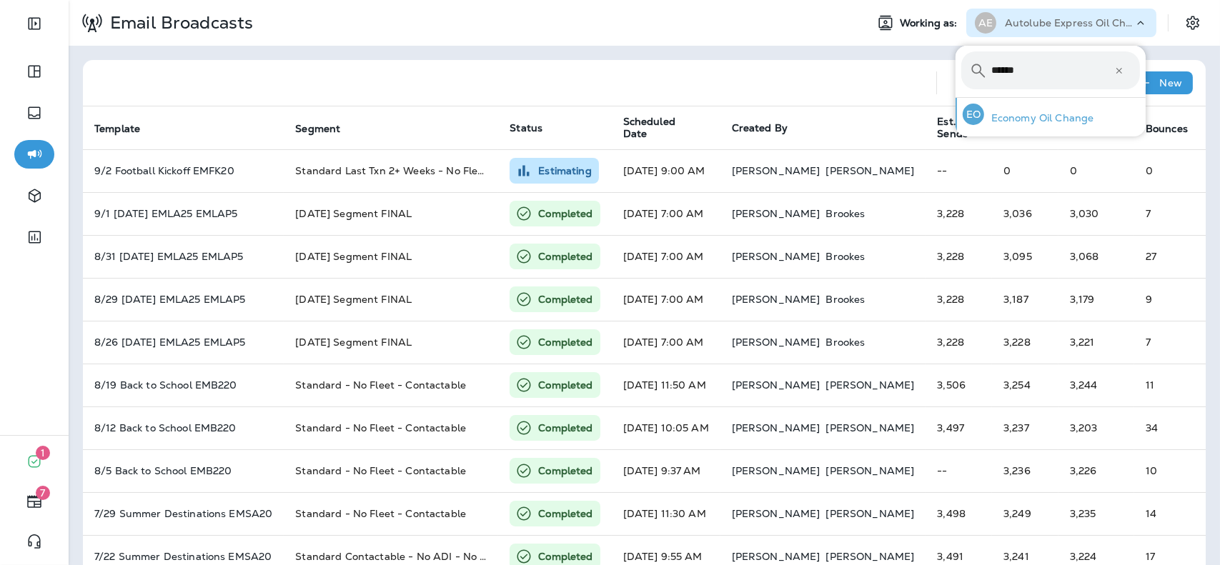
type input "******"
click at [1065, 108] on div "EO Economy Oil Change" at bounding box center [1028, 114] width 143 height 33
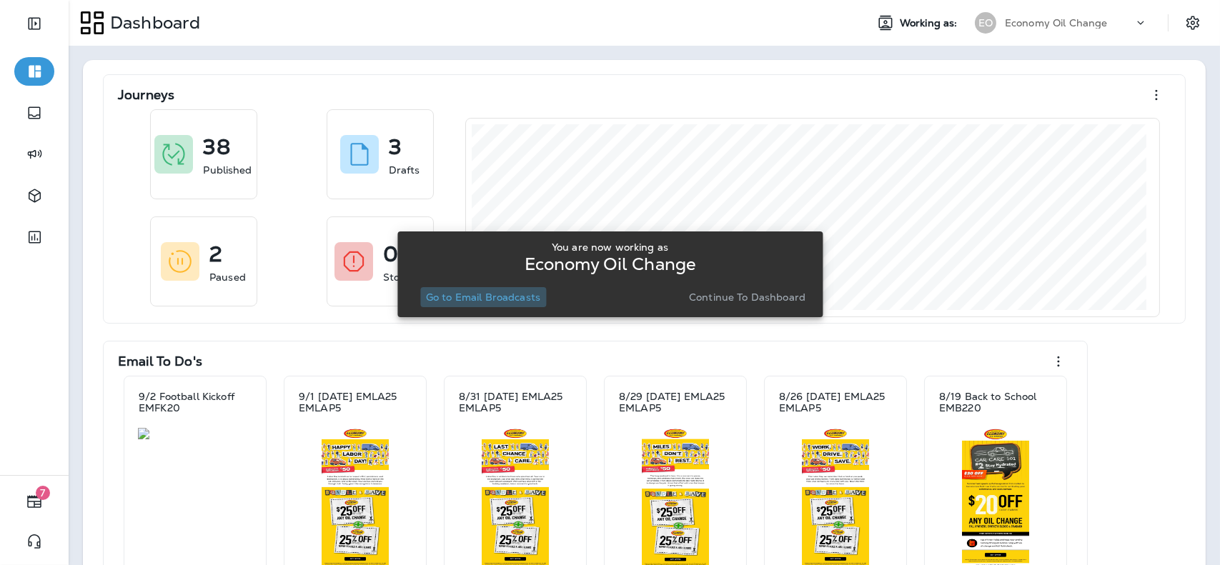
click at [502, 295] on p "Go to Email Broadcasts" at bounding box center [483, 297] width 114 height 11
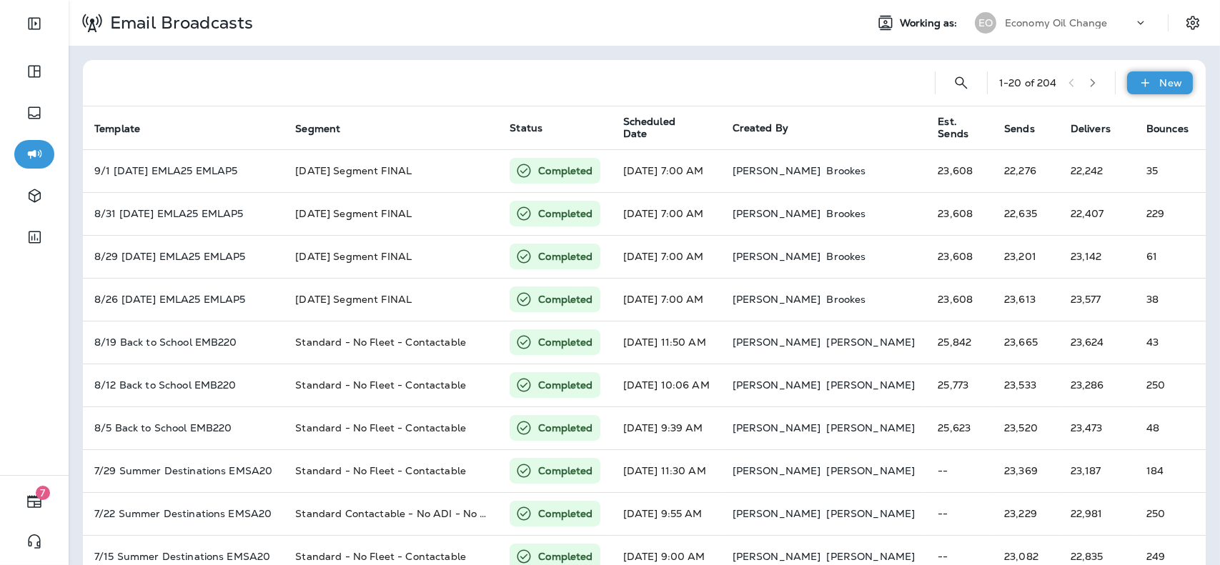
click at [1160, 89] on p "New" at bounding box center [1171, 82] width 22 height 11
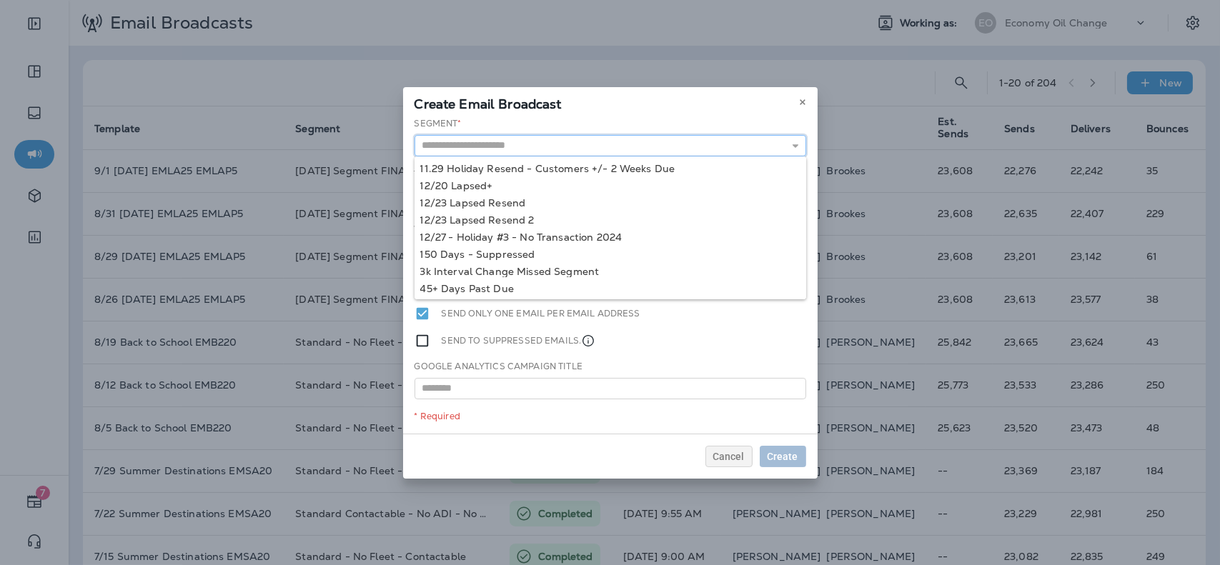
click at [518, 153] on input "text" at bounding box center [611, 145] width 392 height 21
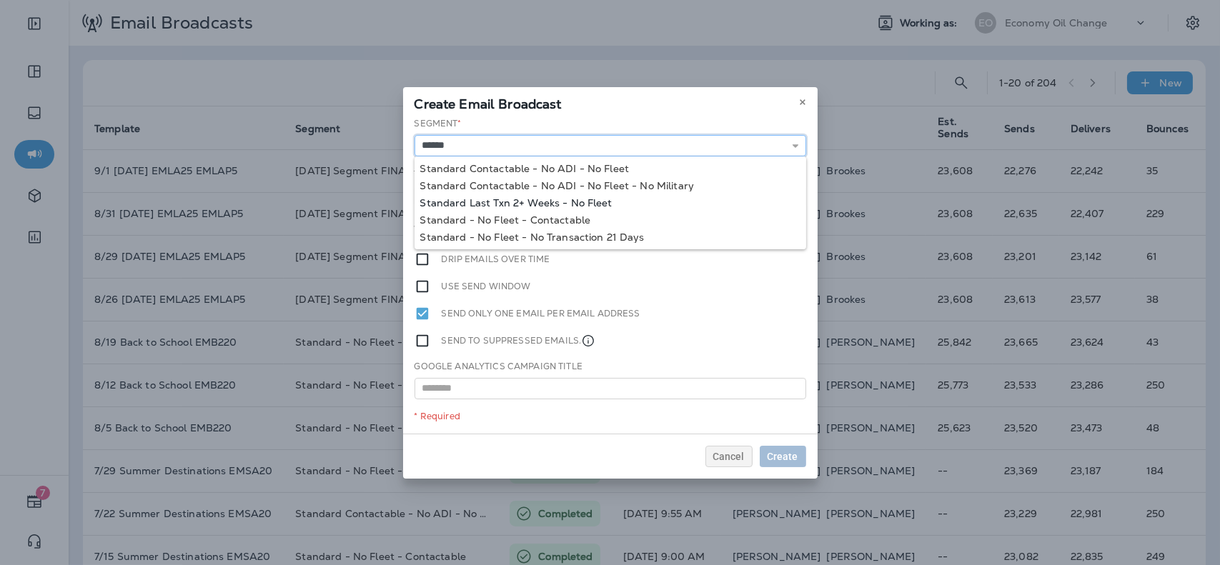
type input "**********"
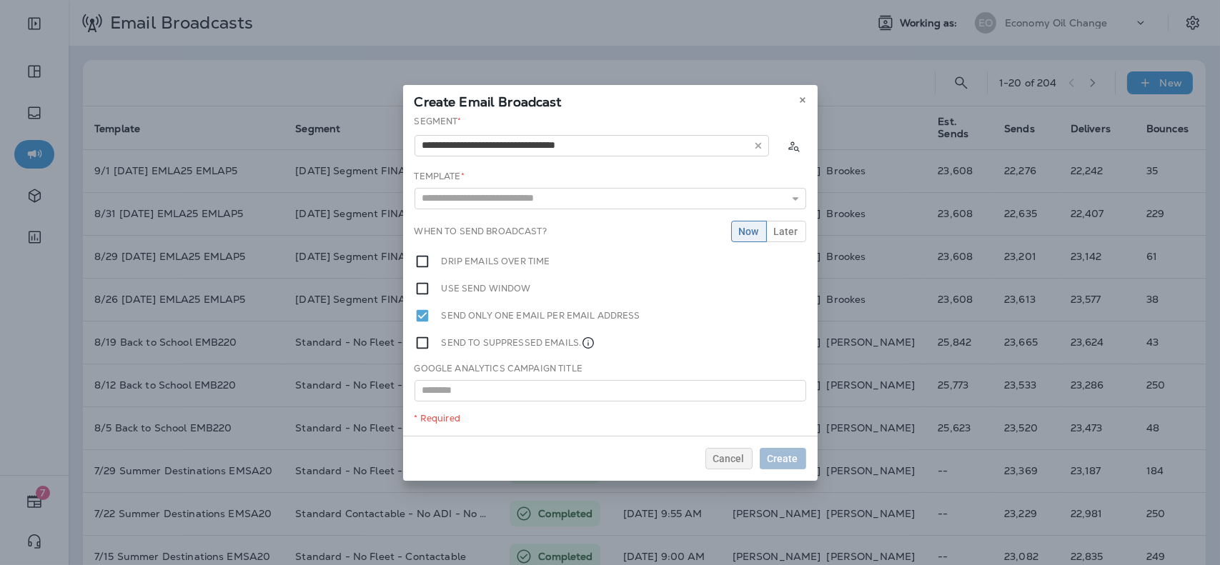
click at [522, 202] on div "**********" at bounding box center [610, 275] width 415 height 321
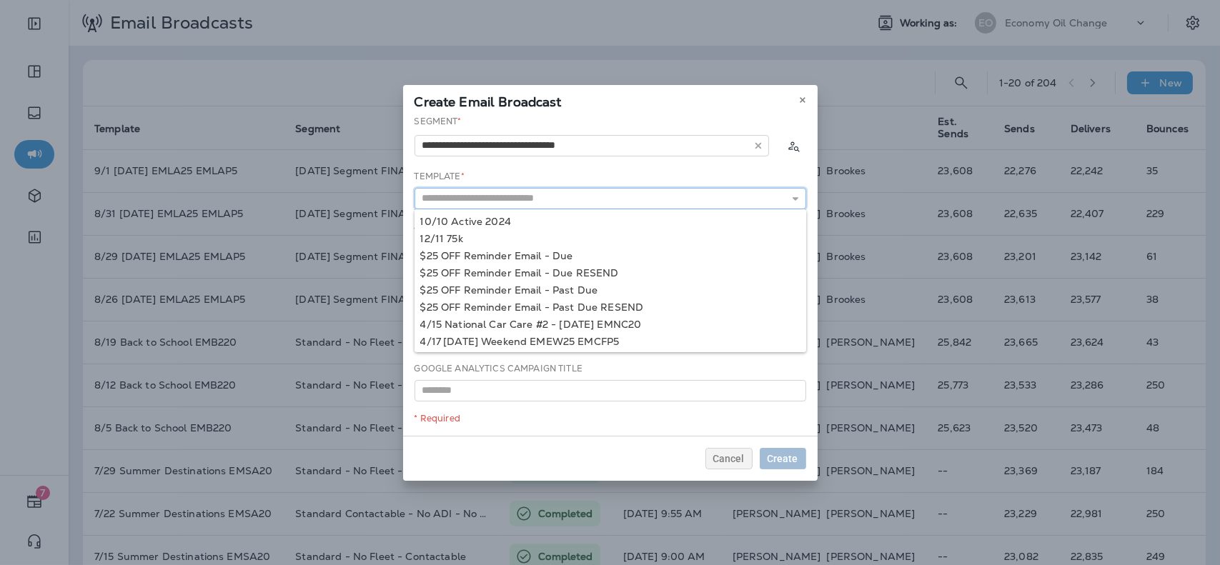
click at [529, 200] on input "text" at bounding box center [611, 198] width 392 height 21
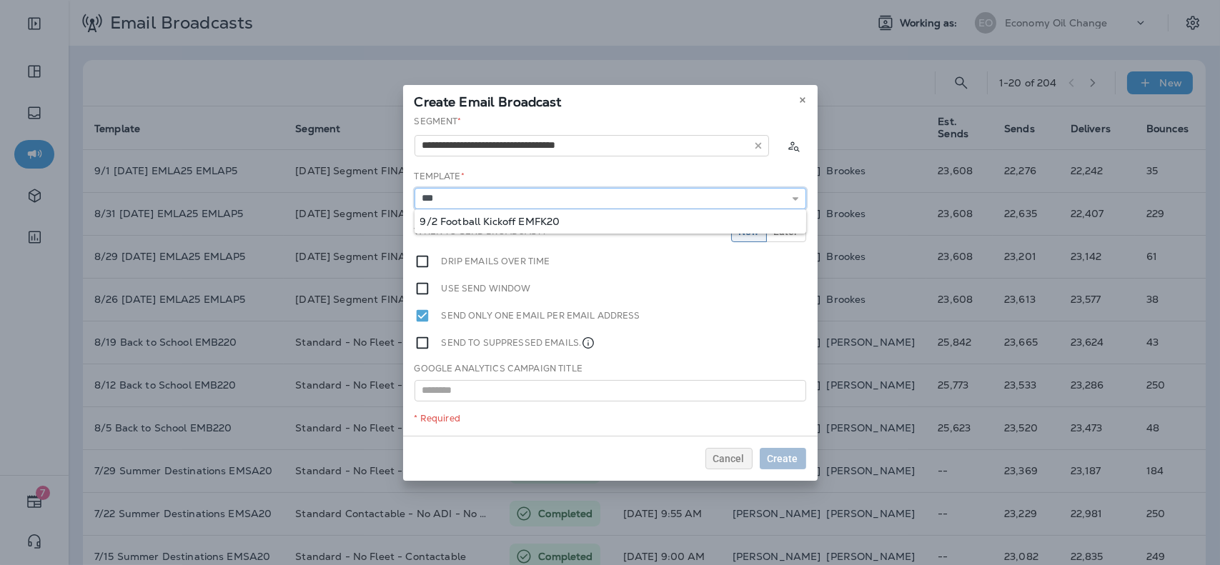
type input "**********"
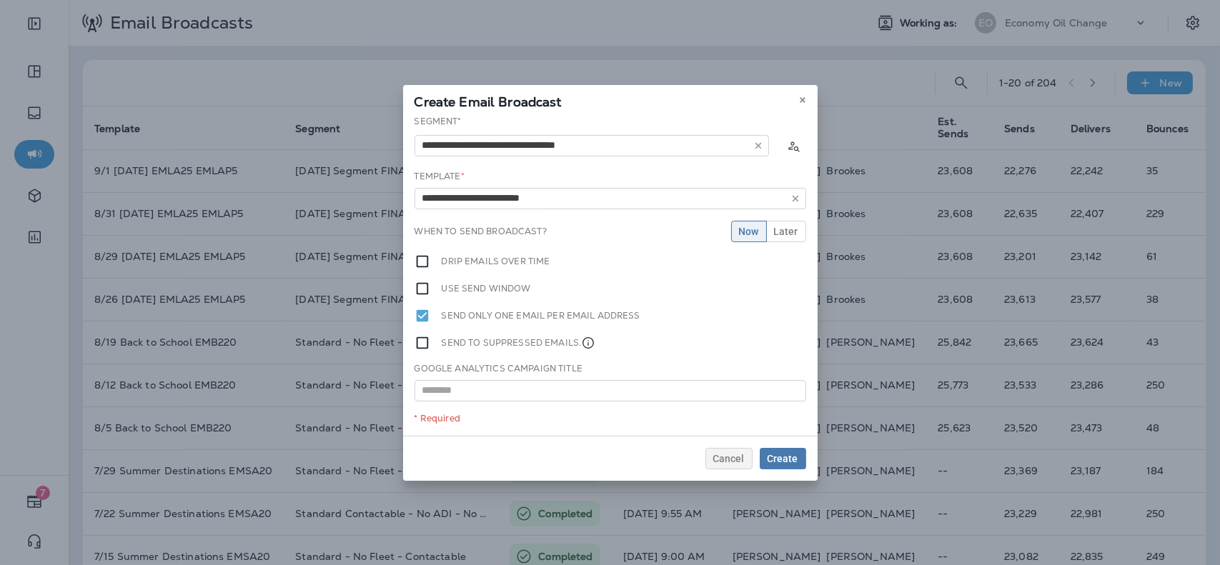
click at [529, 219] on div "**********" at bounding box center [610, 275] width 415 height 321
click at [782, 229] on span "Later" at bounding box center [786, 232] width 24 height 10
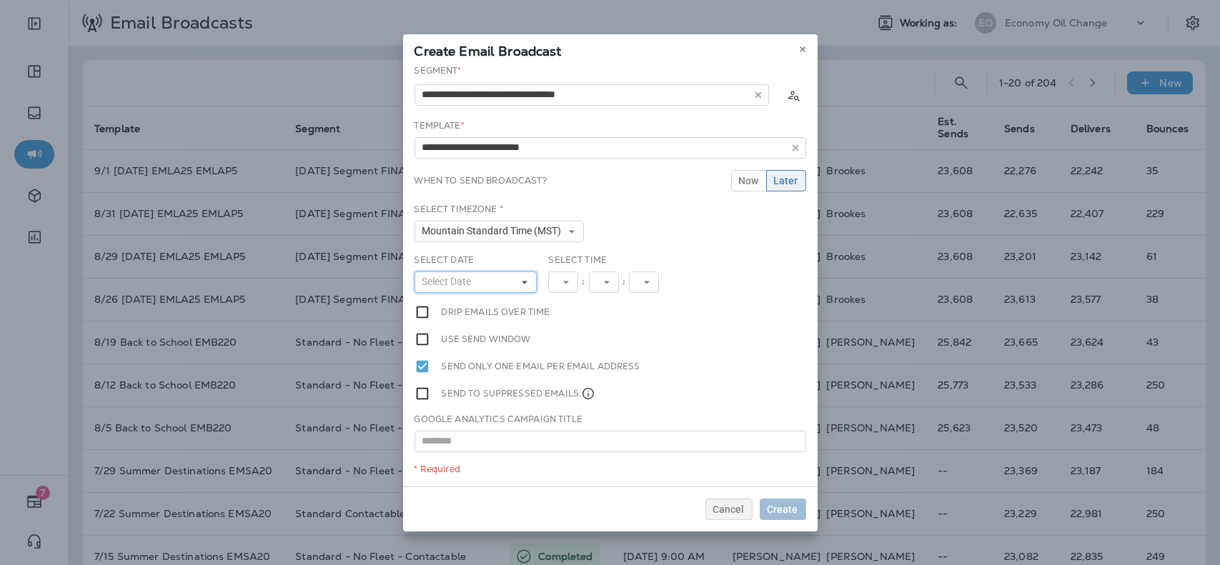
click at [518, 272] on button "Select Date" at bounding box center [476, 282] width 123 height 21
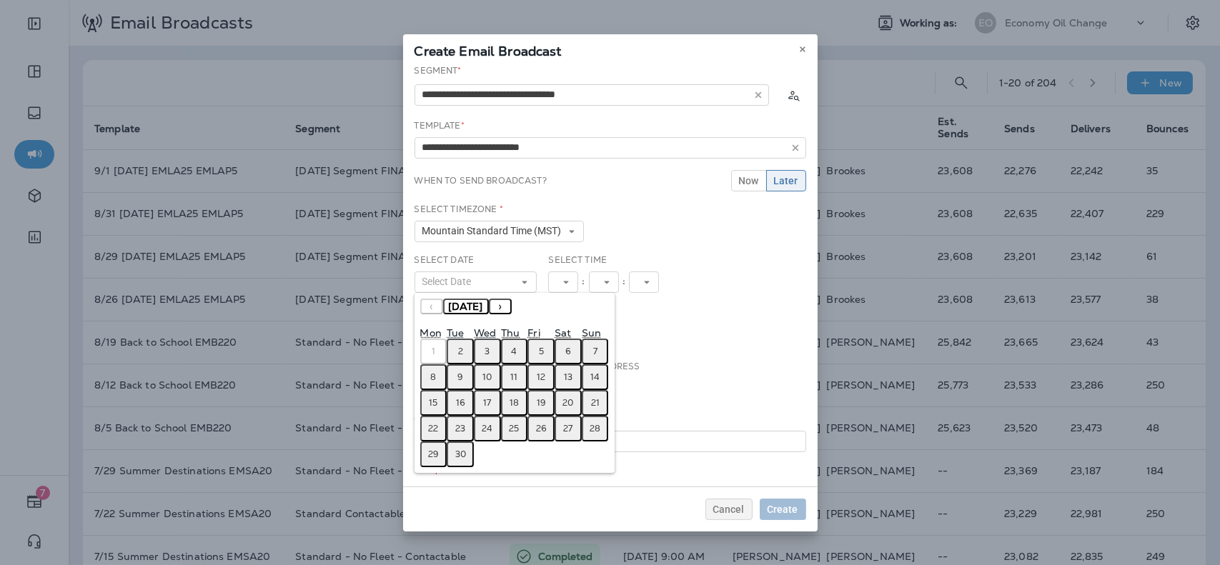
click at [458, 351] on abbr "2" at bounding box center [460, 351] width 5 height 11
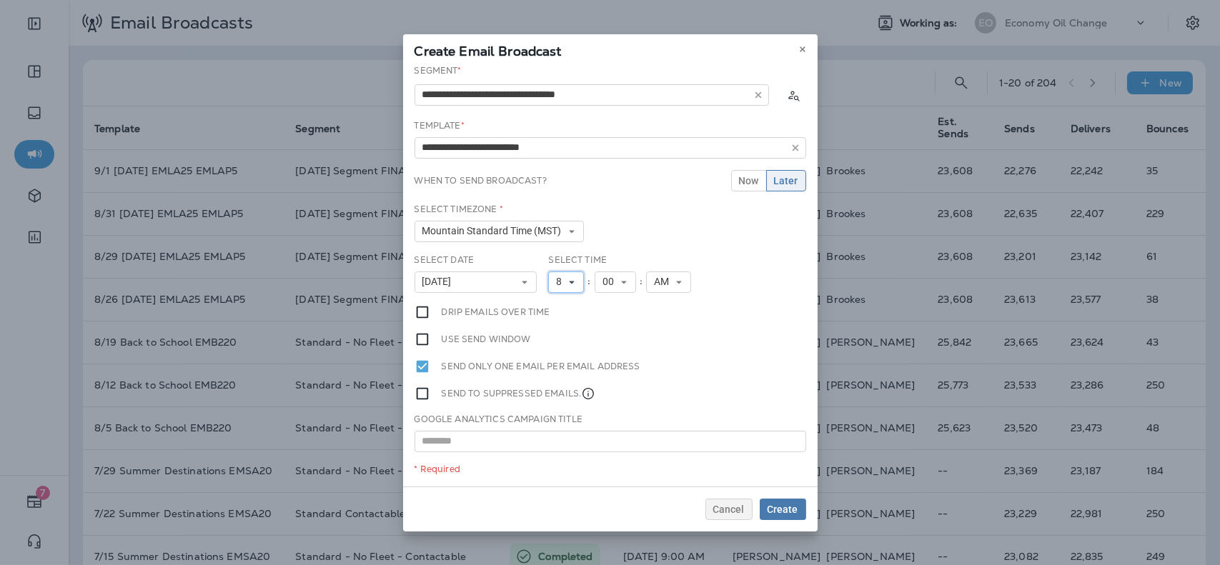
click at [571, 285] on icon at bounding box center [572, 282] width 9 height 9
click at [563, 441] on link "9" at bounding box center [566, 442] width 36 height 17
click at [791, 505] on span "Create" at bounding box center [783, 510] width 31 height 10
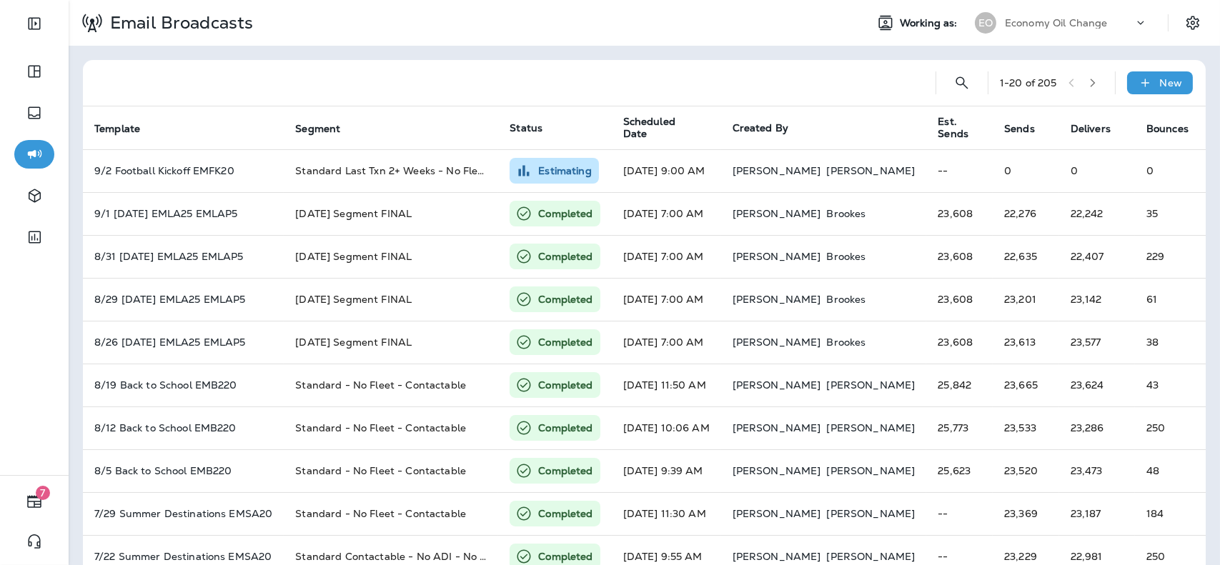
click at [1049, 27] on p "Economy Oil Change" at bounding box center [1056, 22] width 103 height 11
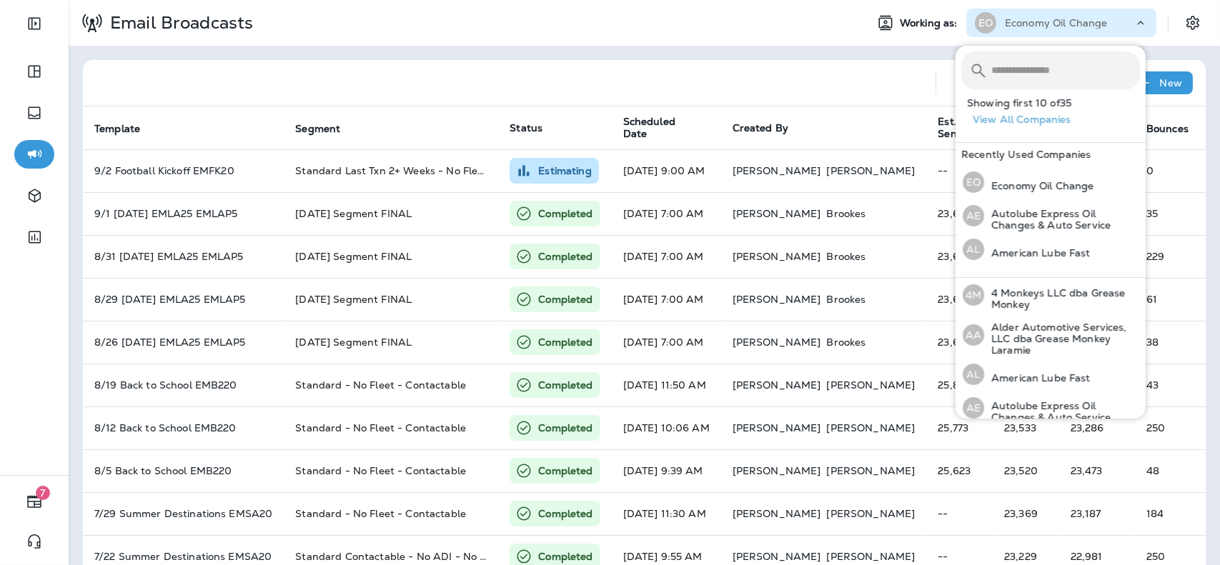
click at [1029, 76] on input "text" at bounding box center [1066, 70] width 149 height 38
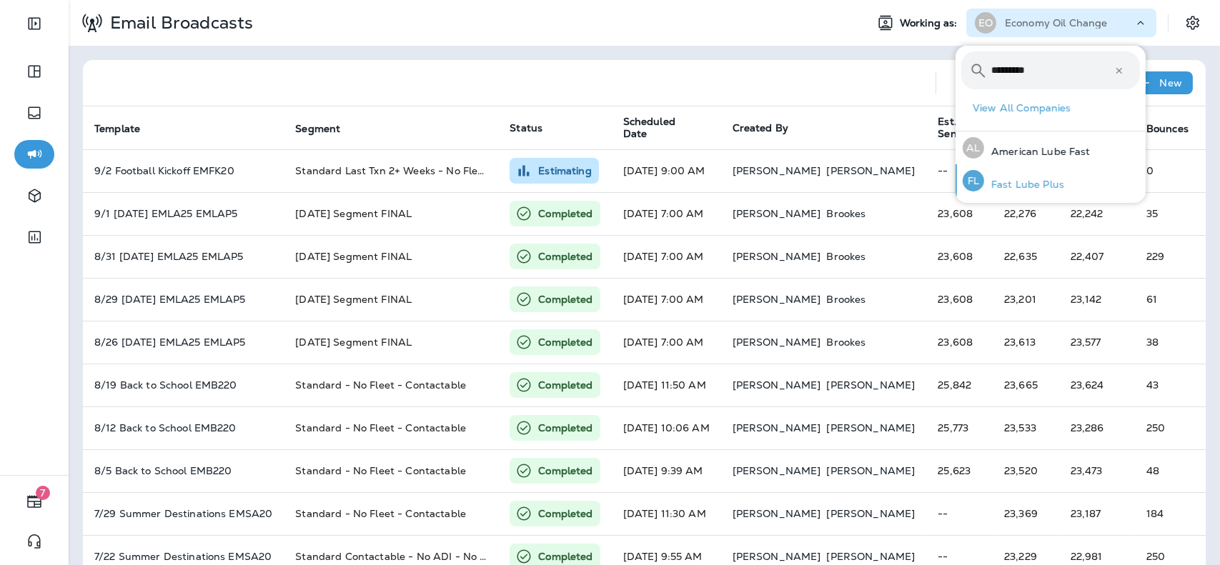
type input "*********"
click at [1012, 184] on p "Fast Lube Plus" at bounding box center [1024, 184] width 80 height 11
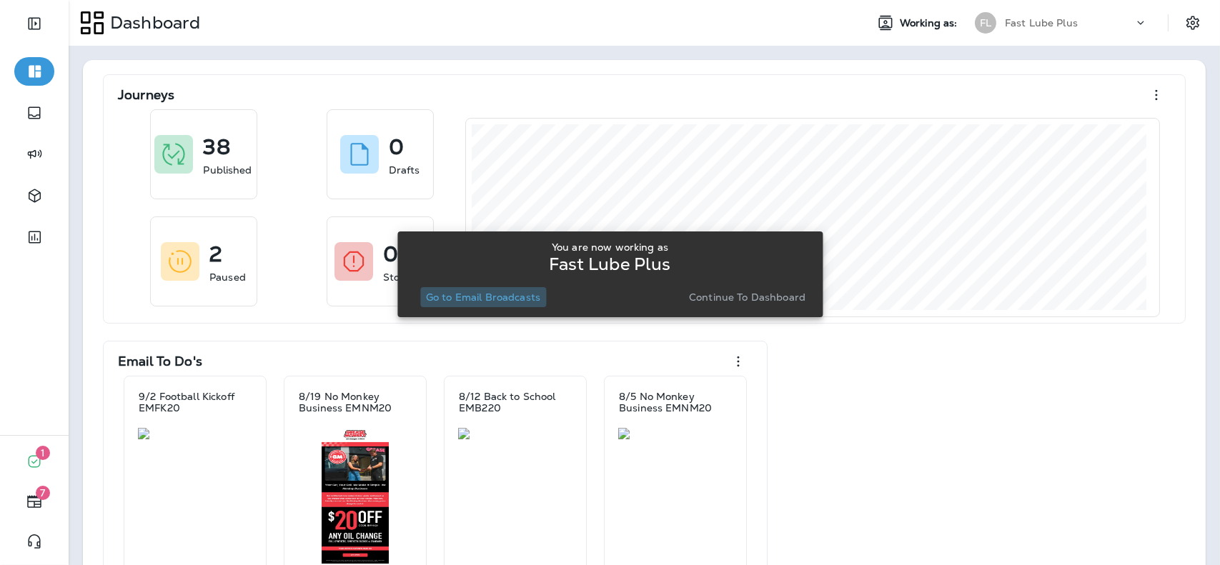
click at [507, 301] on p "Go to Email Broadcasts" at bounding box center [483, 297] width 114 height 11
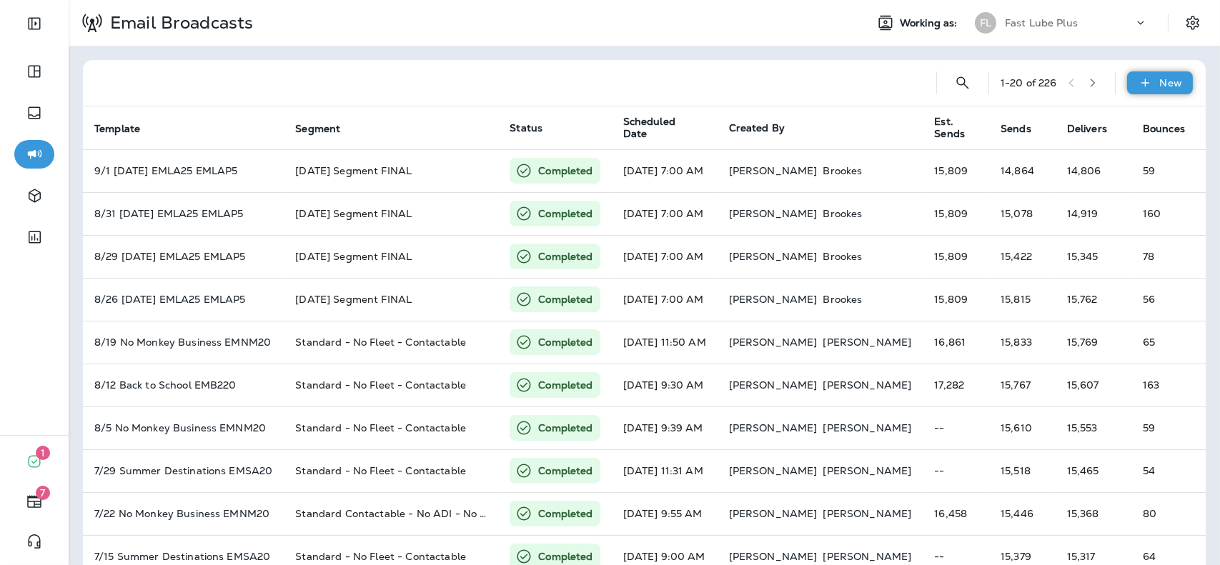
click at [1144, 92] on div "New" at bounding box center [1160, 82] width 66 height 23
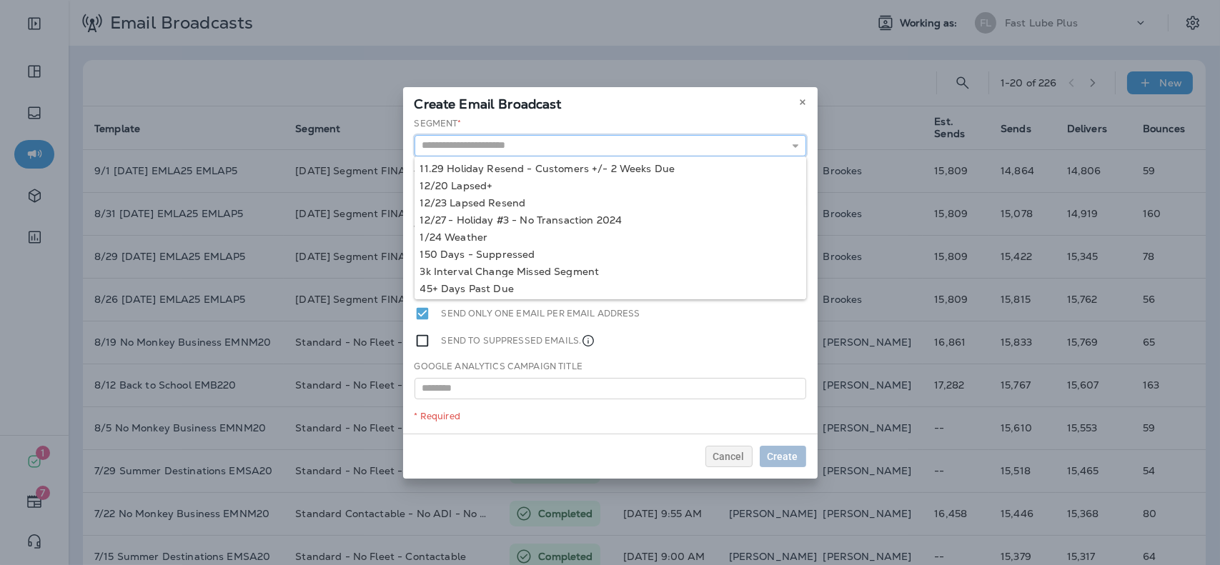
click at [758, 147] on input "text" at bounding box center [611, 145] width 392 height 21
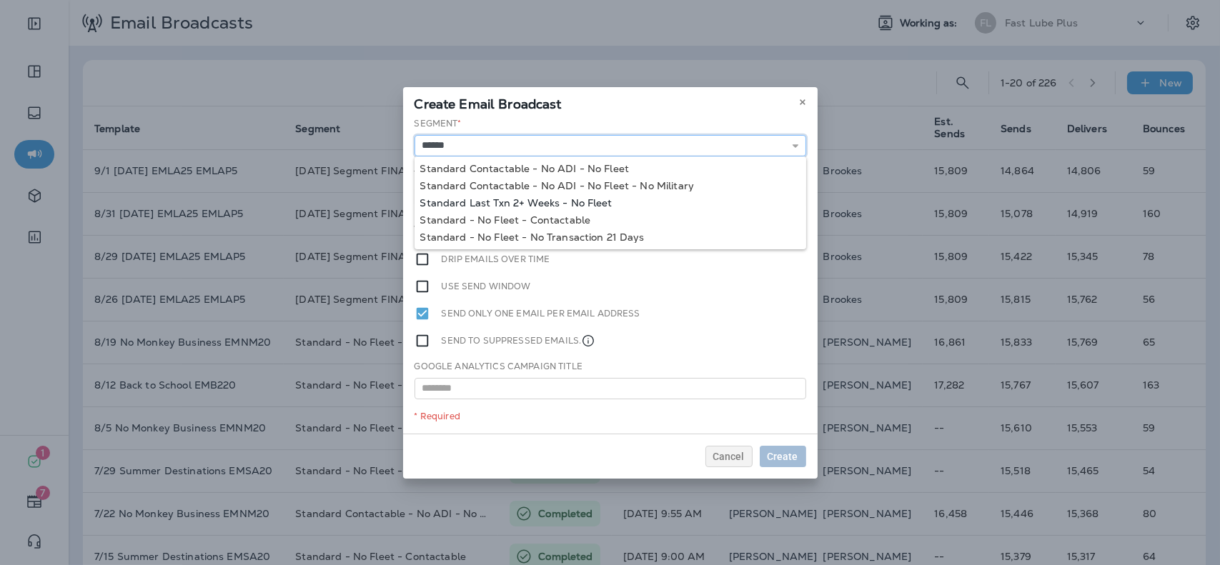
type input "**********"
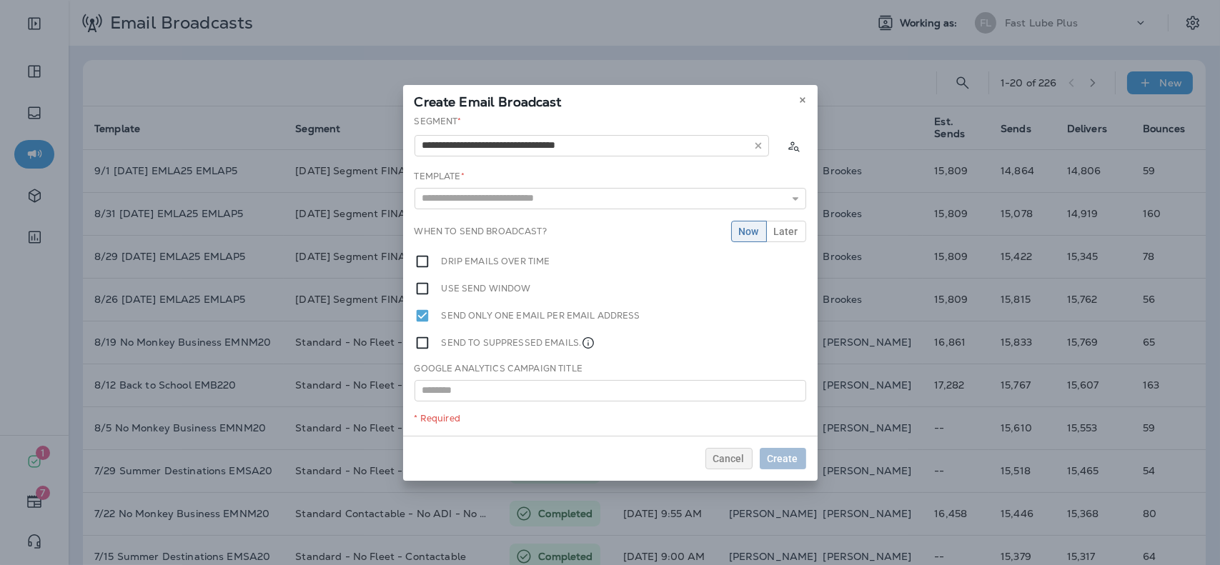
click at [591, 204] on div "**********" at bounding box center [610, 275] width 415 height 321
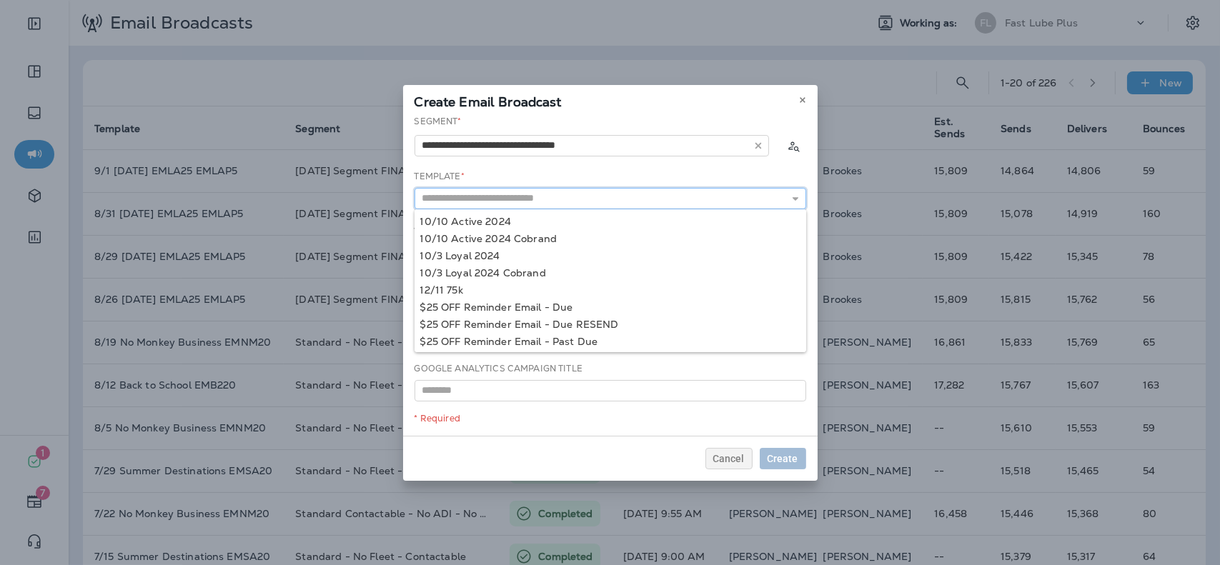
click at [588, 202] on input "text" at bounding box center [611, 198] width 392 height 21
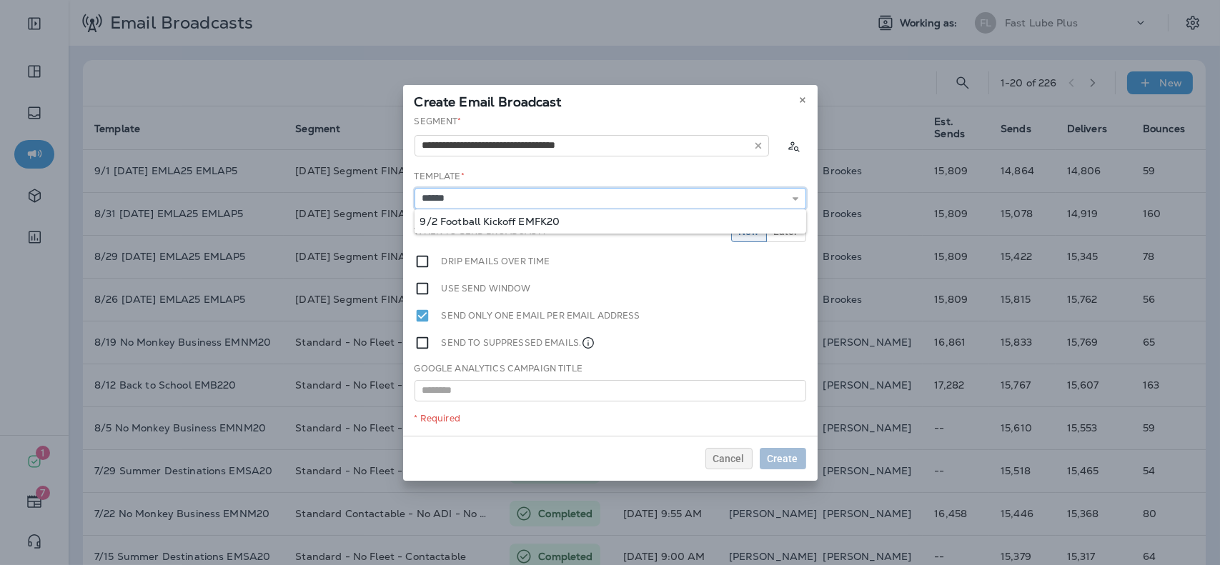
type input "**********"
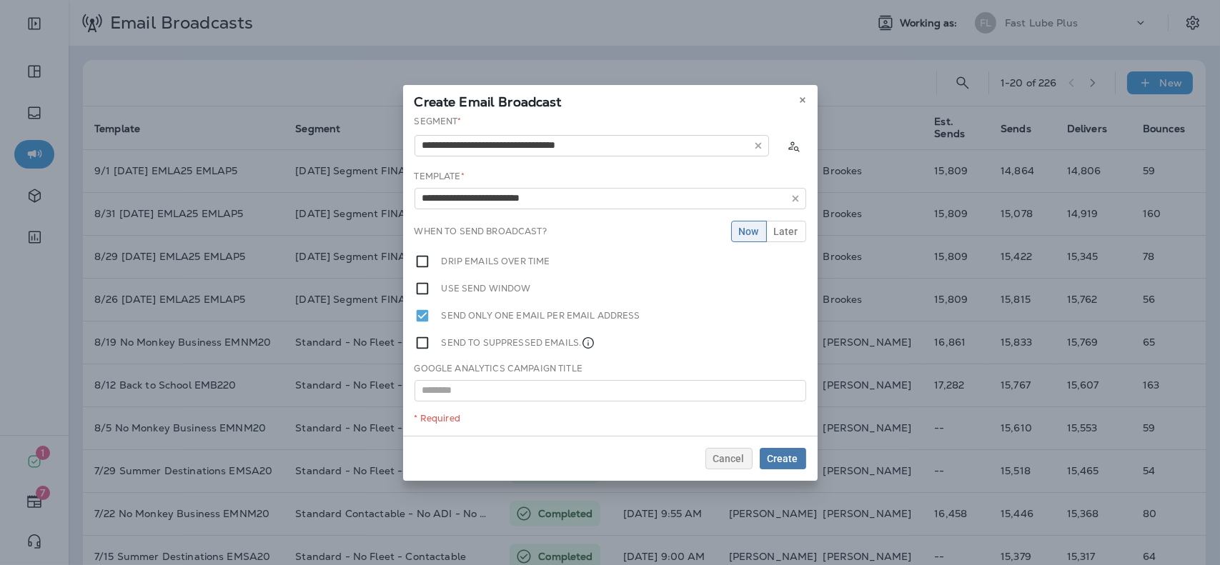
click at [557, 216] on div "**********" at bounding box center [610, 275] width 415 height 321
click at [795, 242] on div "**********" at bounding box center [610, 275] width 415 height 321
click at [793, 229] on span "Later" at bounding box center [786, 232] width 24 height 10
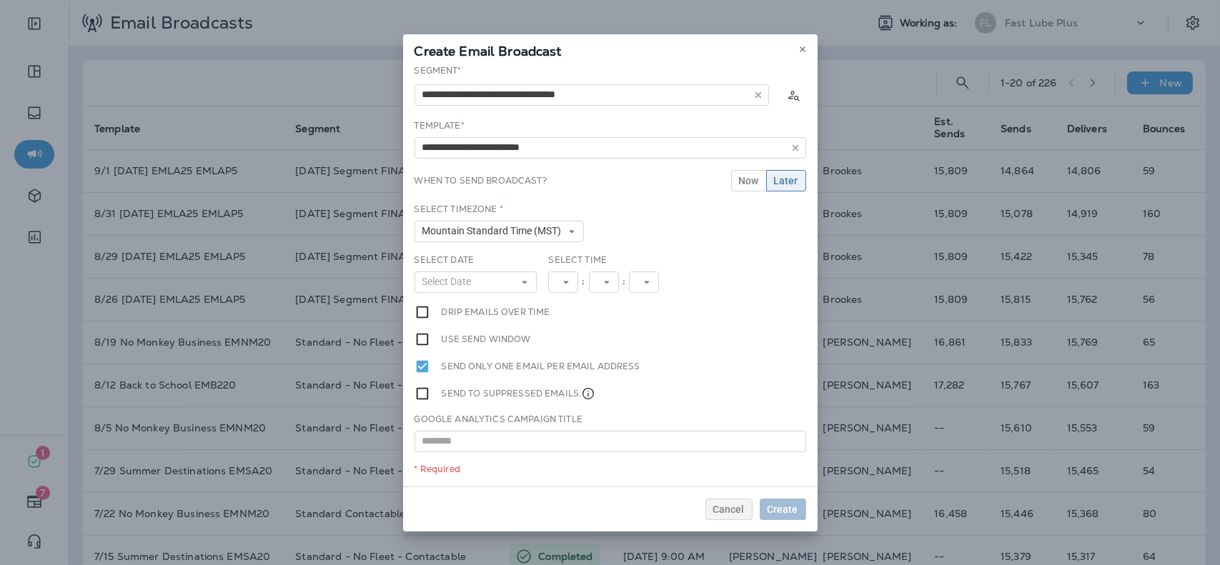
click at [524, 265] on div "Select Date Select Date « ‹ September 2025 › » Mon Tue Wed Thu Fri Sat Sun 1 2 …" at bounding box center [476, 273] width 123 height 39
click at [522, 277] on button "Select Date" at bounding box center [476, 282] width 123 height 21
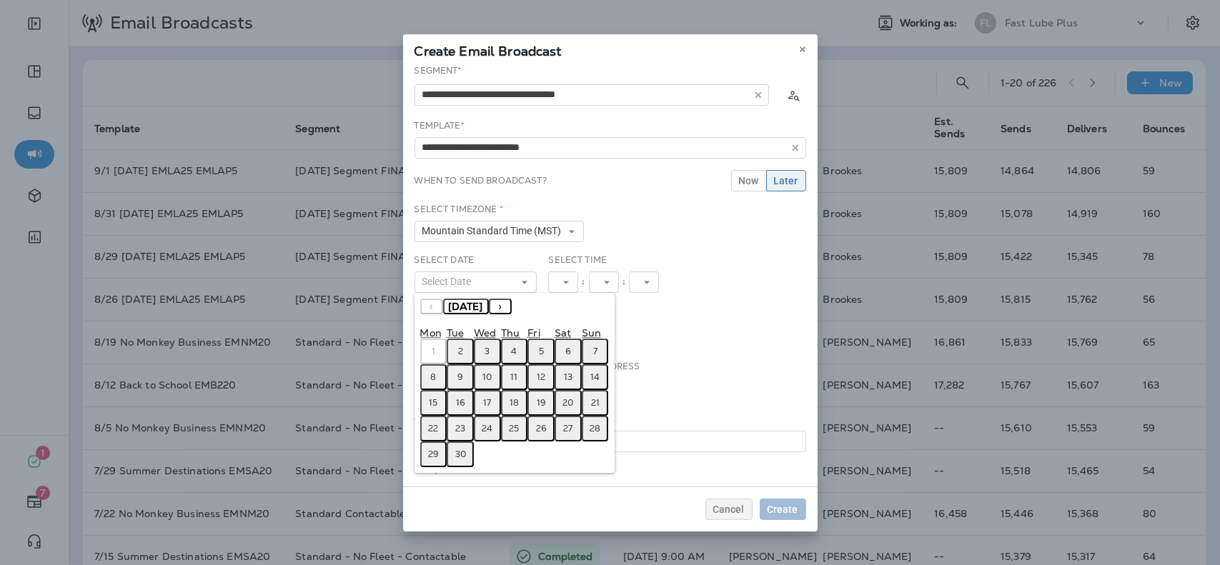
click at [458, 353] on abbr "2" at bounding box center [460, 351] width 5 height 11
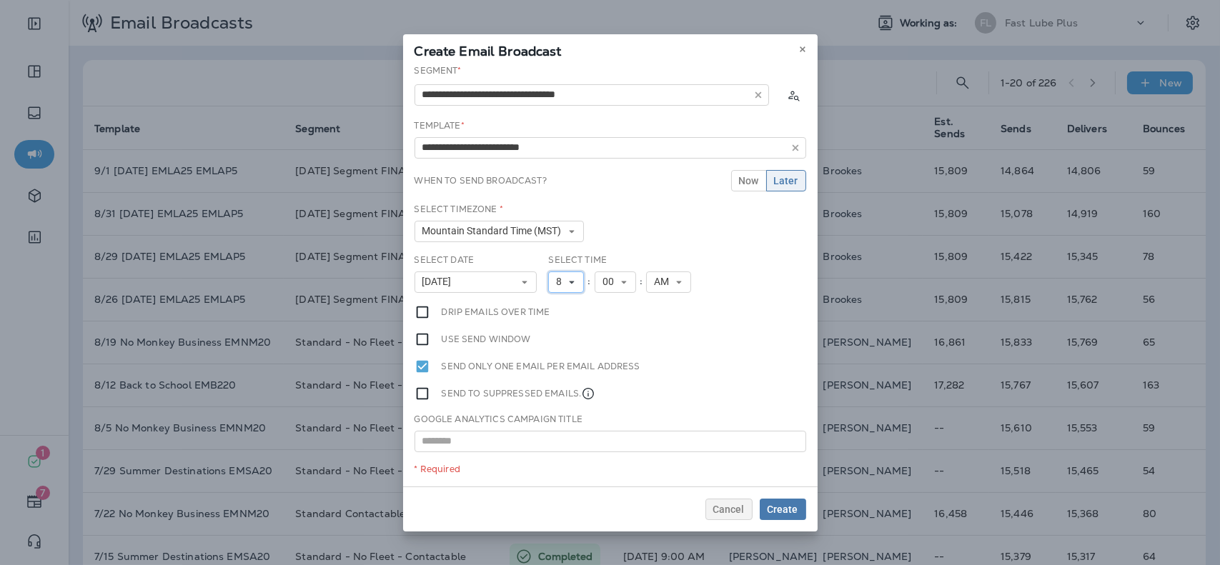
click at [563, 273] on button "8" at bounding box center [566, 282] width 36 height 21
click at [561, 440] on link "9" at bounding box center [566, 442] width 36 height 17
click at [787, 513] on span "Create" at bounding box center [783, 510] width 31 height 10
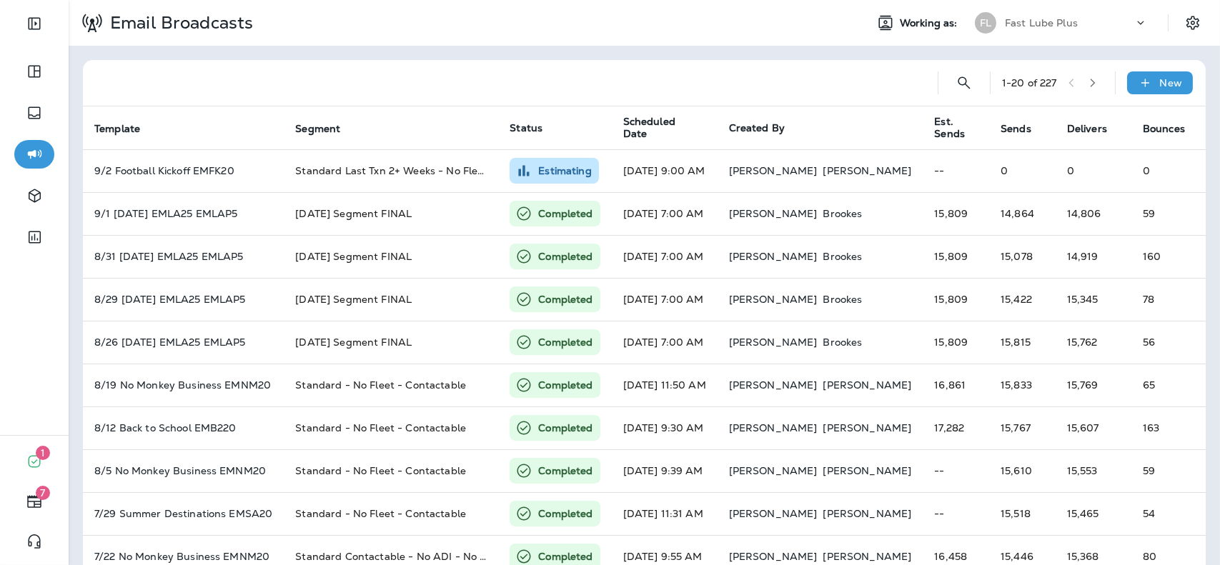
click at [1058, 21] on p "Fast Lube Plus" at bounding box center [1041, 22] width 73 height 11
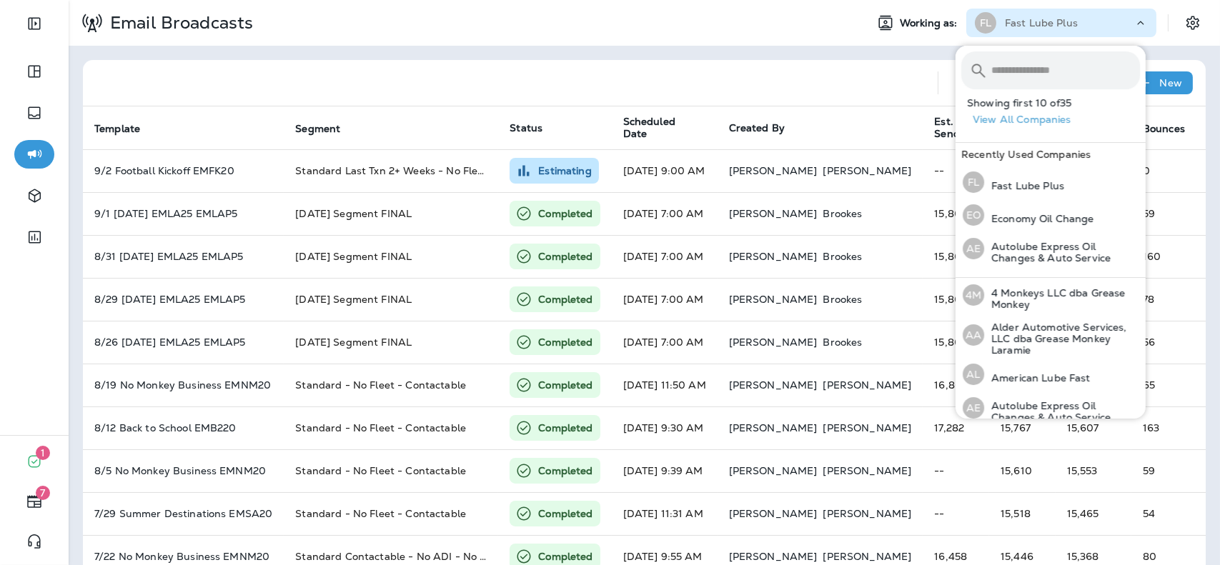
click at [1044, 73] on input "text" at bounding box center [1066, 70] width 149 height 38
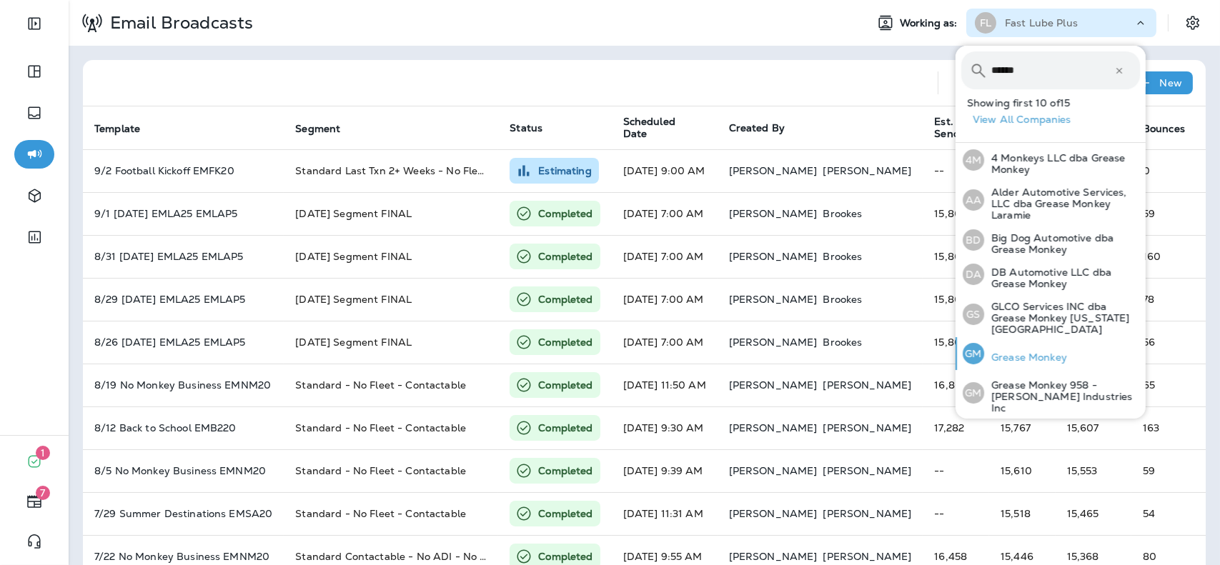
type input "******"
click at [1022, 352] on p "Grease Monkey" at bounding box center [1025, 357] width 83 height 11
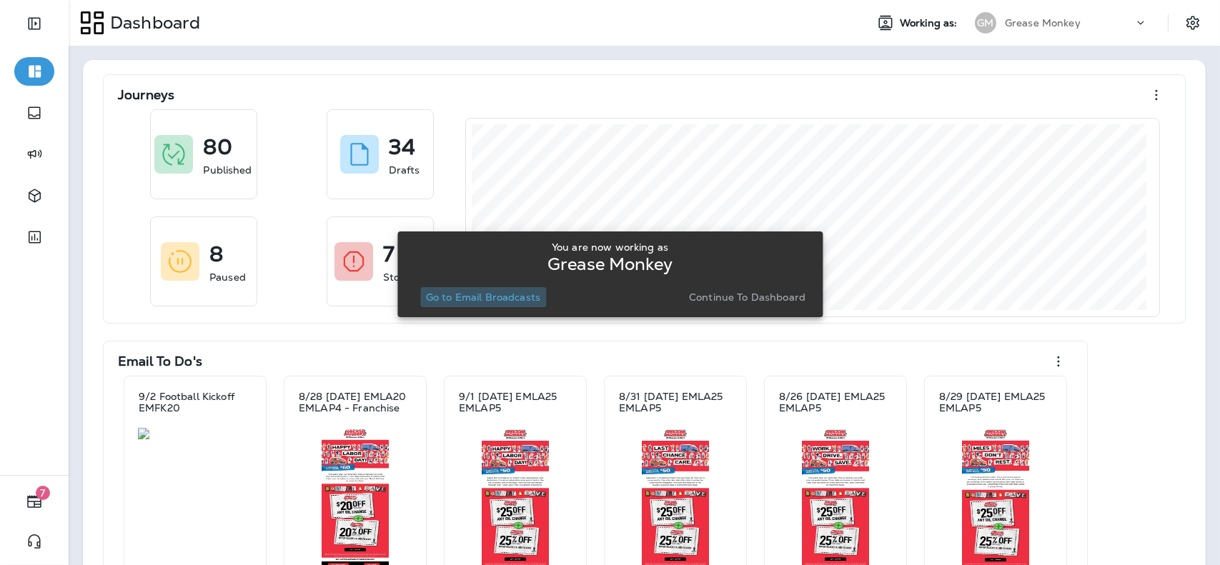
click at [513, 288] on button "Go to Email Broadcasts" at bounding box center [483, 297] width 126 height 20
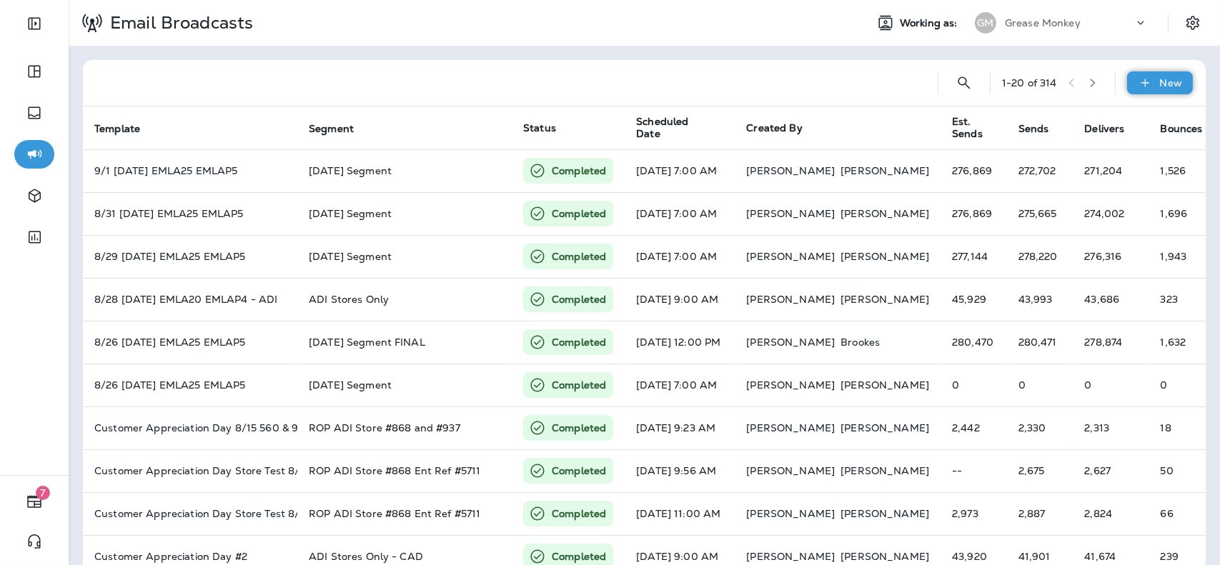
click at [1170, 81] on p "New" at bounding box center [1171, 82] width 22 height 11
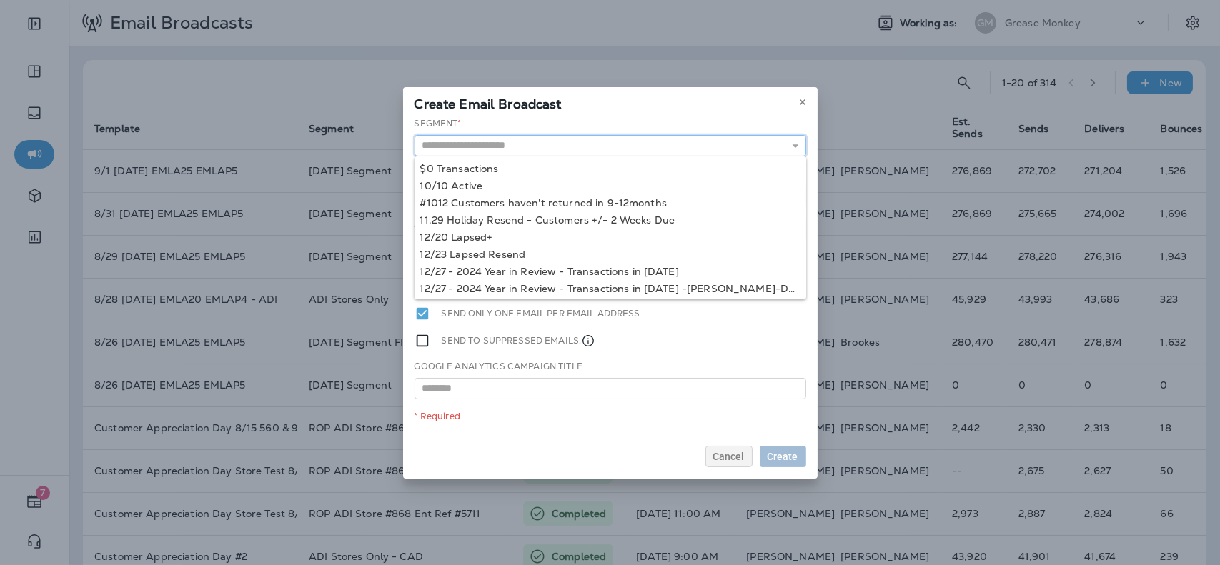
click at [587, 146] on input "text" at bounding box center [611, 145] width 392 height 21
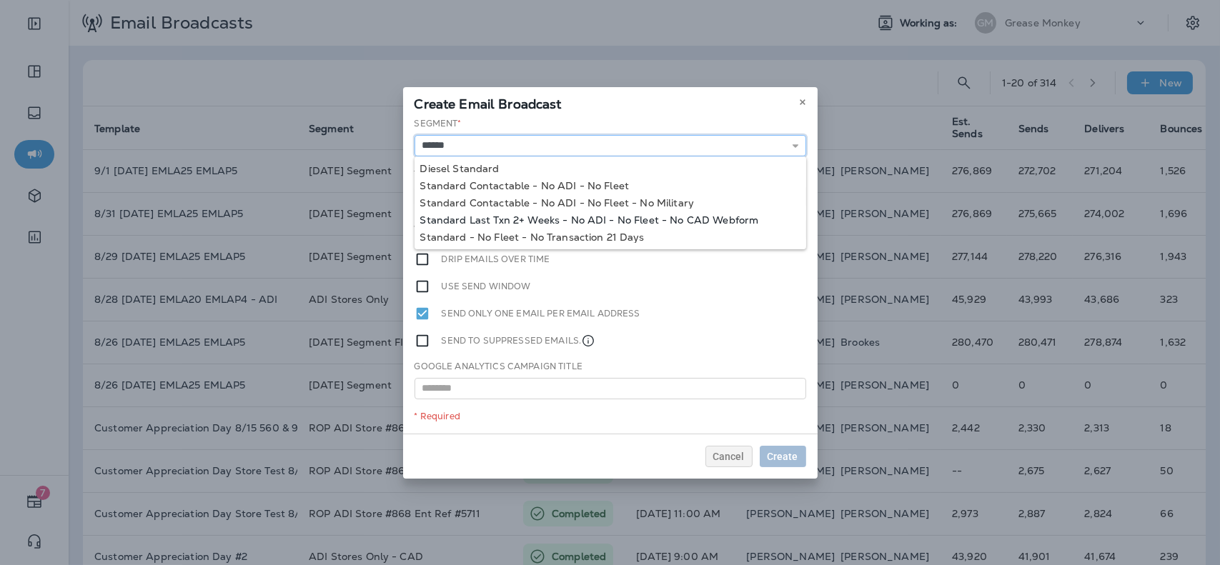
type input "**********"
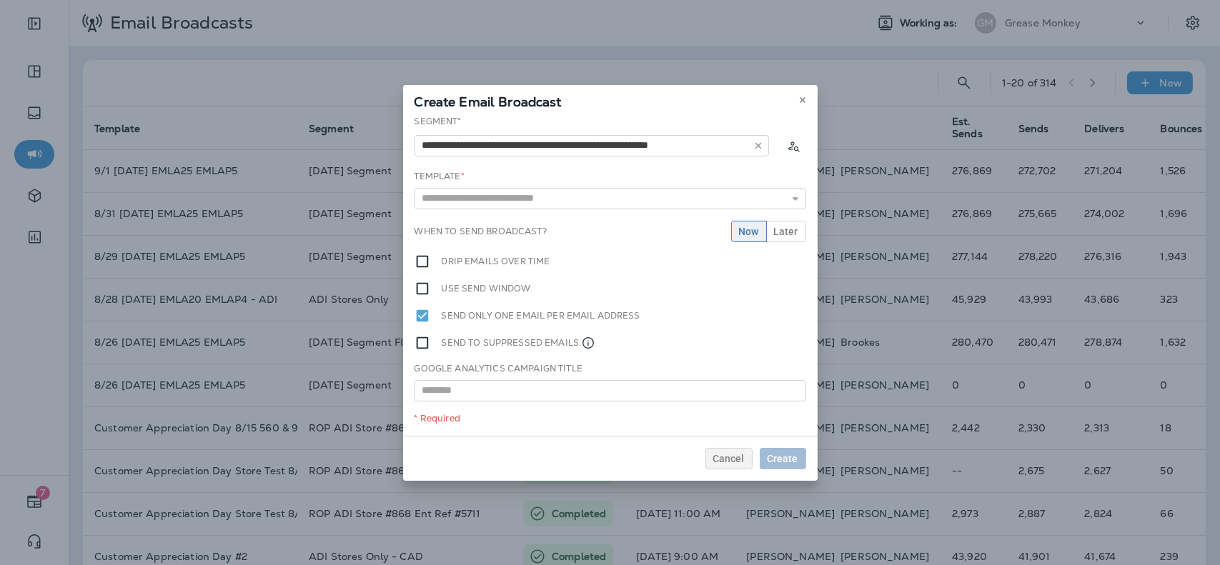
click at [512, 222] on div "**********" at bounding box center [610, 275] width 415 height 321
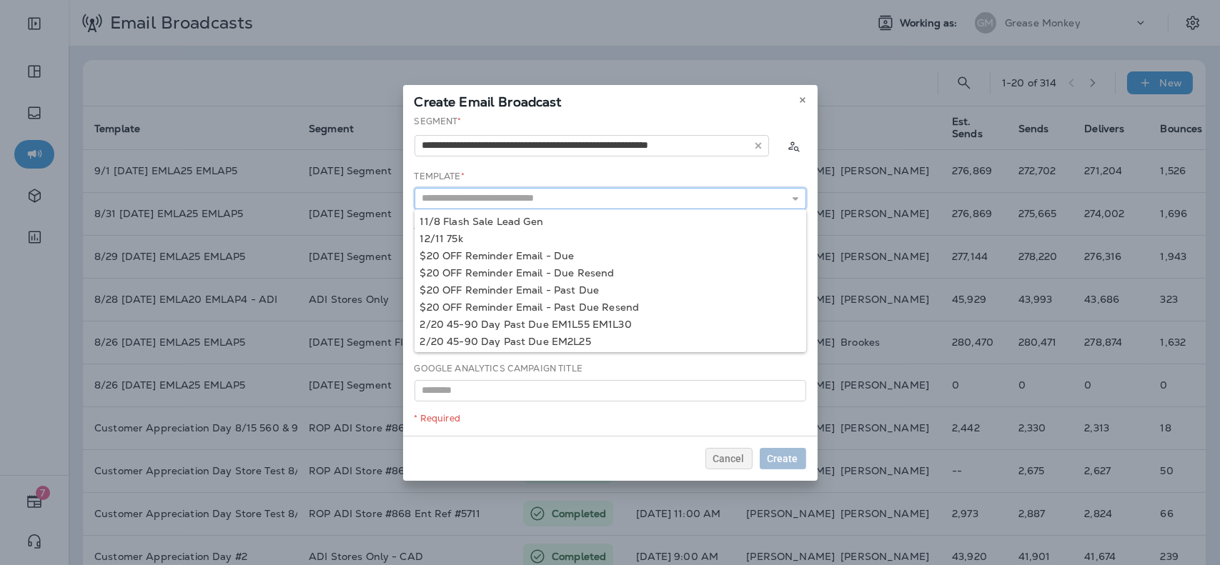
click at [577, 194] on input "text" at bounding box center [611, 198] width 392 height 21
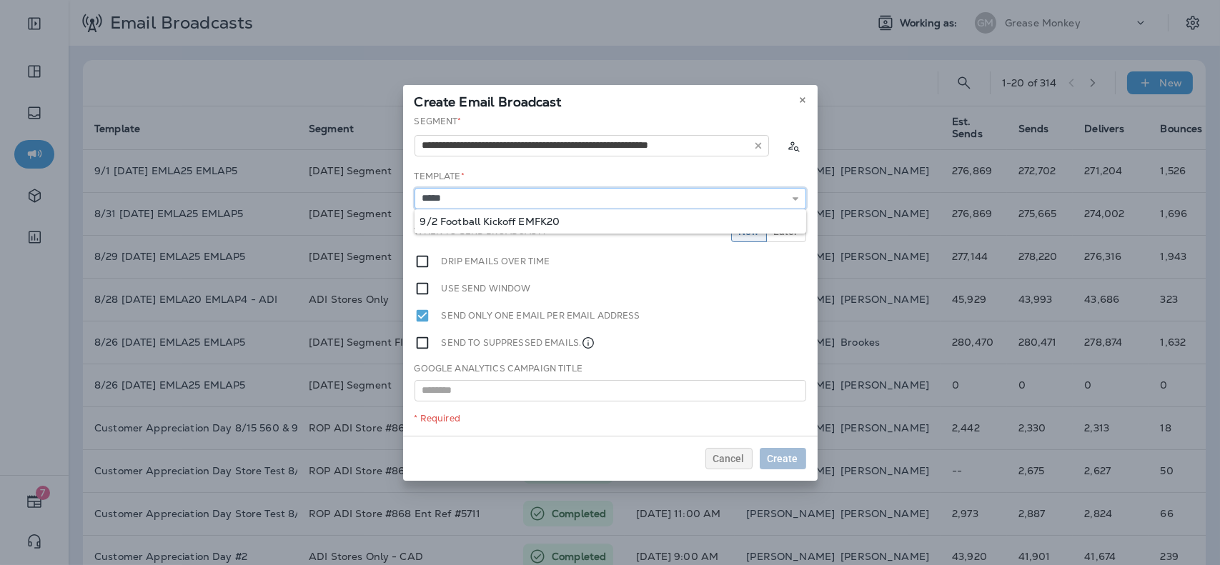
type input "**********"
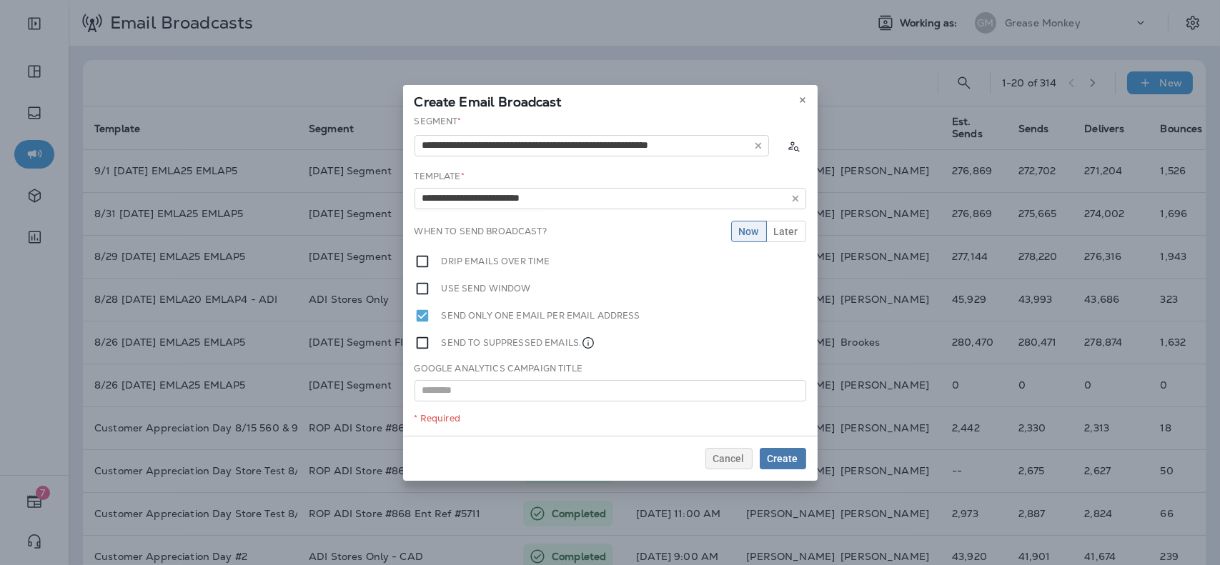
click at [566, 213] on div "**********" at bounding box center [610, 275] width 415 height 321
click at [792, 232] on span "Later" at bounding box center [786, 232] width 24 height 10
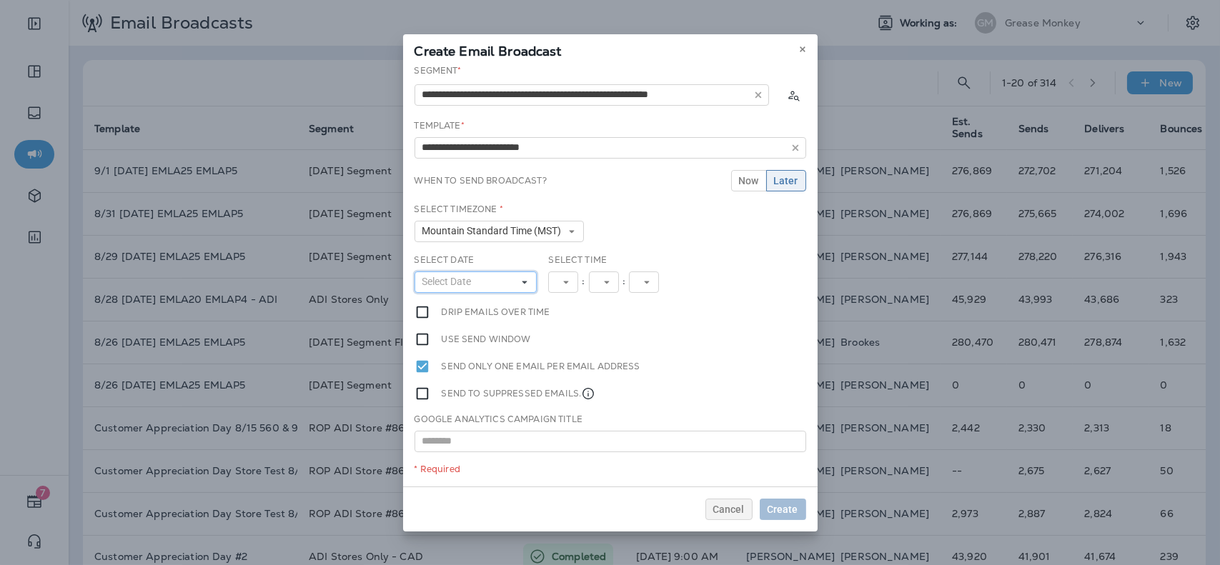
click at [480, 287] on button "Select Date" at bounding box center [476, 282] width 123 height 21
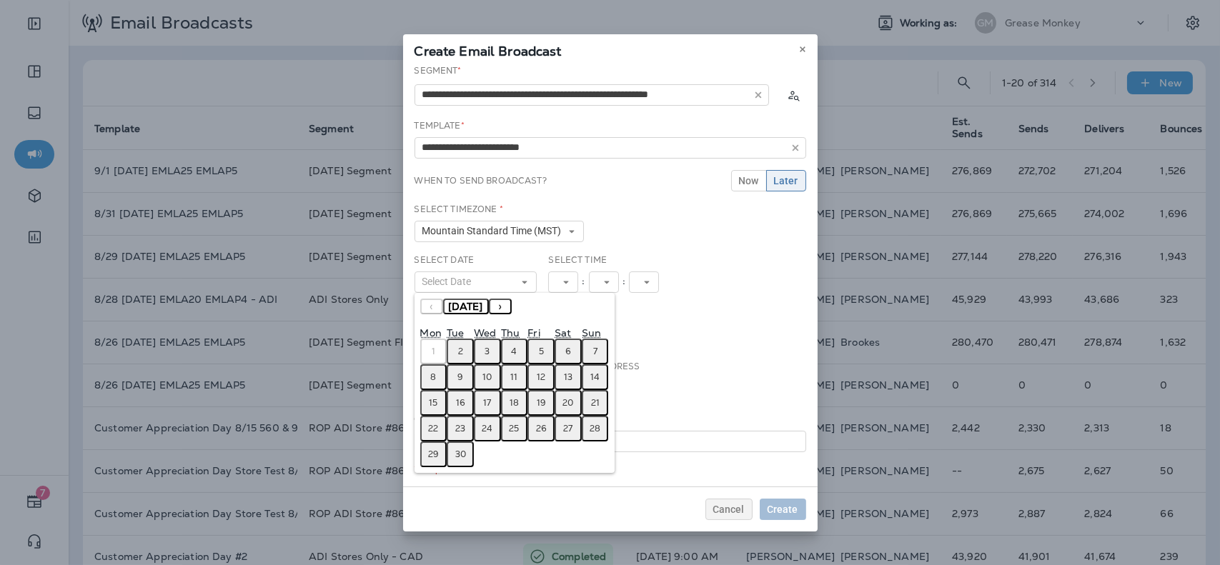
click at [463, 350] on button "2" at bounding box center [460, 352] width 27 height 26
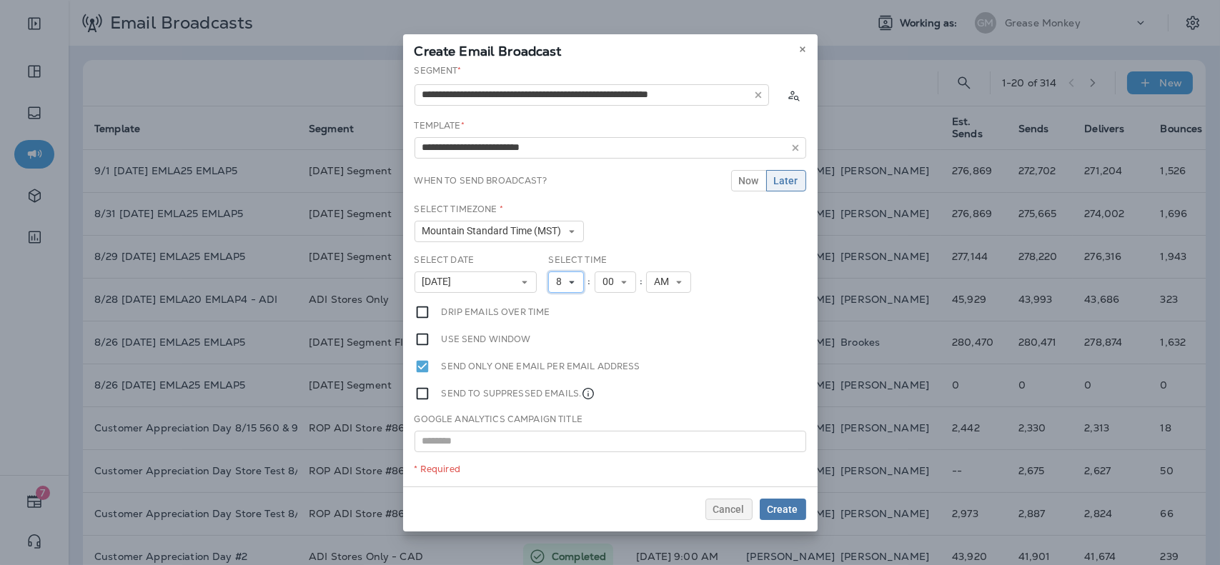
click at [568, 274] on button "8" at bounding box center [566, 282] width 36 height 21
click at [561, 447] on link "9" at bounding box center [566, 442] width 36 height 17
click at [787, 511] on span "Create" at bounding box center [783, 510] width 31 height 10
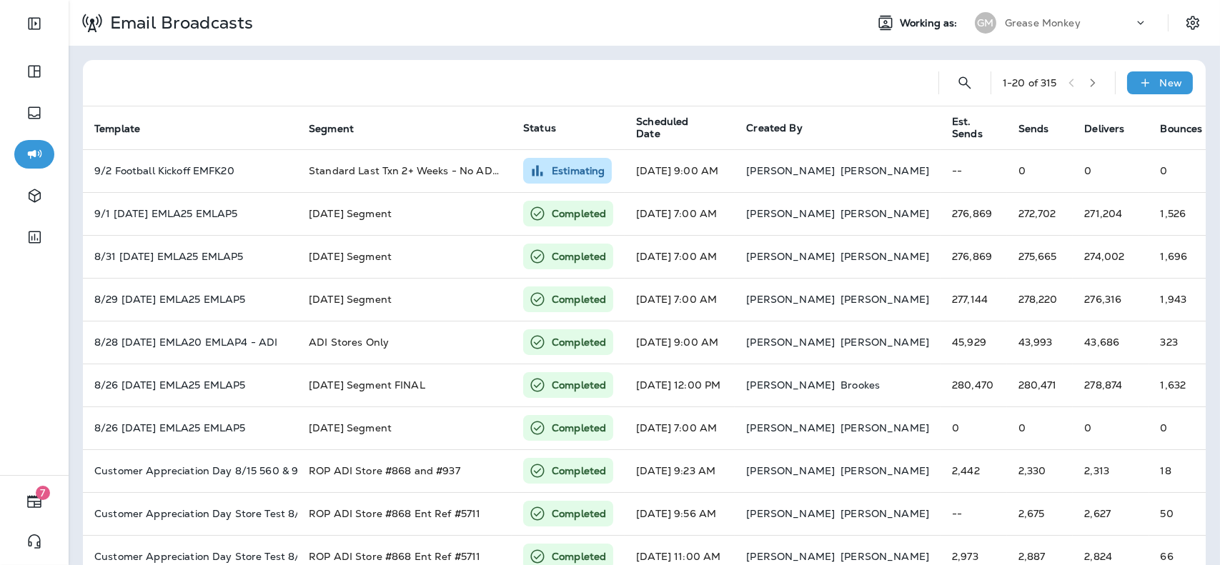
click at [1092, 11] on div "GM Grease Monkey" at bounding box center [1061, 23] width 190 height 29
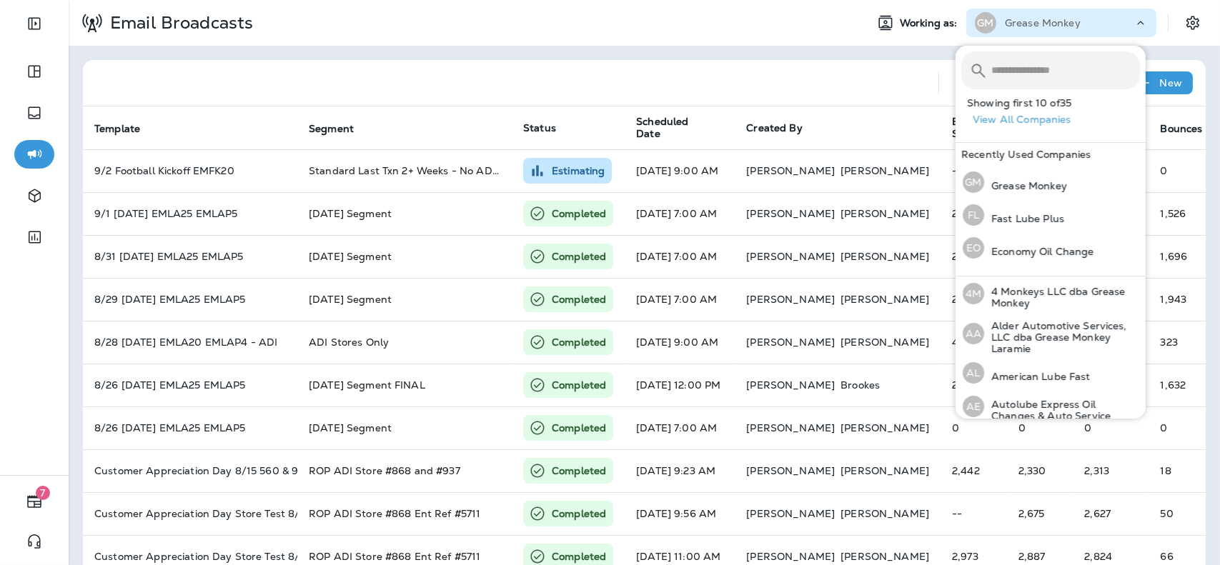
click at [1051, 69] on input "text" at bounding box center [1066, 70] width 149 height 38
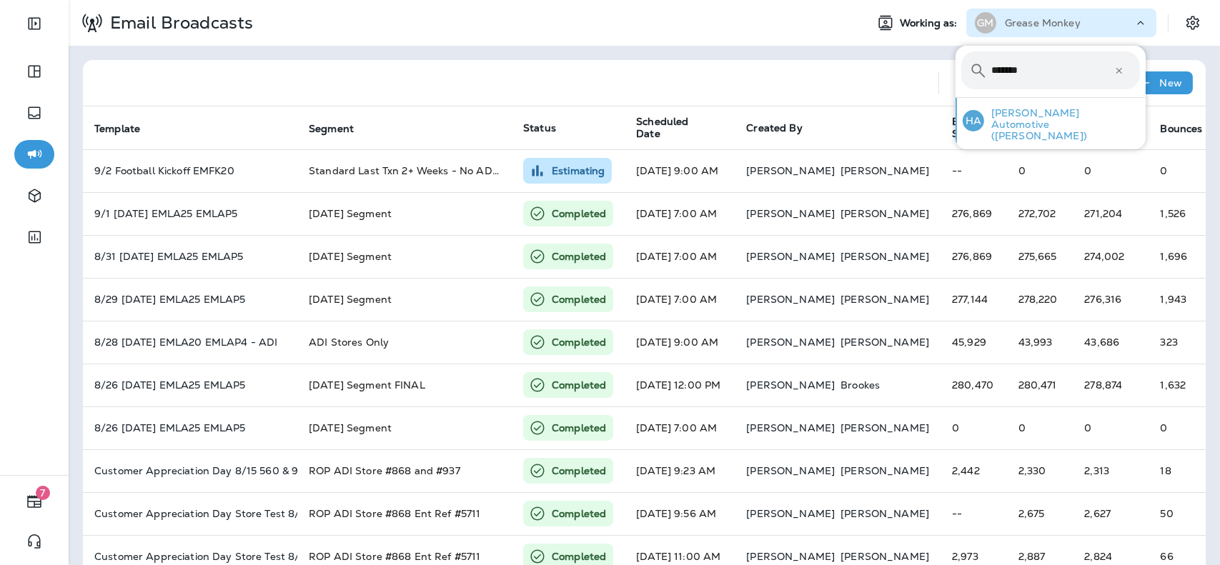
type input "*******"
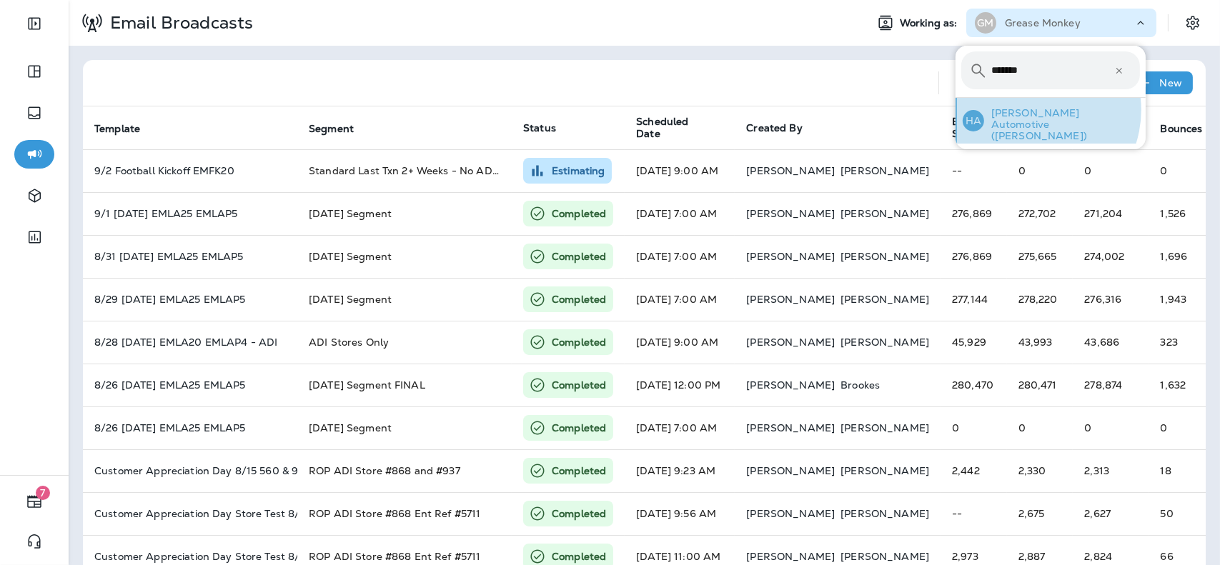
click at [1031, 110] on p "[PERSON_NAME] Automotive ([PERSON_NAME])" at bounding box center [1062, 124] width 156 height 34
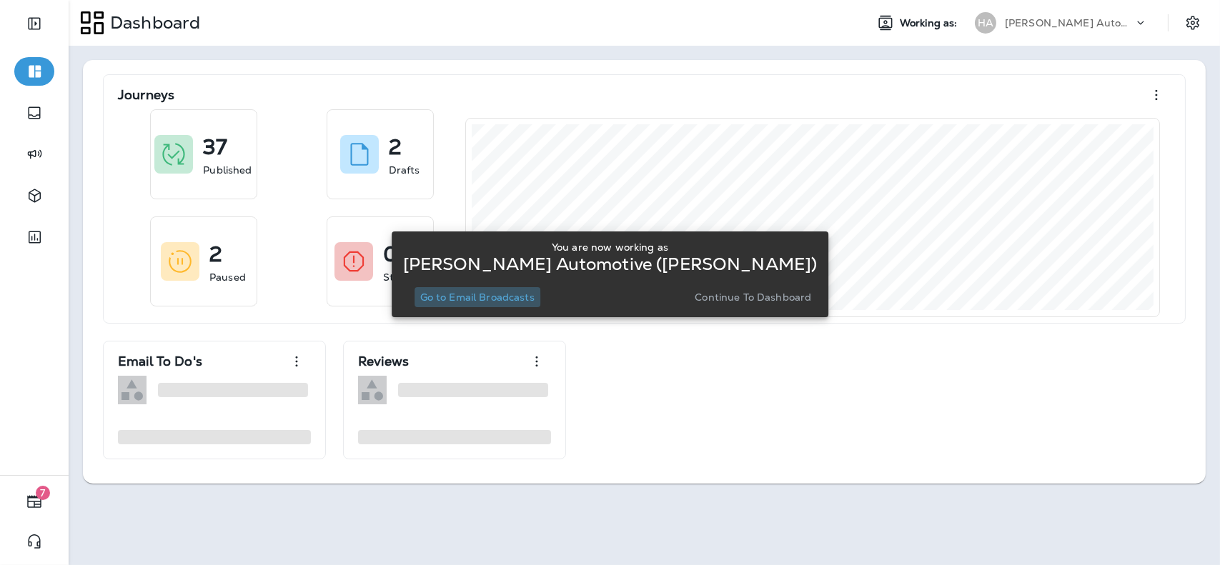
click at [472, 300] on p "Go to Email Broadcasts" at bounding box center [477, 297] width 114 height 11
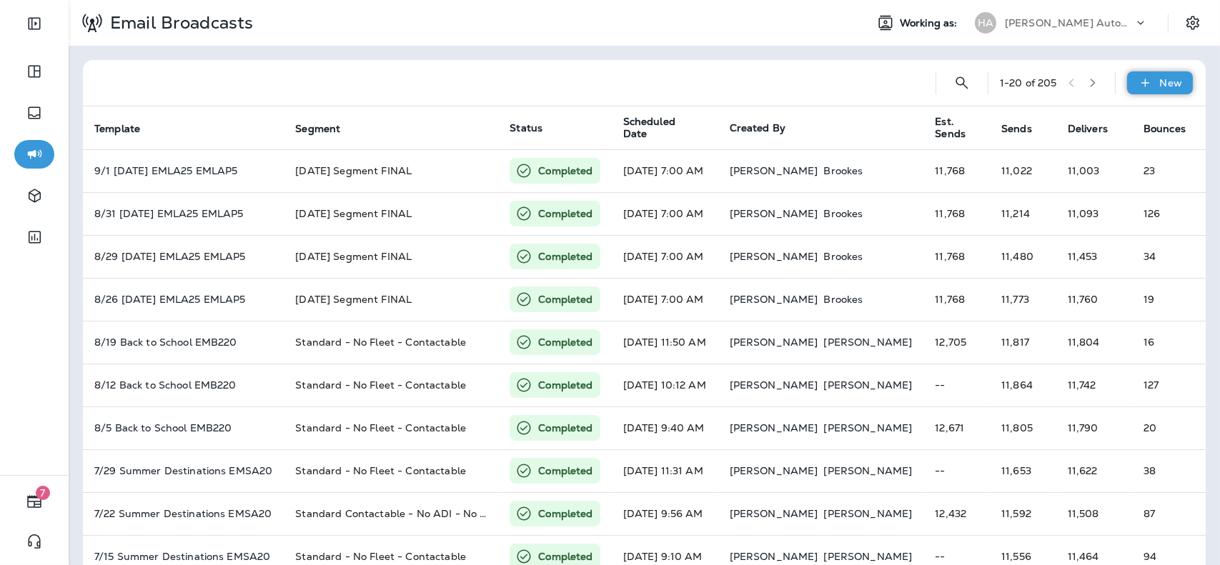
click at [1160, 86] on p "New" at bounding box center [1171, 82] width 22 height 11
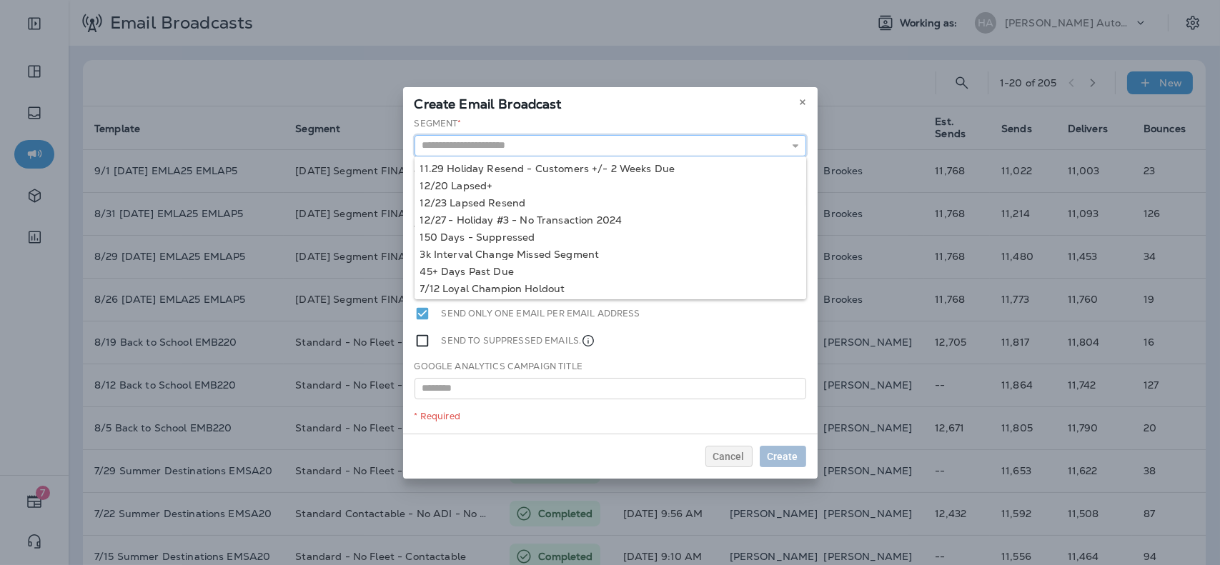
click at [573, 147] on input "text" at bounding box center [611, 145] width 392 height 21
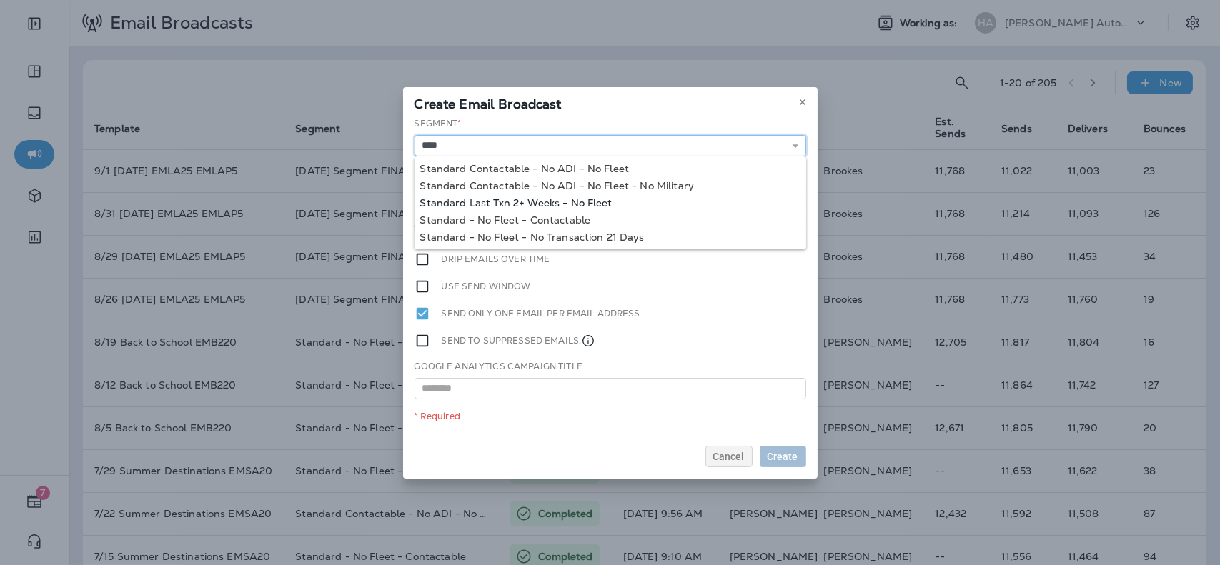
type input "**********"
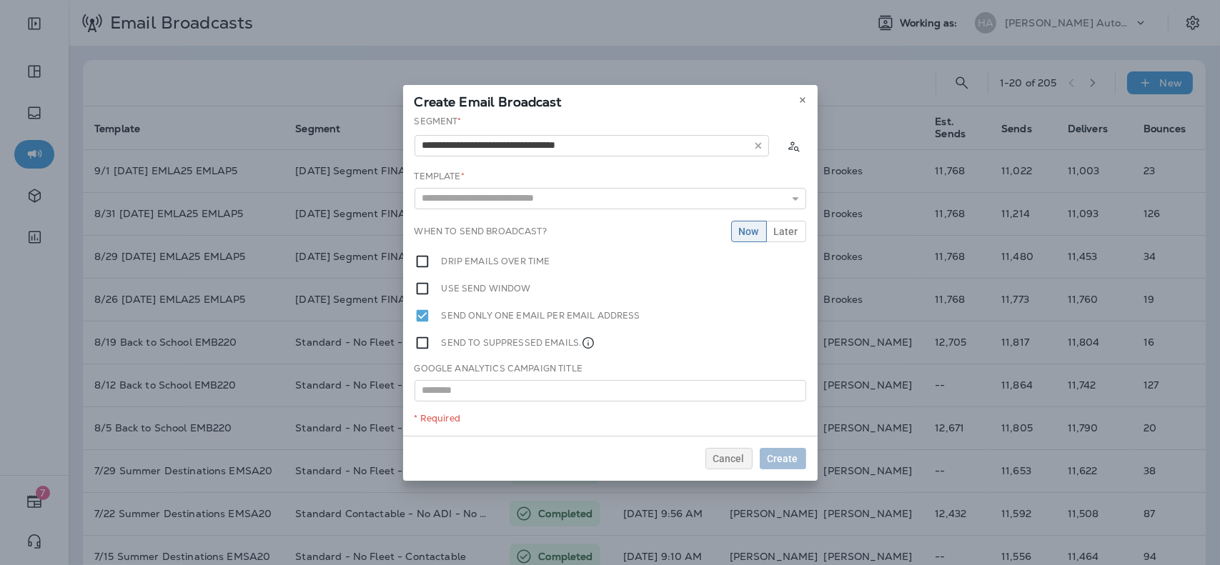
click at [552, 202] on div "**********" at bounding box center [610, 275] width 415 height 321
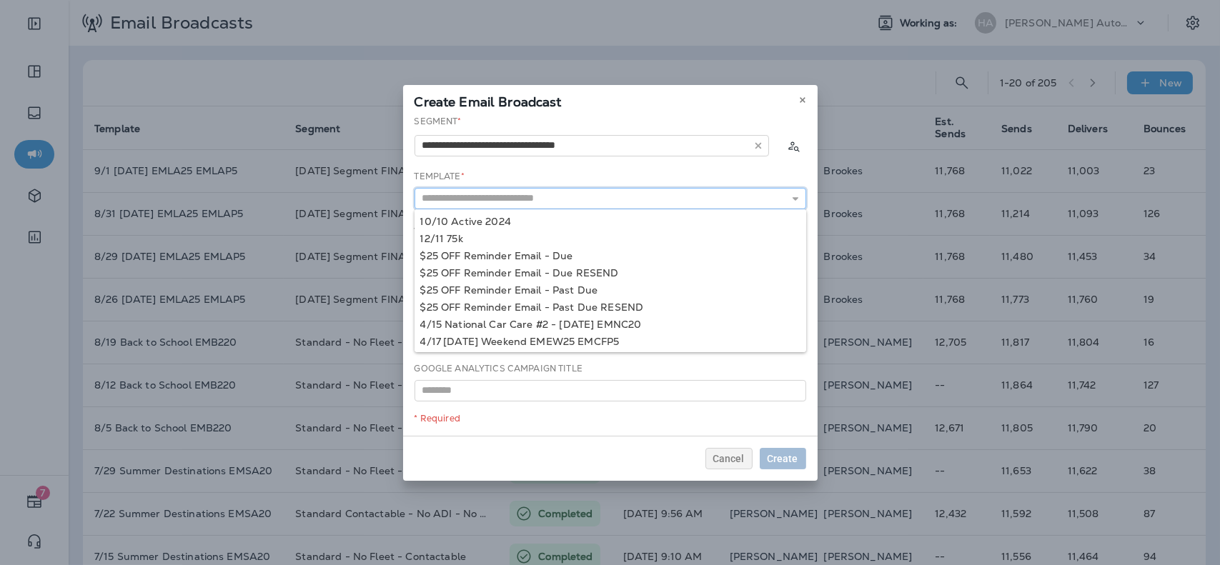
click at [555, 202] on input "text" at bounding box center [611, 198] width 392 height 21
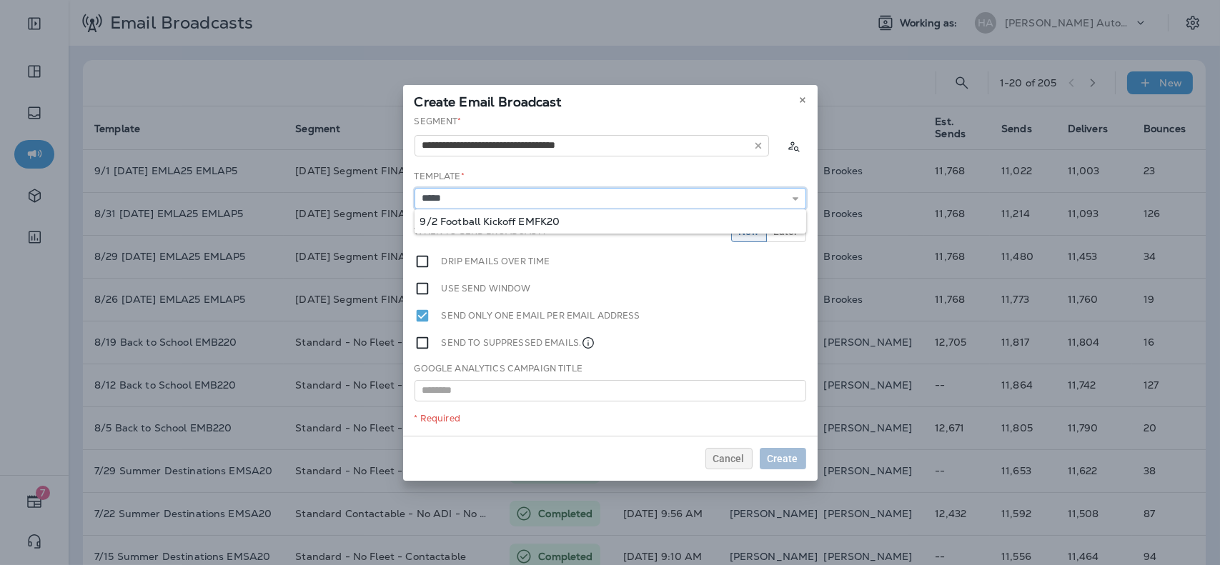
type input "**********"
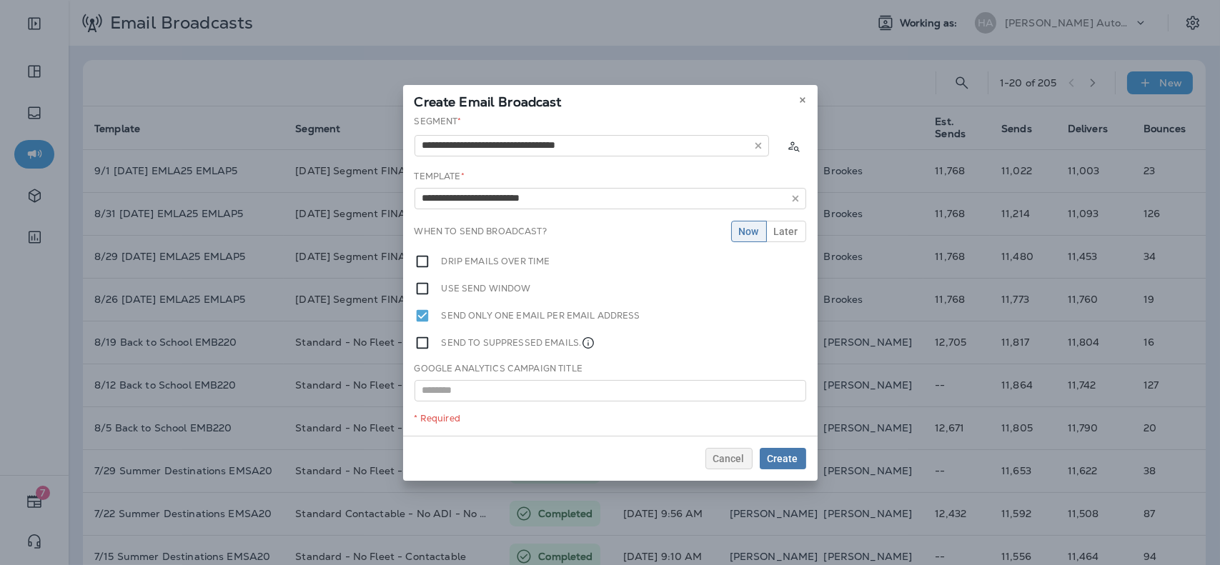
click at [549, 223] on div "**********" at bounding box center [610, 275] width 415 height 321
click at [775, 232] on span "Later" at bounding box center [786, 232] width 24 height 10
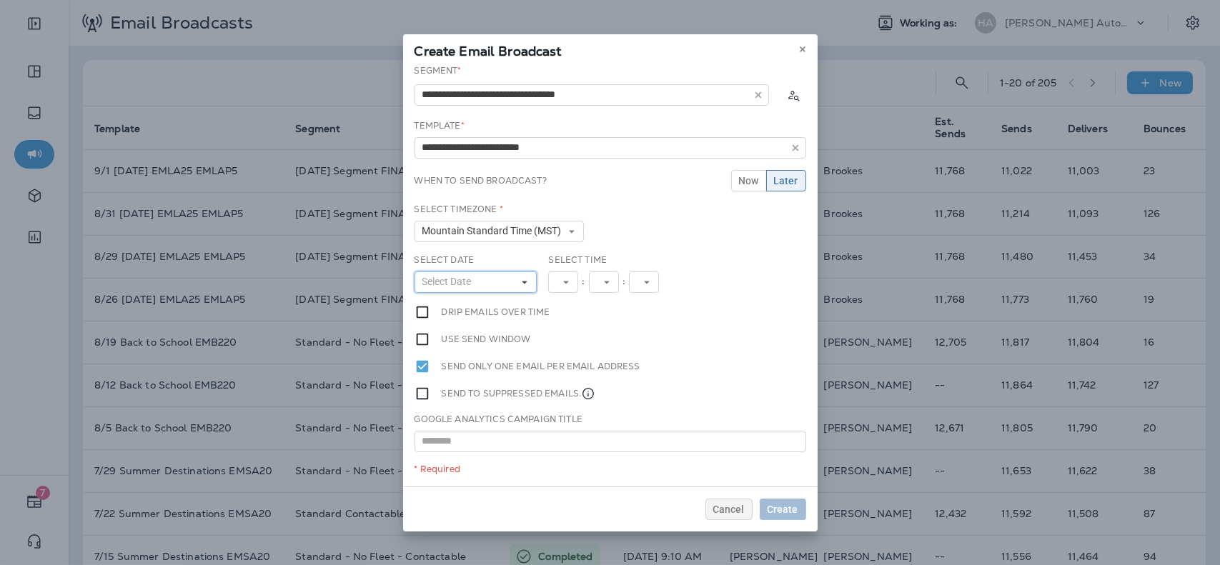
click at [503, 282] on button "Select Date" at bounding box center [476, 282] width 123 height 21
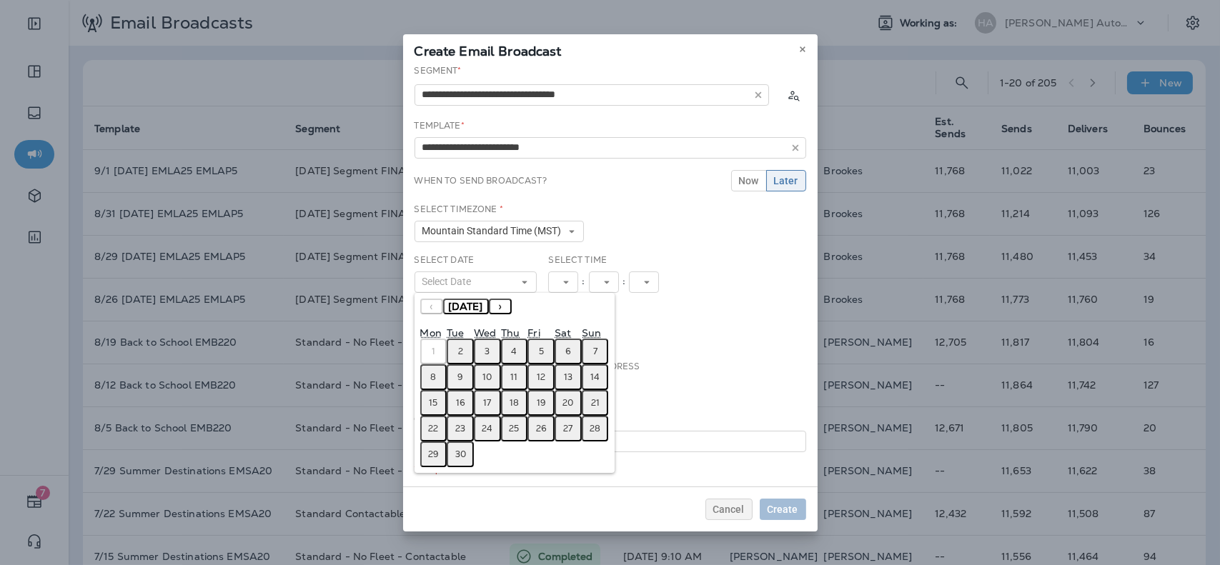
click at [463, 350] on button "2" at bounding box center [460, 352] width 27 height 26
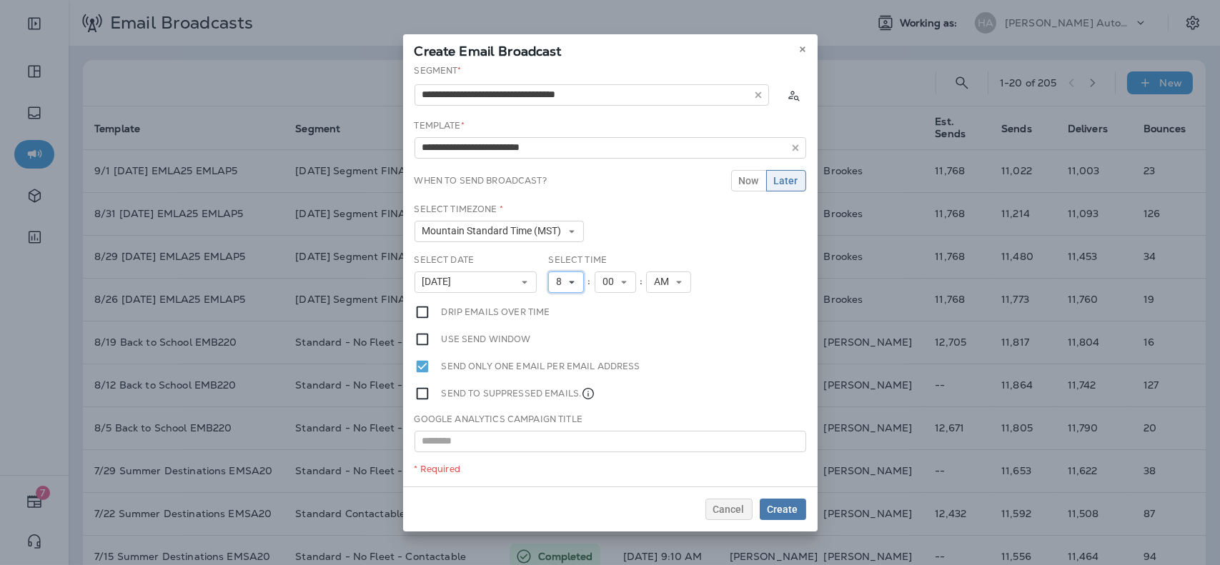
click at [574, 277] on button "8" at bounding box center [566, 282] width 36 height 21
click at [555, 437] on link "9" at bounding box center [566, 442] width 36 height 17
click at [784, 515] on button "Create" at bounding box center [783, 509] width 46 height 21
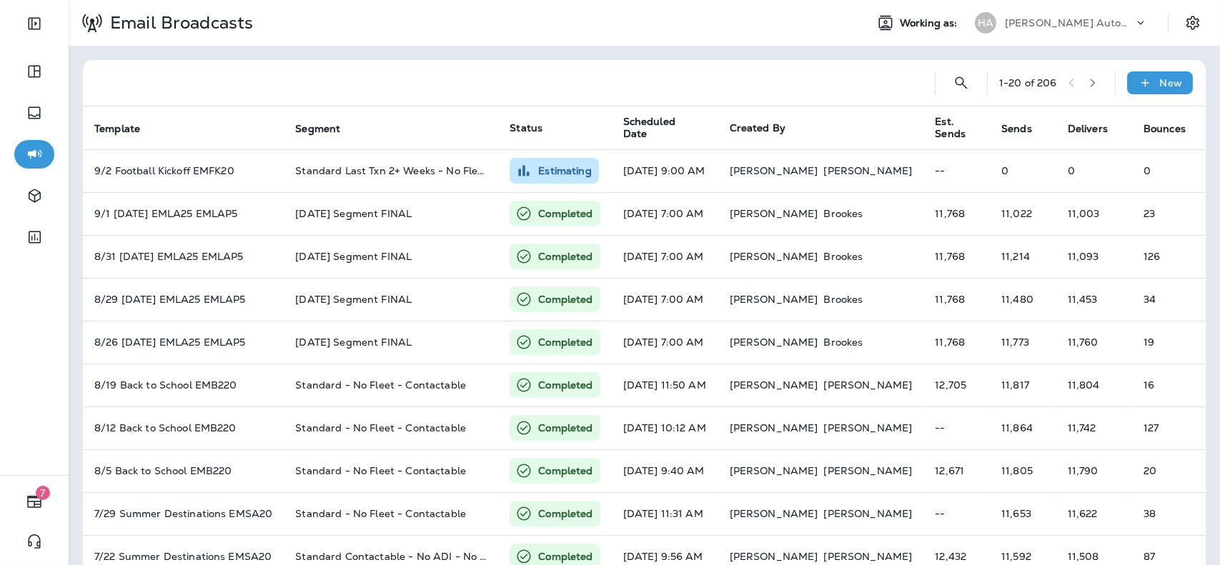
click at [1095, 25] on p "[PERSON_NAME] Automotive ([PERSON_NAME])" at bounding box center [1069, 22] width 129 height 11
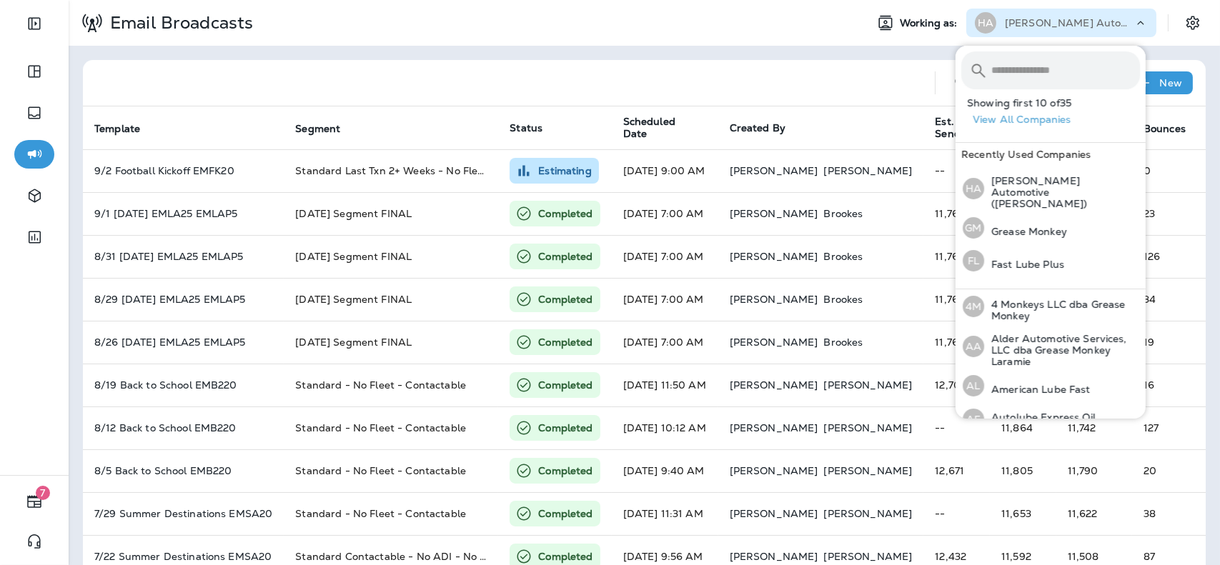
click at [1074, 77] on input "text" at bounding box center [1066, 70] width 149 height 38
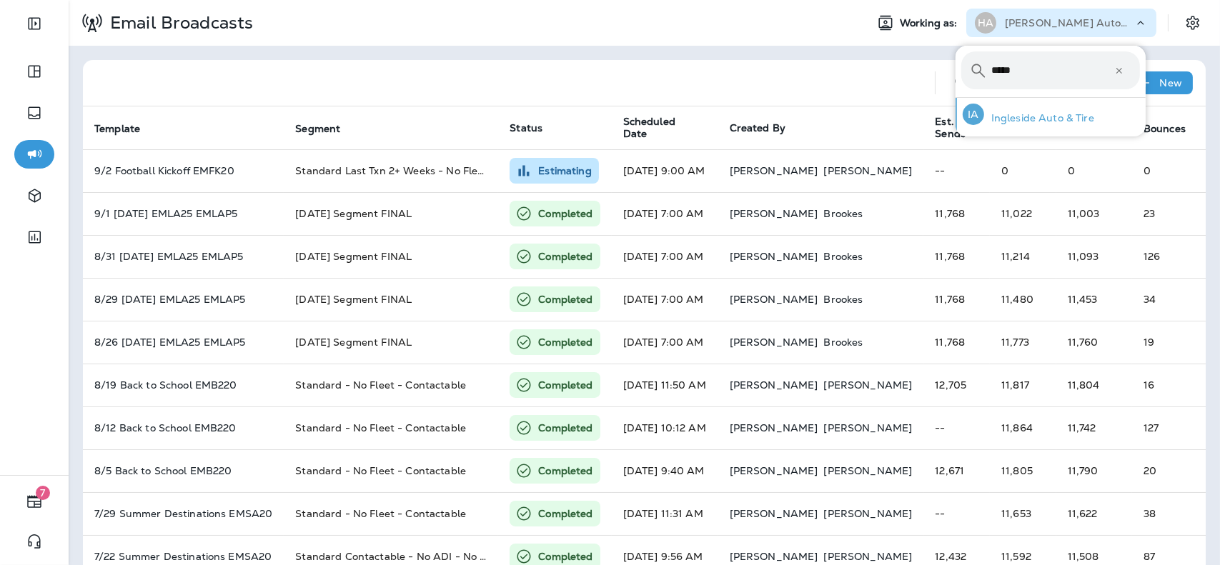
type input "*****"
click at [1054, 115] on p "Ingleside Auto & Tire" at bounding box center [1039, 117] width 110 height 11
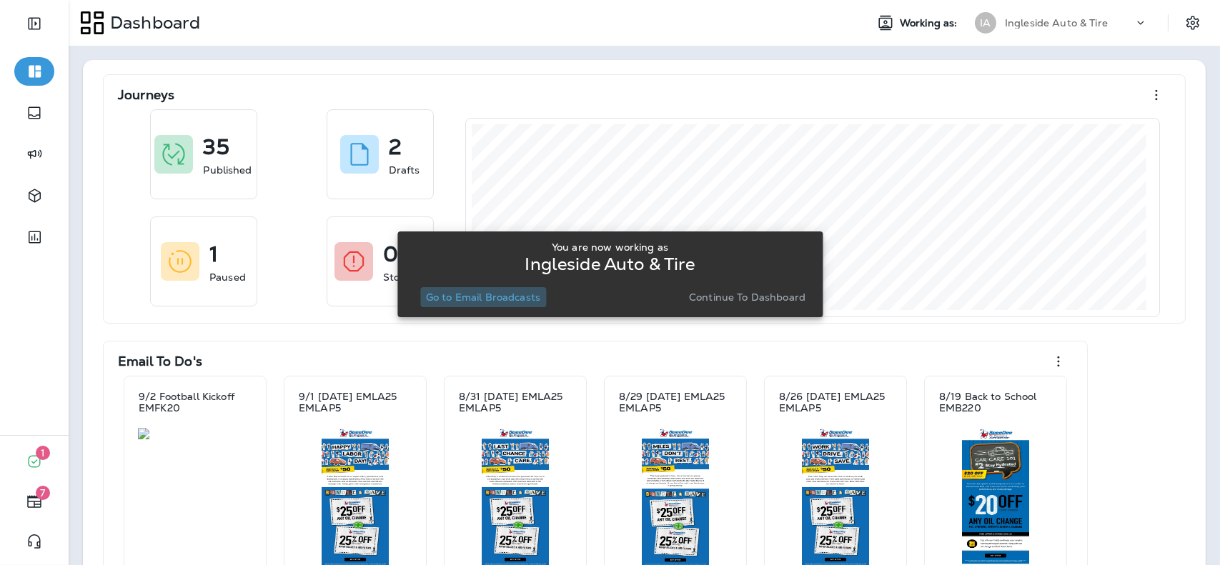
click at [506, 305] on button "Go to Email Broadcasts" at bounding box center [483, 297] width 126 height 20
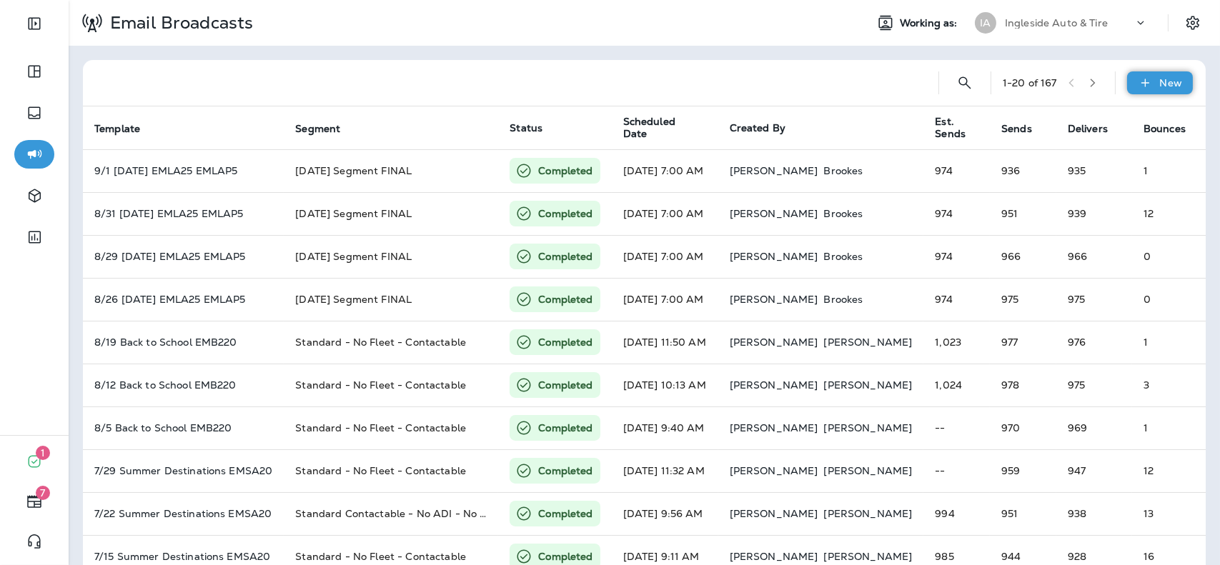
click at [1164, 85] on p "New" at bounding box center [1171, 82] width 22 height 11
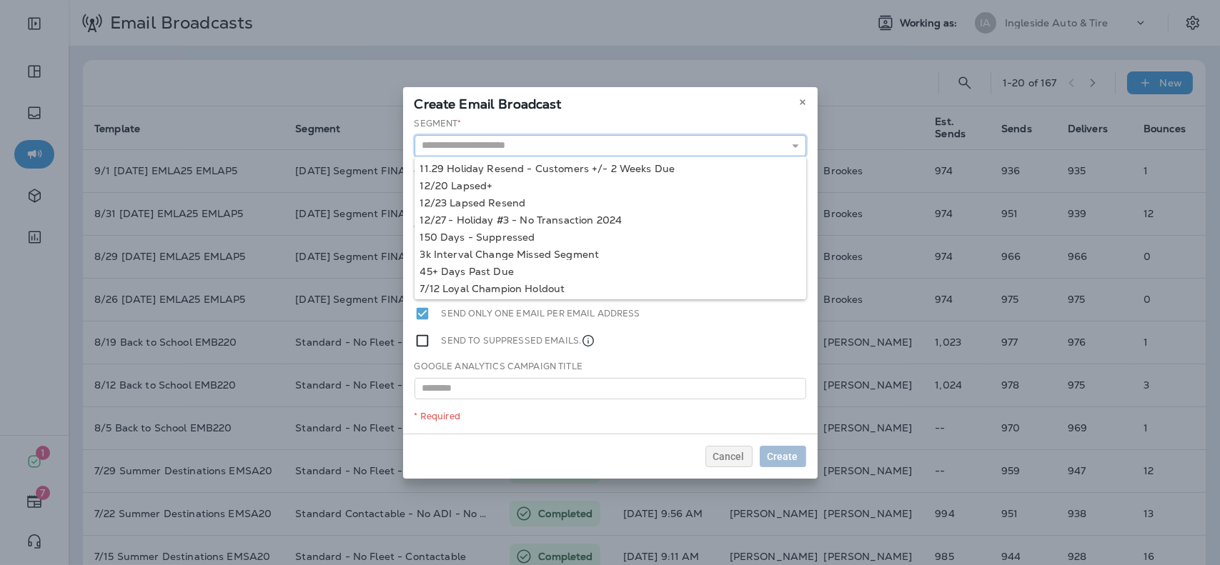
click at [548, 144] on input "text" at bounding box center [611, 145] width 392 height 21
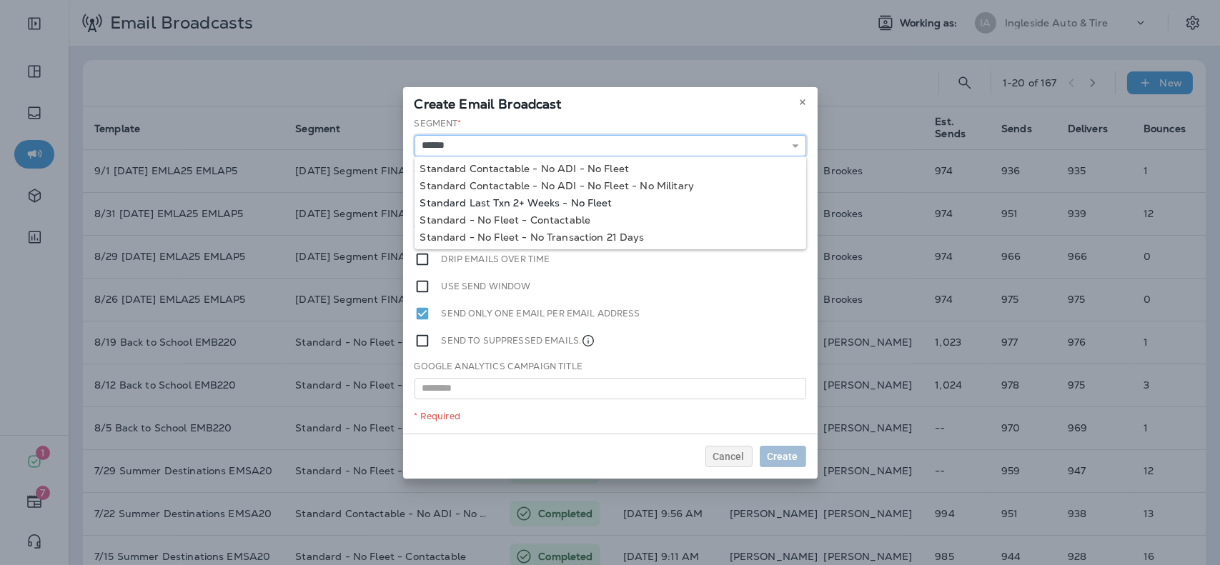
type input "**********"
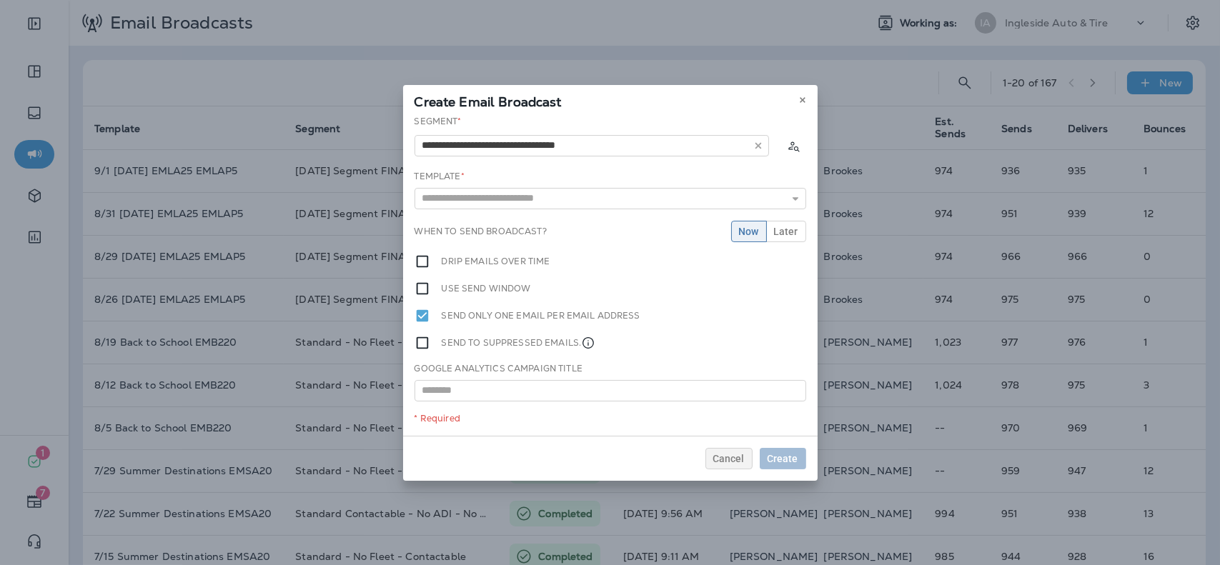
click at [523, 197] on div "**********" at bounding box center [610, 275] width 415 height 321
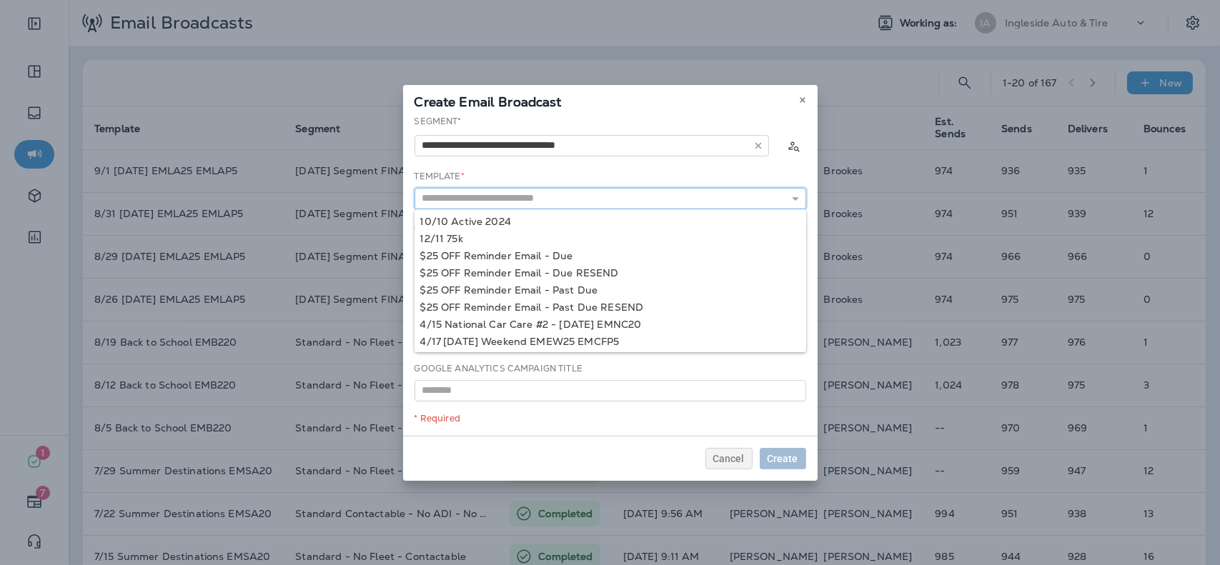
click at [533, 197] on input "text" at bounding box center [611, 198] width 392 height 21
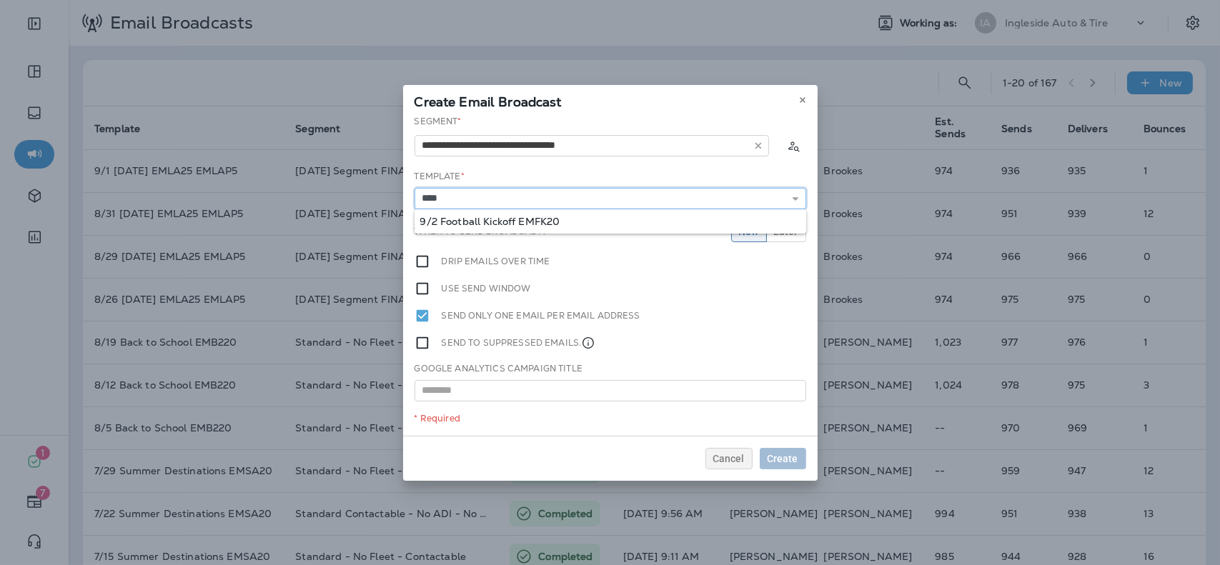
type input "**********"
click at [533, 217] on div "**********" at bounding box center [610, 275] width 415 height 321
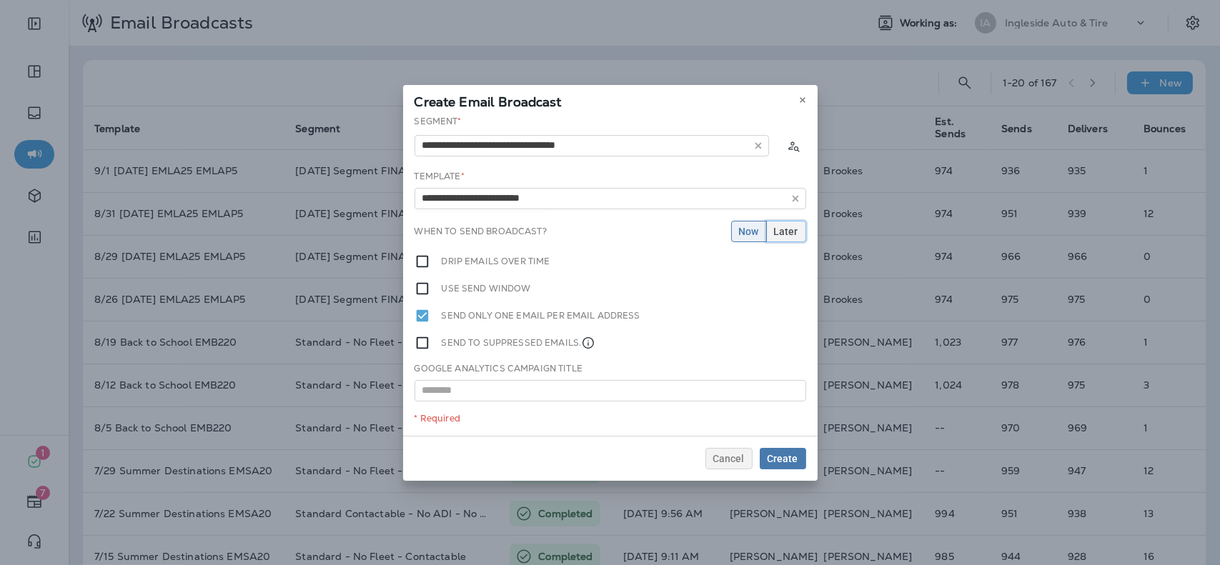
click at [777, 232] on span "Later" at bounding box center [786, 232] width 24 height 10
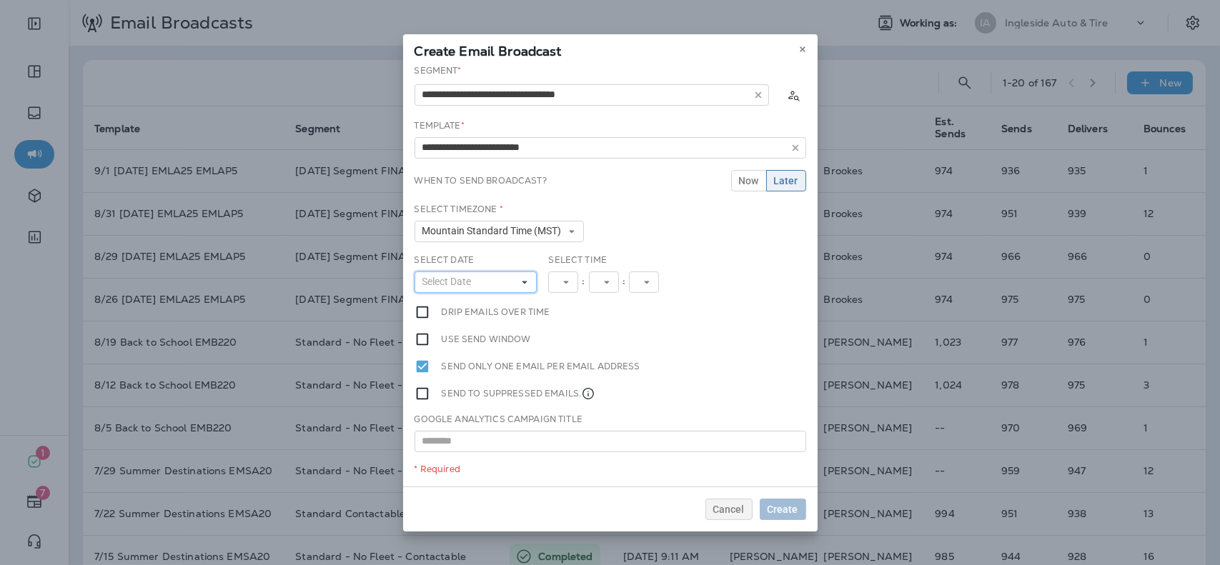
click at [512, 280] on button "Select Date" at bounding box center [476, 282] width 123 height 21
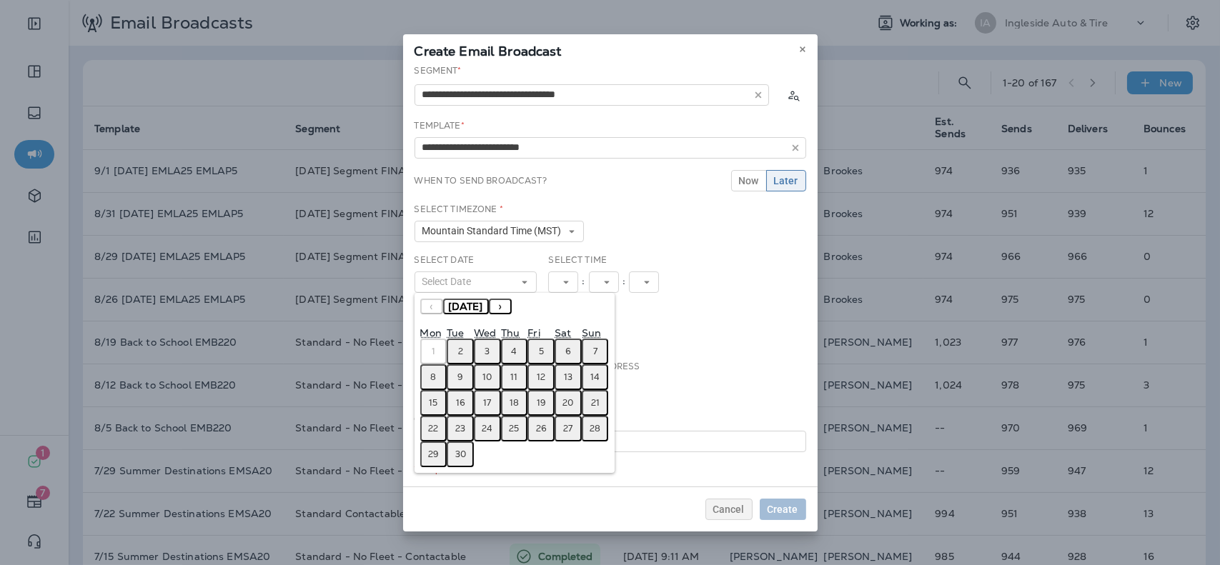
click at [459, 351] on abbr "2" at bounding box center [460, 351] width 5 height 11
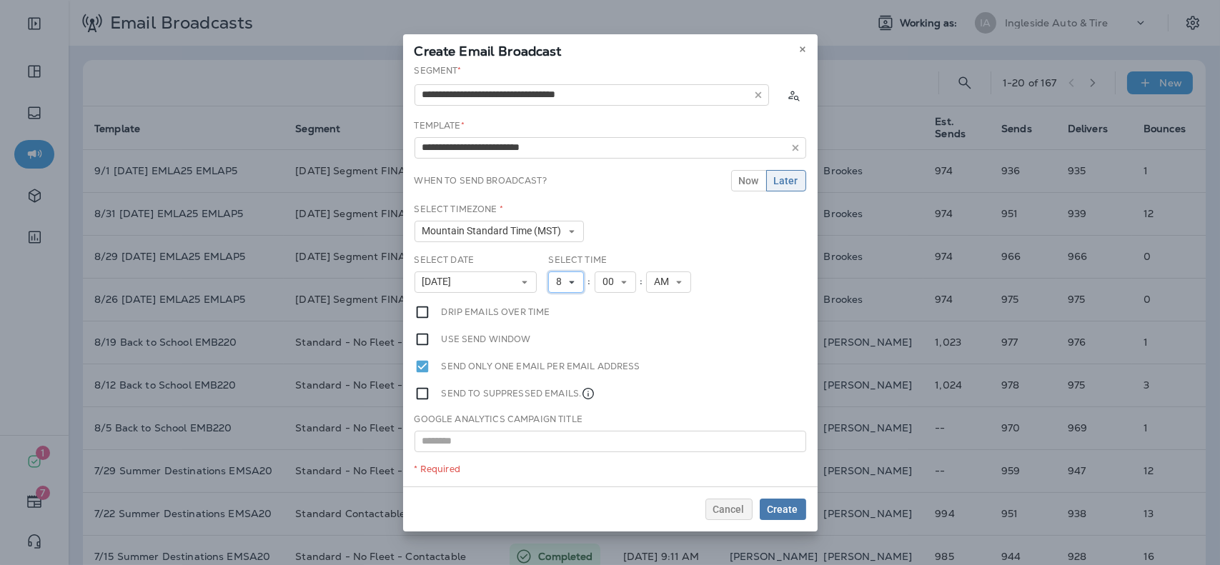
click at [576, 279] on icon at bounding box center [572, 282] width 9 height 9
click at [558, 442] on link "9" at bounding box center [566, 442] width 36 height 17
click at [786, 510] on span "Create" at bounding box center [783, 510] width 31 height 10
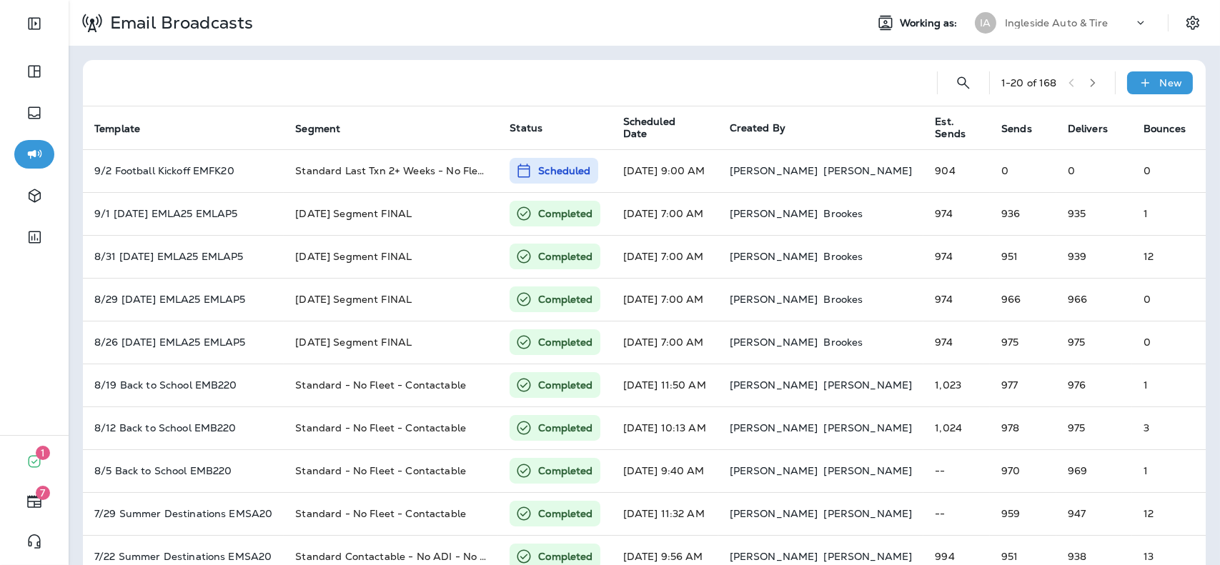
click at [1077, 16] on div "Ingleside Auto & Tire" at bounding box center [1069, 22] width 129 height 21
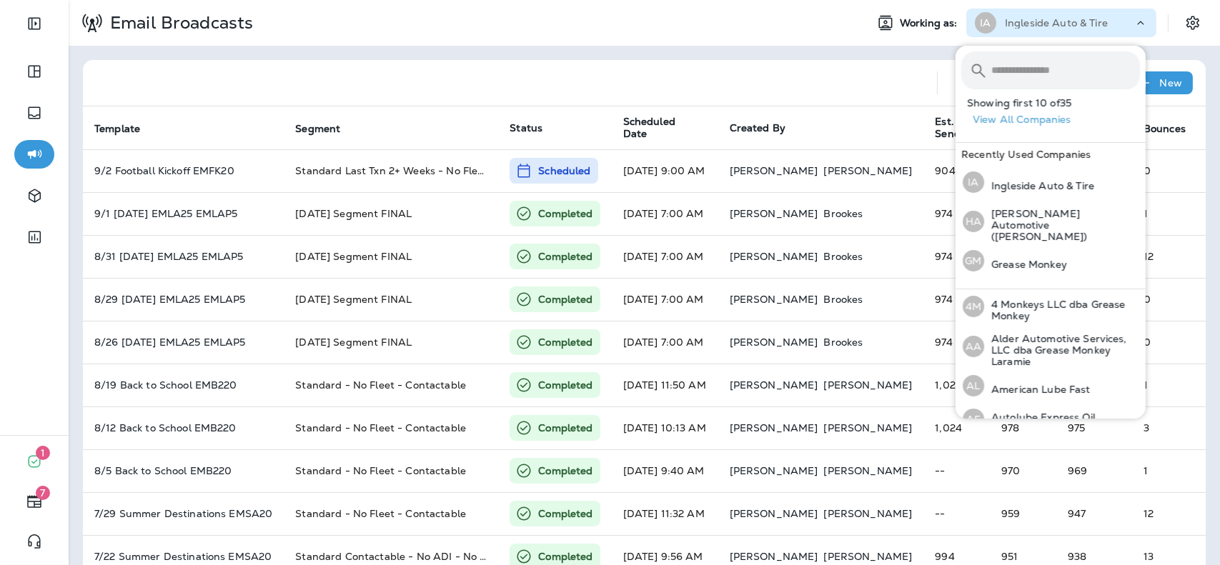
click at [1062, 76] on input "text" at bounding box center [1066, 70] width 149 height 38
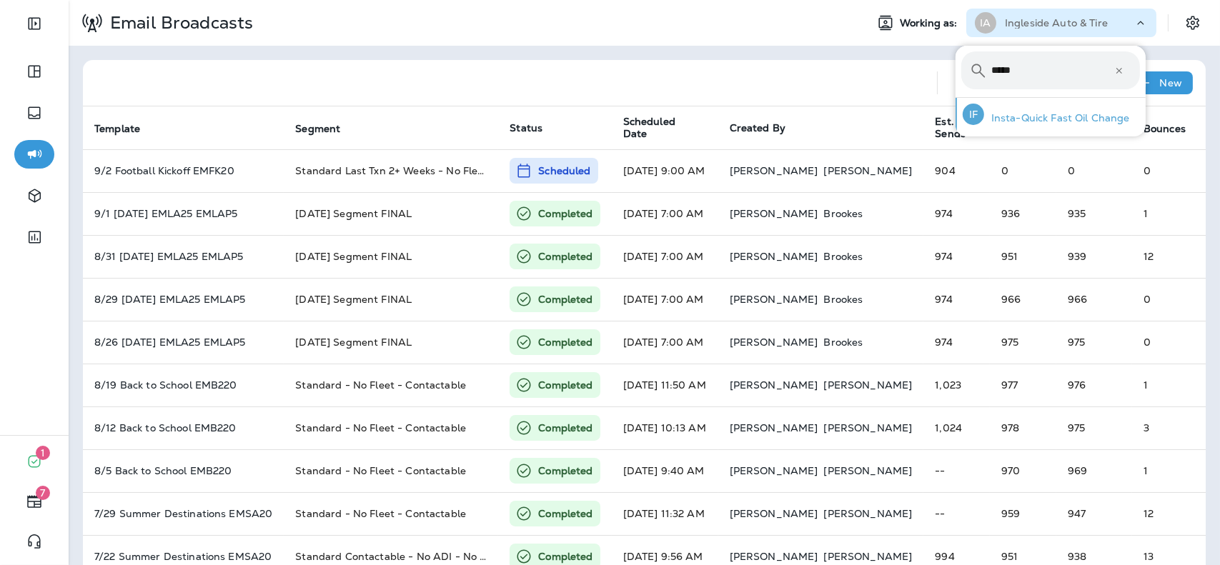
type input "*****"
click at [1044, 109] on div "IF Insta-Quick Fast Oil Change" at bounding box center [1046, 114] width 179 height 33
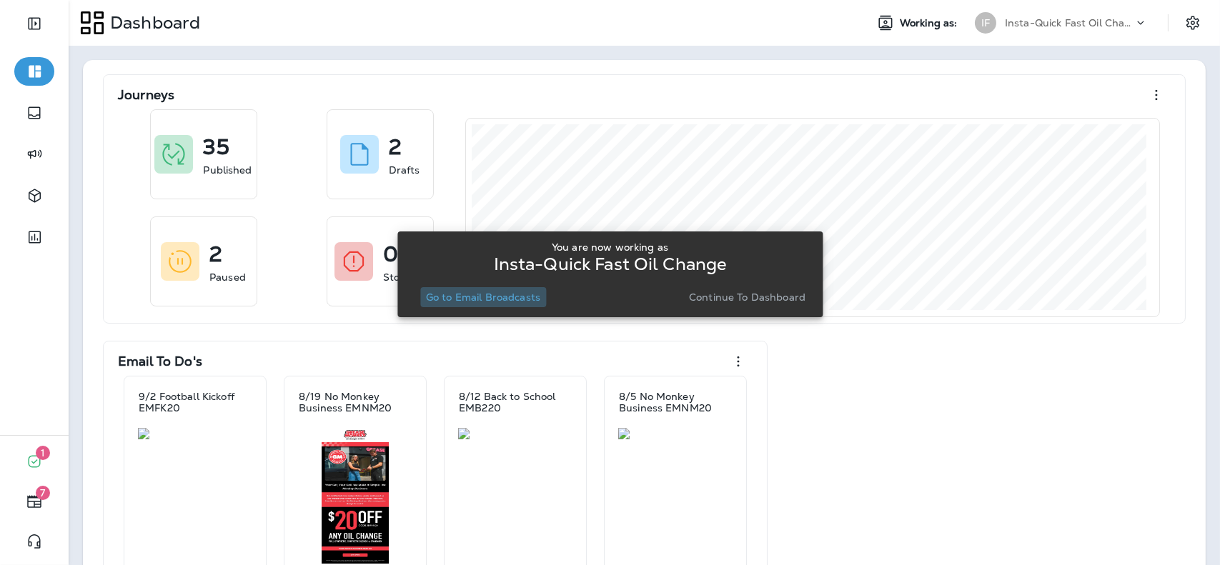
click at [468, 297] on p "Go to Email Broadcasts" at bounding box center [483, 297] width 114 height 11
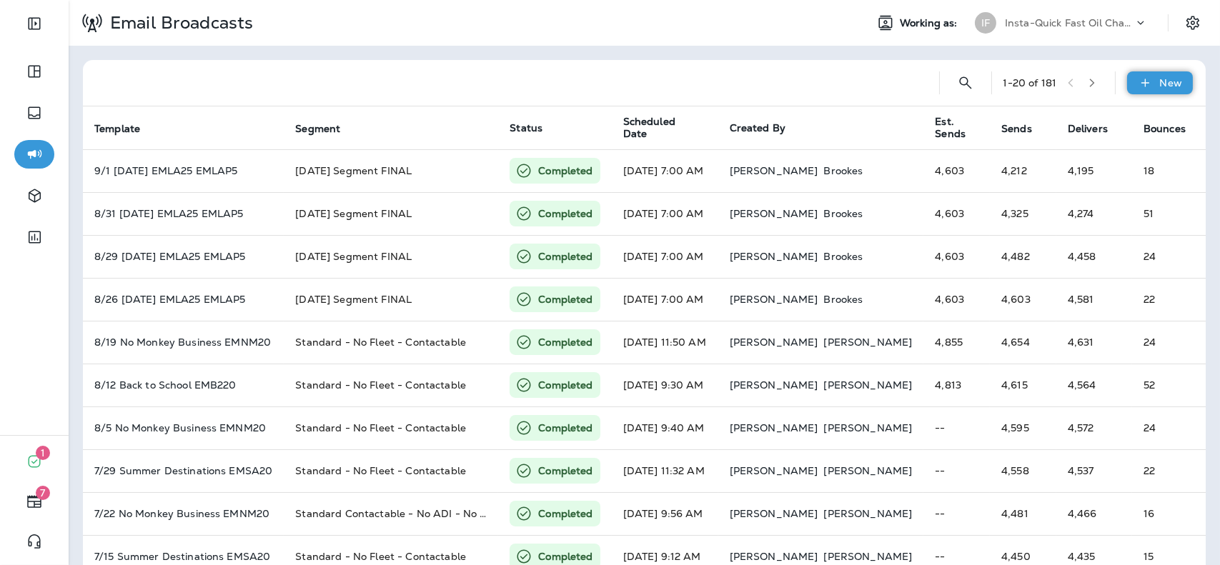
click at [1158, 75] on div "New" at bounding box center [1160, 82] width 66 height 23
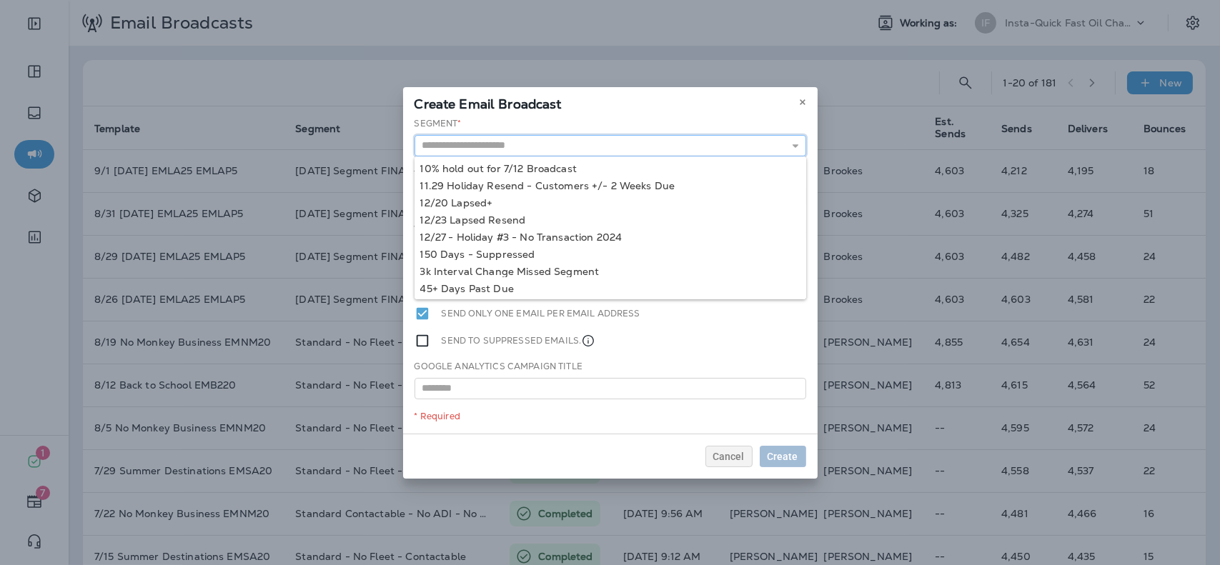
click at [585, 144] on input "text" at bounding box center [611, 145] width 392 height 21
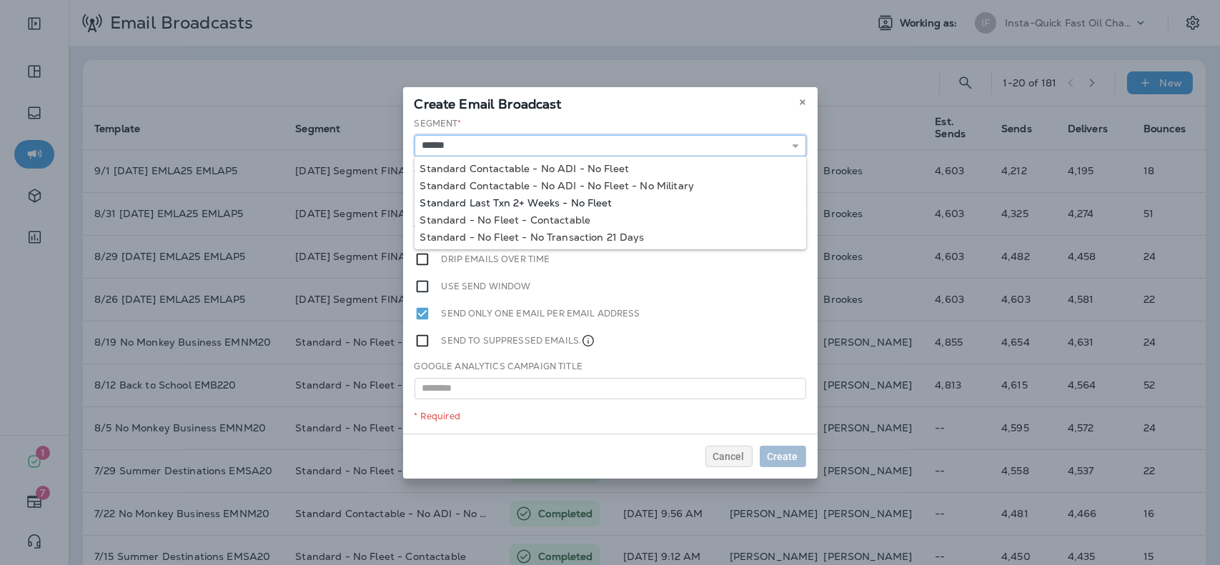
type input "**********"
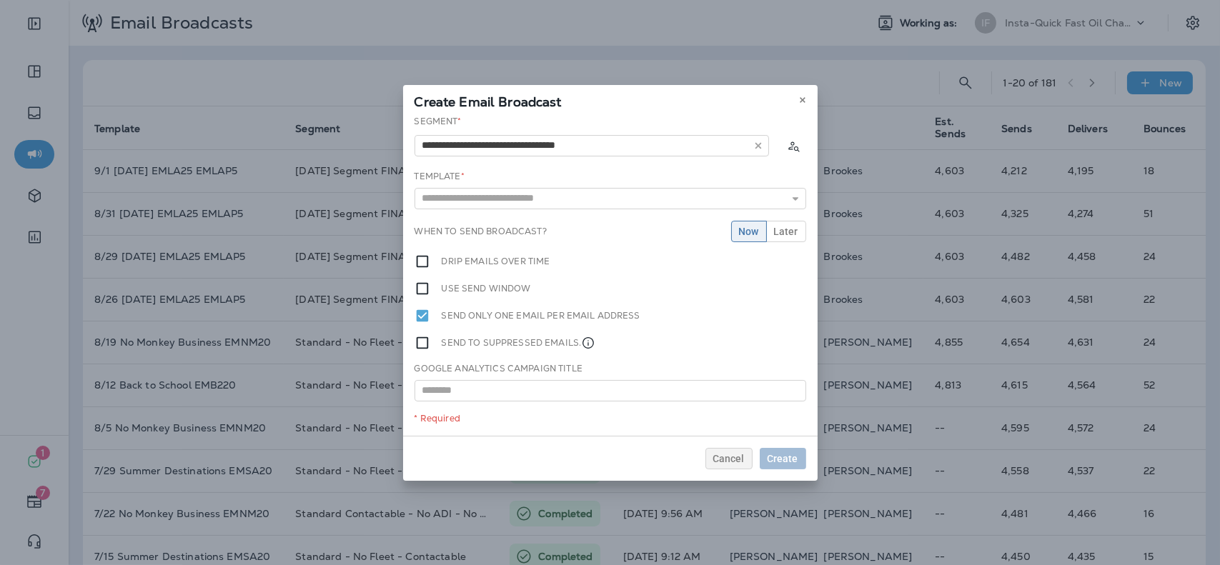
click at [563, 199] on div "**********" at bounding box center [610, 275] width 415 height 321
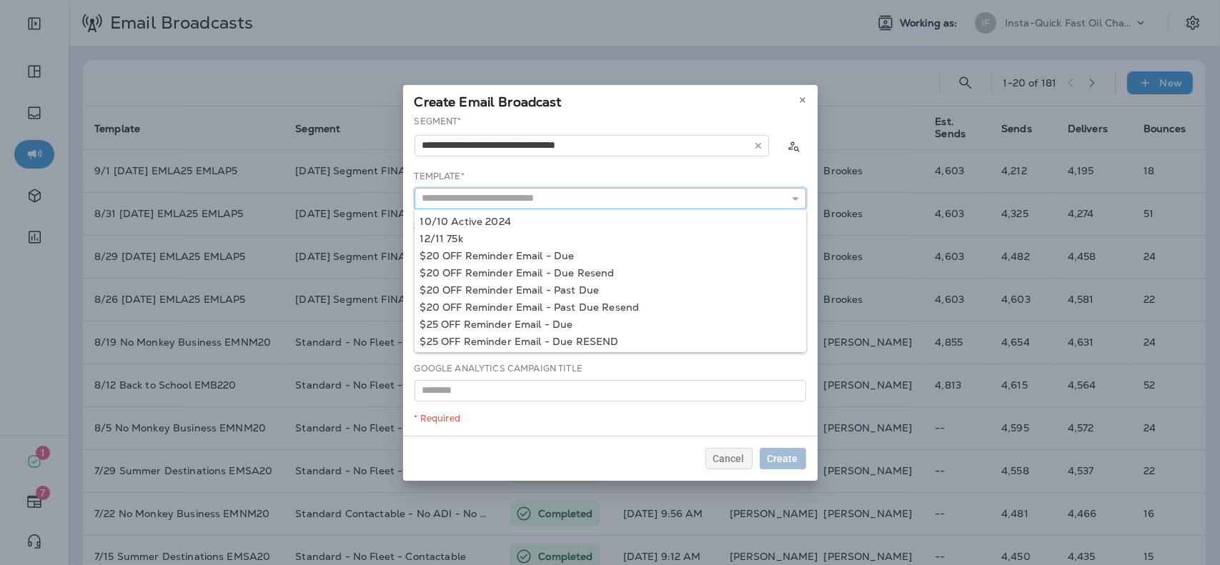
click at [575, 192] on input "text" at bounding box center [611, 198] width 392 height 21
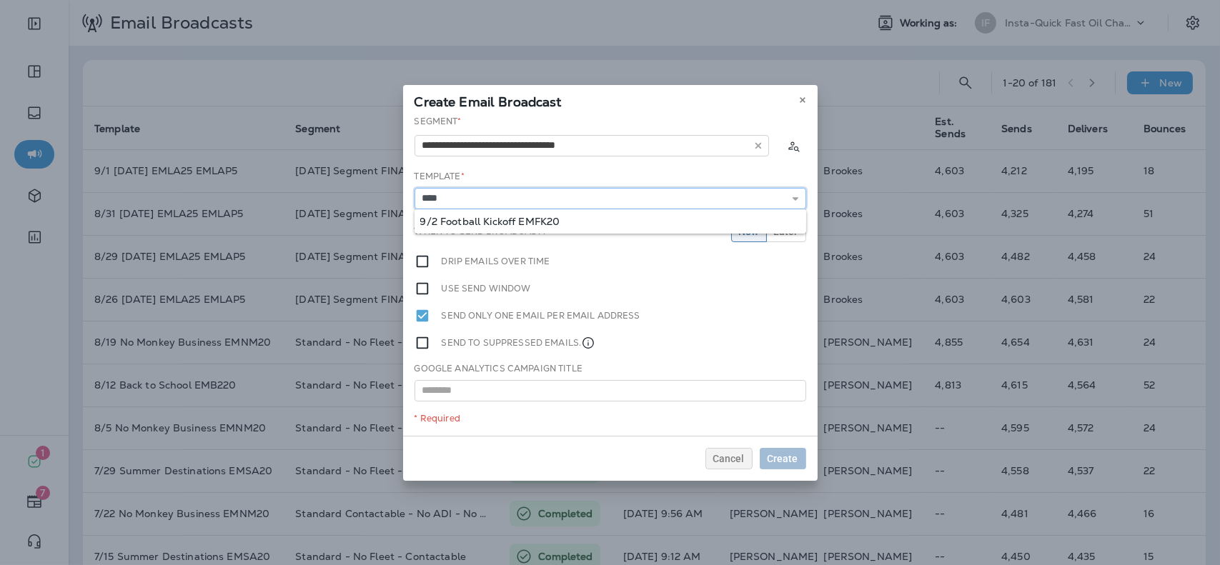
type input "**********"
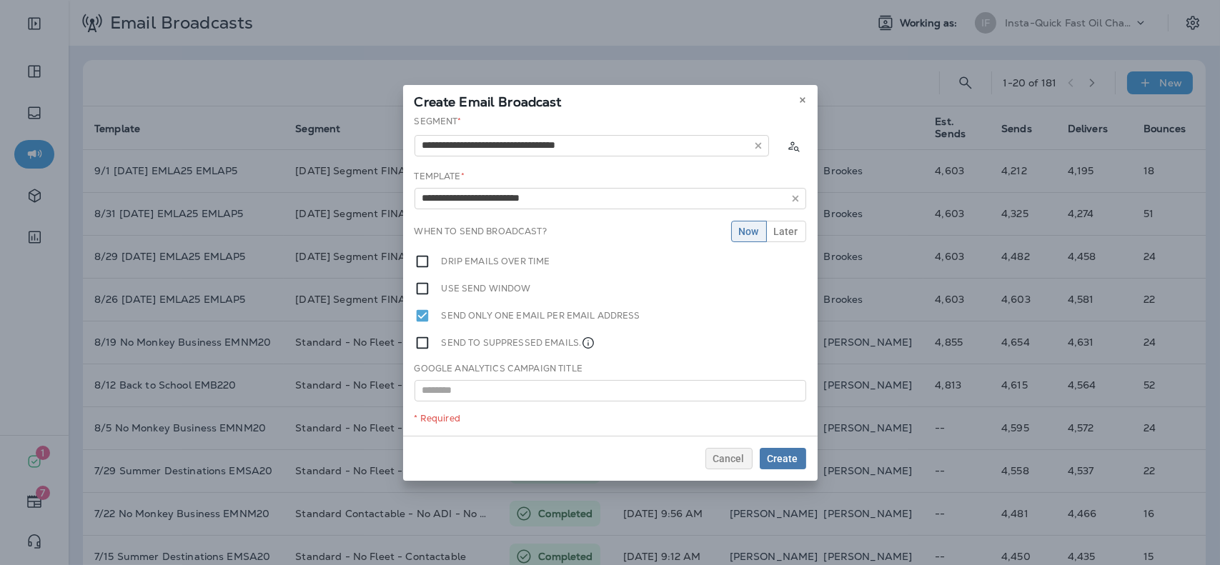
click at [564, 218] on div "**********" at bounding box center [610, 275] width 415 height 321
click at [790, 231] on span "Later" at bounding box center [786, 232] width 24 height 10
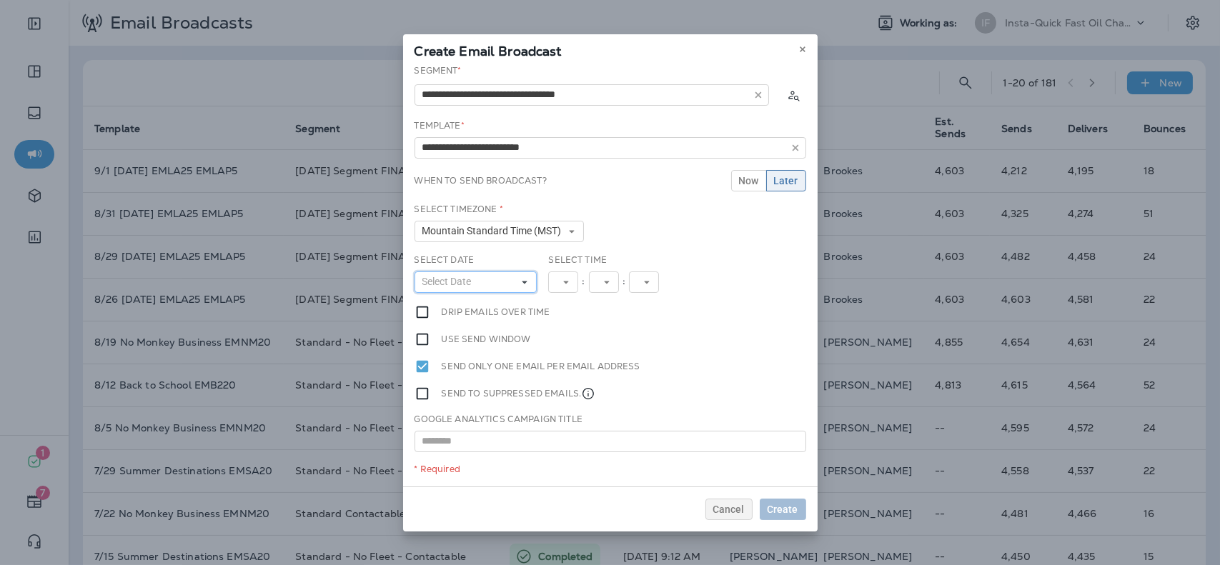
click at [500, 282] on button "Select Date" at bounding box center [476, 282] width 123 height 21
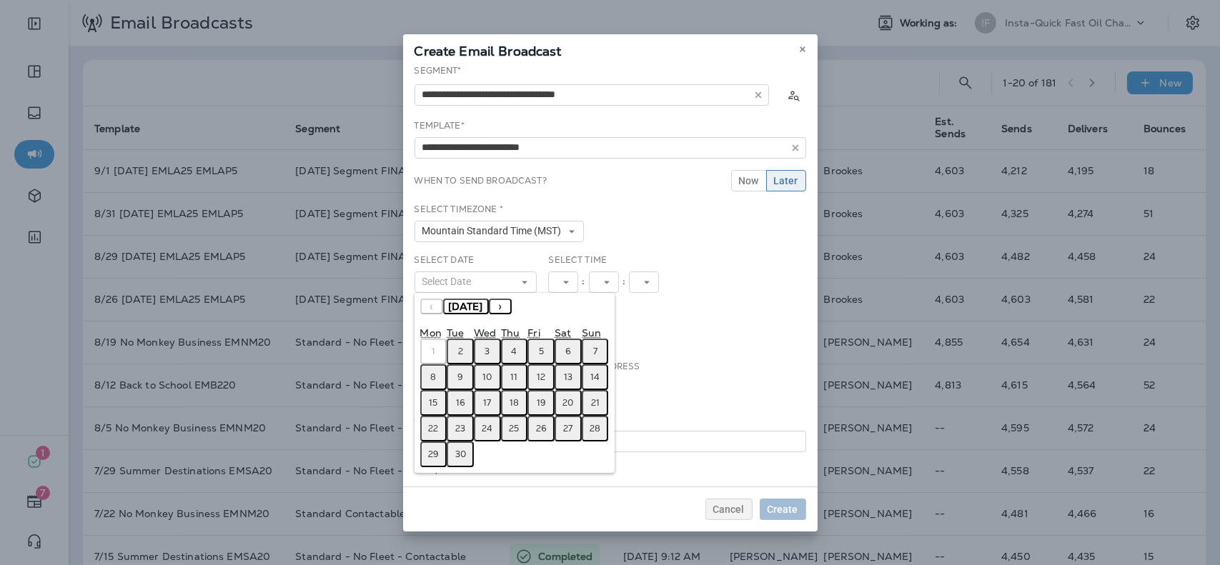
click at [457, 349] on button "2" at bounding box center [460, 352] width 27 height 26
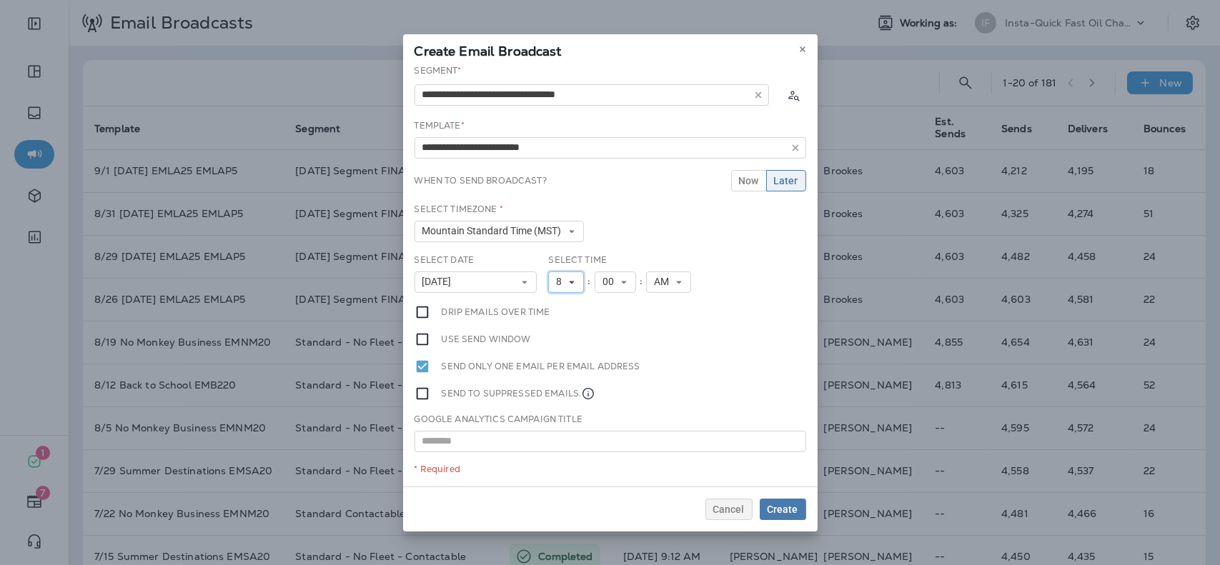
click at [566, 281] on span "8" at bounding box center [561, 282] width 11 height 12
click at [550, 438] on link "9" at bounding box center [566, 442] width 36 height 17
click at [787, 511] on span "Create" at bounding box center [783, 510] width 31 height 10
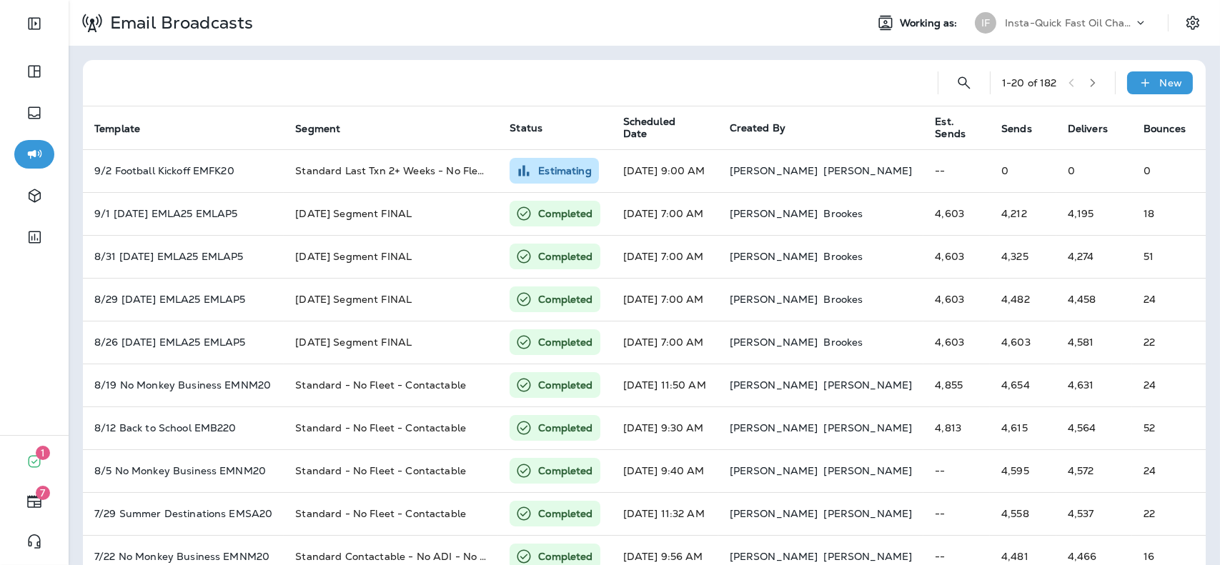
click at [546, 79] on div at bounding box center [510, 83] width 832 height 46
click at [1049, 19] on p "Insta-Quick Fast Oil Change" at bounding box center [1069, 22] width 129 height 11
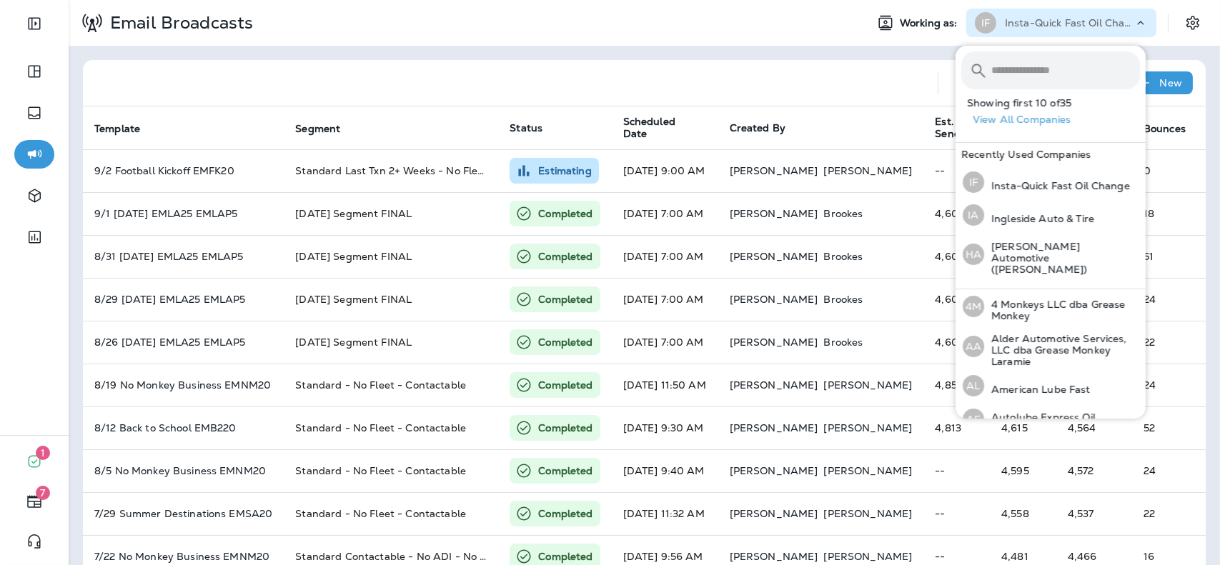
click at [1048, 71] on input "text" at bounding box center [1066, 70] width 149 height 38
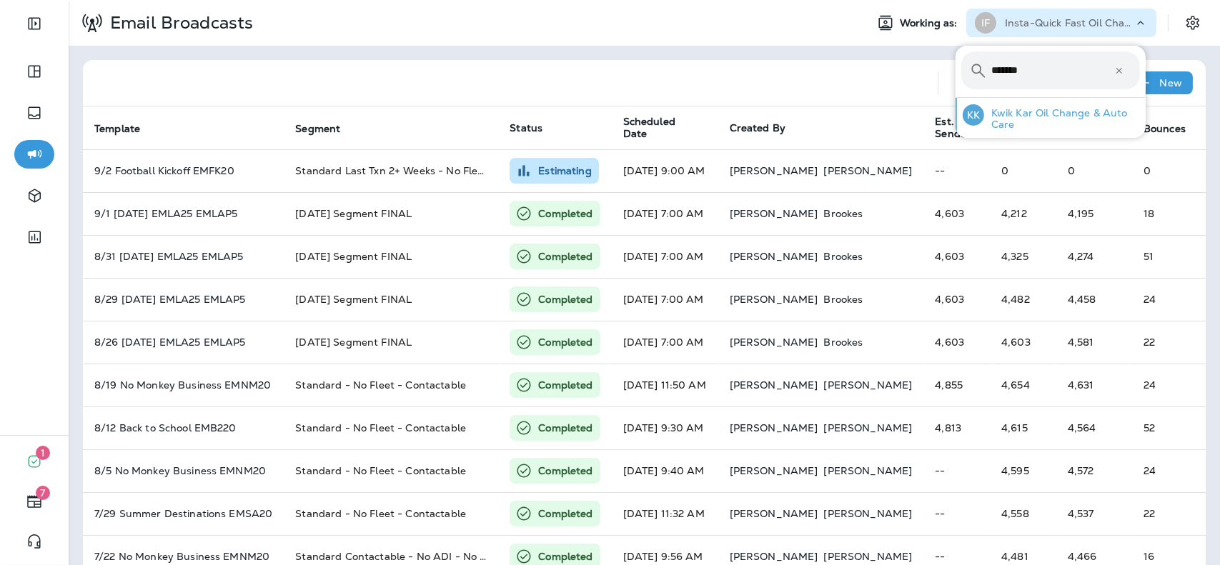
type input "*******"
click at [1027, 114] on p "Kwik Kar Oil Change & Auto Care" at bounding box center [1062, 118] width 156 height 23
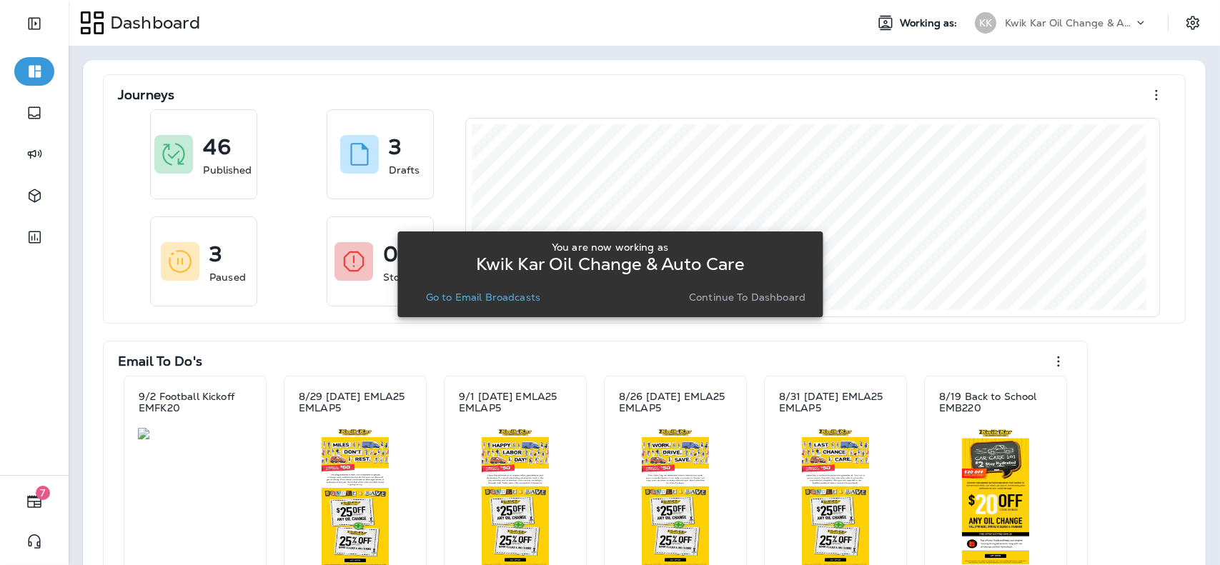
click at [462, 295] on p "Go to Email Broadcasts" at bounding box center [483, 297] width 114 height 11
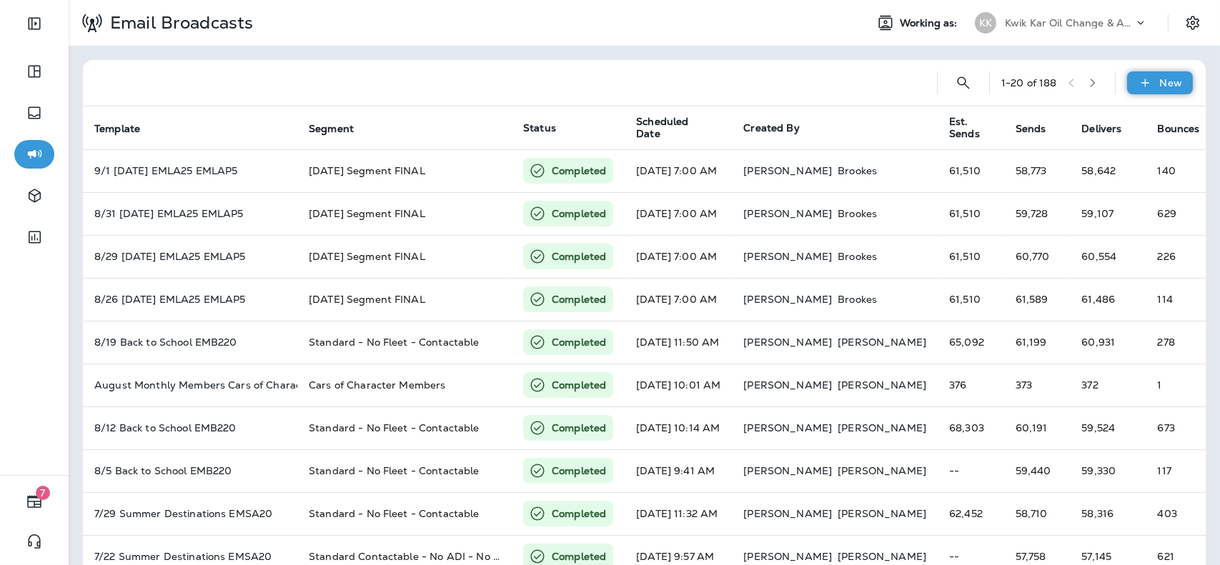
click at [1152, 90] on div "New" at bounding box center [1160, 82] width 66 height 23
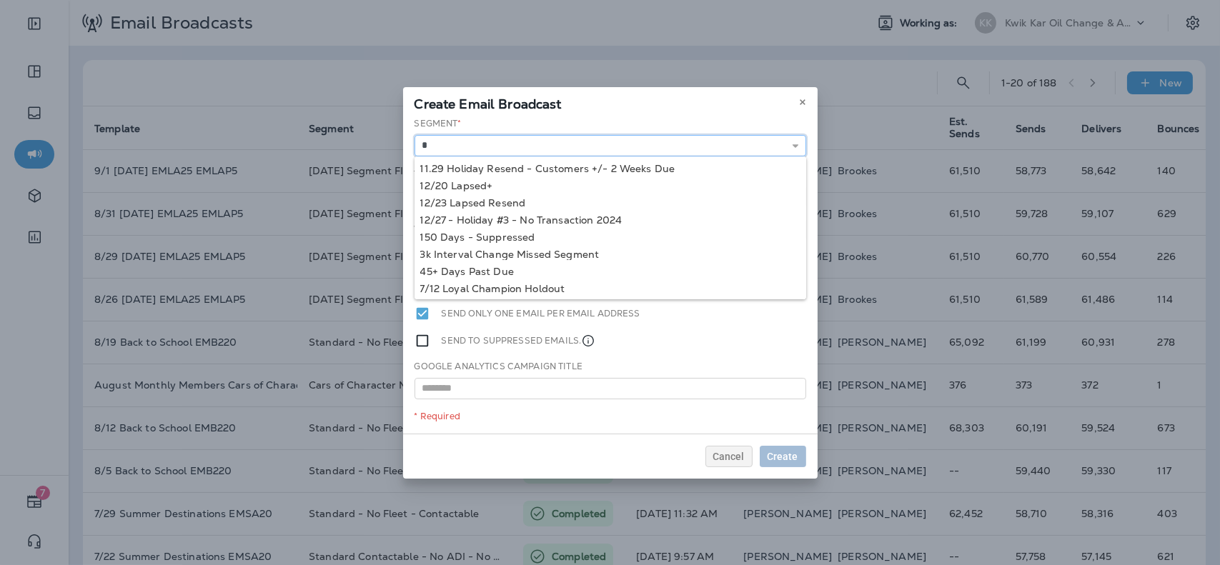
click at [608, 146] on input "*" at bounding box center [611, 145] width 392 height 21
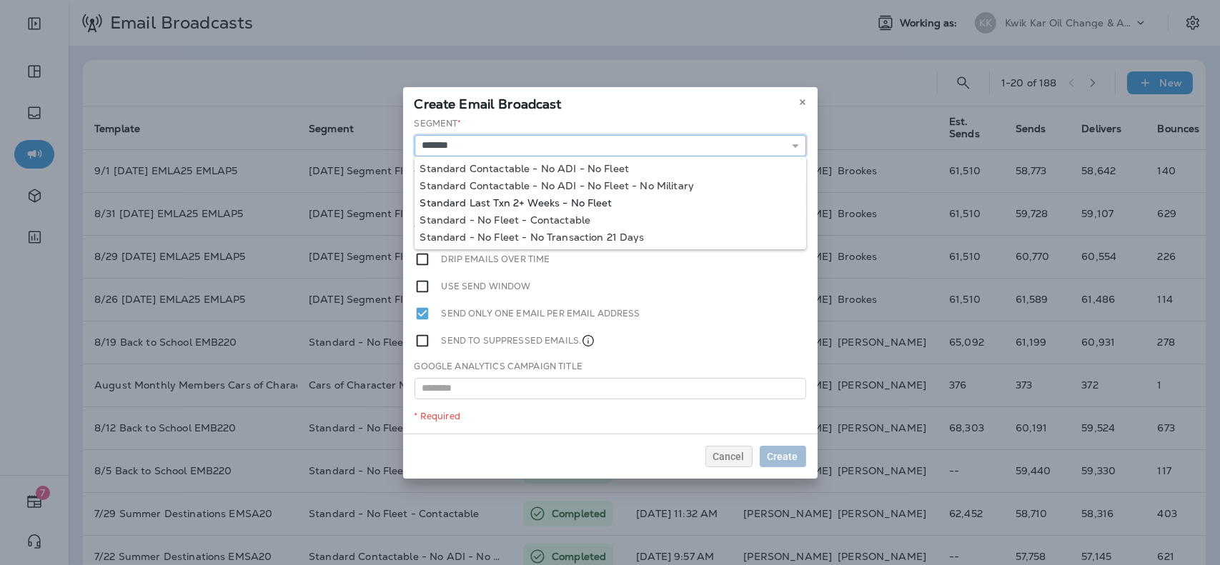
type input "**********"
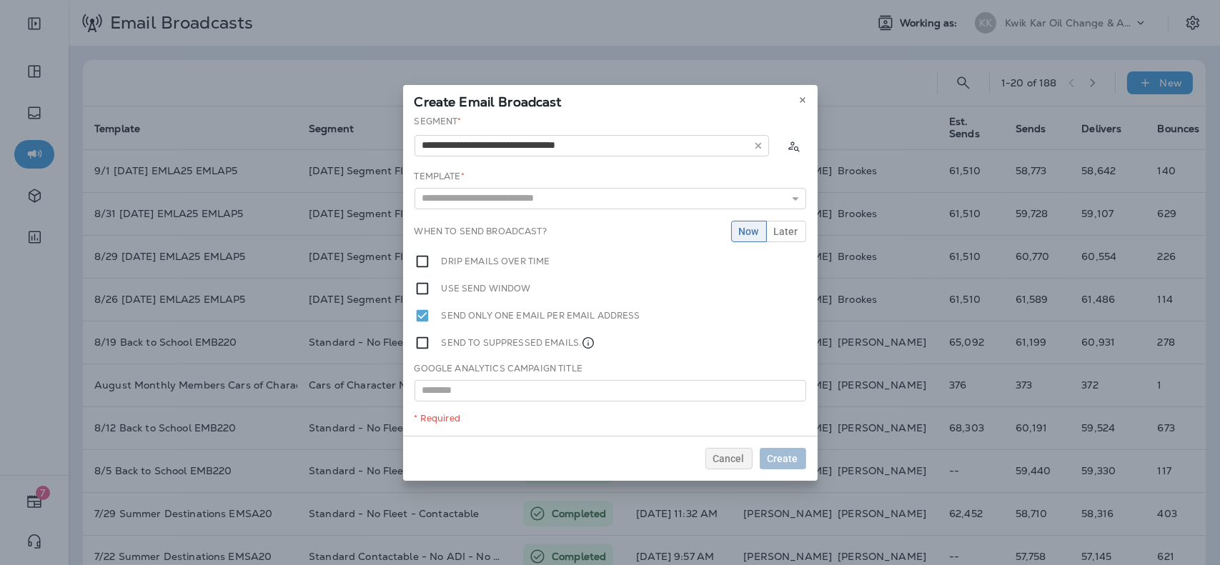
click at [572, 202] on div "**********" at bounding box center [610, 275] width 415 height 321
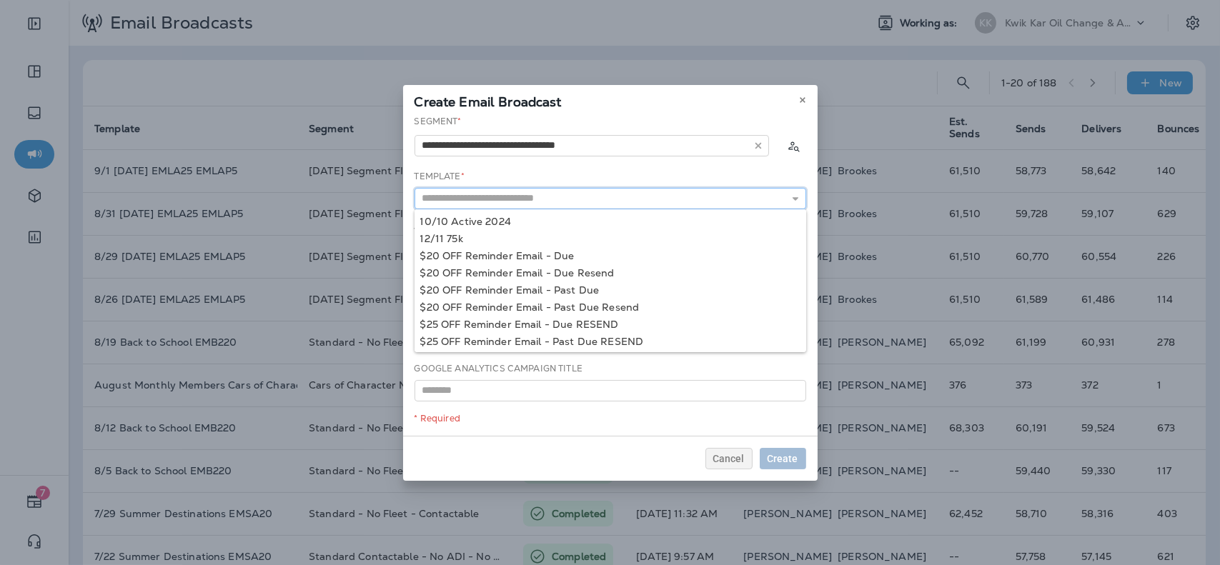
click at [564, 202] on input "text" at bounding box center [611, 198] width 392 height 21
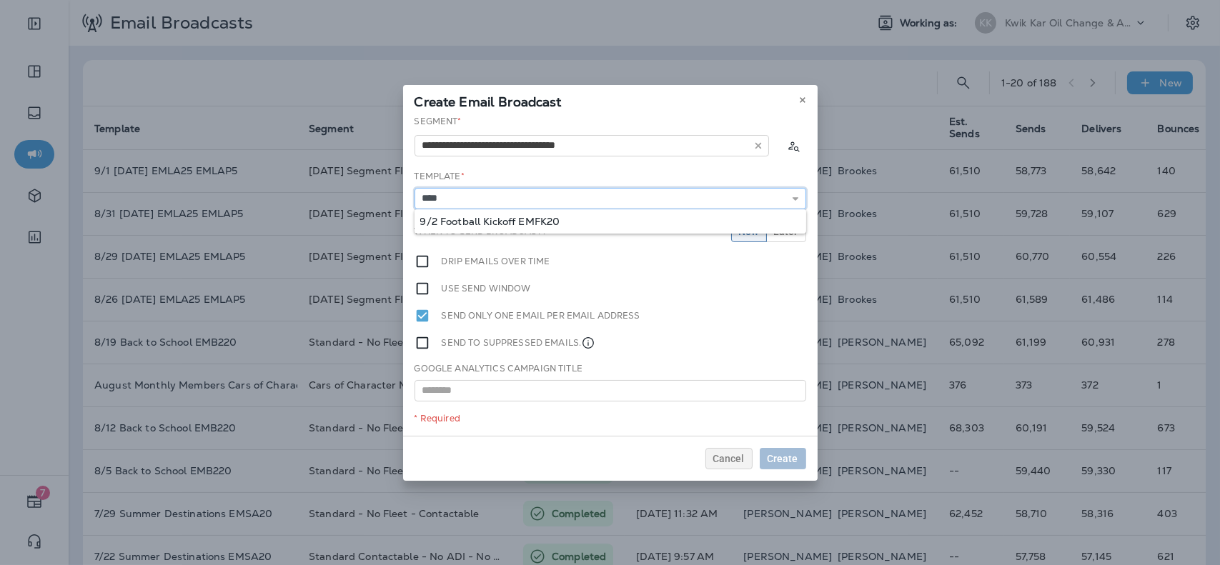
type input "**********"
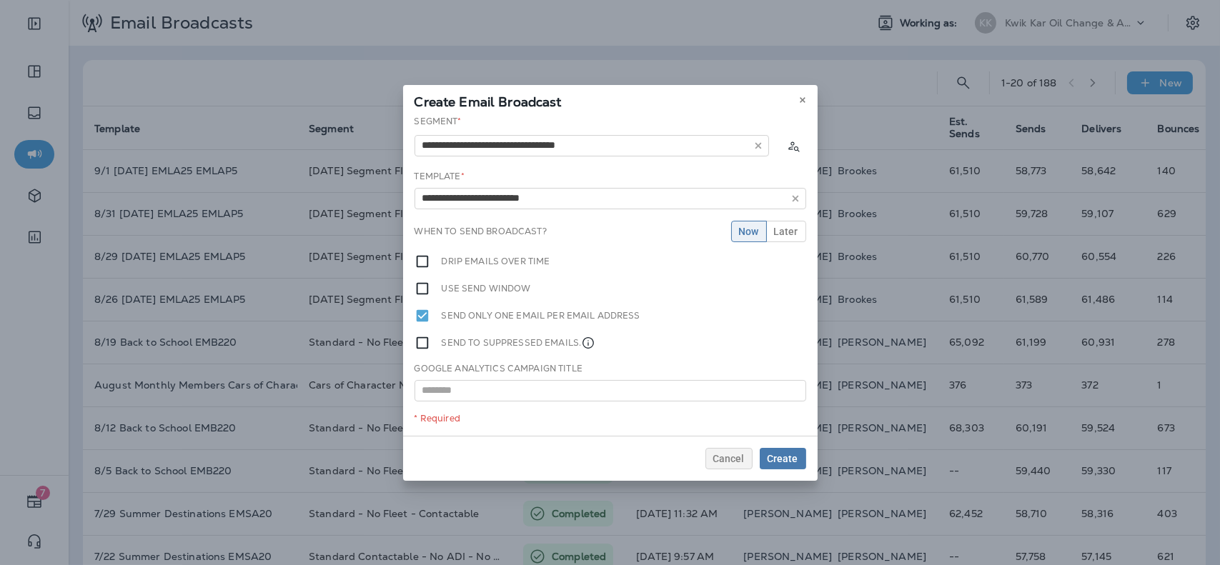
click at [555, 219] on div "**********" at bounding box center [610, 275] width 415 height 321
click at [787, 231] on span "Later" at bounding box center [786, 232] width 24 height 10
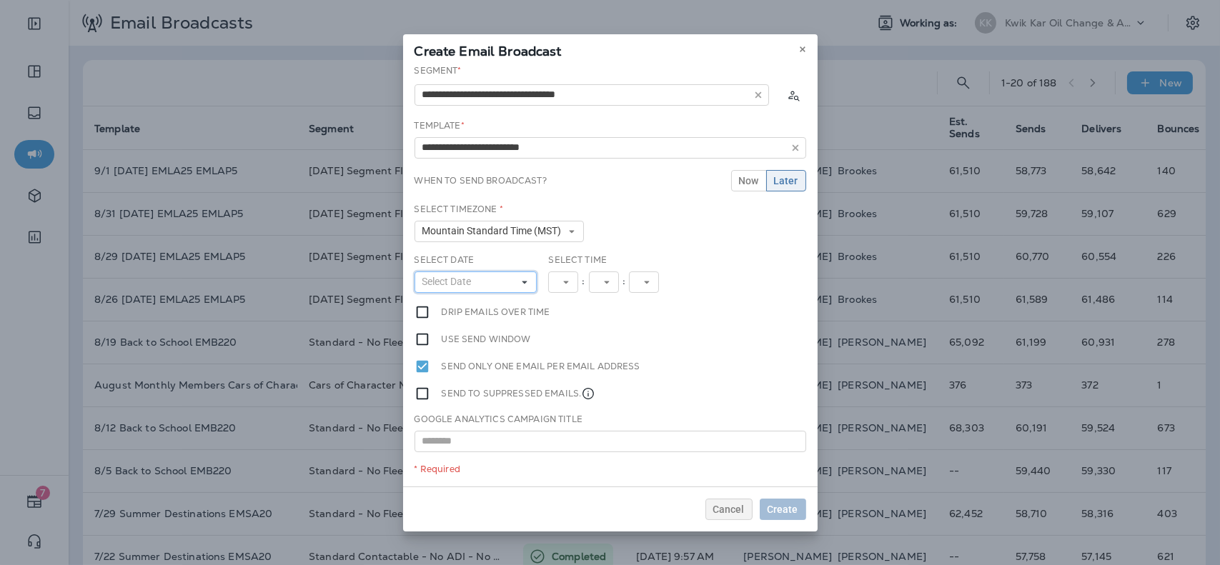
click at [482, 280] on button "Select Date" at bounding box center [476, 282] width 123 height 21
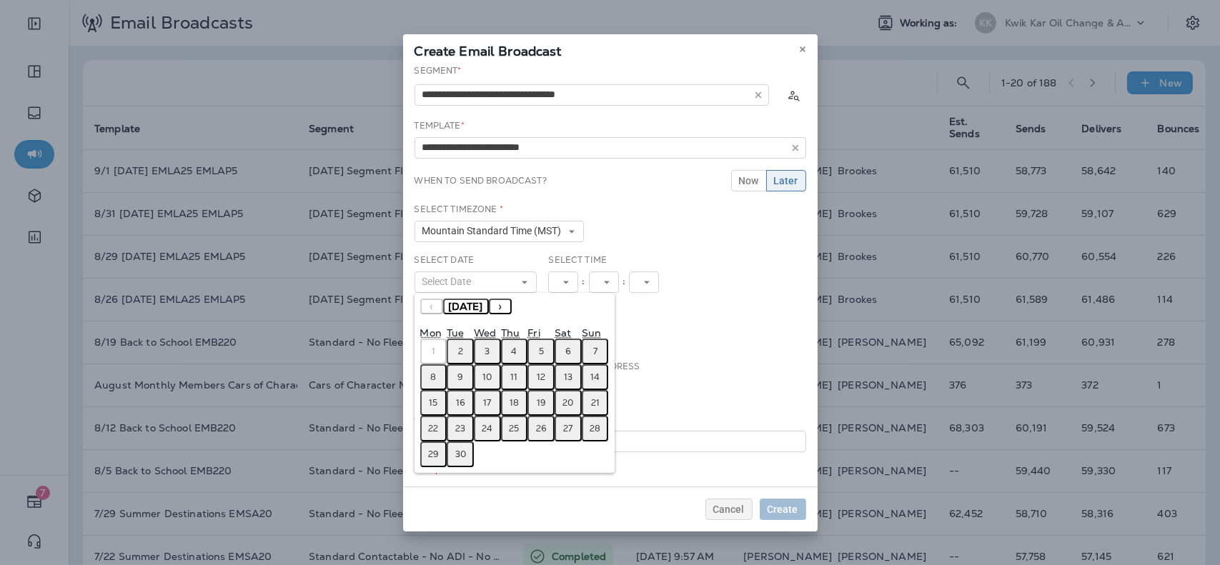
click at [459, 355] on abbr "2" at bounding box center [460, 351] width 5 height 11
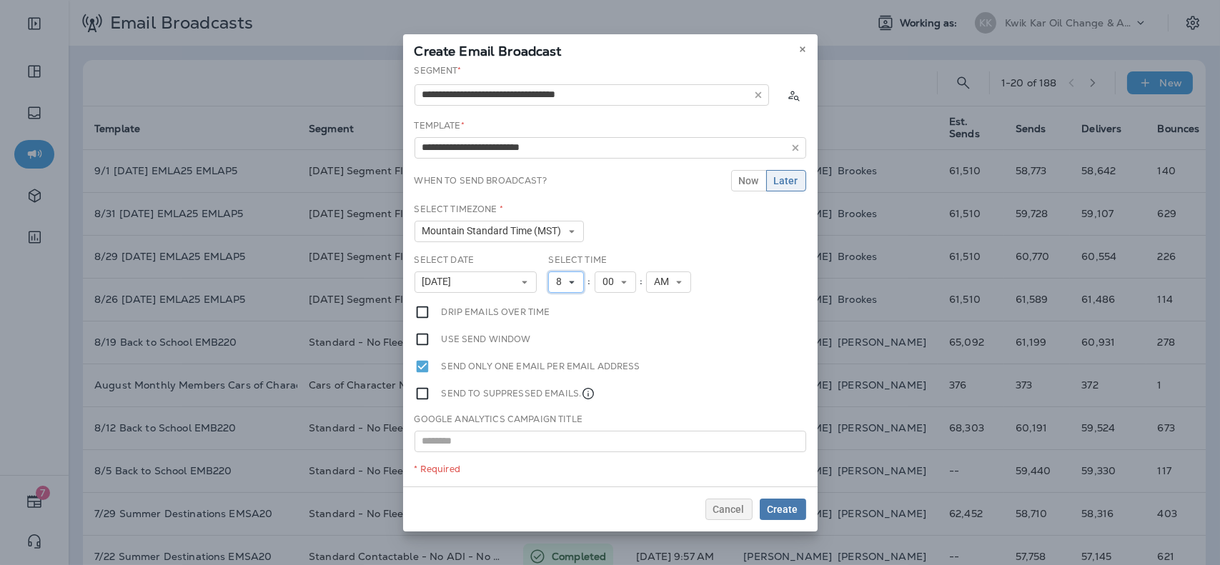
click at [574, 280] on icon at bounding box center [572, 282] width 9 height 9
click at [555, 442] on link "9" at bounding box center [566, 442] width 36 height 17
click at [785, 505] on span "Create" at bounding box center [783, 510] width 31 height 10
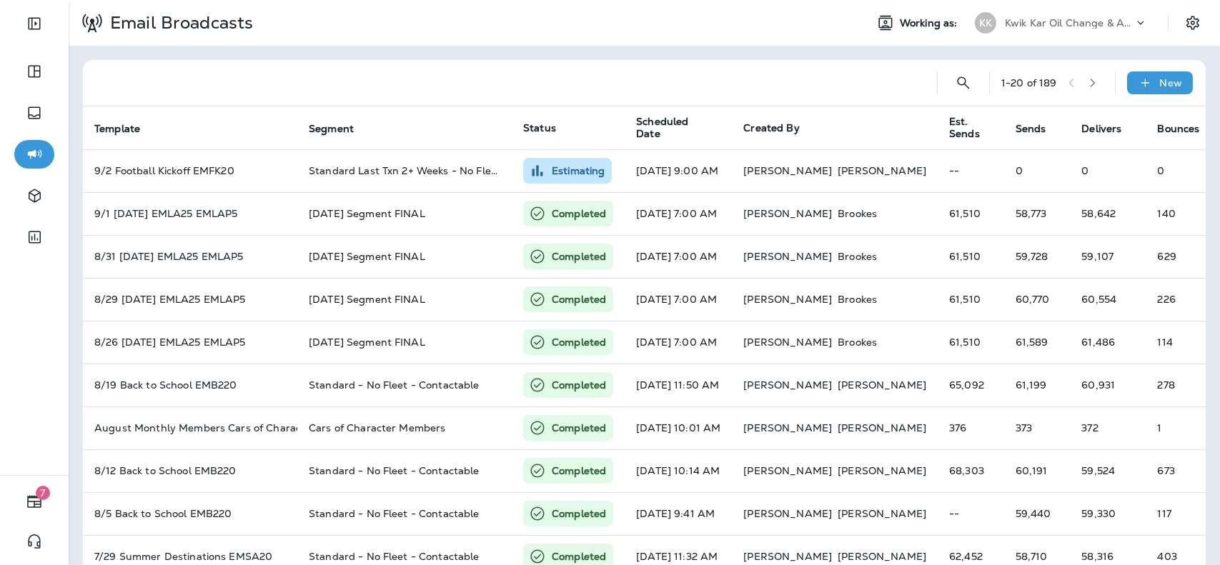
click at [1063, 37] on div "Email Broadcasts Working as: KK Kwik Kar Oil Change & Auto Care" at bounding box center [645, 23] width 1152 height 46
click at [1064, 34] on div "KK Kwik Kar Oil Change & Auto Care" at bounding box center [1061, 23] width 190 height 29
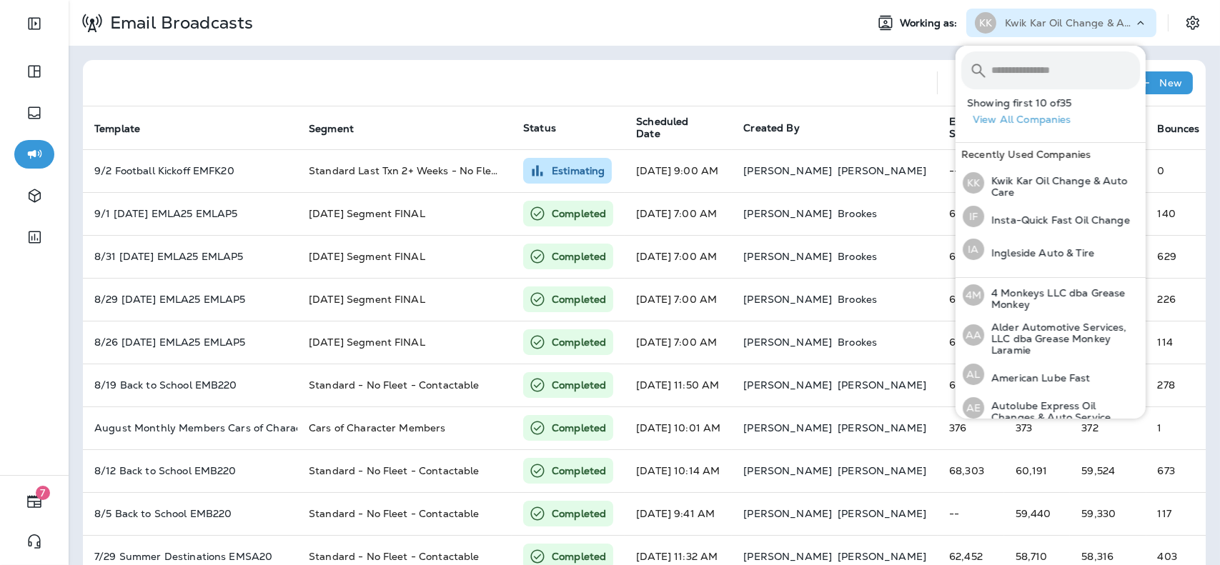
click at [1059, 71] on input "text" at bounding box center [1066, 70] width 149 height 38
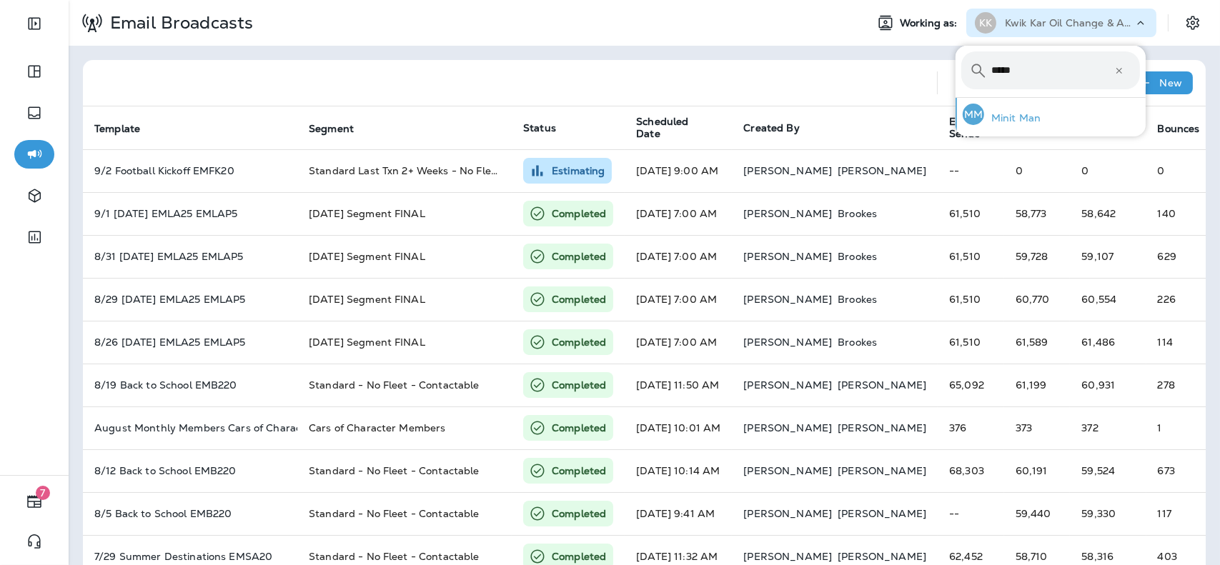
type input "*****"
click at [1014, 119] on p "Minit Man" at bounding box center [1012, 117] width 56 height 11
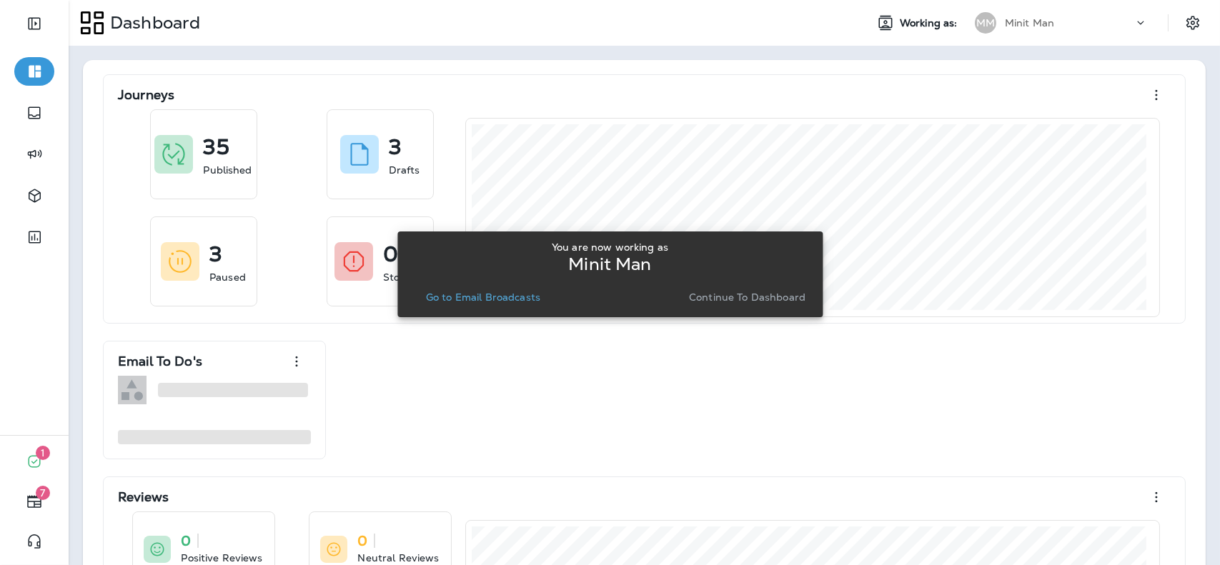
click at [488, 312] on div "You are now working as Minit Man Go to Email Broadcasts Continue to Dashboard" at bounding box center [610, 274] width 402 height 77
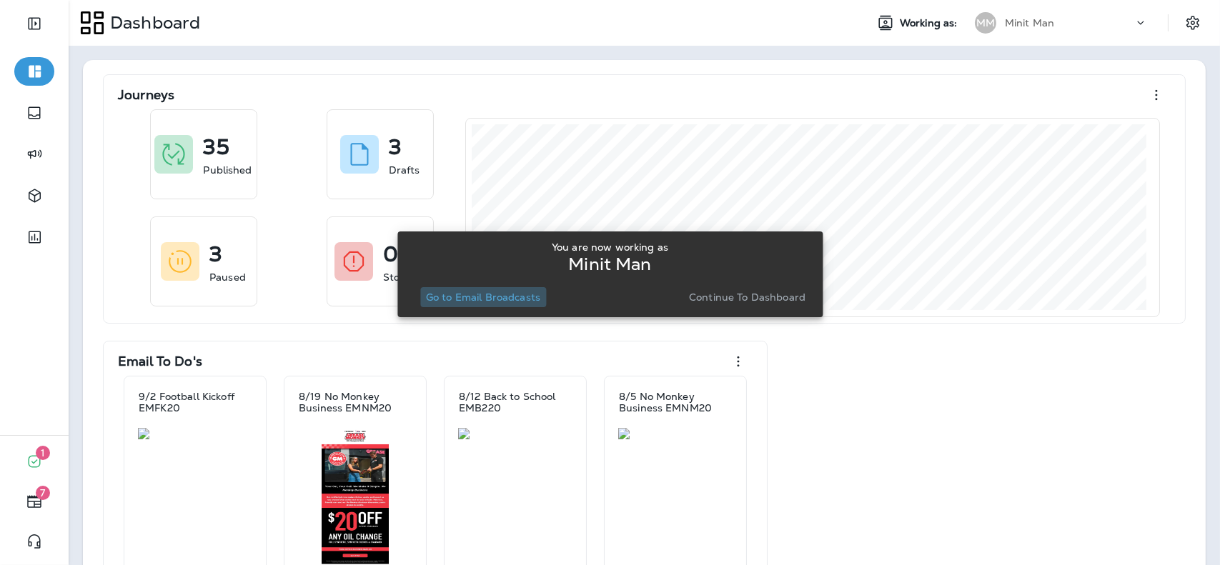
click at [505, 300] on p "Go to Email Broadcasts" at bounding box center [483, 297] width 114 height 11
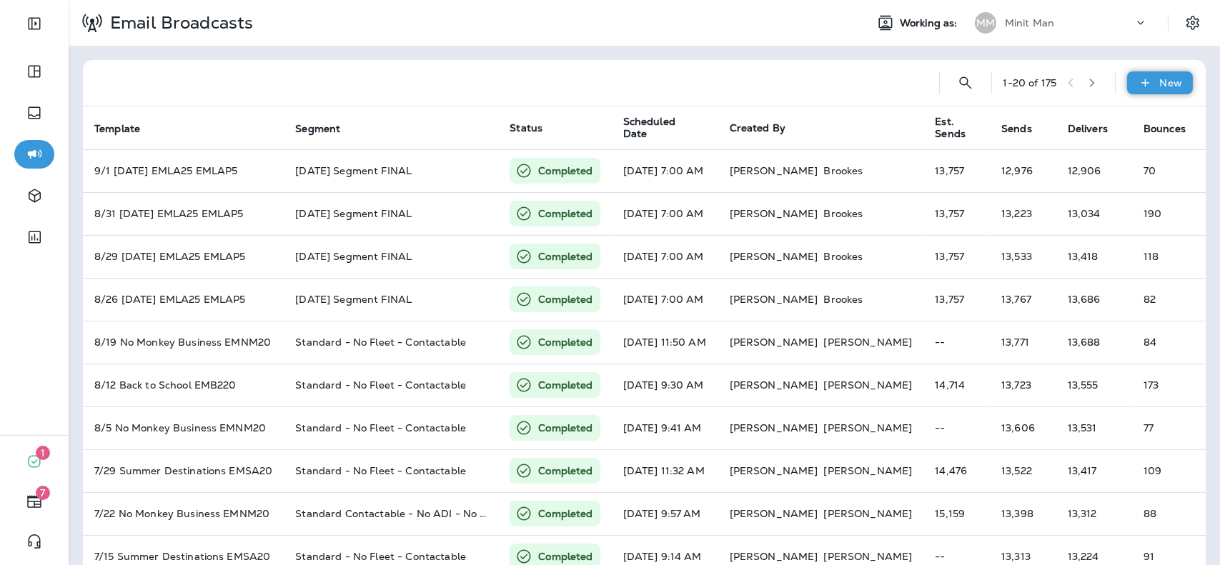
click at [1160, 88] on p "New" at bounding box center [1171, 82] width 22 height 11
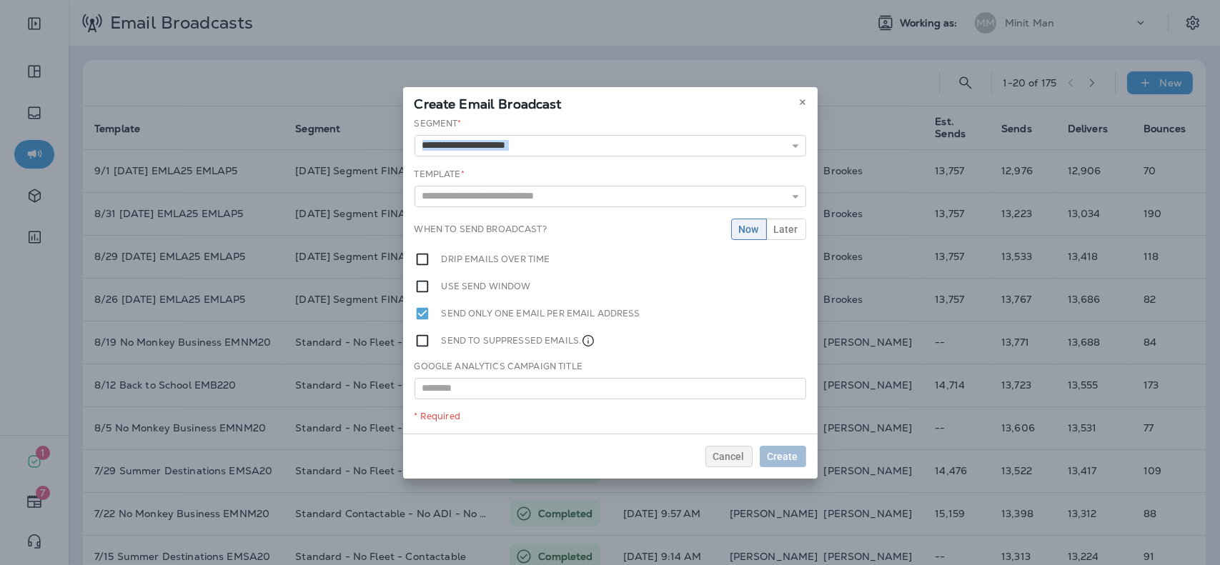
click at [706, 152] on div "Segment * 11.29 Holiday Resend - Customers +/- 2 Weeks Due 12/20 Lapsed+ 12/23 …" at bounding box center [610, 275] width 415 height 317
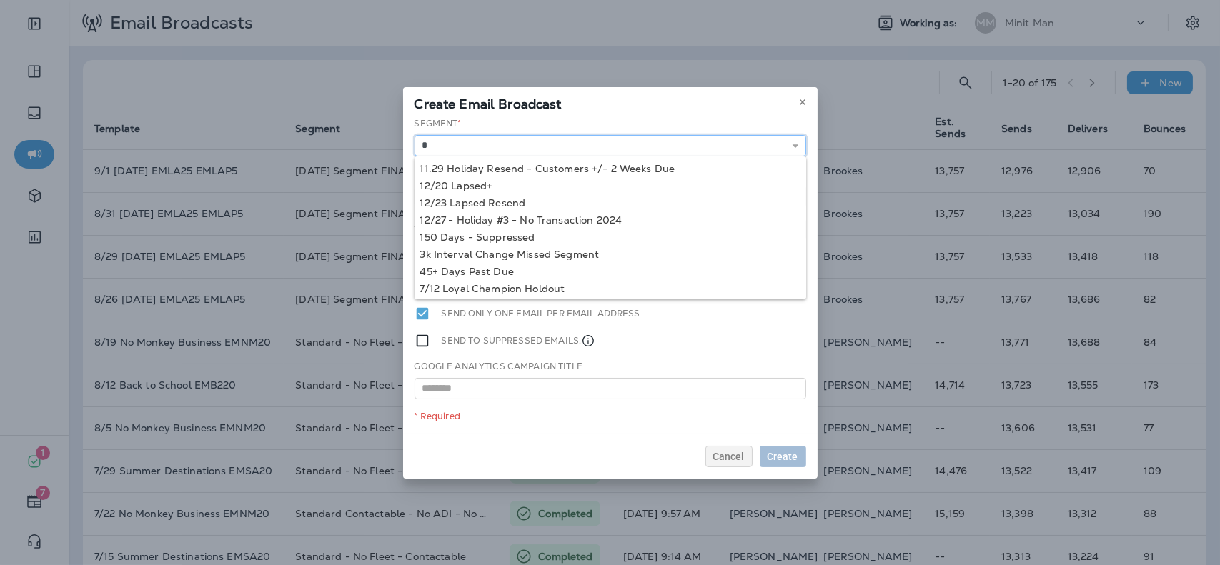
click at [706, 152] on input "*" at bounding box center [611, 145] width 392 height 21
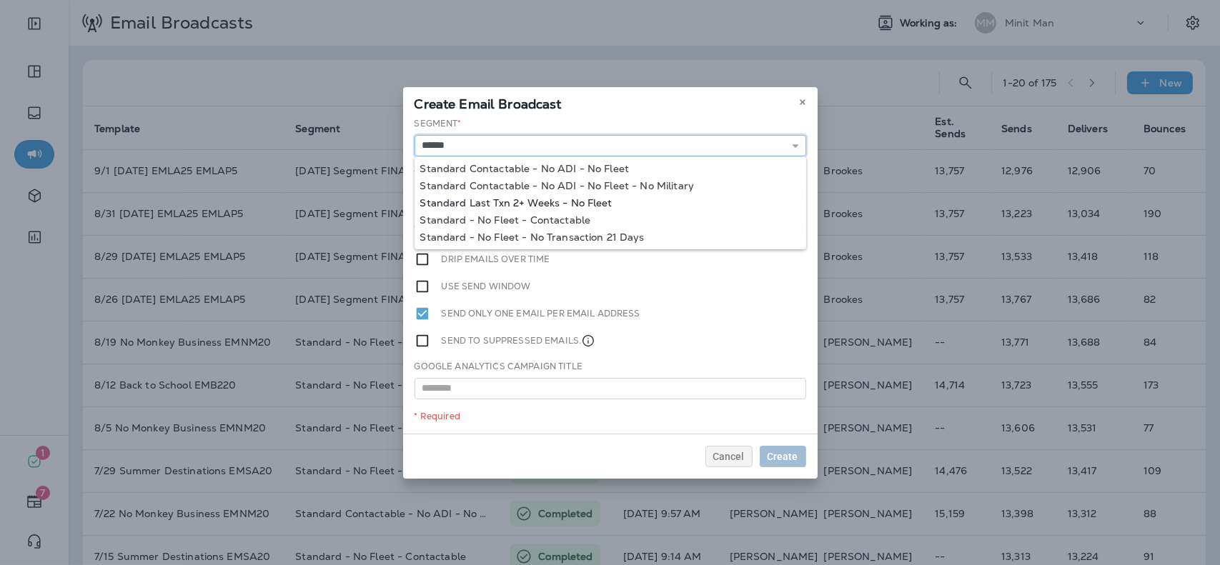
type input "**********"
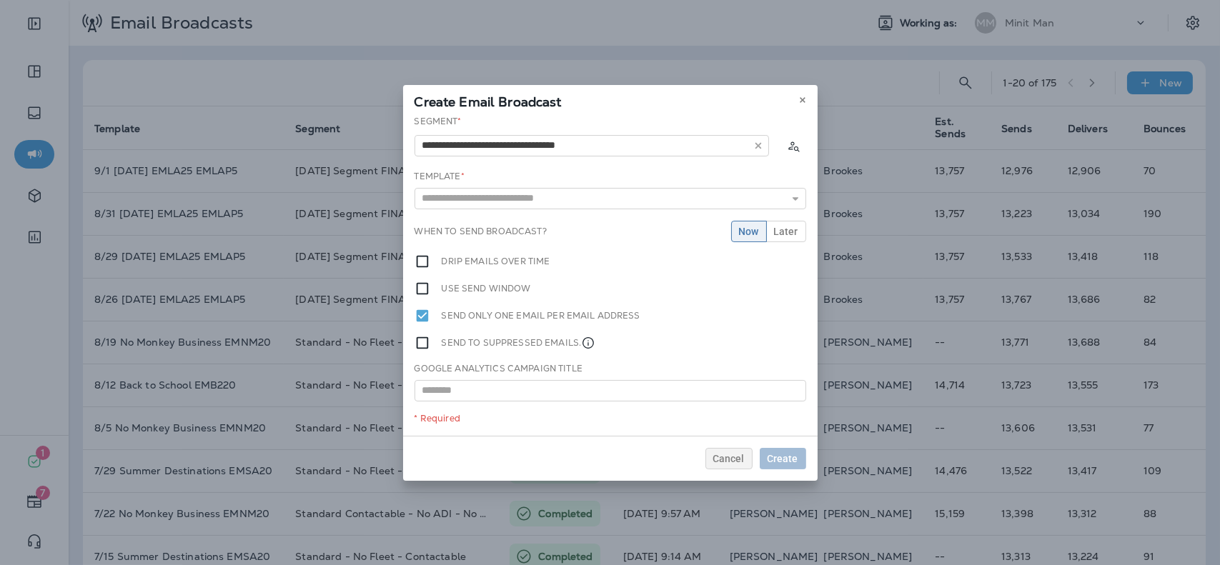
click at [588, 204] on div "**********" at bounding box center [610, 275] width 415 height 321
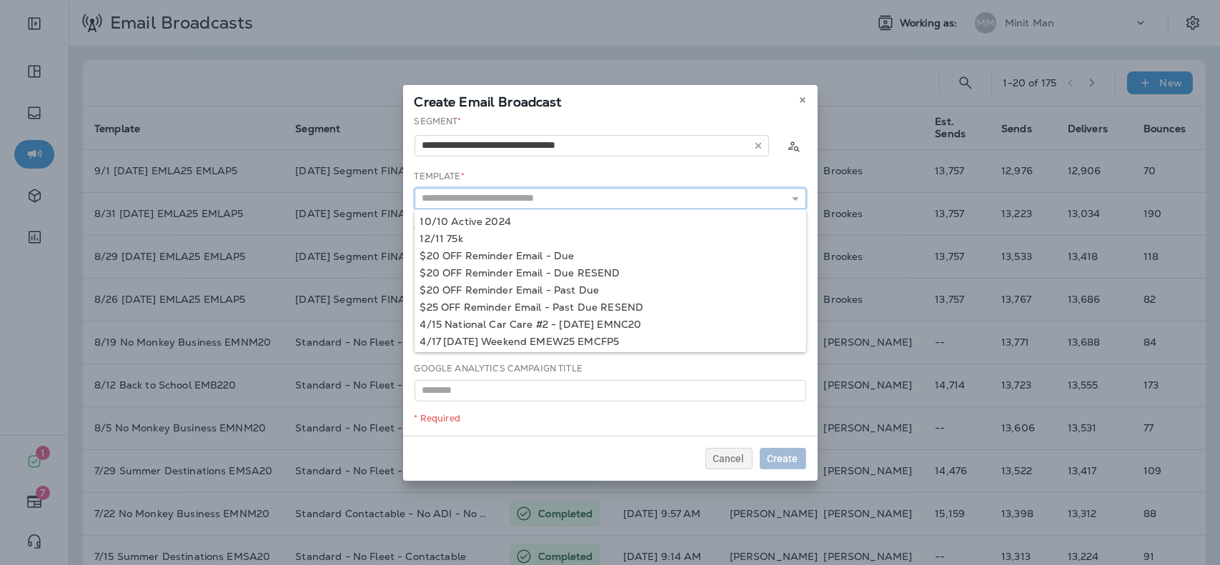
click at [580, 197] on input "text" at bounding box center [611, 198] width 392 height 21
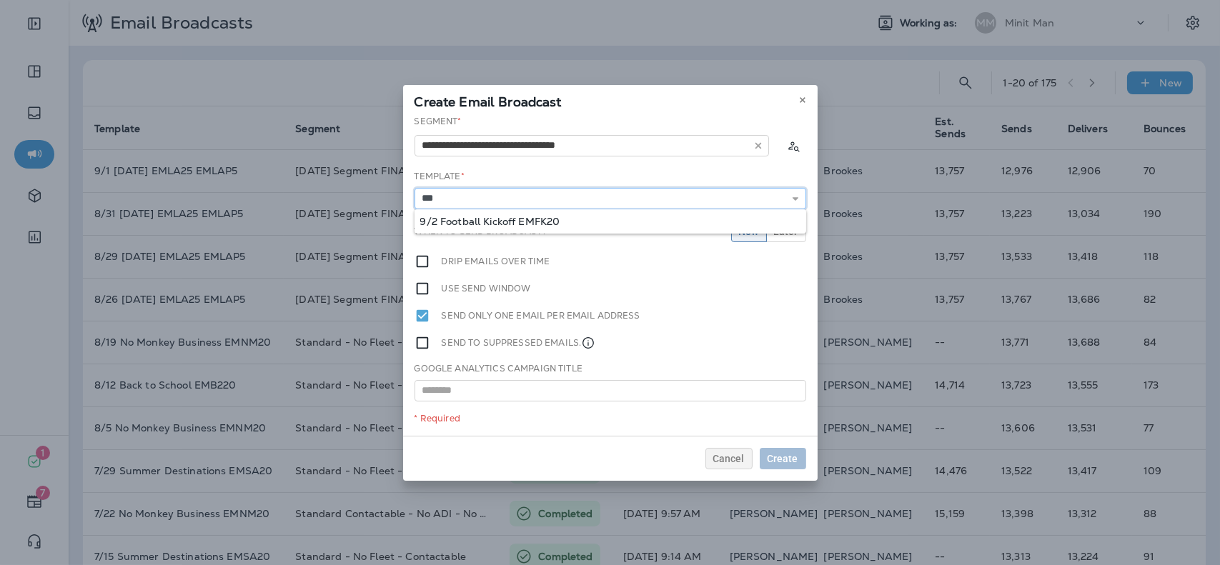
type input "**********"
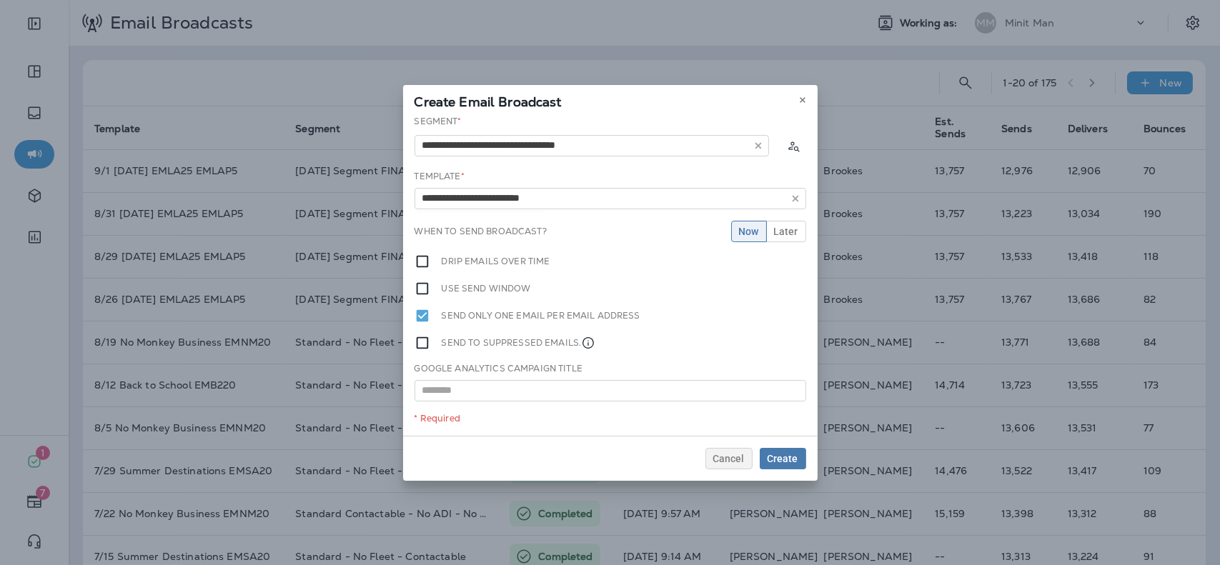
click at [550, 217] on div "**********" at bounding box center [610, 275] width 415 height 321
click at [783, 219] on div "**********" at bounding box center [610, 275] width 415 height 321
click at [785, 231] on span "Later" at bounding box center [786, 232] width 24 height 10
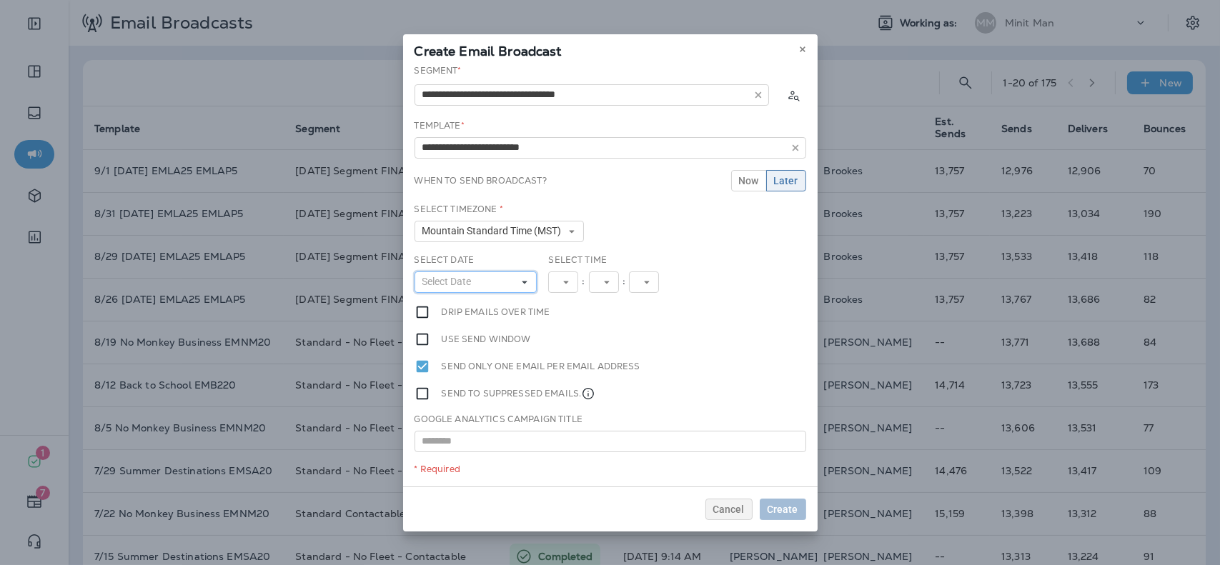
click at [501, 282] on button "Select Date" at bounding box center [476, 282] width 123 height 21
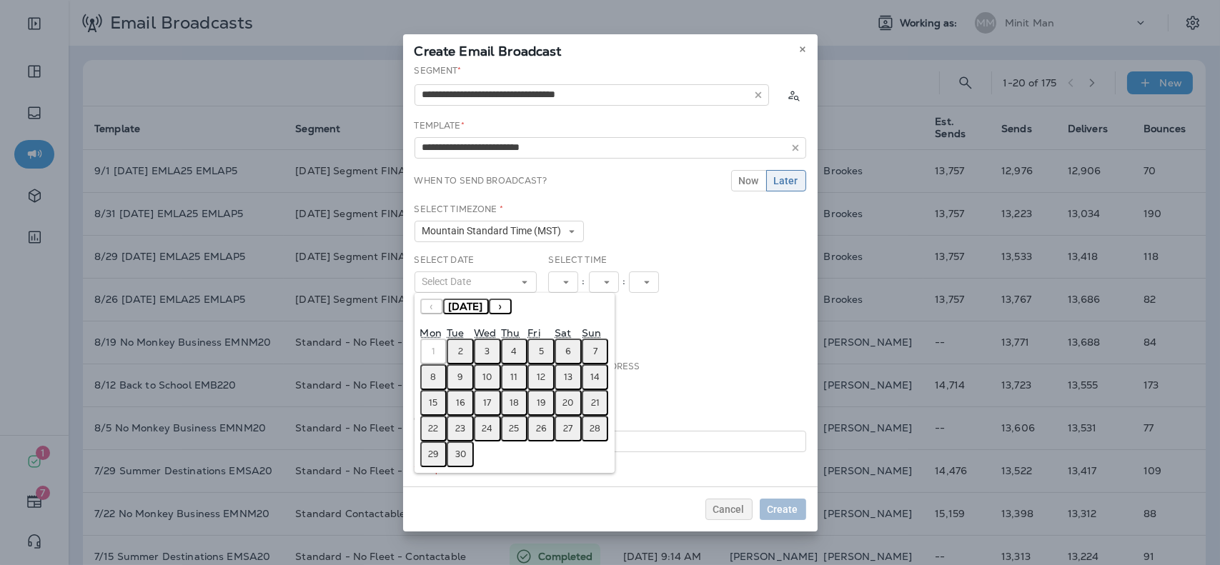
click at [464, 348] on button "2" at bounding box center [460, 352] width 27 height 26
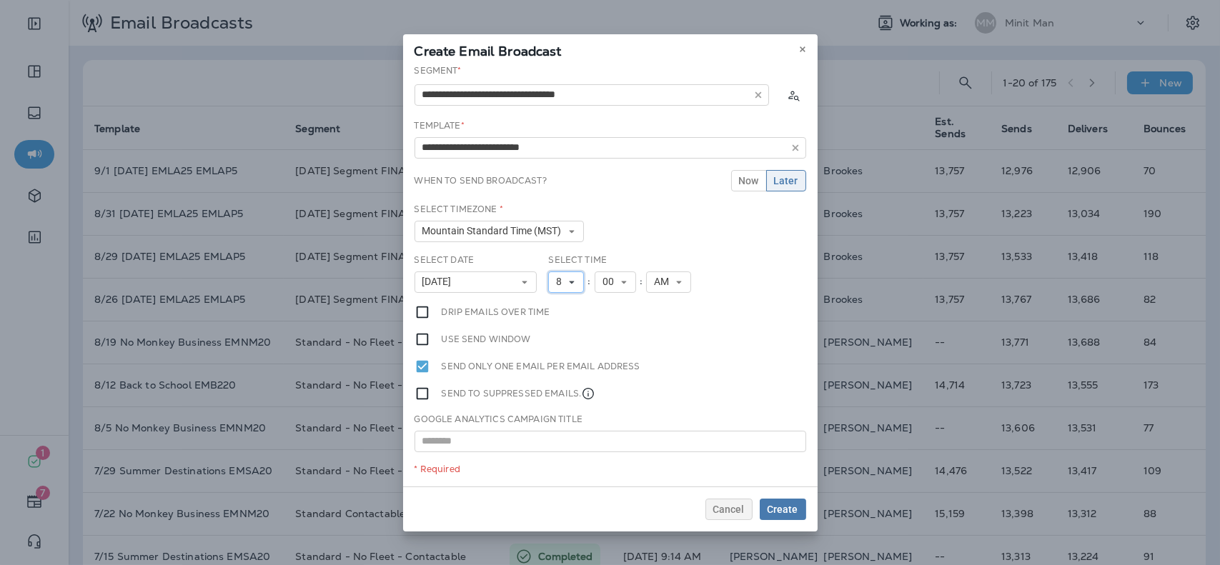
click at [563, 276] on span "8" at bounding box center [561, 282] width 11 height 12
click at [555, 437] on link "9" at bounding box center [566, 442] width 36 height 17
click at [778, 506] on span "Create" at bounding box center [783, 510] width 31 height 10
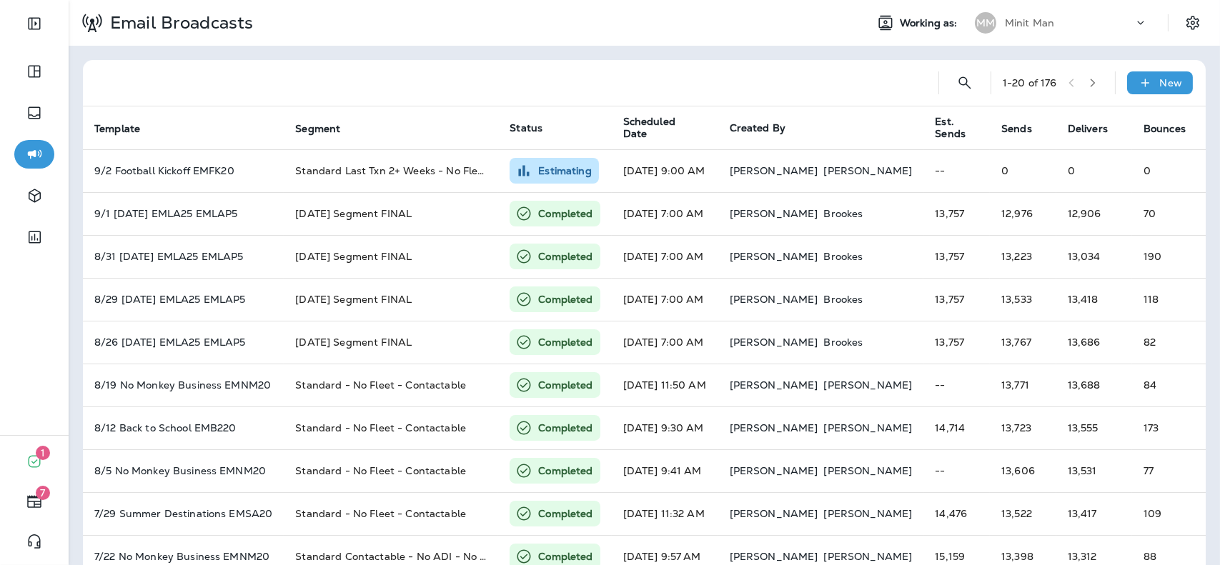
click at [993, 24] on div "MM" at bounding box center [985, 22] width 39 height 21
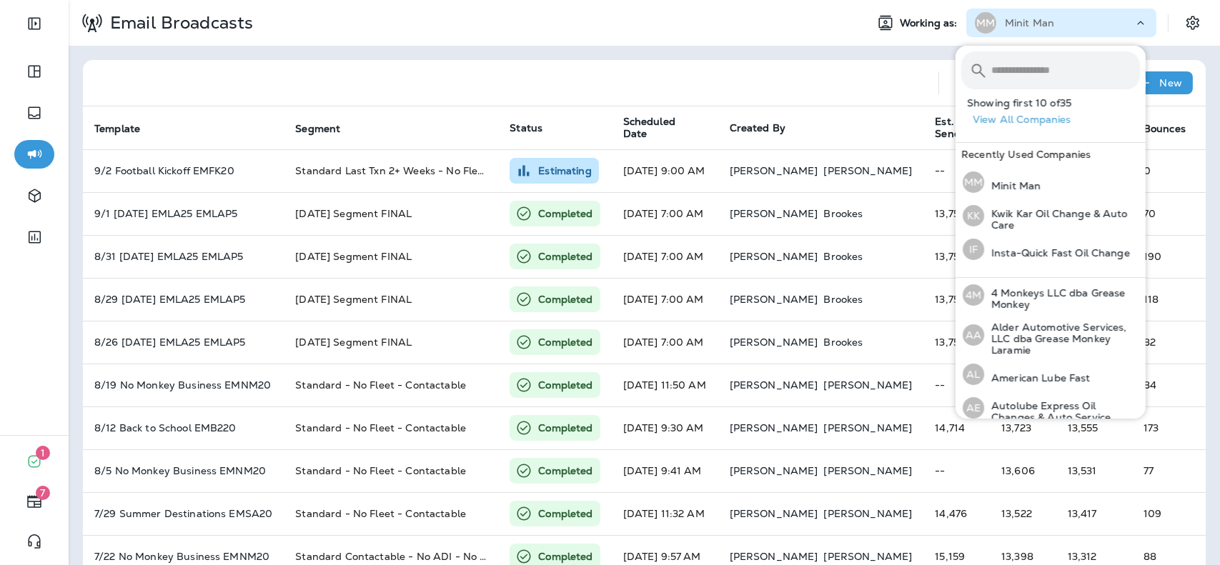
click at [1013, 81] on input "text" at bounding box center [1066, 70] width 149 height 38
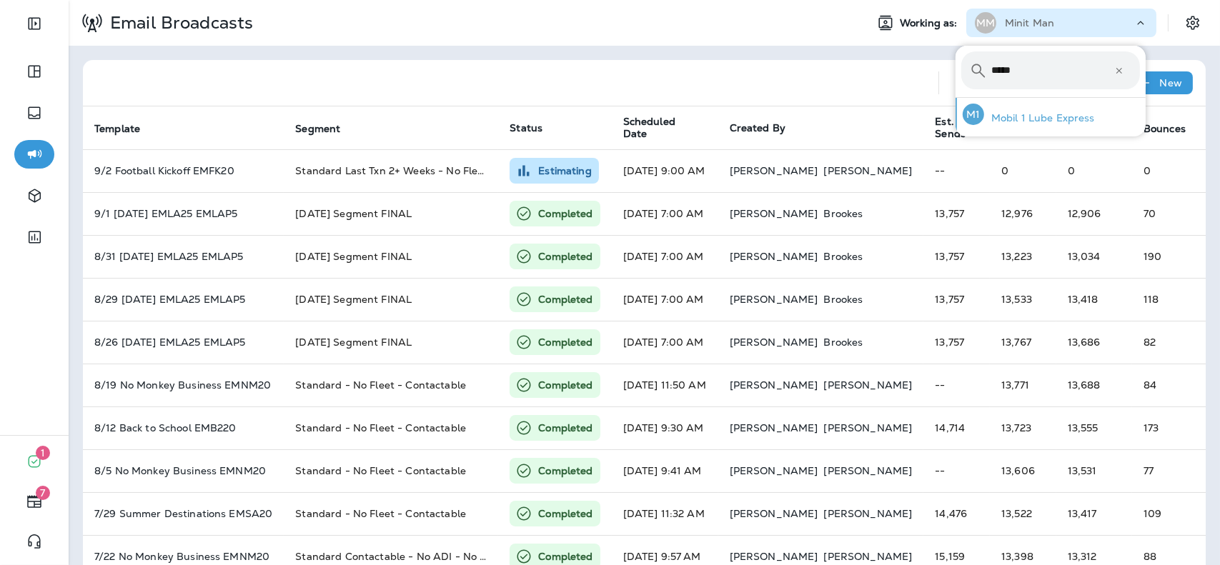
type input "*****"
click at [1008, 112] on p "Mobil 1 Lube Express" at bounding box center [1039, 117] width 111 height 11
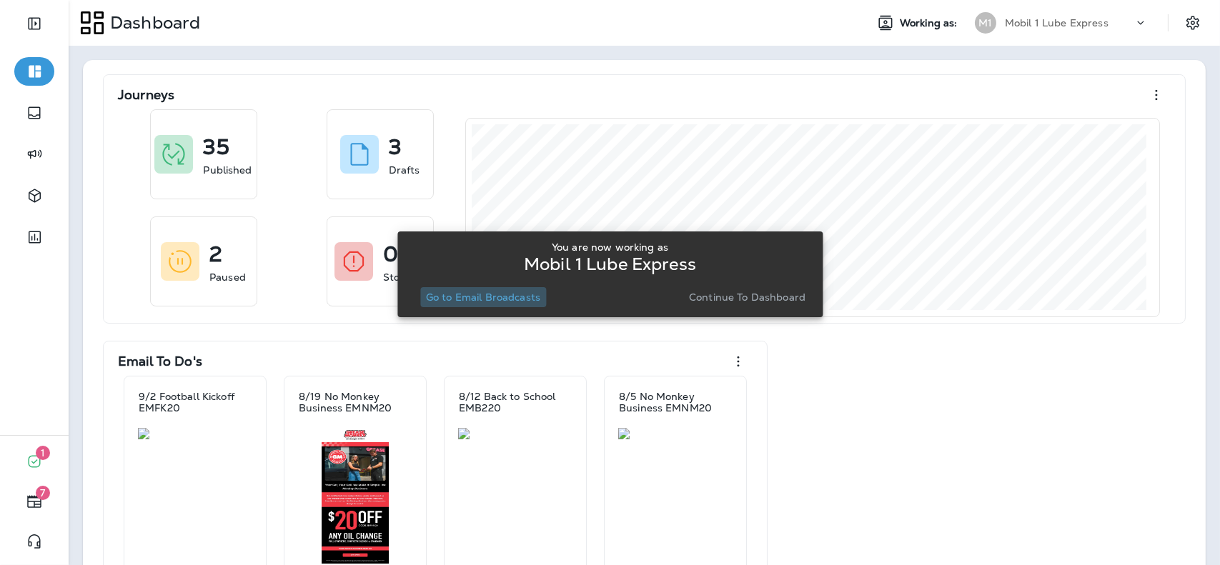
click at [486, 302] on p "Go to Email Broadcasts" at bounding box center [483, 297] width 114 height 11
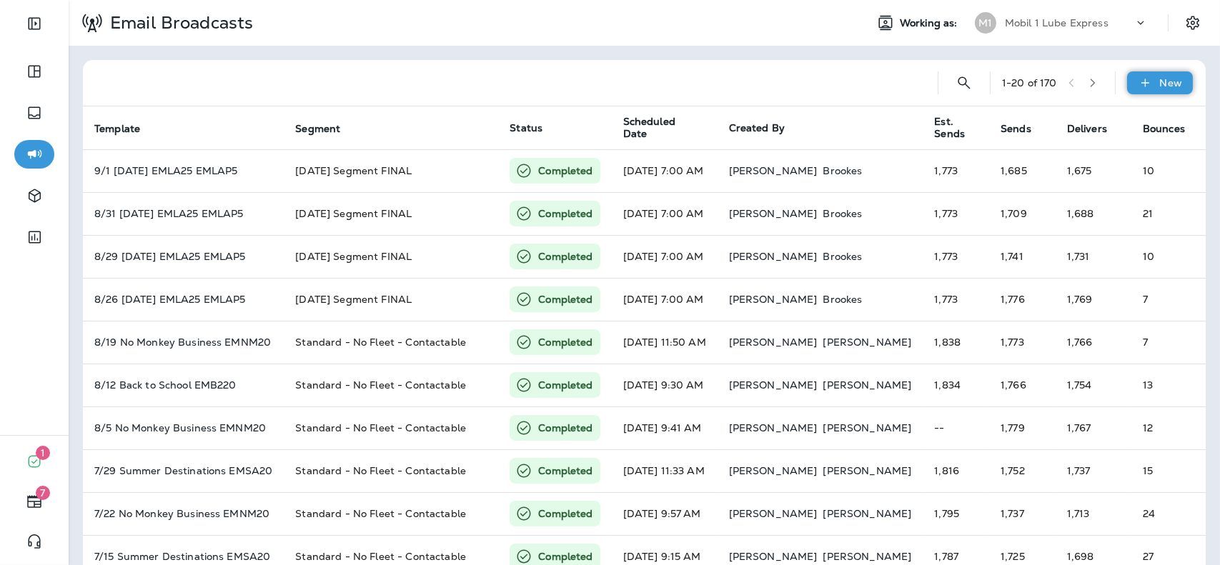
click at [1142, 77] on icon at bounding box center [1145, 83] width 15 height 14
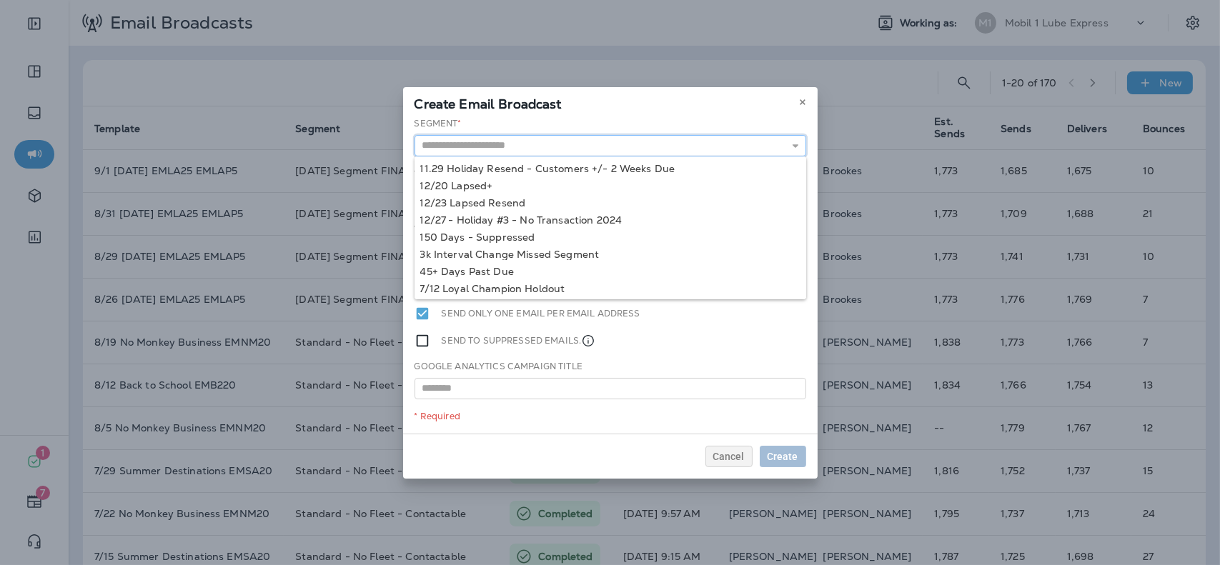
click at [691, 155] on input "text" at bounding box center [611, 145] width 392 height 21
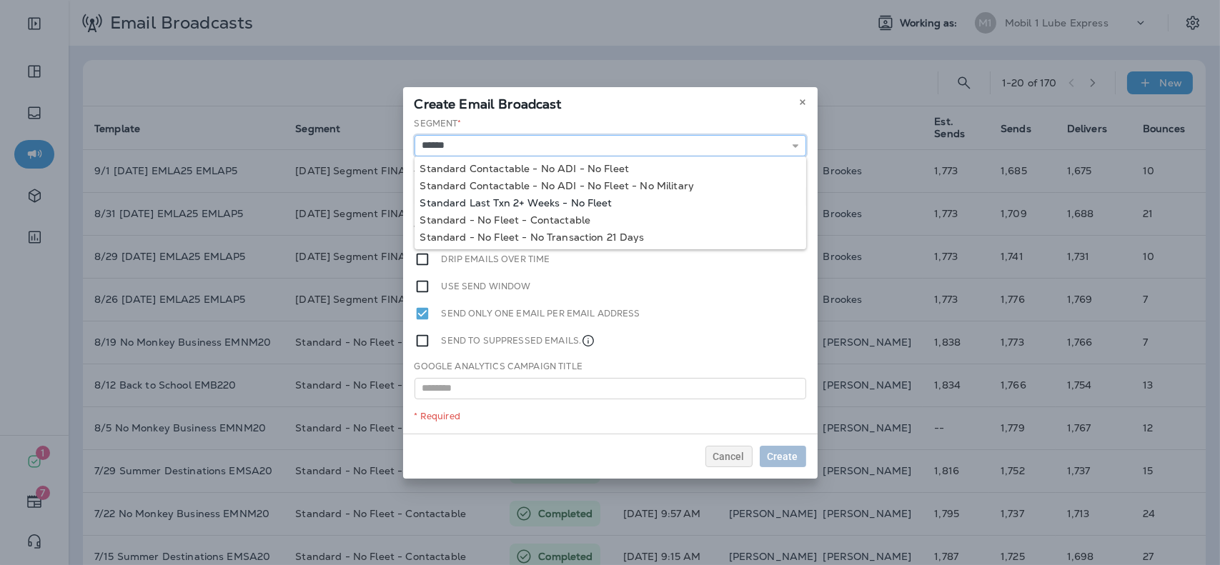
type input "**********"
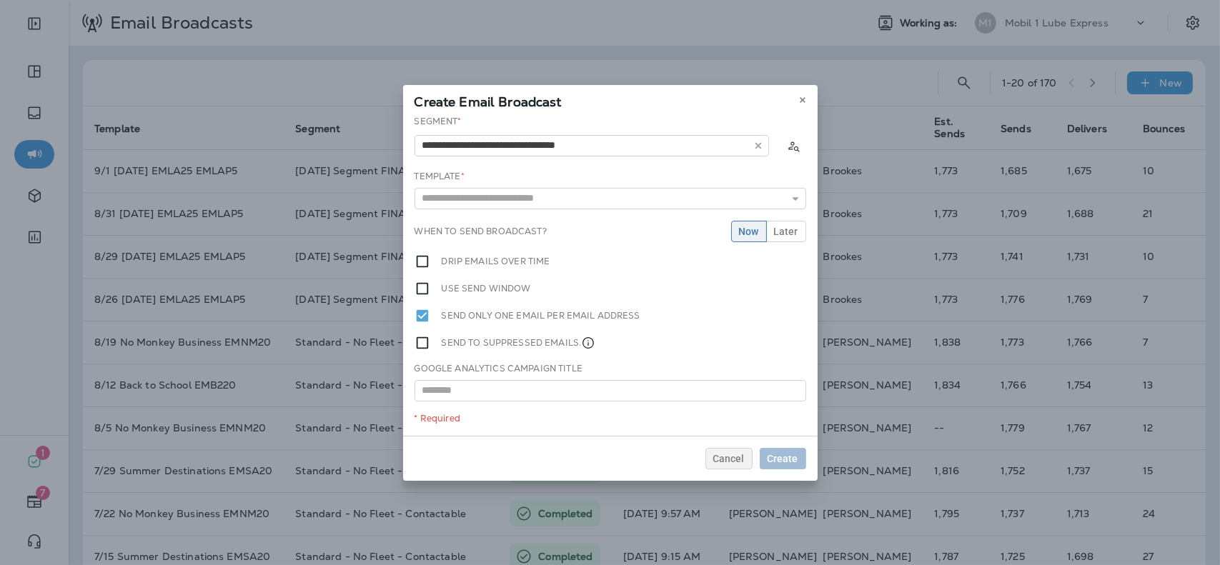
click at [600, 199] on div "**********" at bounding box center [610, 275] width 415 height 321
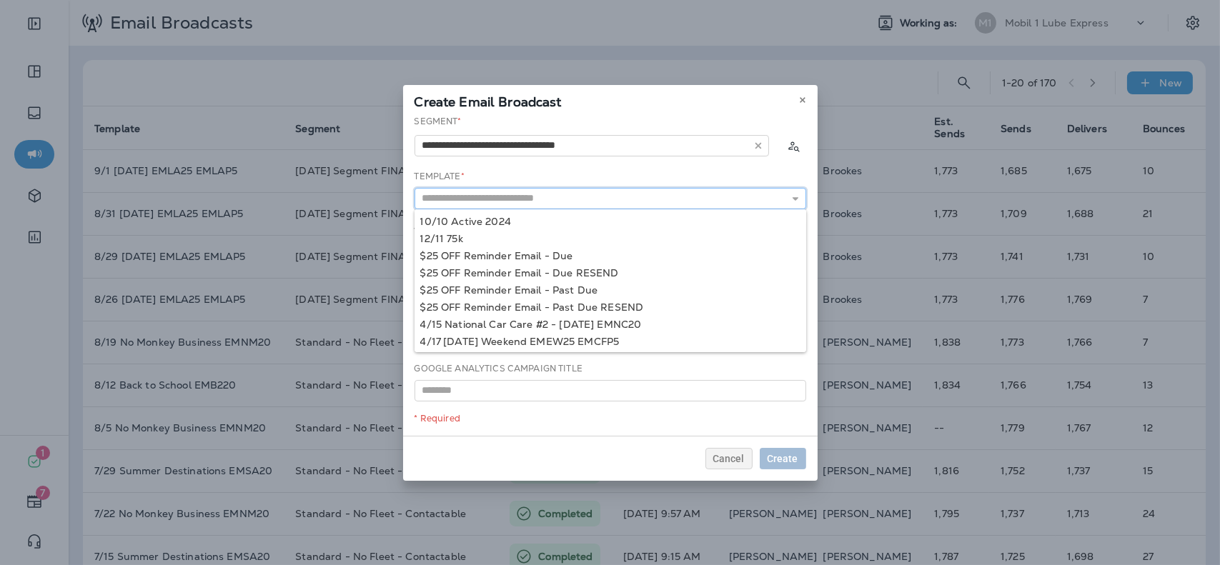
click at [600, 199] on input "text" at bounding box center [611, 198] width 392 height 21
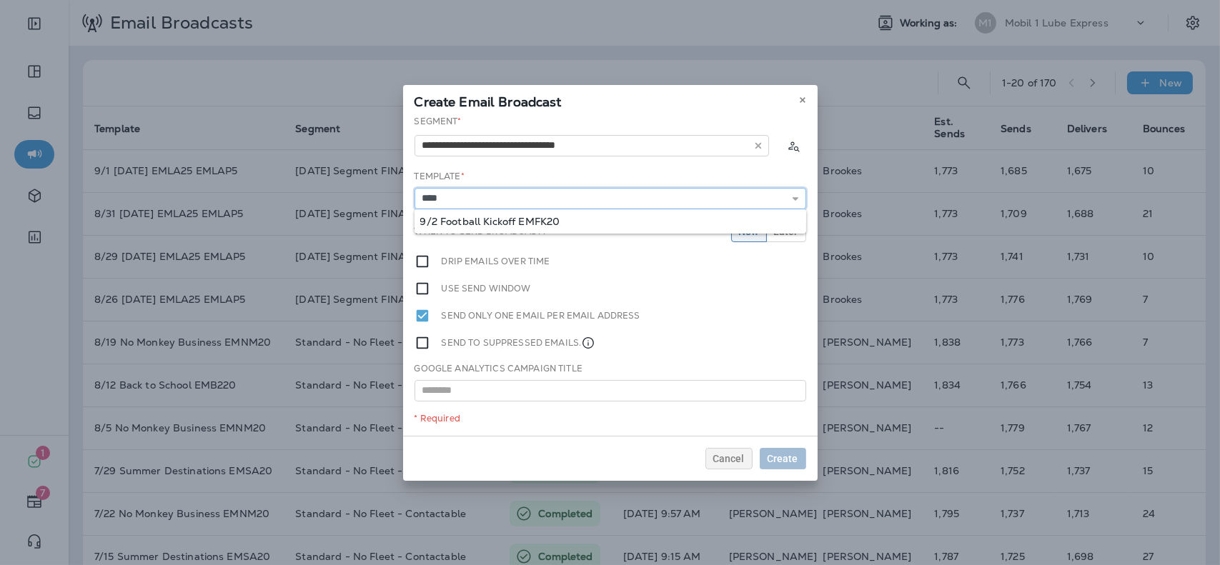
type input "**********"
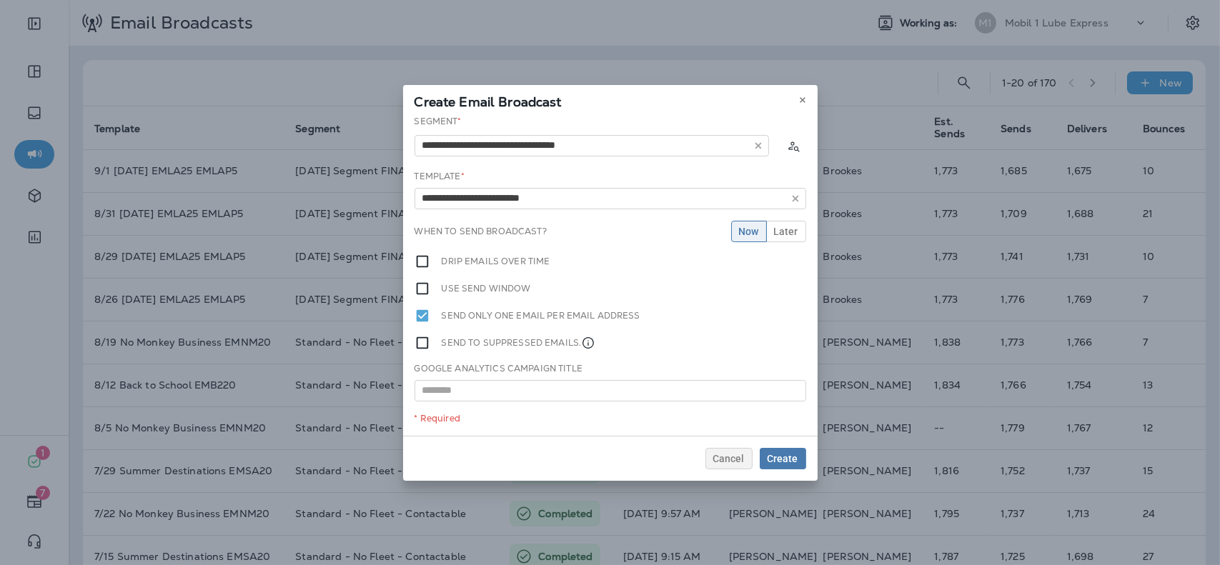
click at [566, 225] on div "**********" at bounding box center [610, 275] width 415 height 321
click at [791, 234] on span "Later" at bounding box center [786, 232] width 24 height 10
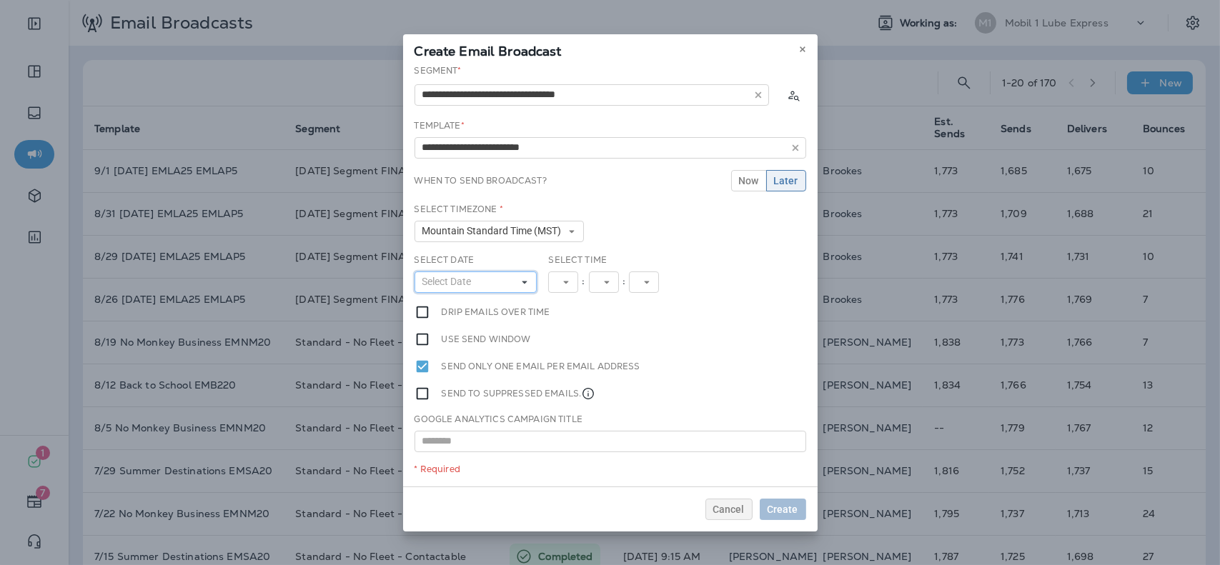
click at [493, 280] on button "Select Date" at bounding box center [476, 282] width 123 height 21
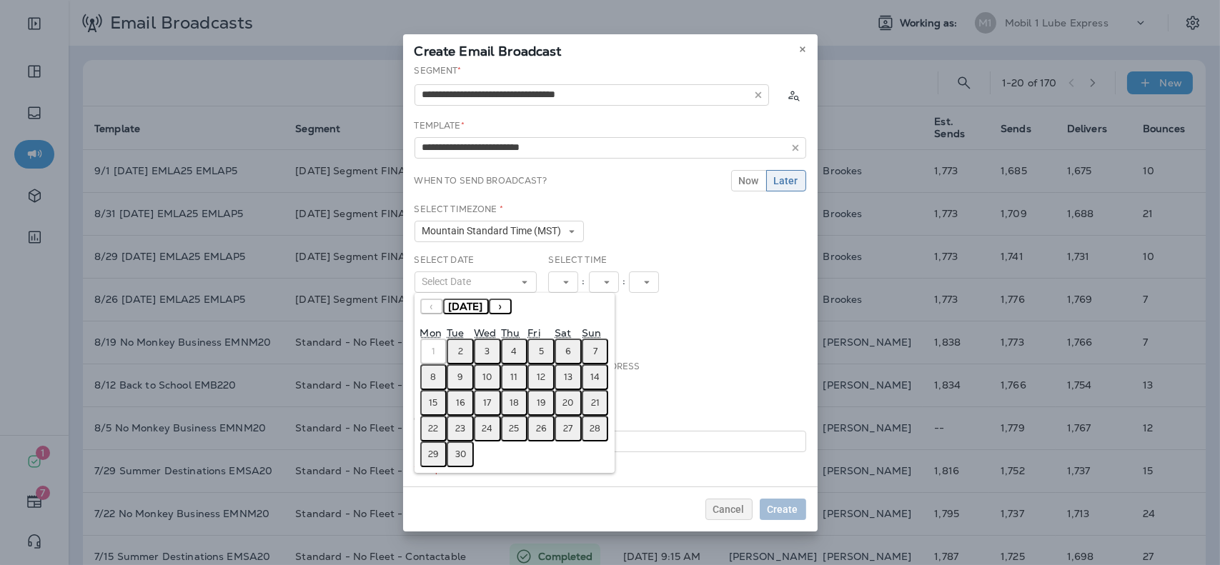
click at [460, 357] on button "2" at bounding box center [460, 352] width 27 height 26
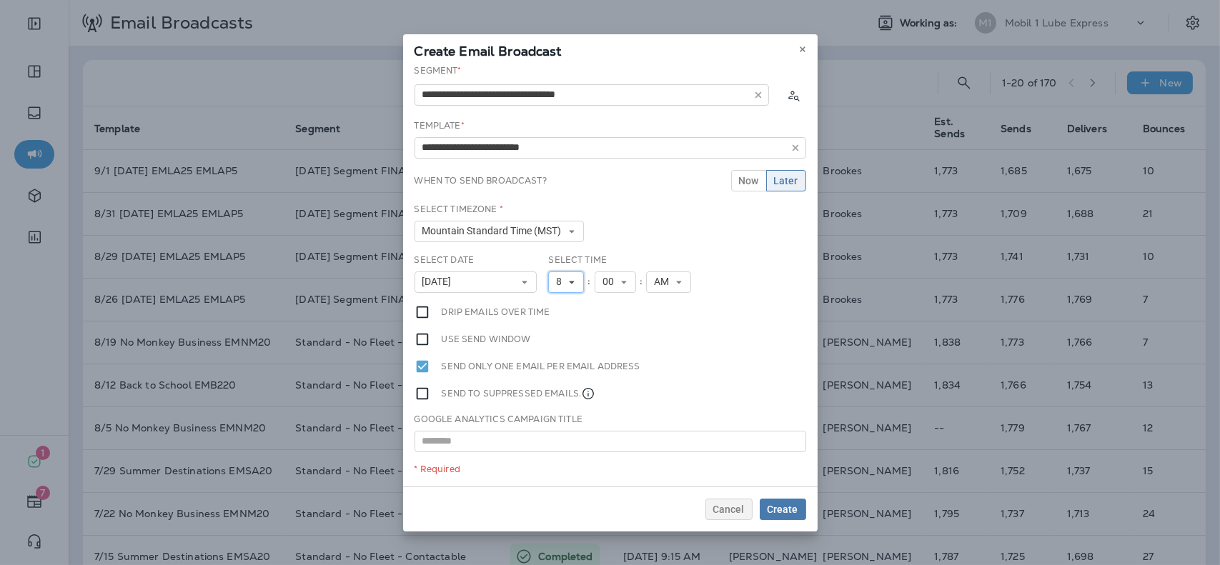
click at [565, 275] on button "8" at bounding box center [566, 282] width 36 height 21
click at [552, 442] on link "9" at bounding box center [566, 442] width 36 height 17
click at [789, 500] on button "Create" at bounding box center [783, 509] width 46 height 21
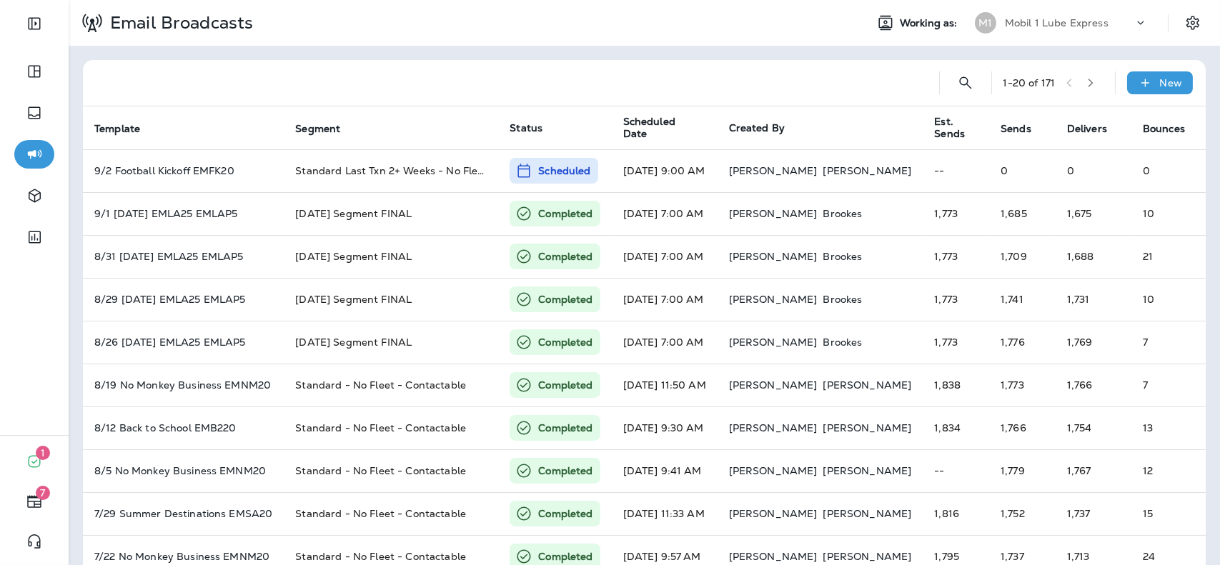
click at [1068, 30] on div "Mobil 1 Lube Express" at bounding box center [1069, 22] width 129 height 21
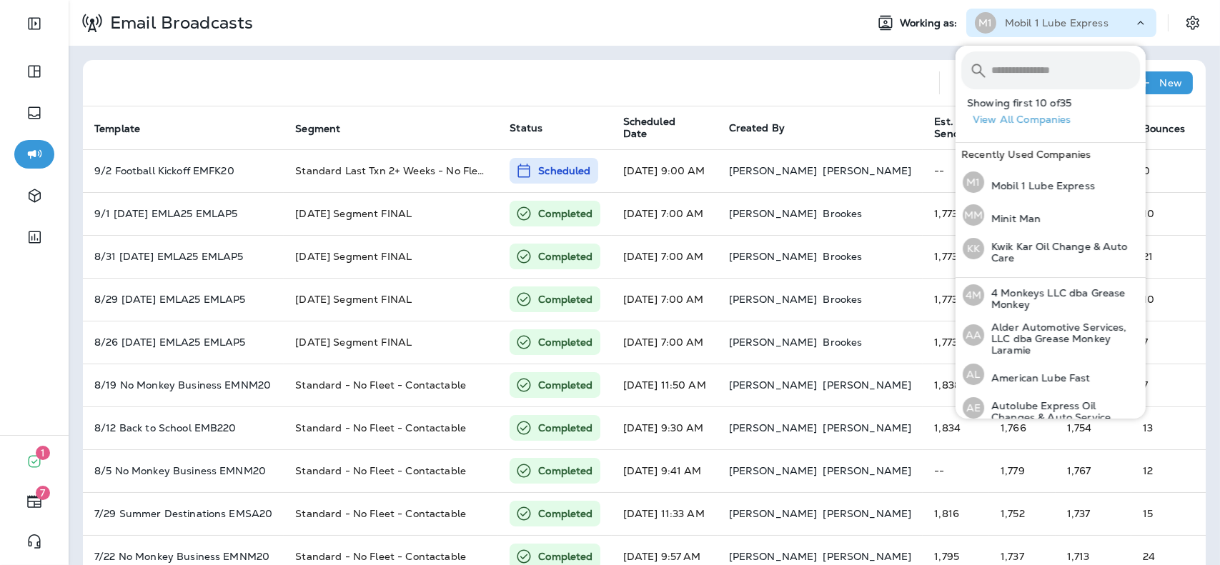
click at [1062, 68] on input "text" at bounding box center [1066, 70] width 149 height 38
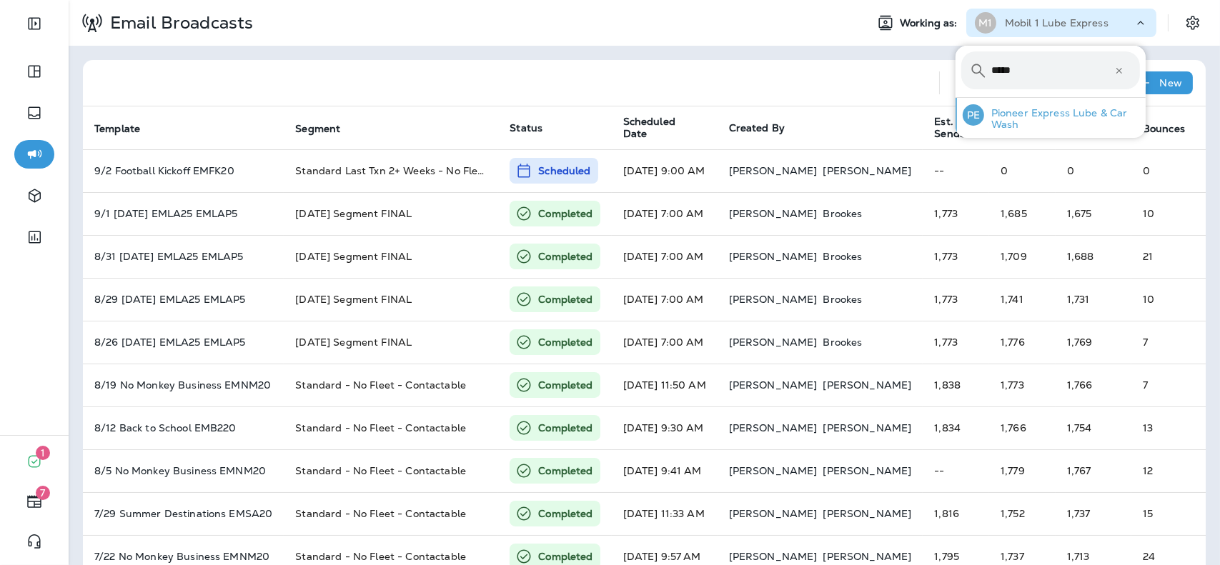
type input "*****"
click at [1049, 122] on p "Pioneer Express Lube & Car Wash" at bounding box center [1062, 118] width 156 height 23
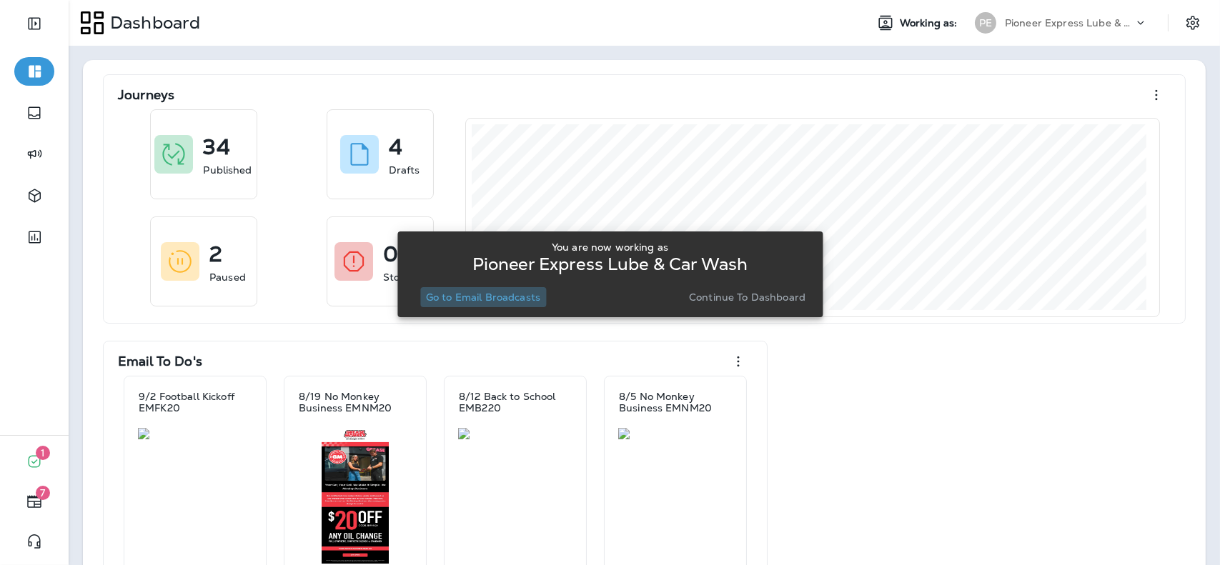
click at [518, 301] on p "Go to Email Broadcasts" at bounding box center [483, 297] width 114 height 11
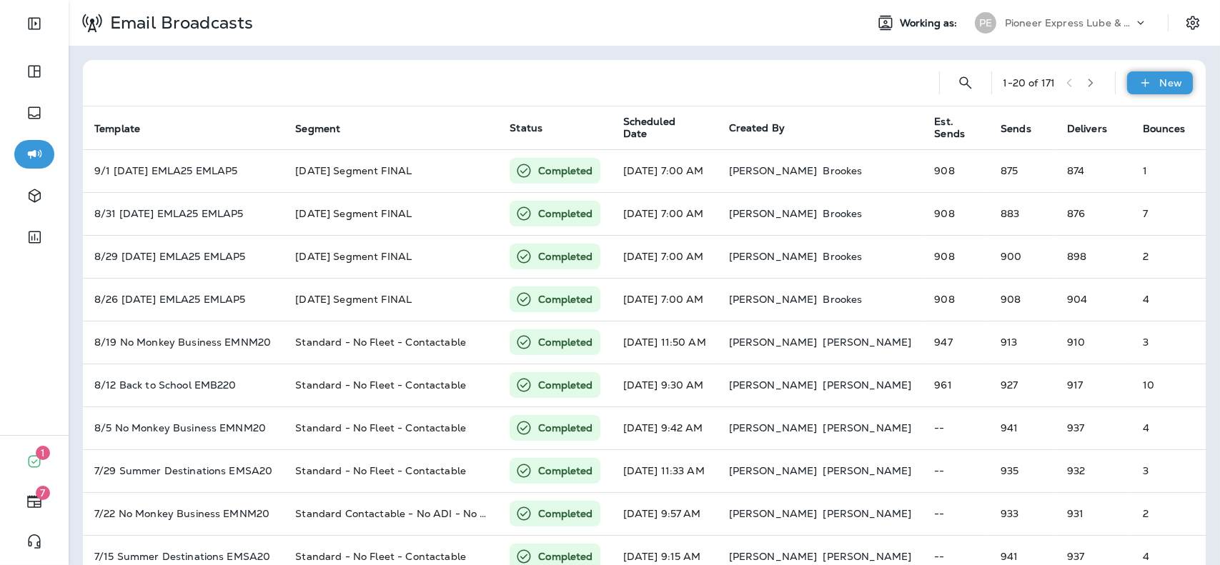
click at [1138, 84] on icon at bounding box center [1145, 83] width 15 height 14
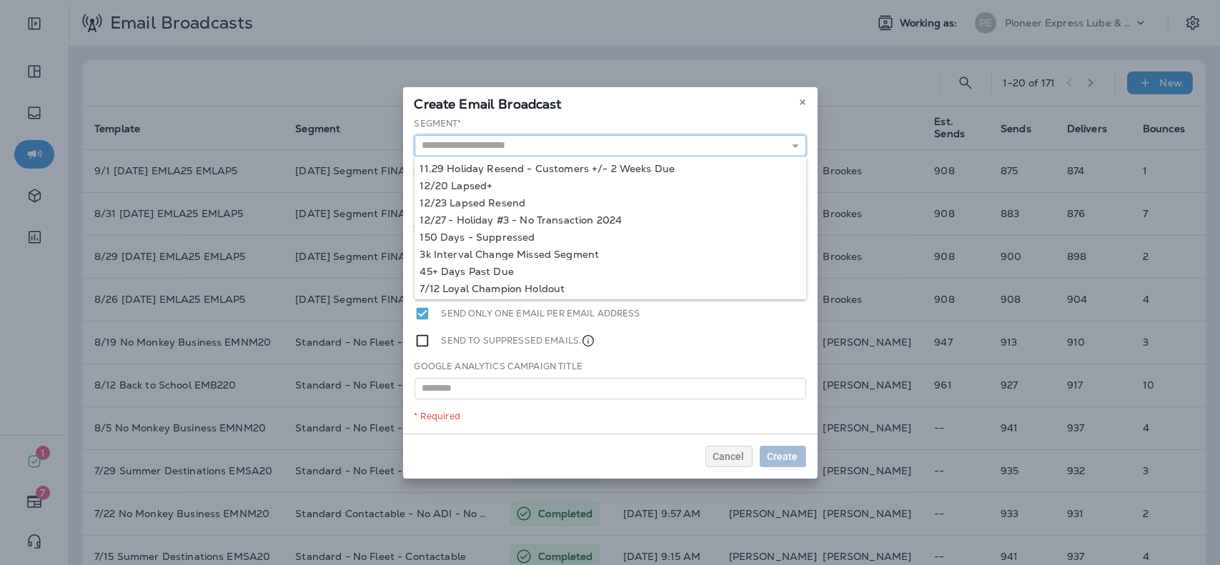
click at [595, 150] on input "text" at bounding box center [611, 145] width 392 height 21
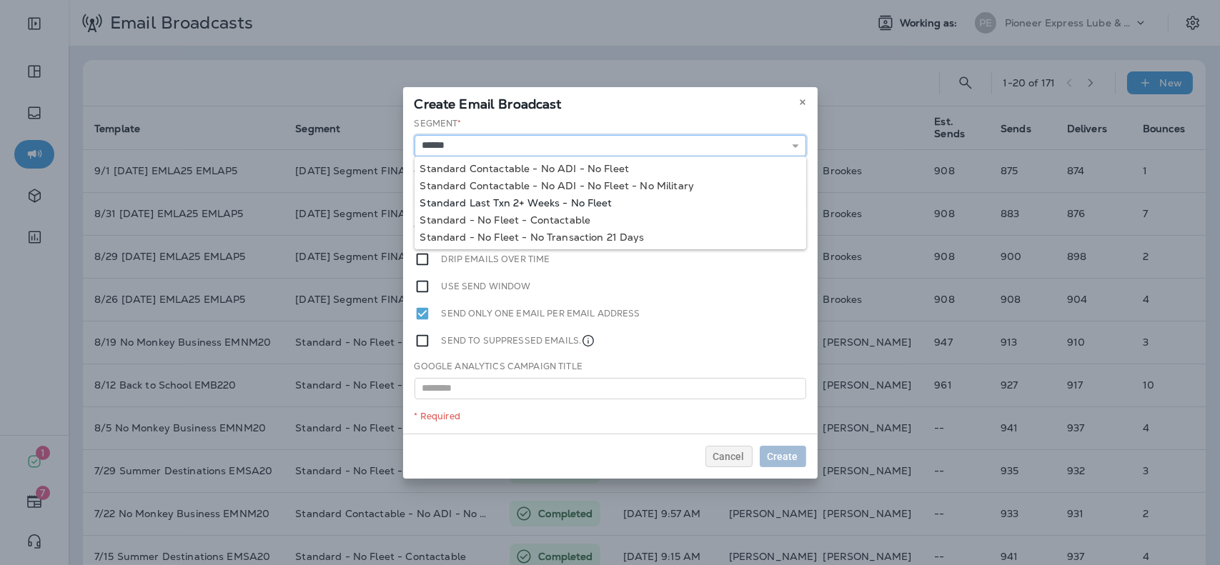
type input "**********"
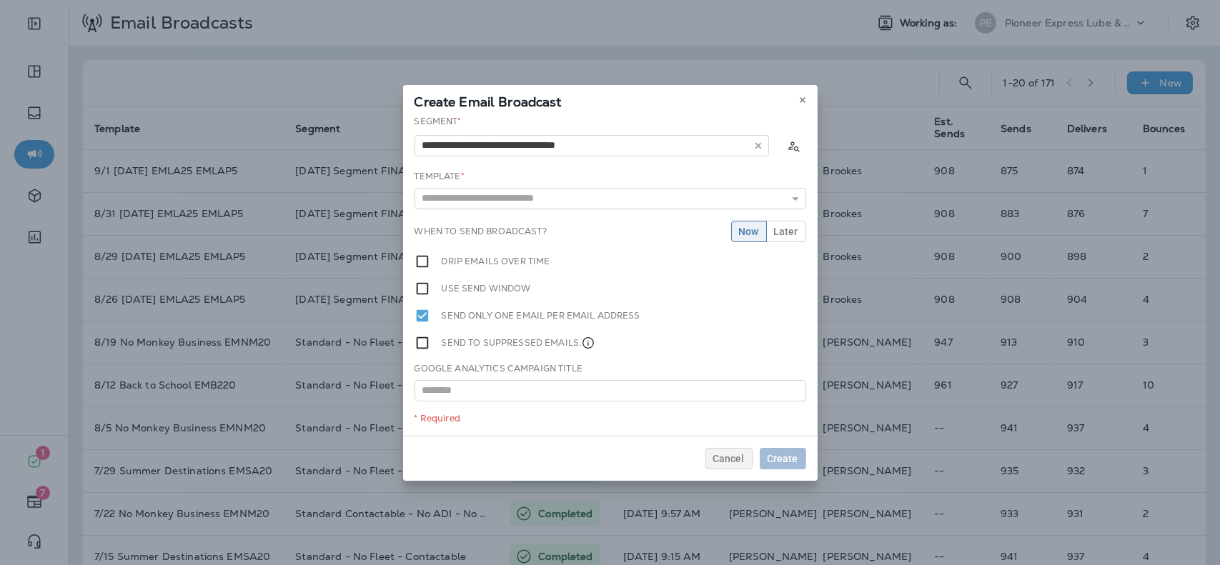
click at [561, 202] on div "**********" at bounding box center [610, 275] width 415 height 321
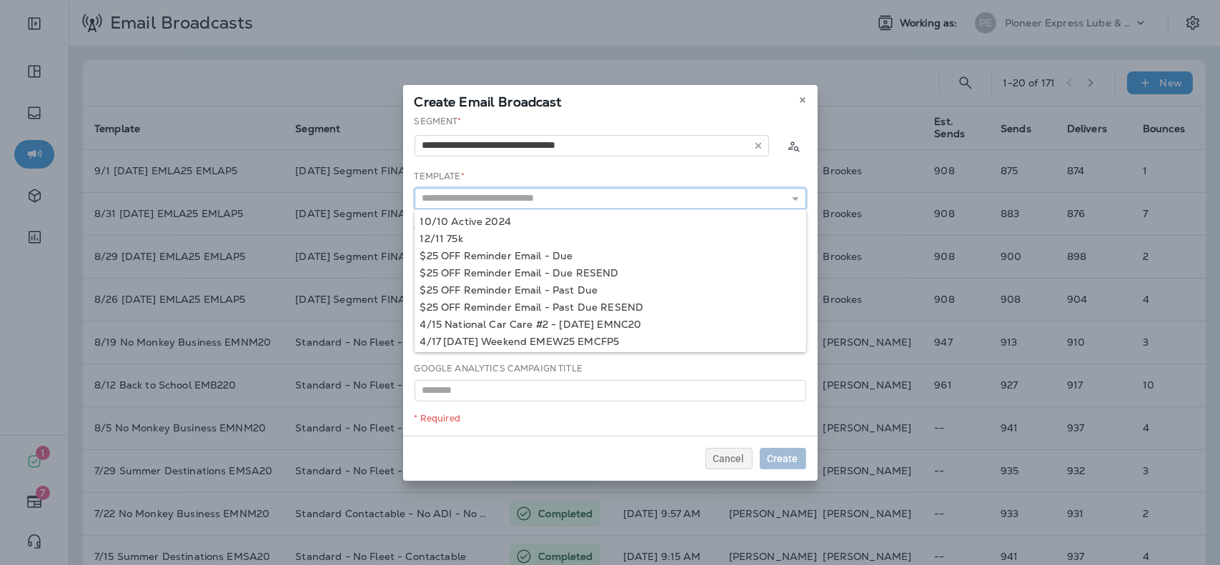
click at [573, 199] on input "text" at bounding box center [611, 198] width 392 height 21
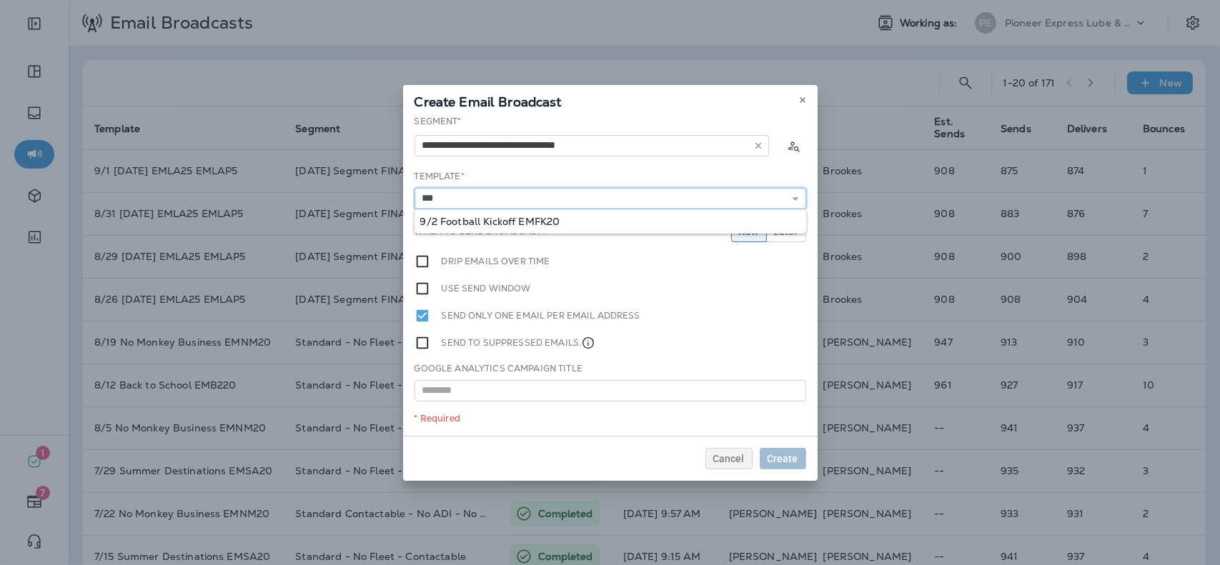
type input "**********"
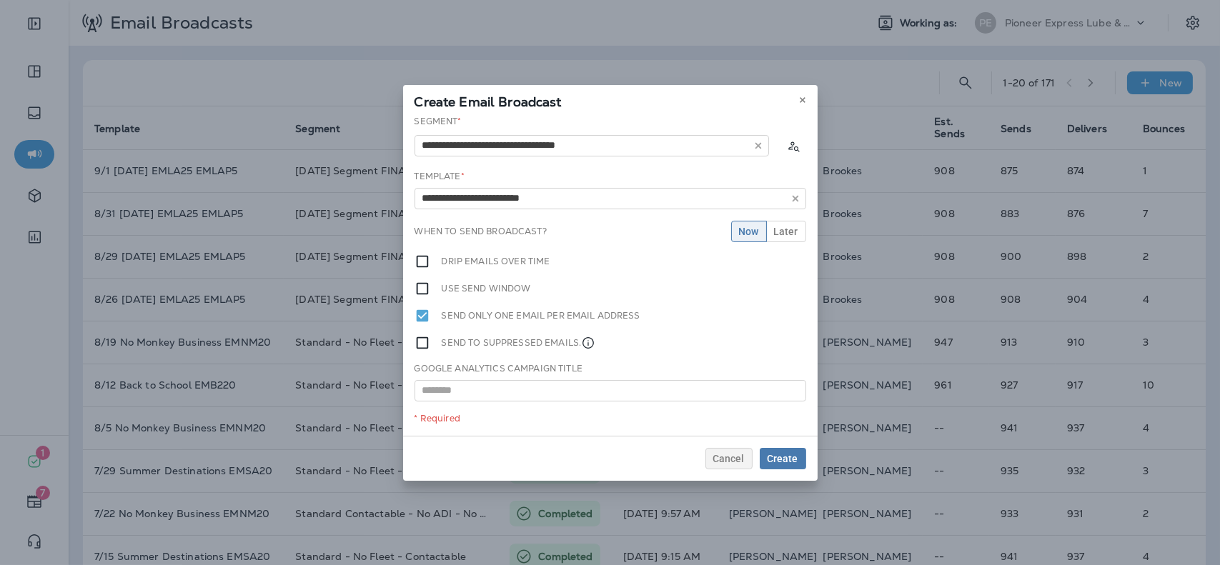
click at [553, 216] on div "**********" at bounding box center [610, 275] width 415 height 321
click at [795, 234] on span "Later" at bounding box center [786, 232] width 24 height 10
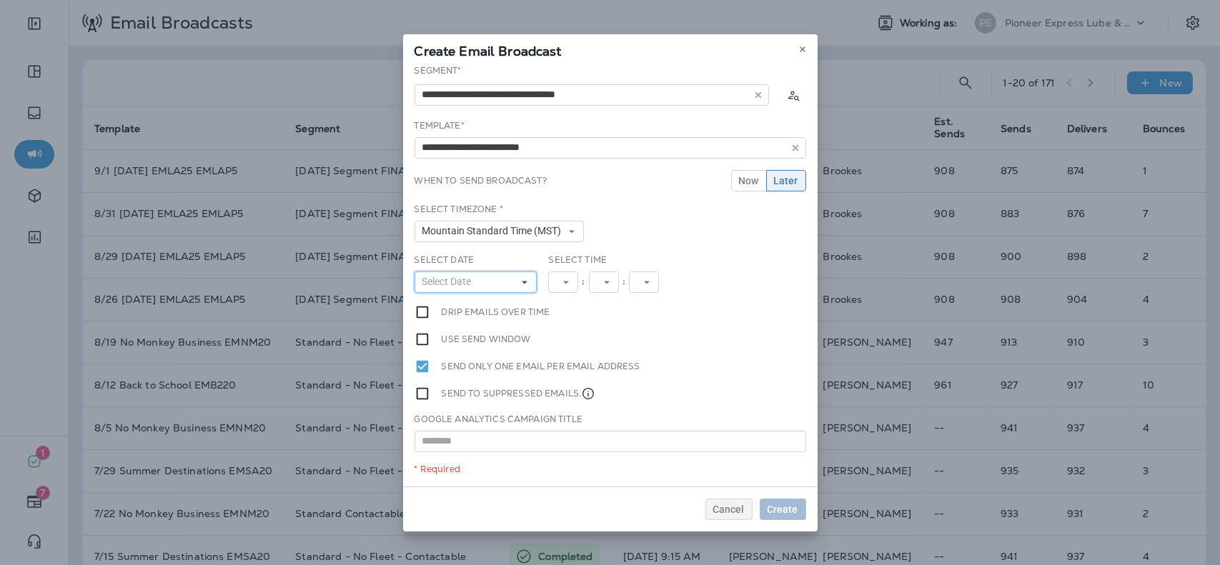
click at [498, 287] on button "Select Date" at bounding box center [476, 282] width 123 height 21
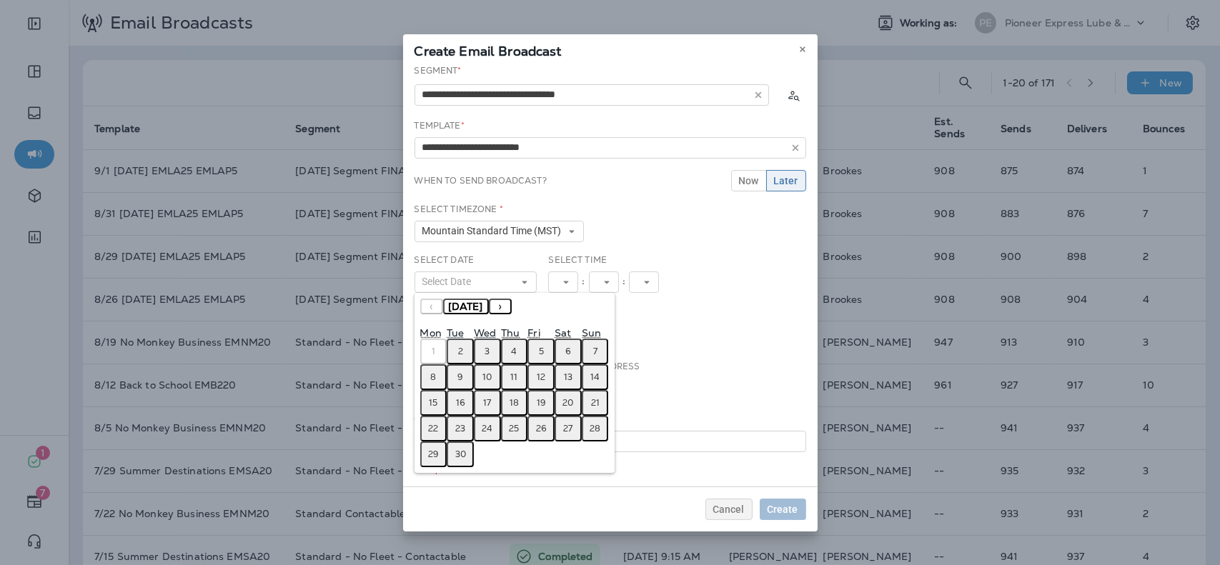
click at [465, 347] on button "2" at bounding box center [460, 352] width 27 height 26
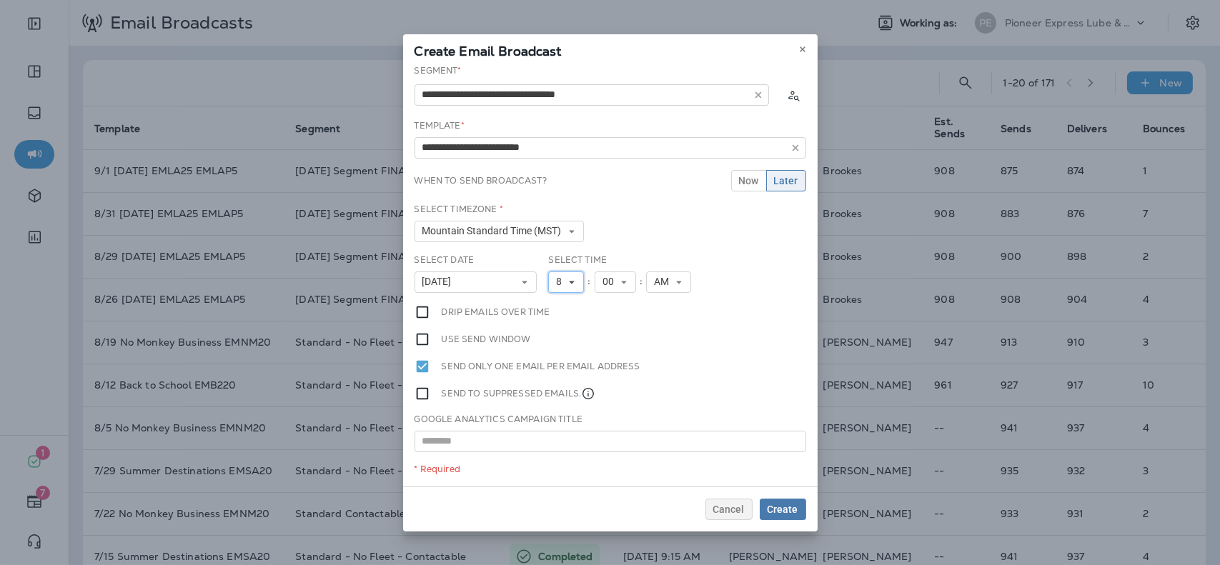
click at [571, 274] on button "8" at bounding box center [566, 282] width 36 height 21
click at [558, 440] on link "9" at bounding box center [566, 442] width 36 height 17
click at [795, 510] on span "Create" at bounding box center [783, 510] width 31 height 10
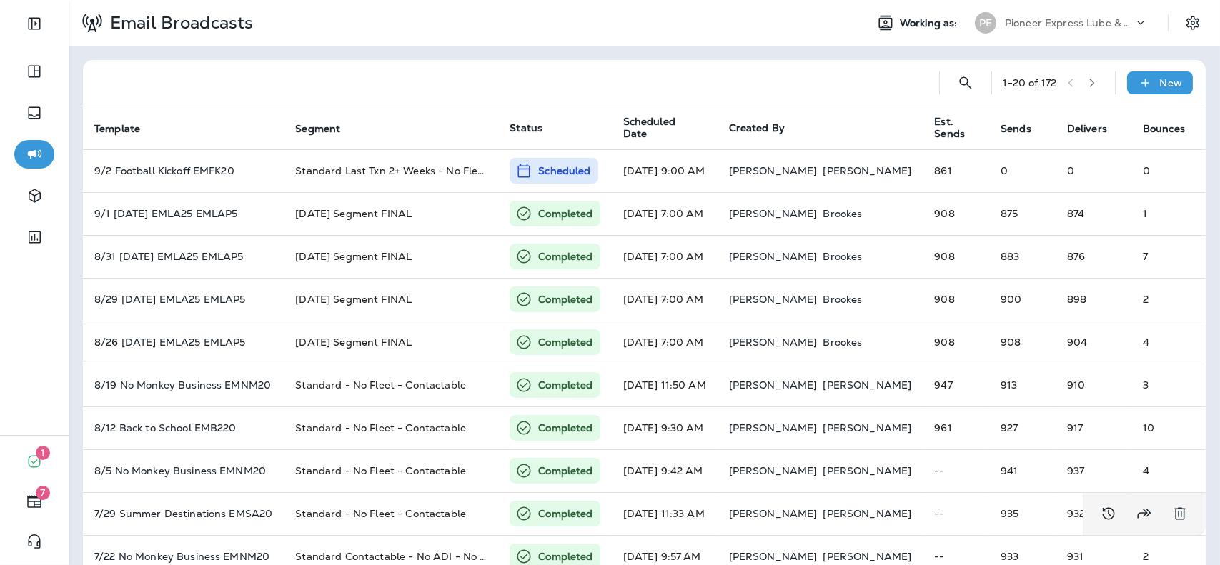
click at [1068, 26] on p "Pioneer Express Lube & Car Wash" at bounding box center [1069, 22] width 129 height 11
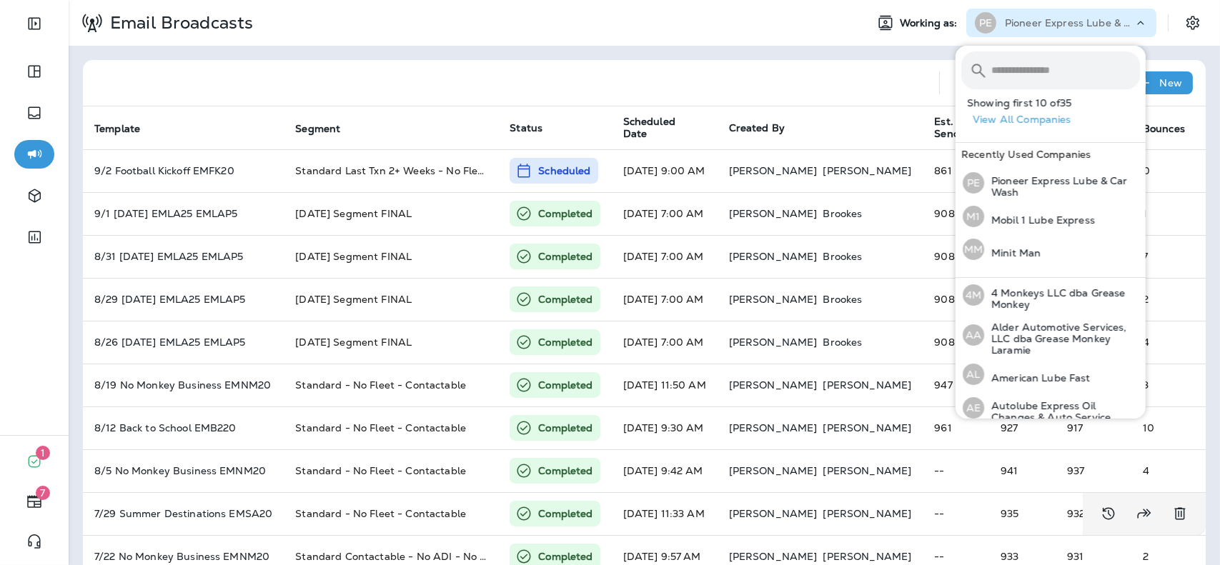
click at [1076, 79] on input "text" at bounding box center [1066, 70] width 149 height 38
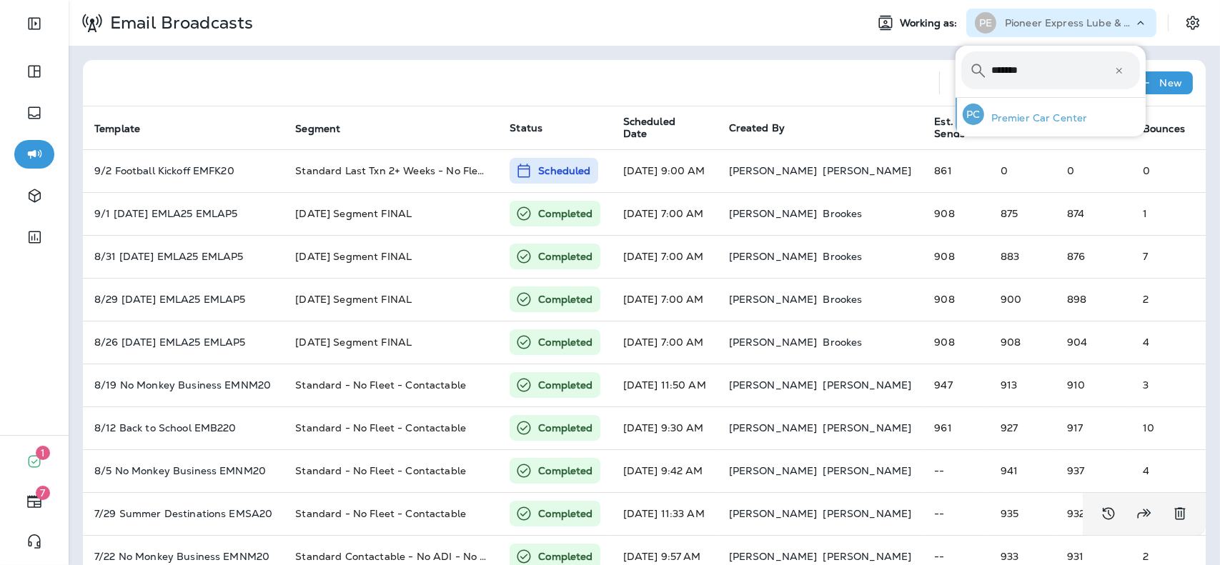
type input "*******"
click at [1054, 124] on p "Premier Car Center" at bounding box center [1036, 117] width 104 height 11
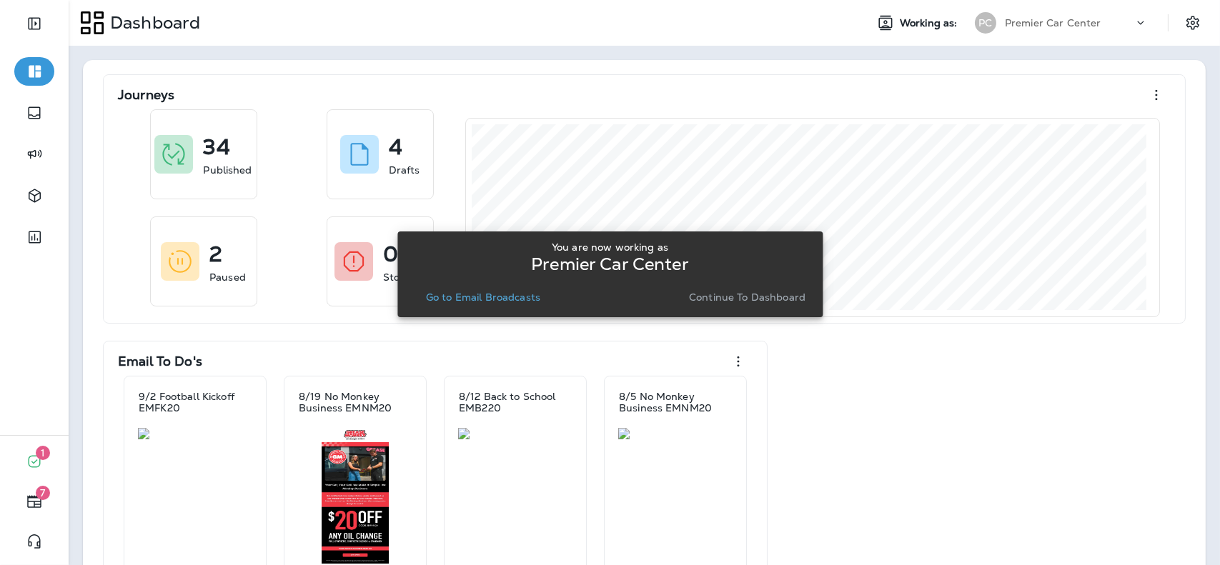
drag, startPoint x: 475, startPoint y: 309, endPoint x: 505, endPoint y: 294, distance: 33.6
click at [505, 294] on div "You are now working as Premier Car Center Go to Email Broadcasts Continue to Da…" at bounding box center [610, 274] width 402 height 77
click at [505, 294] on p "Go to Email Broadcasts" at bounding box center [483, 297] width 114 height 11
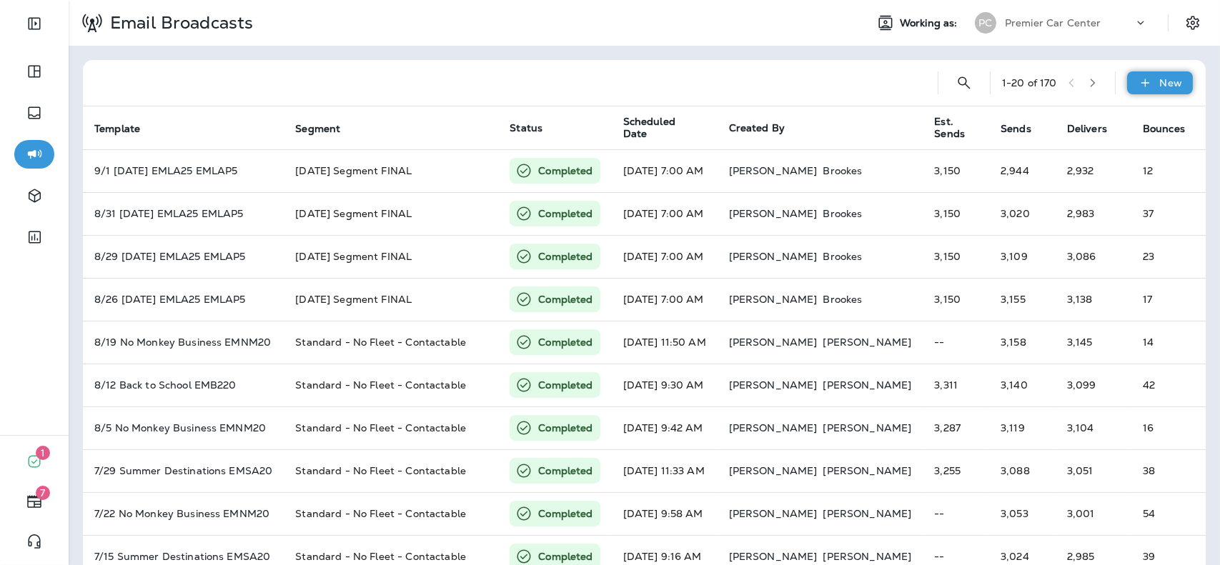
click at [1172, 90] on div "New" at bounding box center [1160, 82] width 66 height 23
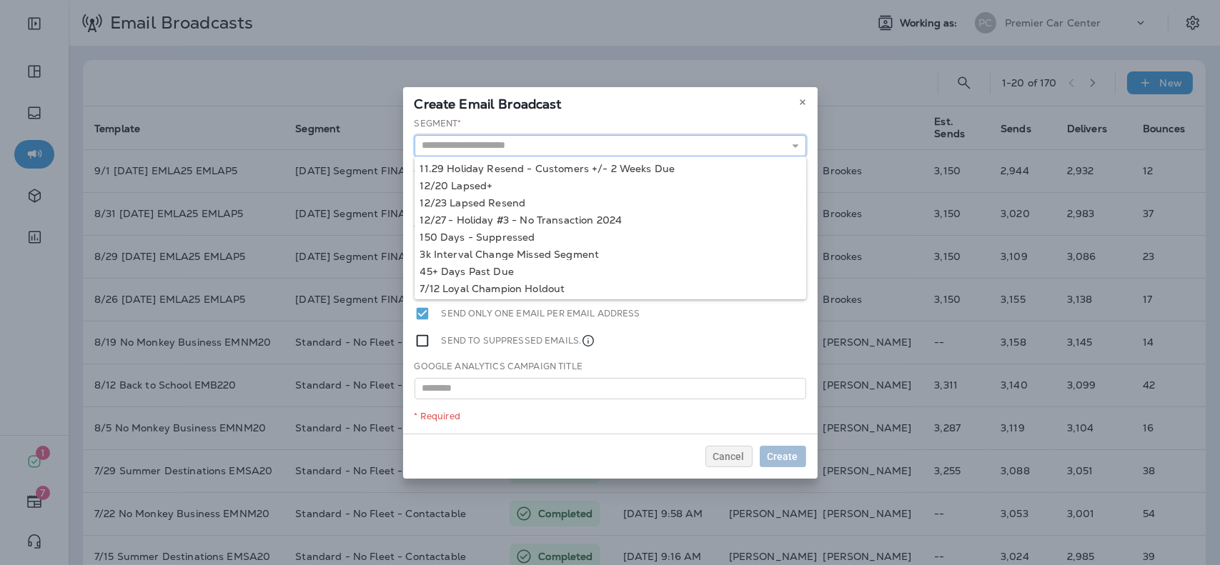
click at [671, 142] on input "text" at bounding box center [611, 145] width 392 height 21
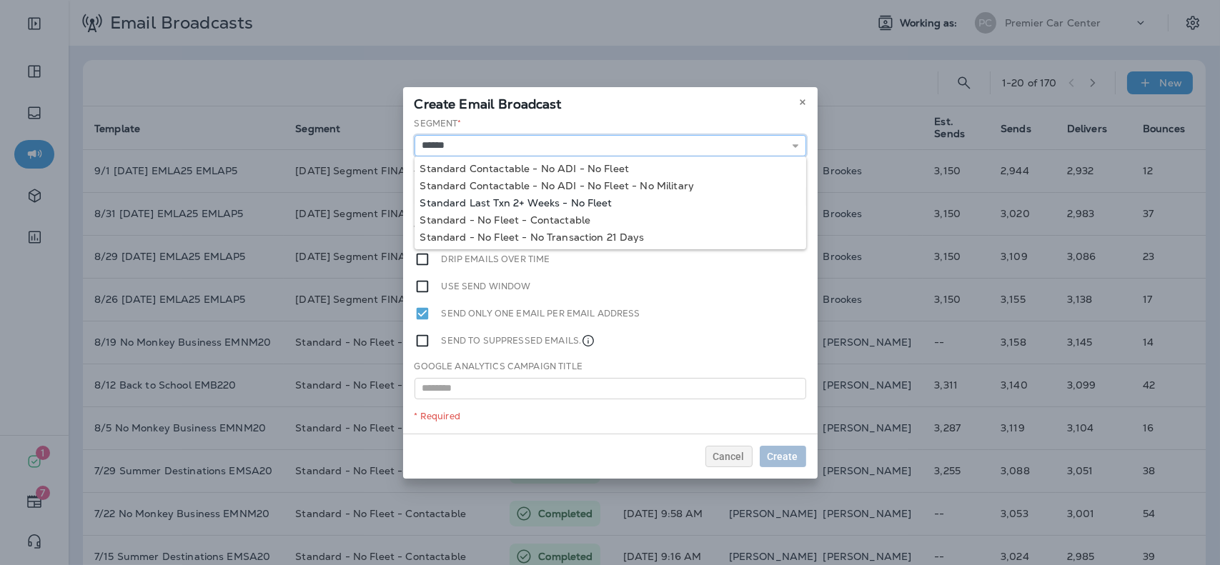
type input "**********"
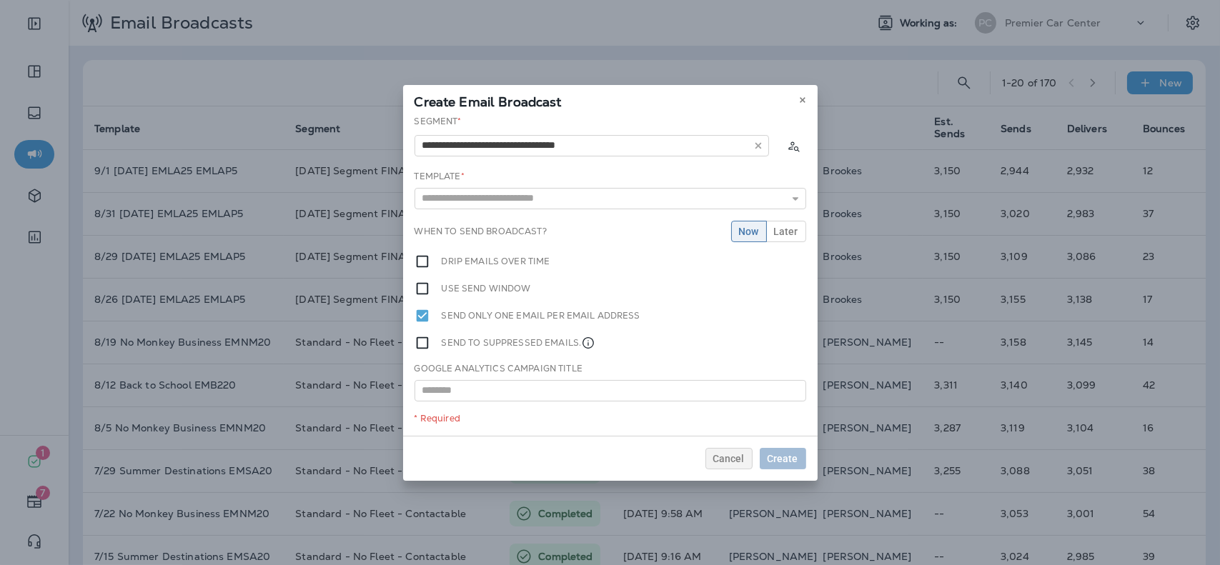
click at [585, 196] on div "**********" at bounding box center [610, 275] width 415 height 321
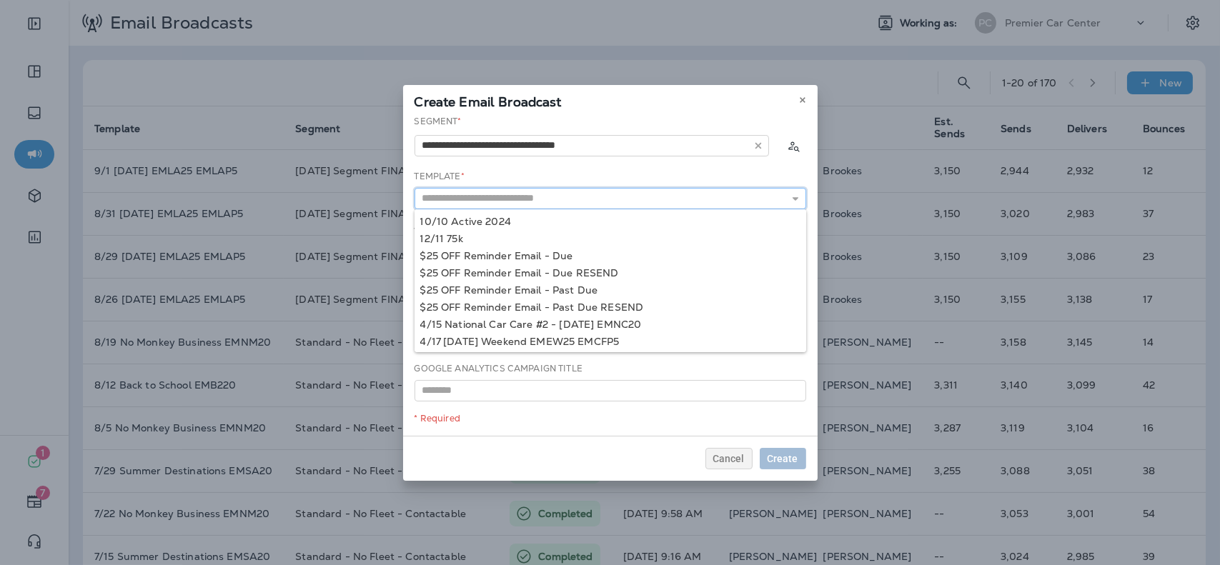
click at [569, 198] on input "text" at bounding box center [611, 198] width 392 height 21
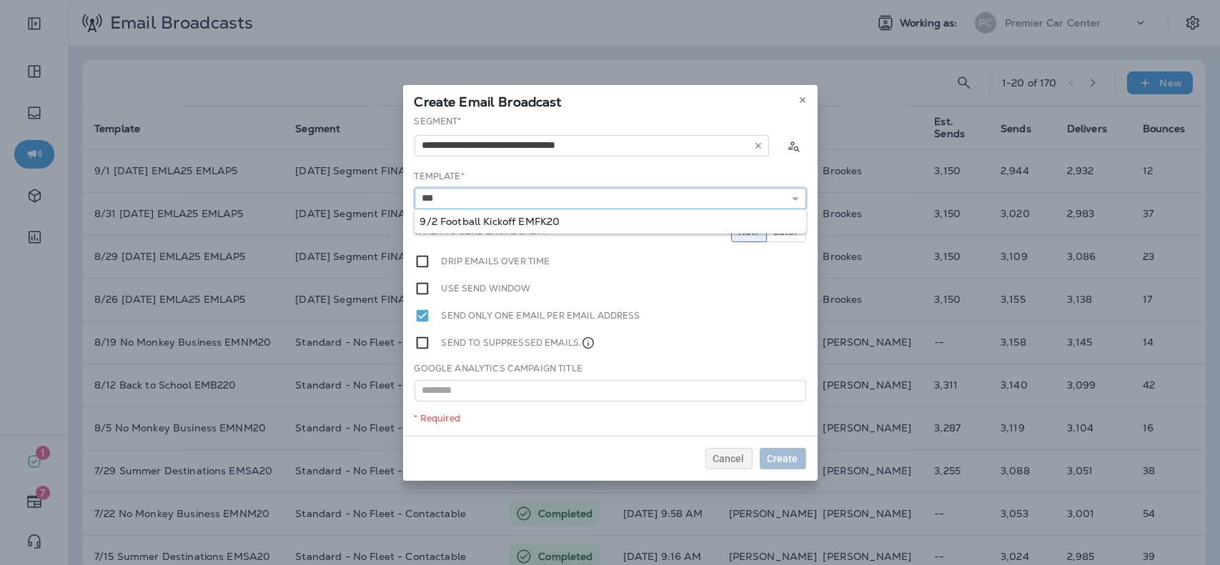
type input "**********"
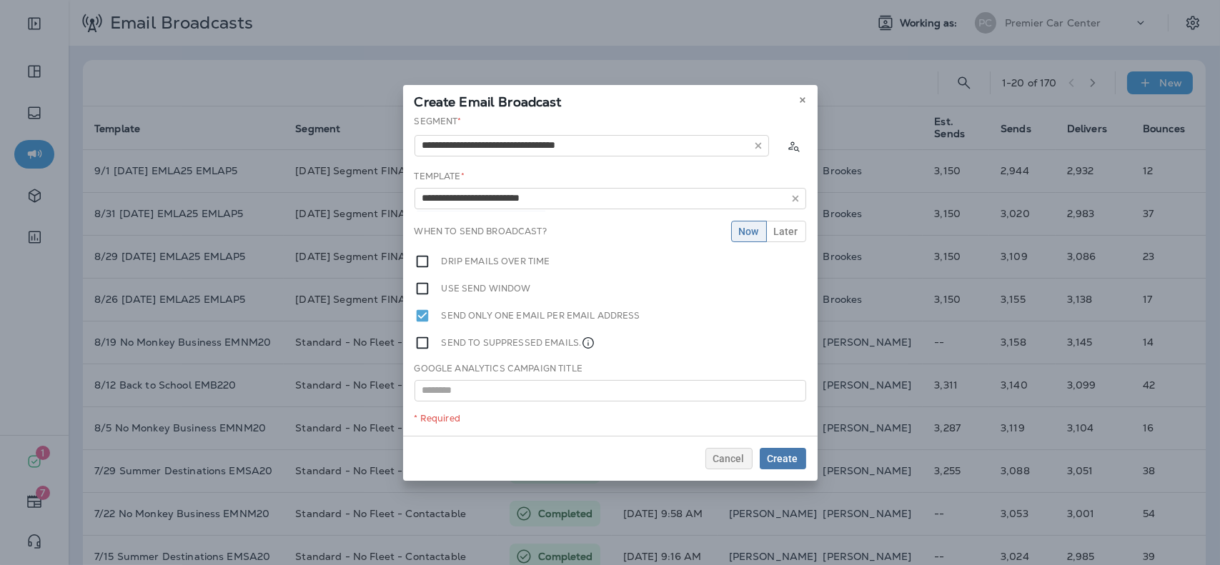
click at [553, 222] on div "**********" at bounding box center [610, 275] width 415 height 321
click at [788, 219] on div "**********" at bounding box center [610, 275] width 415 height 321
click at [788, 227] on span "Later" at bounding box center [786, 232] width 24 height 10
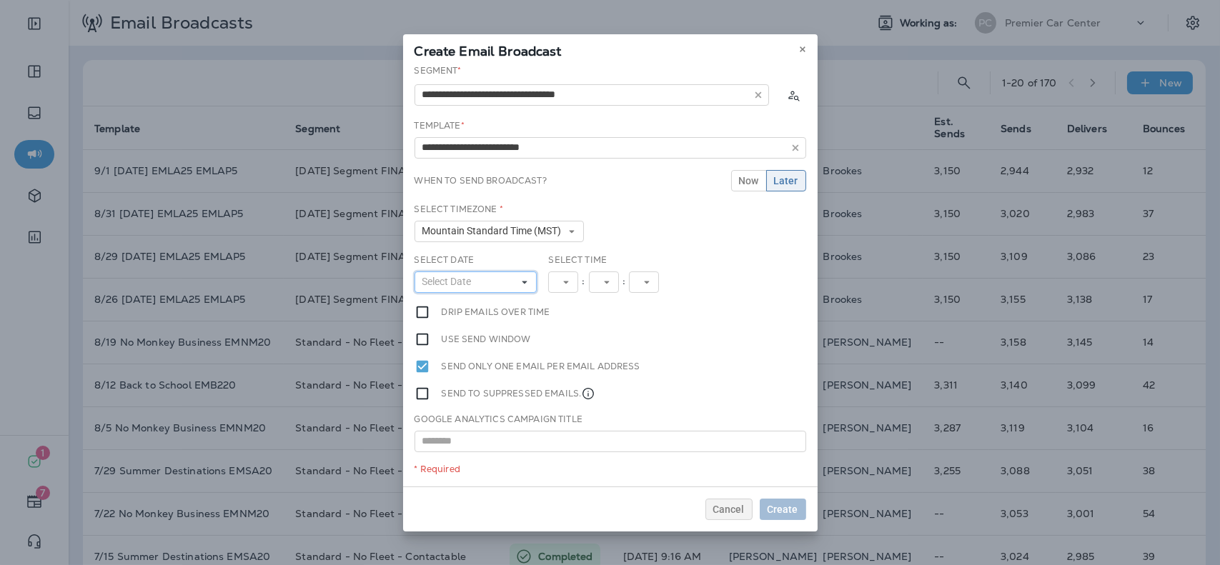
click at [484, 287] on button "Select Date" at bounding box center [476, 282] width 123 height 21
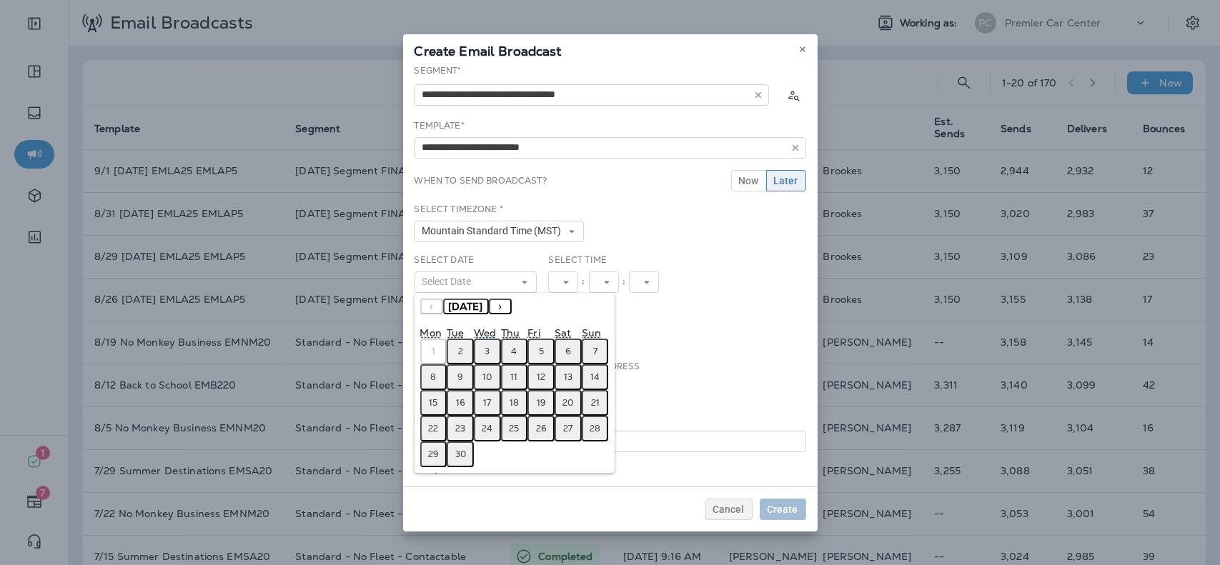
click at [456, 353] on button "2" at bounding box center [460, 352] width 27 height 26
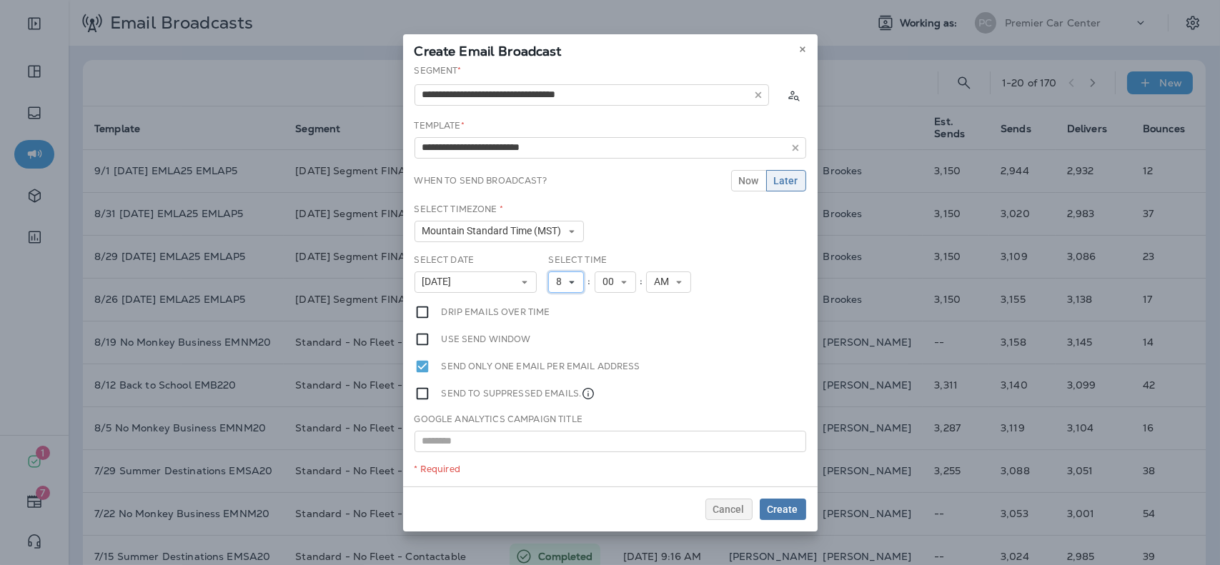
click at [568, 275] on button "8" at bounding box center [566, 282] width 36 height 21
click at [558, 440] on link "9" at bounding box center [566, 442] width 36 height 17
click at [783, 511] on span "Create" at bounding box center [783, 510] width 31 height 10
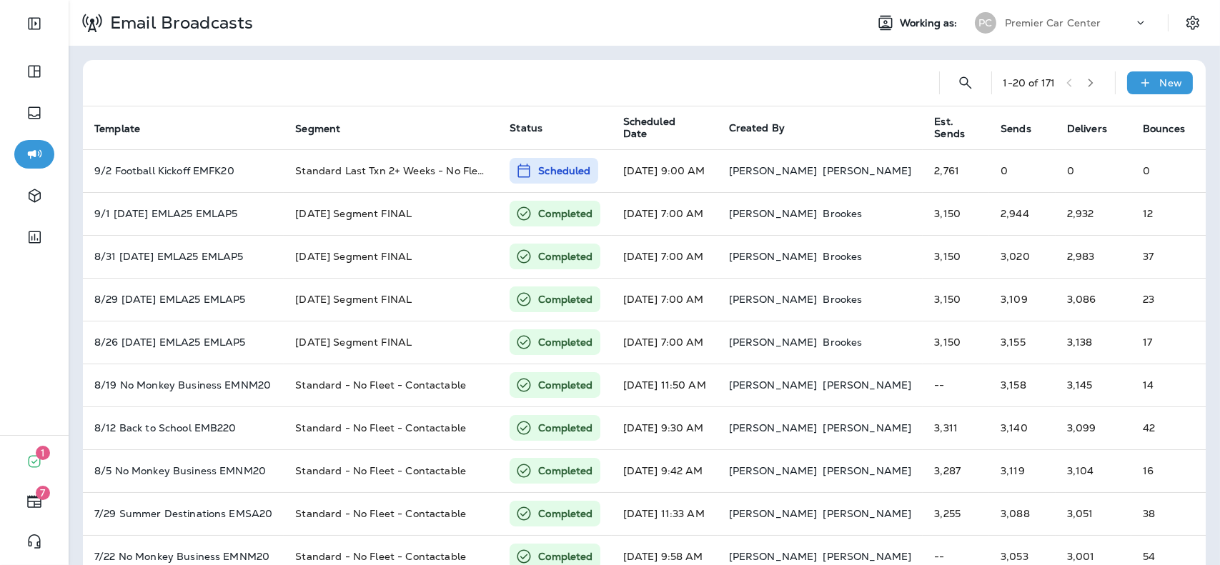
click at [1073, 29] on div "Premier Car Center" at bounding box center [1069, 22] width 129 height 21
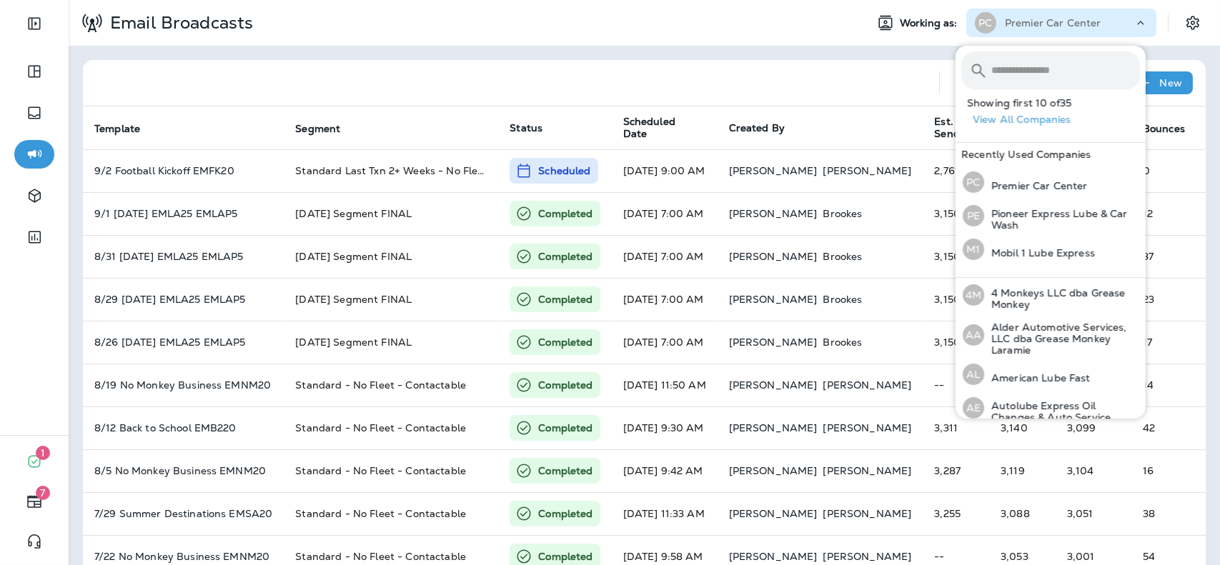
click at [1058, 62] on input "text" at bounding box center [1066, 70] width 149 height 38
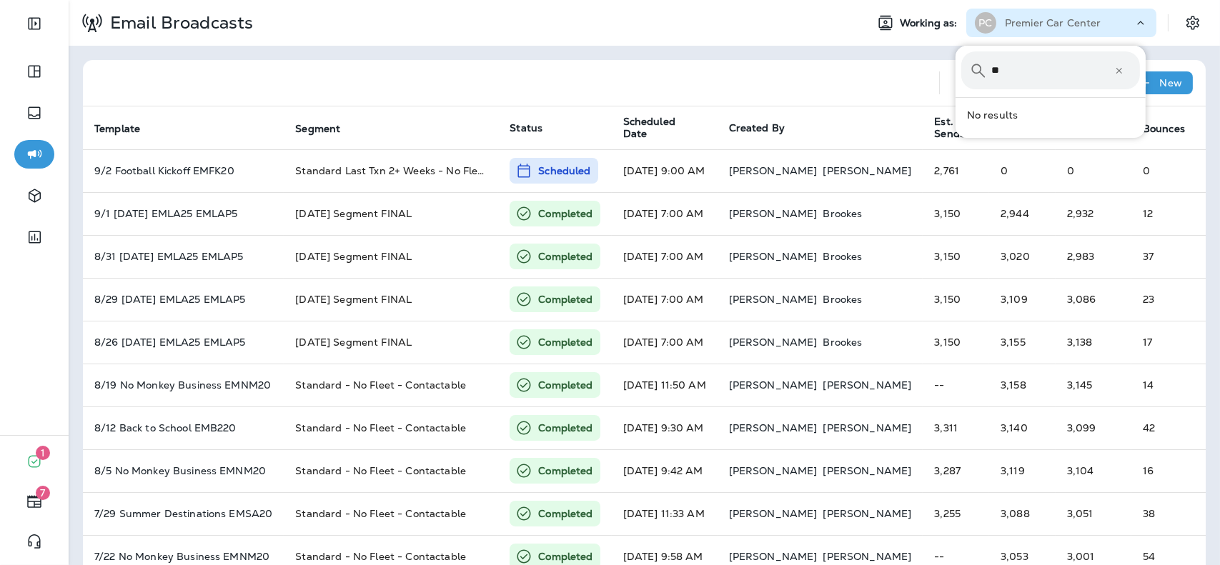
type input "*"
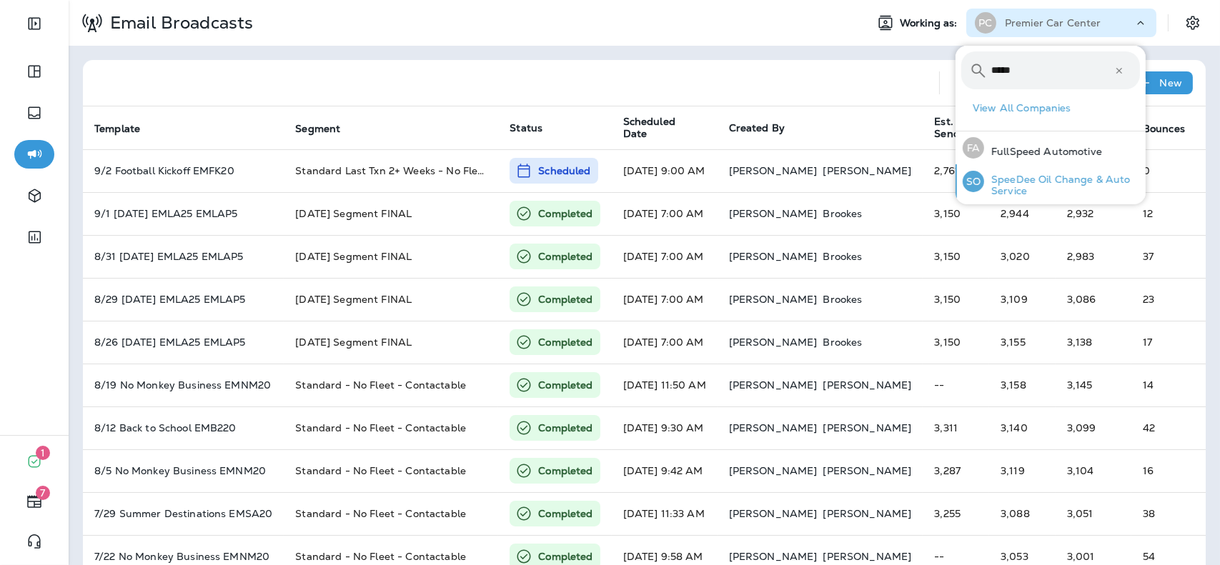
type input "*****"
click at [1028, 186] on p "SpeeDee Oil Change & Auto Service" at bounding box center [1062, 185] width 156 height 23
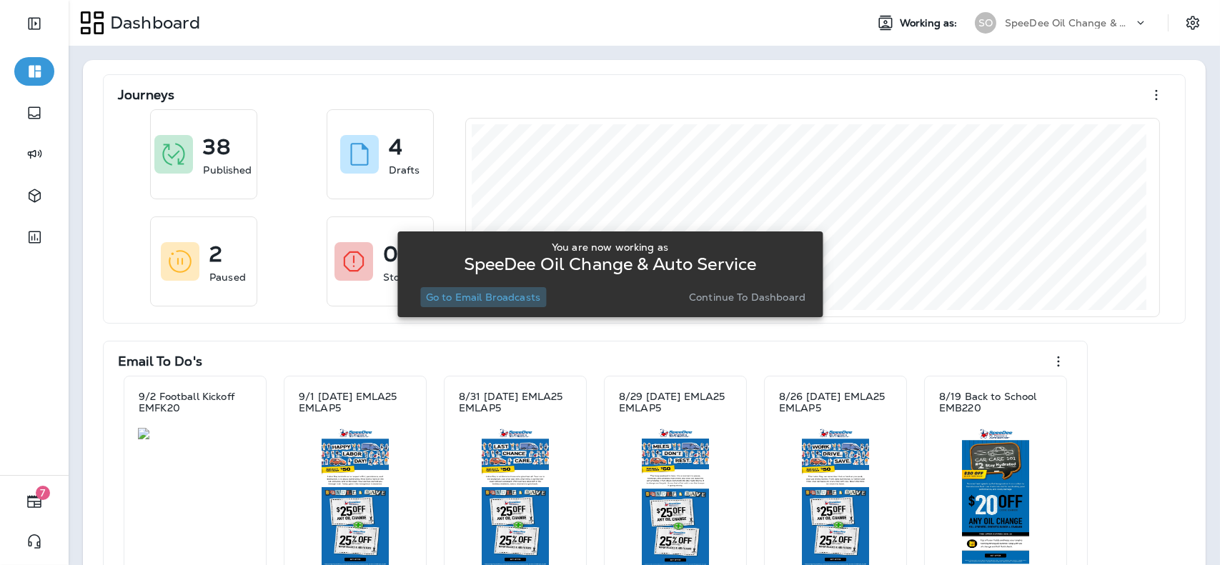
click at [518, 292] on p "Go to Email Broadcasts" at bounding box center [483, 297] width 114 height 11
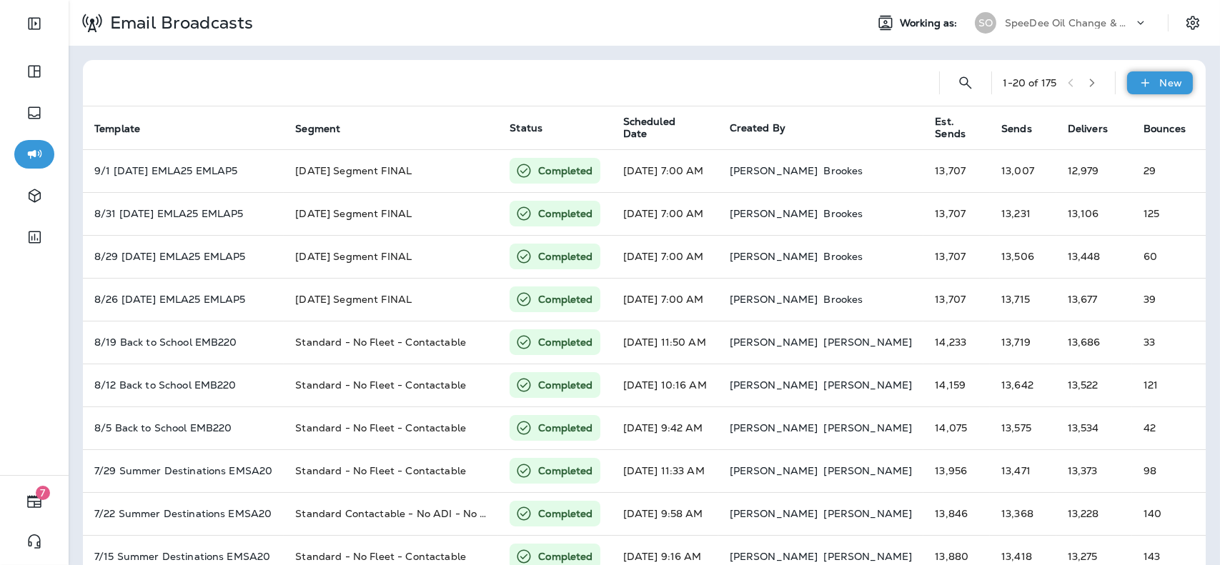
click at [1174, 85] on div "New" at bounding box center [1160, 82] width 66 height 23
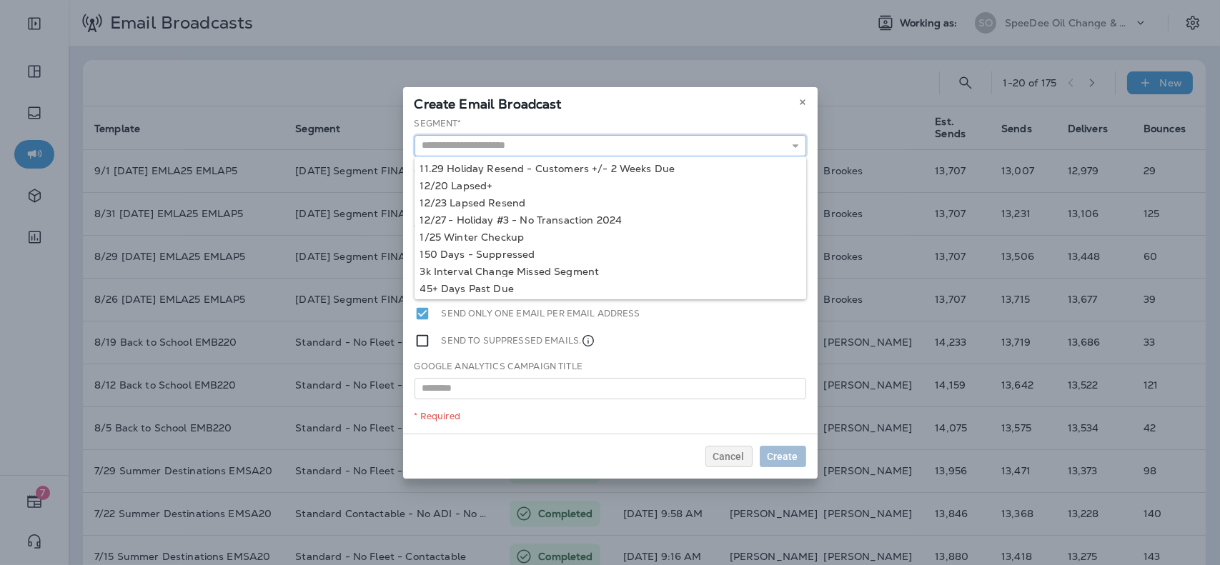
click at [654, 149] on input "text" at bounding box center [611, 145] width 392 height 21
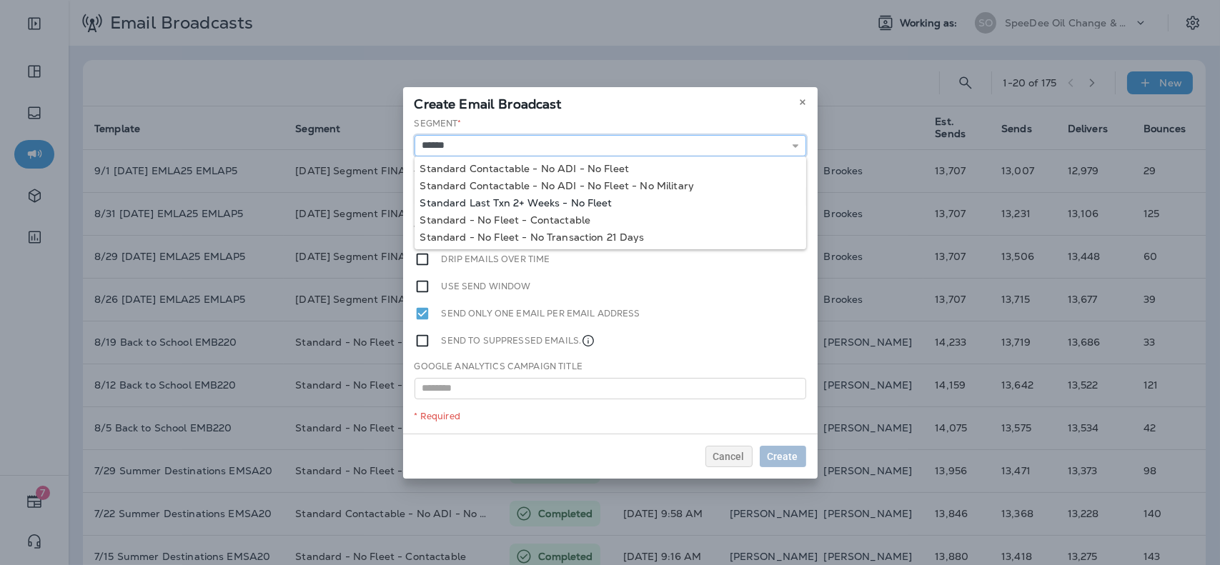
type input "**********"
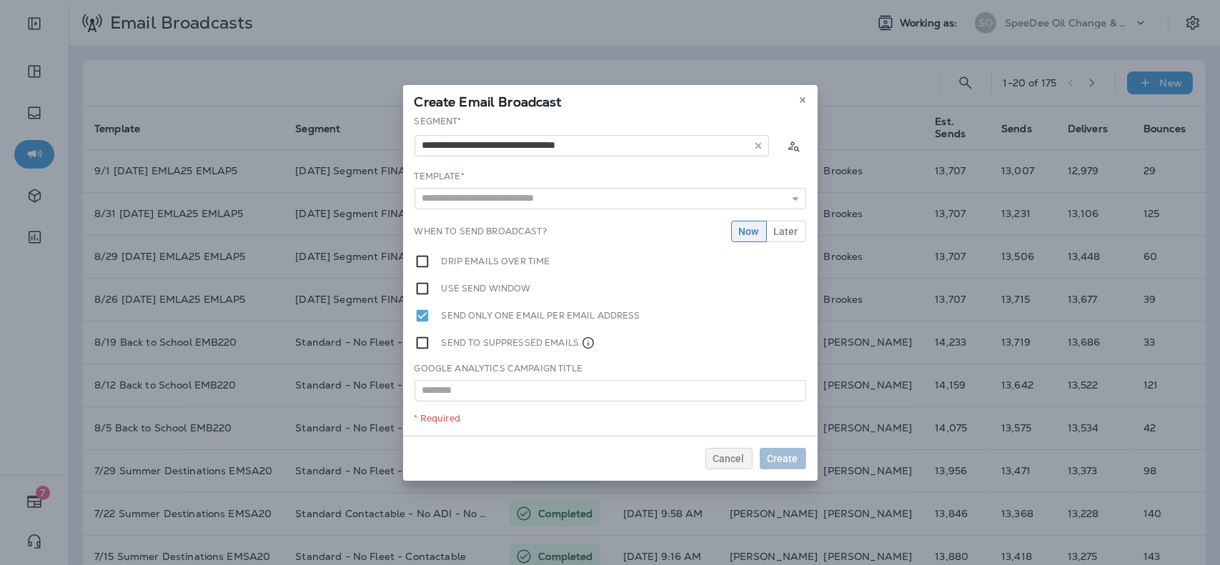
click at [570, 201] on div "**********" at bounding box center [610, 275] width 415 height 321
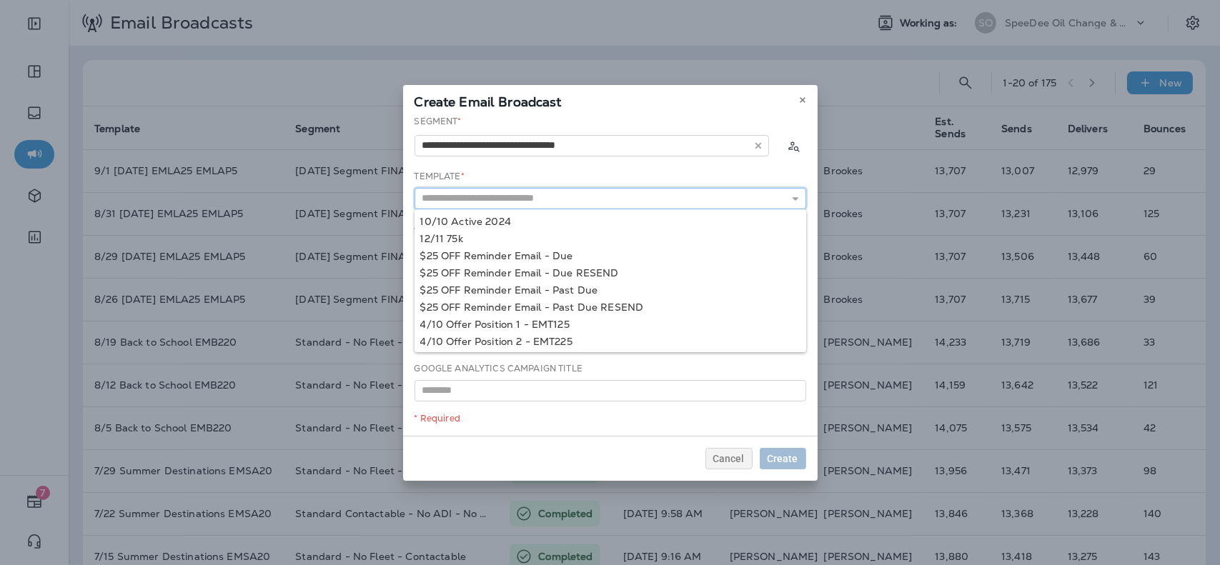
click at [570, 201] on input "text" at bounding box center [611, 198] width 392 height 21
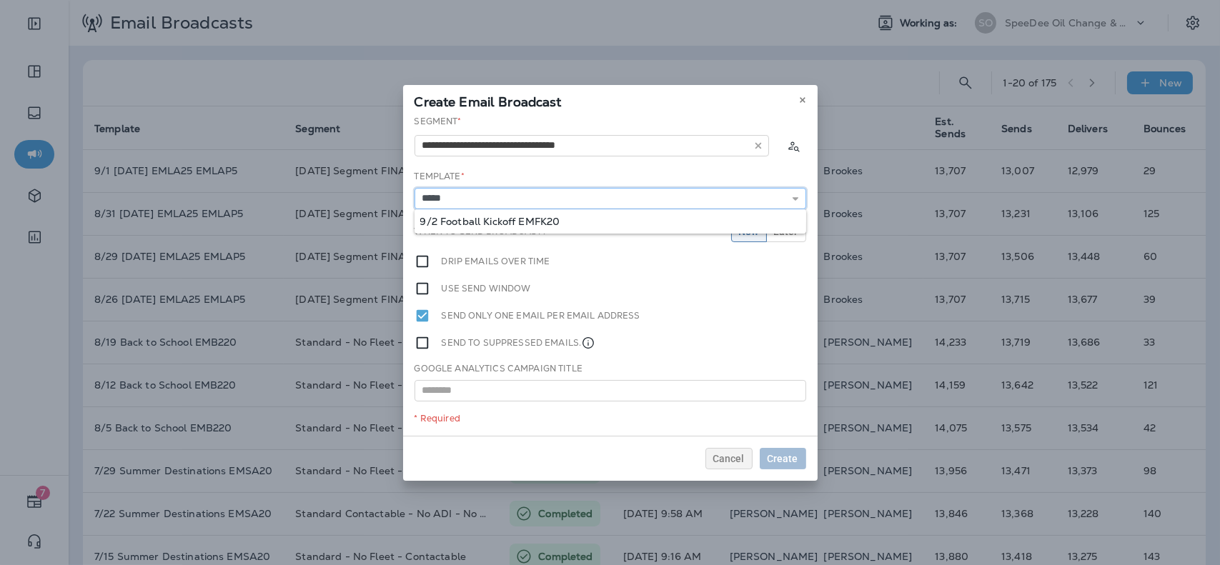
type input "**********"
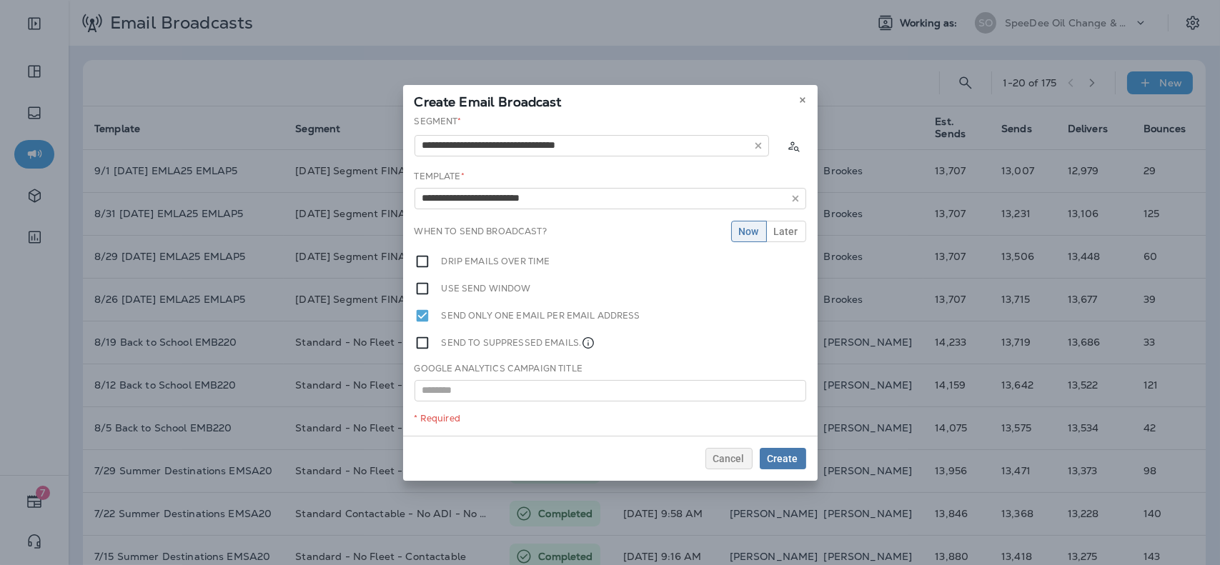
click at [555, 221] on div "**********" at bounding box center [610, 275] width 415 height 321
click at [780, 237] on button "Later" at bounding box center [786, 231] width 40 height 21
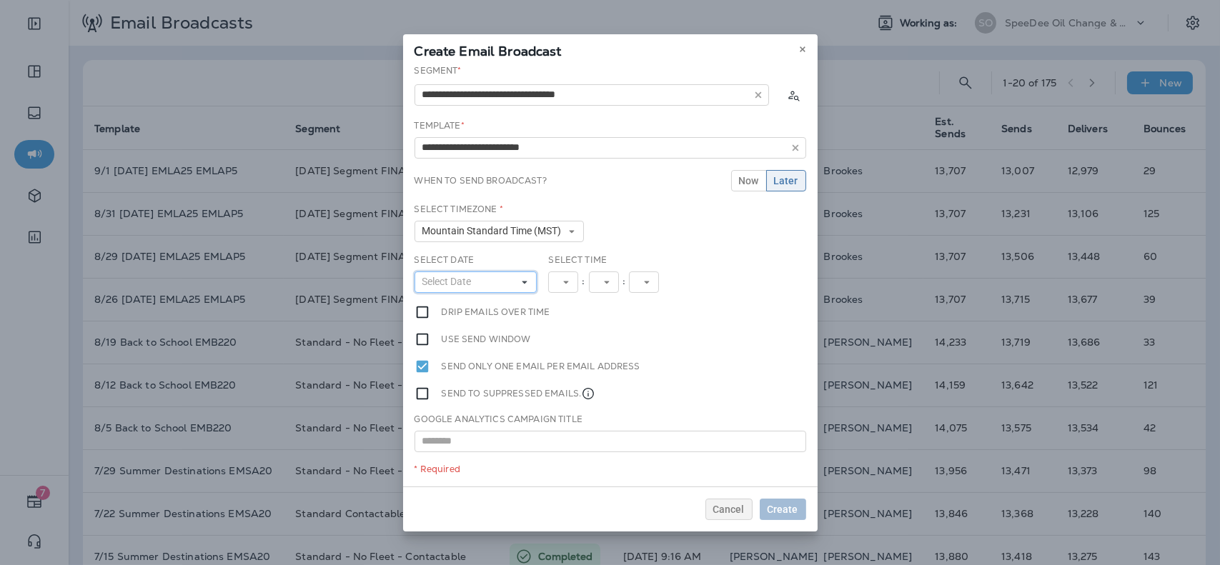
click at [510, 279] on button "Select Date" at bounding box center [476, 282] width 123 height 21
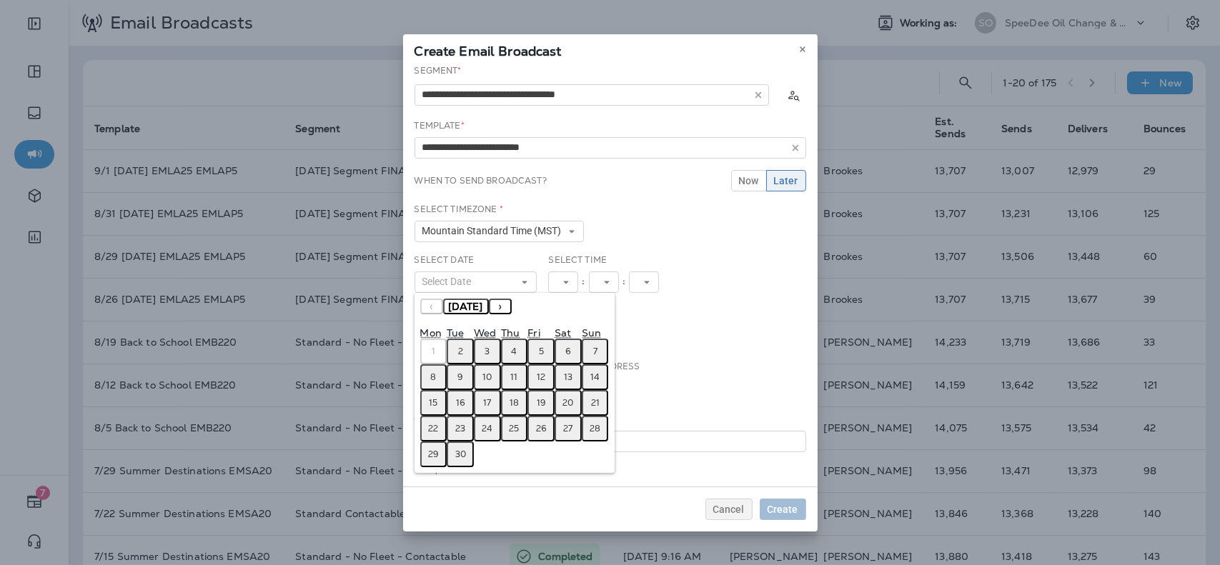
click at [458, 347] on abbr "2" at bounding box center [460, 351] width 5 height 11
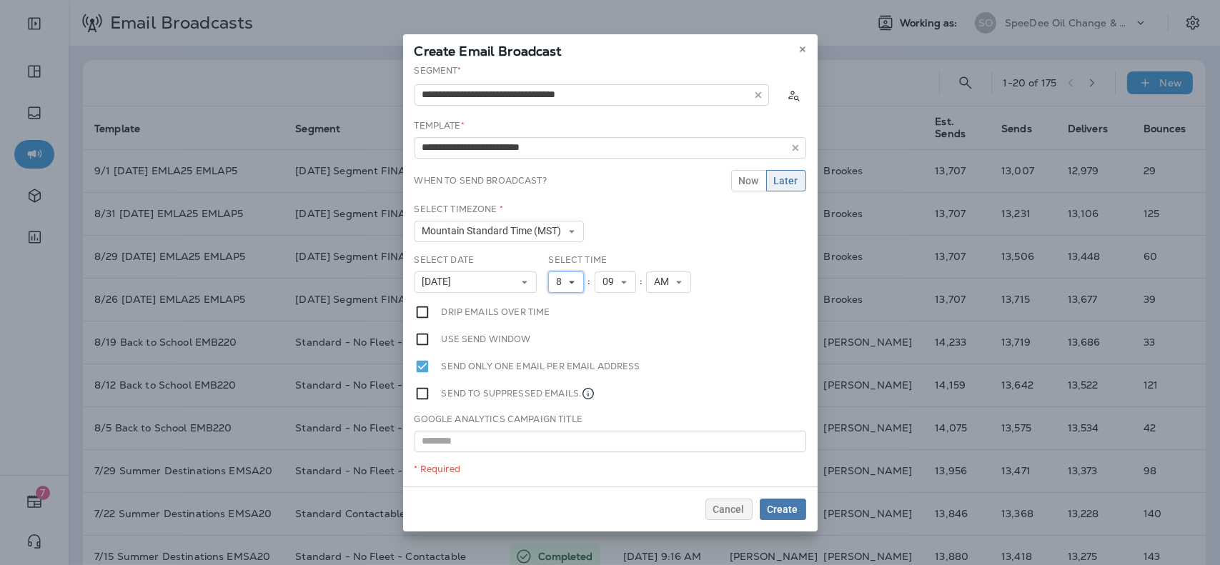
click at [564, 280] on span "8" at bounding box center [561, 282] width 11 height 12
click at [565, 442] on link "9" at bounding box center [566, 442] width 36 height 17
click at [787, 511] on span "Create" at bounding box center [783, 510] width 31 height 10
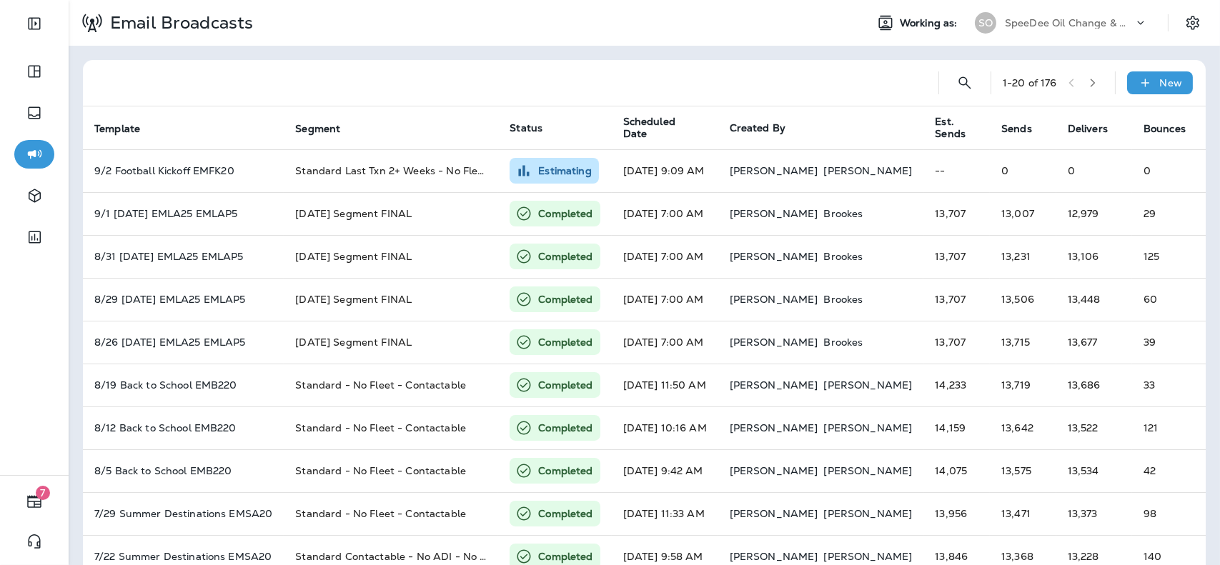
click at [1056, 26] on p "SpeeDee Oil Change & Auto Service" at bounding box center [1069, 22] width 129 height 11
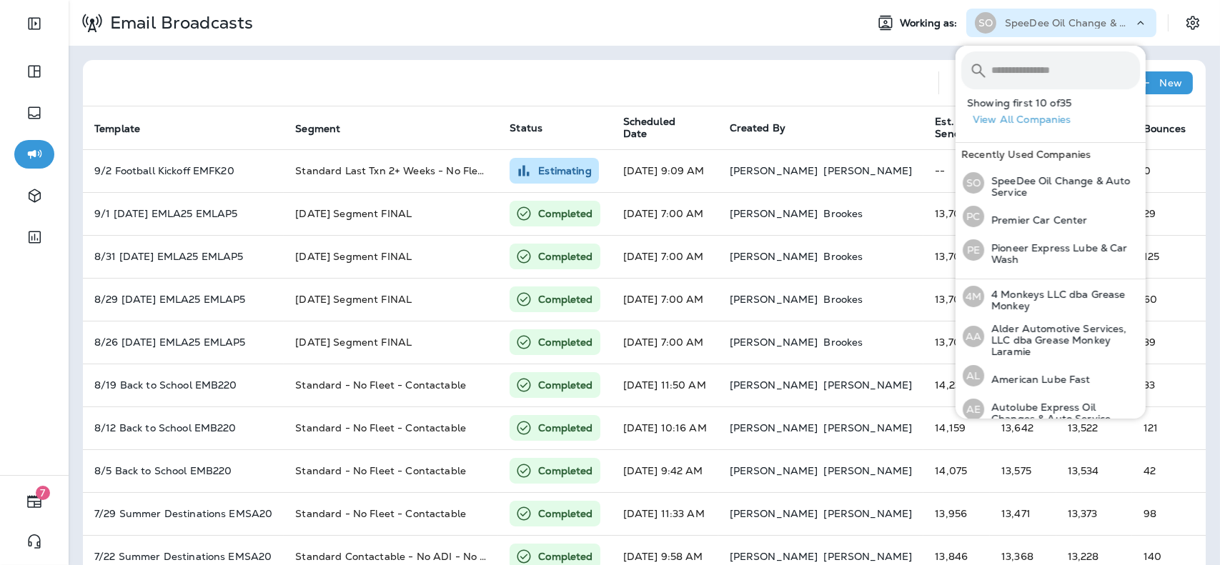
click at [1052, 59] on input "text" at bounding box center [1066, 70] width 149 height 38
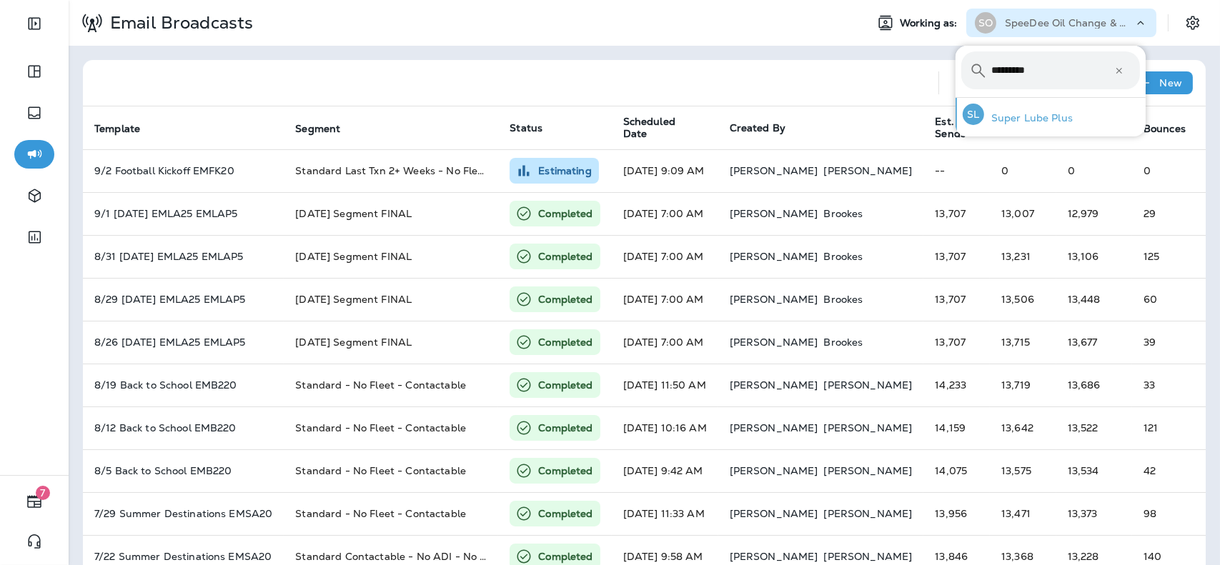
type input "*********"
click at [1052, 116] on p "Super Lube Plus" at bounding box center [1028, 117] width 89 height 11
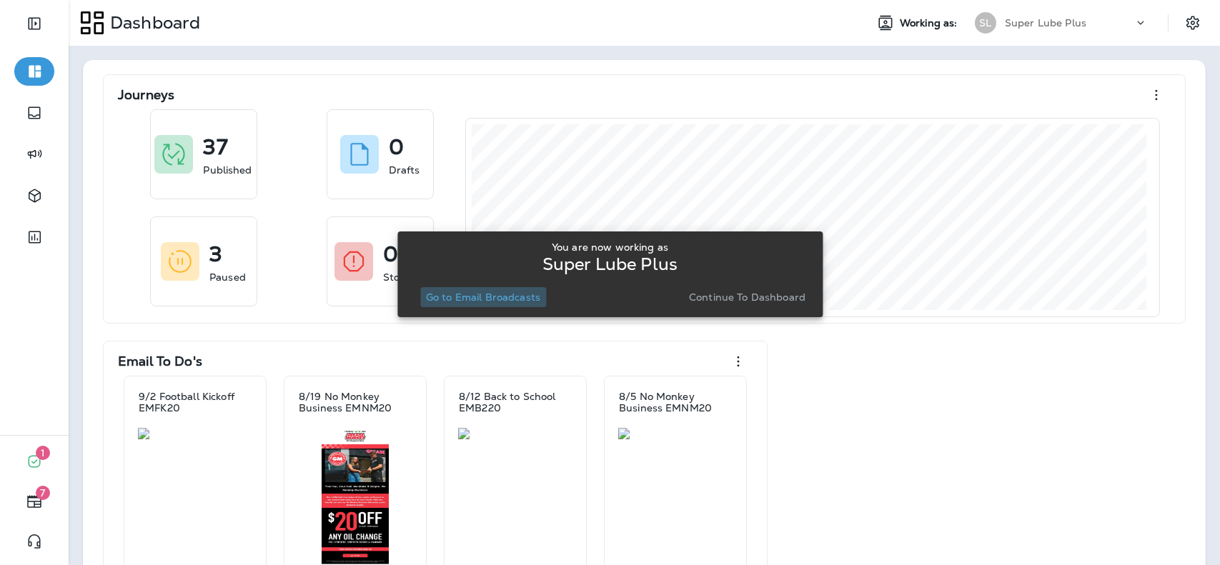
click at [520, 300] on p "Go to Email Broadcasts" at bounding box center [483, 297] width 114 height 11
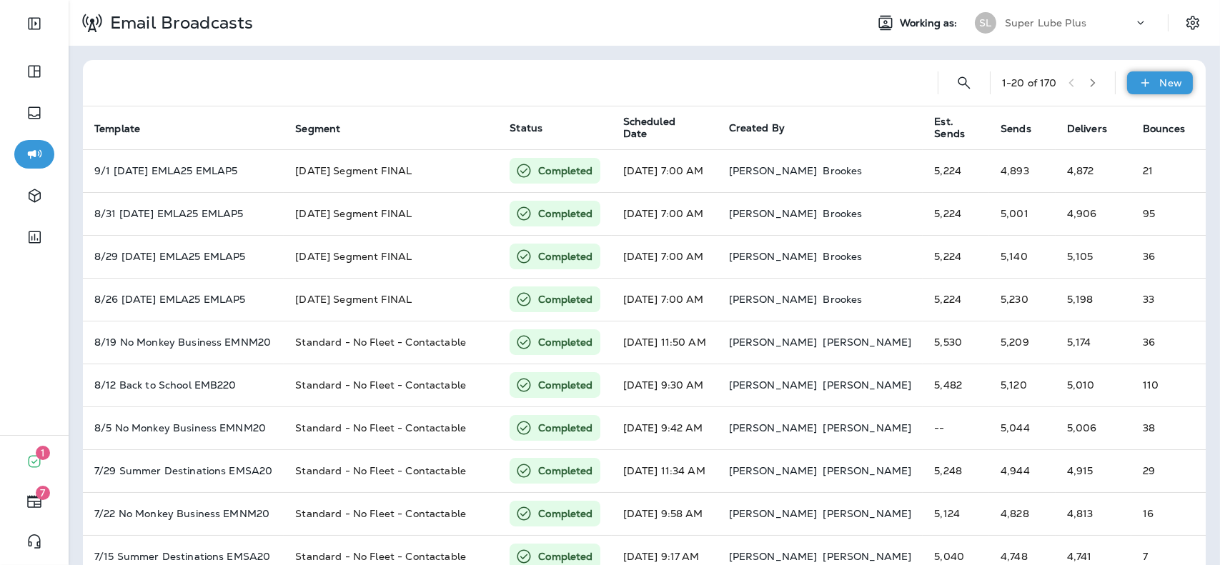
click at [1138, 81] on icon at bounding box center [1145, 83] width 15 height 14
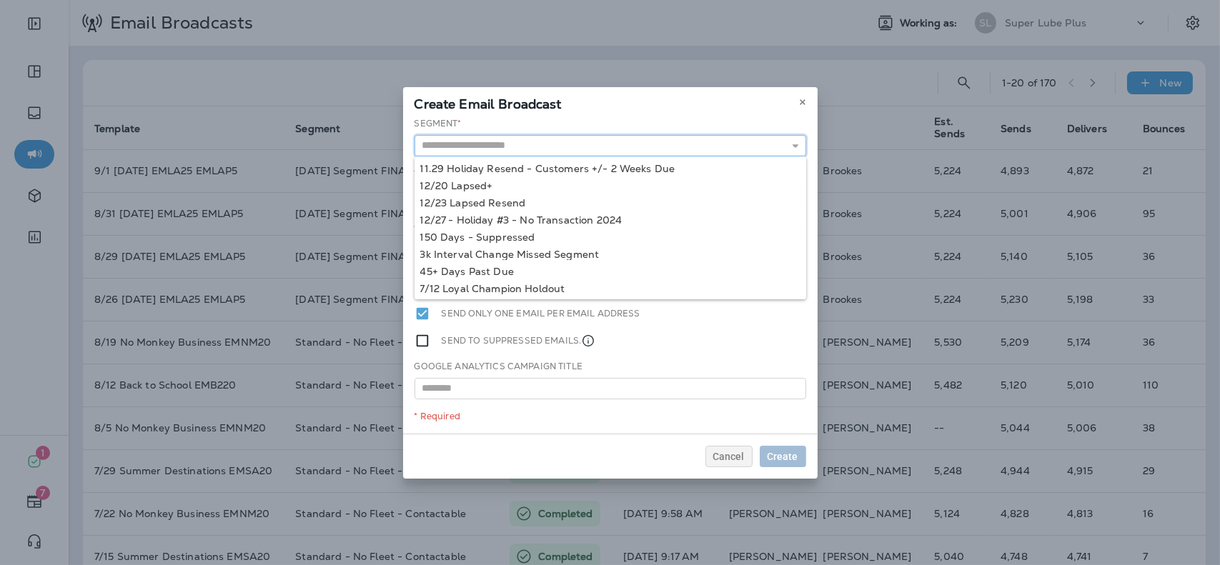
click at [646, 153] on input "text" at bounding box center [611, 145] width 392 height 21
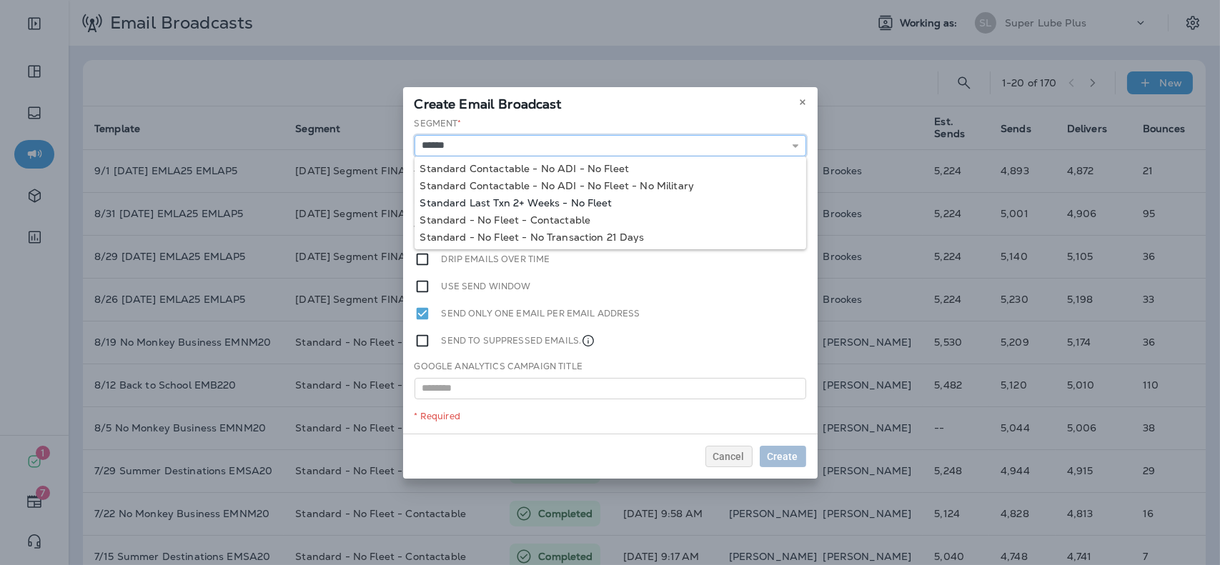
type input "**********"
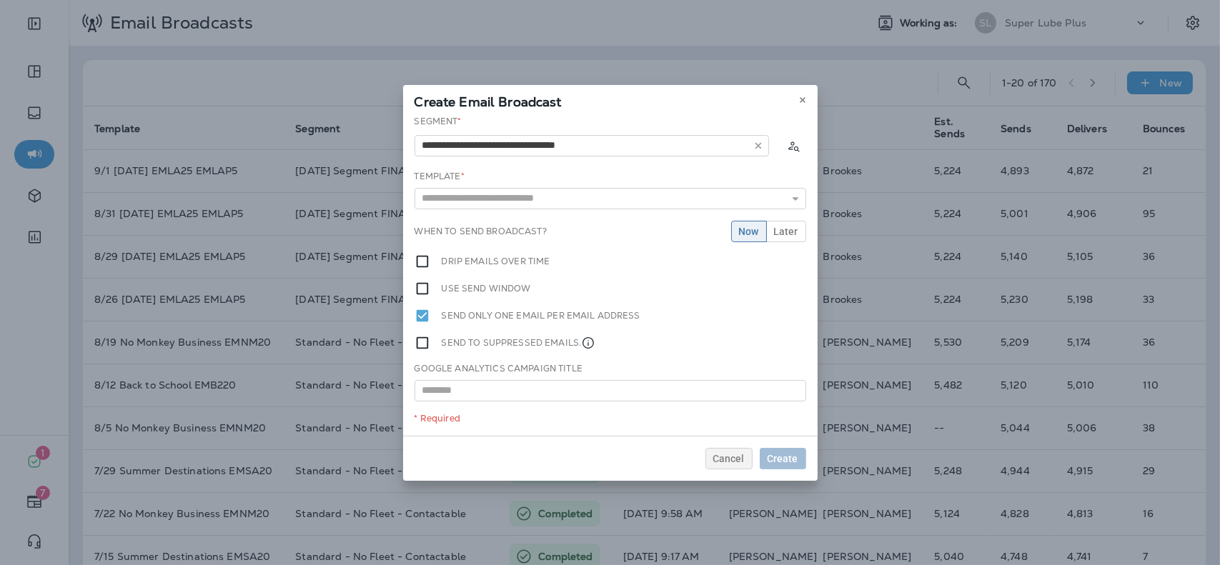
click at [580, 203] on div "**********" at bounding box center [610, 275] width 415 height 321
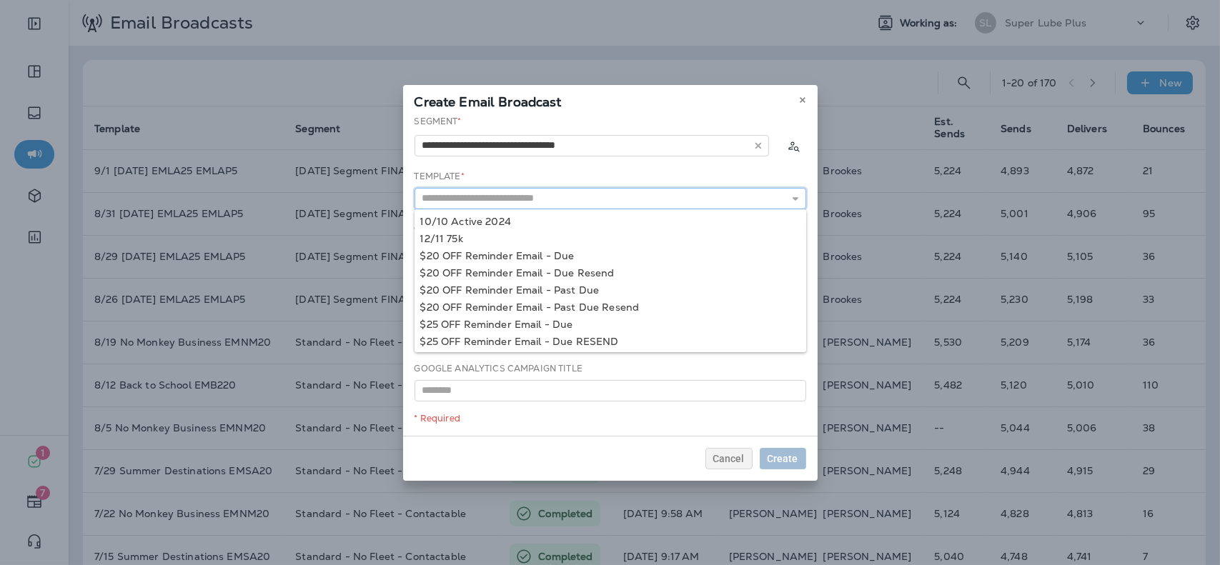
click at [586, 199] on input "text" at bounding box center [611, 198] width 392 height 21
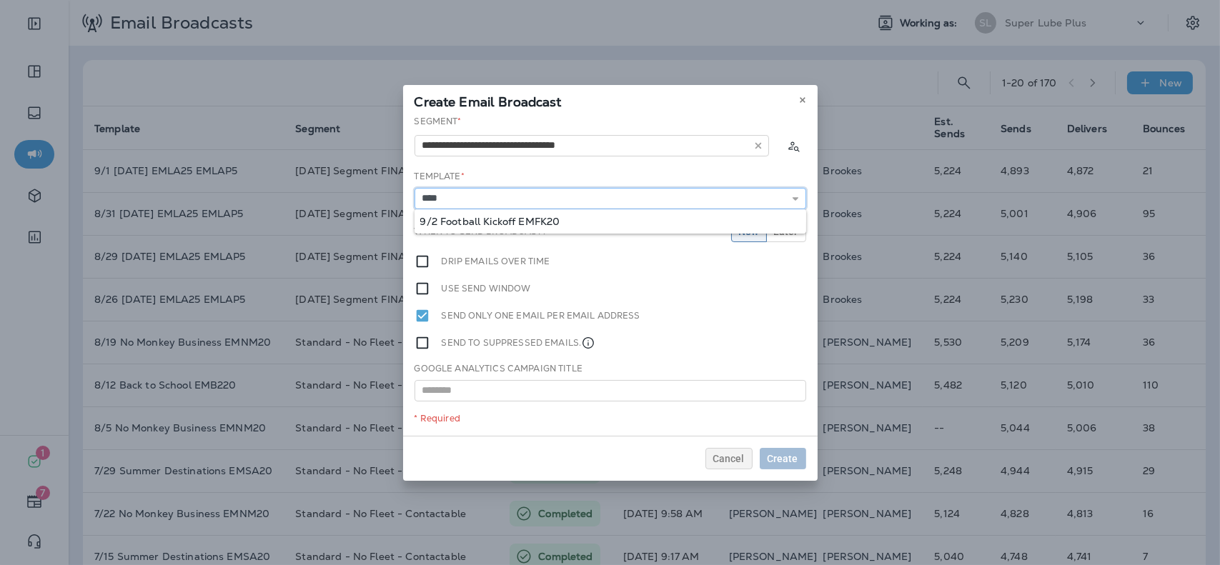
type input "**********"
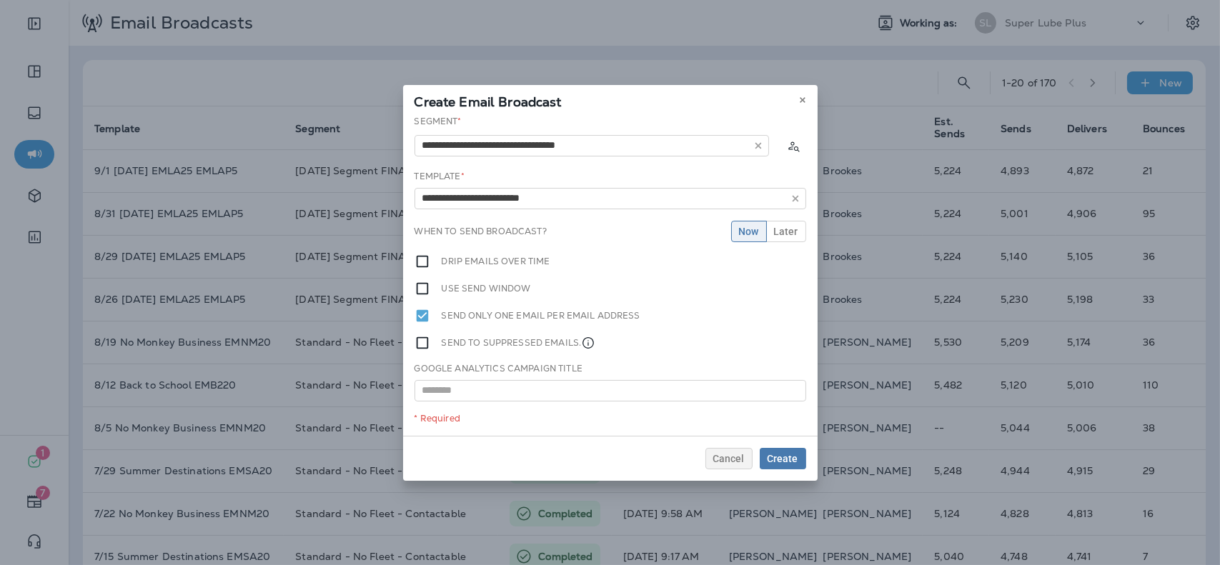
click at [562, 220] on div "**********" at bounding box center [610, 275] width 415 height 321
click at [780, 241] on button "Later" at bounding box center [786, 231] width 40 height 21
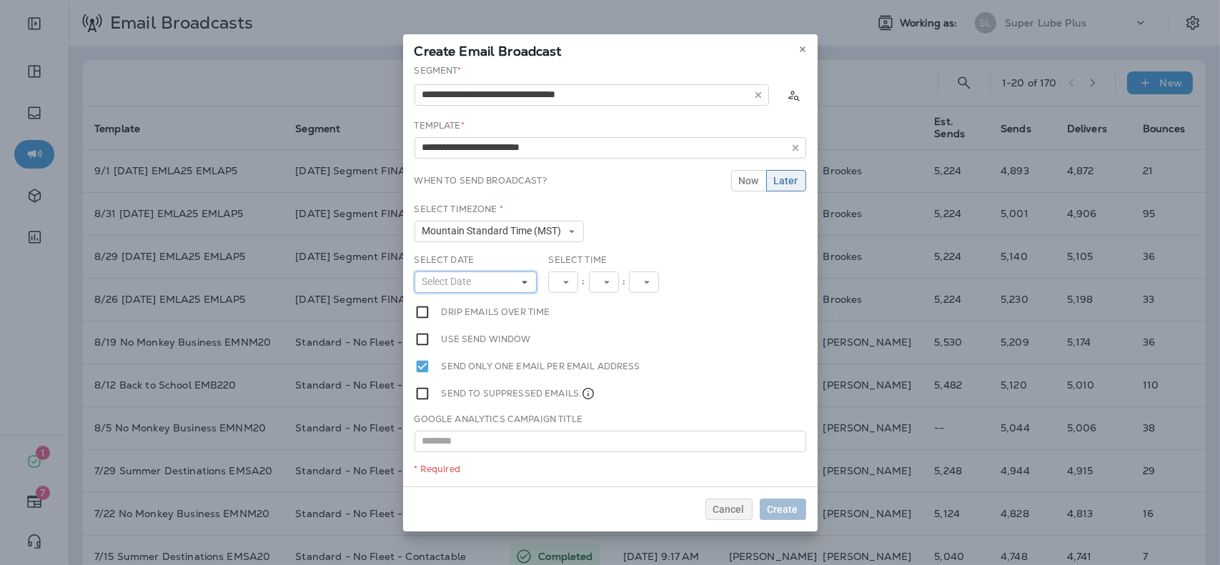
click at [515, 290] on button "Select Date" at bounding box center [476, 282] width 123 height 21
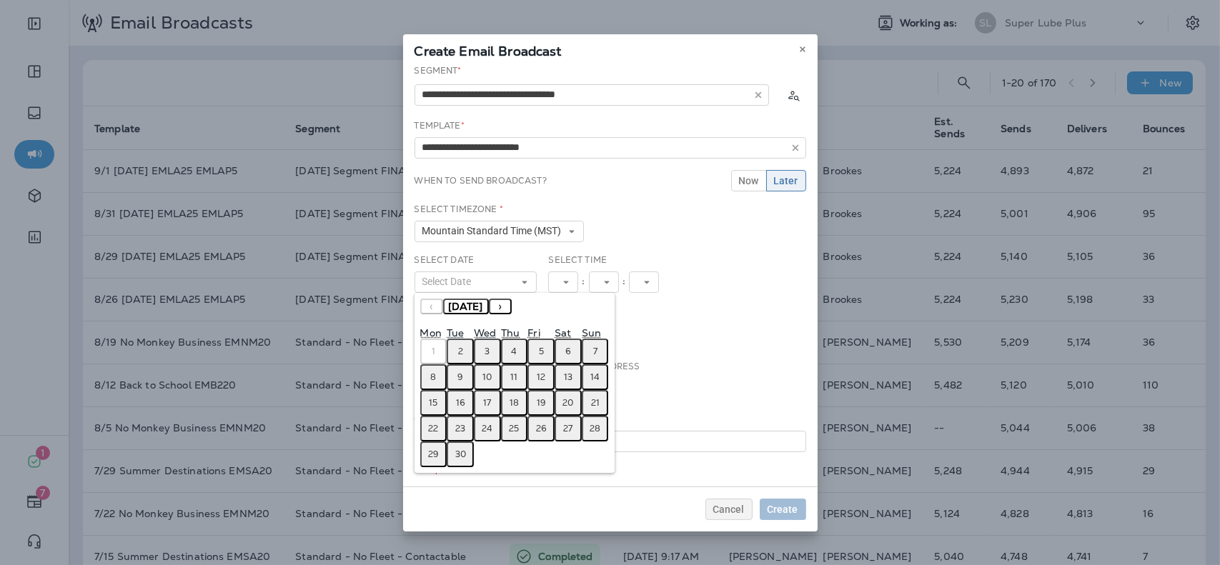
click at [458, 357] on button "2" at bounding box center [460, 352] width 27 height 26
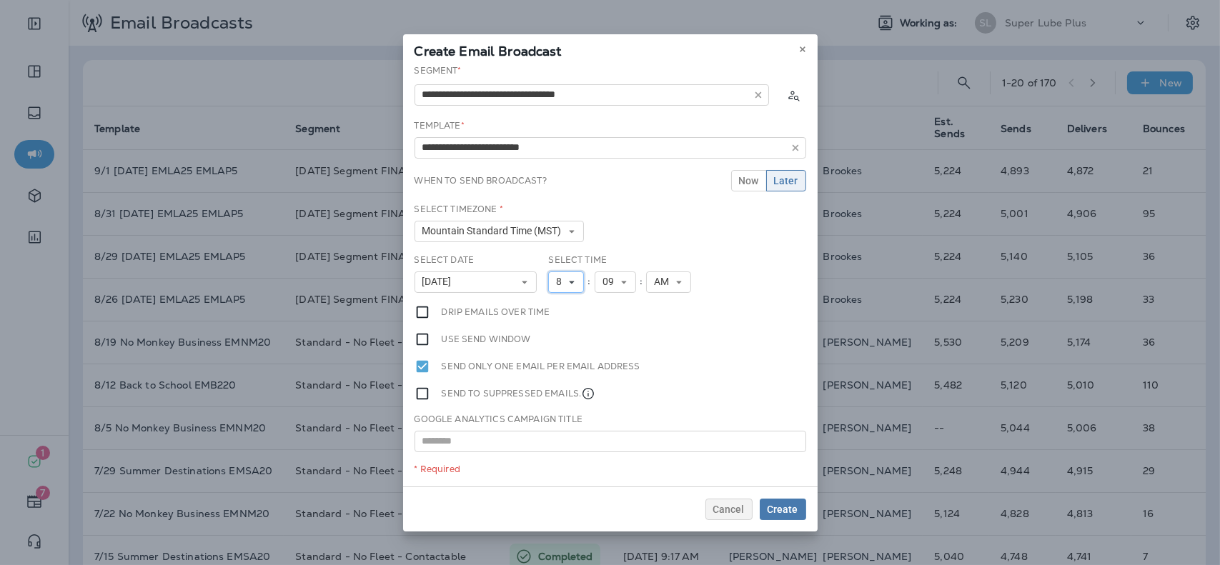
click at [555, 285] on button "8" at bounding box center [566, 282] width 36 height 21
click at [560, 435] on link "9" at bounding box center [566, 442] width 36 height 17
click at [781, 513] on span "Create" at bounding box center [783, 510] width 31 height 10
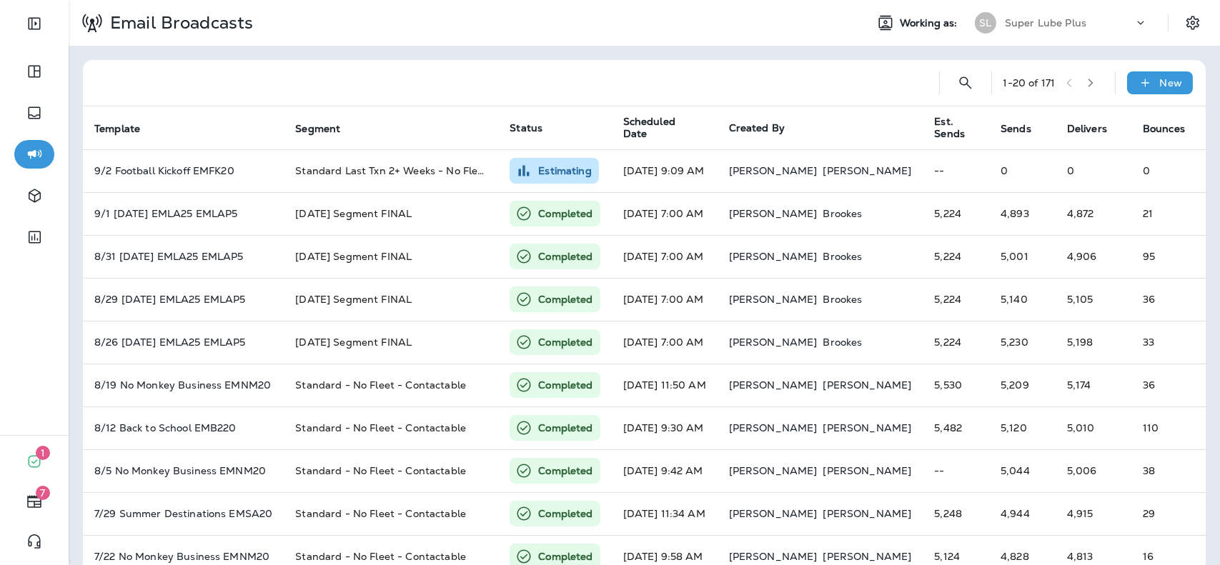
click at [1022, 44] on div "Email Broadcasts Working as: SL Super Lube Plus" at bounding box center [645, 23] width 1152 height 46
click at [1030, 34] on div "SL Super Lube Plus" at bounding box center [1061, 23] width 190 height 29
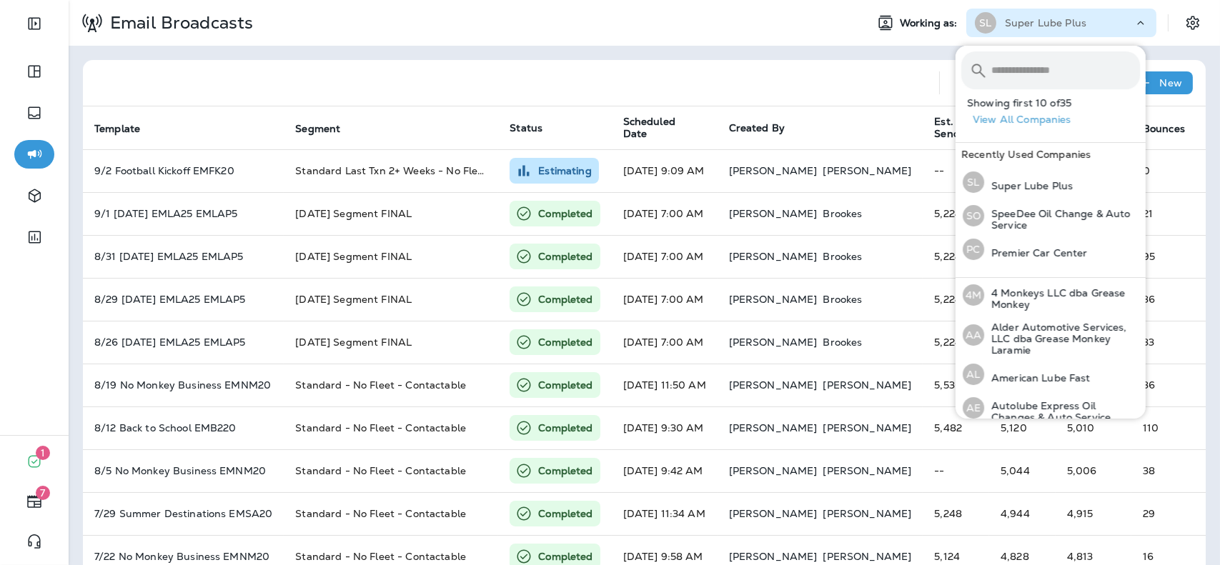
click at [1032, 69] on input "text" at bounding box center [1066, 70] width 149 height 38
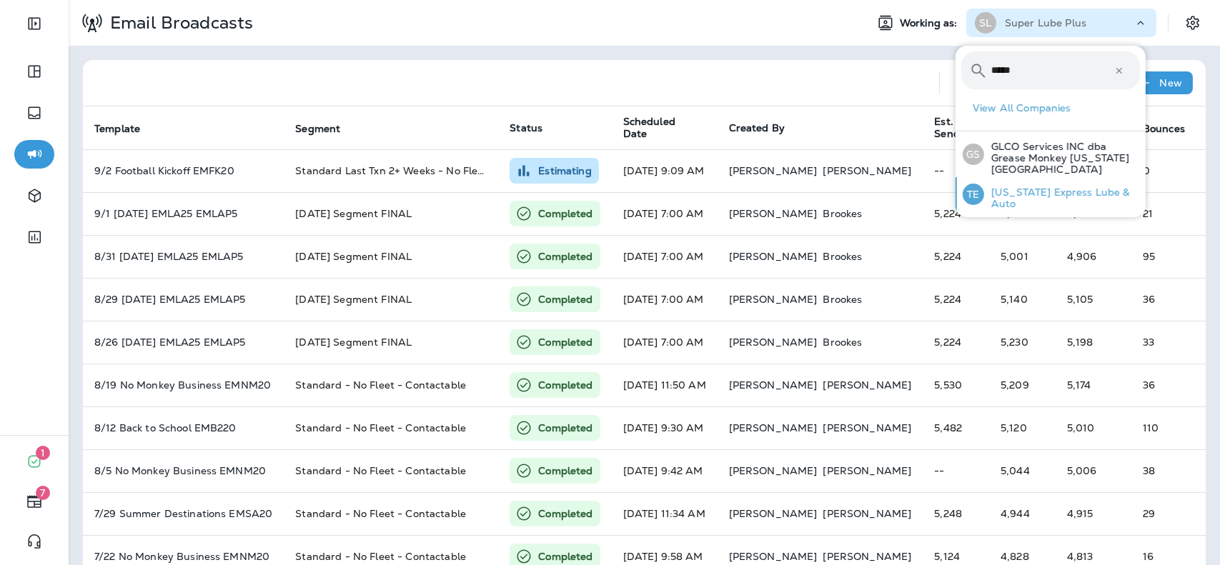
type input "*****"
click at [1026, 187] on p "[US_STATE] Express Lube & Auto" at bounding box center [1062, 198] width 156 height 23
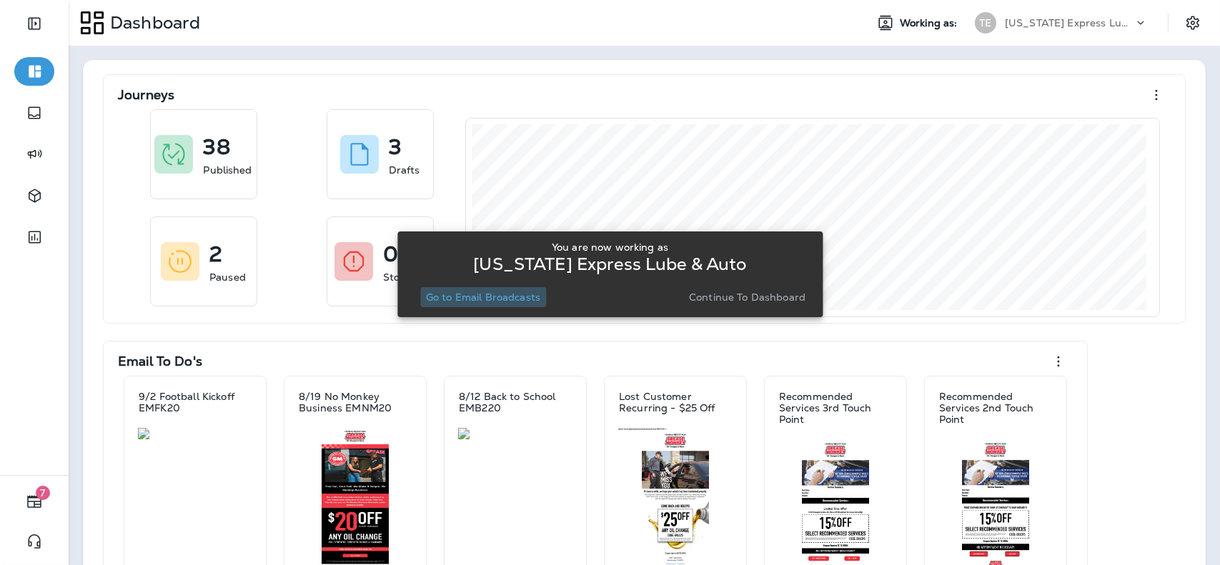
click at [520, 300] on p "Go to Email Broadcasts" at bounding box center [483, 297] width 114 height 11
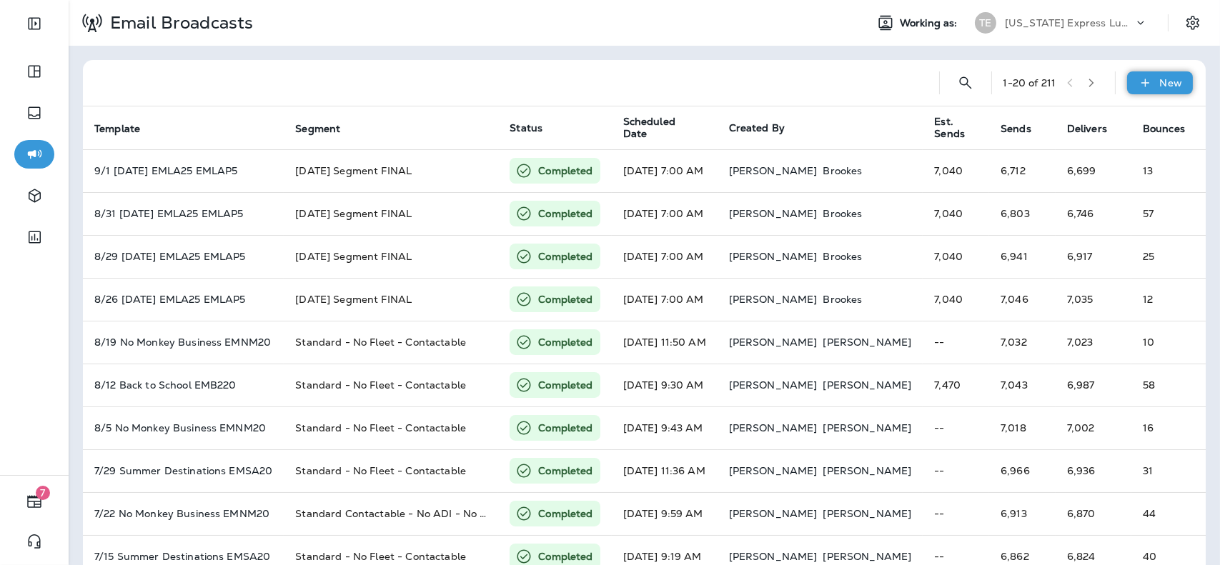
click at [1168, 72] on div "New" at bounding box center [1160, 82] width 66 height 23
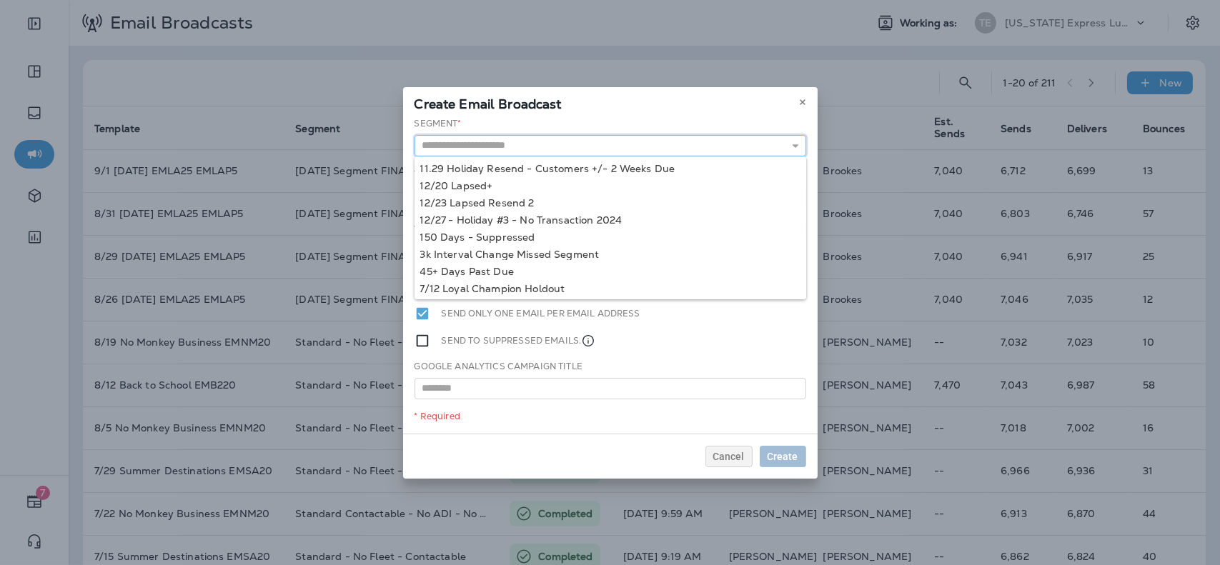
click at [685, 146] on input "text" at bounding box center [611, 145] width 392 height 21
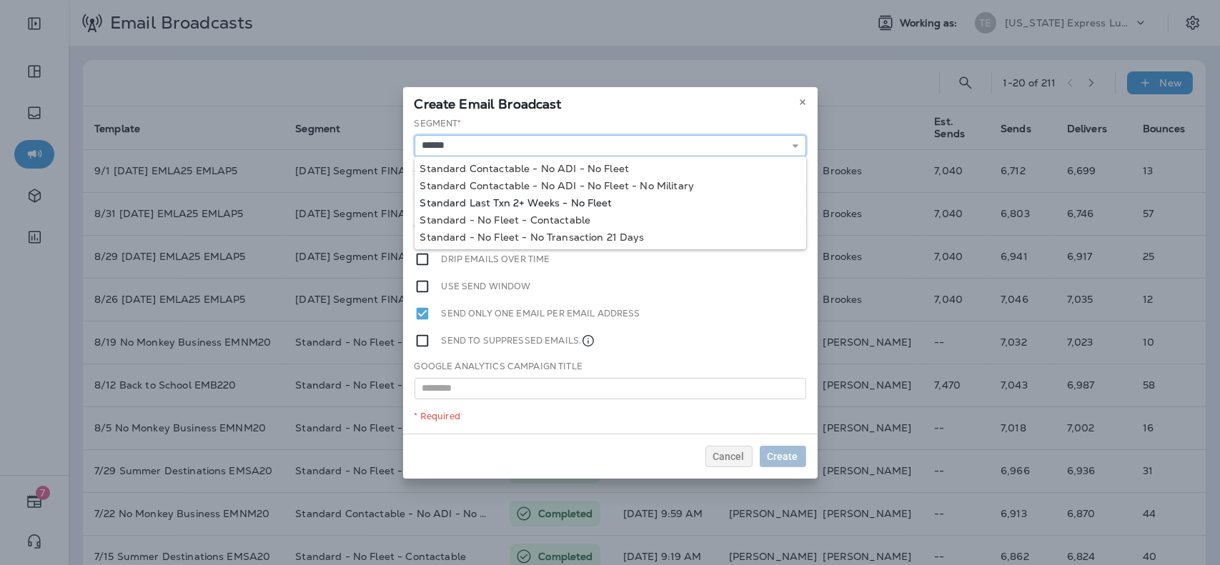
type input "**********"
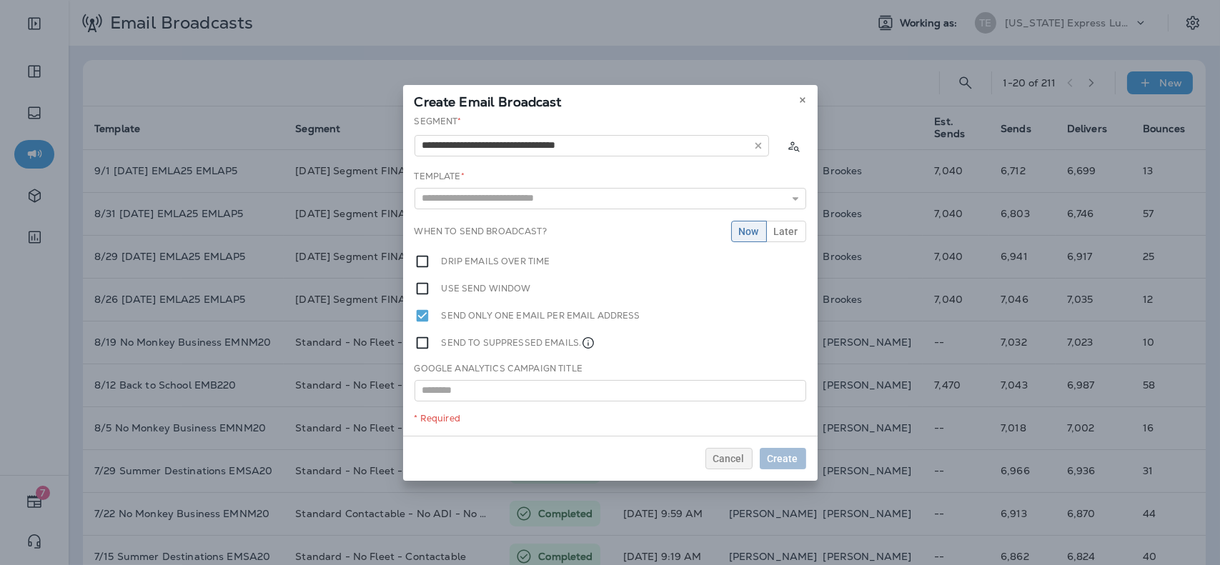
click at [586, 208] on div "**********" at bounding box center [610, 275] width 415 height 321
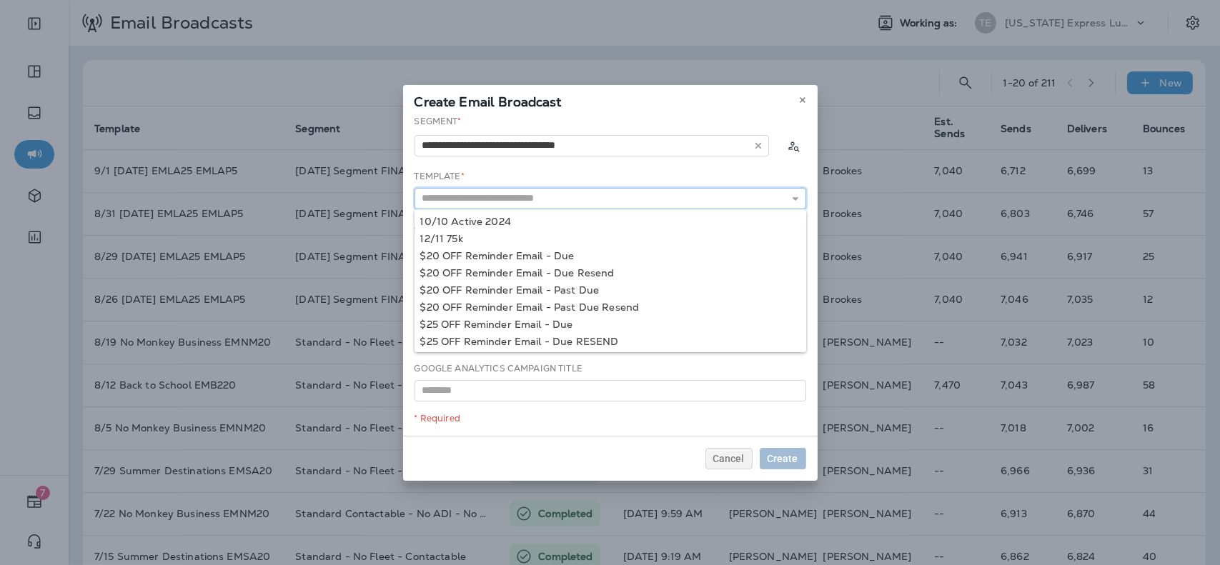
click at [589, 200] on input "text" at bounding box center [611, 198] width 392 height 21
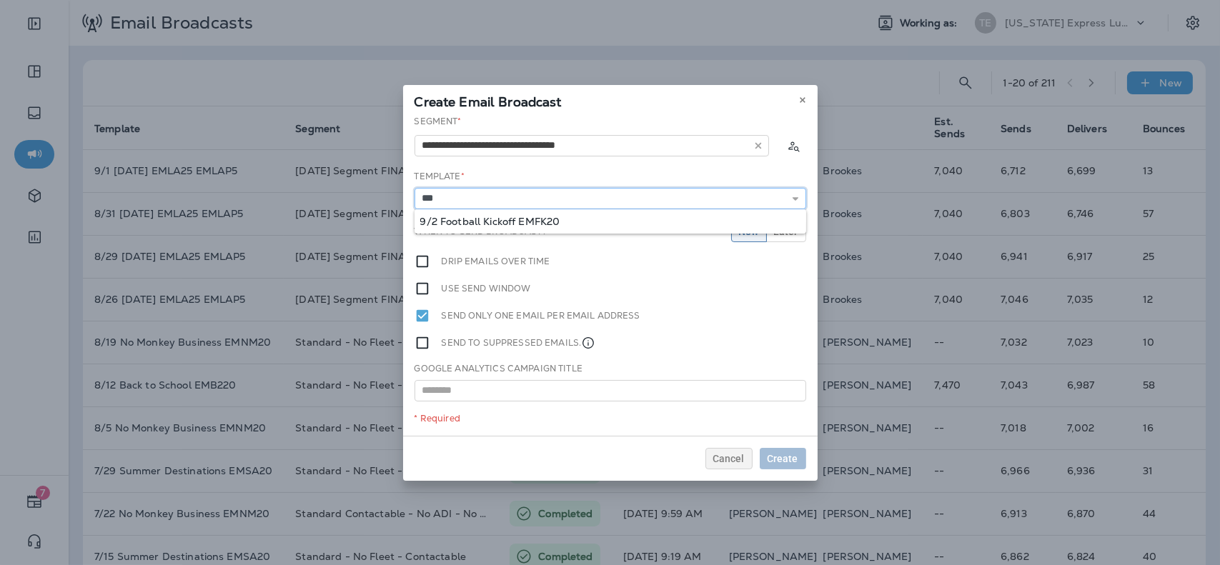
type input "**********"
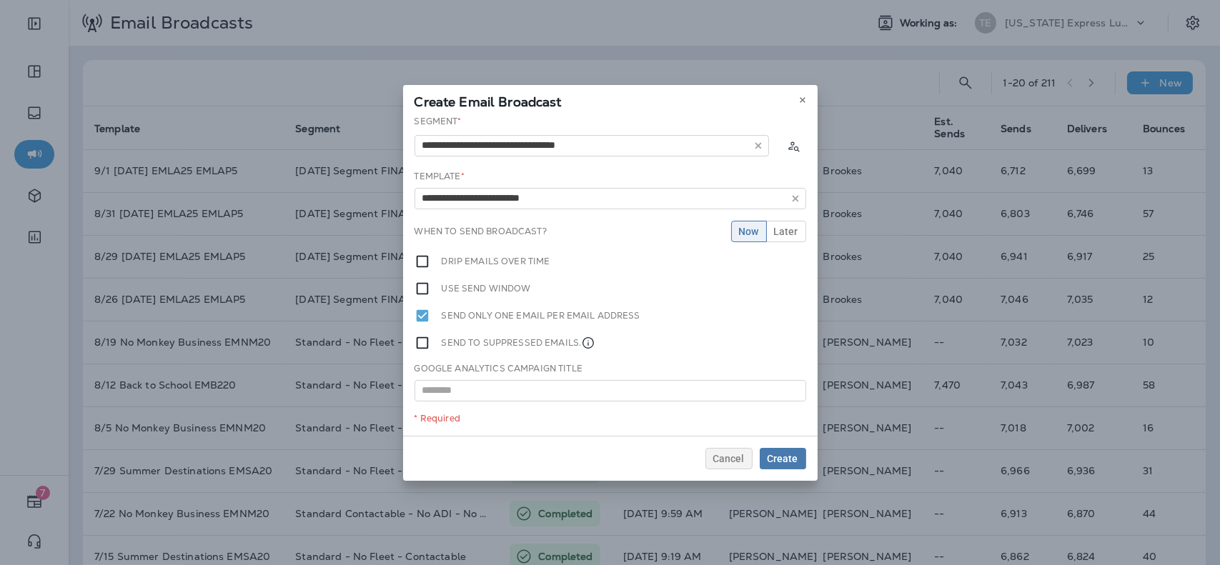
click at [568, 223] on div "**********" at bounding box center [610, 275] width 415 height 321
click at [793, 224] on button "Later" at bounding box center [786, 231] width 40 height 21
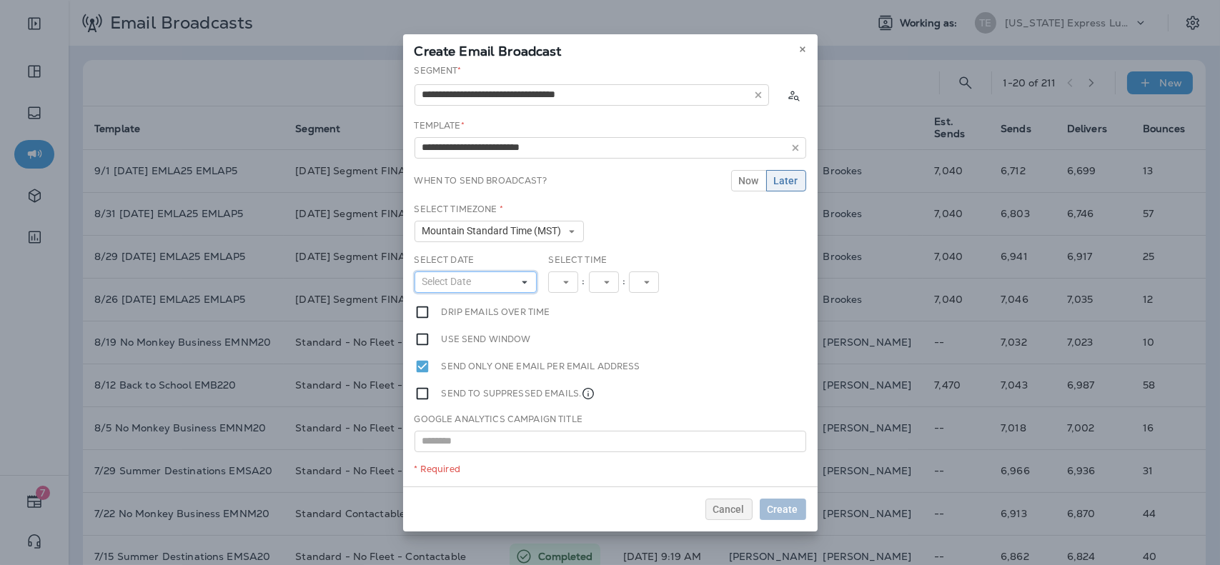
click at [505, 290] on button "Select Date" at bounding box center [476, 282] width 123 height 21
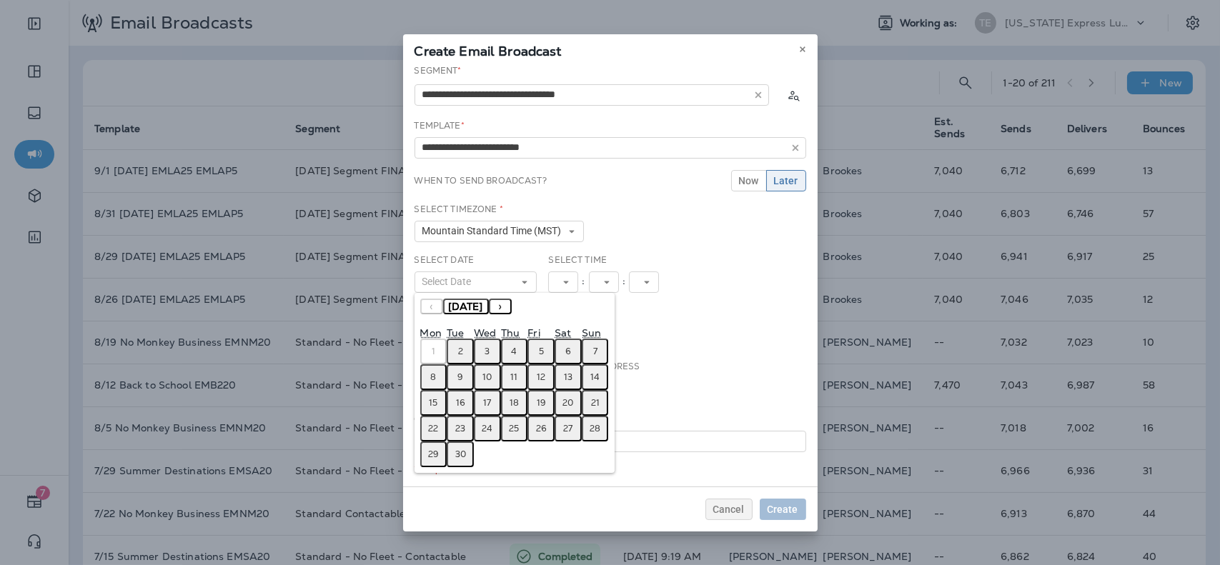
click at [458, 346] on abbr "2" at bounding box center [460, 351] width 5 height 11
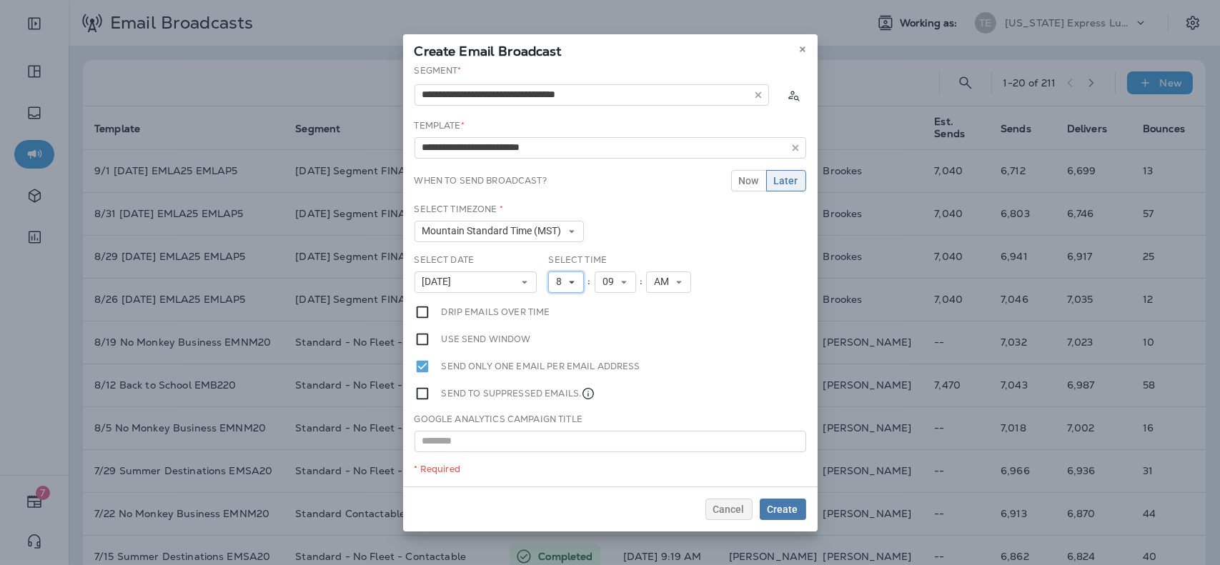
click at [563, 285] on span "8" at bounding box center [561, 282] width 11 height 12
click at [560, 445] on link "9" at bounding box center [566, 442] width 36 height 17
click at [774, 502] on button "Create" at bounding box center [783, 509] width 46 height 21
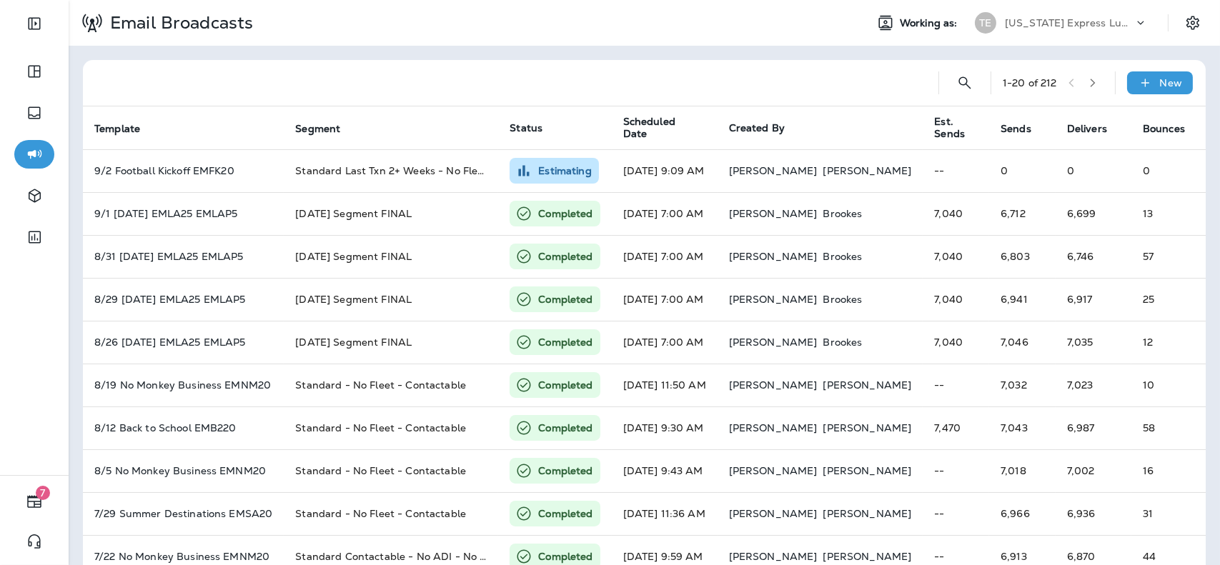
click at [1049, 15] on div "[US_STATE] Express Lube & Auto" at bounding box center [1069, 22] width 129 height 21
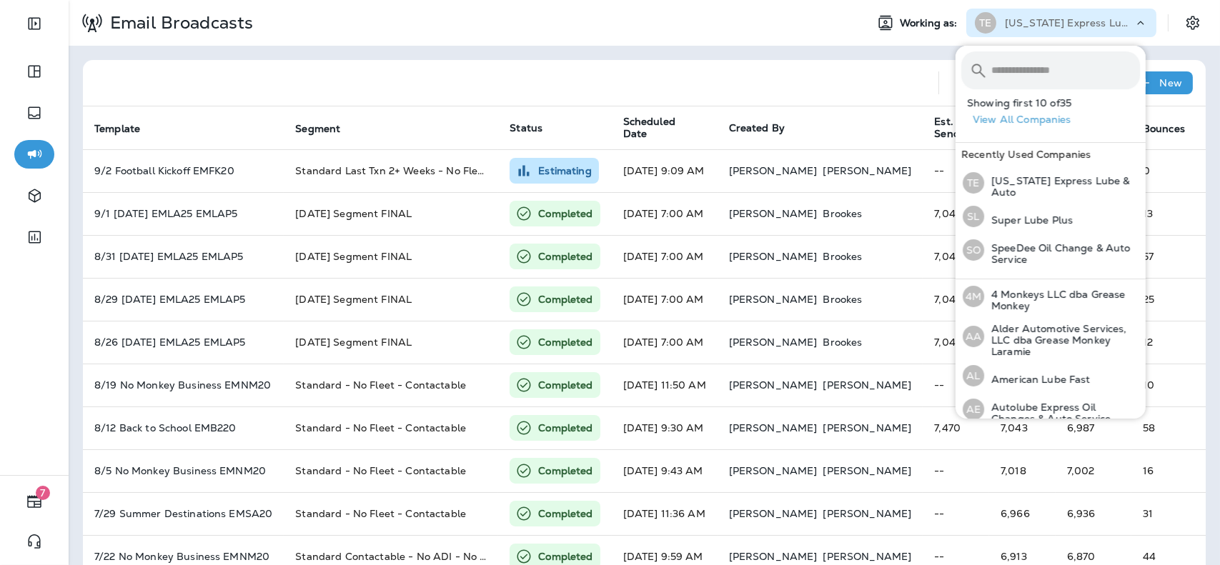
click at [1051, 52] on input "text" at bounding box center [1066, 70] width 149 height 38
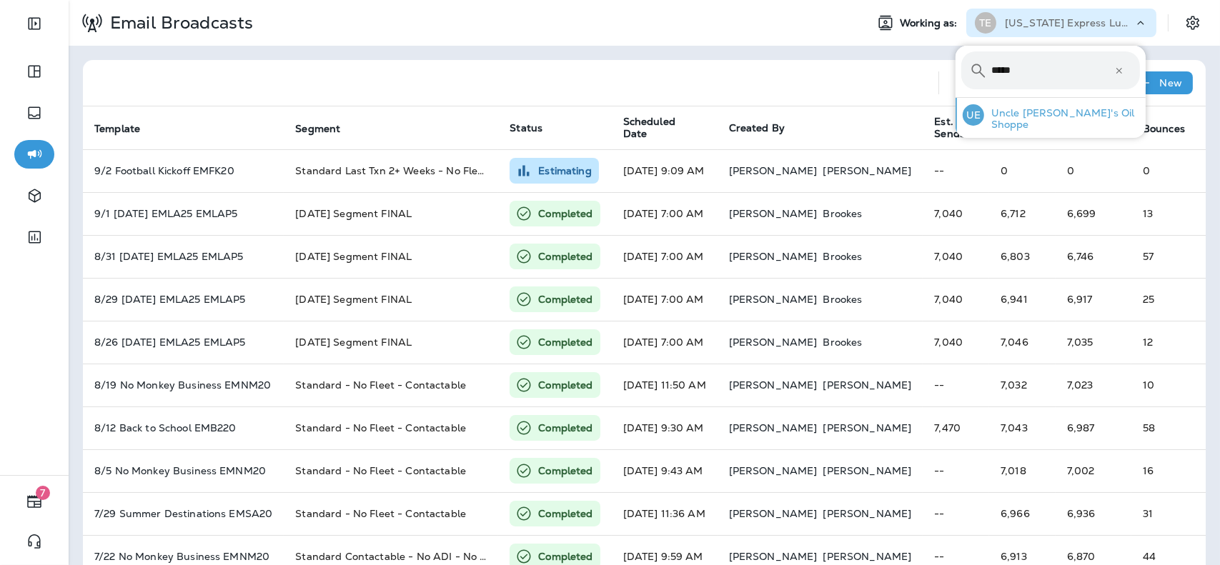
type input "*****"
click at [1040, 114] on p "Uncle [PERSON_NAME]'s Oil Shoppe" at bounding box center [1062, 118] width 156 height 23
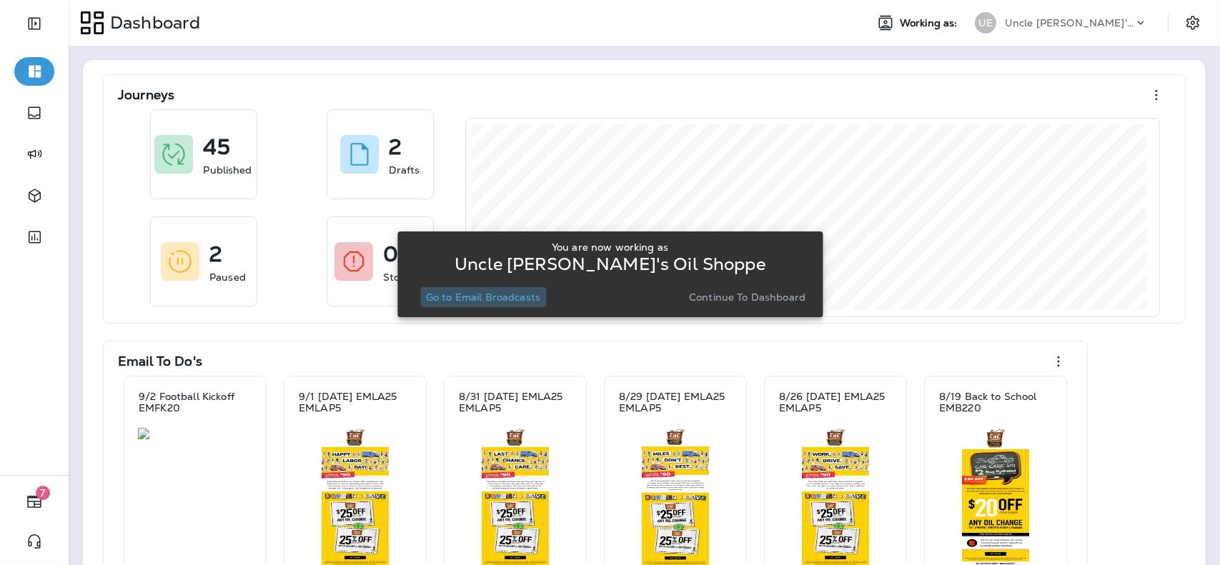
click at [498, 294] on p "Go to Email Broadcasts" at bounding box center [483, 297] width 114 height 11
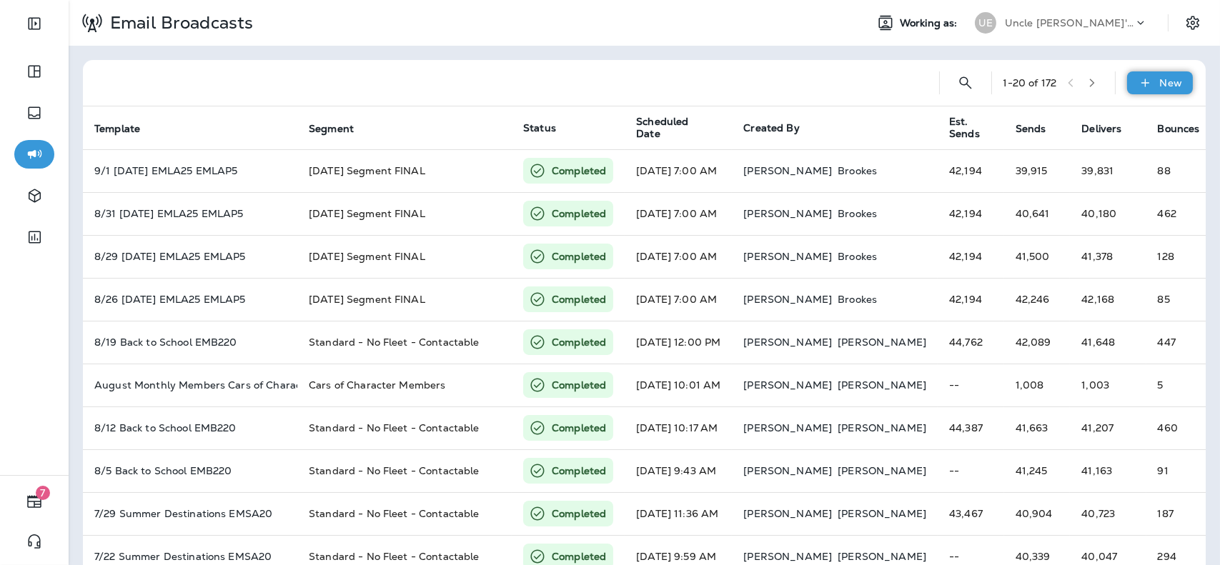
click at [1140, 80] on icon at bounding box center [1145, 83] width 15 height 14
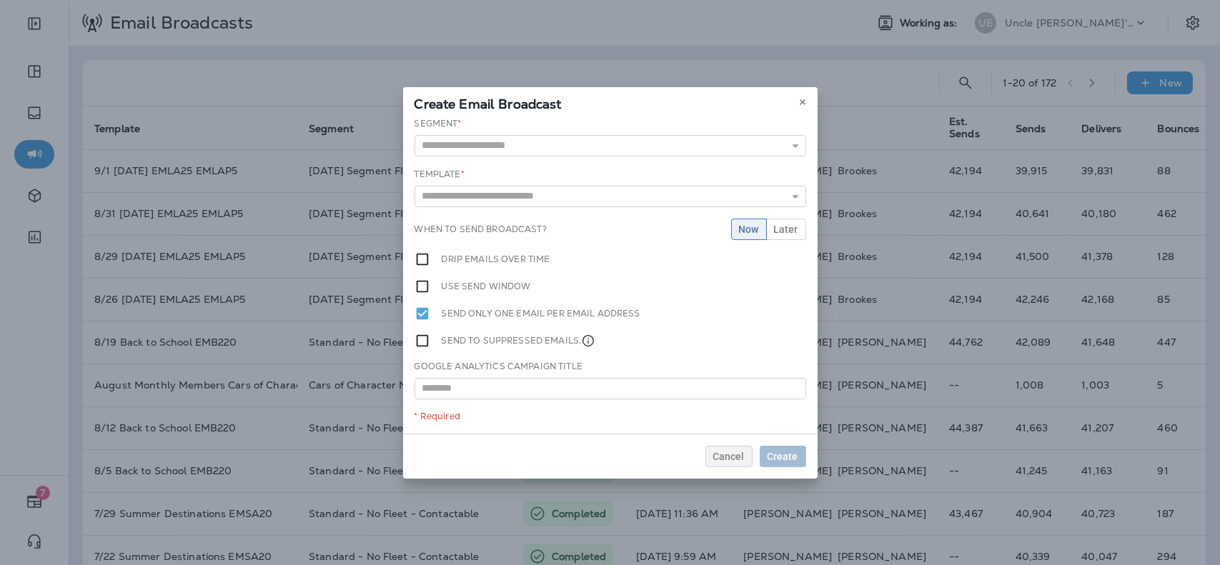
drag, startPoint x: 667, startPoint y: 131, endPoint x: 655, endPoint y: 148, distance: 21.0
click at [655, 148] on div "Segment * 11.29 Holiday Resend - Customers +/- 2 Weeks Due 12/20 Lapsed+ 12/23 …" at bounding box center [611, 136] width 392 height 39
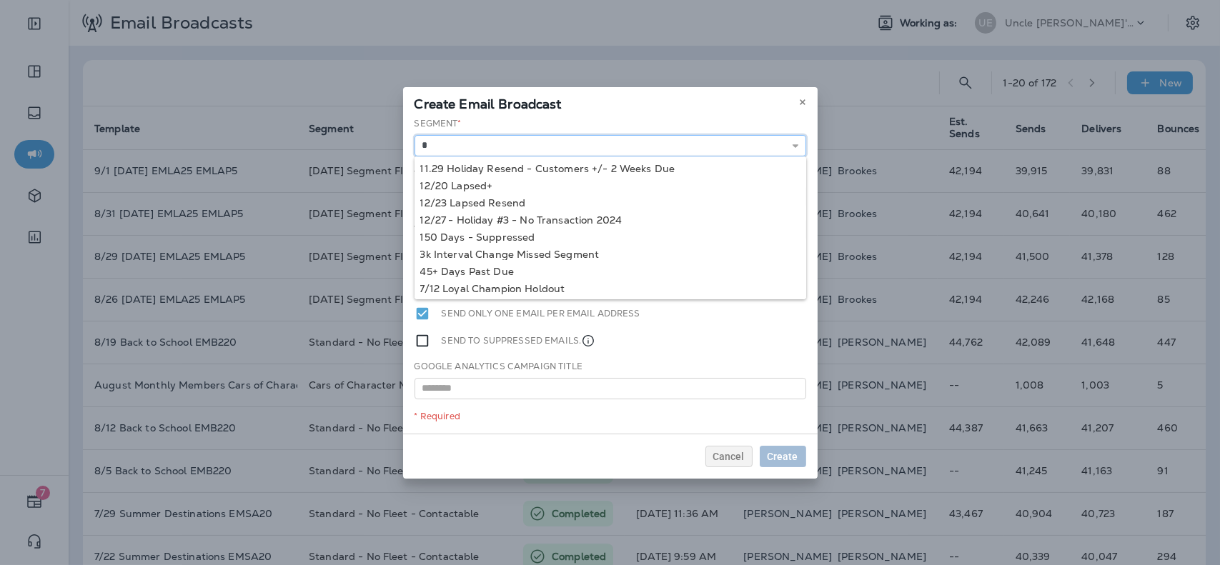
click at [655, 148] on input "*" at bounding box center [611, 145] width 392 height 21
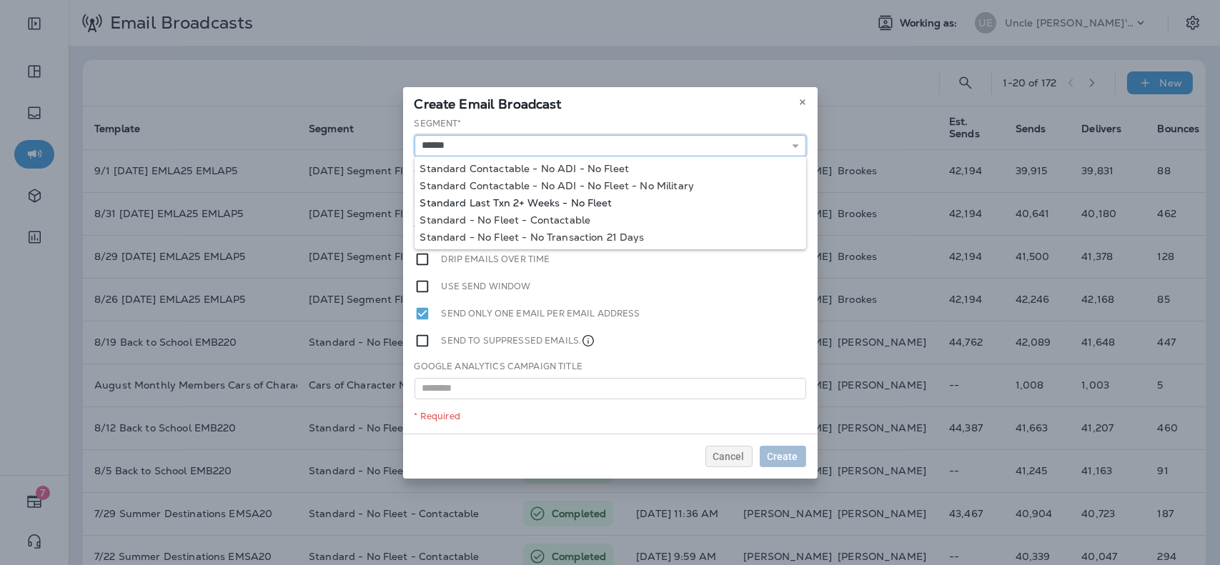
type input "**********"
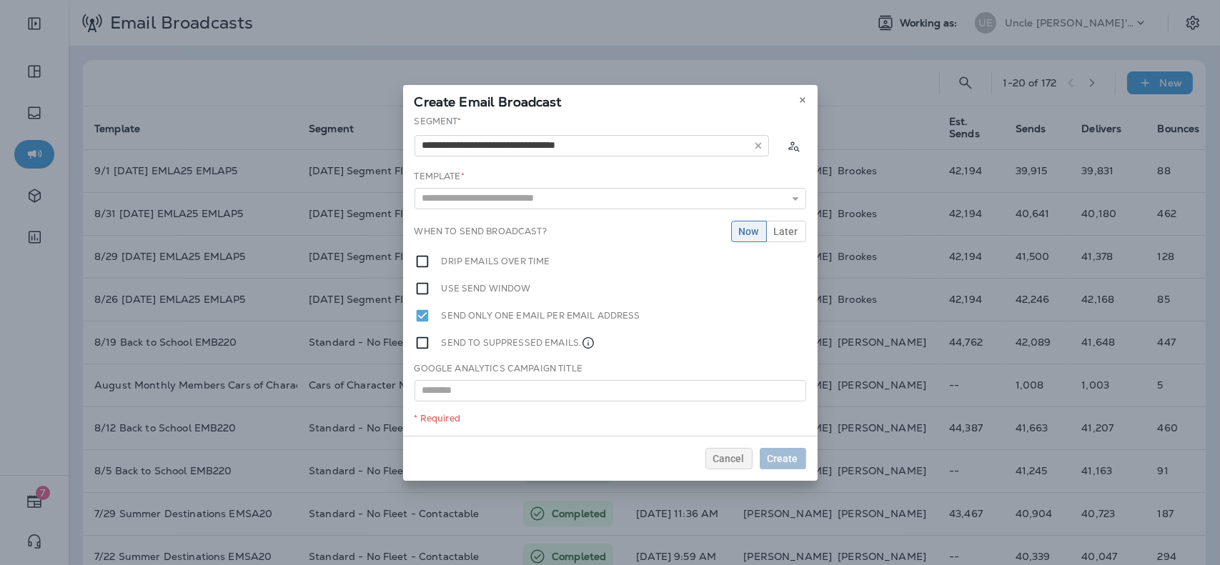
click at [597, 206] on div "**********" at bounding box center [610, 275] width 415 height 321
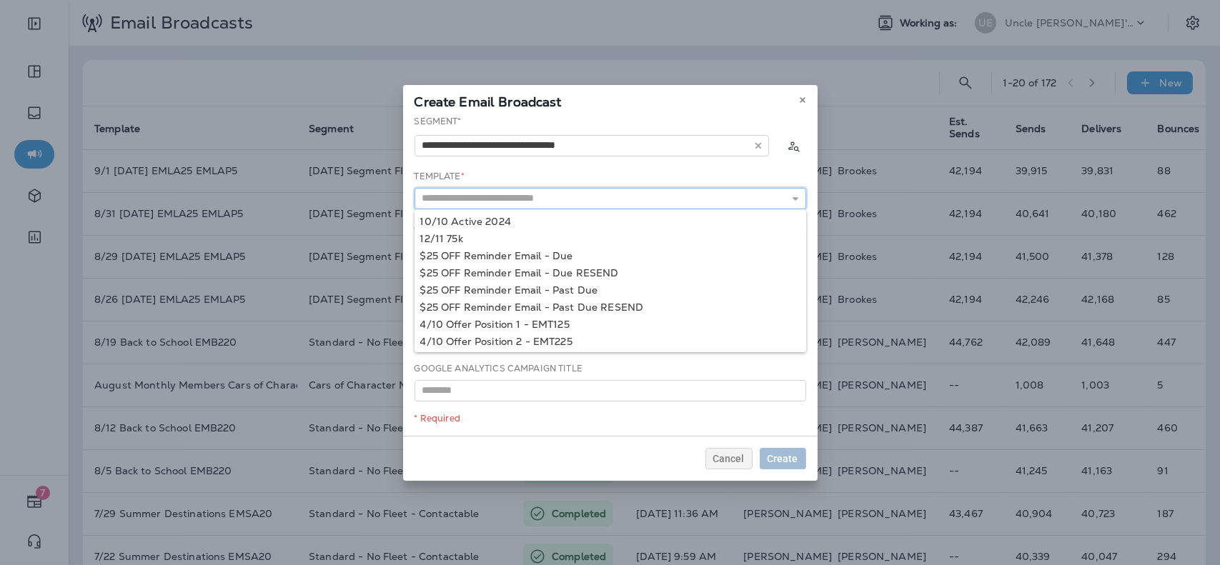
click at [597, 205] on input "text" at bounding box center [611, 198] width 392 height 21
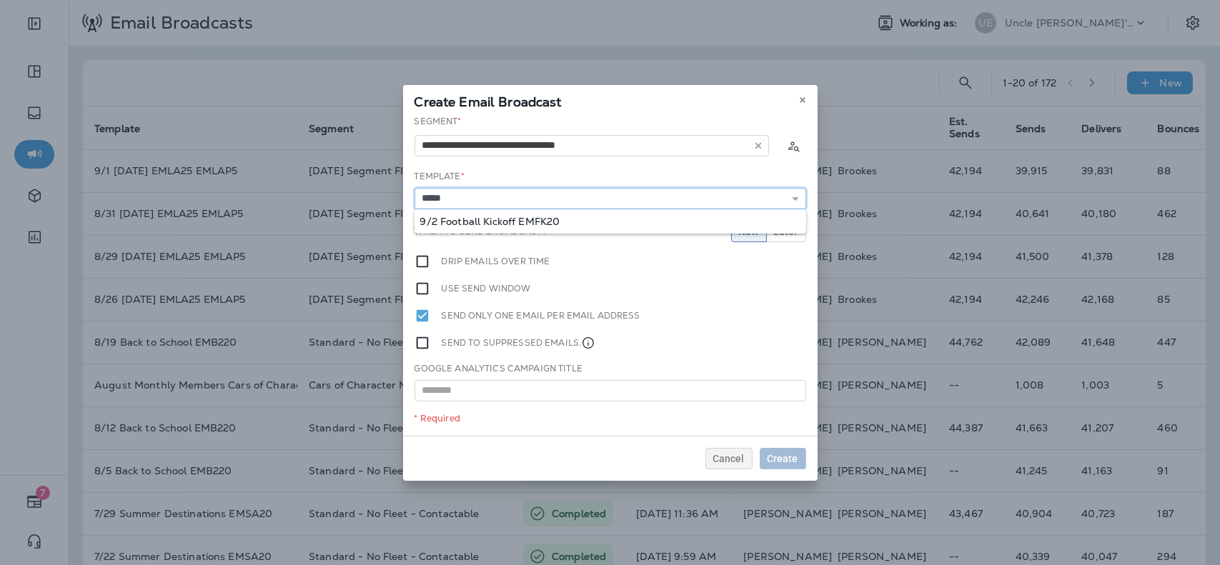
type input "**********"
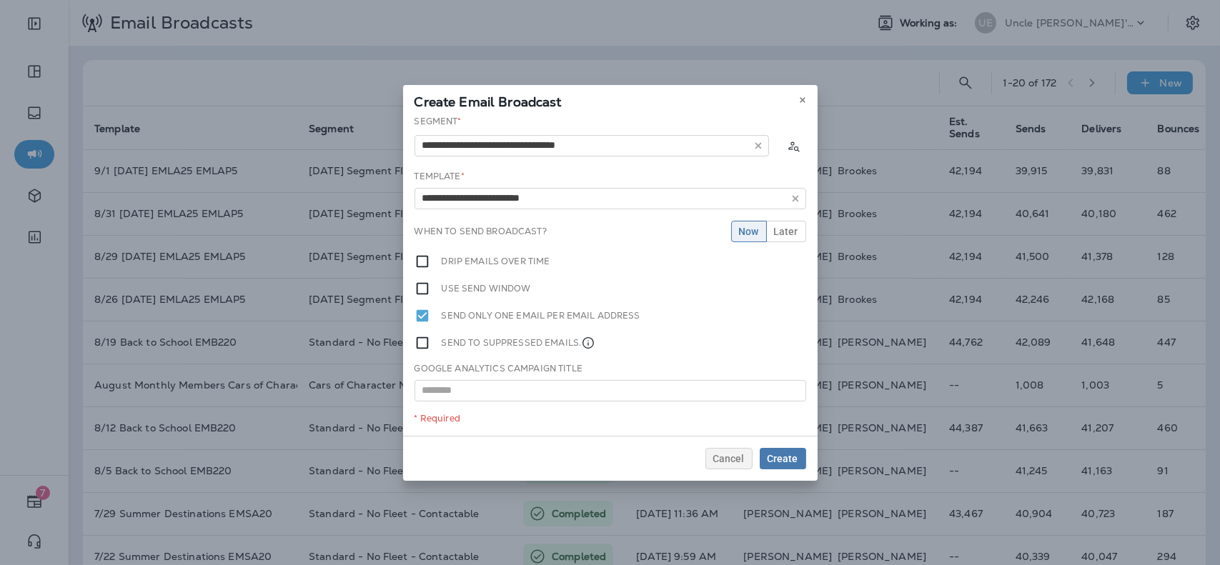
click at [575, 226] on div "**********" at bounding box center [610, 275] width 415 height 321
click at [790, 227] on span "Later" at bounding box center [786, 232] width 24 height 10
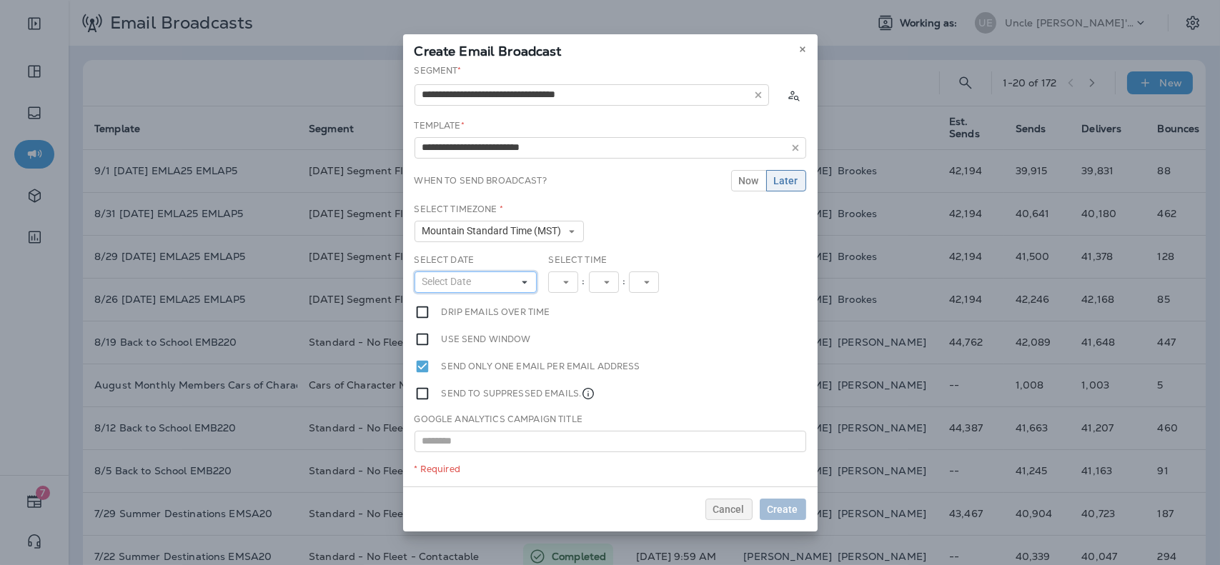
click at [505, 279] on button "Select Date" at bounding box center [476, 282] width 123 height 21
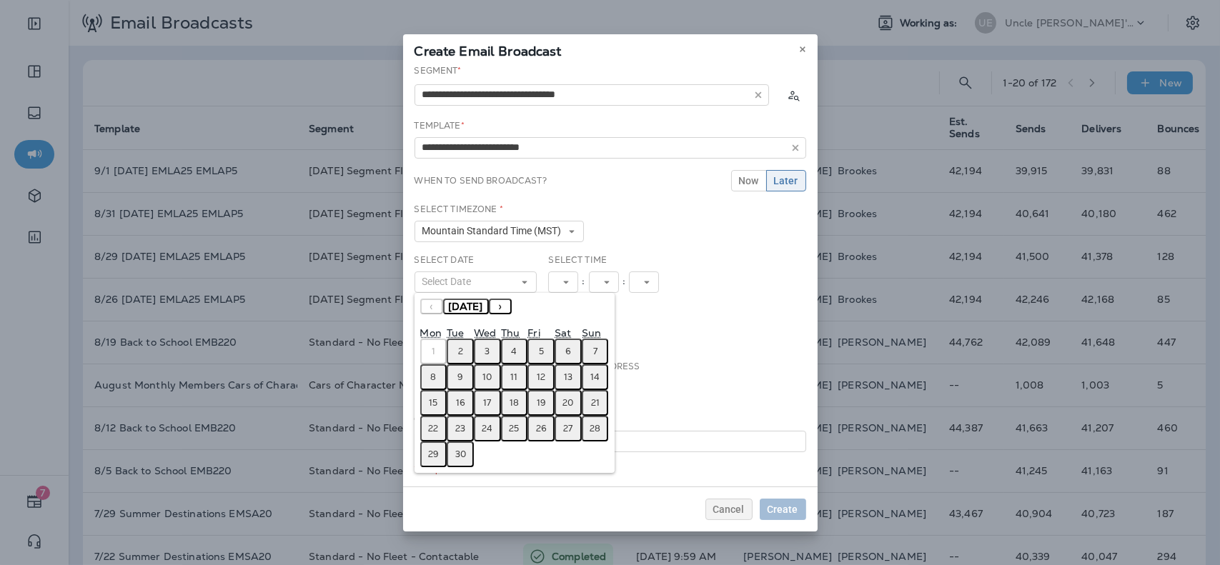
click at [462, 352] on abbr "2" at bounding box center [460, 351] width 5 height 11
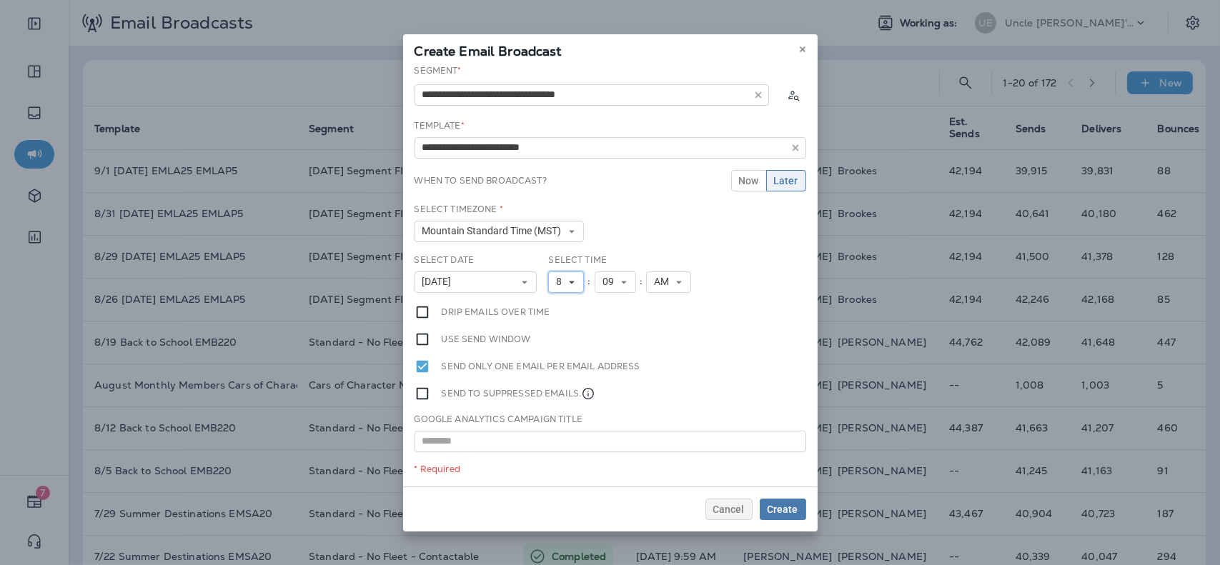
click at [578, 285] on button "8" at bounding box center [566, 282] width 36 height 21
click at [558, 442] on link "9" at bounding box center [566, 442] width 36 height 17
click at [789, 514] on span "Create" at bounding box center [783, 510] width 31 height 10
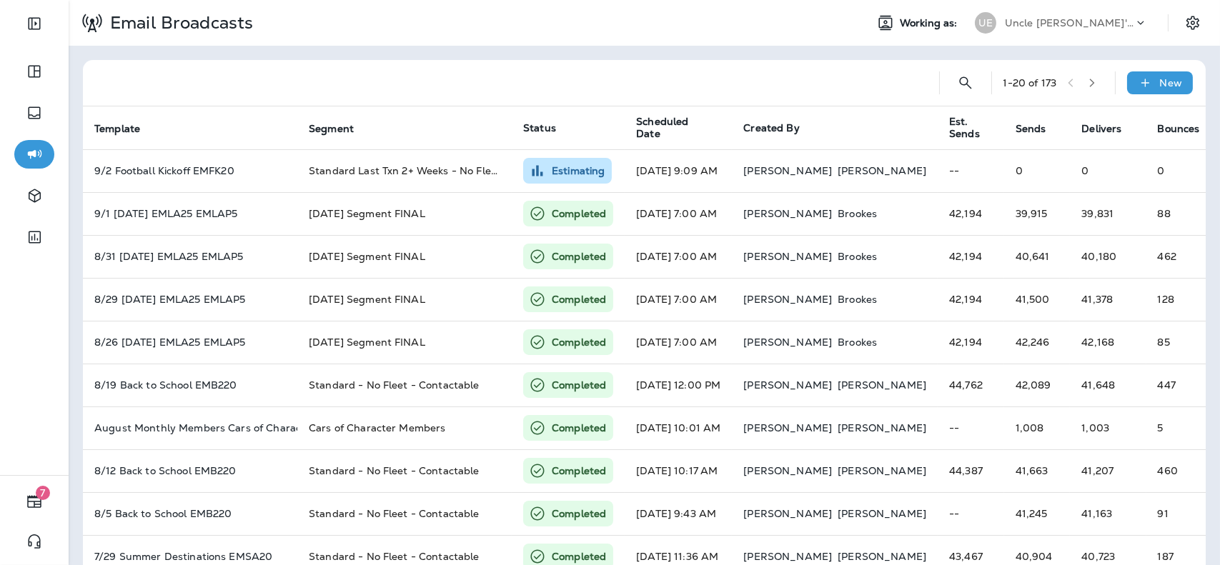
click at [1086, 32] on div "Uncle [PERSON_NAME]'s Oil Shoppe" at bounding box center [1069, 22] width 129 height 21
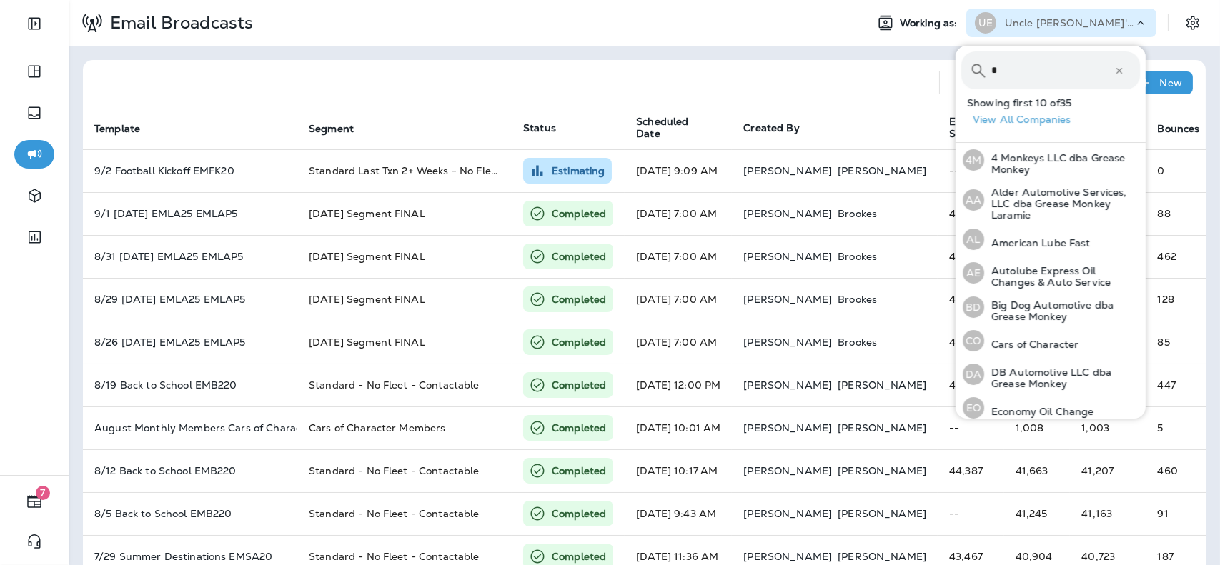
click at [1045, 80] on input "*" at bounding box center [1053, 70] width 123 height 38
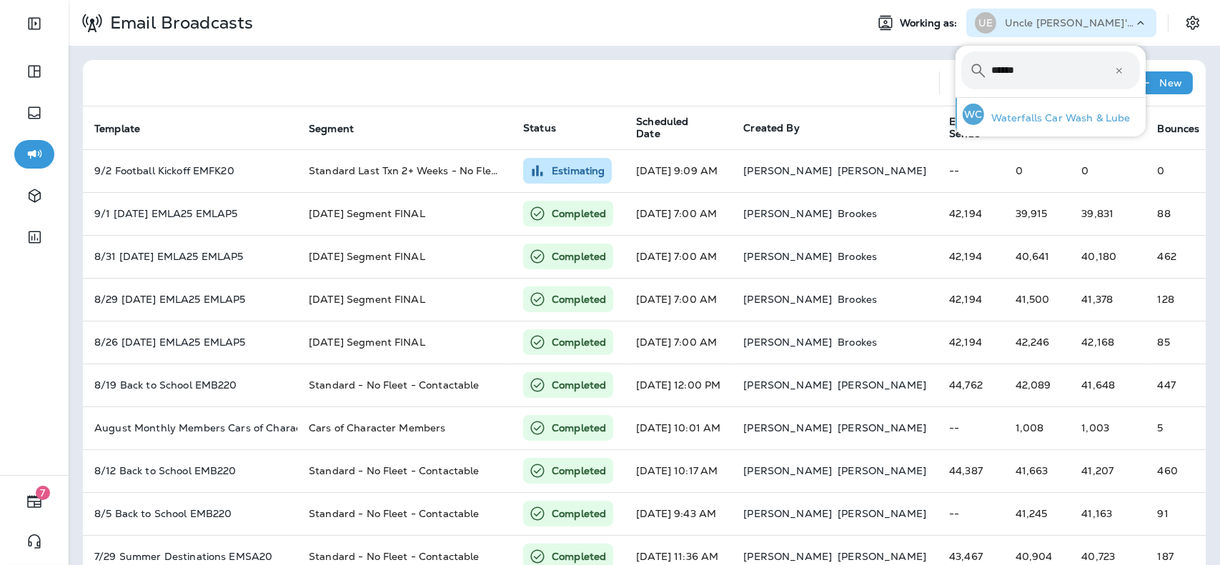
type input "******"
click at [1027, 118] on p "Waterfalls Car Wash & Lube" at bounding box center [1057, 117] width 147 height 11
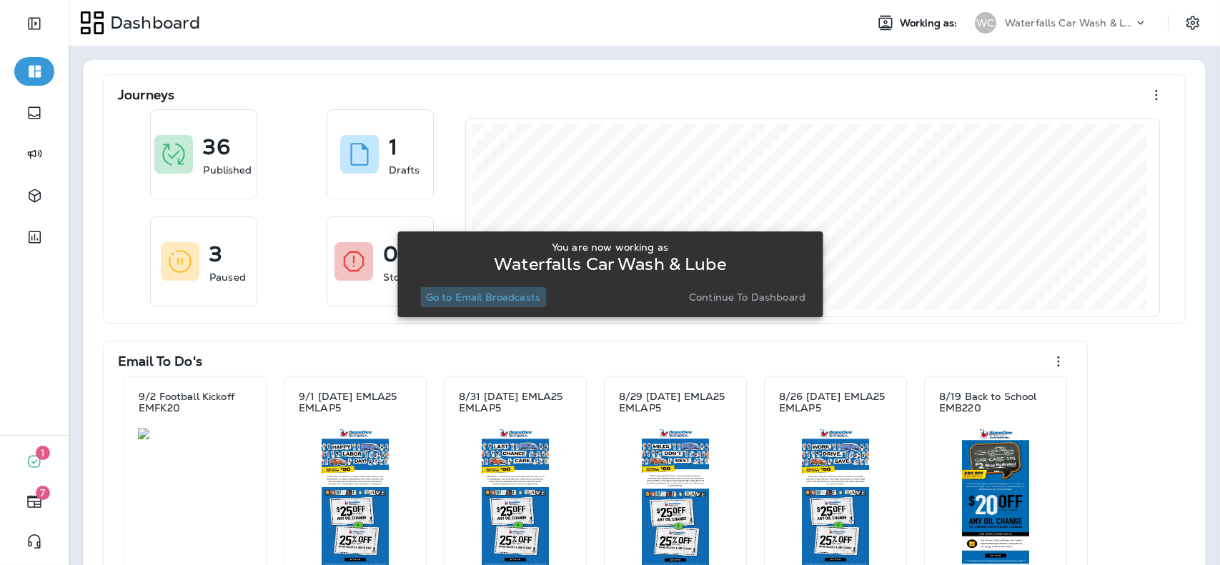
click at [529, 297] on p "Go to Email Broadcasts" at bounding box center [483, 297] width 114 height 11
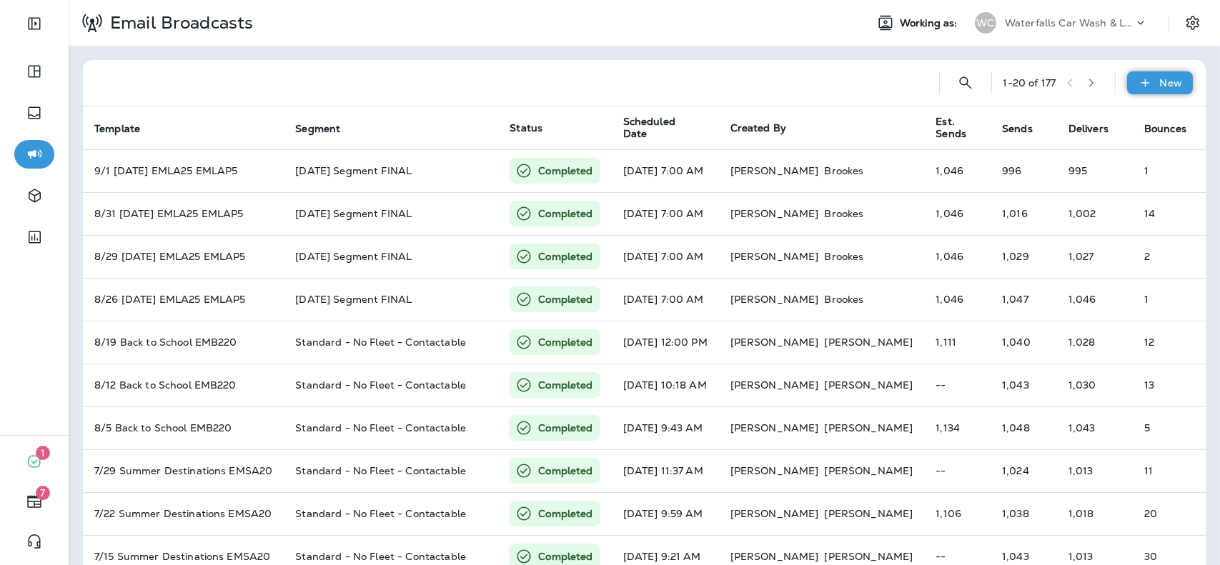
click at [1180, 78] on div "New" at bounding box center [1160, 82] width 66 height 23
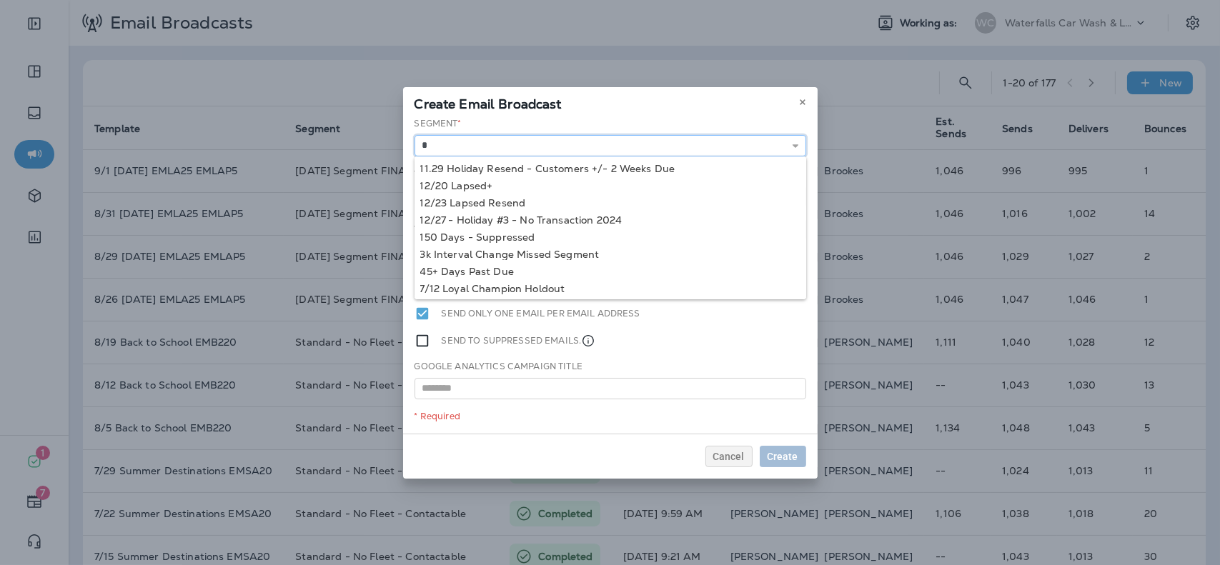
click at [612, 151] on input "*" at bounding box center [611, 145] width 392 height 21
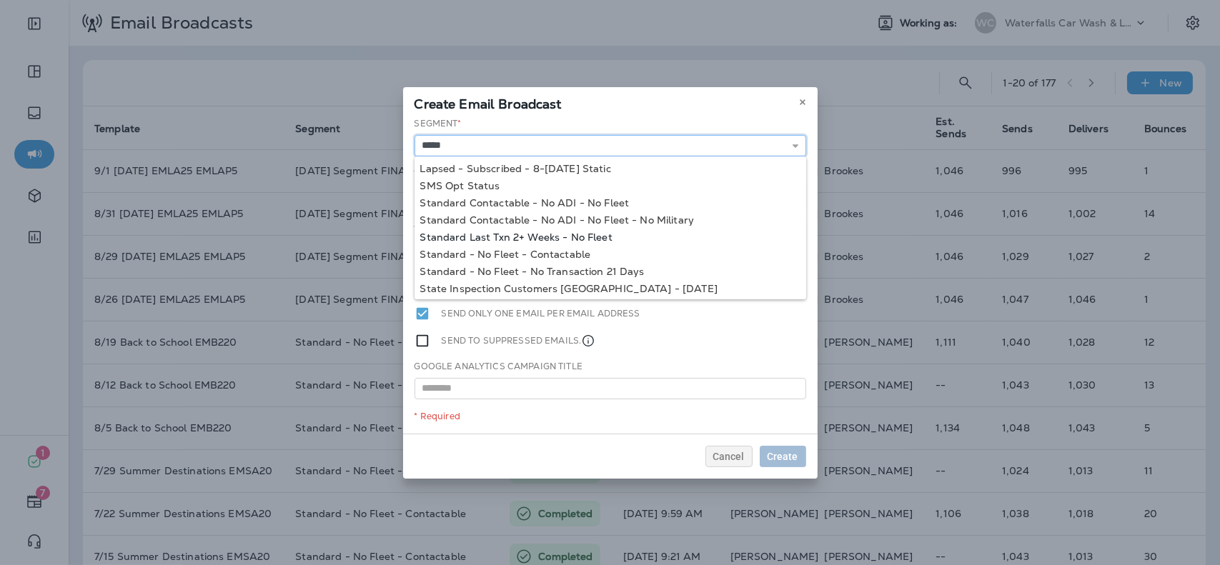
type input "**********"
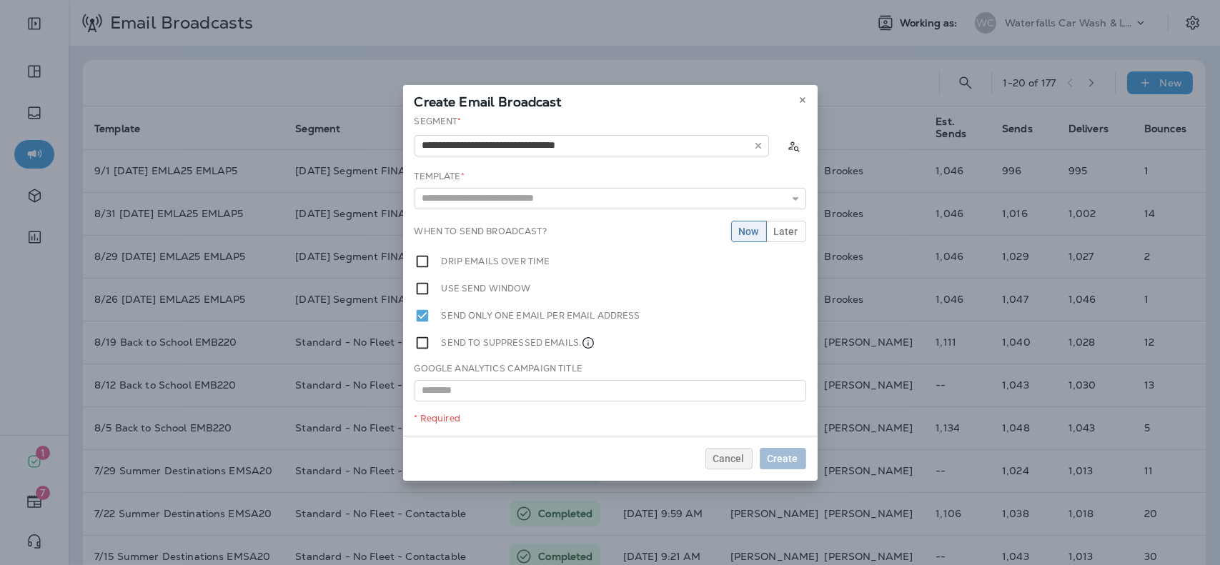
click at [552, 237] on div "**********" at bounding box center [610, 275] width 415 height 321
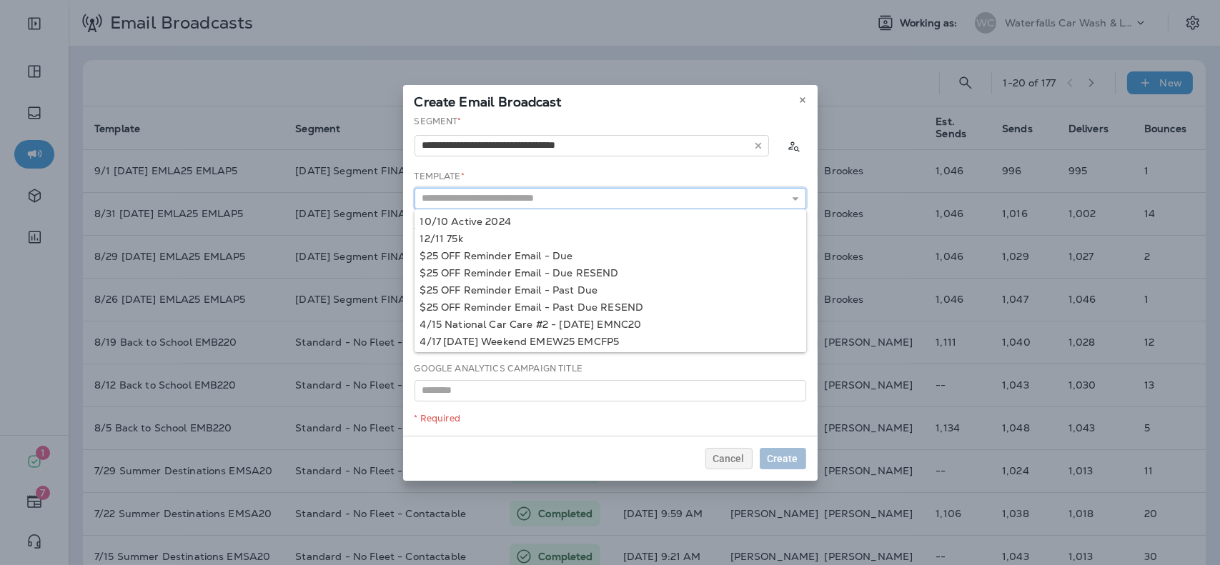
click at [550, 208] on input "text" at bounding box center [611, 198] width 392 height 21
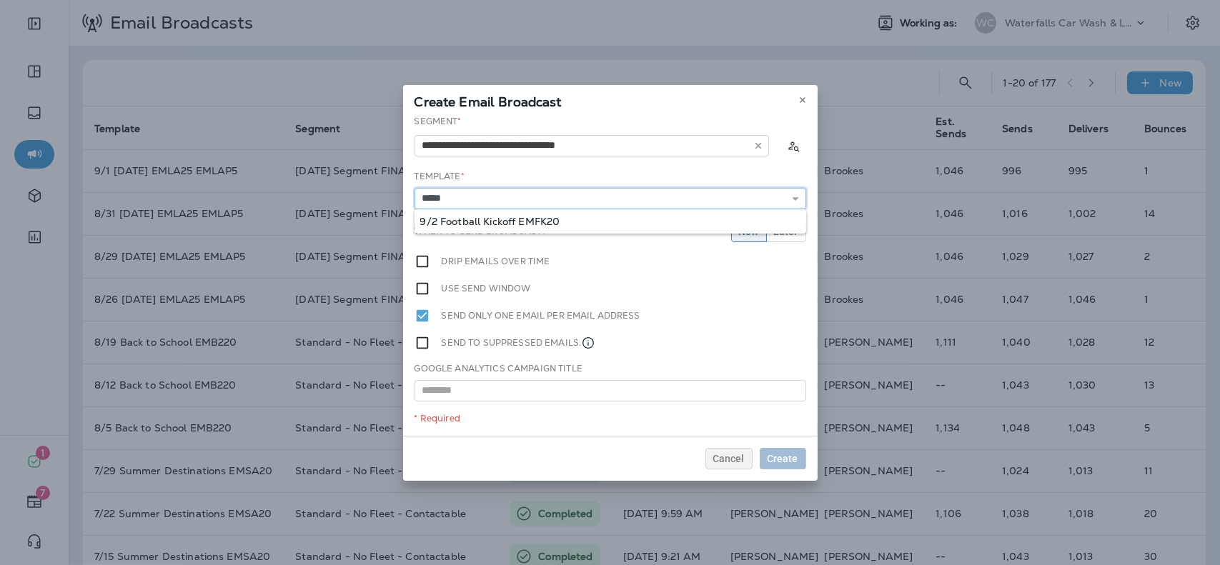
type input "**********"
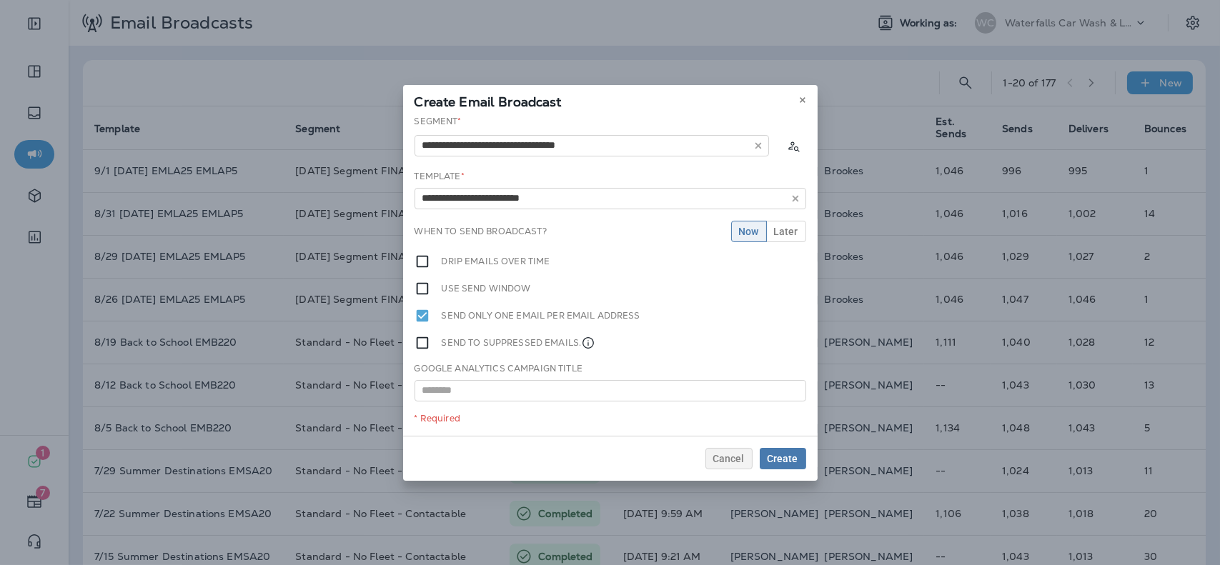
click at [549, 217] on div "**********" at bounding box center [610, 275] width 415 height 321
click at [786, 230] on span "Later" at bounding box center [786, 232] width 24 height 10
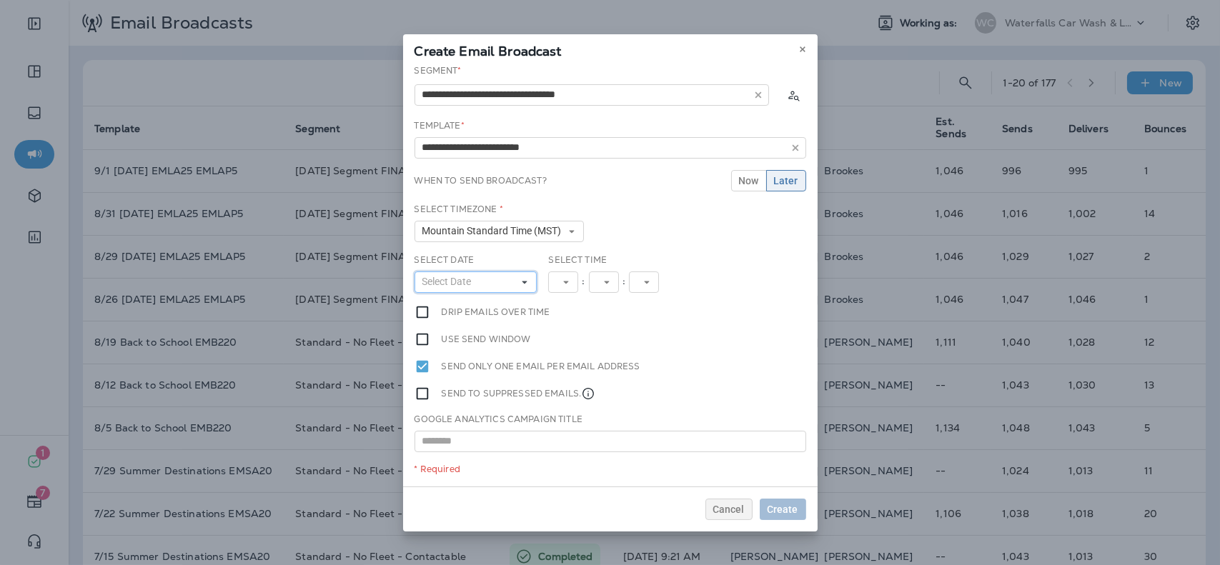
click at [470, 286] on span "Select Date" at bounding box center [449, 282] width 55 height 12
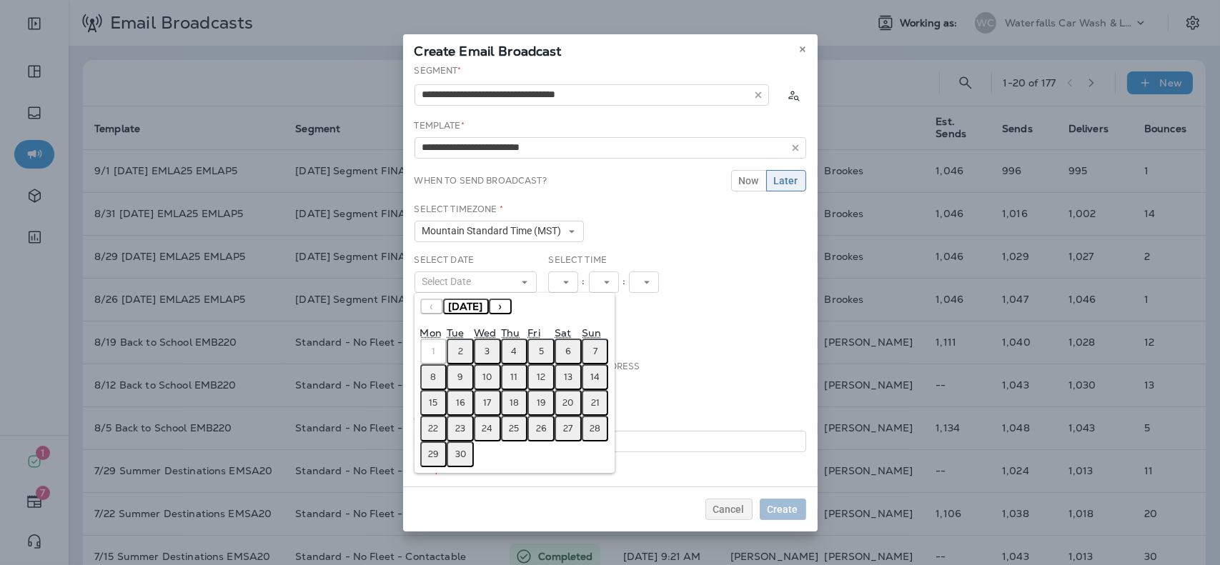
click at [457, 351] on button "2" at bounding box center [460, 352] width 27 height 26
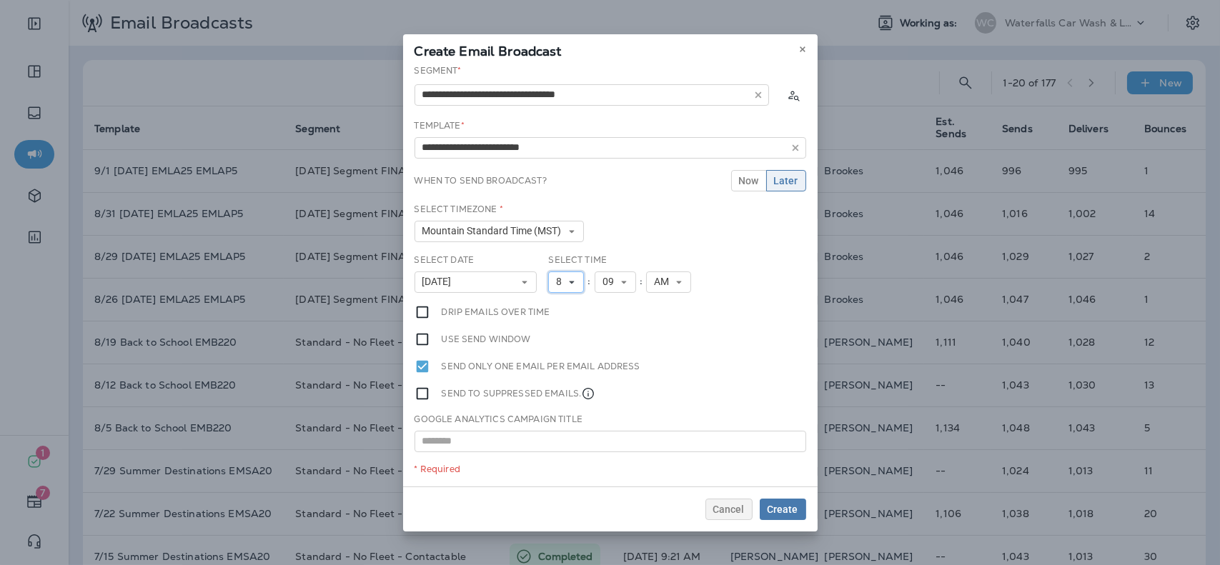
click at [563, 282] on span "8" at bounding box center [561, 282] width 11 height 12
click at [561, 441] on link "9" at bounding box center [566, 442] width 36 height 17
click at [783, 507] on span "Create" at bounding box center [783, 510] width 31 height 10
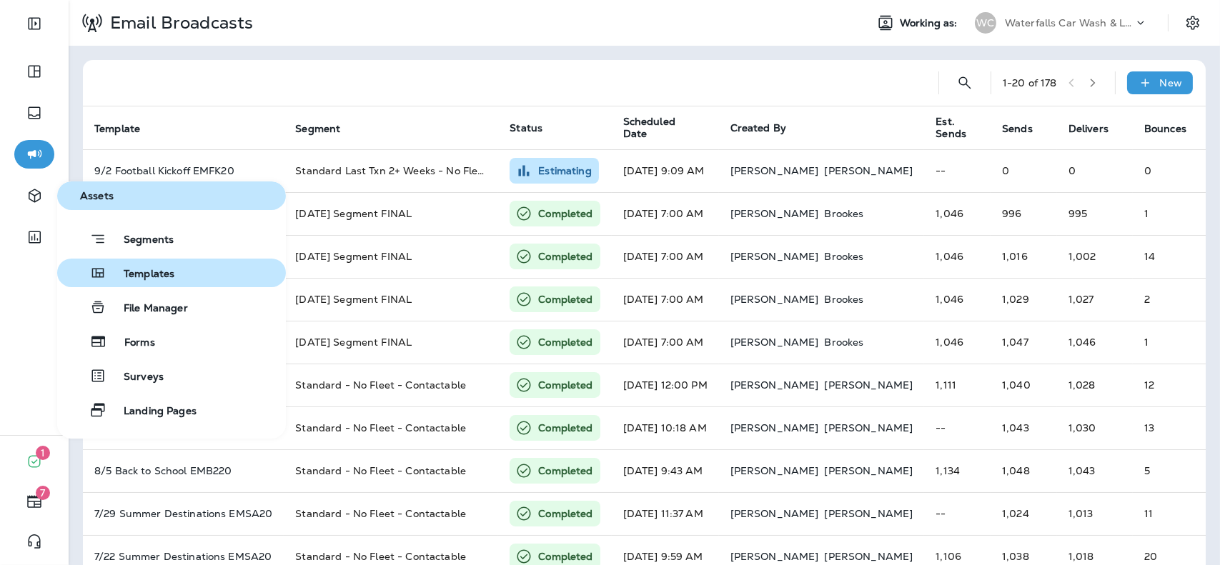
click at [149, 271] on span "Templates" at bounding box center [141, 275] width 68 height 14
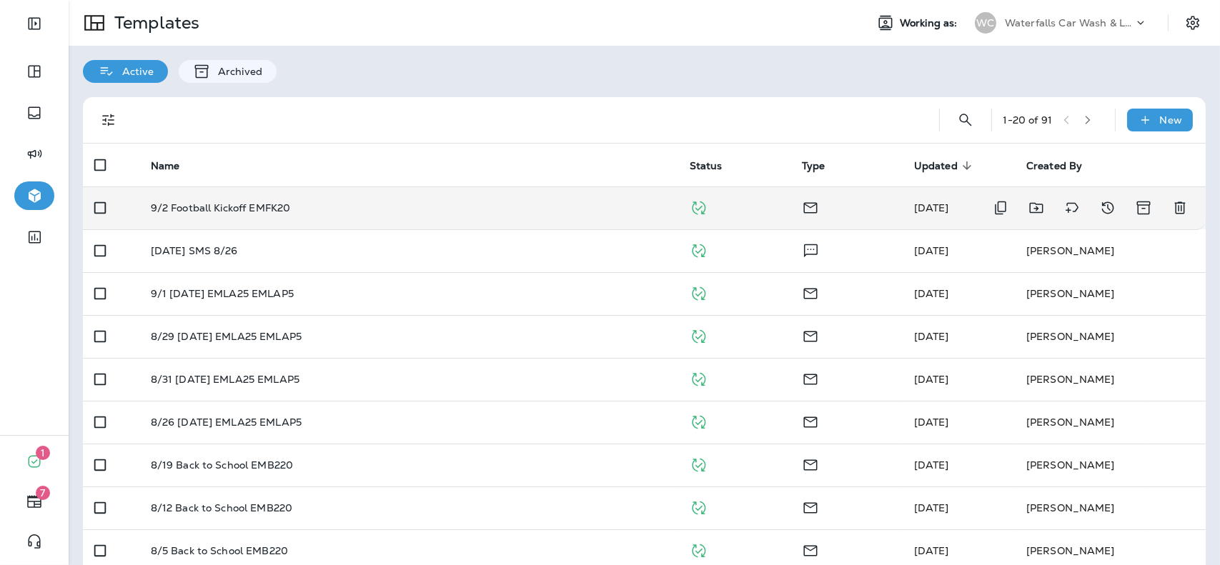
click at [322, 218] on td "9/2 Football Kickoff EMFK20" at bounding box center [408, 208] width 539 height 43
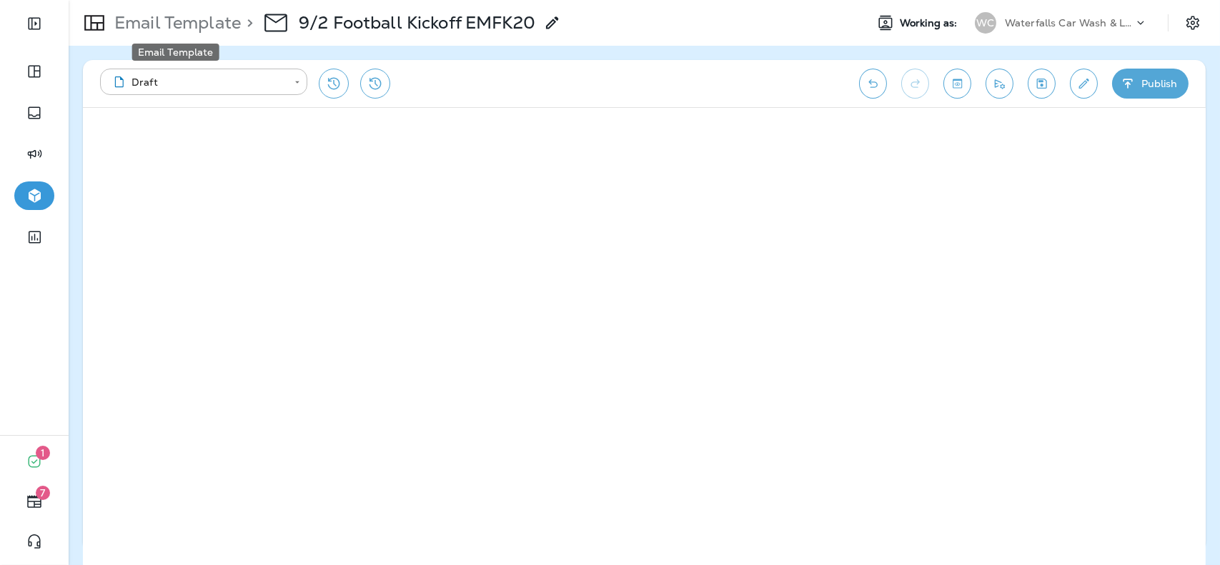
click at [209, 26] on p "Email Template" at bounding box center [175, 22] width 132 height 21
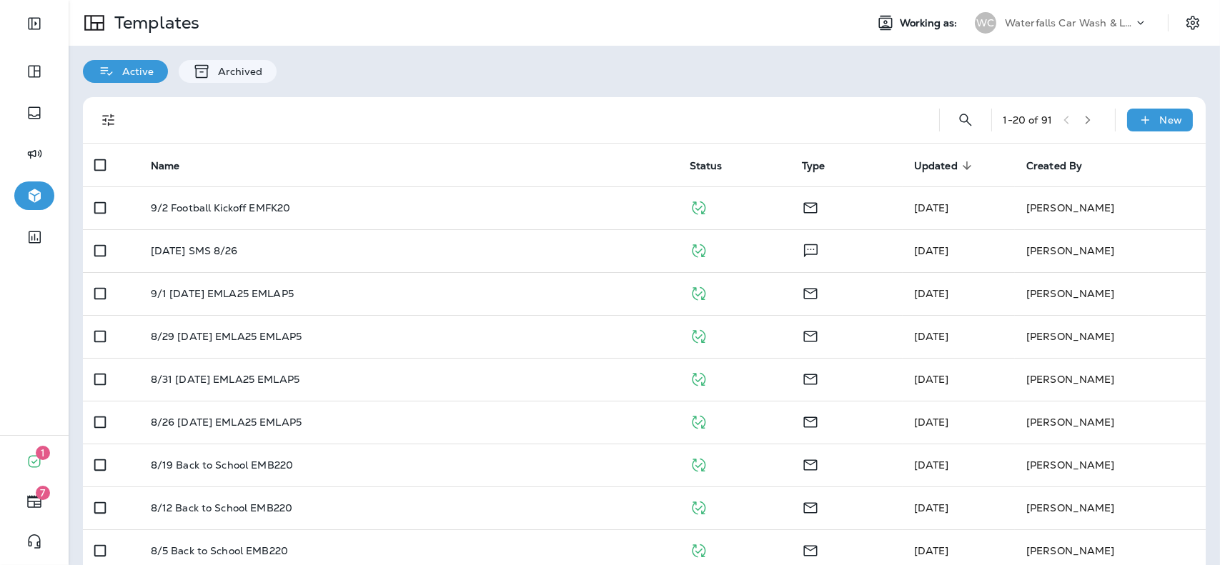
click at [1057, 36] on div "WC Waterfalls Car Wash & Lube" at bounding box center [1061, 23] width 190 height 29
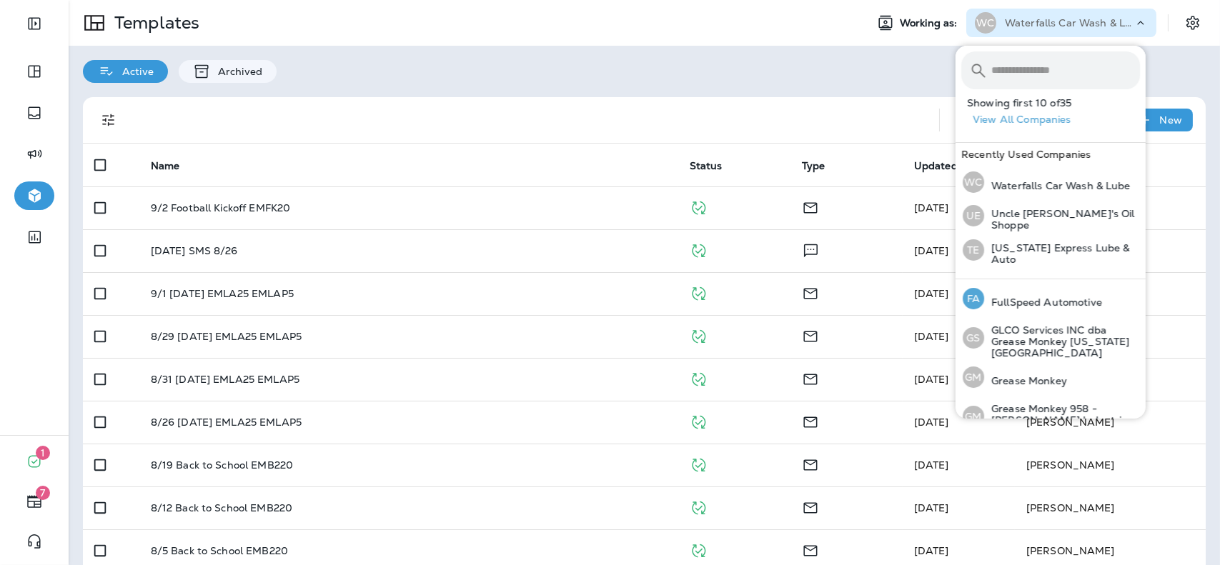
scroll to position [354, 0]
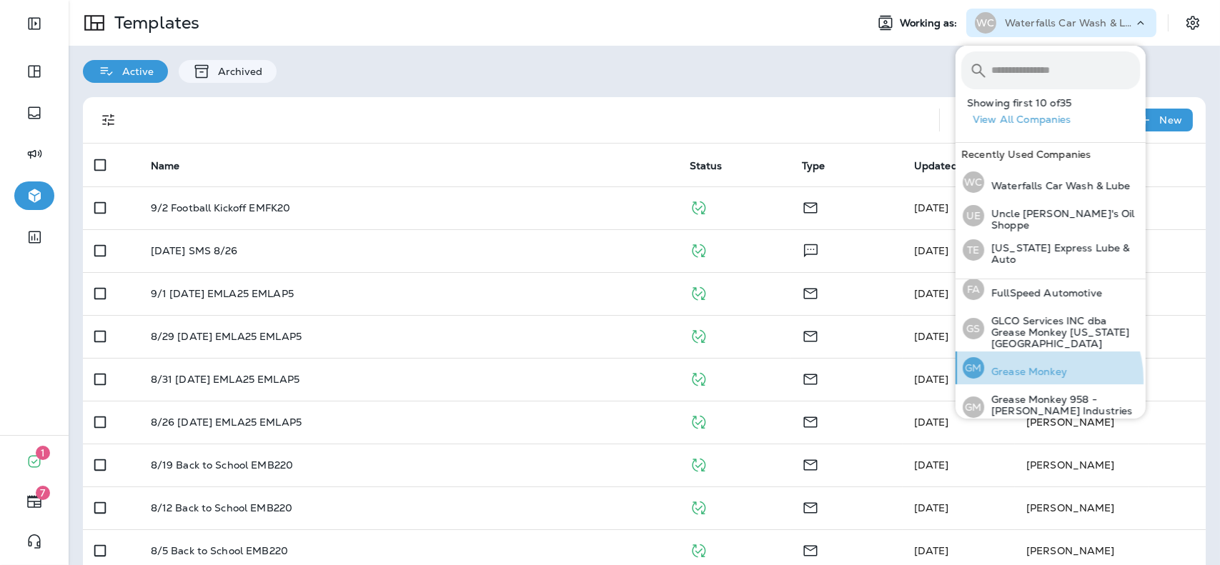
click at [1033, 366] on div "GM Grease Monkey" at bounding box center [1015, 368] width 116 height 33
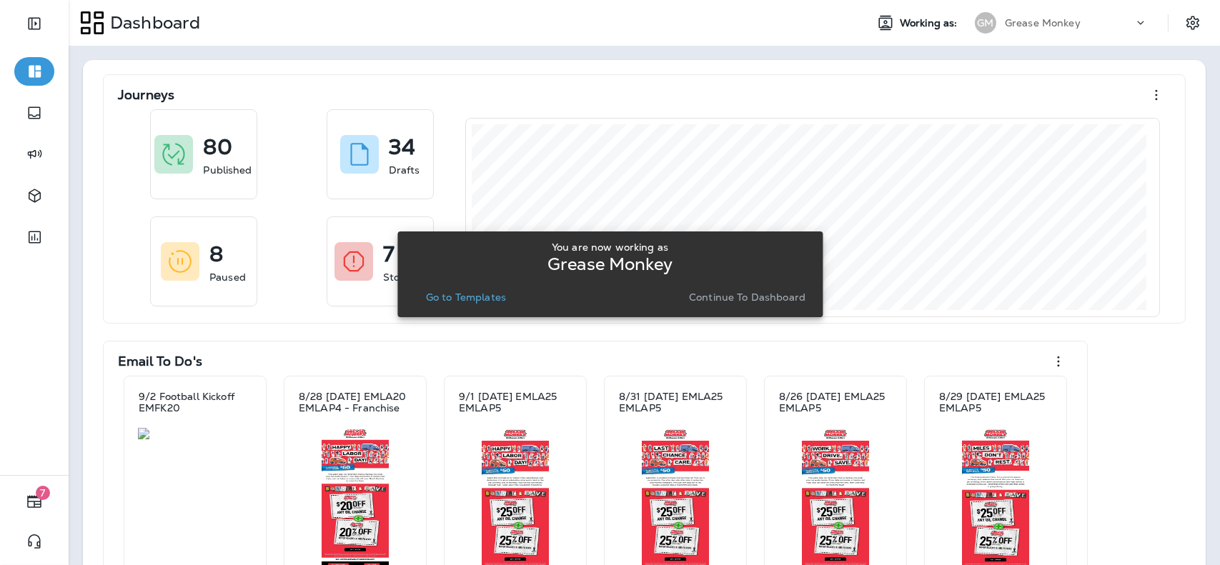
click at [490, 300] on p "Go to Templates" at bounding box center [466, 297] width 80 height 11
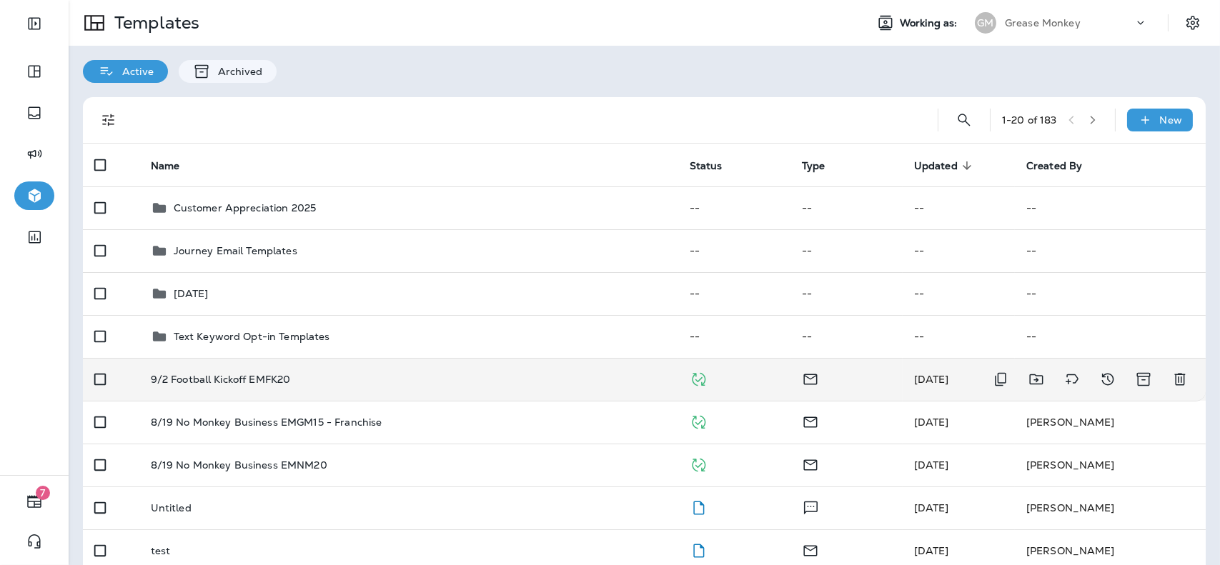
click at [360, 391] on td "9/2 Football Kickoff EMFK20" at bounding box center [408, 379] width 539 height 43
